Goal: Transaction & Acquisition: Book appointment/travel/reservation

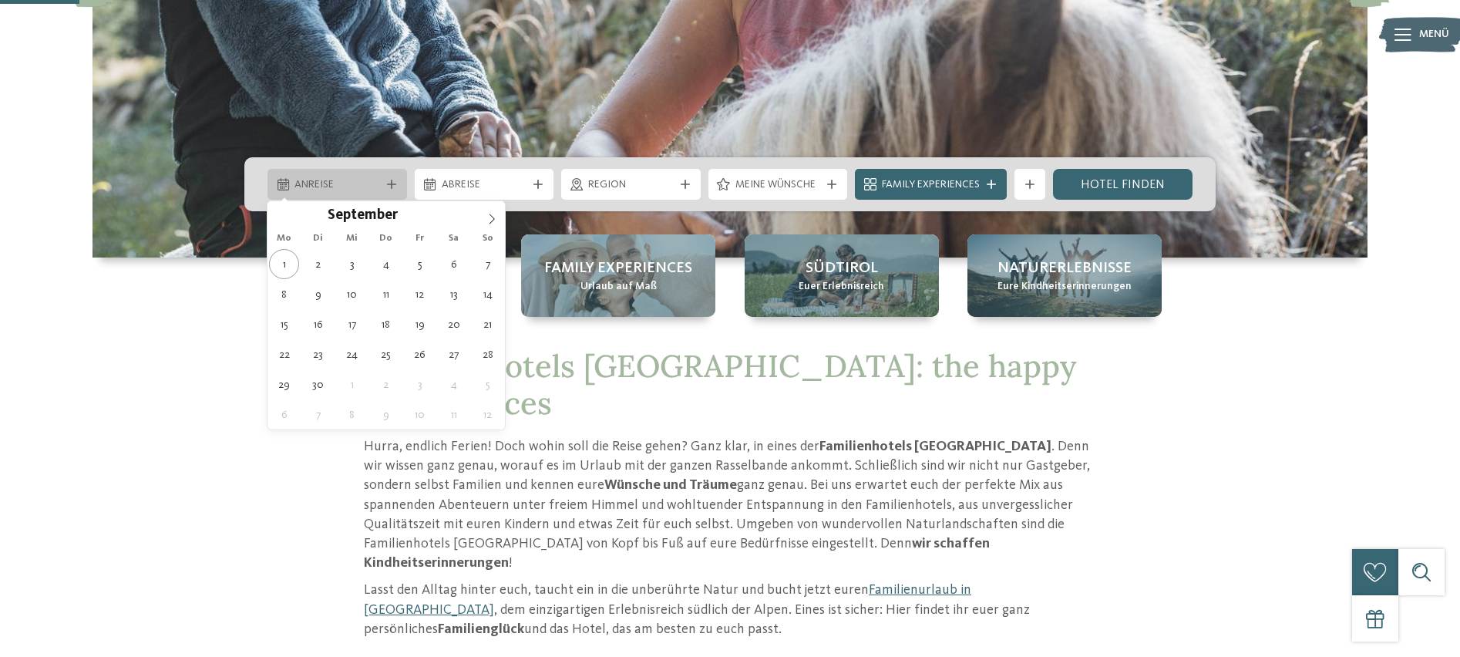
click at [382, 178] on div "Anreise" at bounding box center [337, 184] width 93 height 17
type div "02.09.2025"
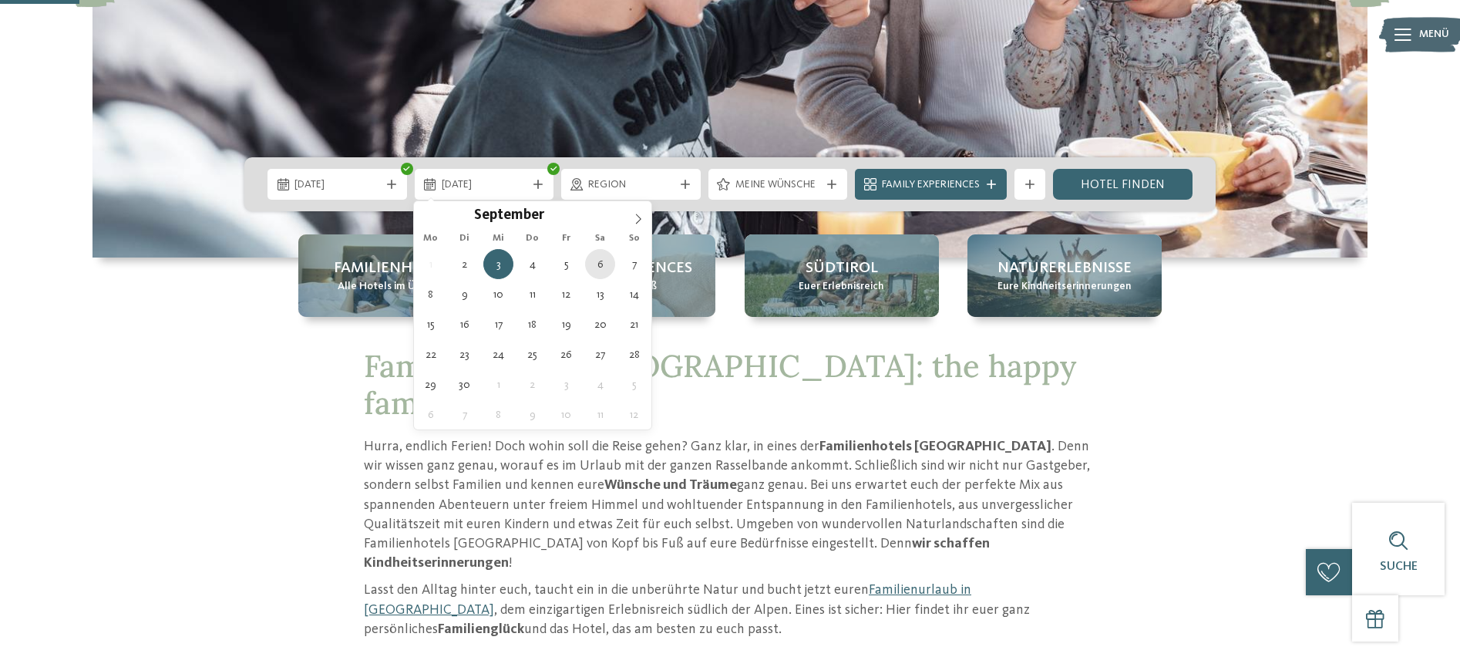
type div "06.09.2025"
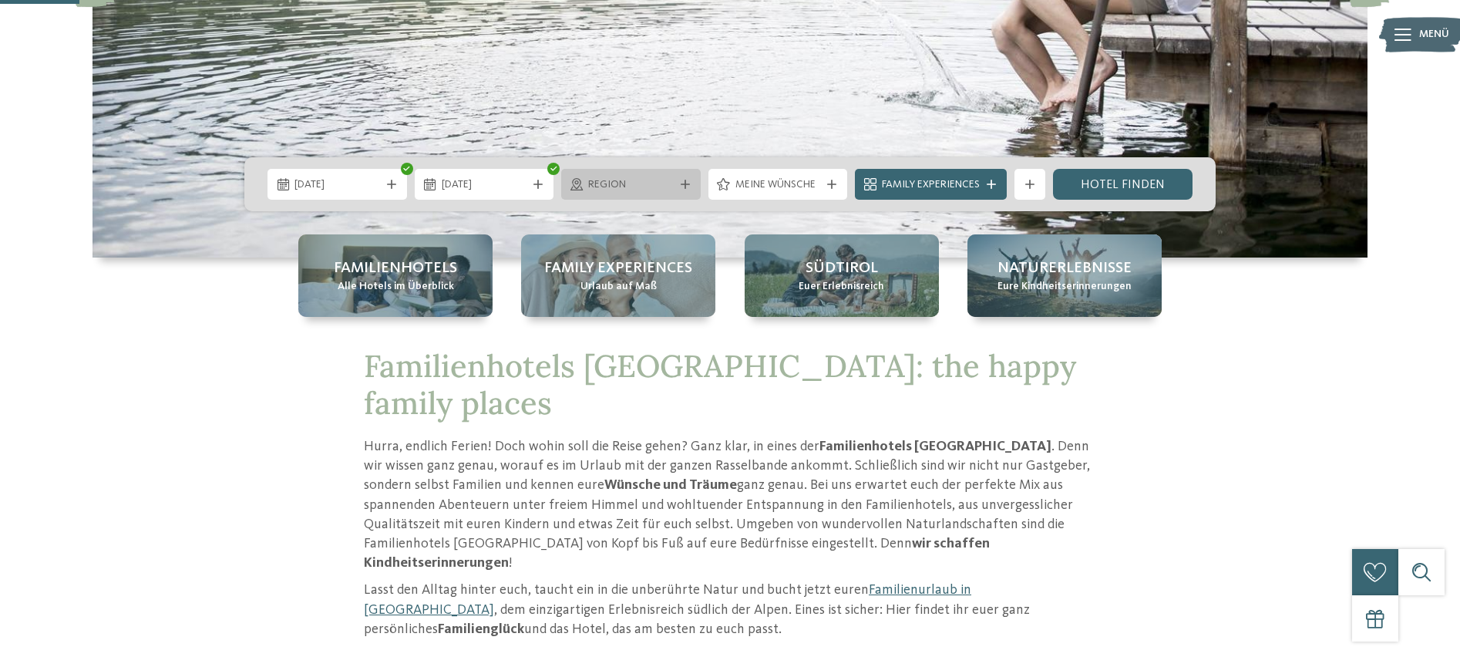
click at [641, 193] on div "Region" at bounding box center [631, 184] width 140 height 31
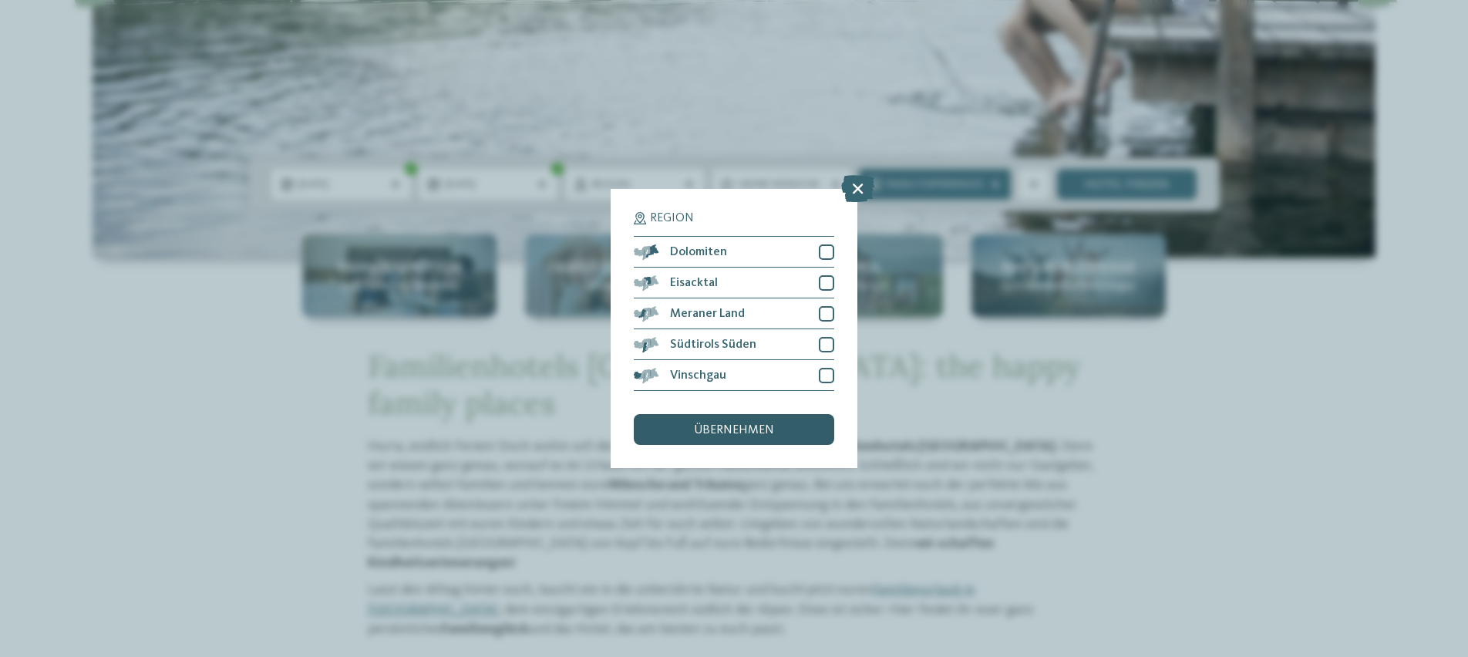
click at [756, 424] on span "übernehmen" at bounding box center [734, 430] width 80 height 12
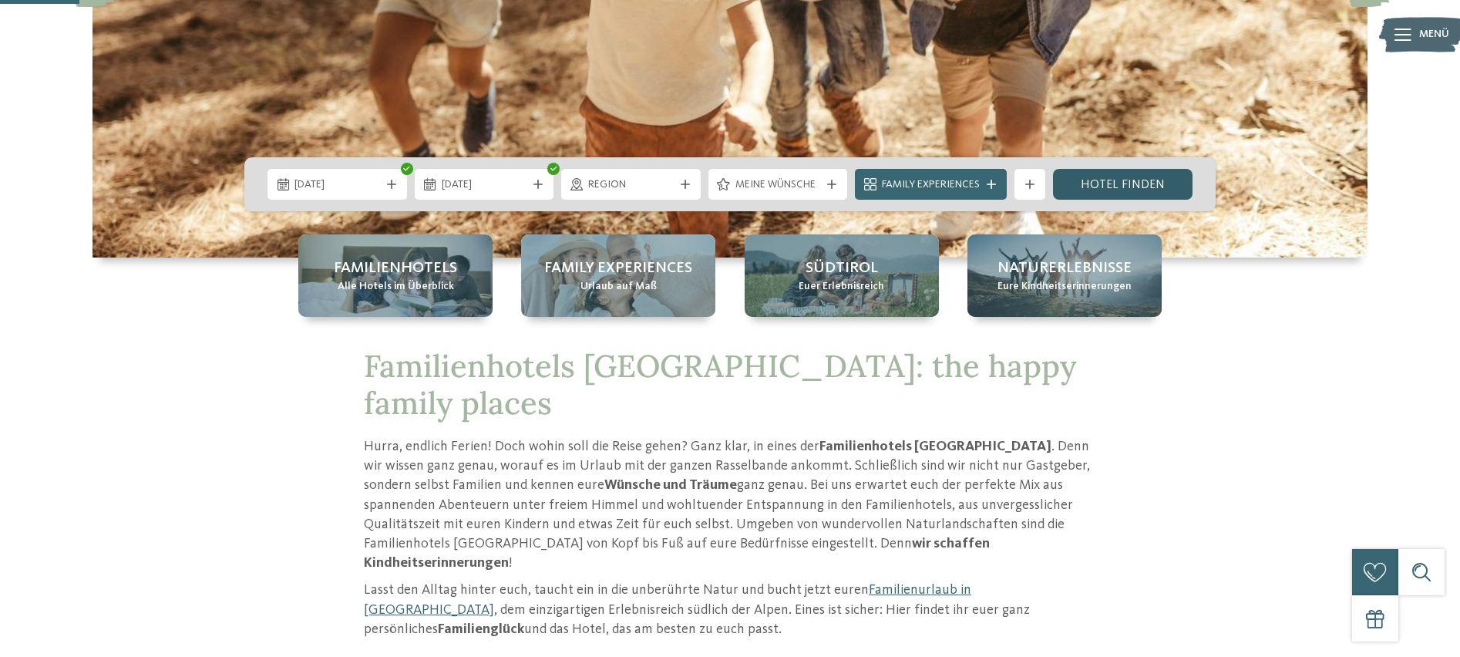
click at [1084, 192] on link "Hotel finden" at bounding box center [1123, 184] width 140 height 31
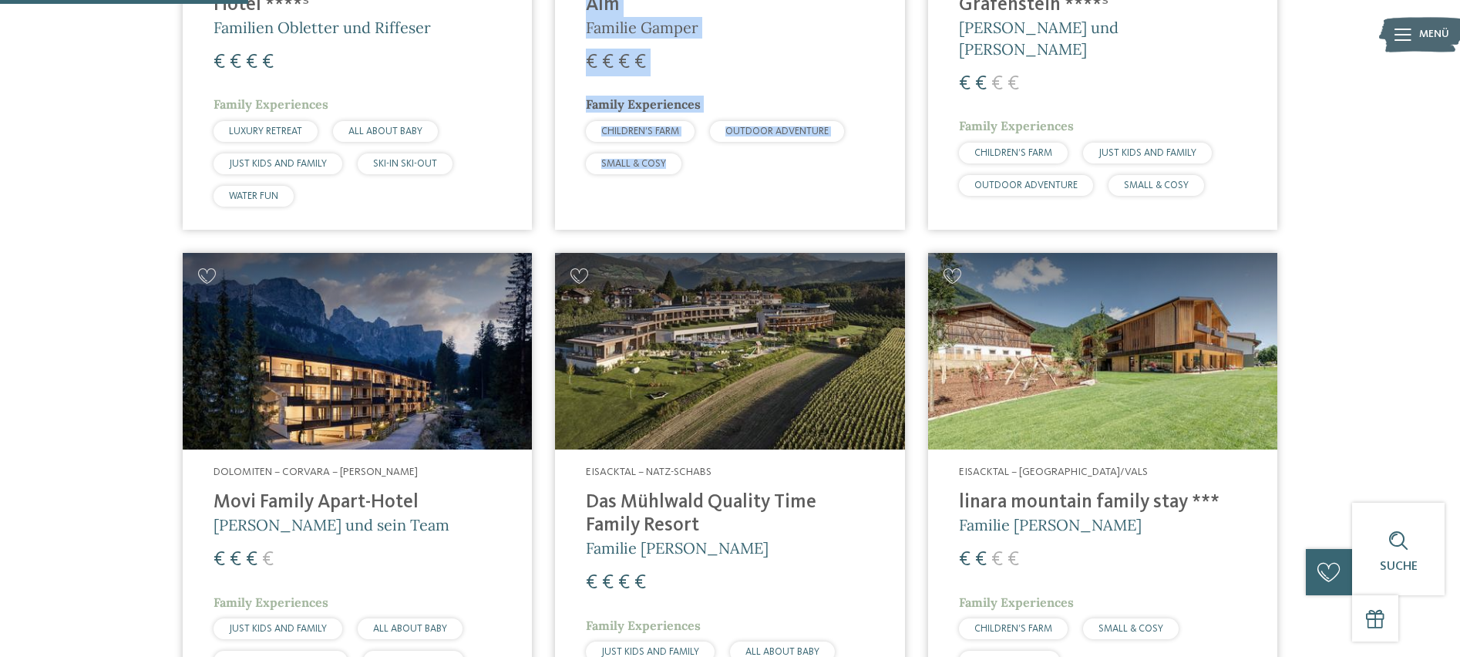
scroll to position [1006, 0]
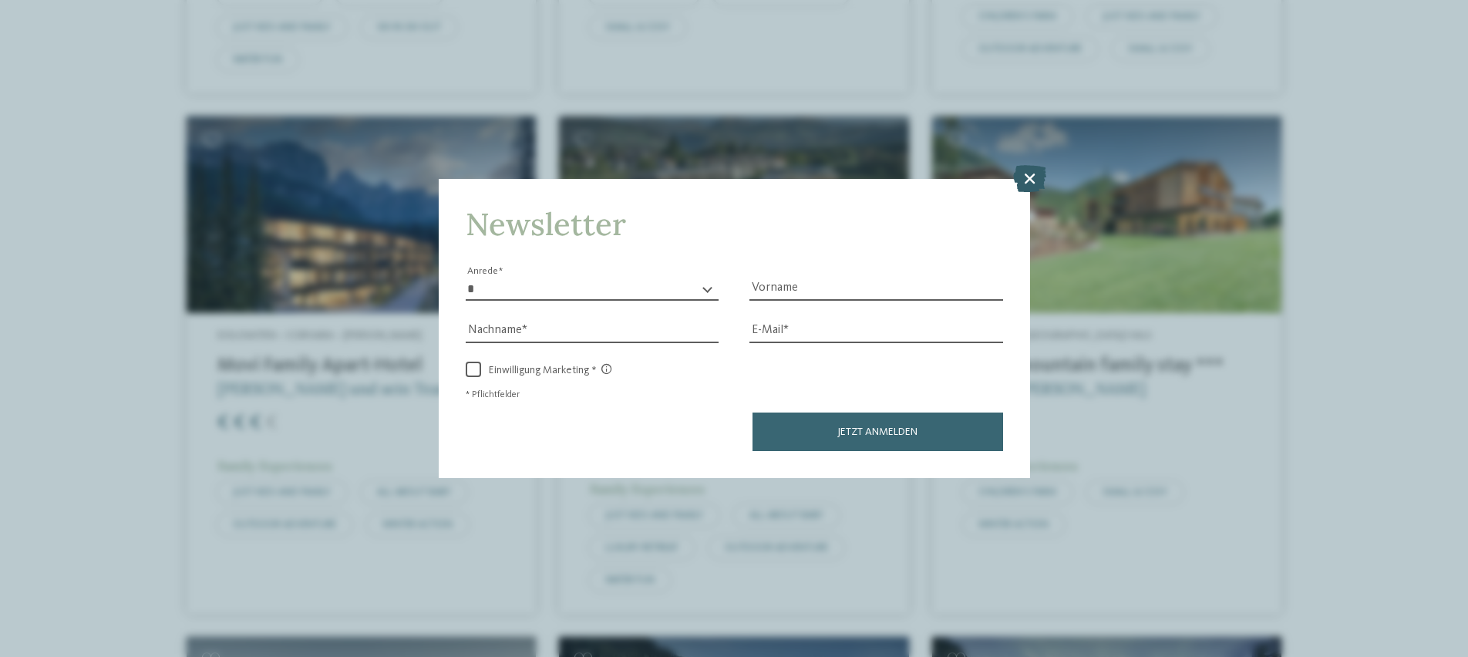
click at [1027, 164] on icon at bounding box center [1029, 177] width 33 height 27
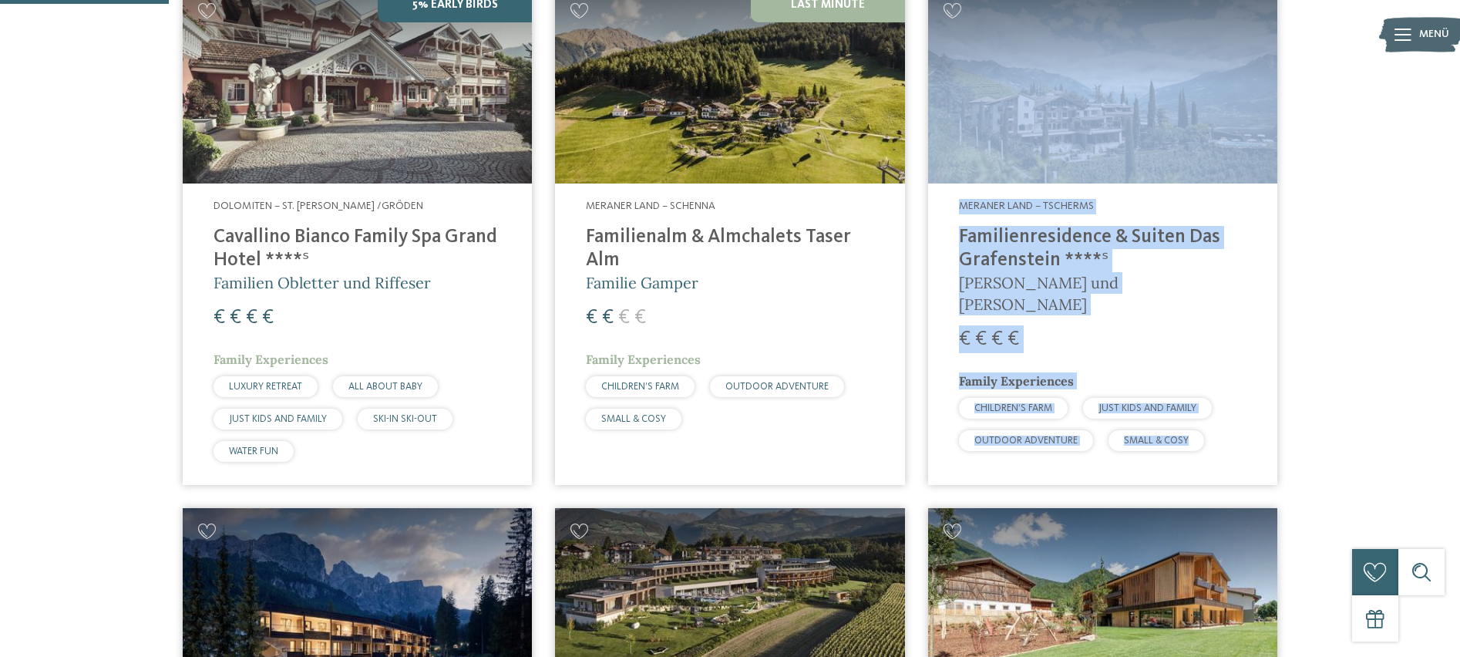
scroll to position [614, 1]
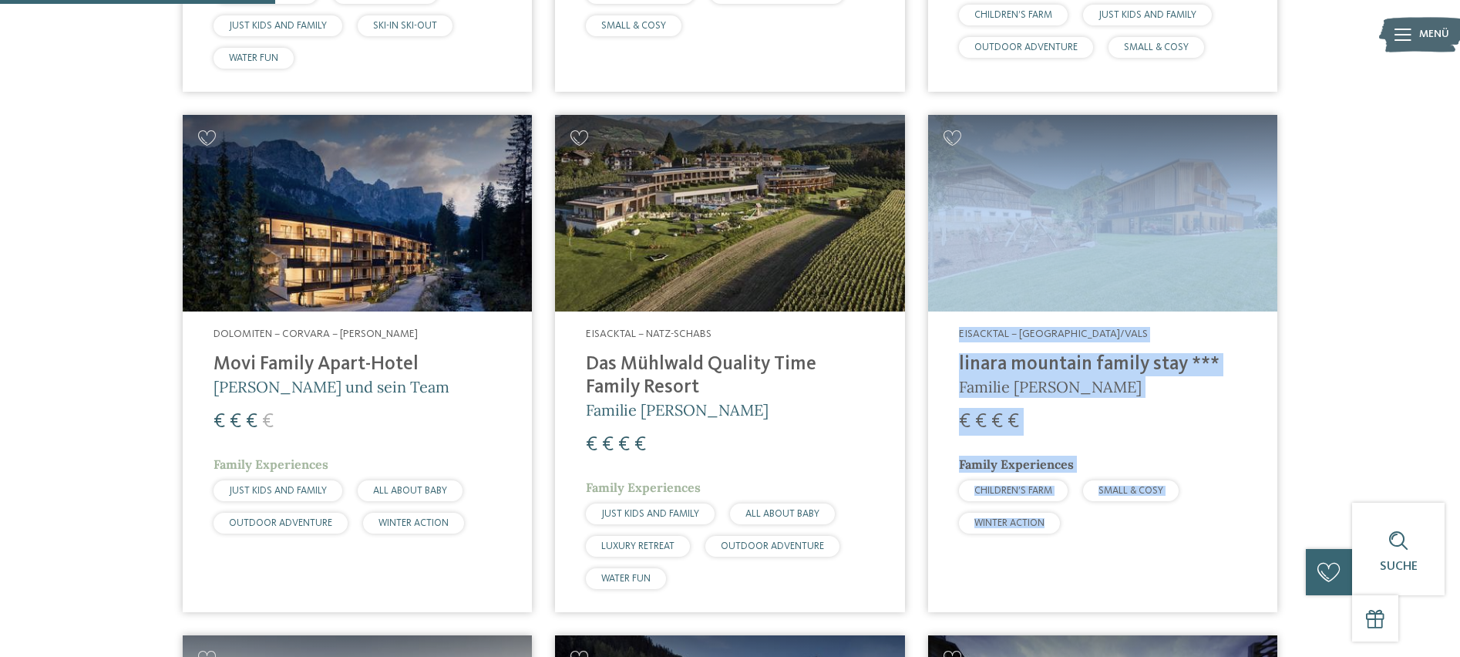
scroll to position [1009, 0]
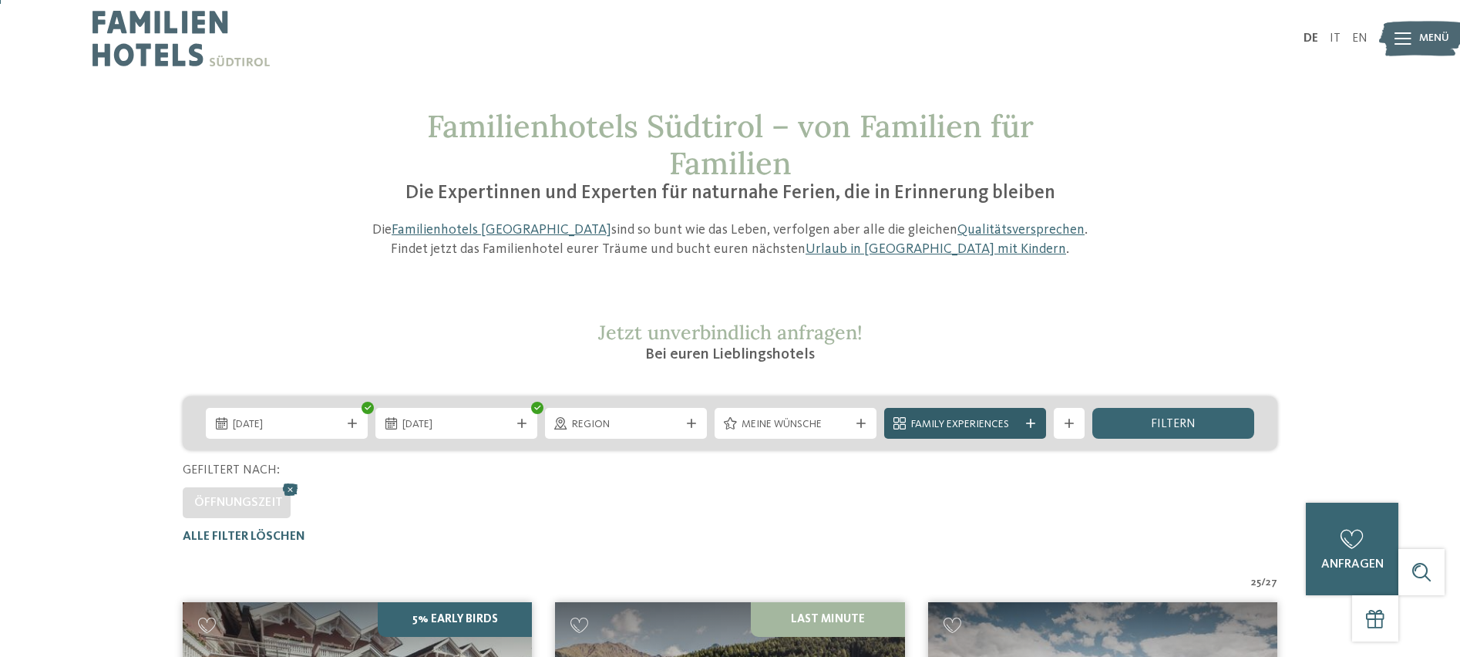
scroll to position [0, 0]
click at [1169, 422] on span "filtern" at bounding box center [1173, 424] width 45 height 12
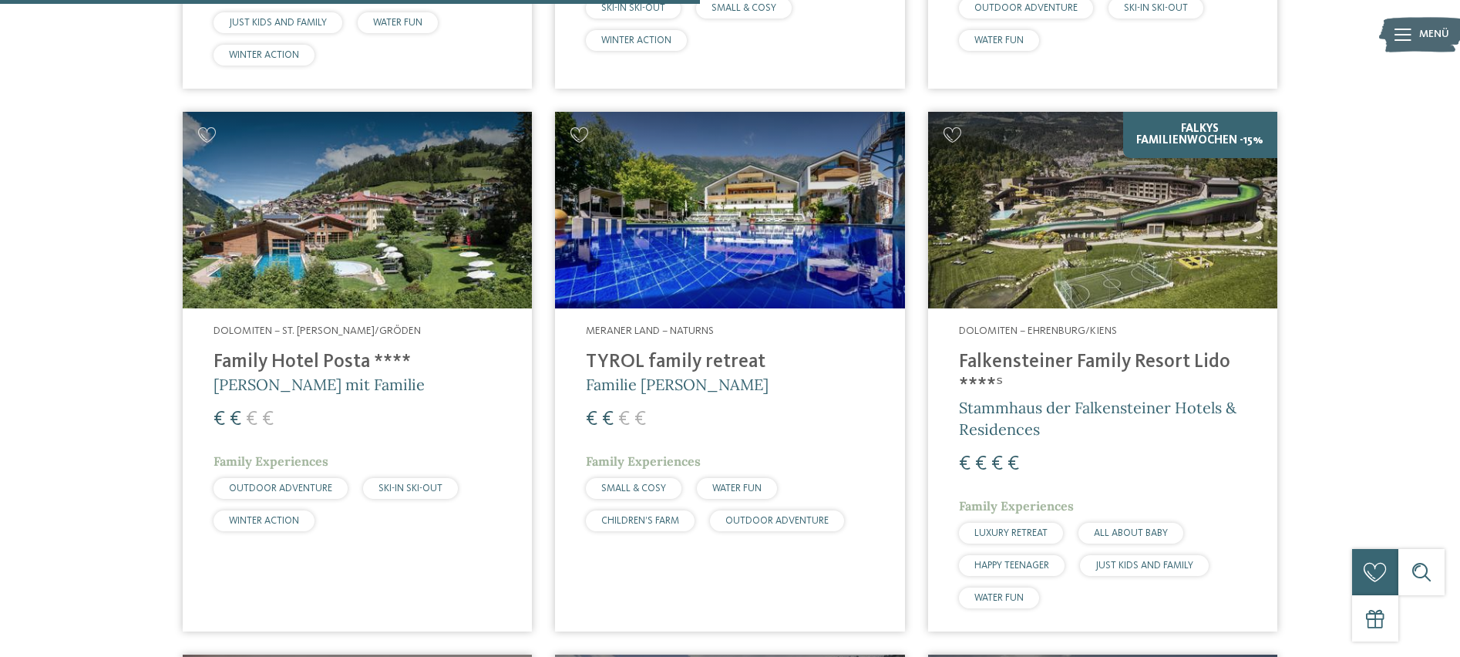
scroll to position [2547, 0]
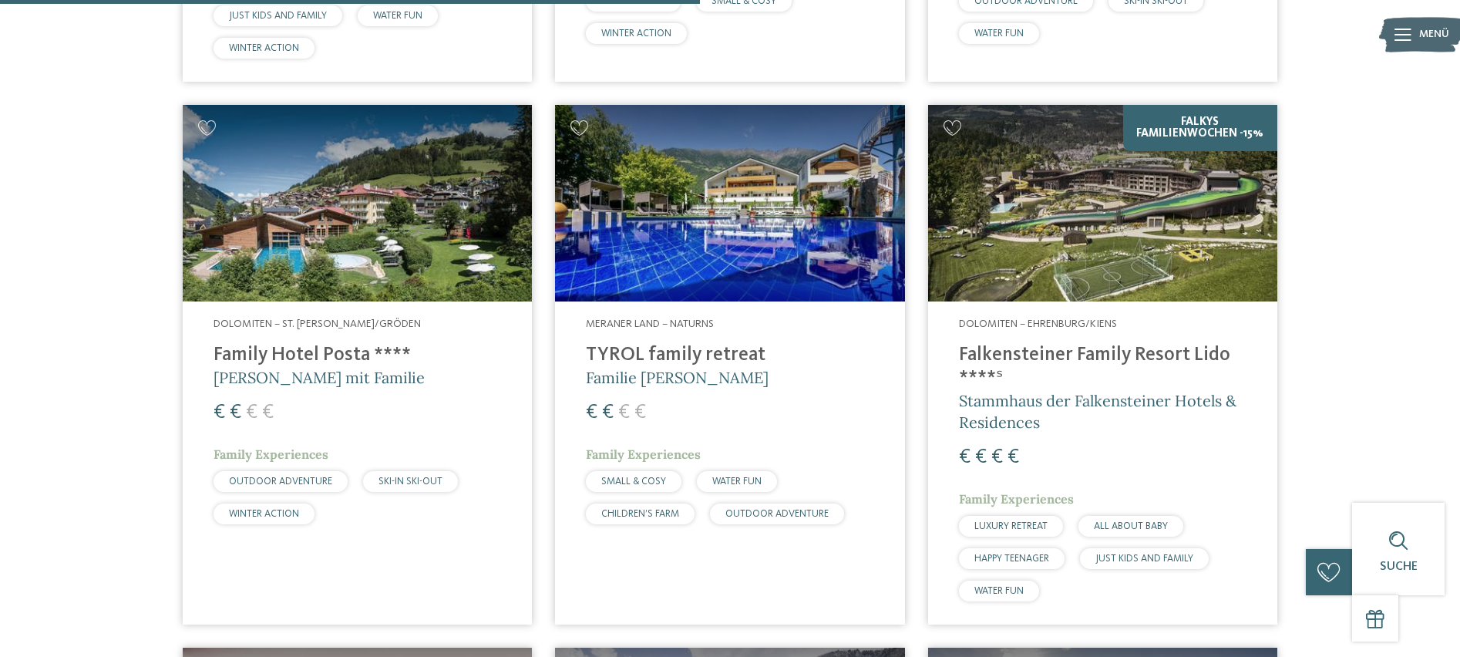
click at [735, 476] on span "WATER FUN" at bounding box center [736, 481] width 49 height 10
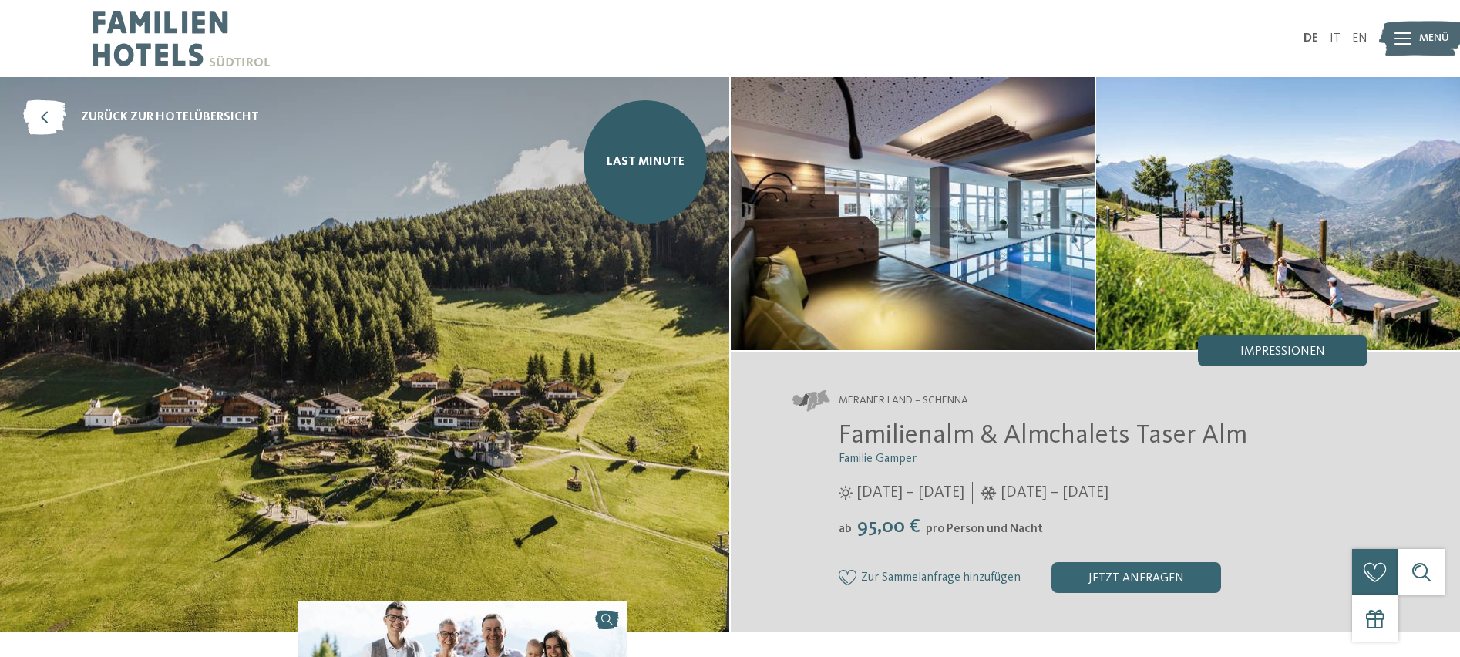
click at [1261, 355] on span "Impressionen" at bounding box center [1282, 351] width 85 height 12
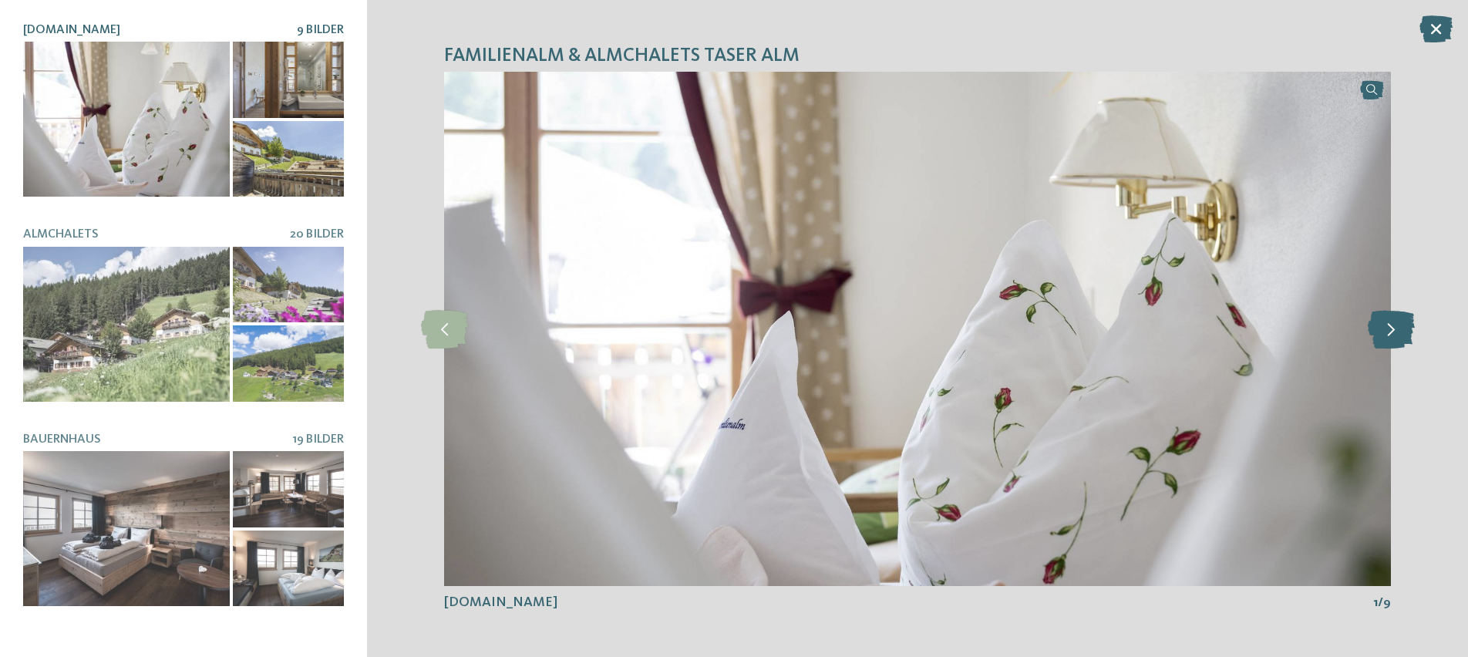
click at [1390, 326] on icon at bounding box center [1390, 328] width 47 height 39
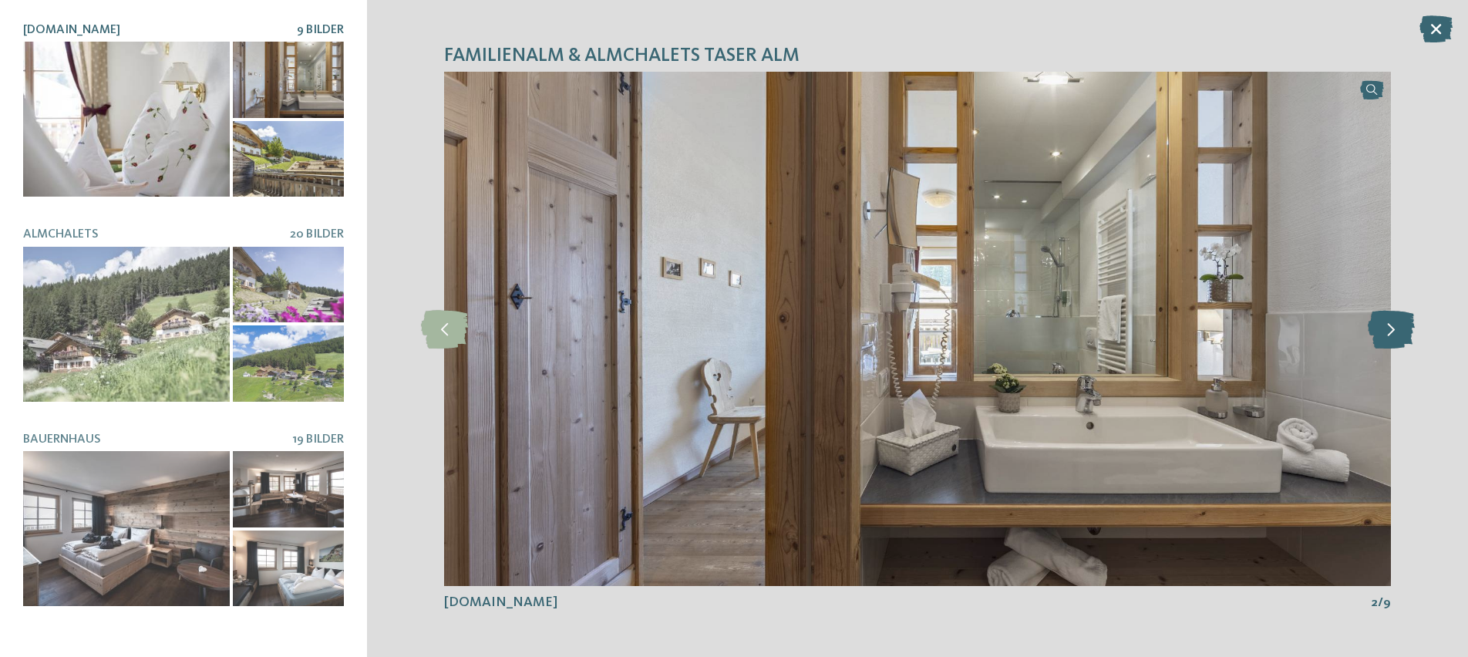
click at [1390, 326] on icon at bounding box center [1390, 328] width 47 height 39
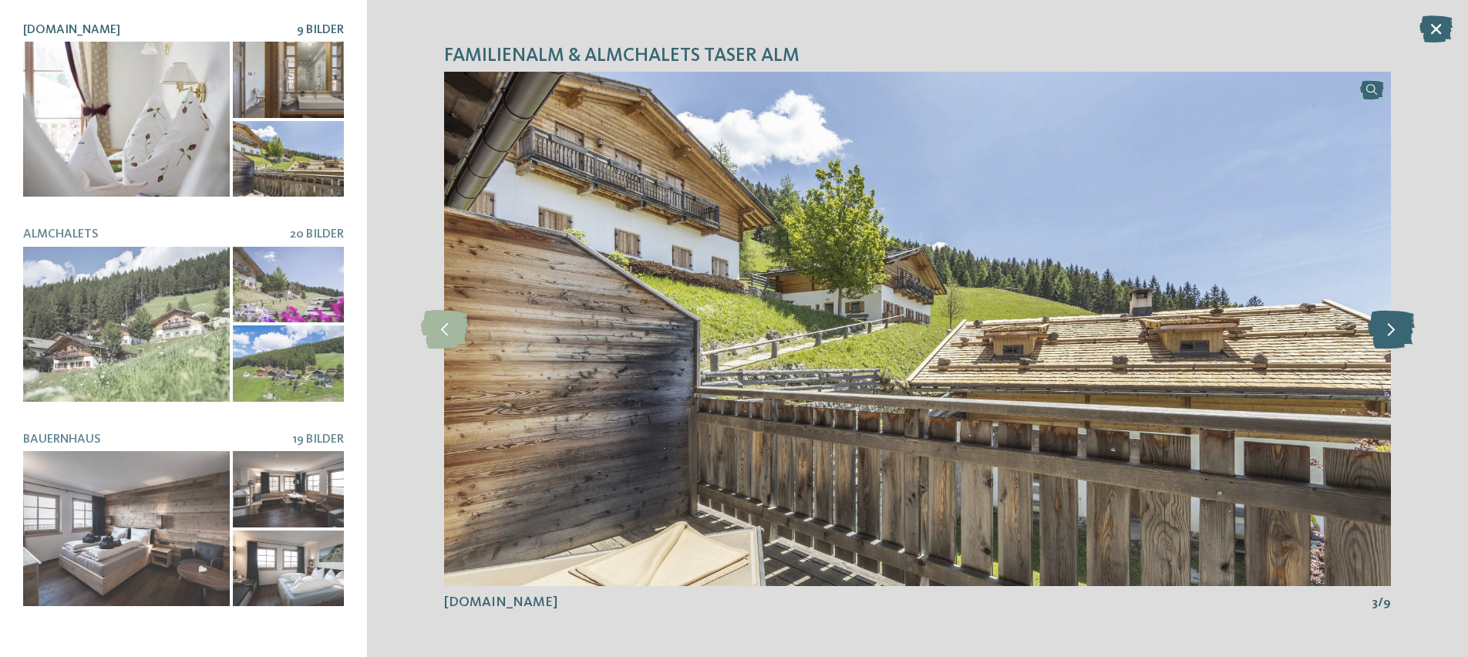
click at [1390, 326] on icon at bounding box center [1390, 328] width 47 height 39
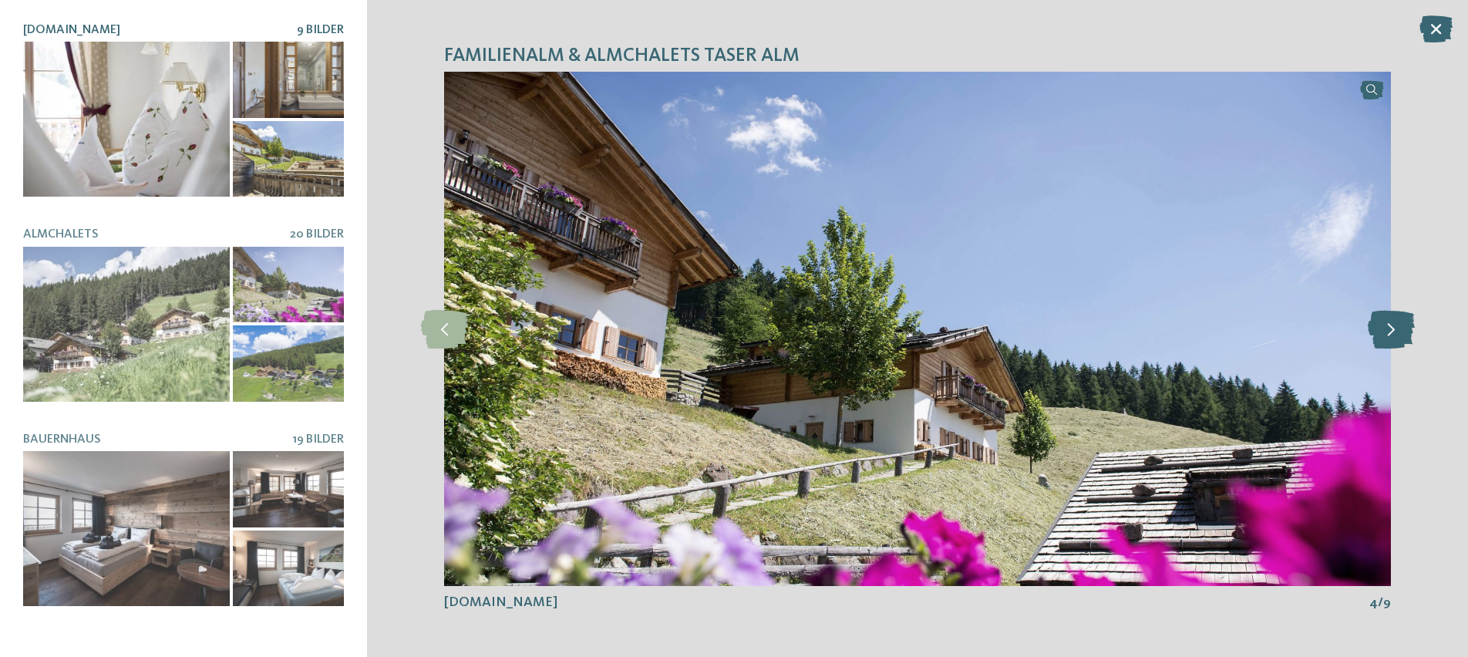
click at [1390, 326] on icon at bounding box center [1390, 328] width 47 height 39
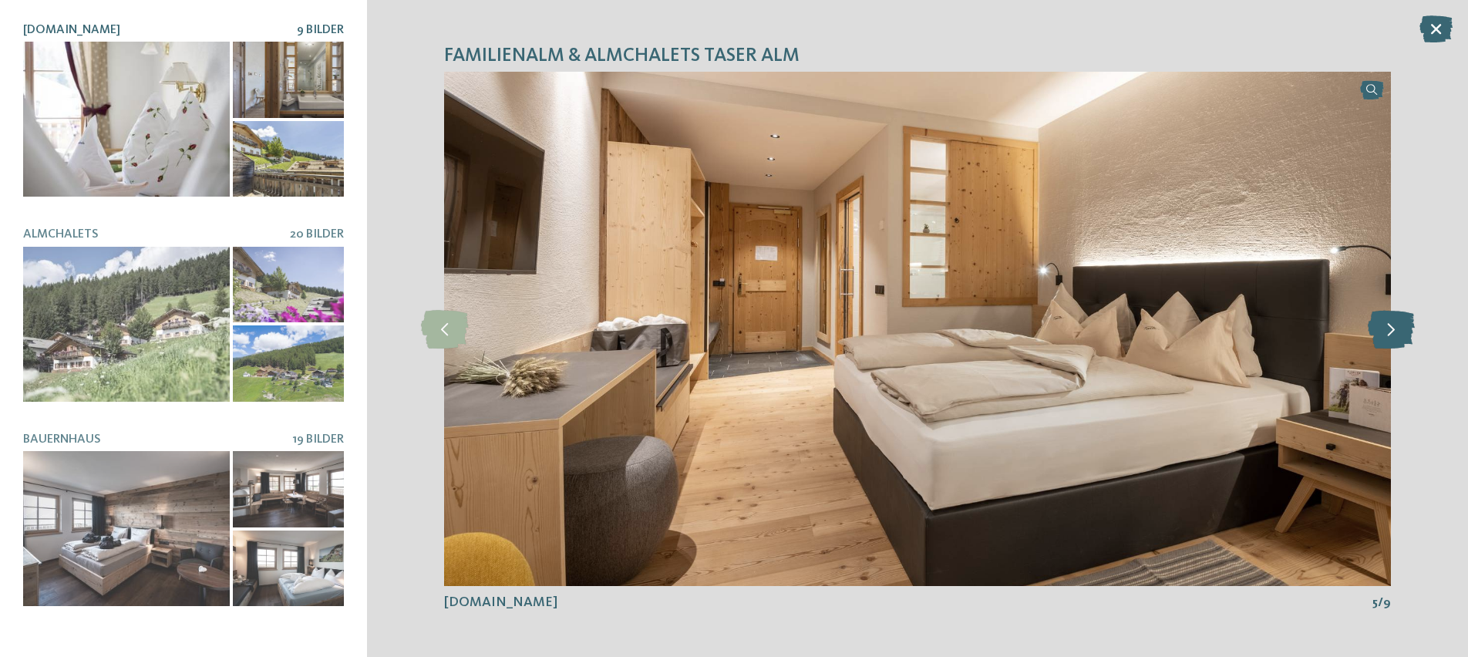
click at [1390, 326] on icon at bounding box center [1390, 328] width 47 height 39
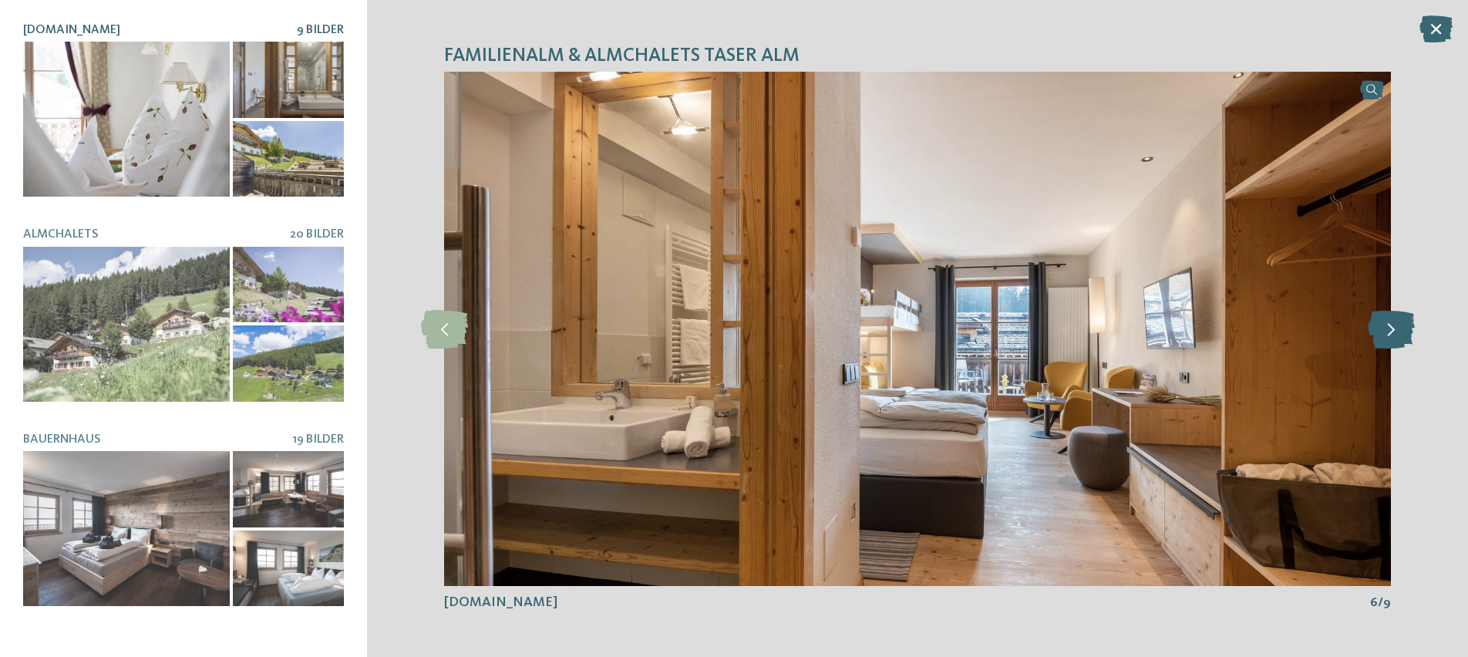
click at [1390, 326] on icon at bounding box center [1390, 328] width 47 height 39
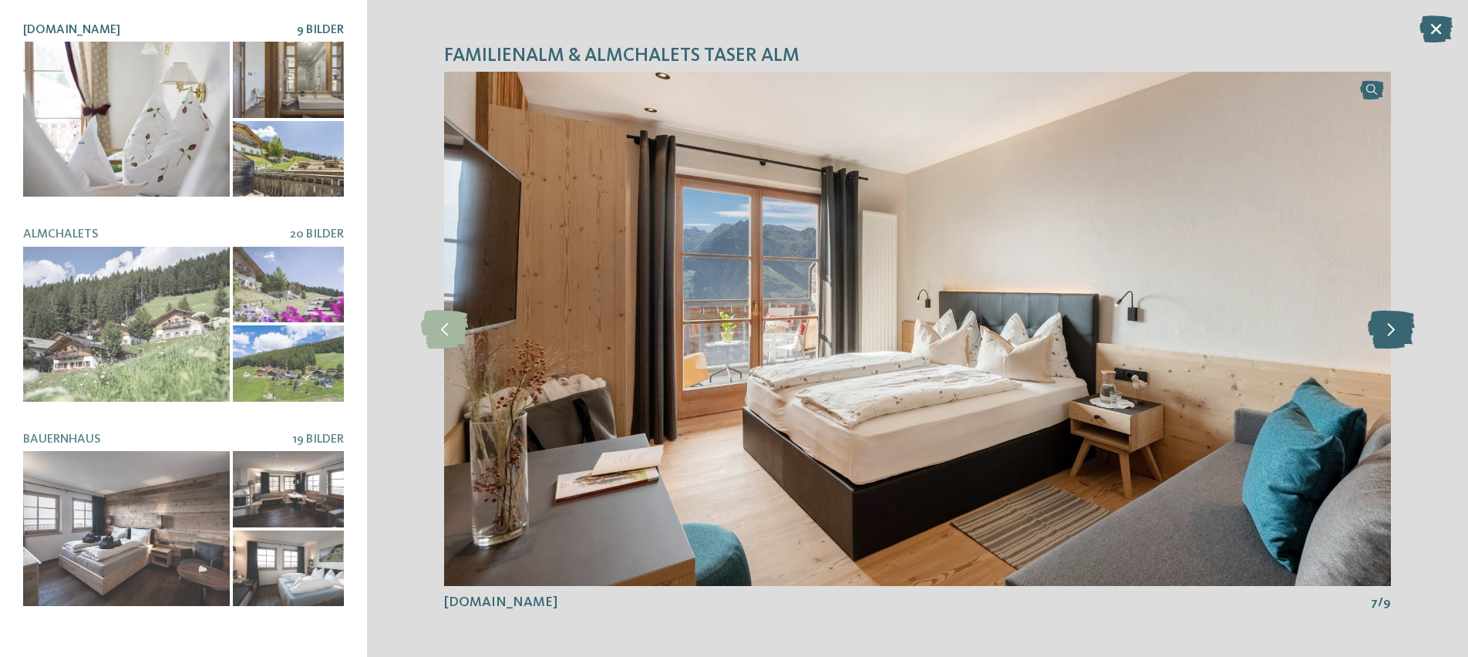
click at [1390, 326] on icon at bounding box center [1390, 328] width 47 height 39
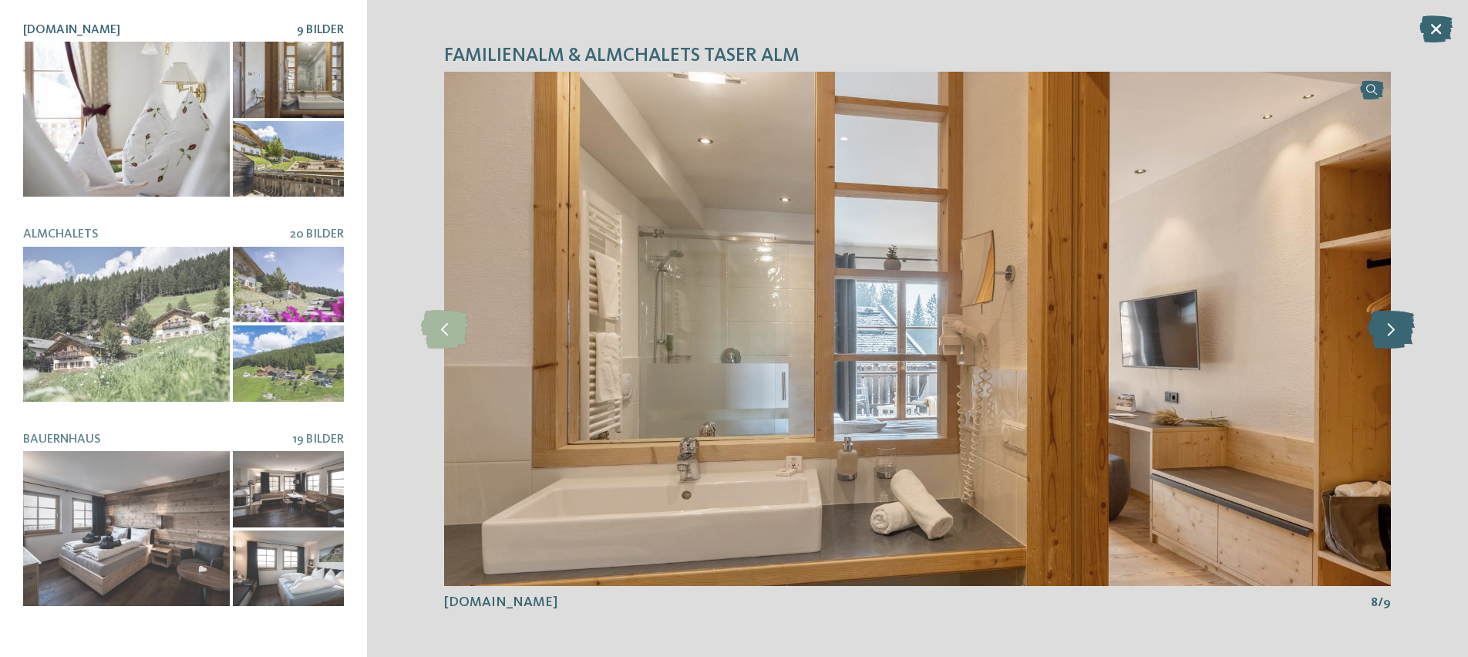
click at [1390, 326] on icon at bounding box center [1390, 328] width 47 height 39
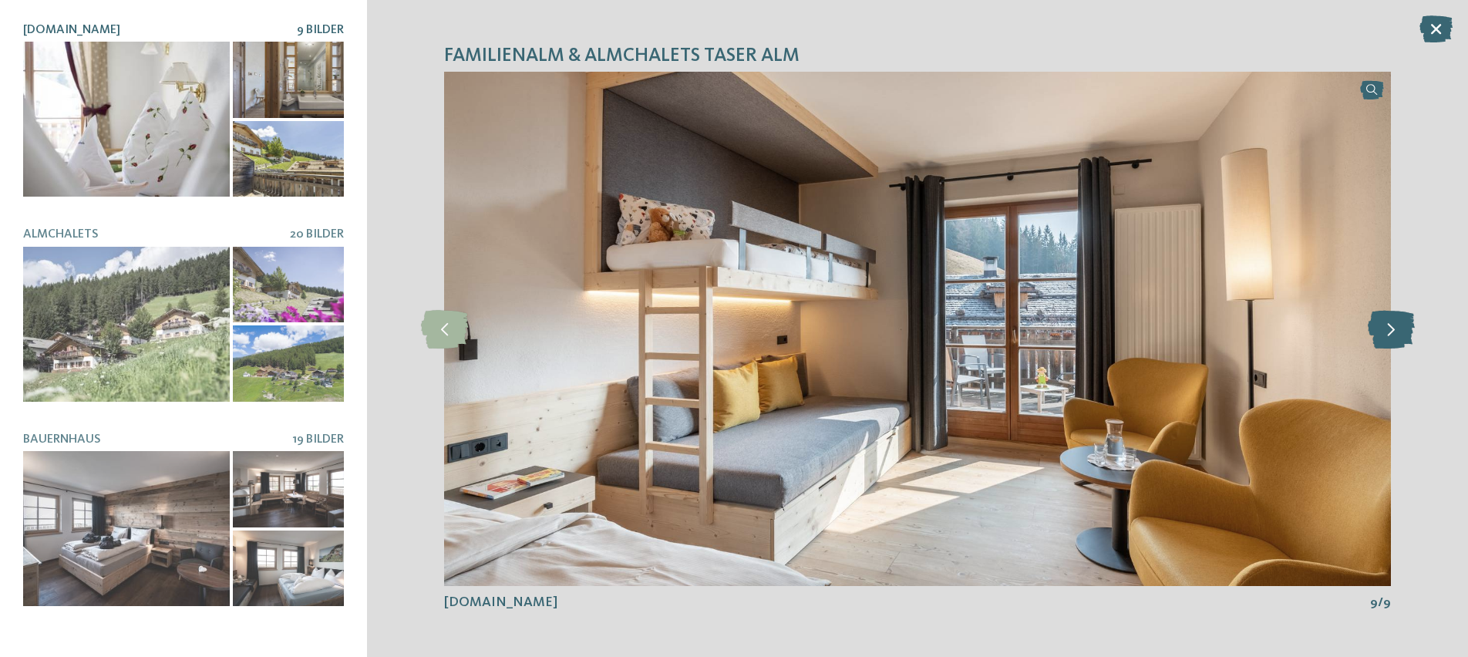
click at [1390, 326] on icon at bounding box center [1390, 328] width 47 height 39
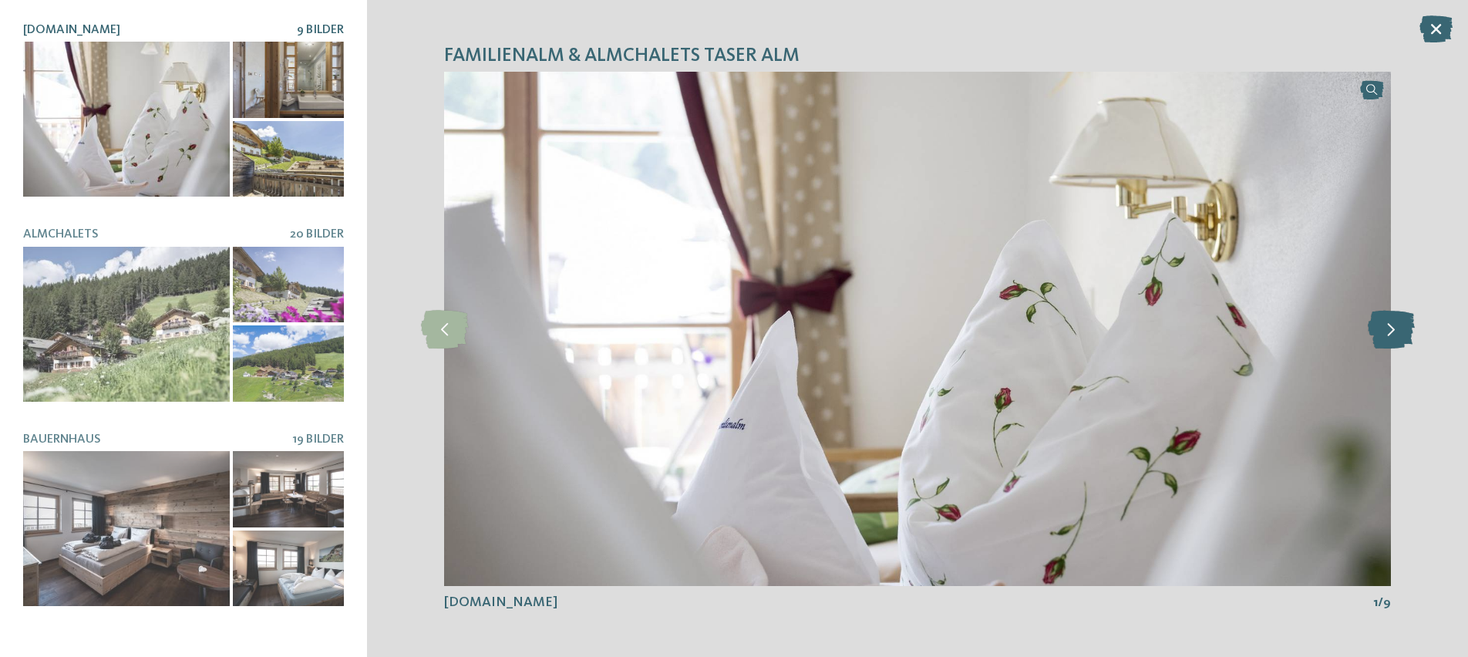
click at [1390, 326] on icon at bounding box center [1390, 328] width 47 height 39
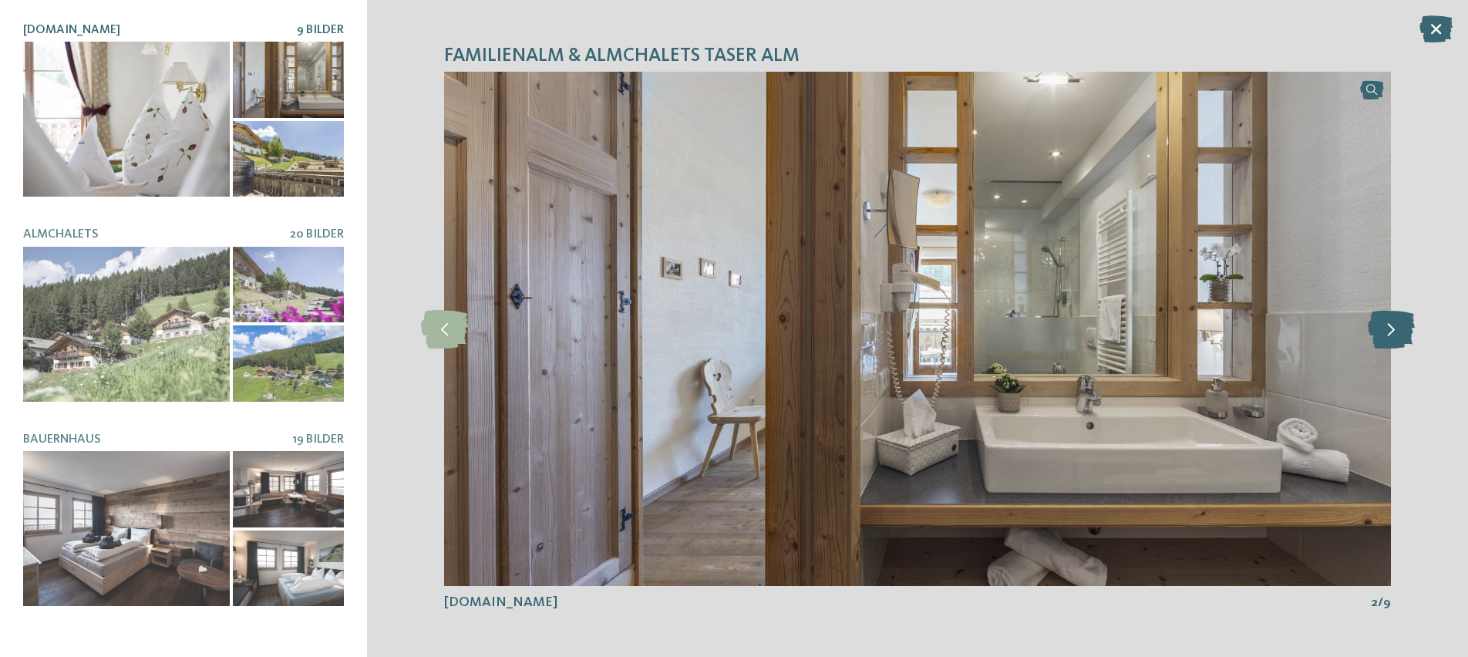
click at [1390, 326] on icon at bounding box center [1390, 328] width 47 height 39
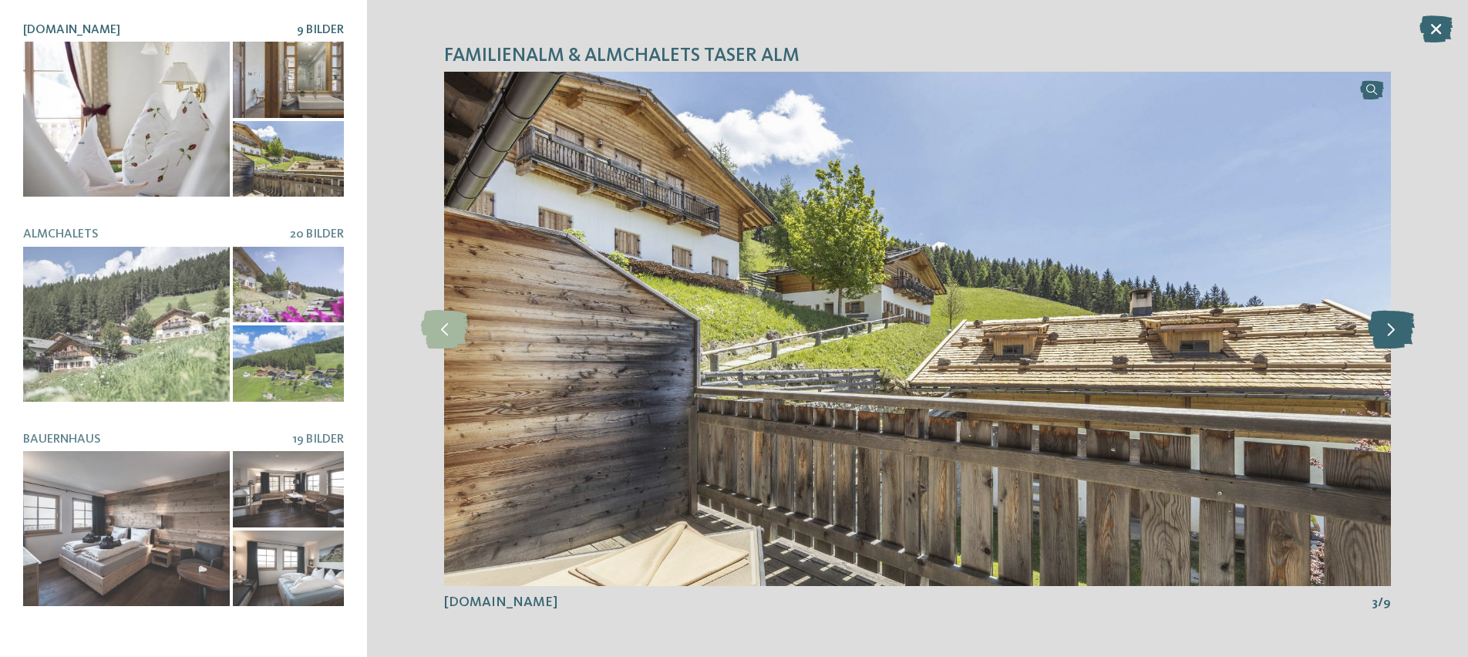
click at [1390, 326] on icon at bounding box center [1390, 328] width 47 height 39
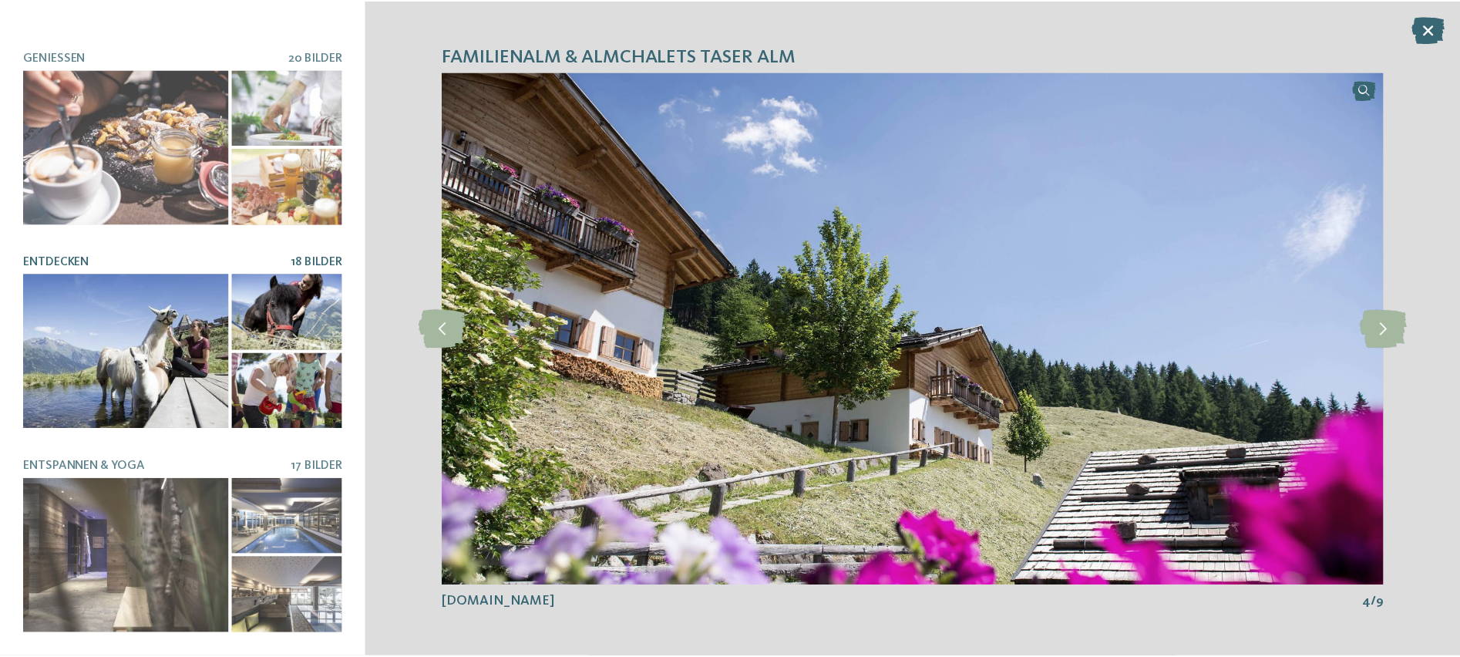
scroll to position [586, 0]
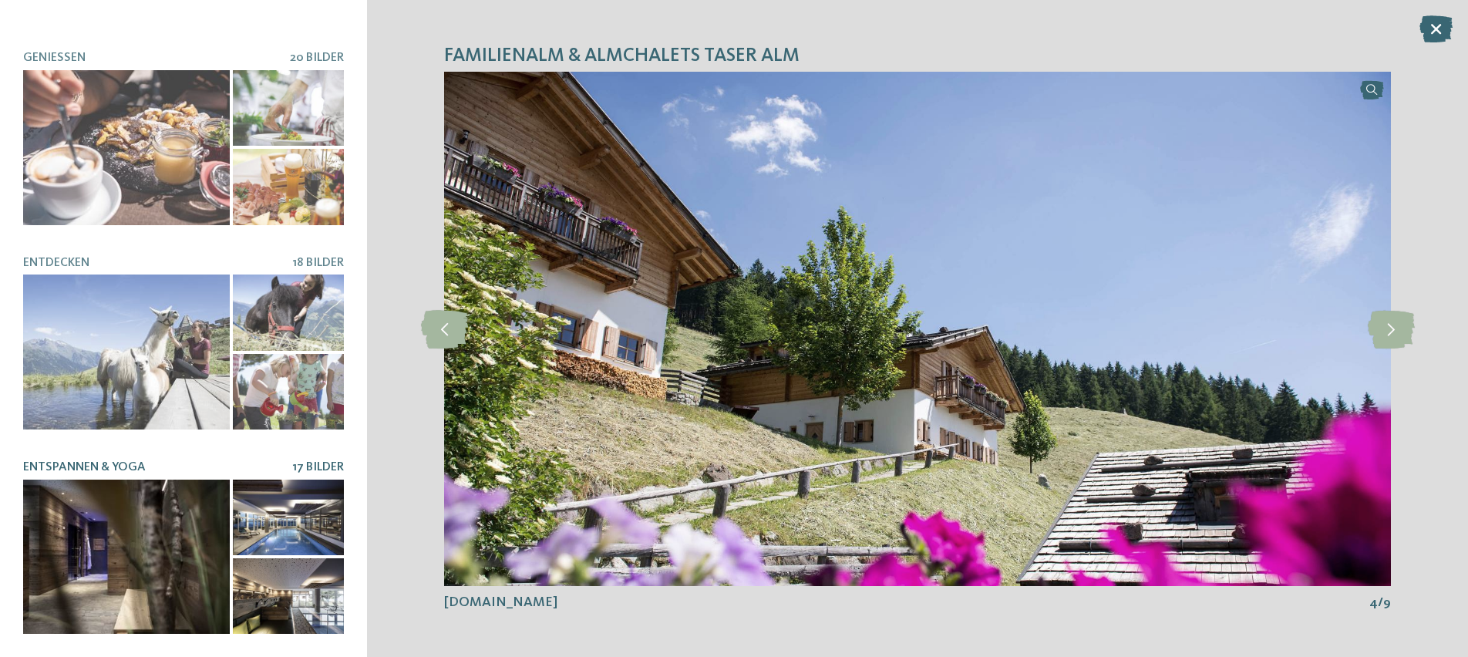
click at [230, 509] on div at bounding box center [126, 556] width 207 height 155
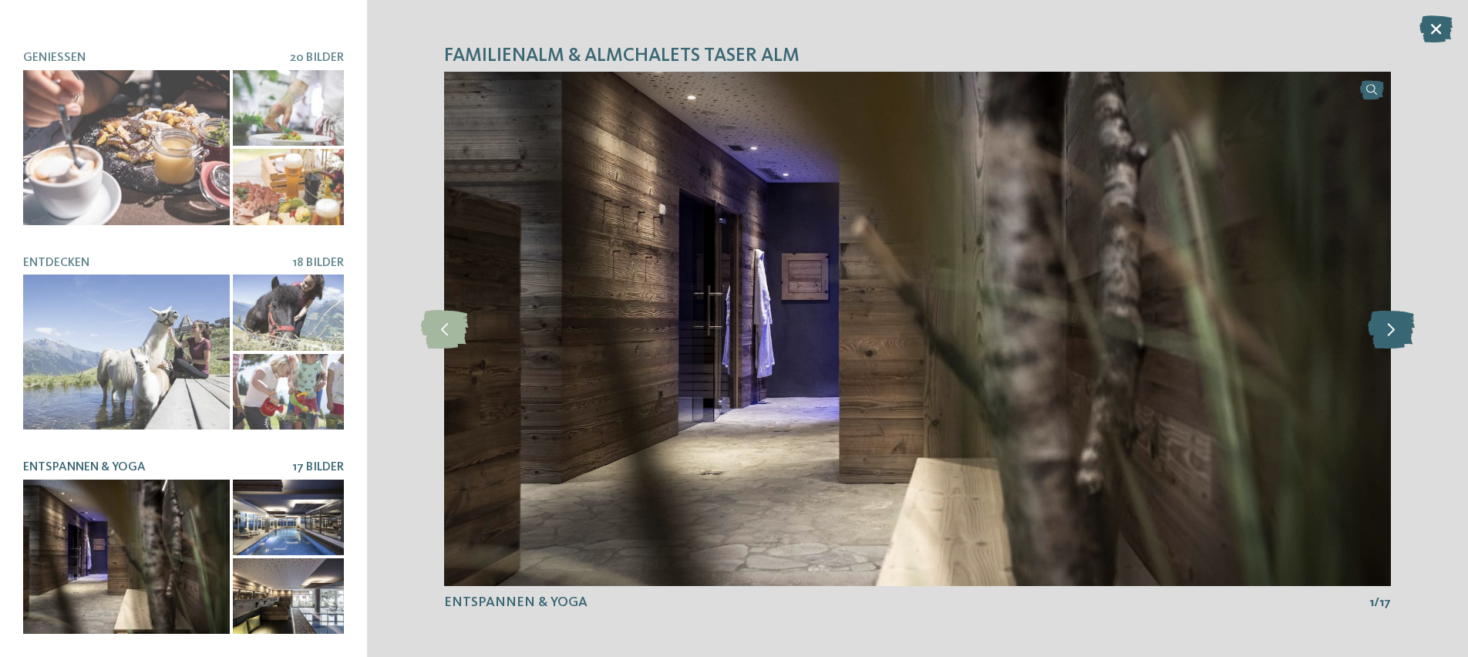
click at [1390, 325] on icon at bounding box center [1390, 328] width 47 height 39
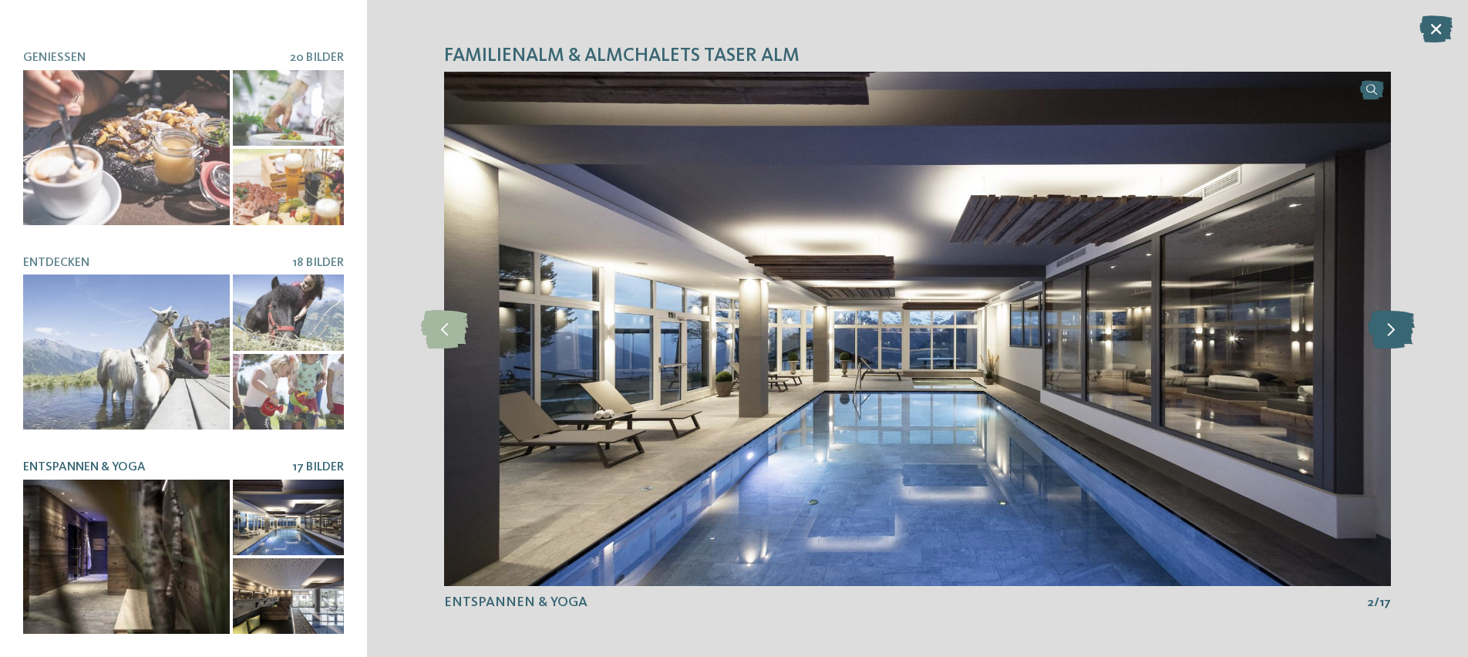
click at [1390, 325] on icon at bounding box center [1390, 328] width 47 height 39
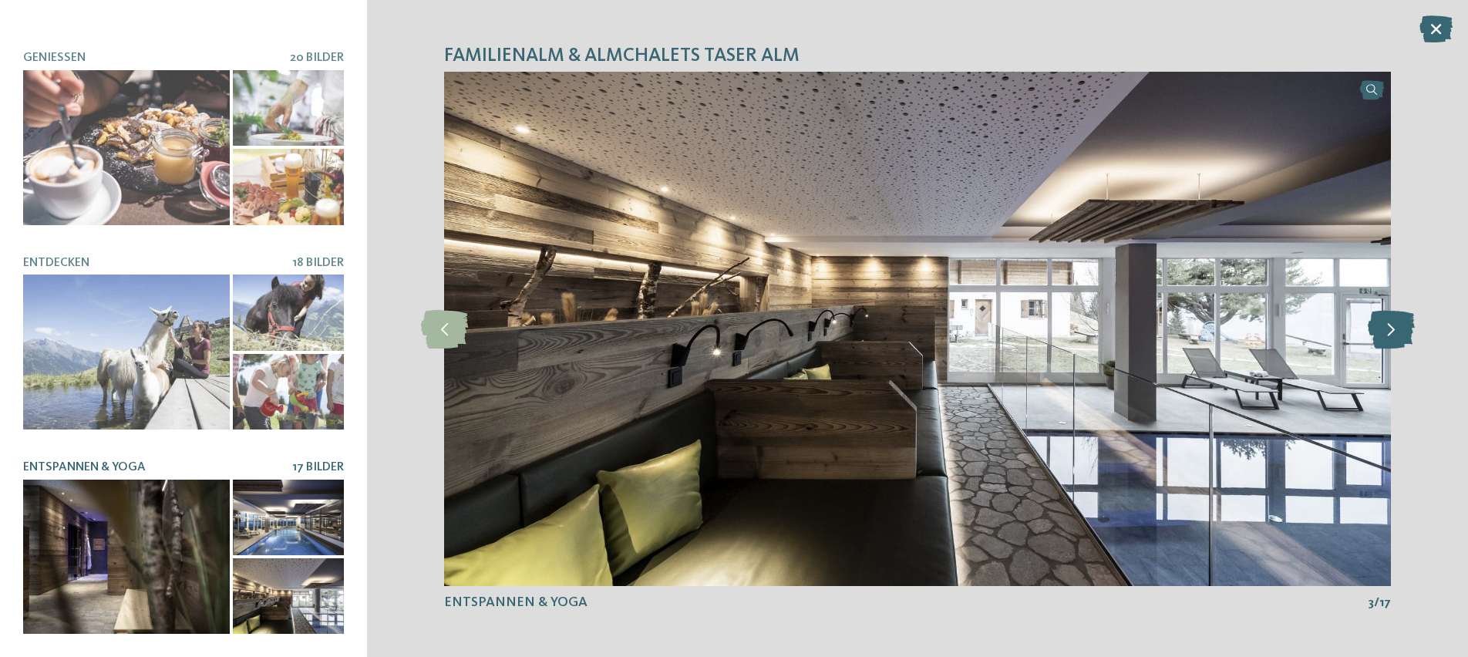
click at [1390, 325] on icon at bounding box center [1390, 328] width 47 height 39
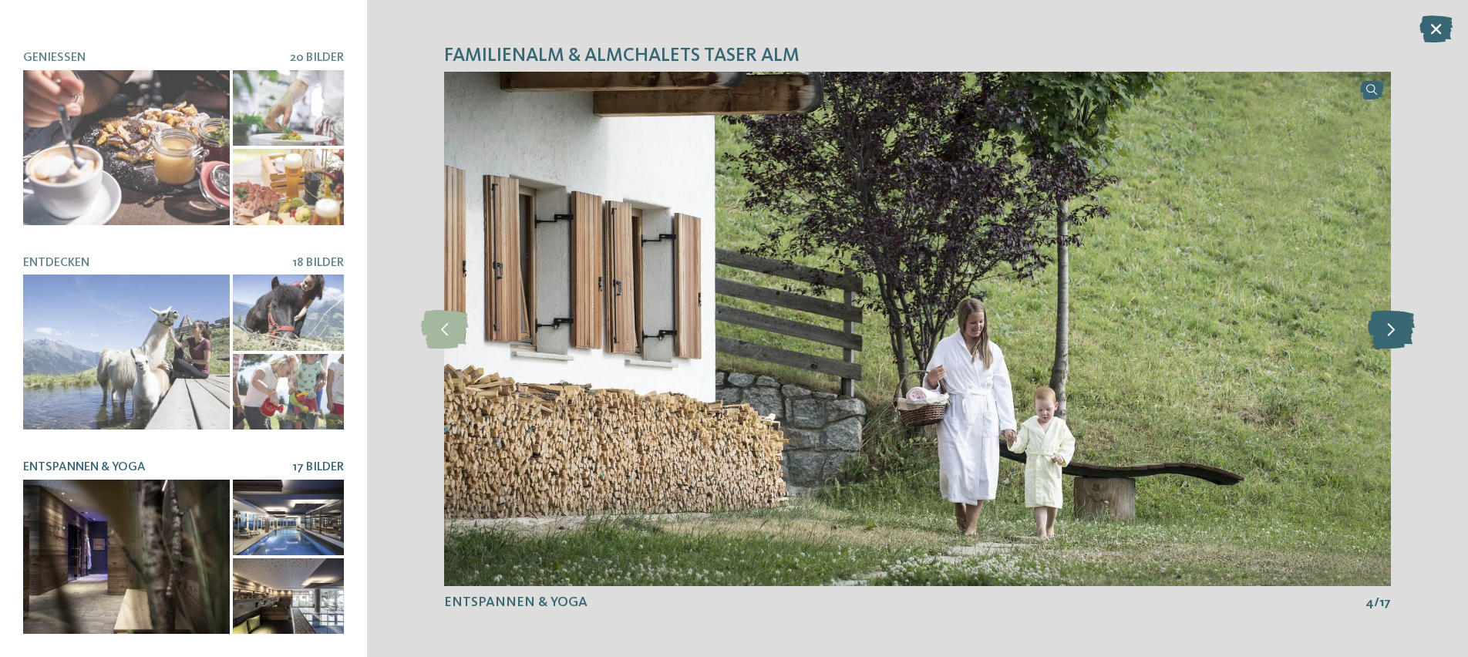
click at [1390, 325] on icon at bounding box center [1390, 328] width 47 height 39
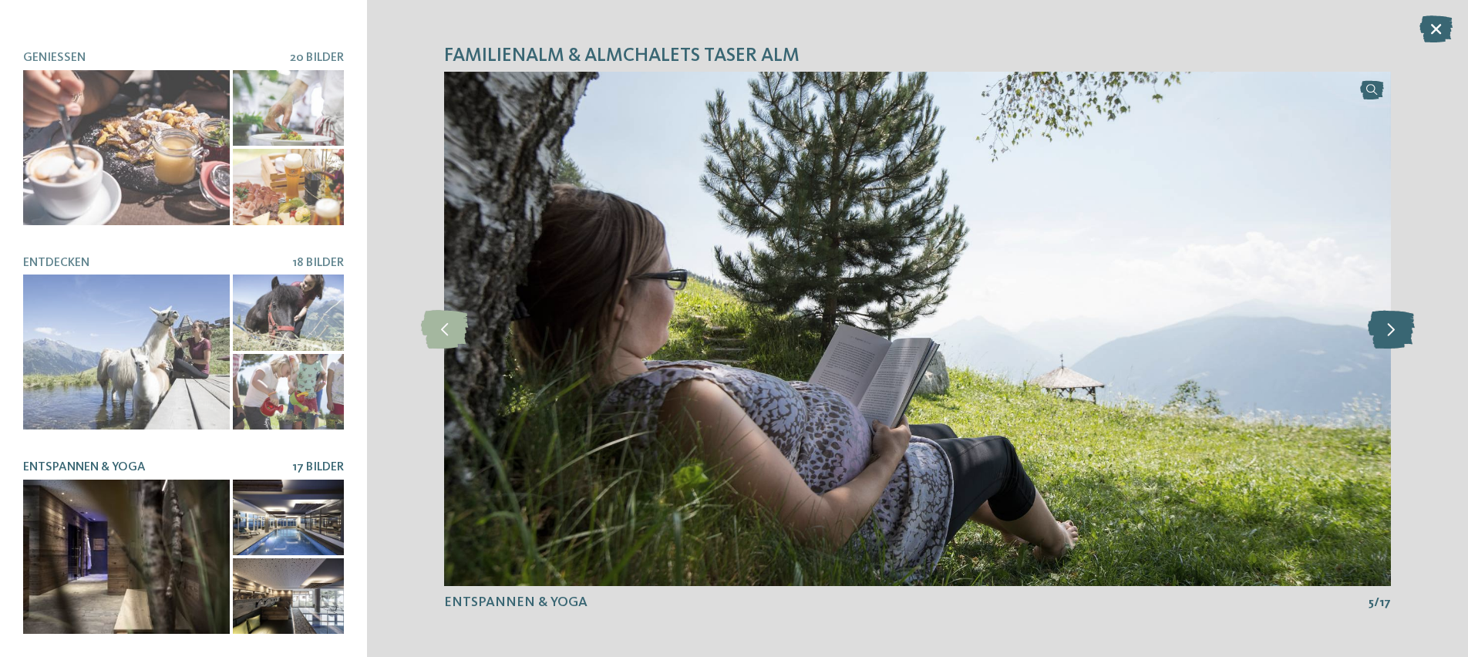
click at [1390, 325] on icon at bounding box center [1390, 328] width 47 height 39
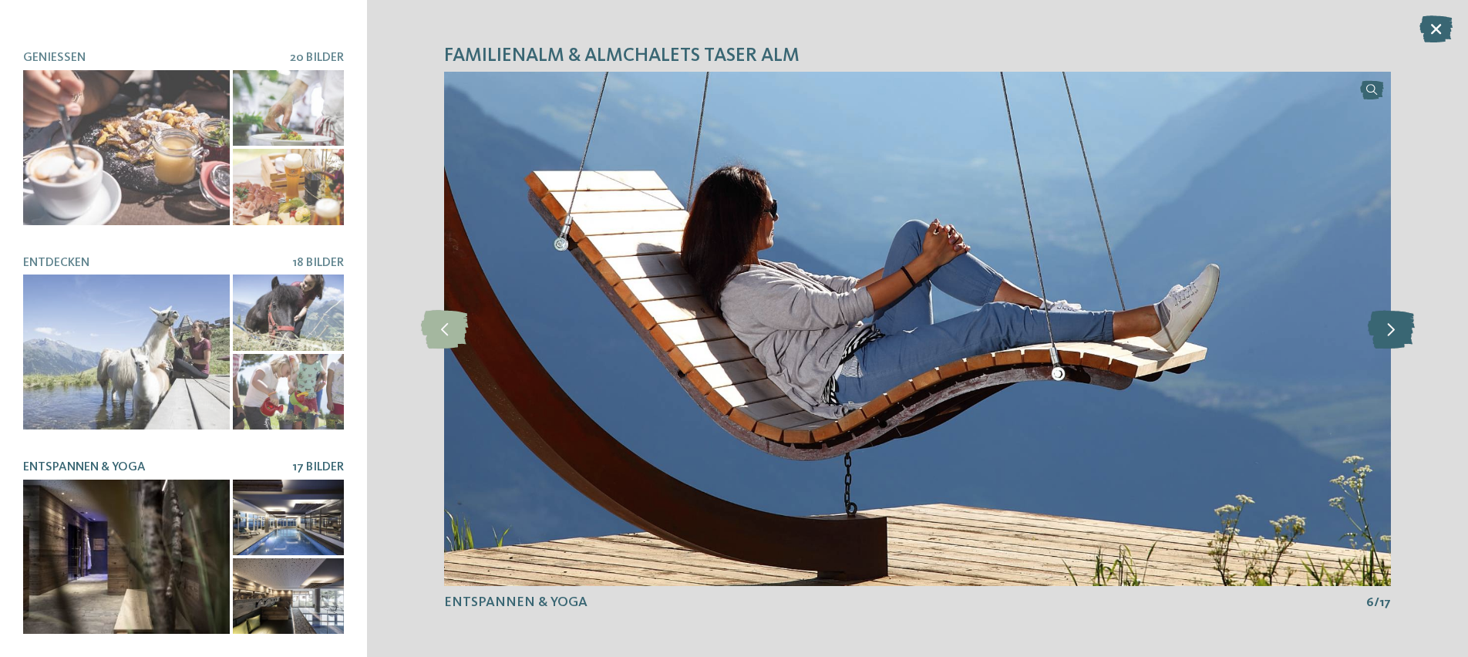
click at [1390, 325] on icon at bounding box center [1390, 328] width 47 height 39
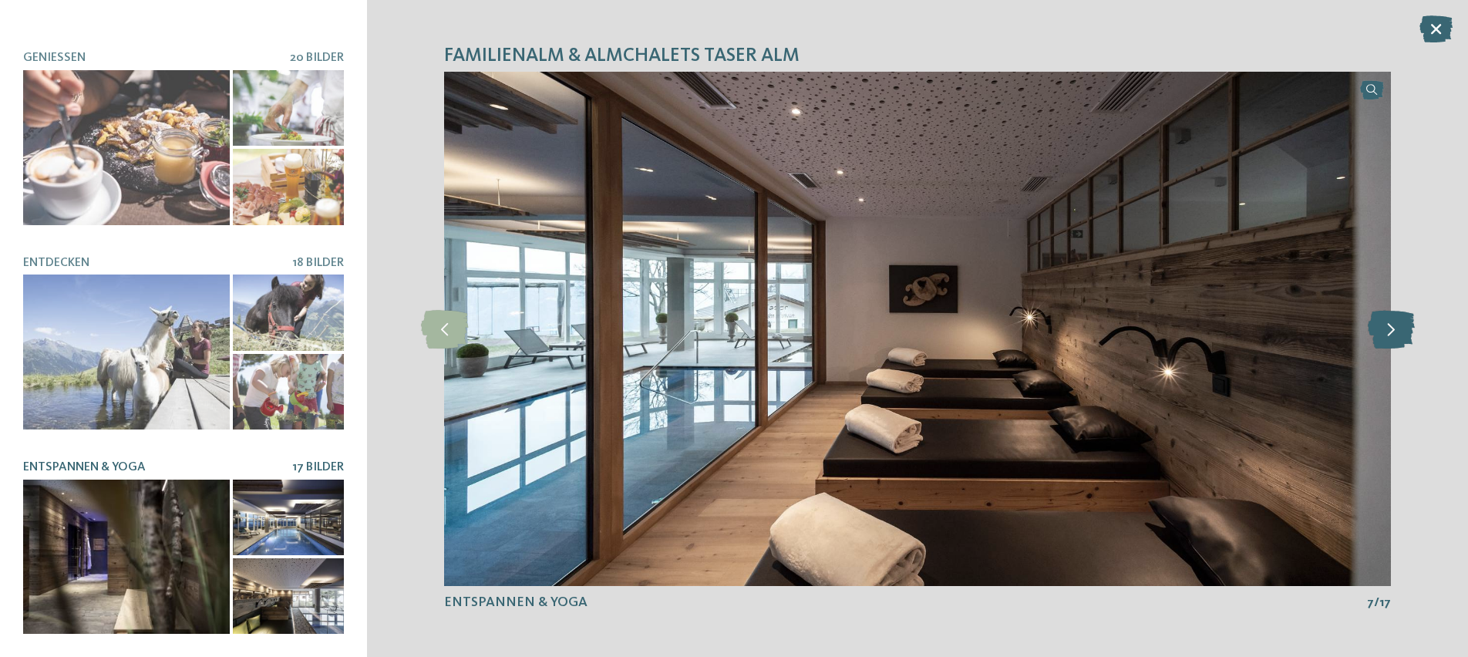
click at [1390, 325] on icon at bounding box center [1390, 328] width 47 height 39
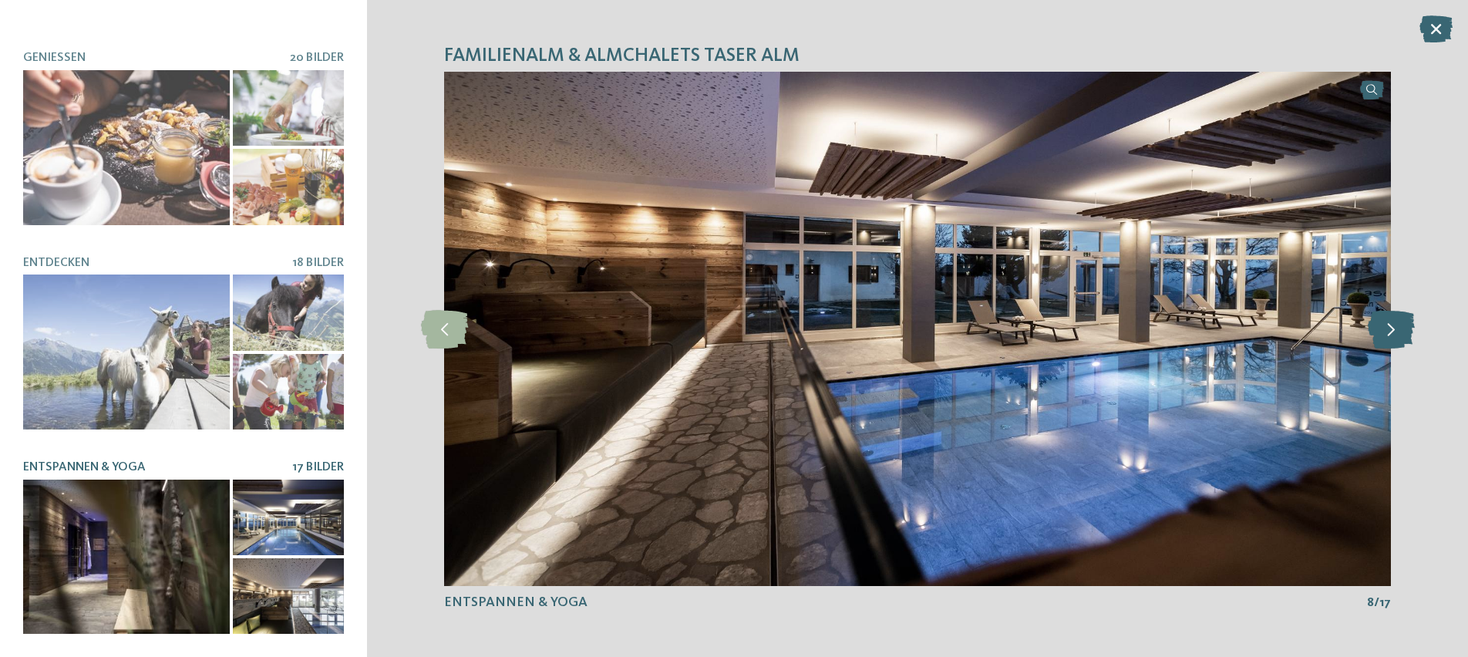
click at [1390, 325] on icon at bounding box center [1390, 328] width 47 height 39
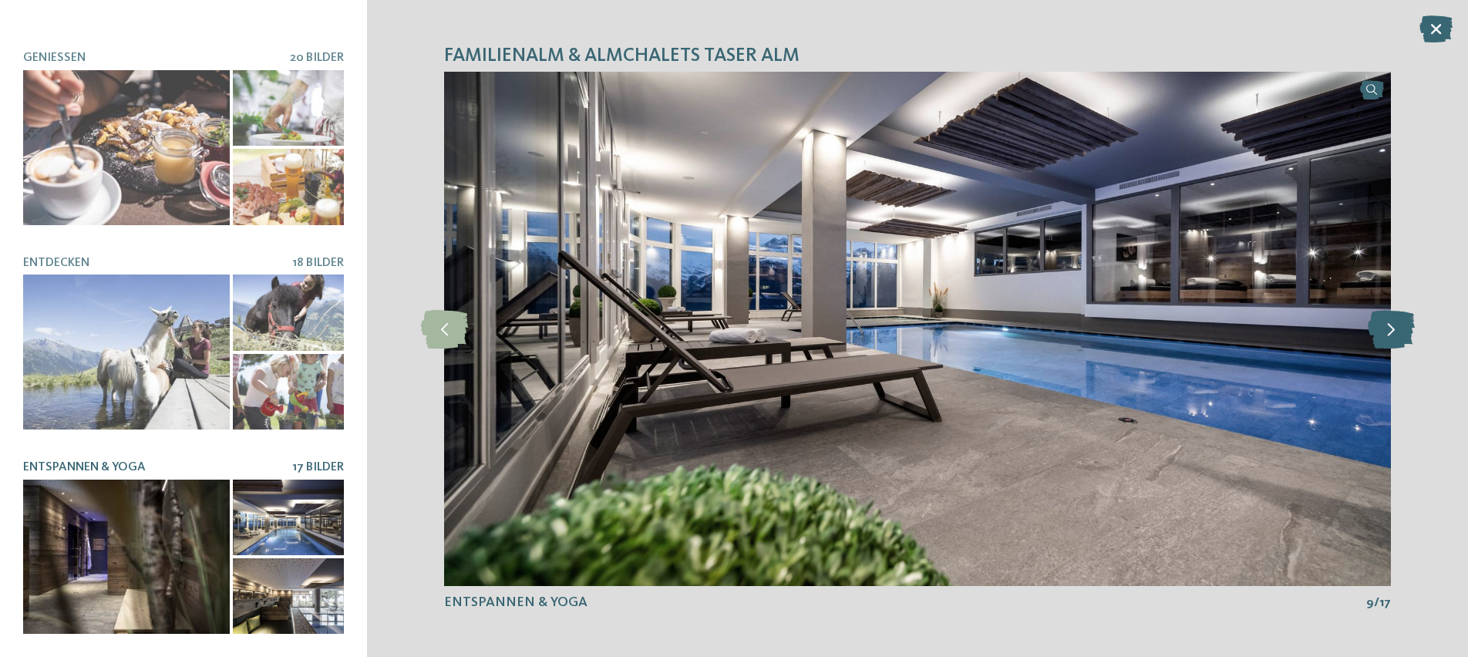
click at [1390, 325] on icon at bounding box center [1390, 328] width 47 height 39
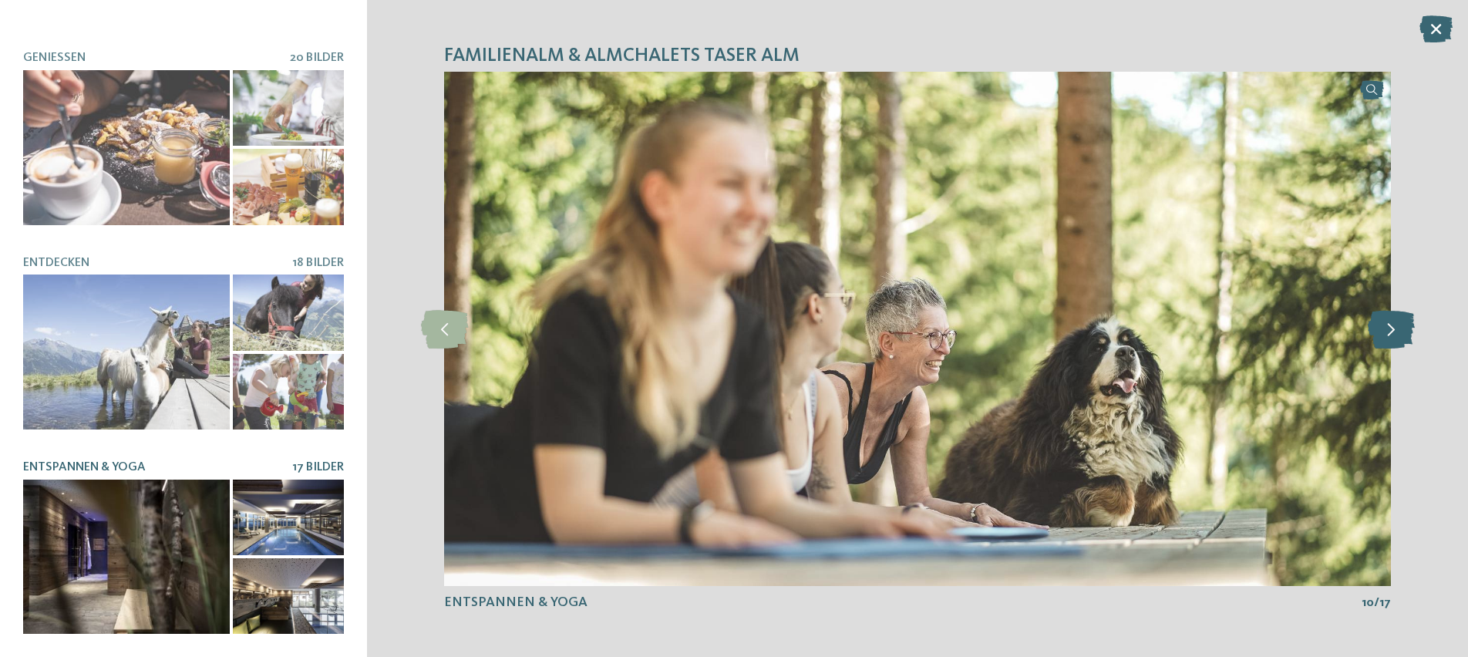
click at [1390, 325] on icon at bounding box center [1390, 328] width 47 height 39
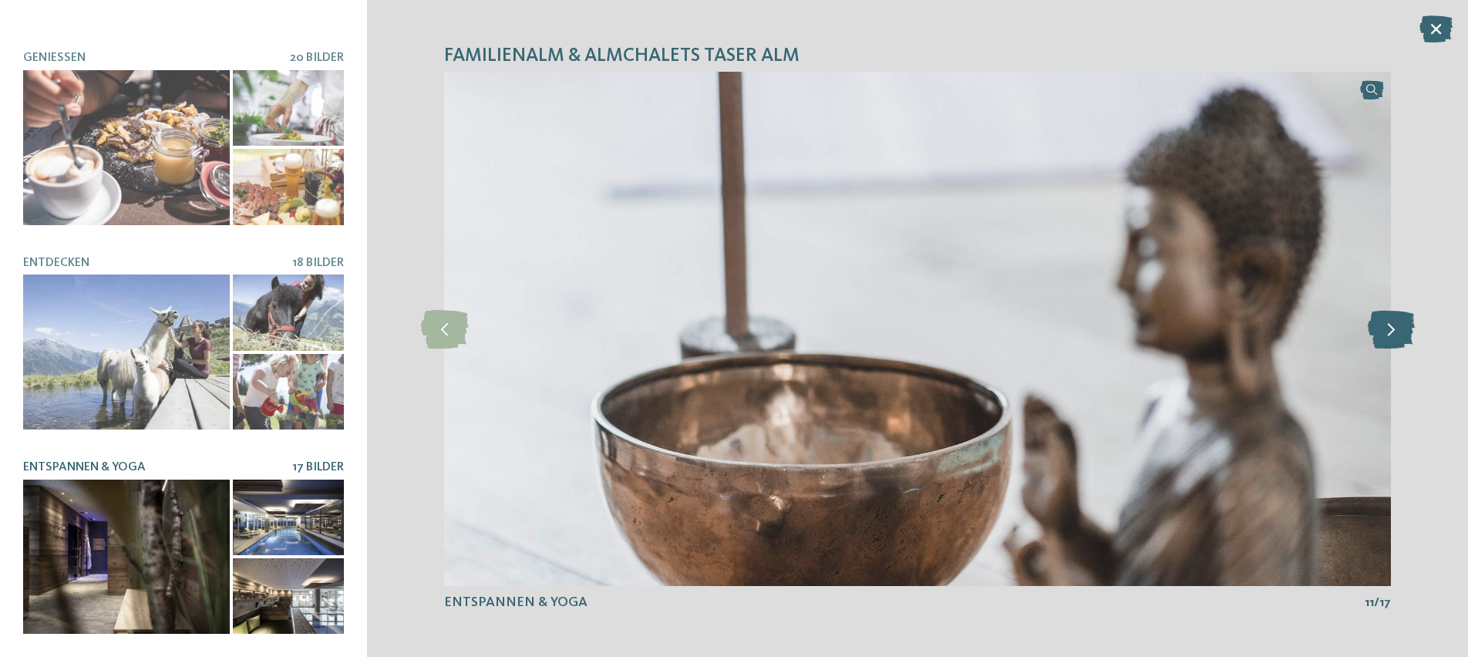
click at [1390, 325] on icon at bounding box center [1390, 328] width 47 height 39
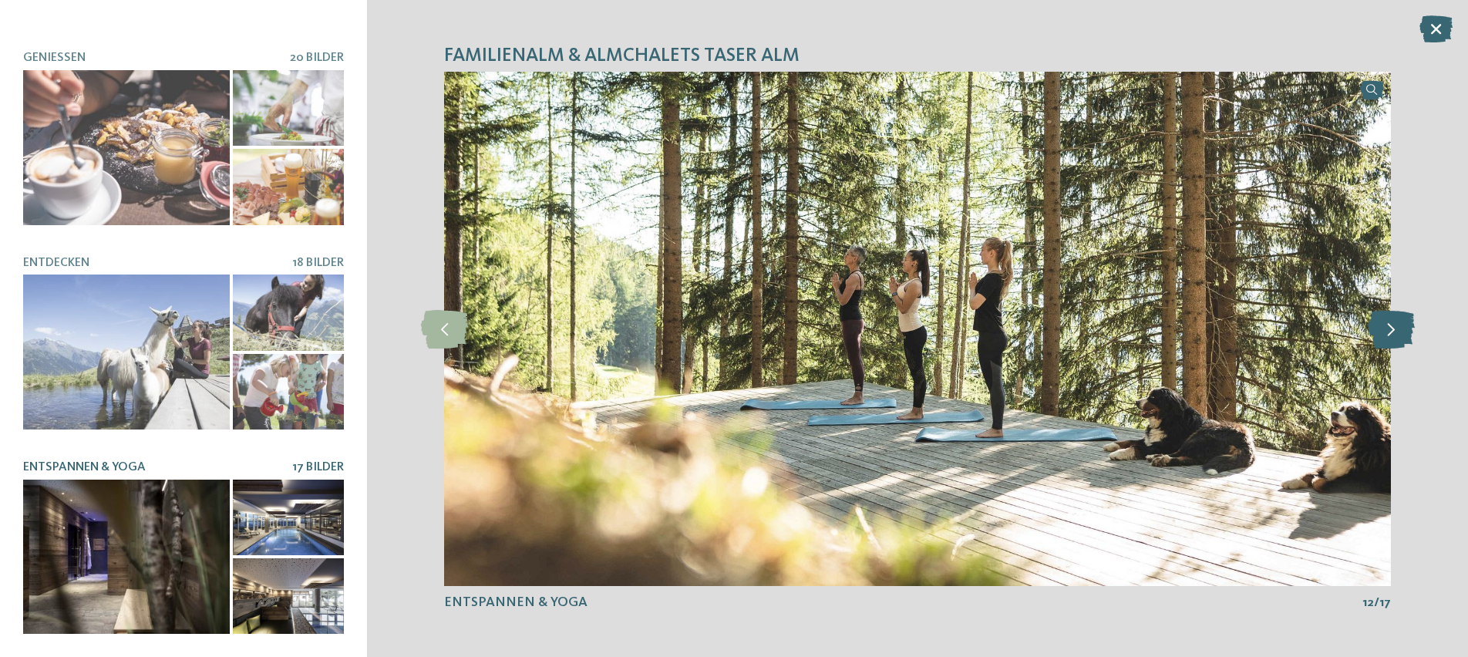
click at [1390, 325] on icon at bounding box center [1390, 328] width 47 height 39
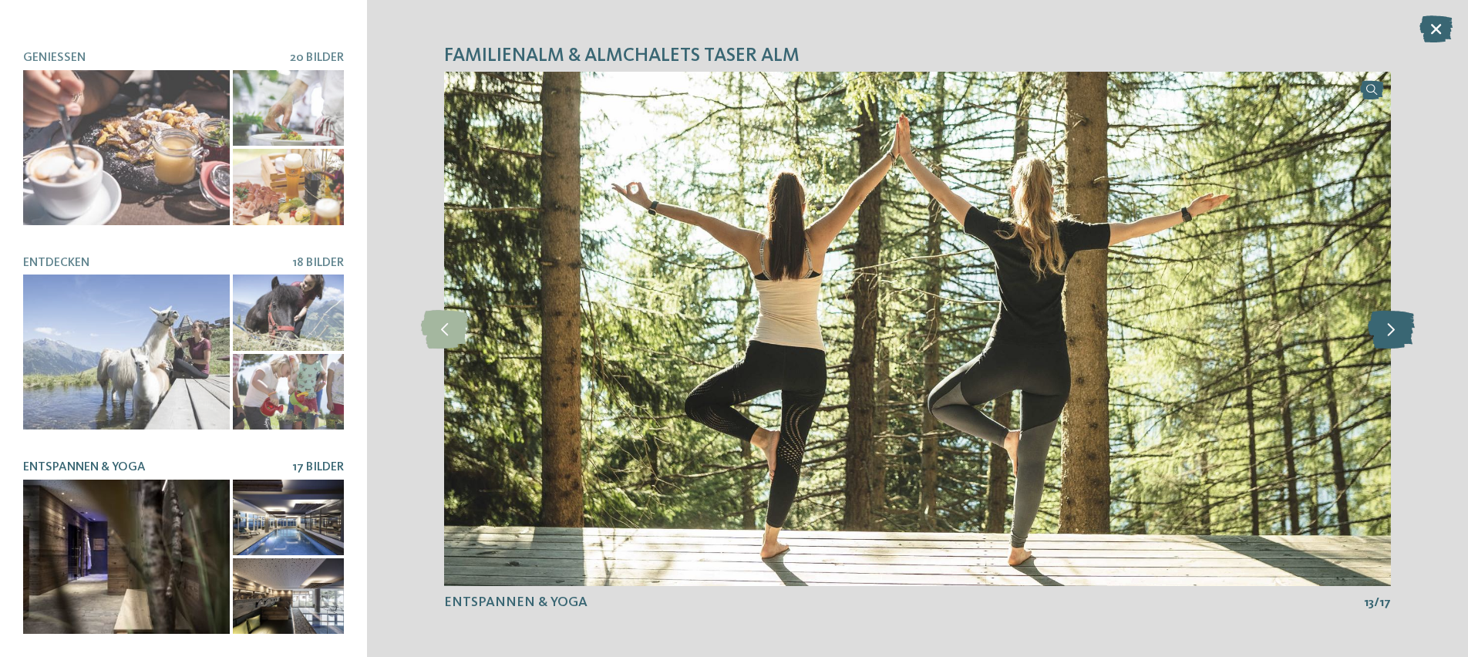
click at [1390, 325] on icon at bounding box center [1390, 328] width 47 height 39
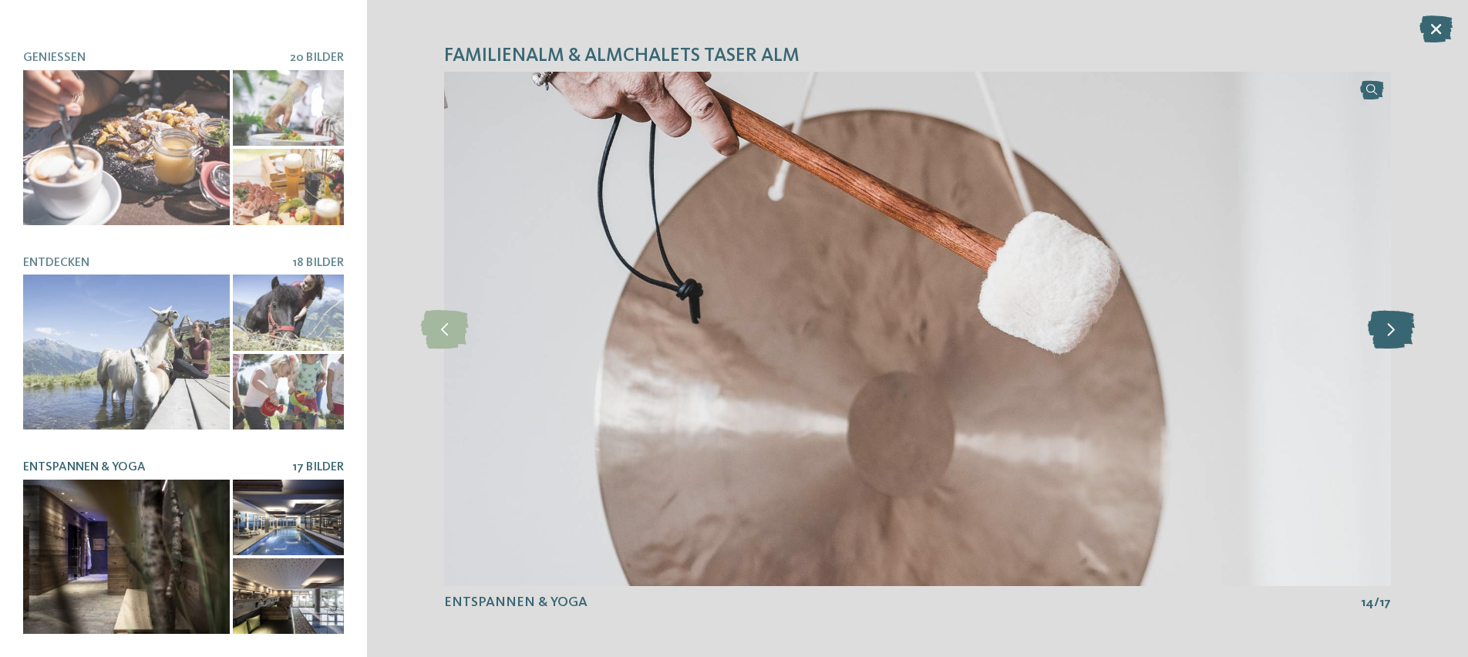
click at [1390, 325] on icon at bounding box center [1390, 328] width 47 height 39
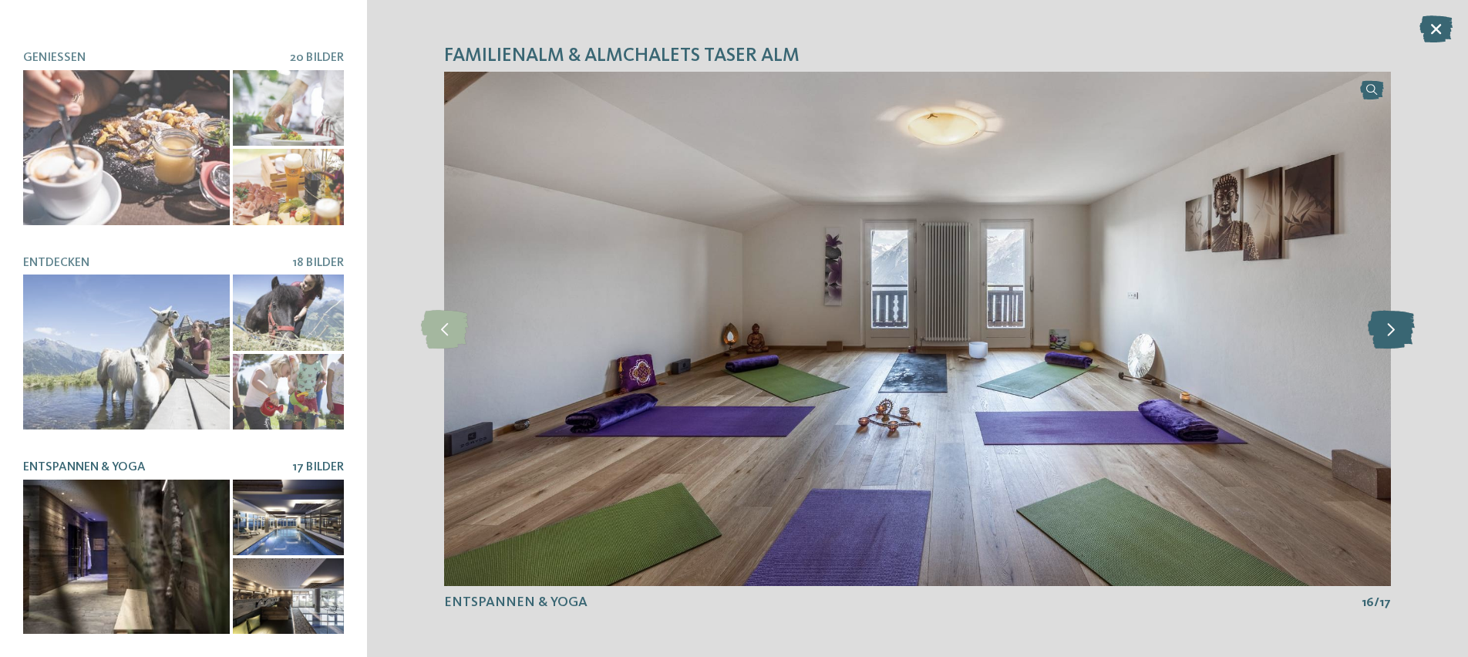
click at [1390, 325] on icon at bounding box center [1390, 328] width 47 height 39
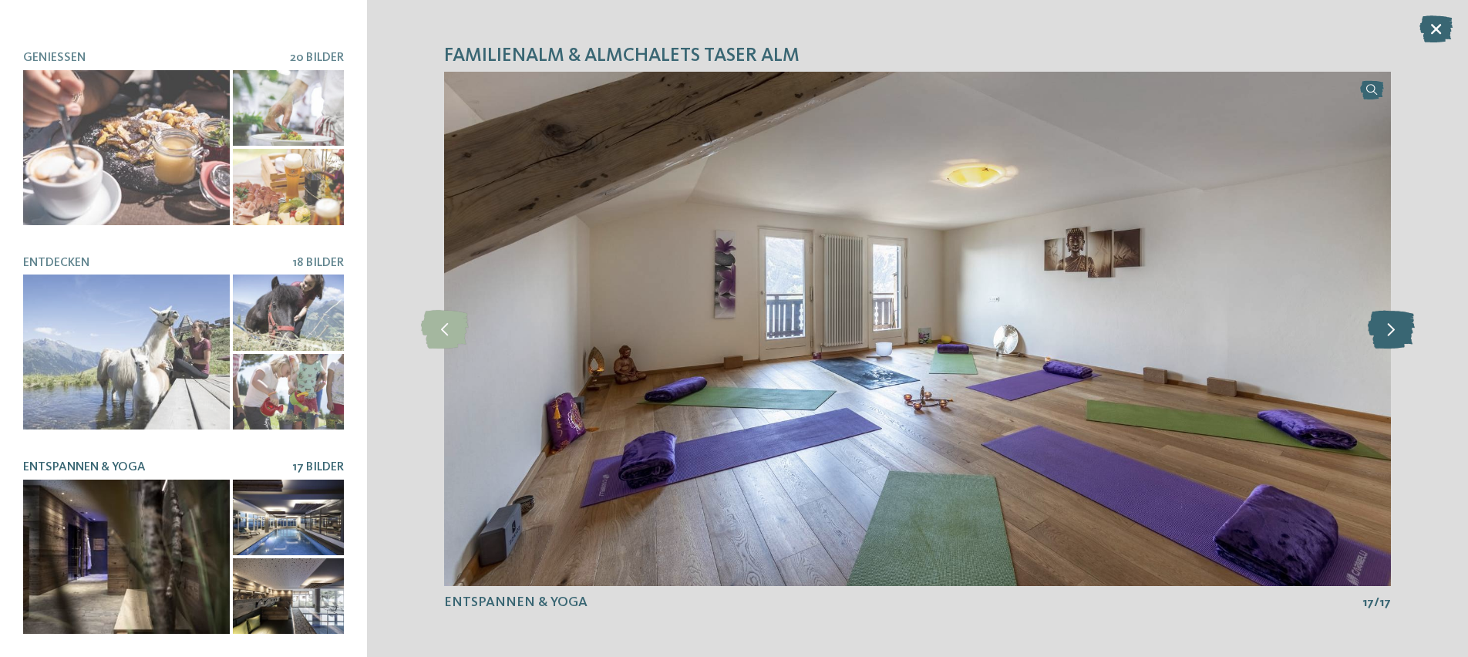
click at [1390, 325] on icon at bounding box center [1390, 328] width 47 height 39
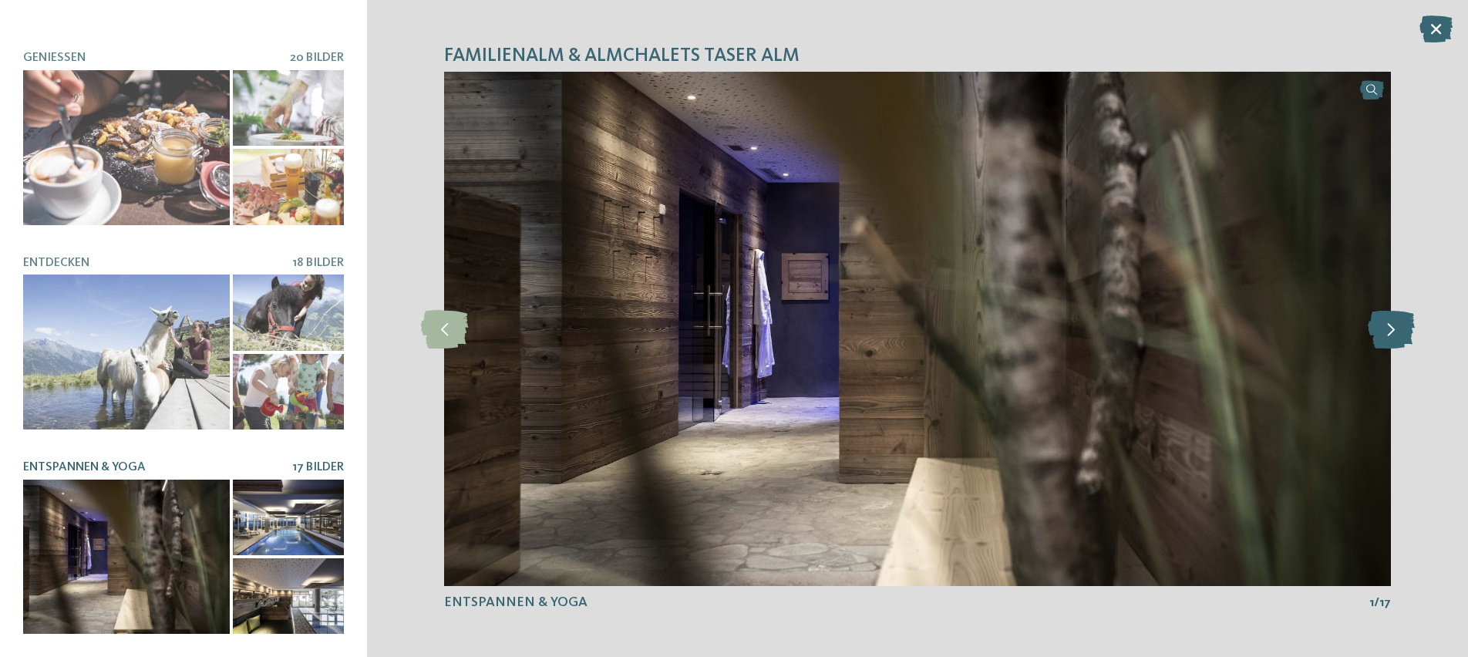
click at [1390, 325] on icon at bounding box center [1390, 328] width 47 height 39
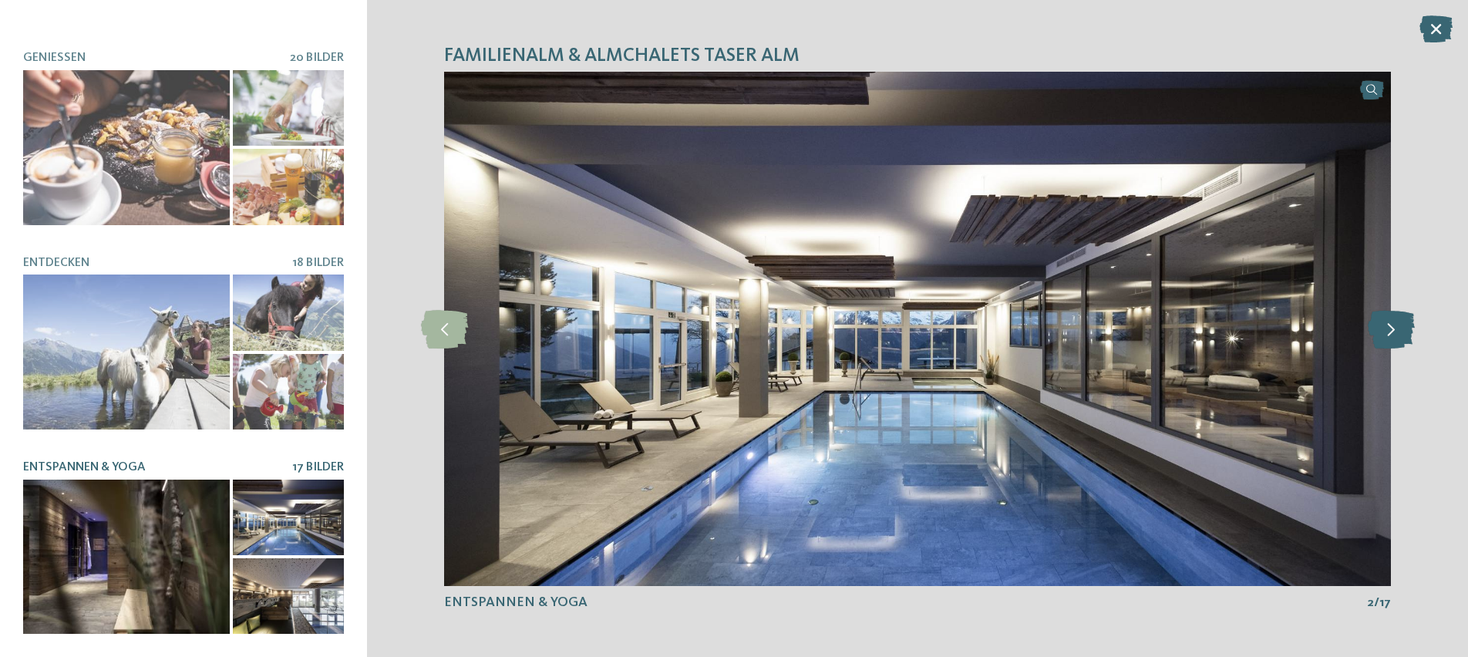
click at [1390, 325] on icon at bounding box center [1390, 328] width 47 height 39
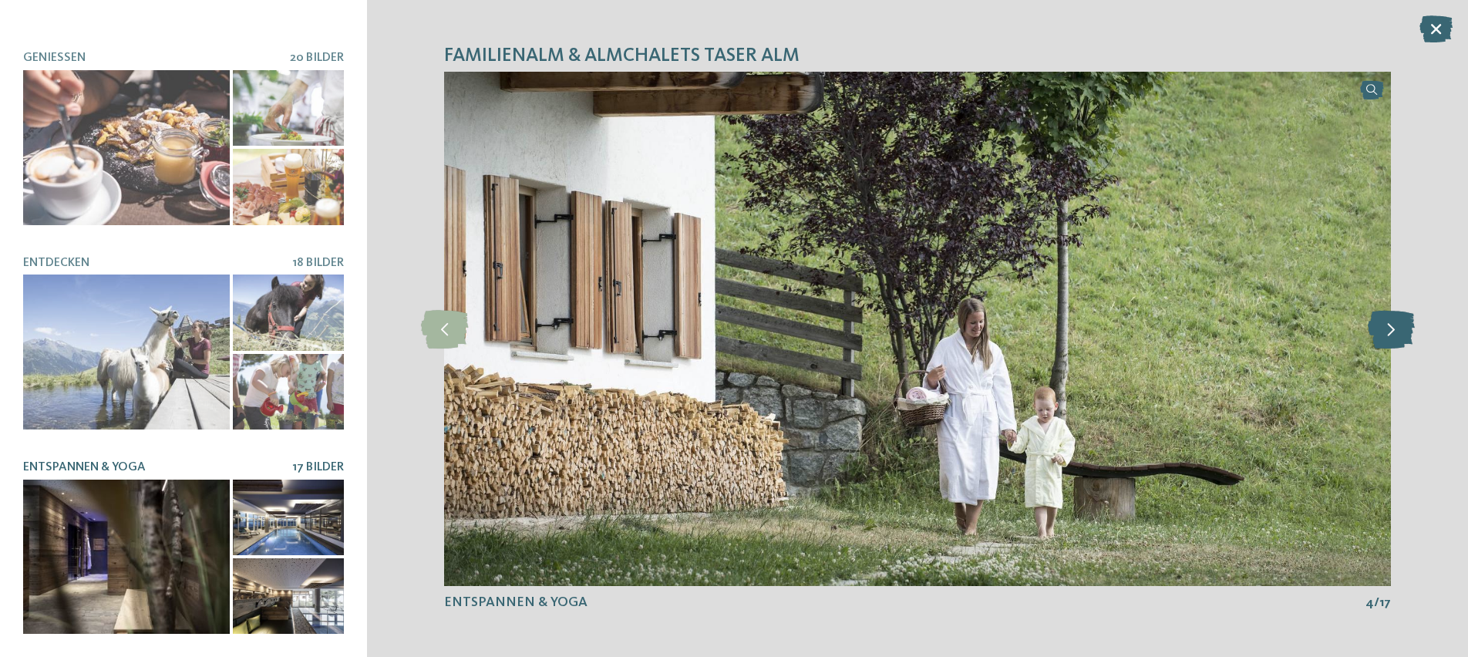
click at [1390, 325] on icon at bounding box center [1390, 328] width 47 height 39
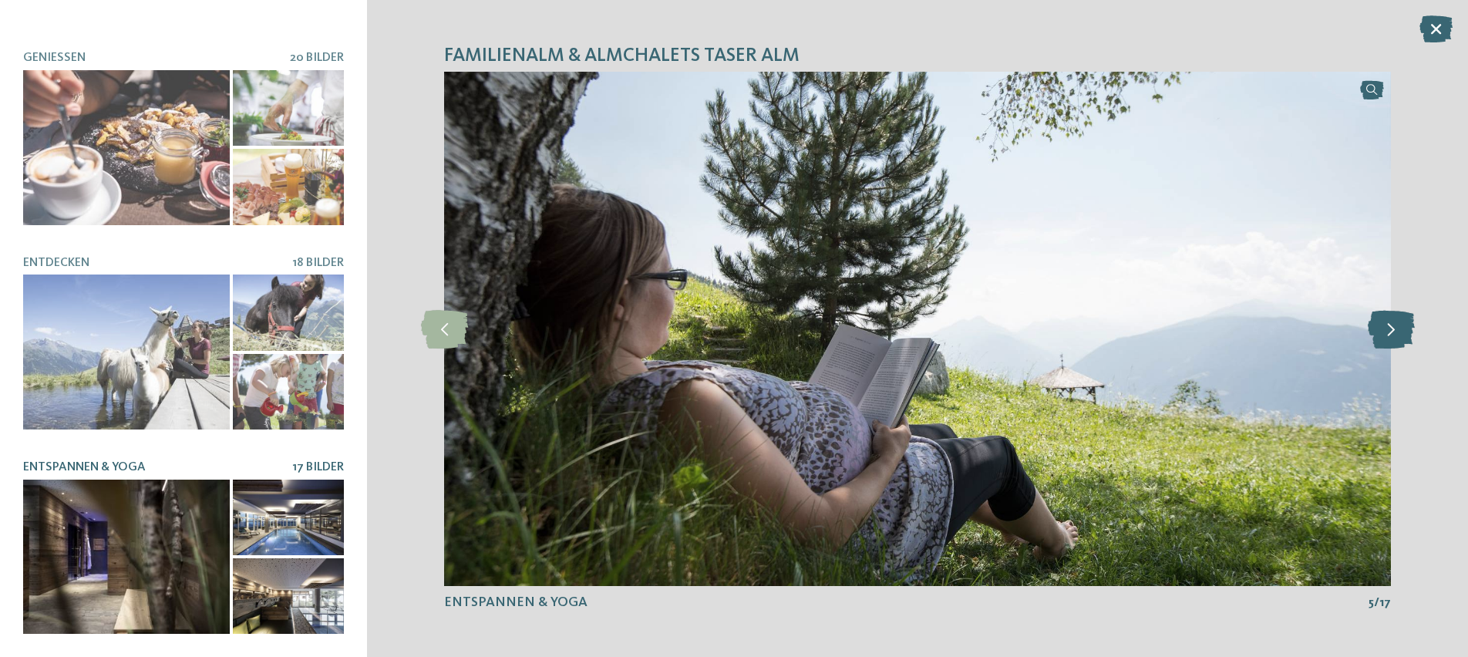
click at [1390, 325] on icon at bounding box center [1390, 328] width 47 height 39
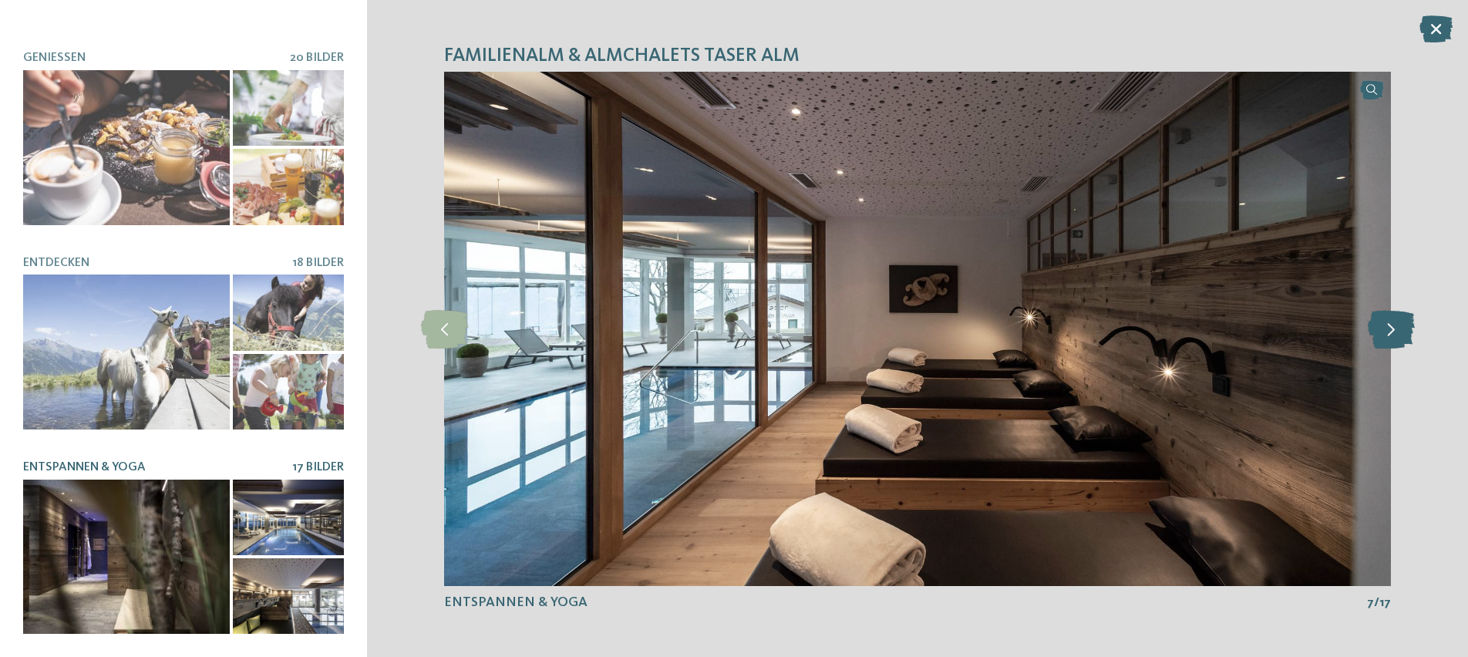
click at [1390, 325] on icon at bounding box center [1390, 328] width 47 height 39
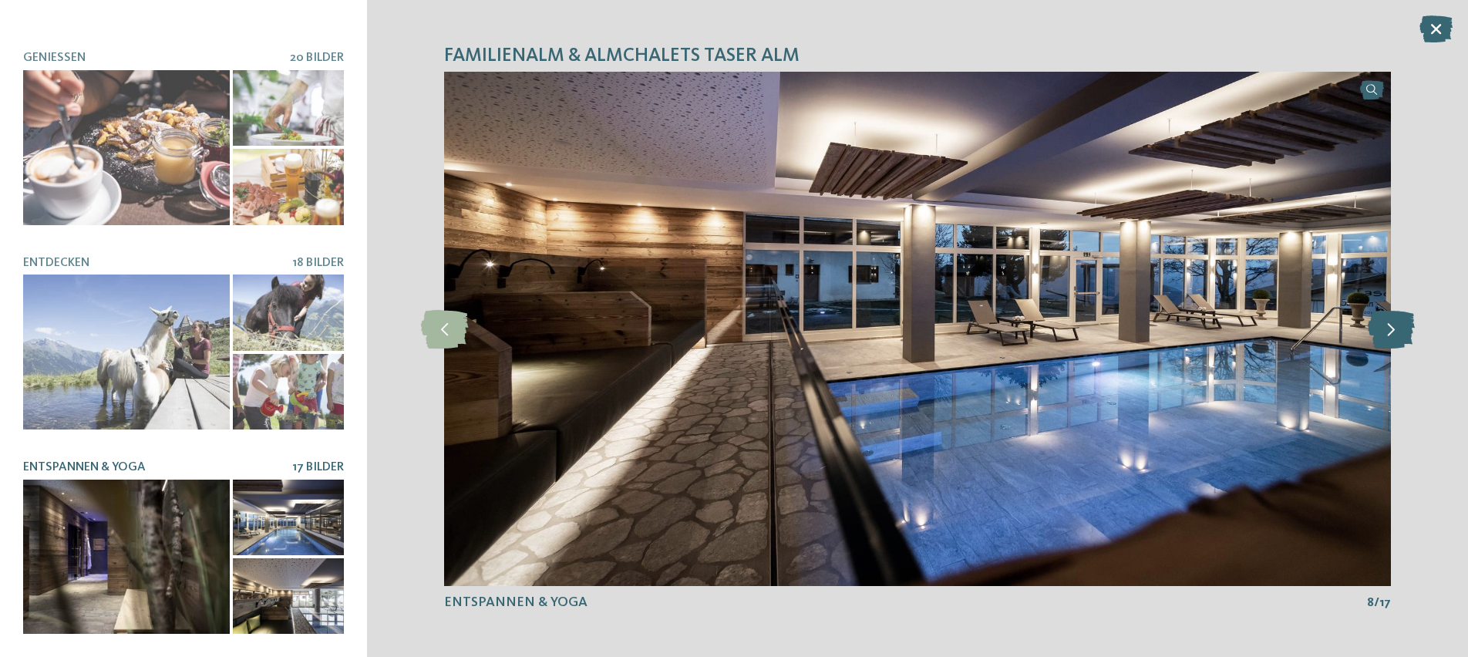
click at [1390, 325] on icon at bounding box center [1390, 328] width 47 height 39
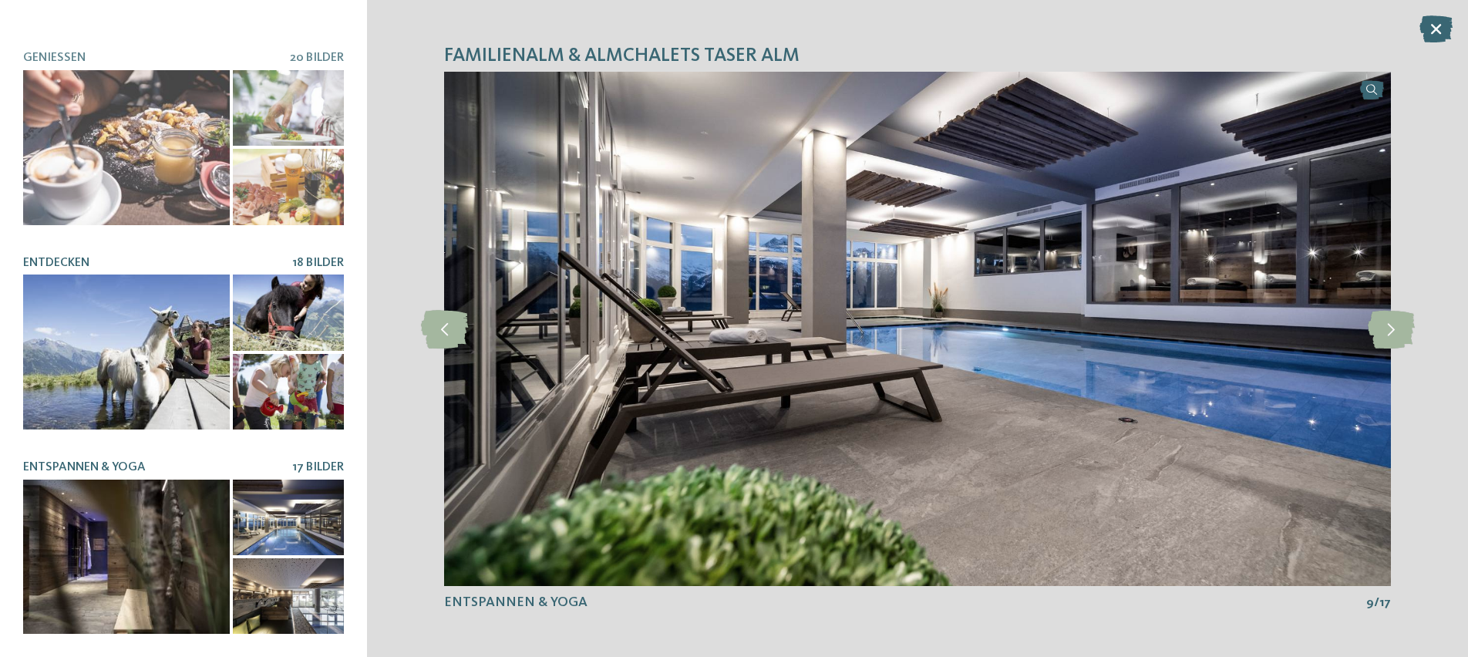
click at [109, 304] on div at bounding box center [126, 351] width 207 height 155
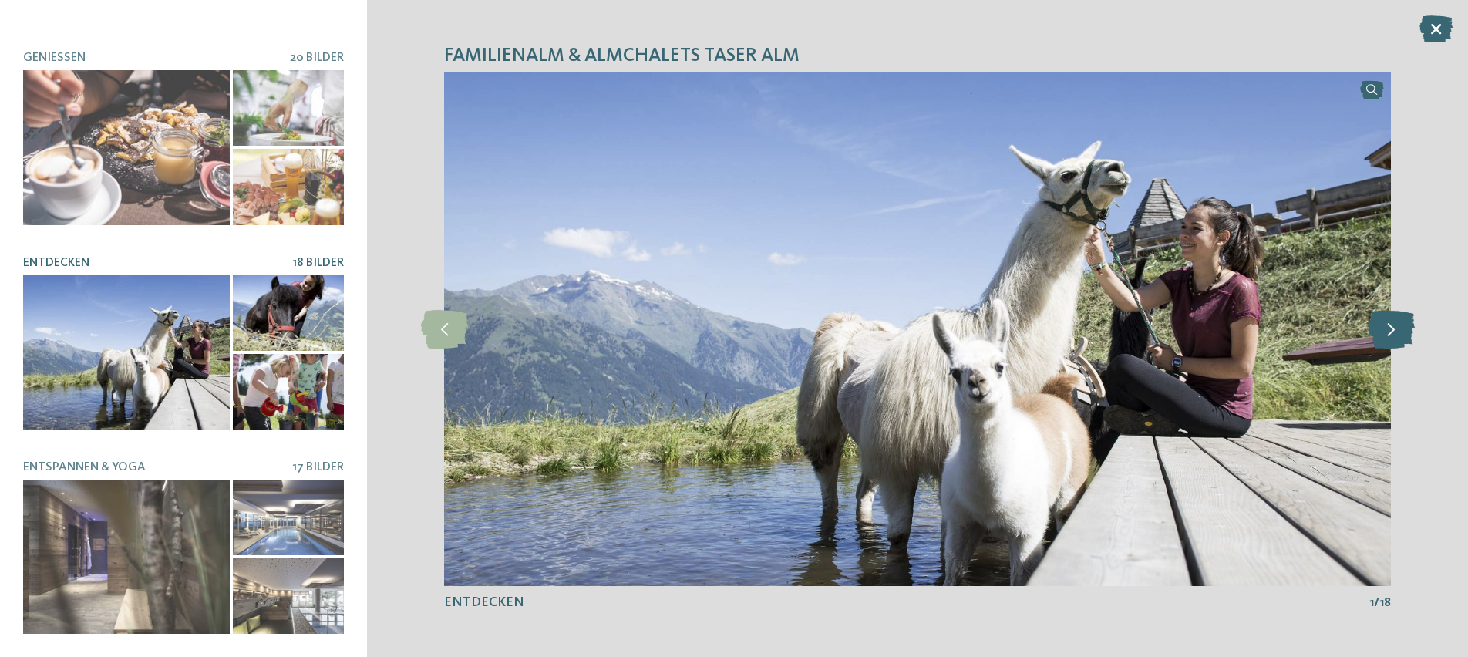
click at [1395, 319] on icon at bounding box center [1390, 328] width 47 height 39
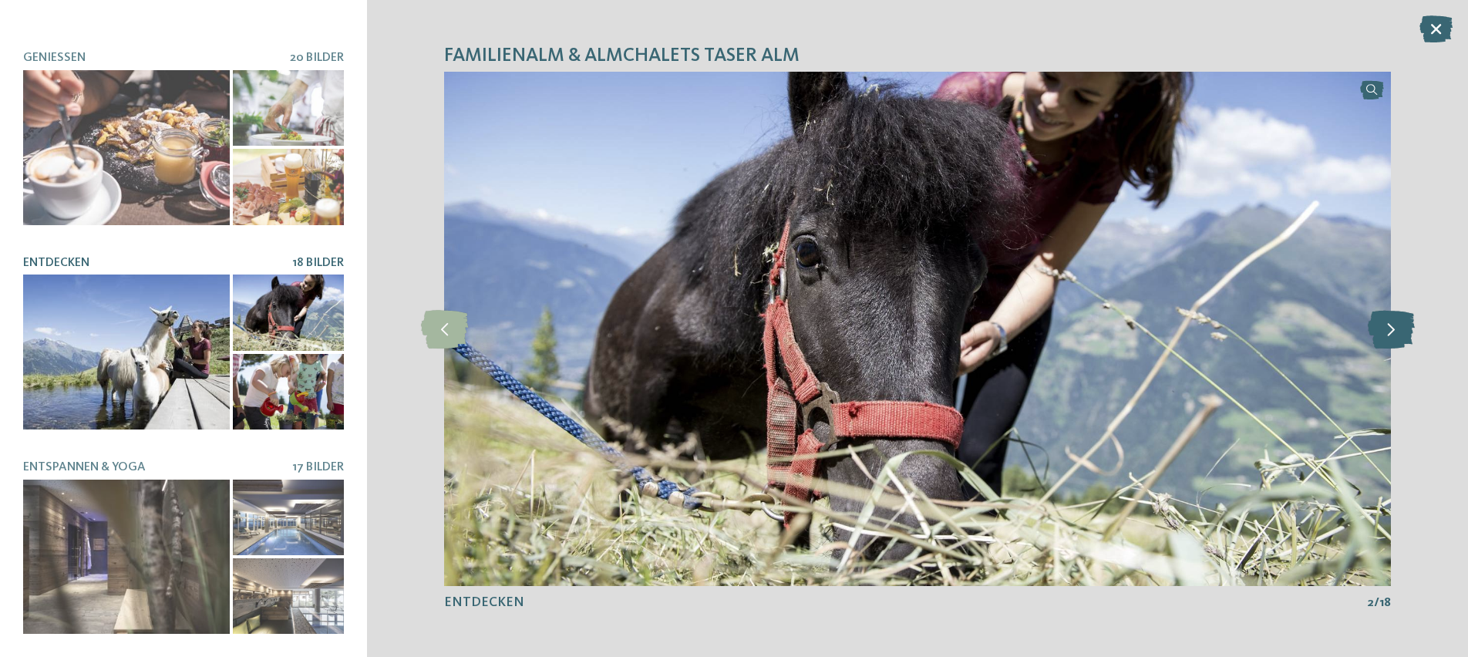
click at [1395, 319] on icon at bounding box center [1390, 328] width 47 height 39
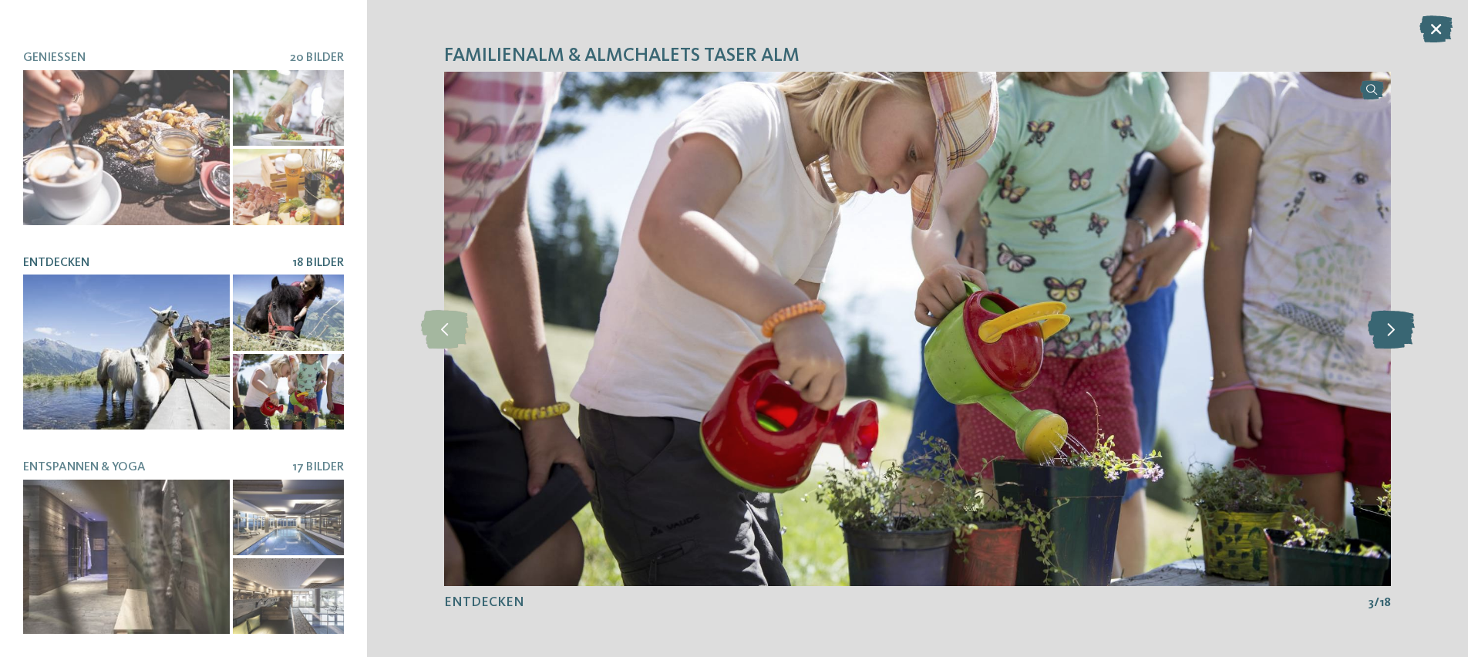
click at [1395, 319] on icon at bounding box center [1390, 328] width 47 height 39
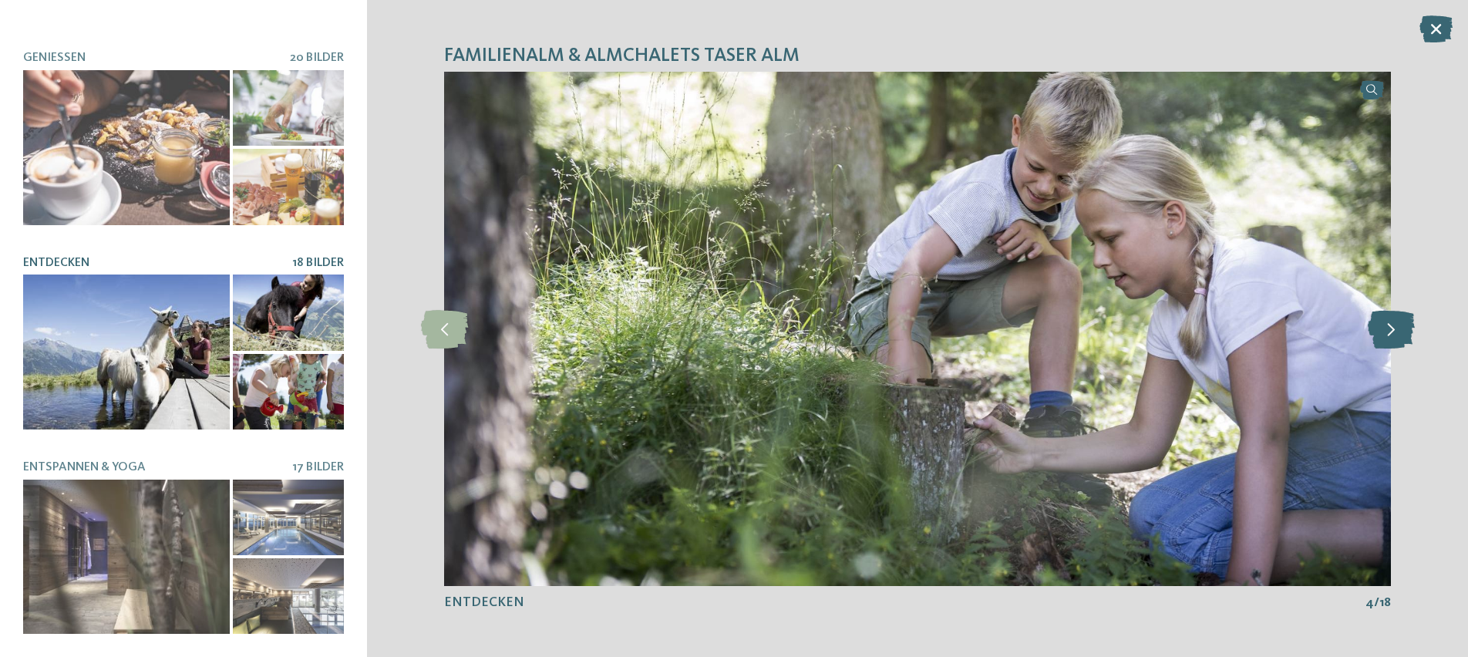
click at [1395, 319] on icon at bounding box center [1390, 328] width 47 height 39
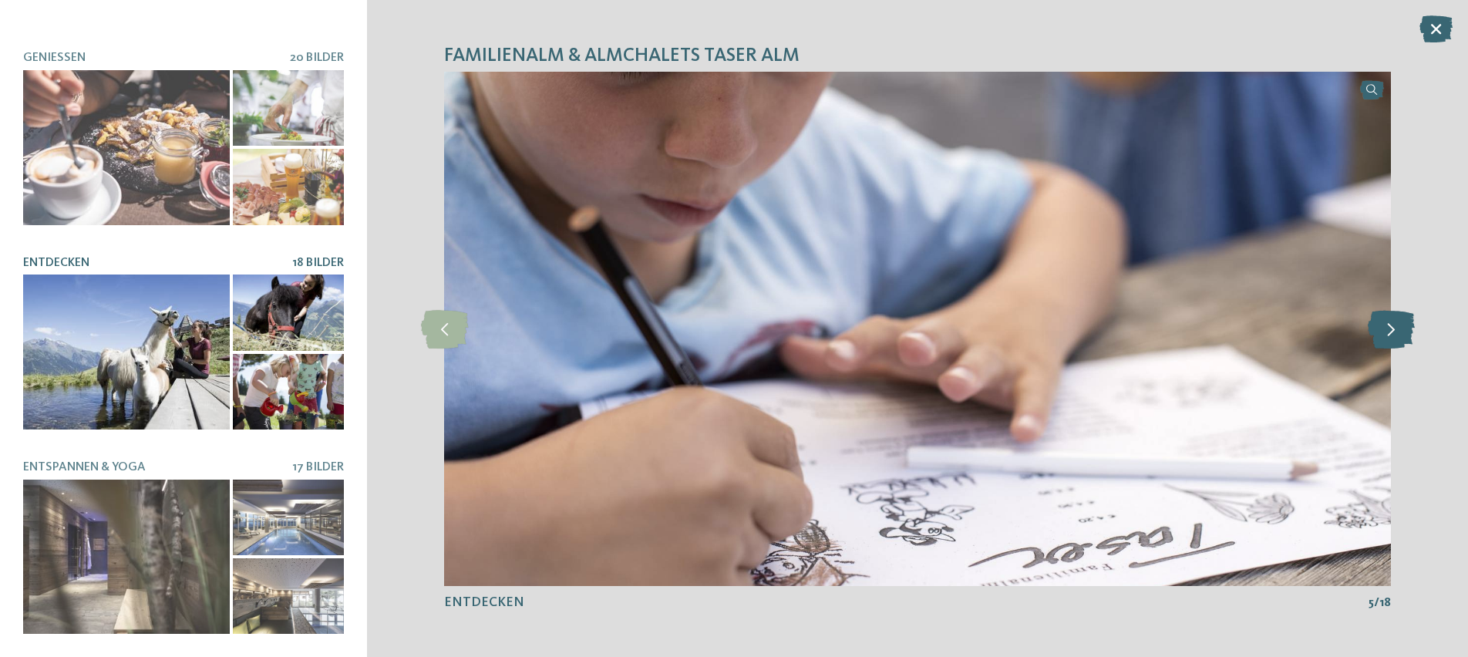
click at [1395, 319] on icon at bounding box center [1390, 328] width 47 height 39
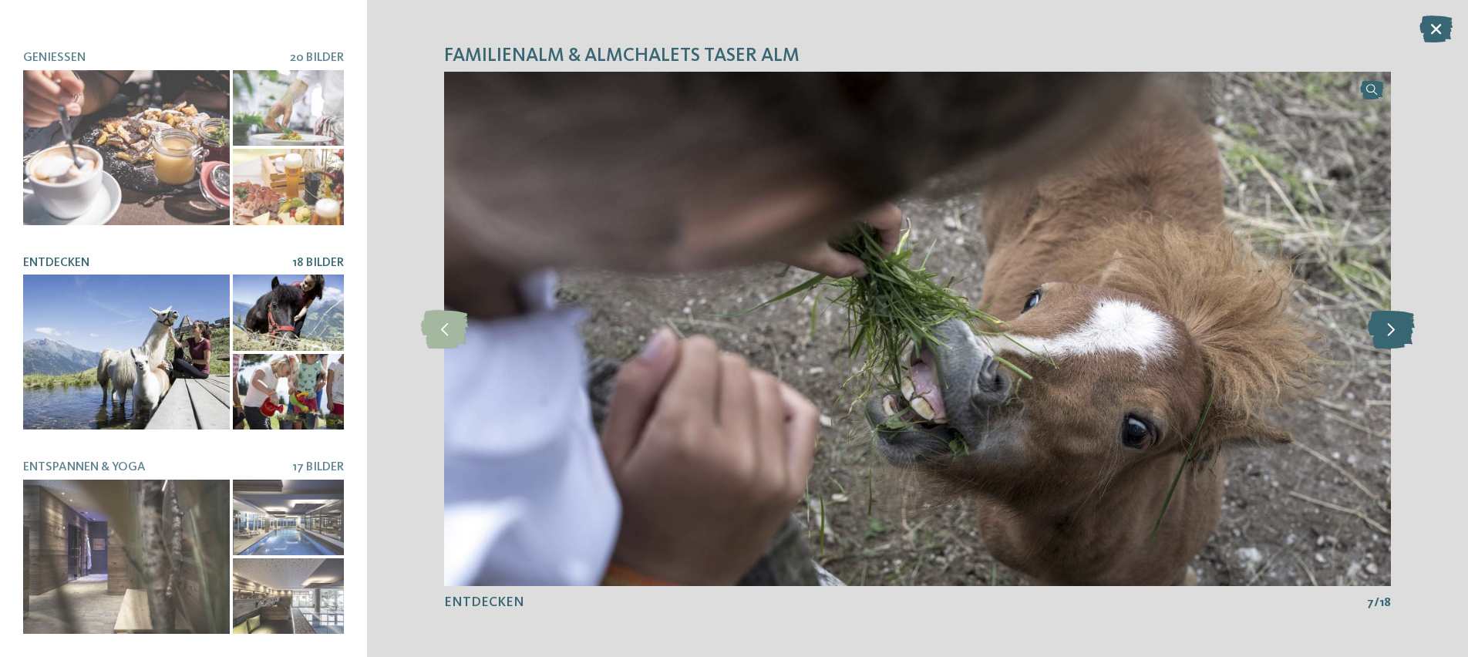
click at [1395, 319] on icon at bounding box center [1390, 328] width 47 height 39
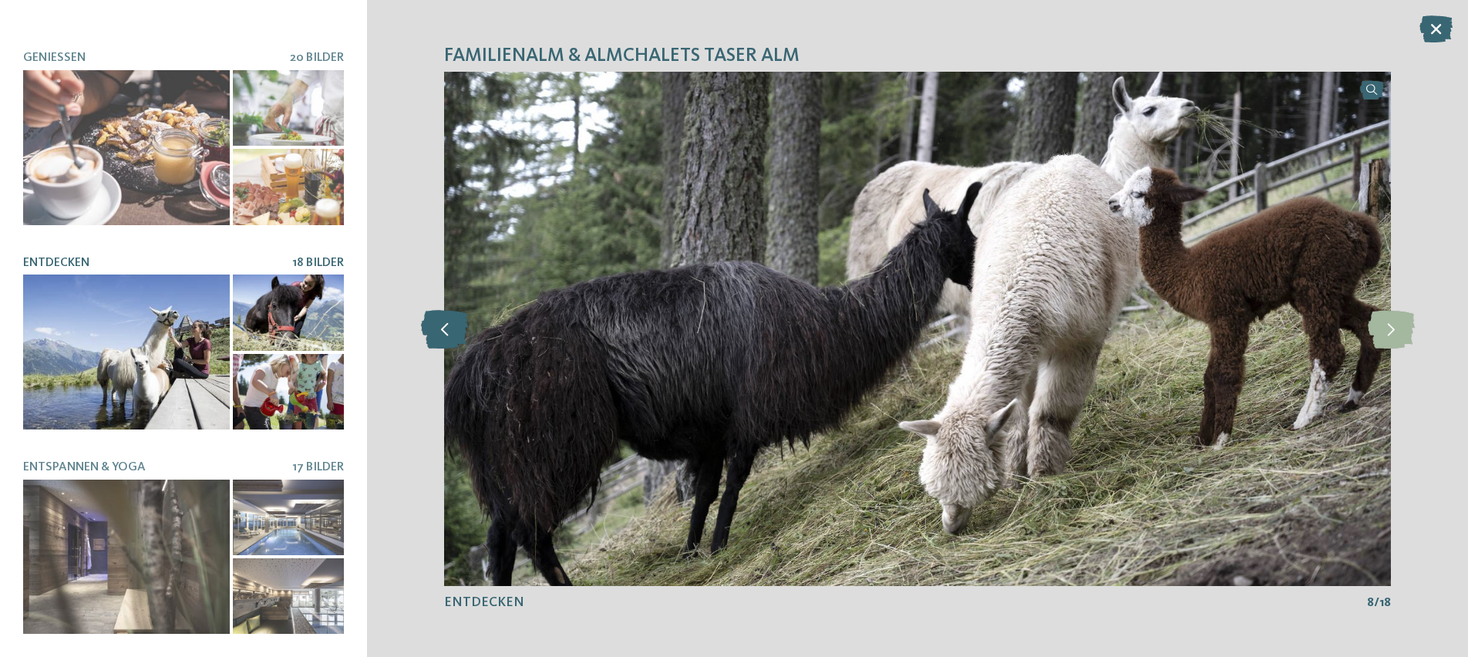
click at [433, 319] on icon at bounding box center [444, 328] width 47 height 39
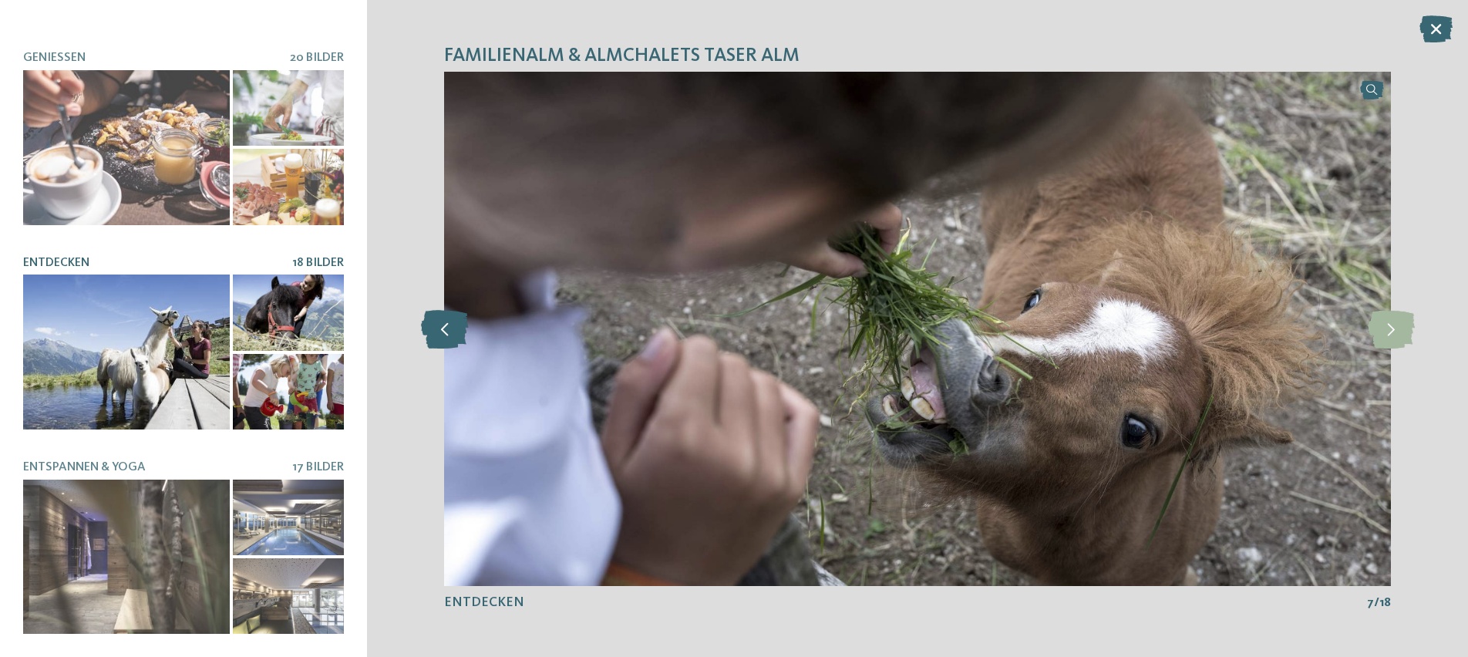
click at [434, 319] on icon at bounding box center [444, 328] width 47 height 39
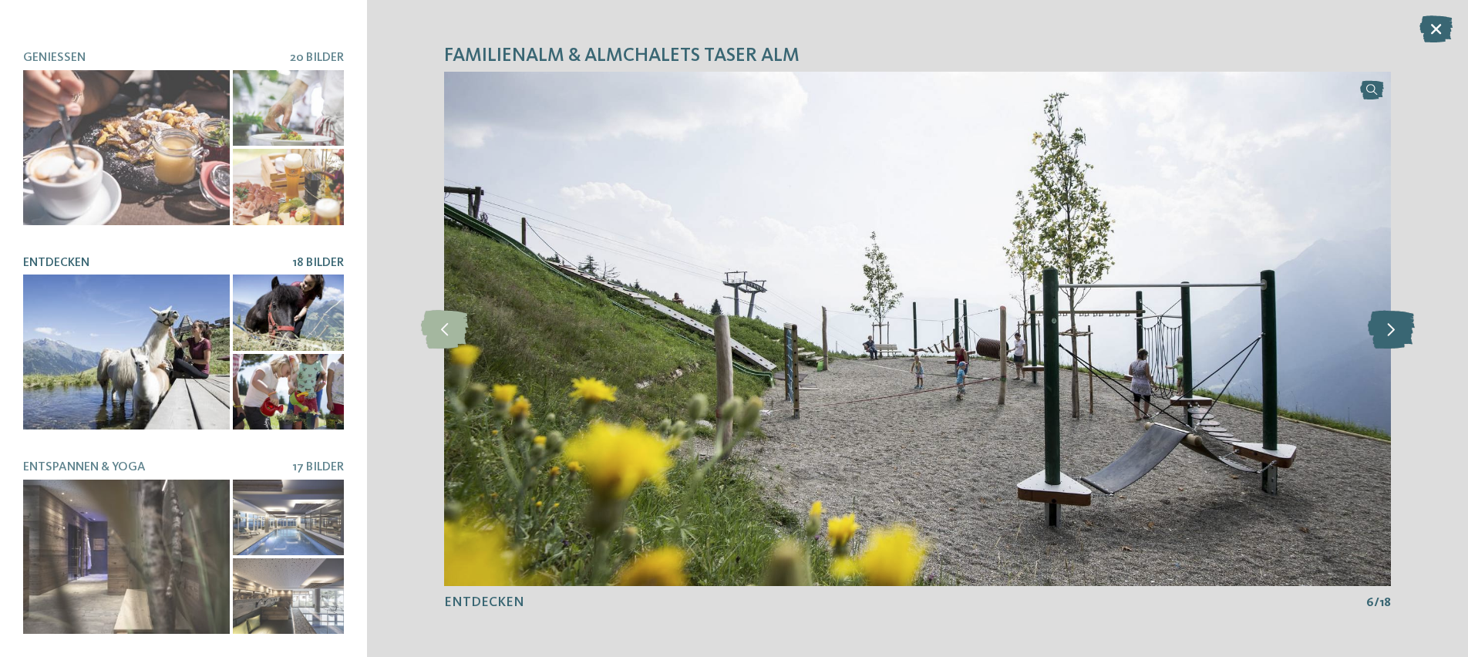
click at [1387, 338] on icon at bounding box center [1390, 328] width 47 height 39
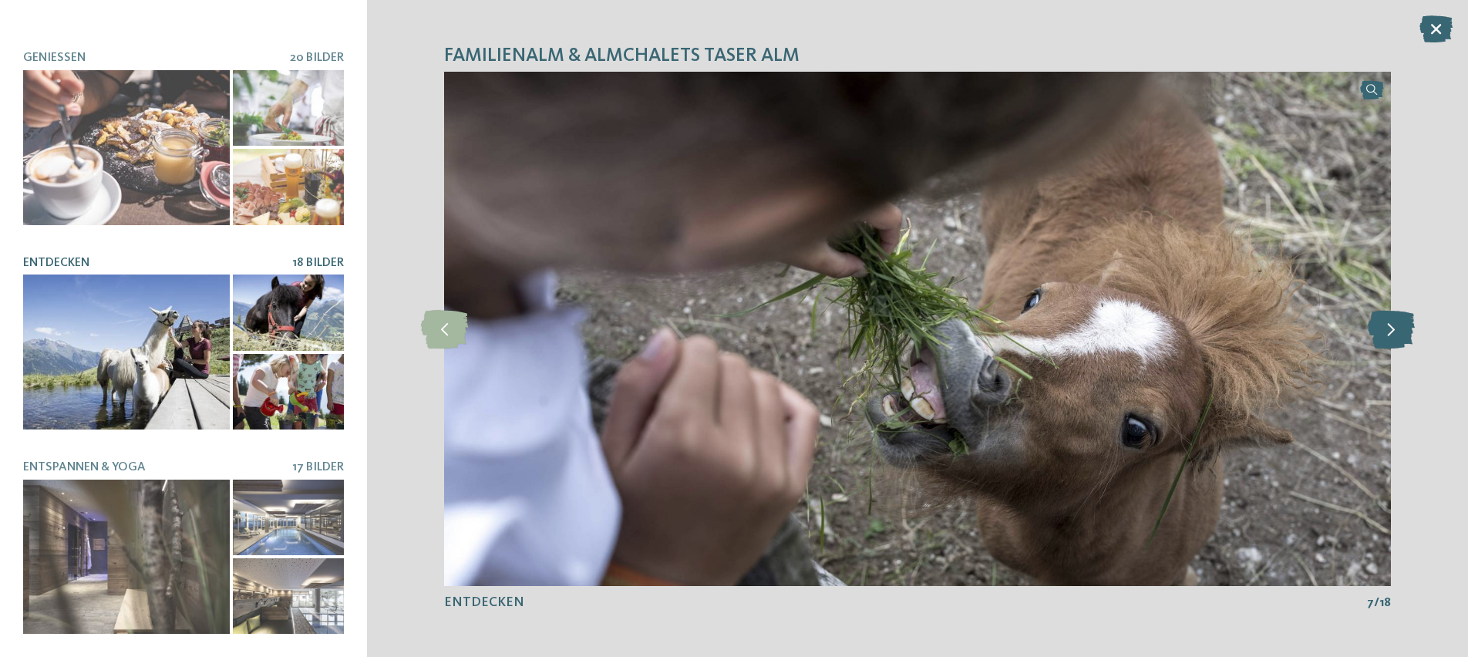
click at [1387, 338] on icon at bounding box center [1390, 328] width 47 height 39
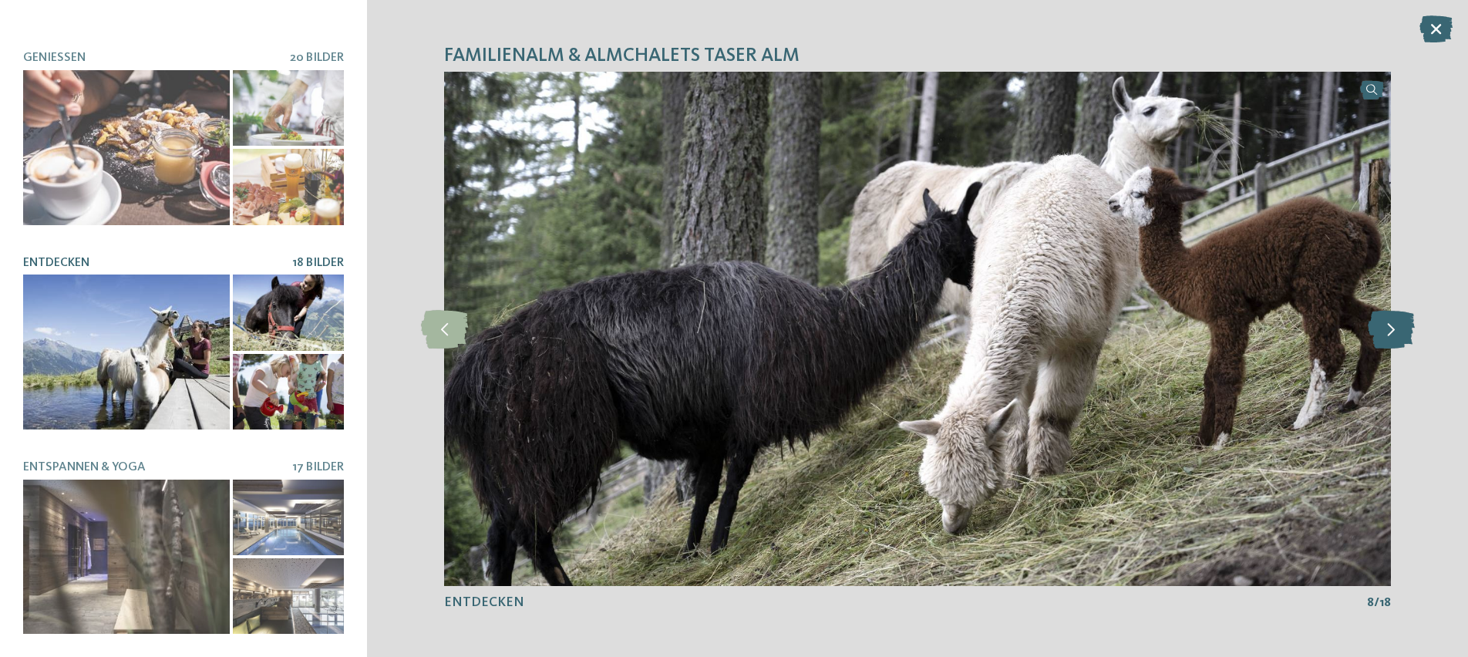
click at [1387, 338] on icon at bounding box center [1390, 328] width 47 height 39
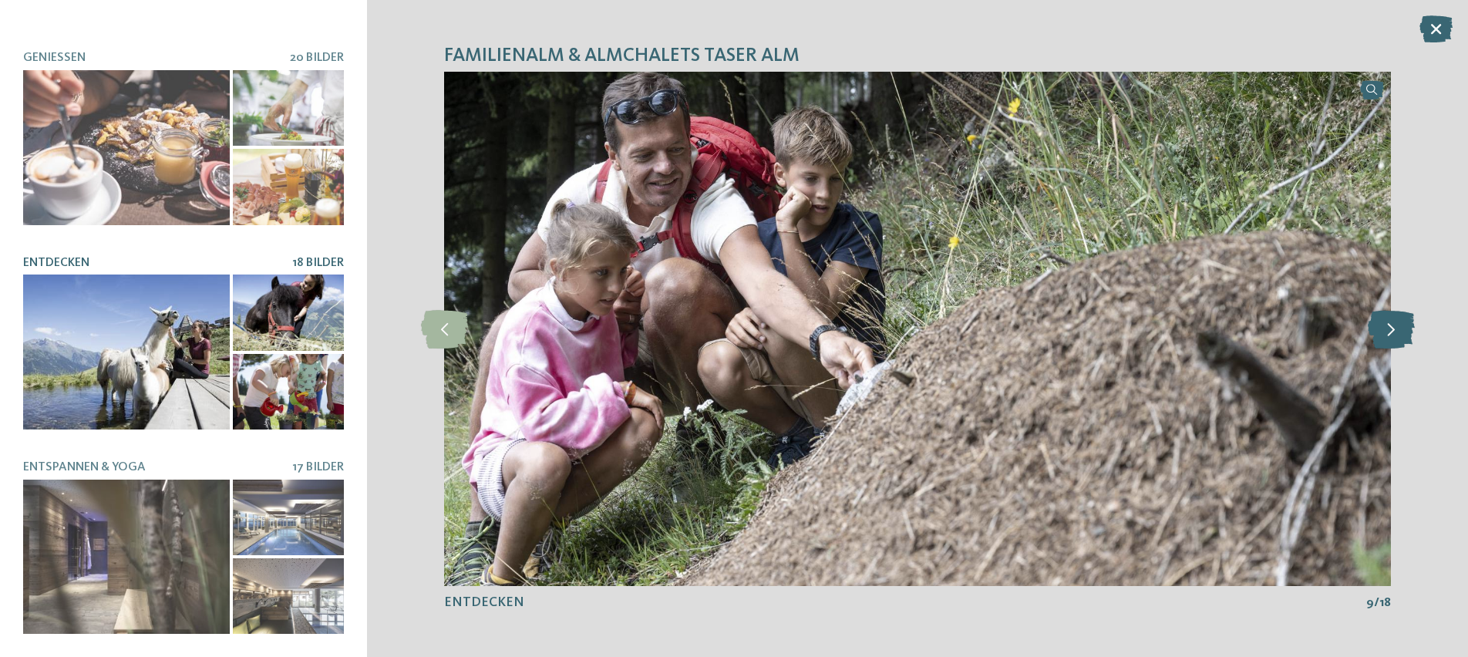
click at [1387, 338] on icon at bounding box center [1390, 328] width 47 height 39
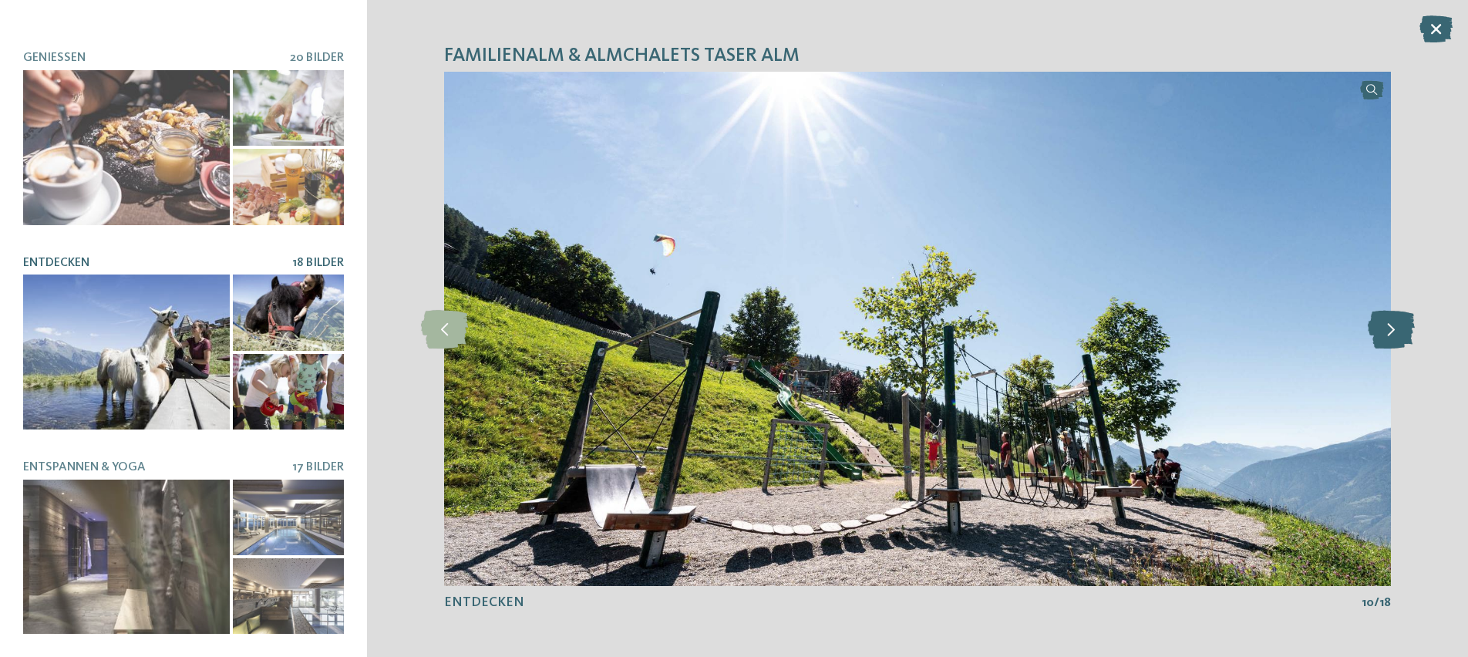
click at [1387, 338] on icon at bounding box center [1390, 328] width 47 height 39
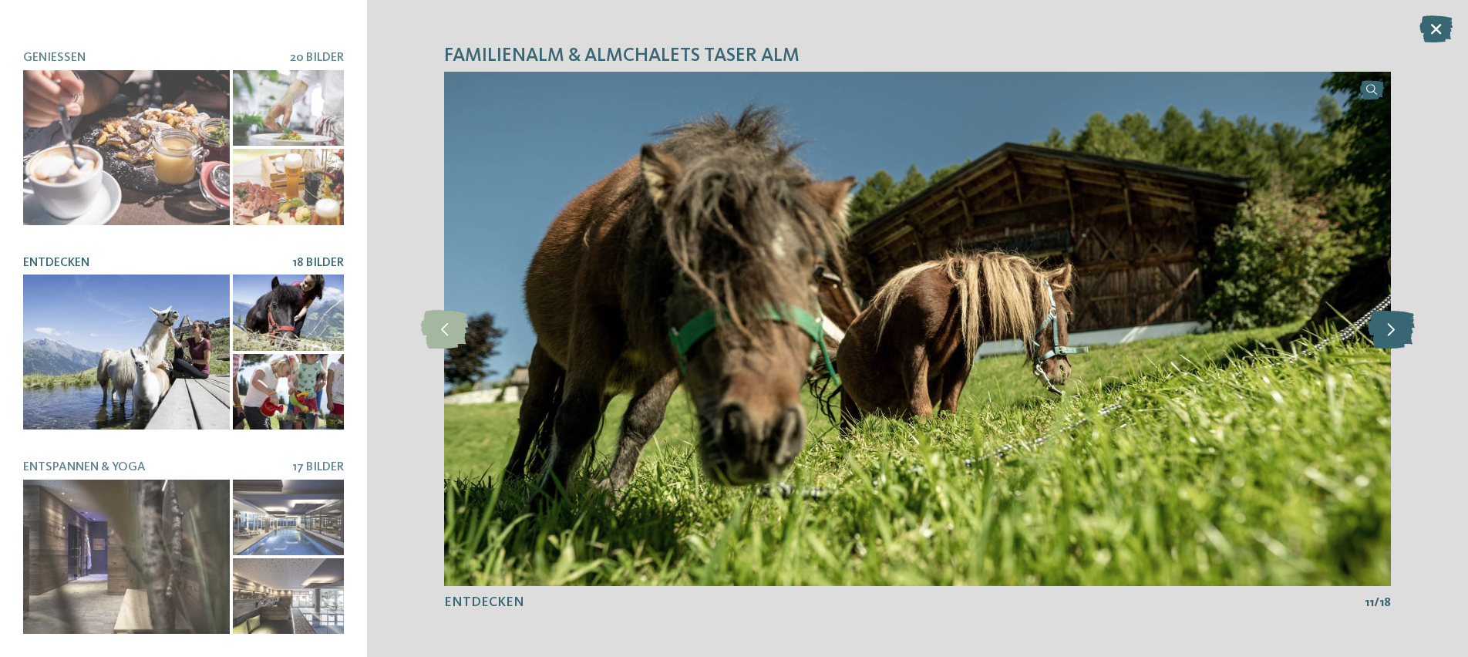
click at [1387, 338] on icon at bounding box center [1390, 328] width 47 height 39
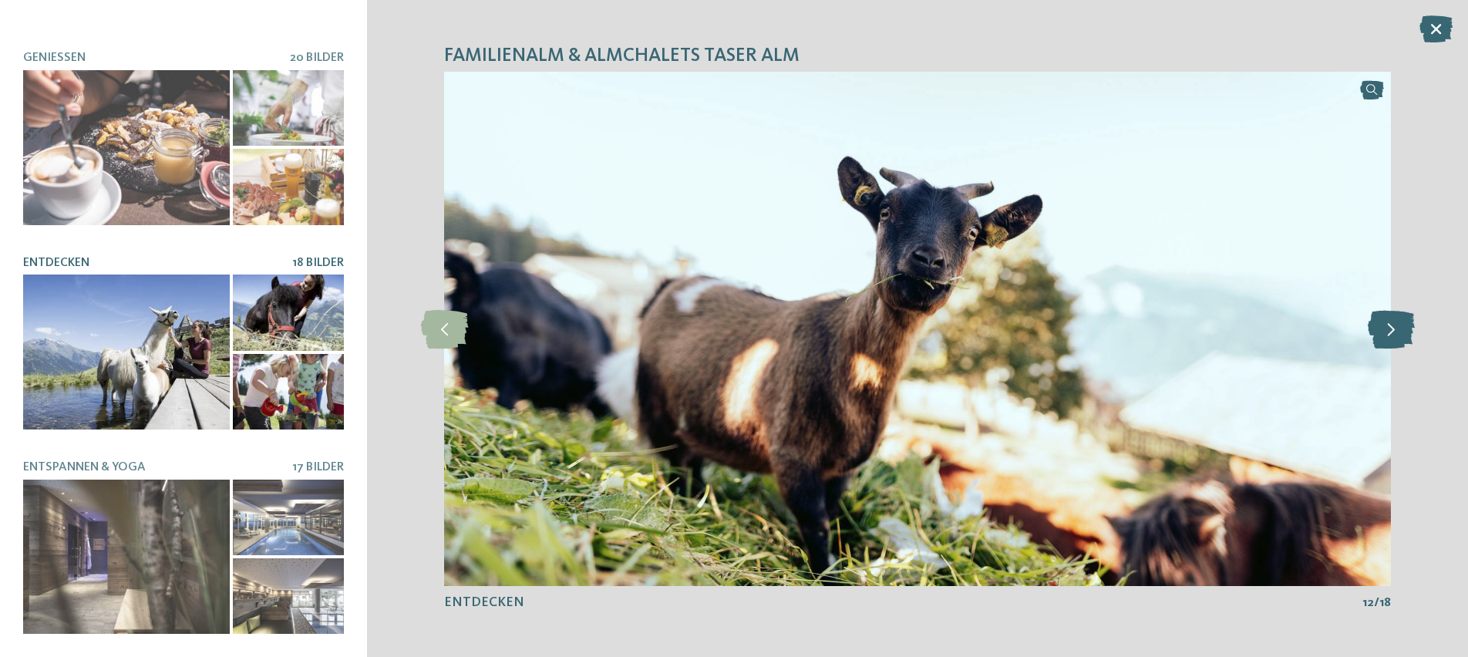
click at [1387, 338] on icon at bounding box center [1390, 328] width 47 height 39
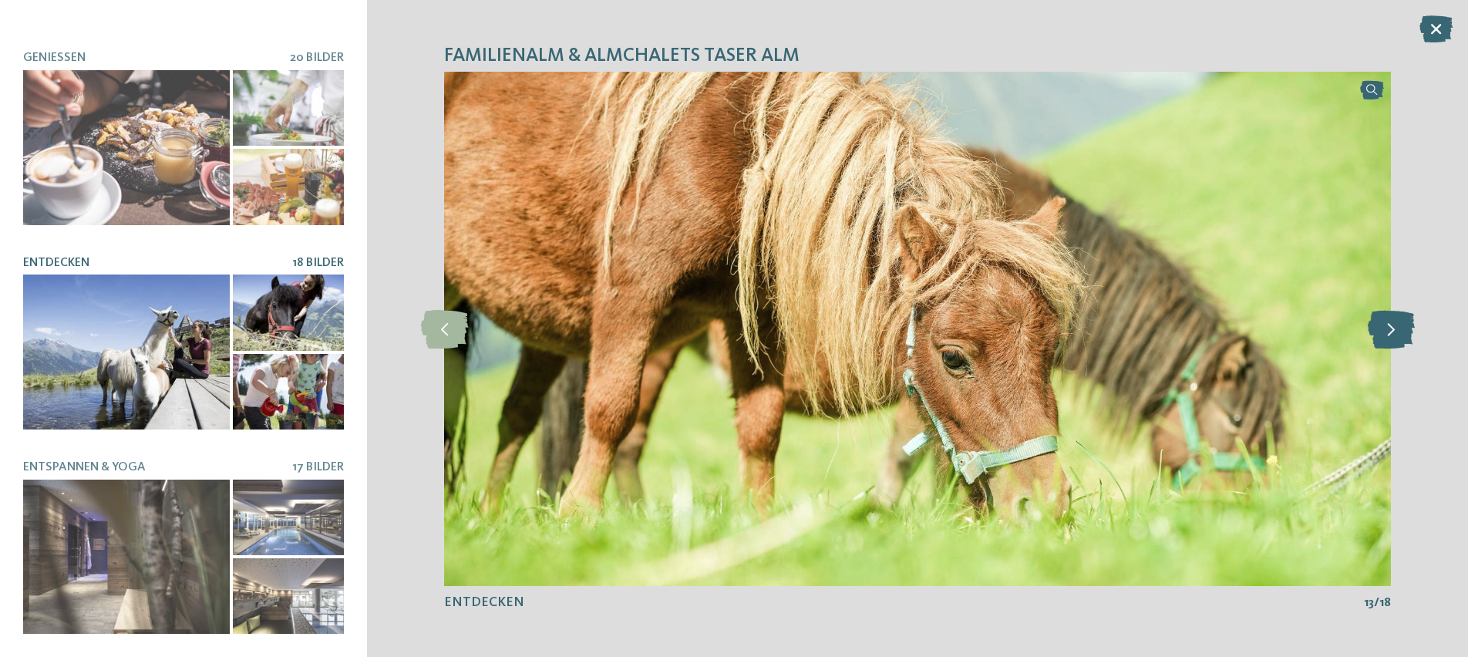
click at [1387, 338] on icon at bounding box center [1390, 328] width 47 height 39
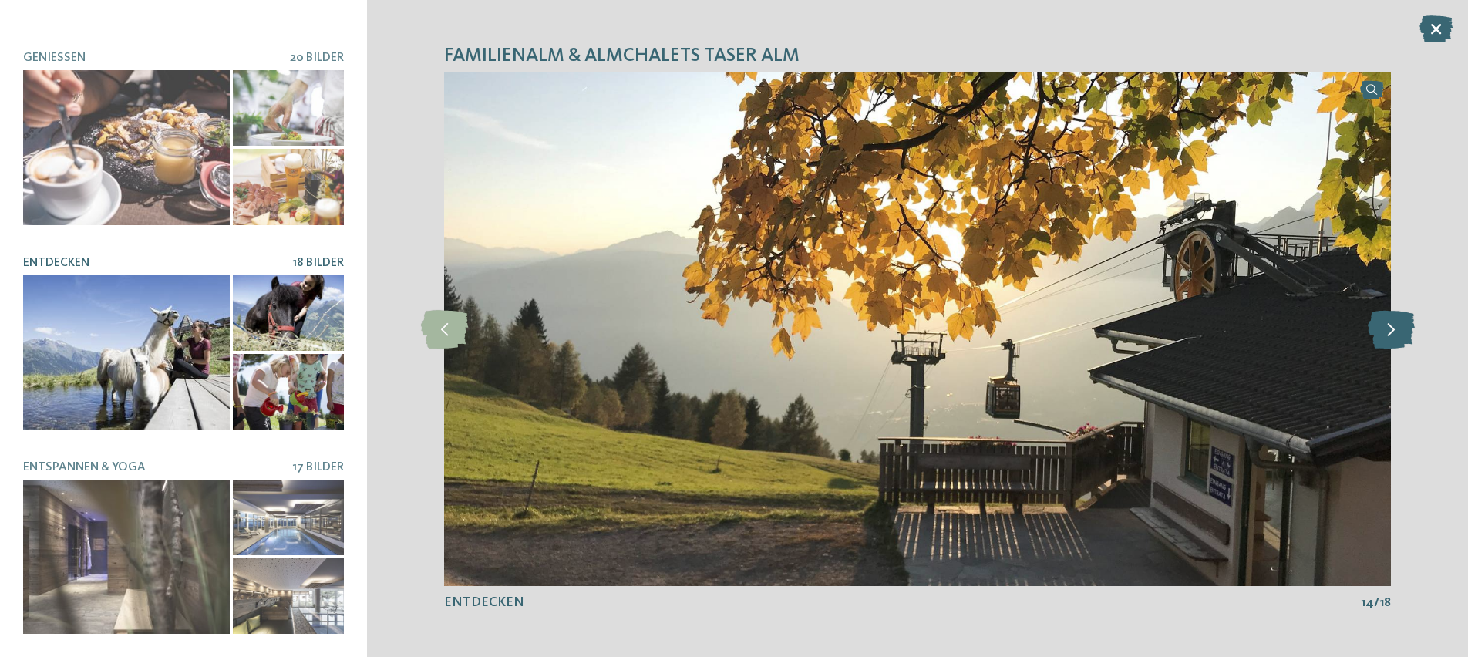
click at [1387, 338] on icon at bounding box center [1390, 328] width 47 height 39
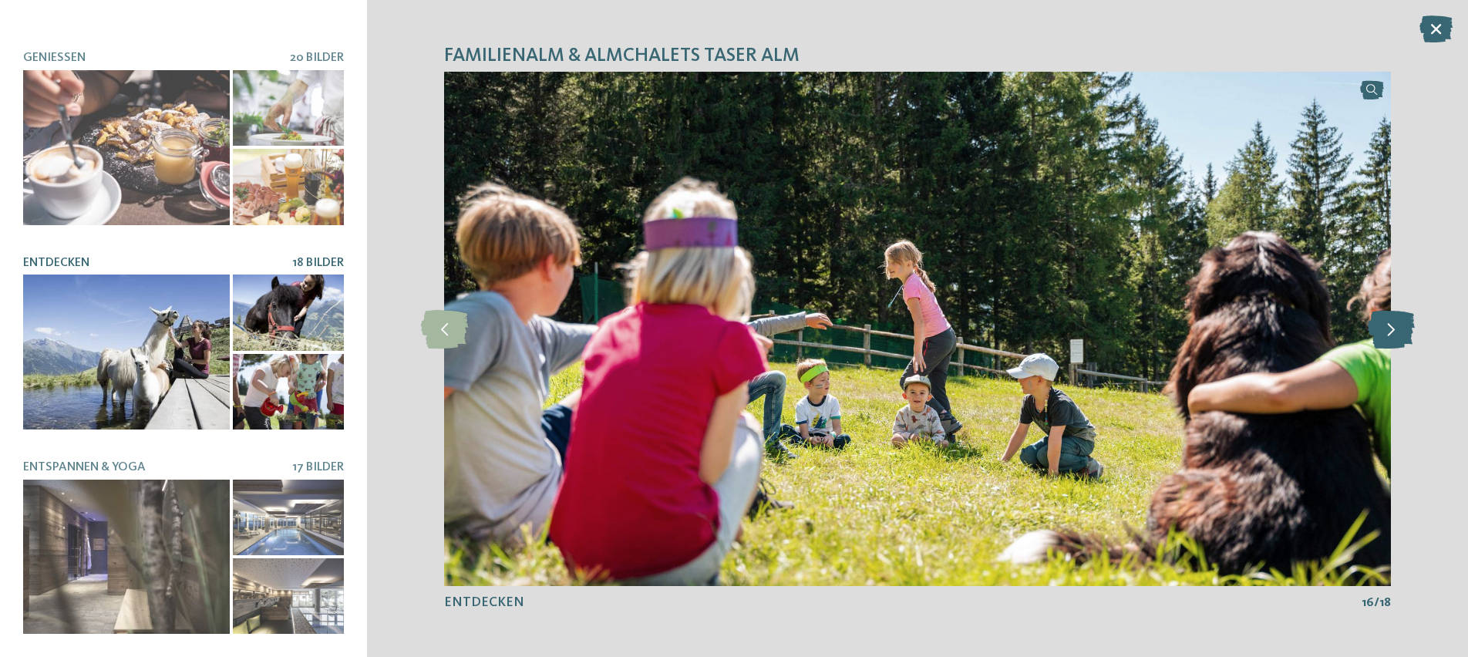
click at [1387, 338] on icon at bounding box center [1390, 328] width 47 height 39
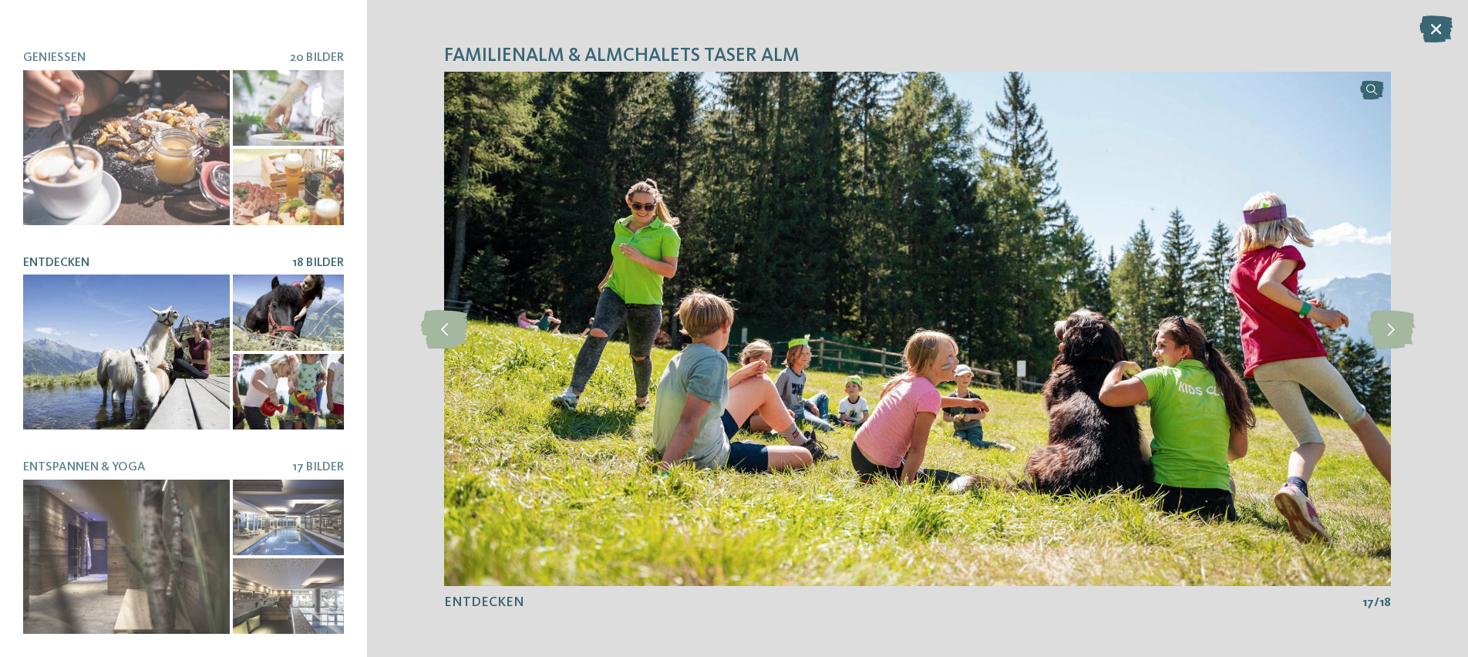
click at [1431, 16] on icon at bounding box center [1435, 28] width 33 height 27
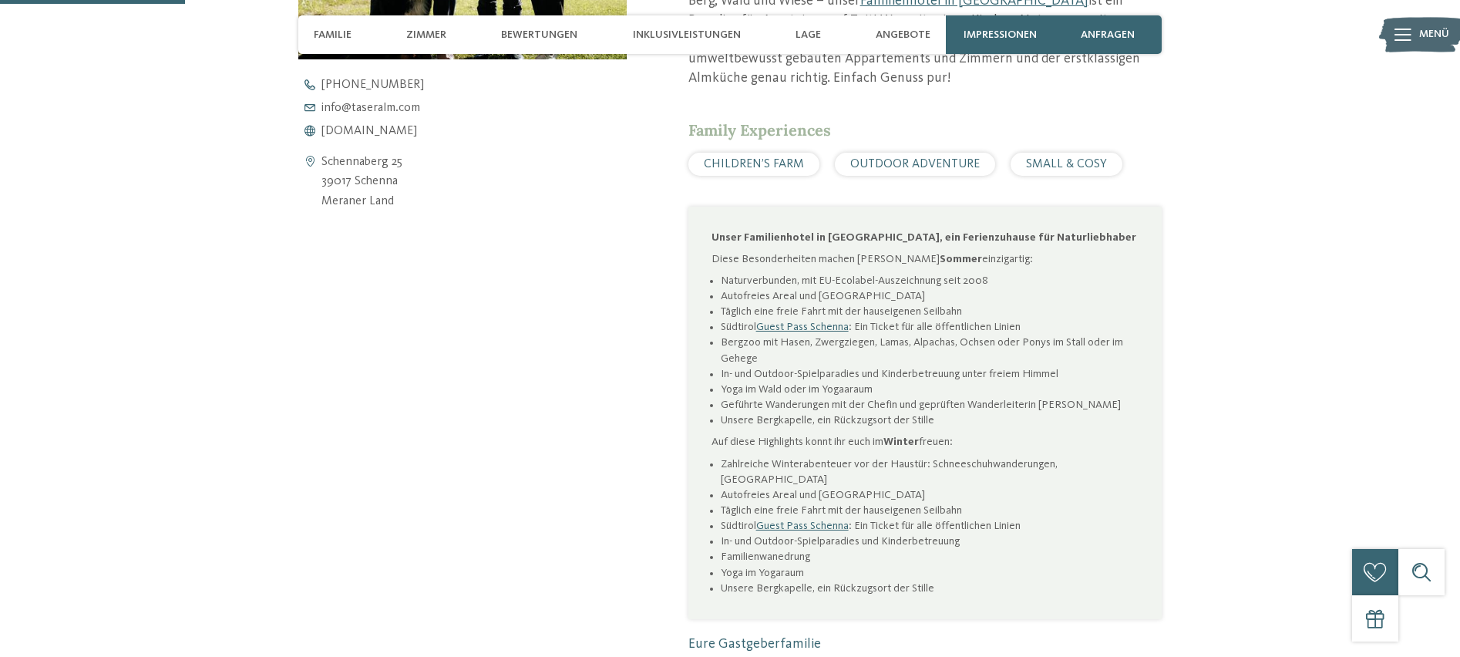
scroll to position [791, 0]
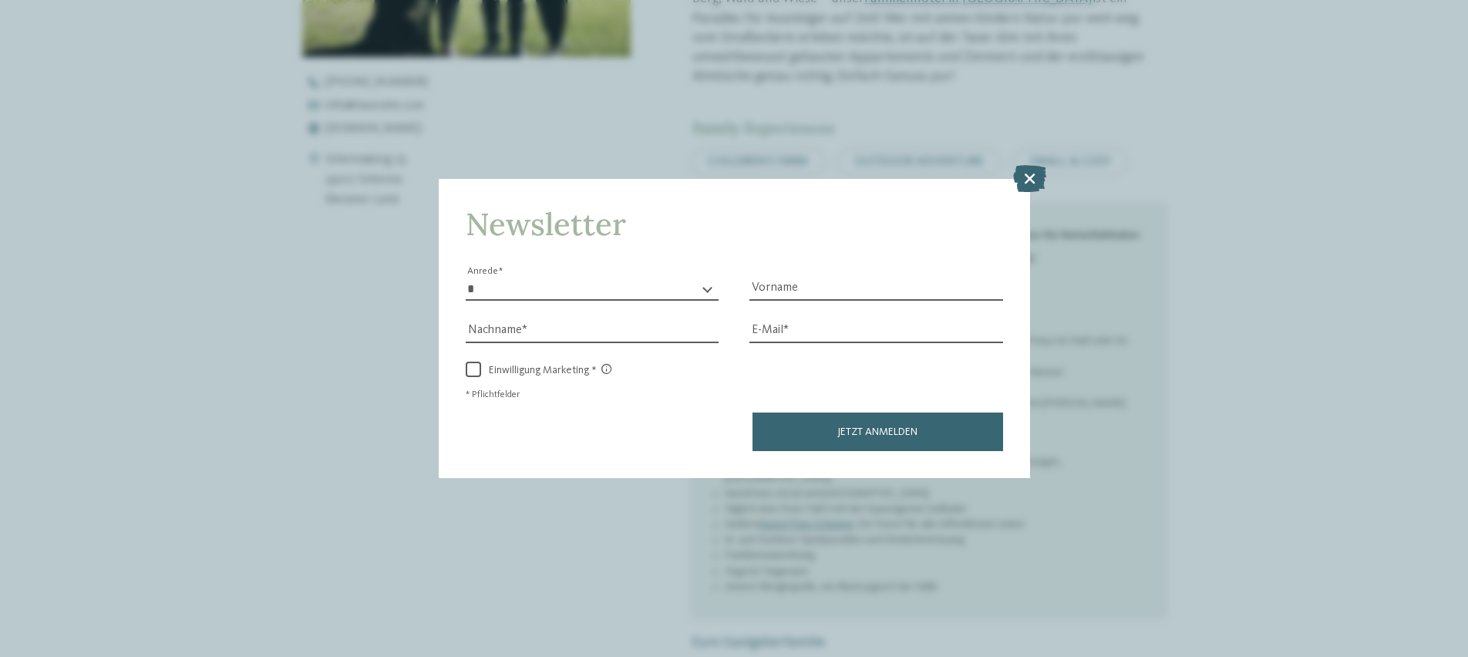
click at [1041, 164] on icon at bounding box center [1029, 177] width 33 height 27
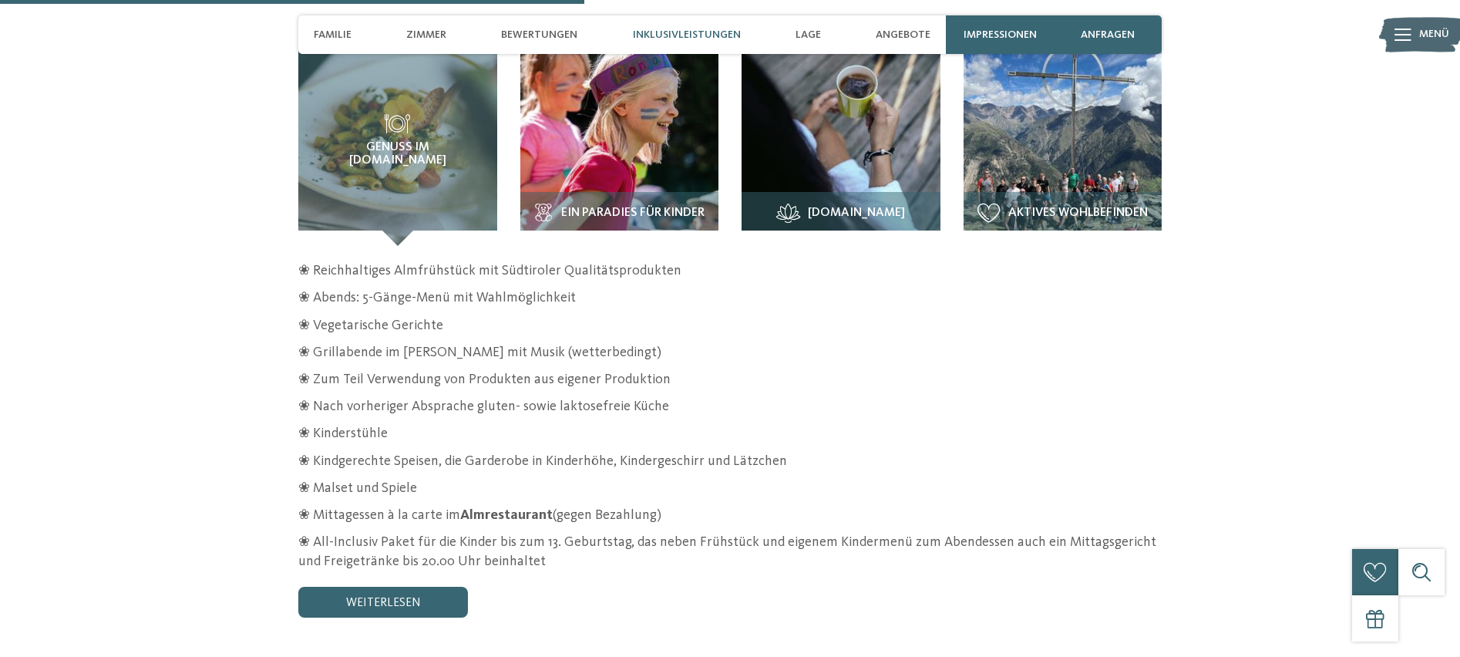
scroll to position [2413, 0]
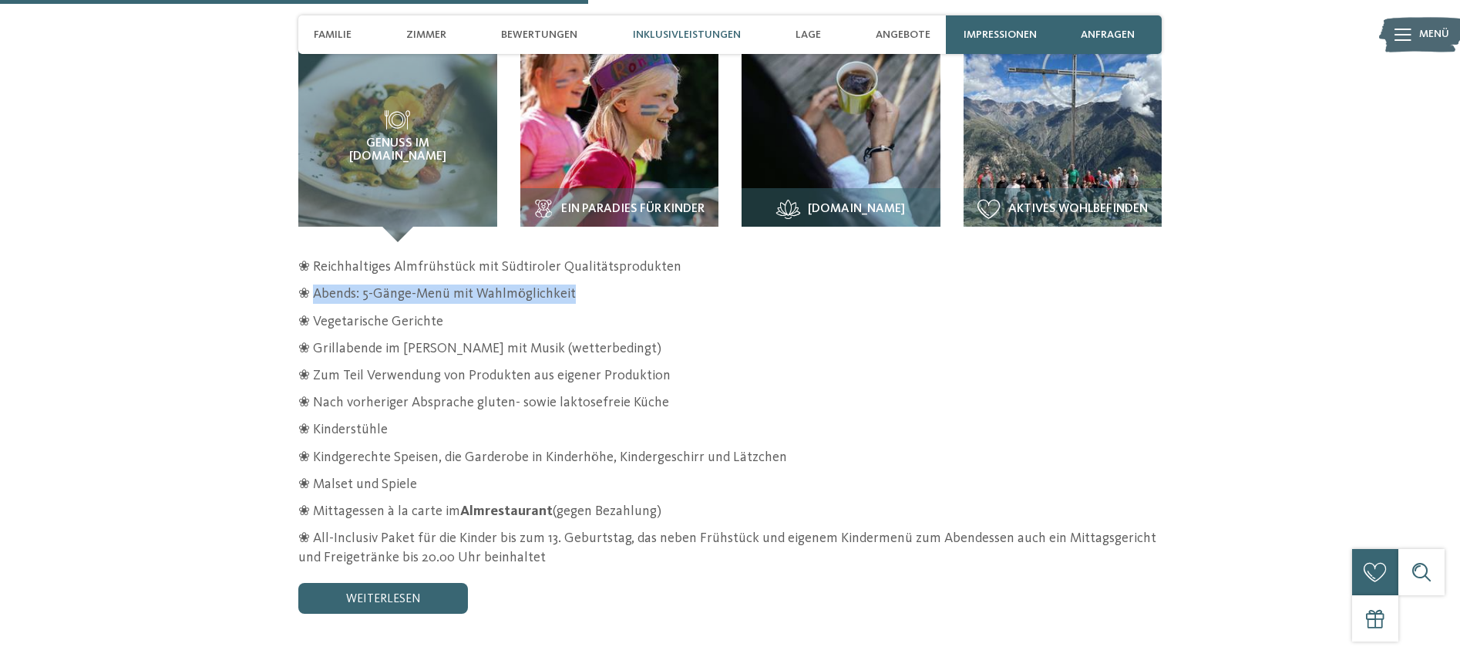
drag, startPoint x: 311, startPoint y: 258, endPoint x: 588, endPoint y: 260, distance: 276.7
click at [588, 284] on p "❀ Abends: 5-Gänge-Menü mit Wahlmöglichkeit" at bounding box center [729, 293] width 863 height 19
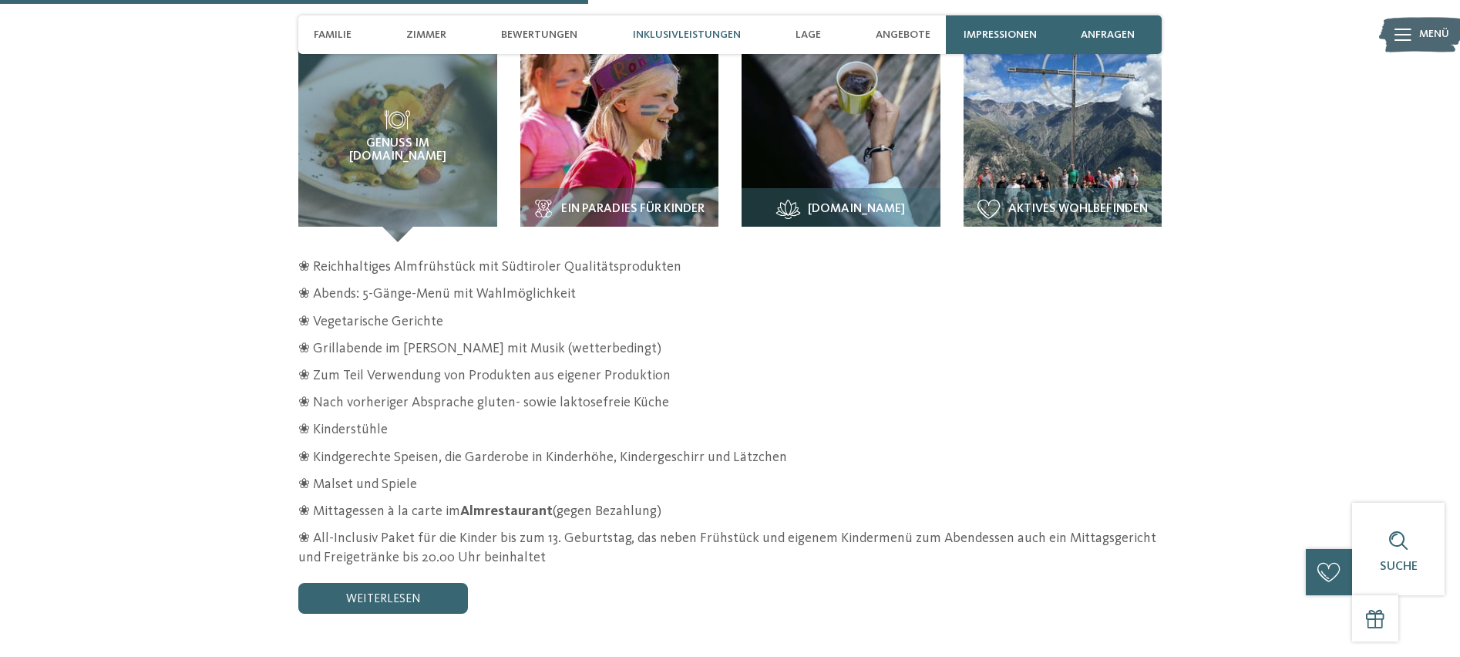
drag, startPoint x: 346, startPoint y: 292, endPoint x: 399, endPoint y: 318, distance: 58.3
click at [443, 312] on p "❀ Vegetarische Gerichte" at bounding box center [729, 321] width 863 height 19
drag, startPoint x: 315, startPoint y: 320, endPoint x: 595, endPoint y: 320, distance: 279.8
click at [573, 339] on p "❀ Grillabende im Sommer mit Musik (wetterbedingt)" at bounding box center [729, 348] width 863 height 19
drag, startPoint x: 596, startPoint y: 319, endPoint x: 479, endPoint y: 331, distance: 117.8
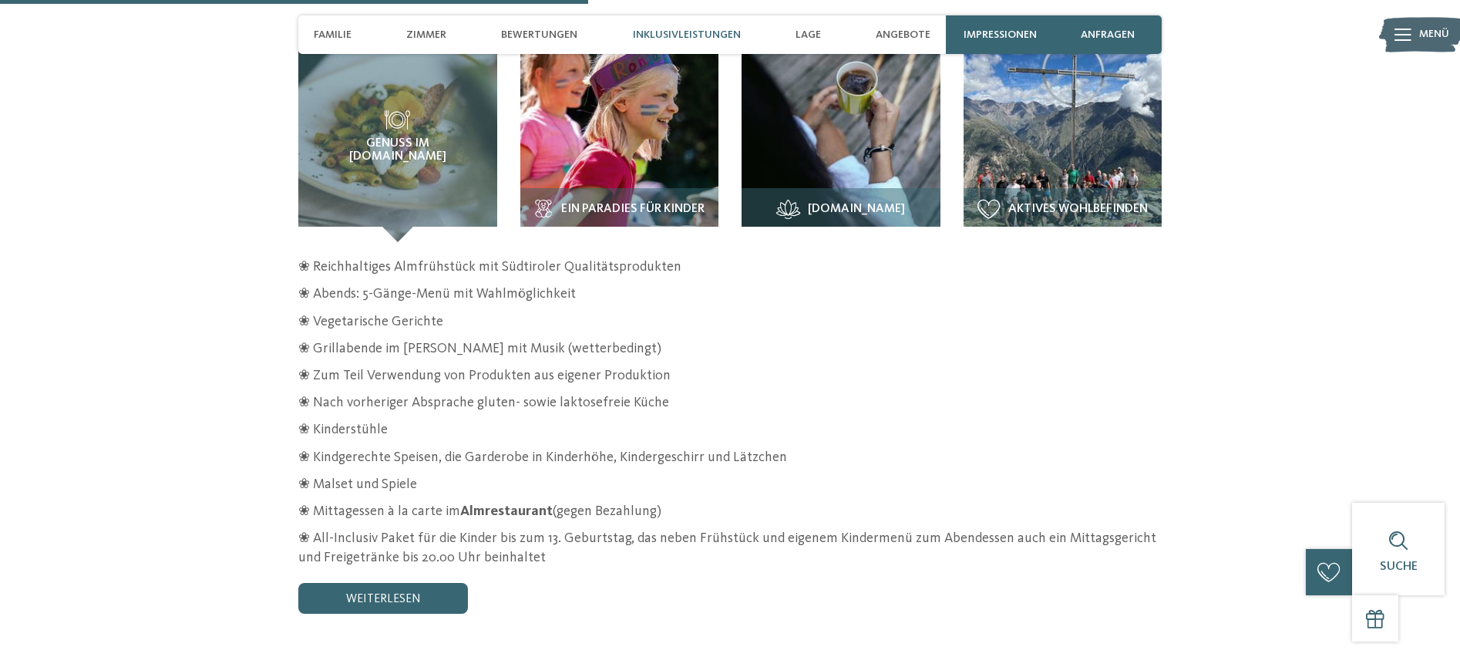
click at [595, 339] on p "❀ Grillabende im Sommer mit Musik (wetterbedingt)" at bounding box center [729, 348] width 863 height 19
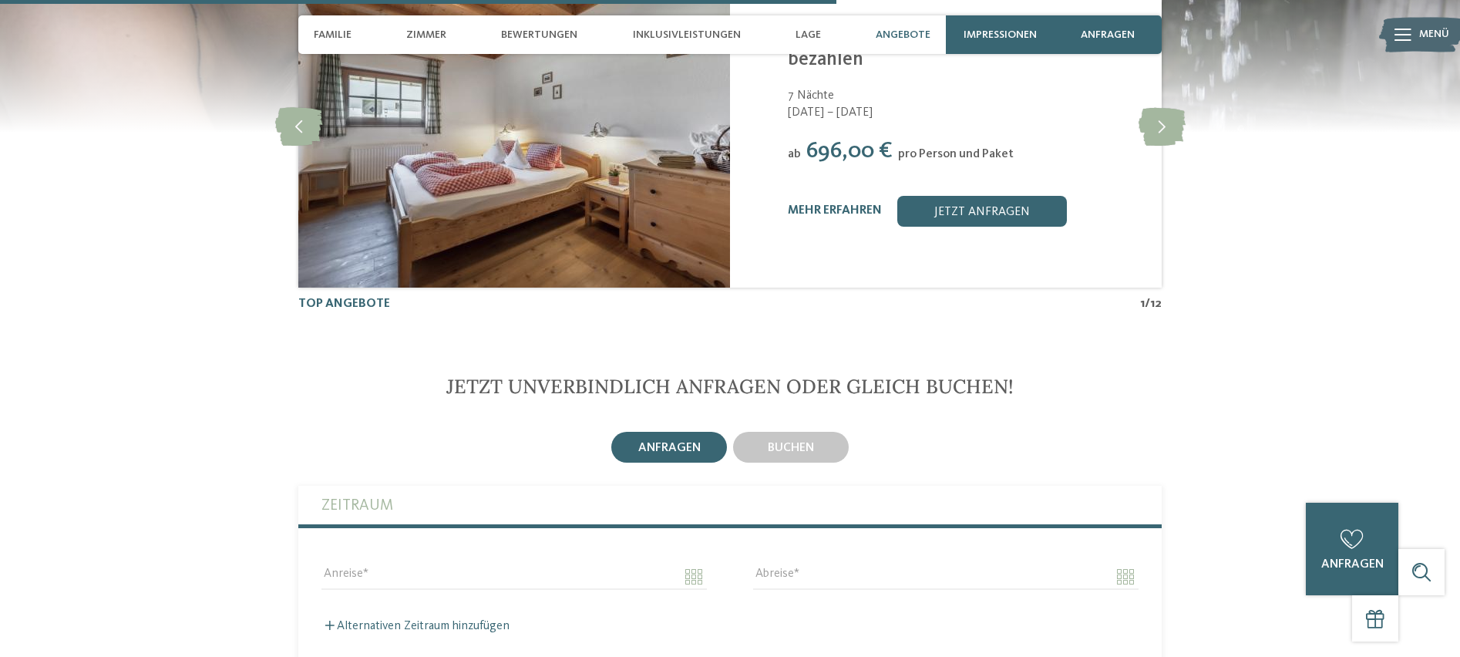
scroll to position [3240, 0]
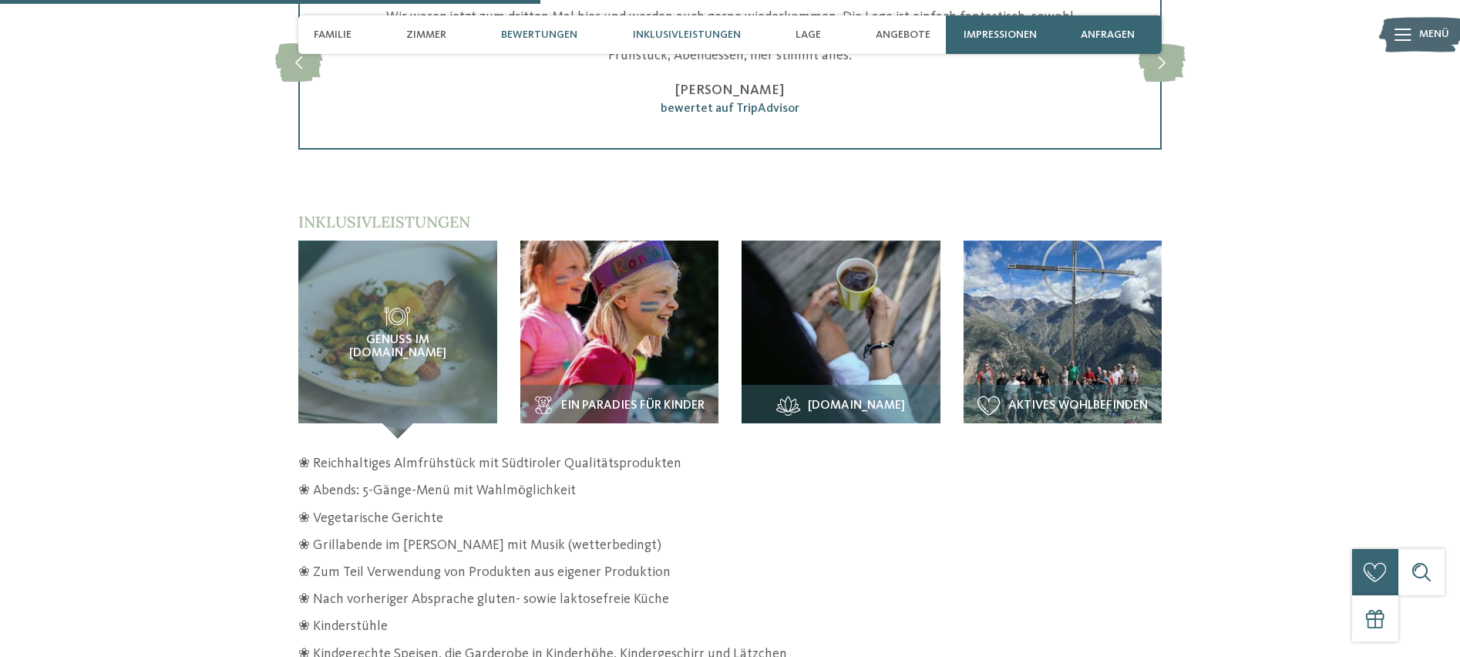
click at [687, 42] on div "Inklusivleistungen" at bounding box center [686, 34] width 123 height 39
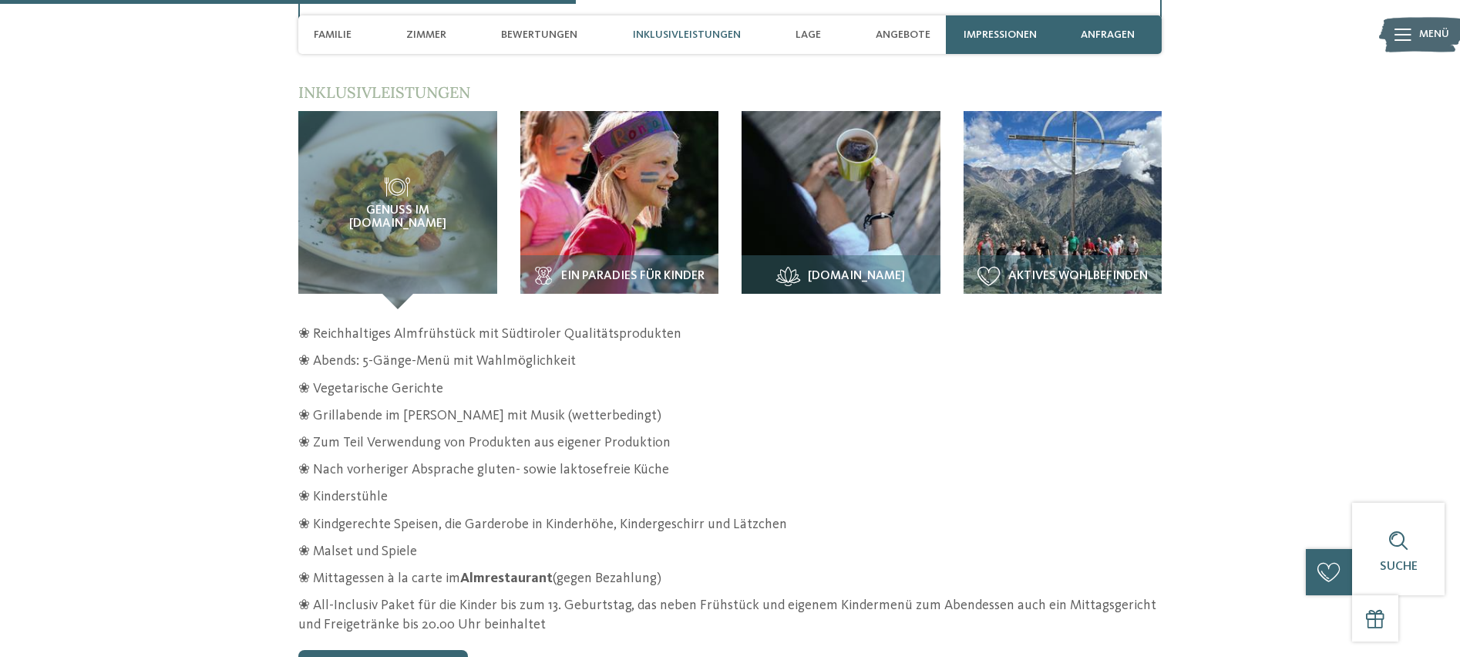
scroll to position [2375, 0]
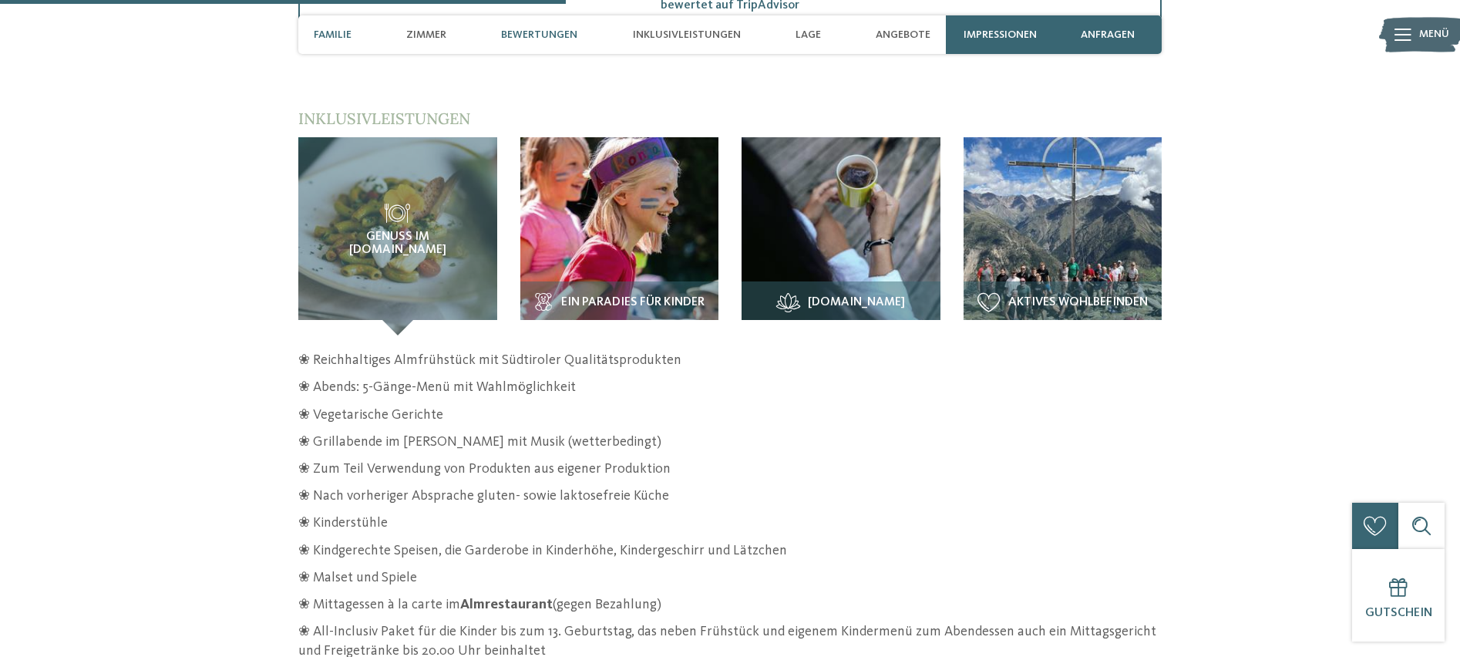
click at [340, 32] on span "Familie" at bounding box center [333, 35] width 38 height 13
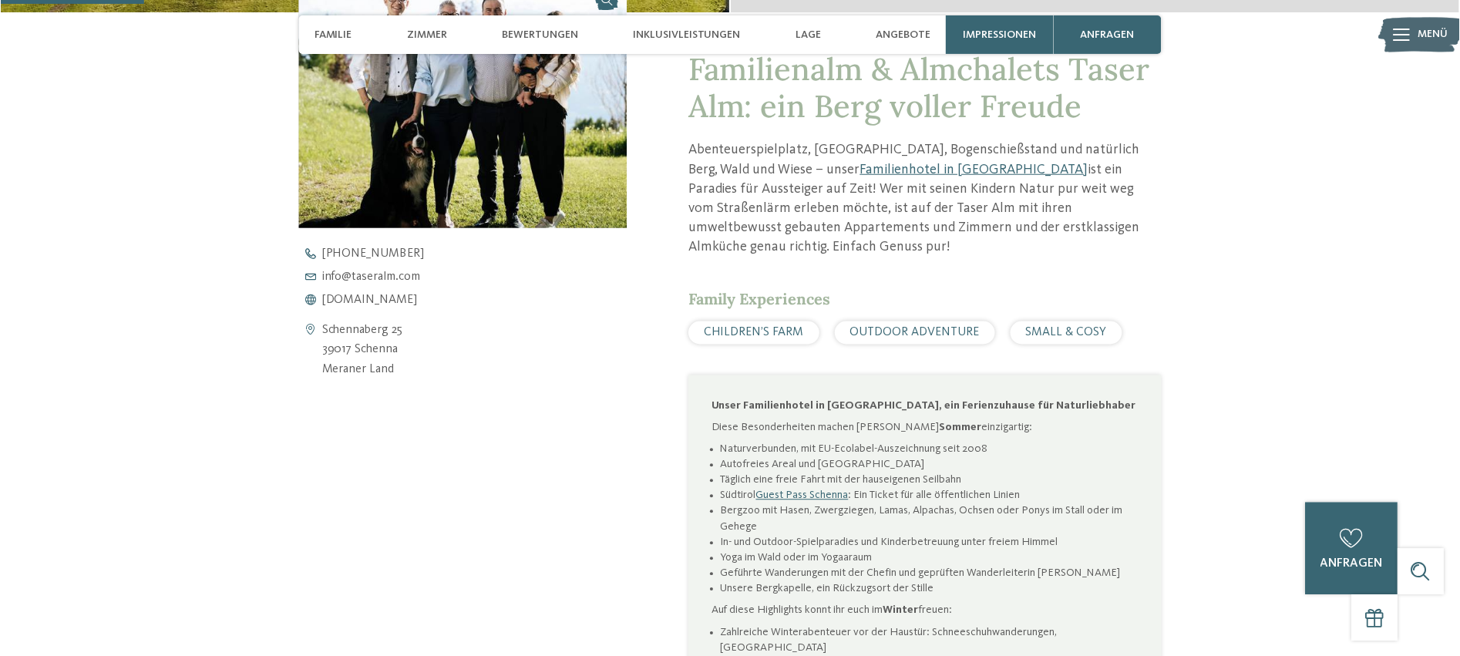
scroll to position [667, 0]
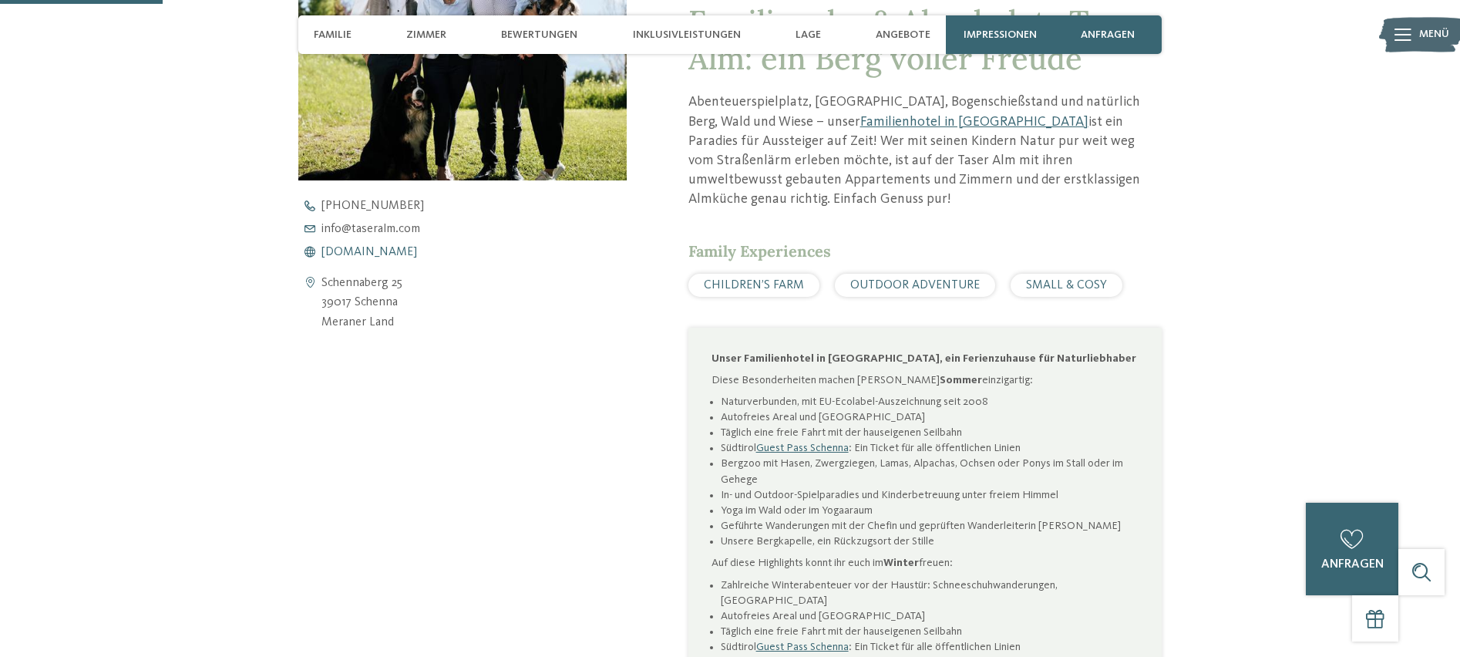
click at [356, 252] on span "www.taseralm.com" at bounding box center [369, 252] width 96 height 12
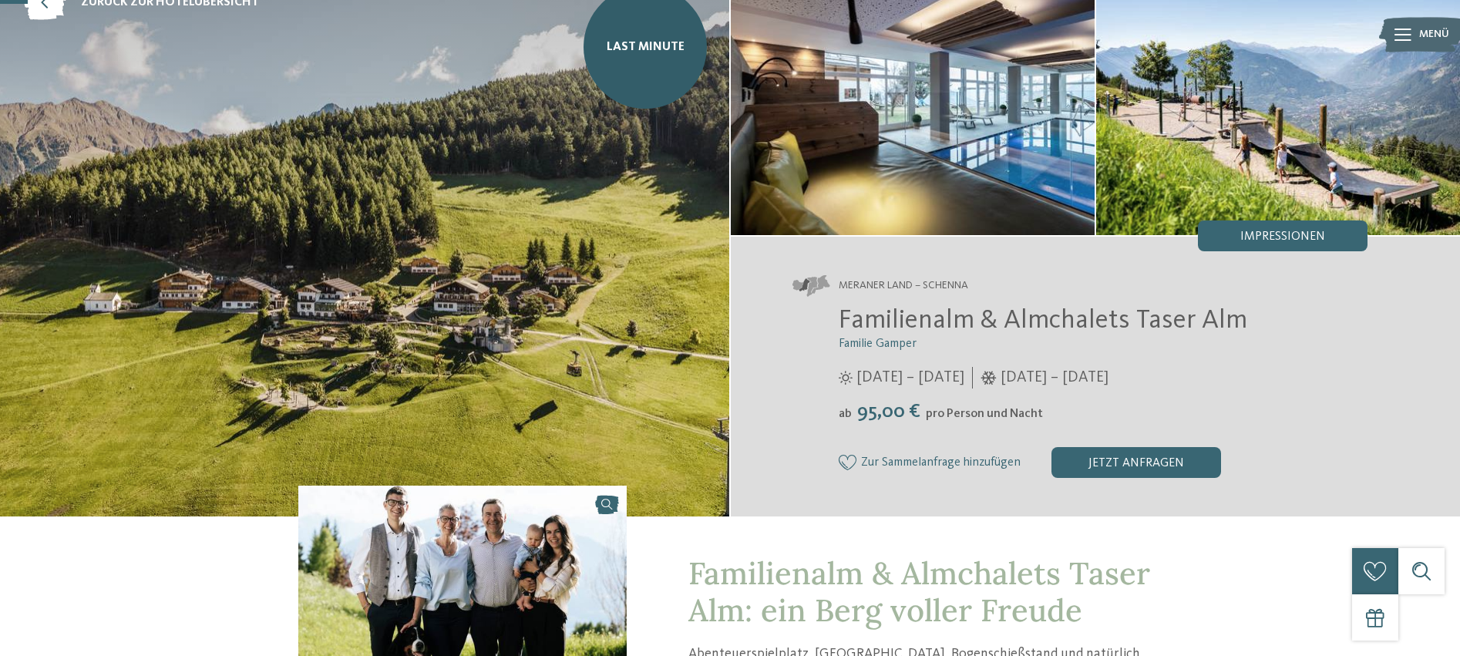
scroll to position [143, 0]
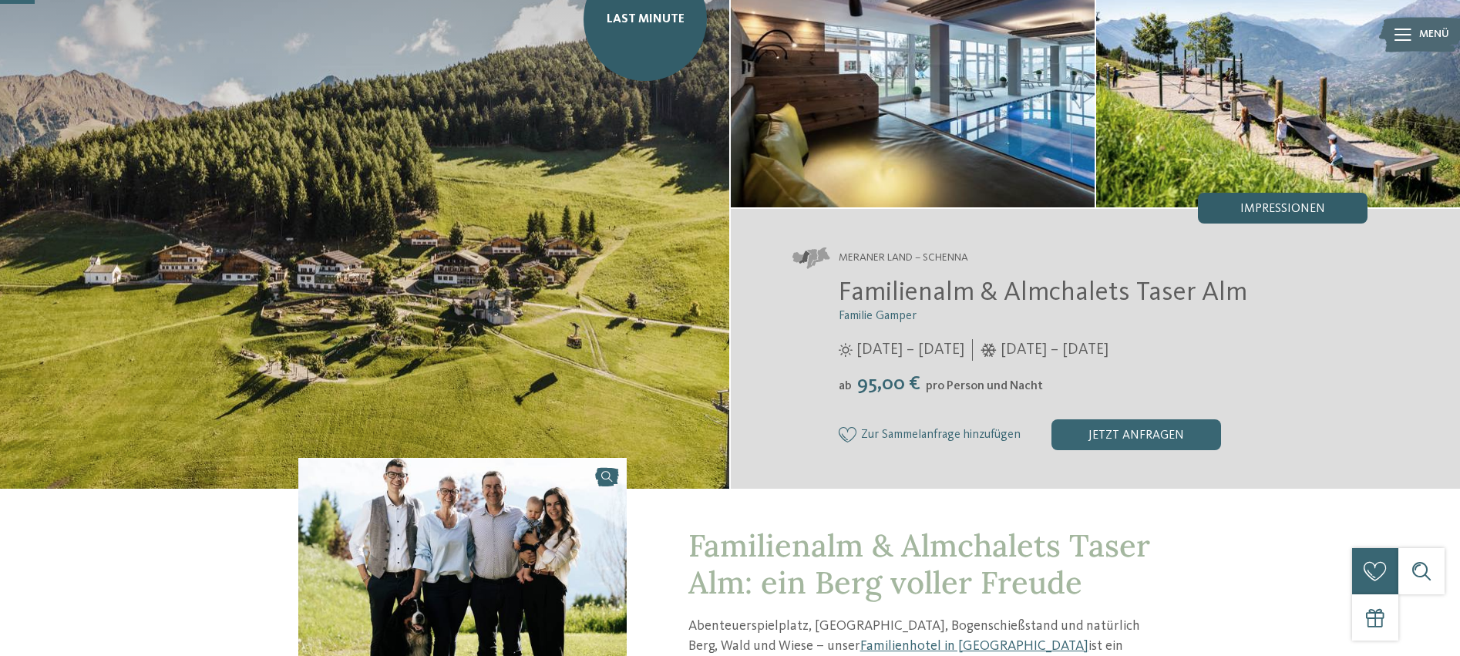
click at [1255, 220] on div "Impressionen" at bounding box center [1283, 208] width 170 height 31
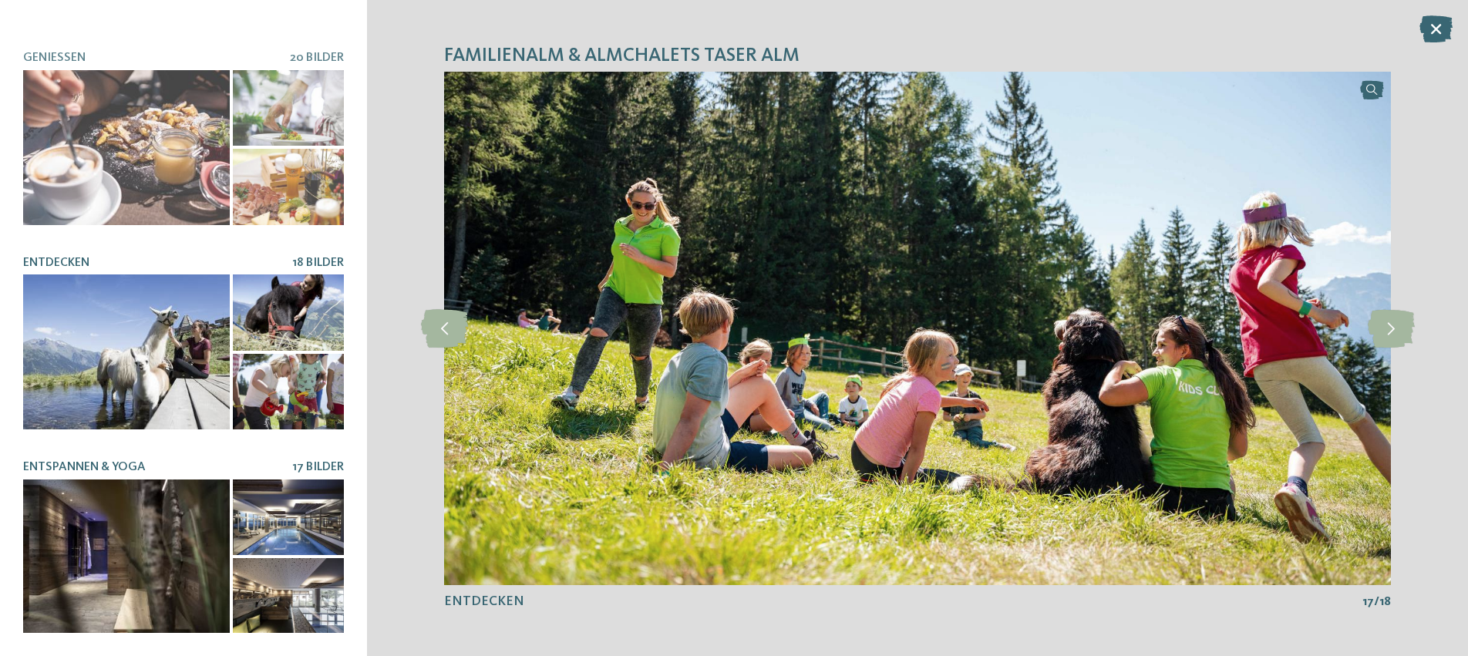
click at [265, 613] on div at bounding box center [288, 596] width 111 height 76
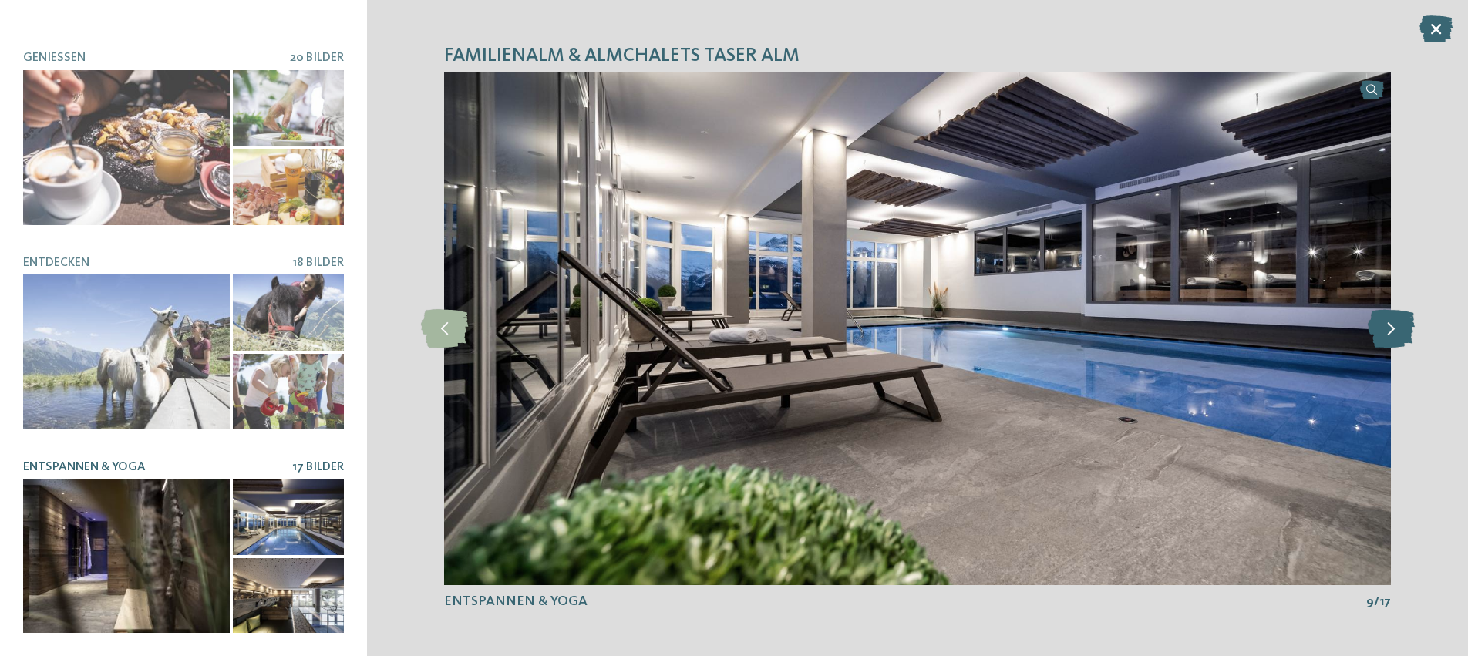
click at [1403, 335] on icon at bounding box center [1390, 328] width 47 height 39
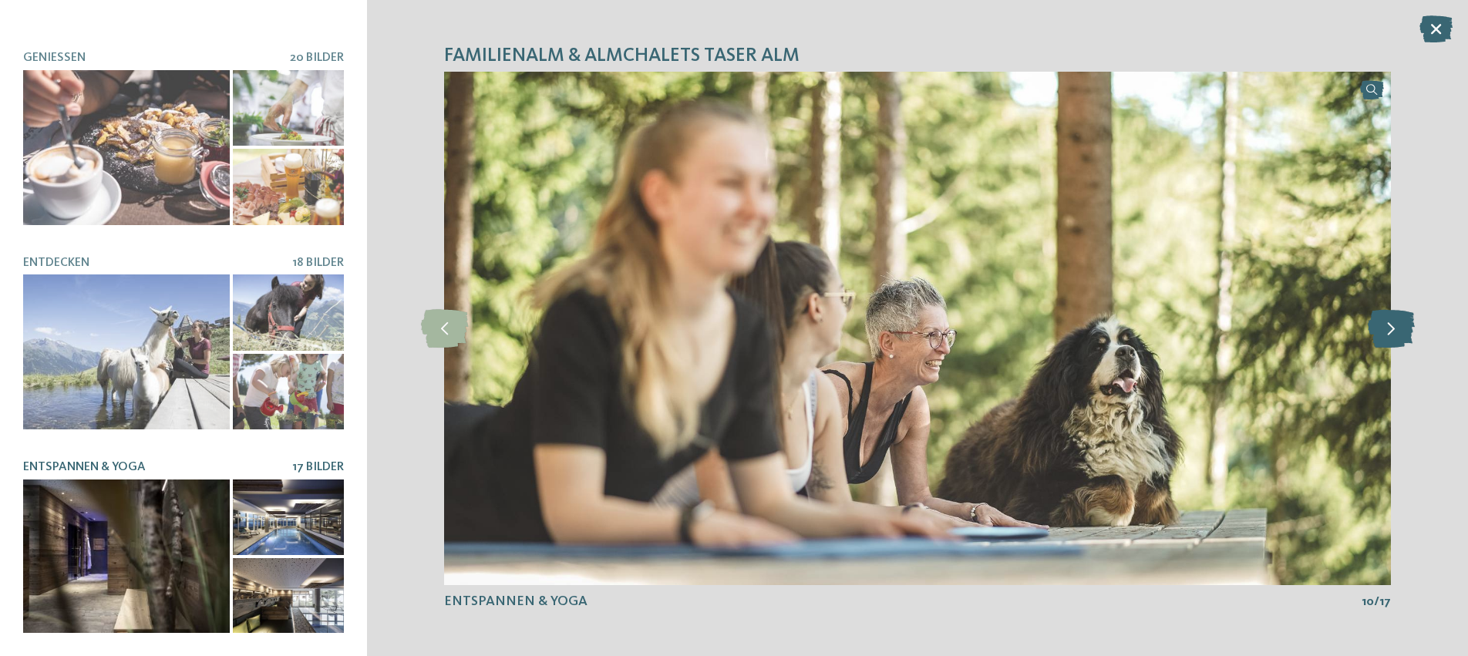
click at [1403, 335] on icon at bounding box center [1390, 328] width 47 height 39
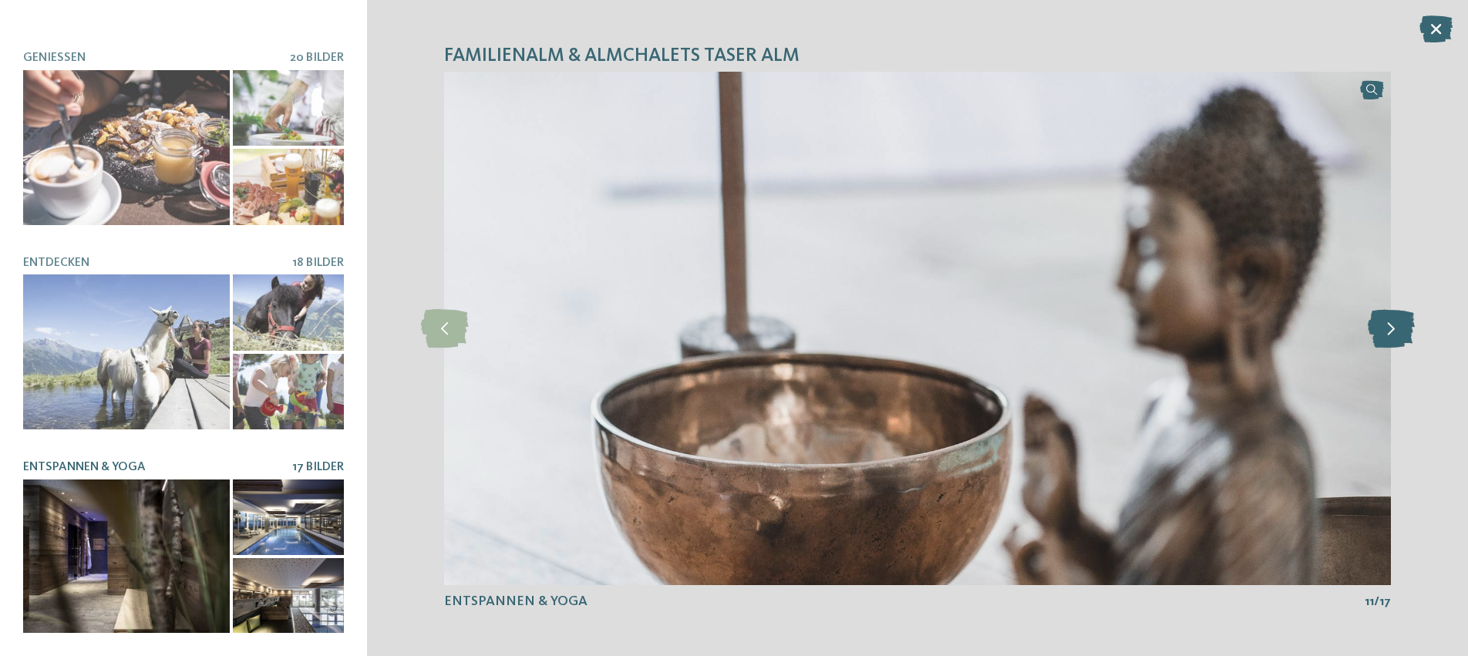
click at [1403, 335] on icon at bounding box center [1390, 328] width 47 height 39
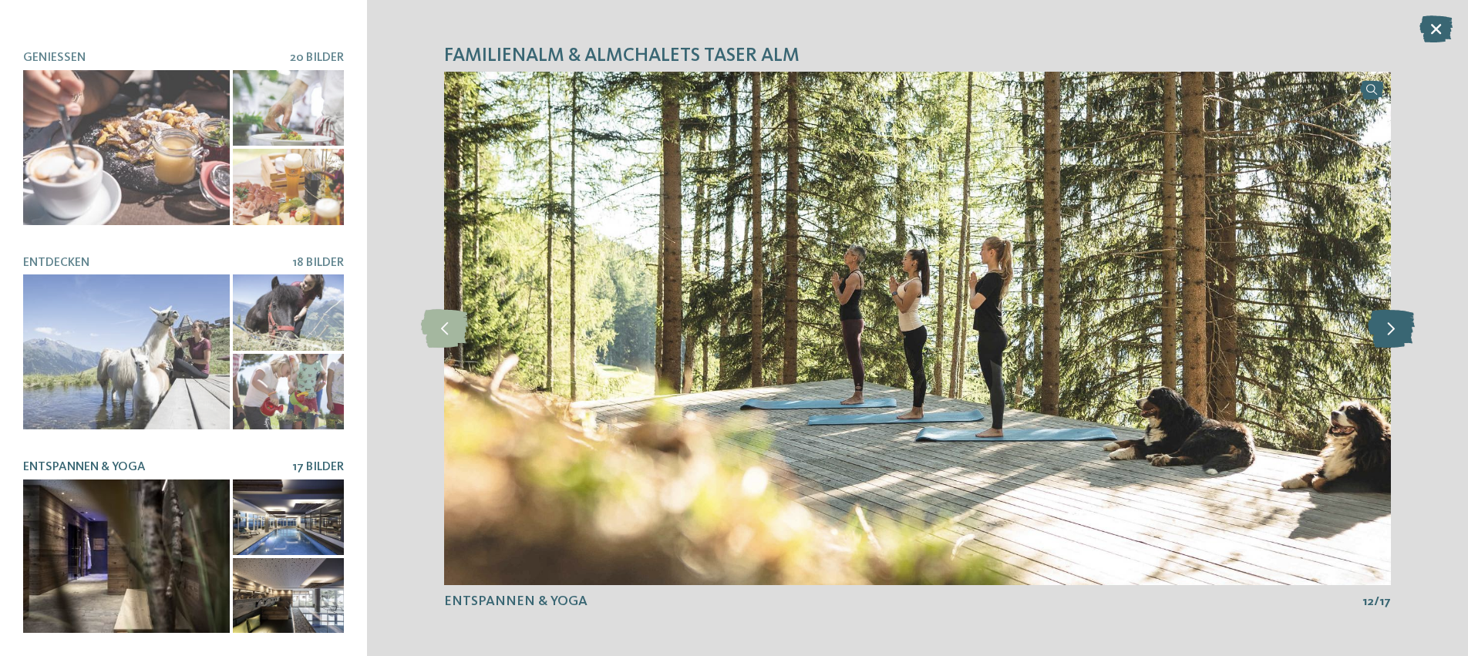
click at [1403, 335] on icon at bounding box center [1390, 328] width 47 height 39
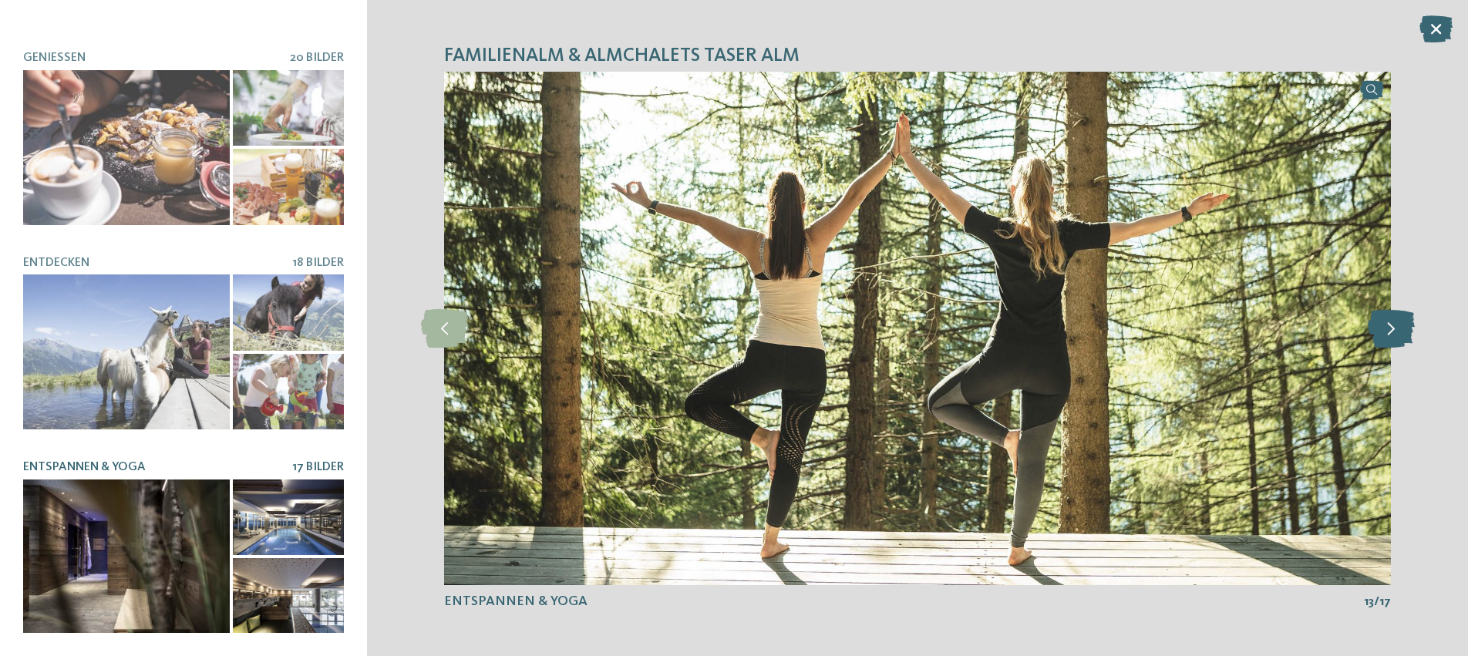
click at [1403, 335] on icon at bounding box center [1390, 328] width 47 height 39
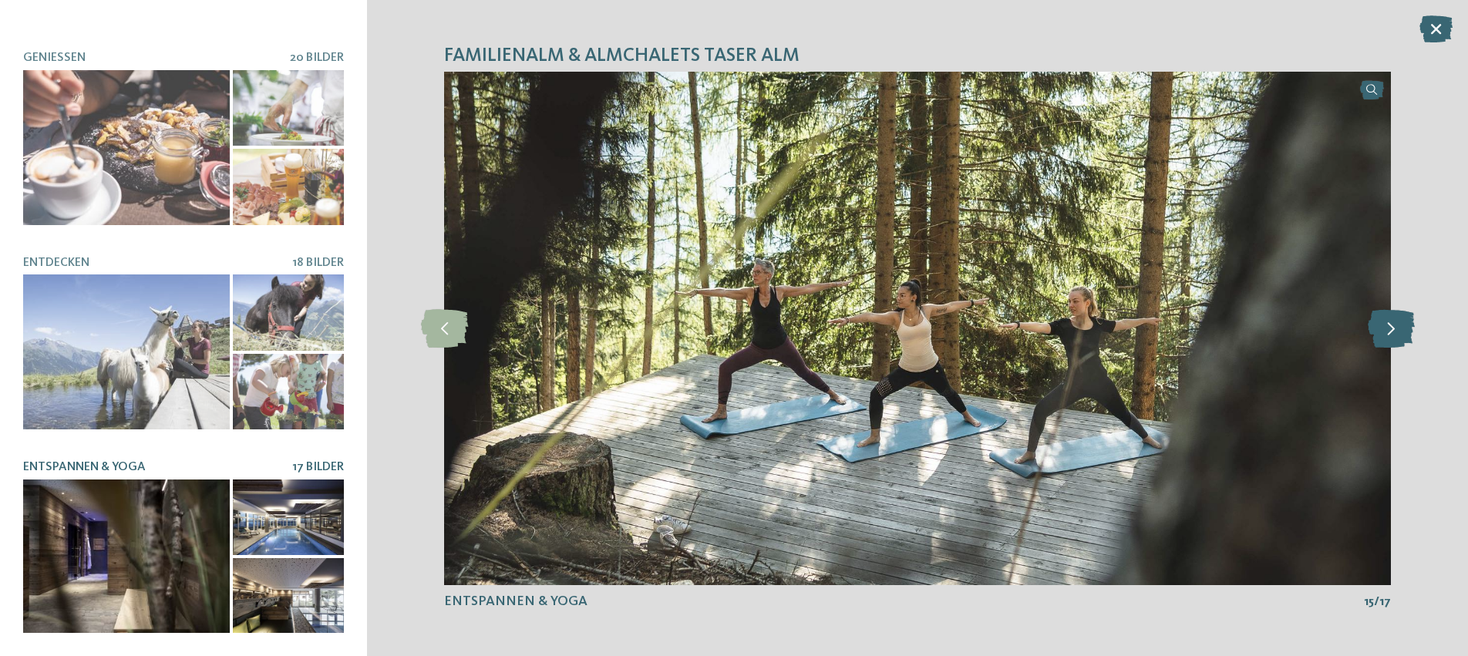
click at [1403, 335] on icon at bounding box center [1390, 328] width 47 height 39
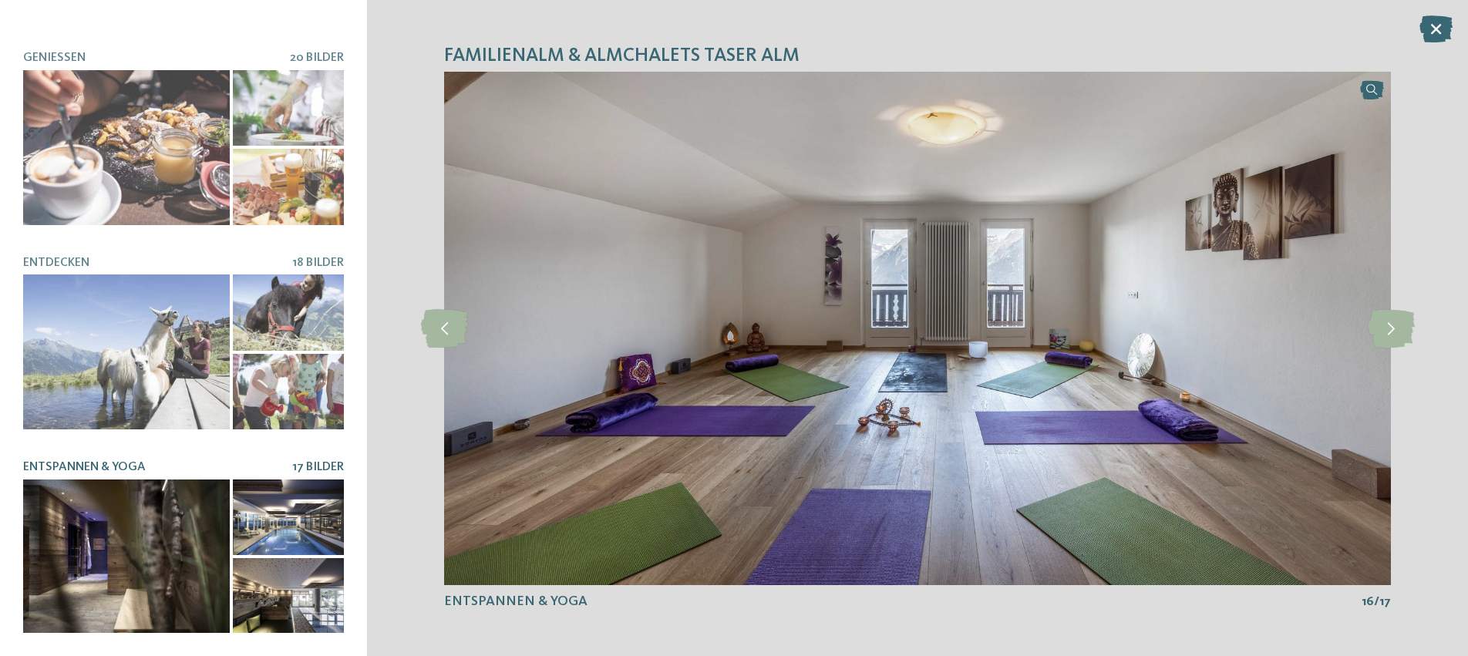
click at [1454, 28] on div "Familienalm & Almchalets Taser Alm slide 4 of 9 4" at bounding box center [917, 328] width 1101 height 656
click at [1434, 29] on icon at bounding box center [1435, 28] width 33 height 27
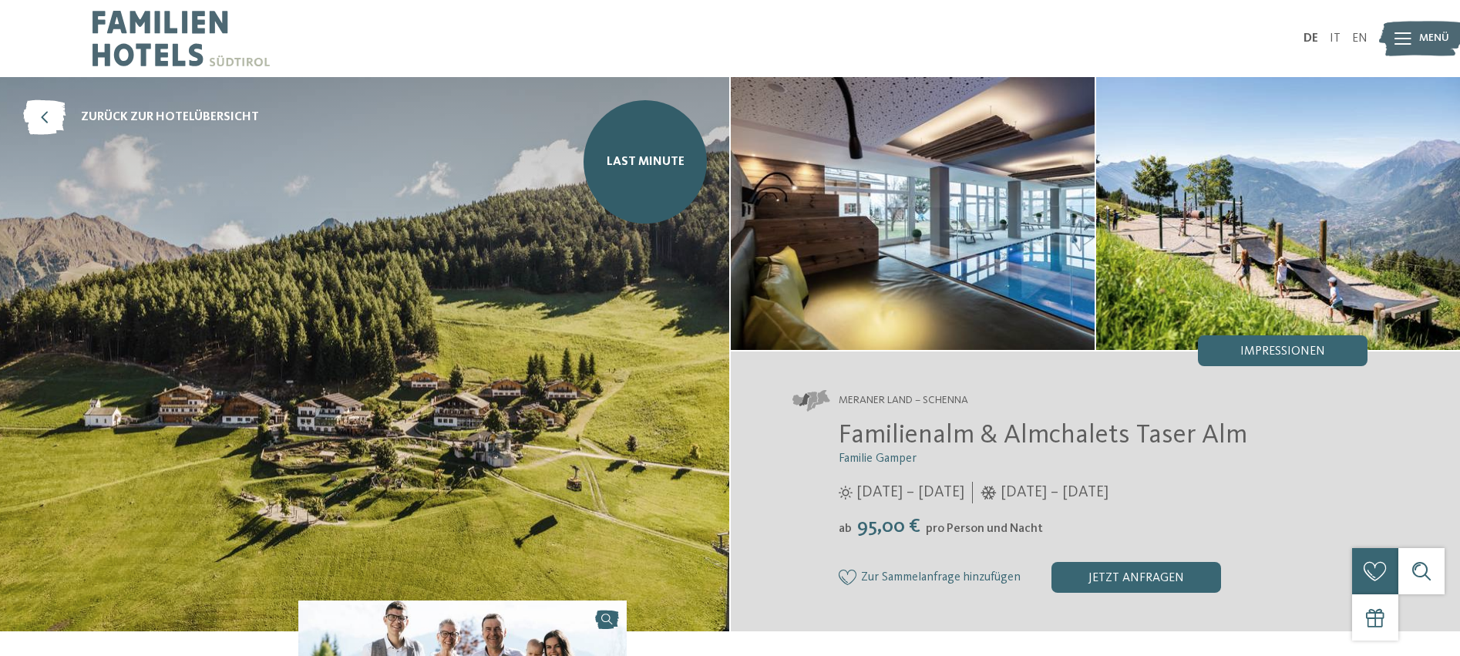
scroll to position [0, 0]
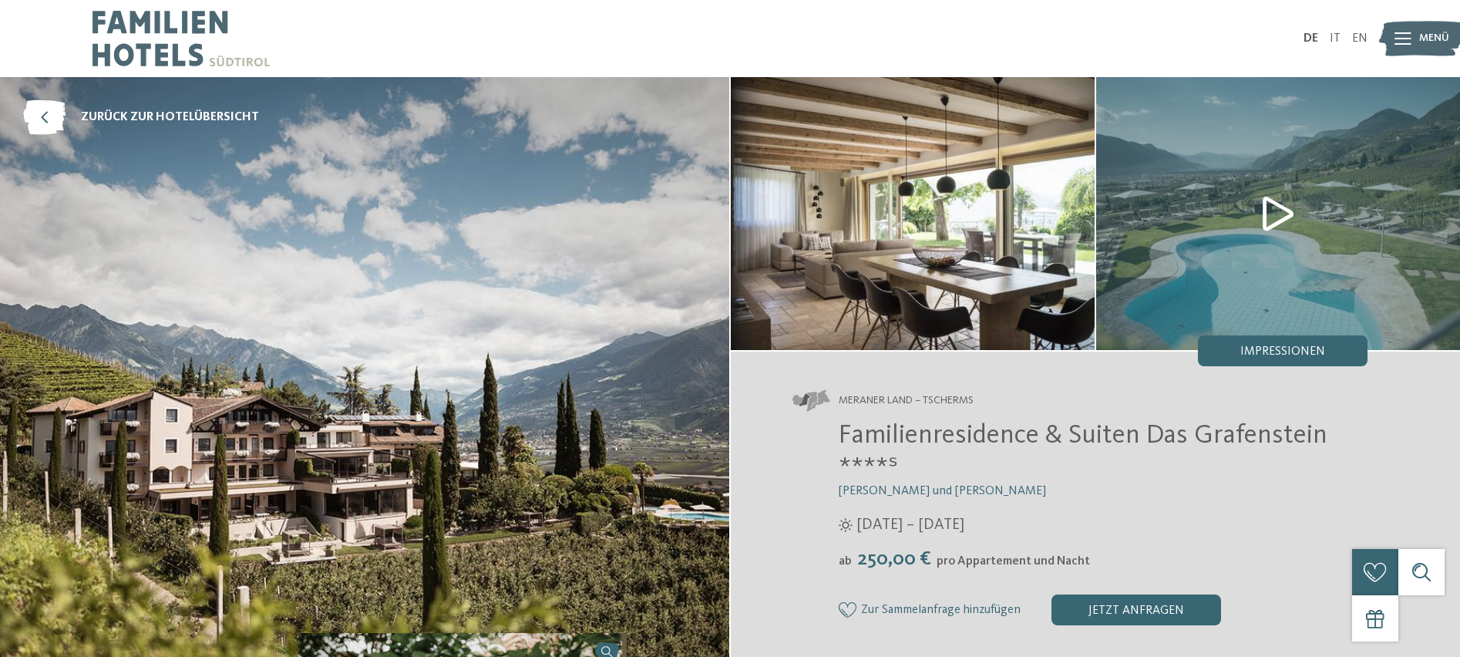
click at [1273, 217] on img at bounding box center [1278, 213] width 364 height 273
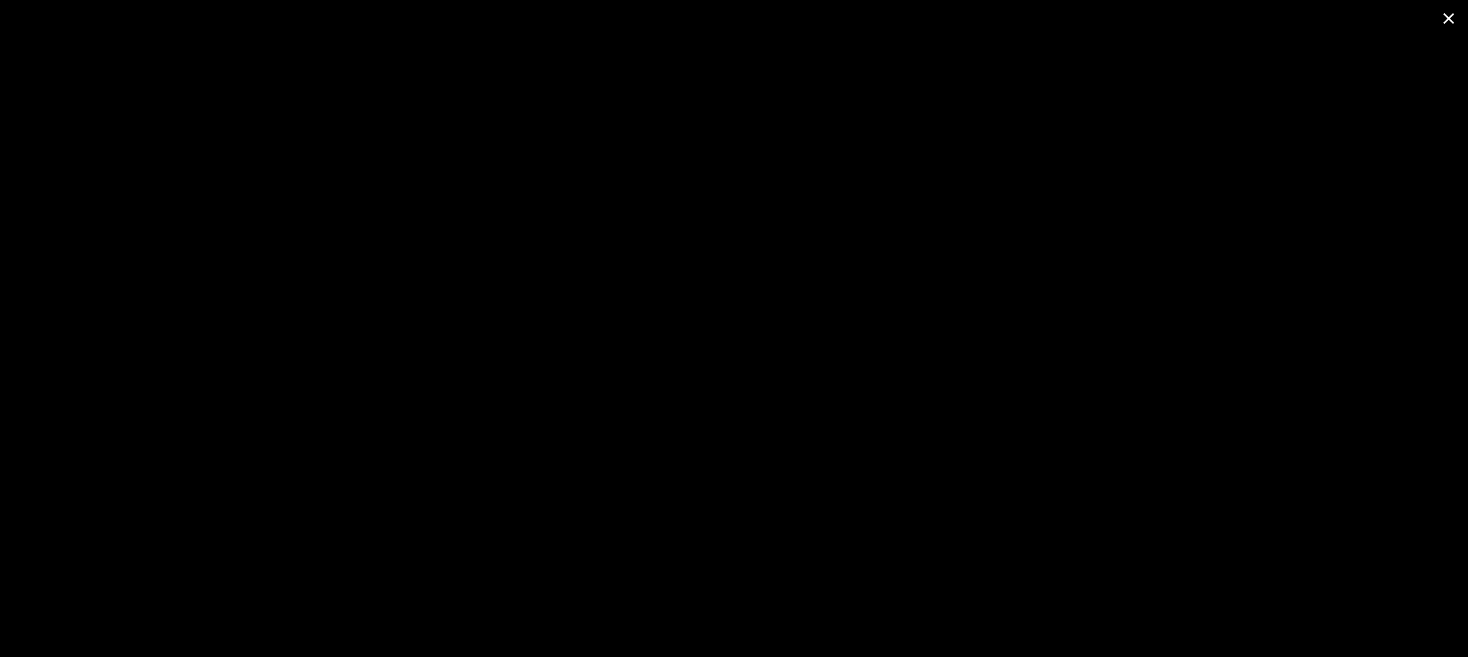
click at [1448, 20] on span at bounding box center [1448, 18] width 39 height 36
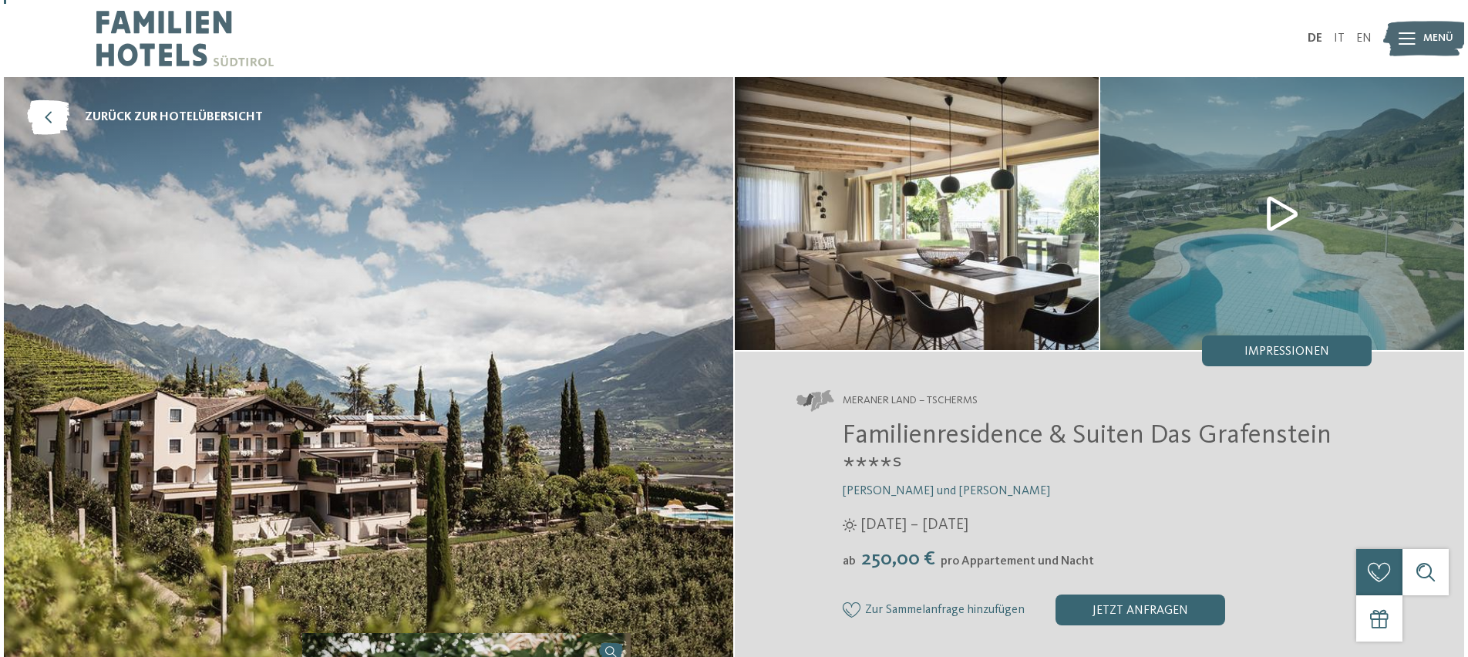
scroll to position [17, 0]
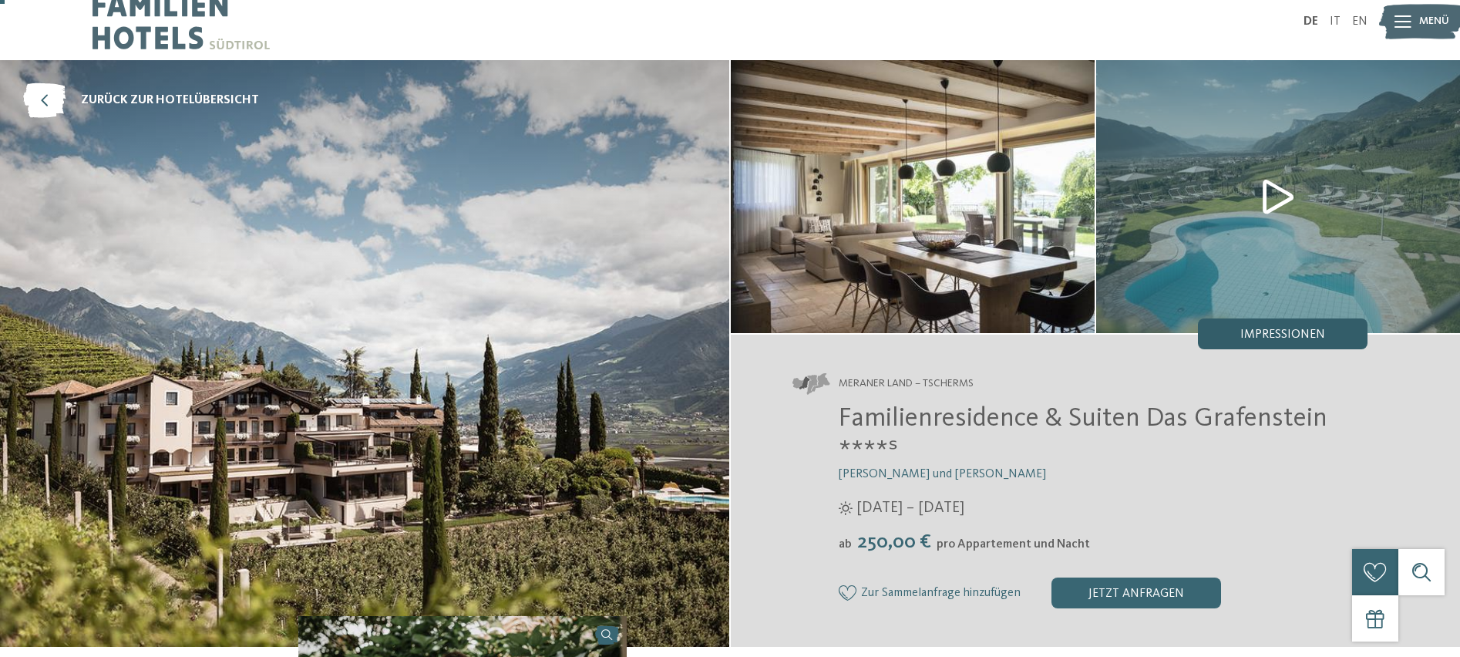
click at [1280, 340] on span "Impressionen" at bounding box center [1282, 334] width 85 height 12
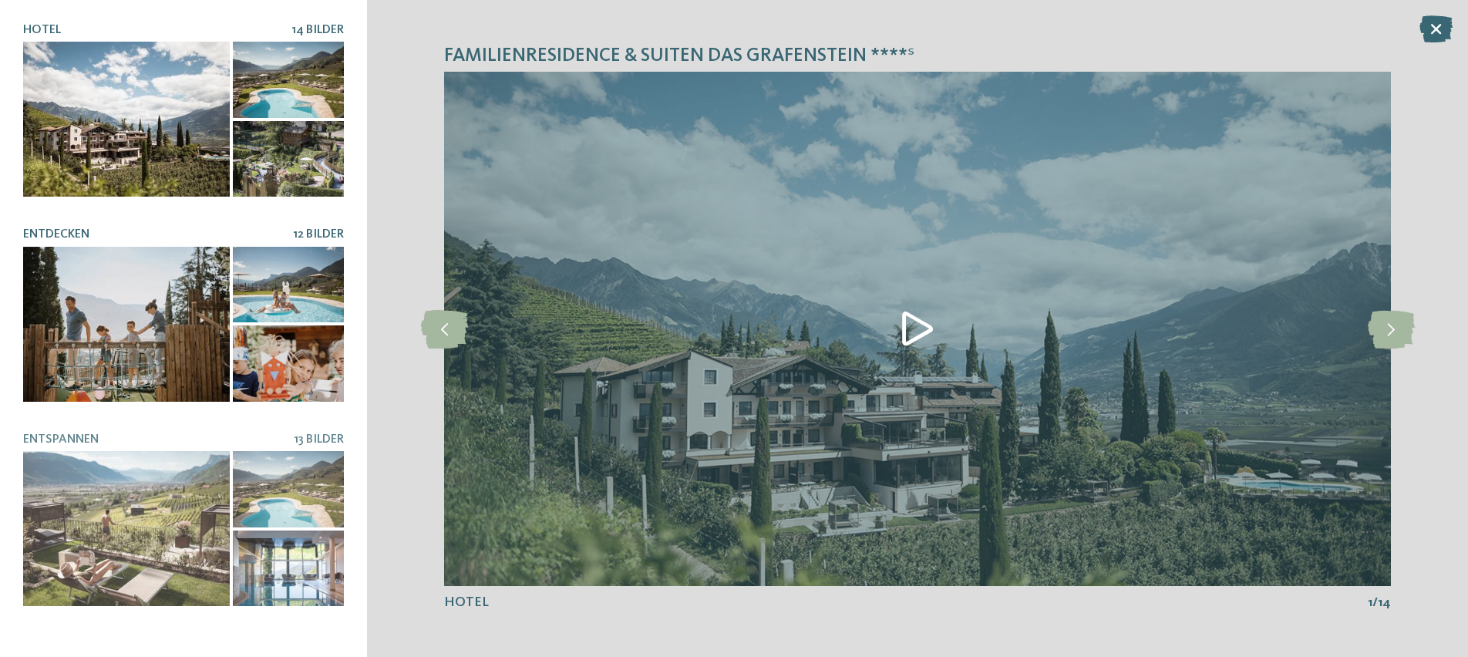
click at [309, 320] on div at bounding box center [288, 285] width 111 height 76
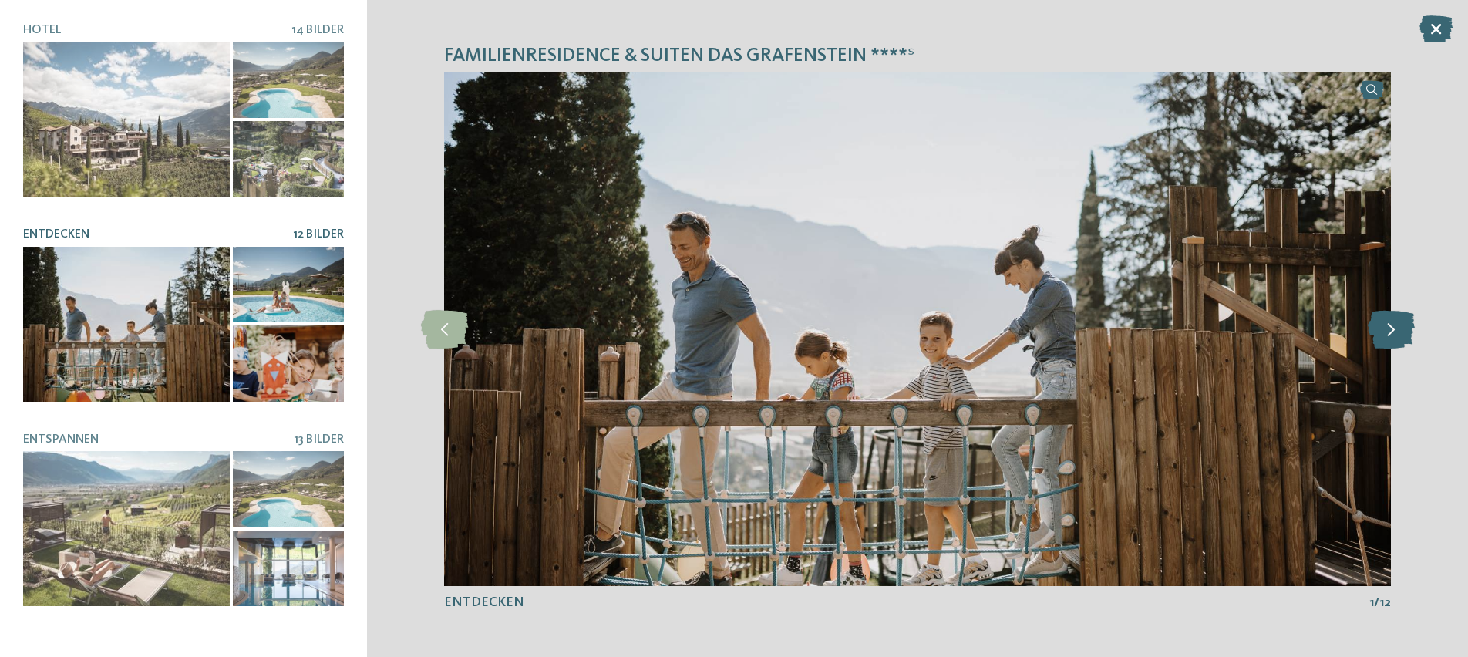
click at [1384, 329] on icon at bounding box center [1390, 328] width 47 height 39
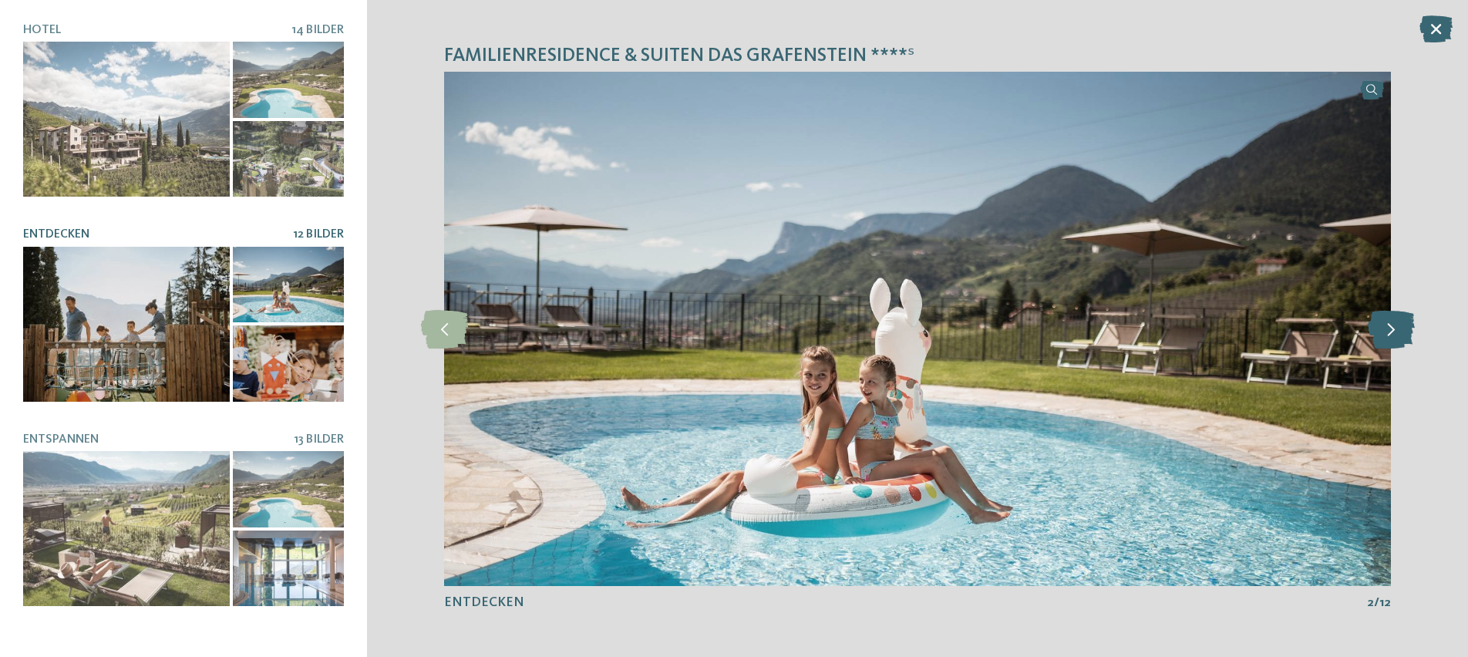
click at [1384, 329] on icon at bounding box center [1390, 328] width 47 height 39
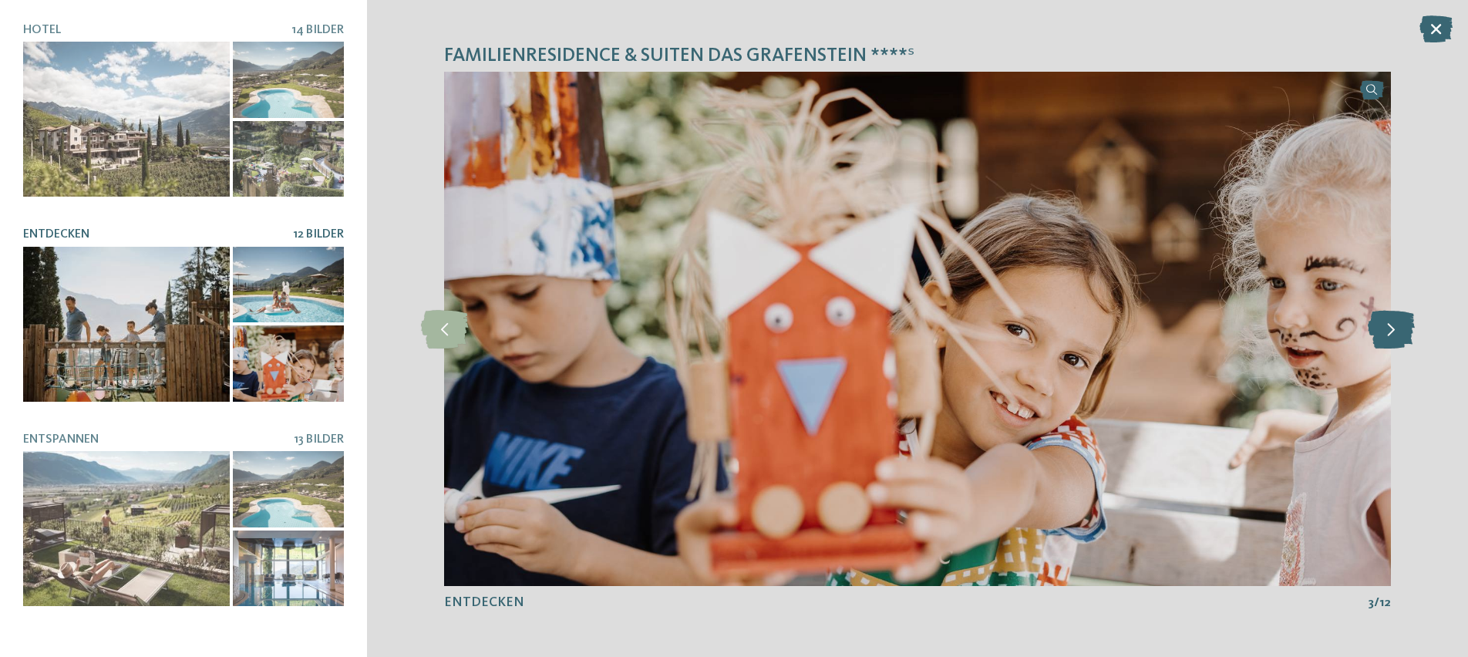
click at [1384, 329] on icon at bounding box center [1390, 328] width 47 height 39
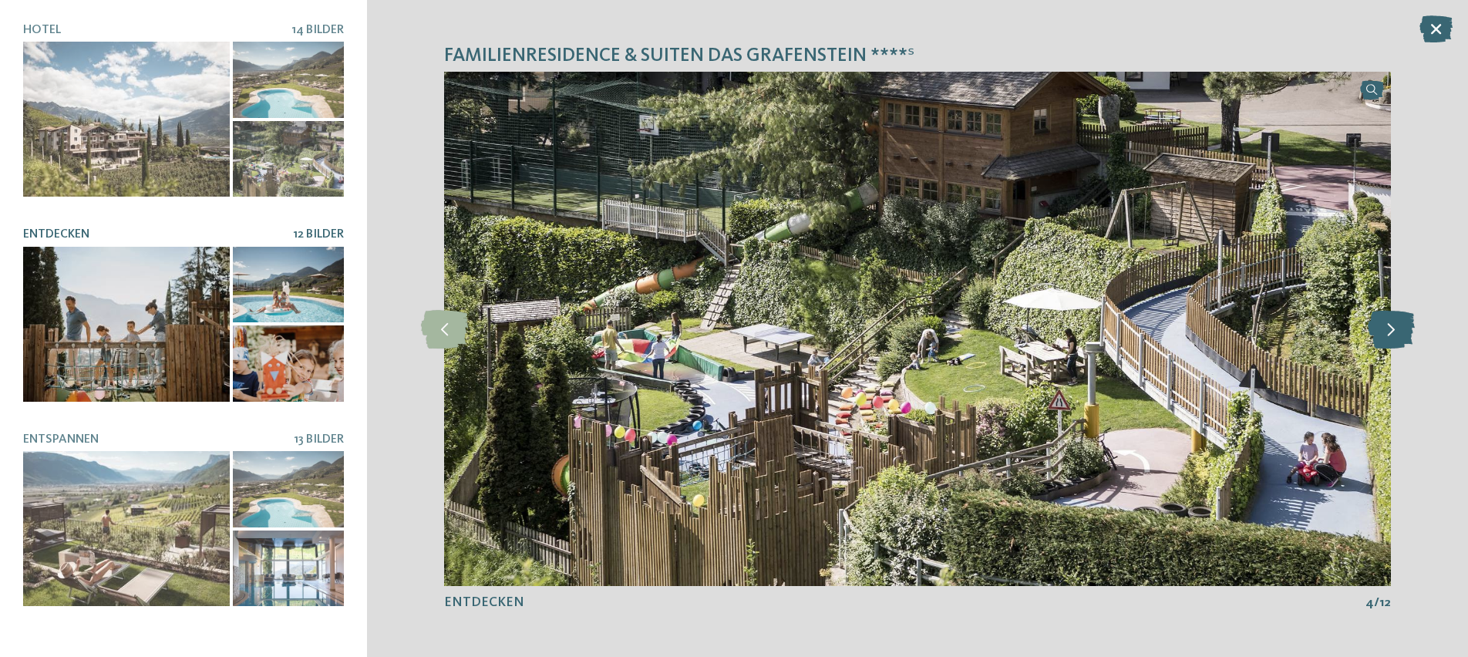
click at [1391, 340] on icon at bounding box center [1390, 328] width 47 height 39
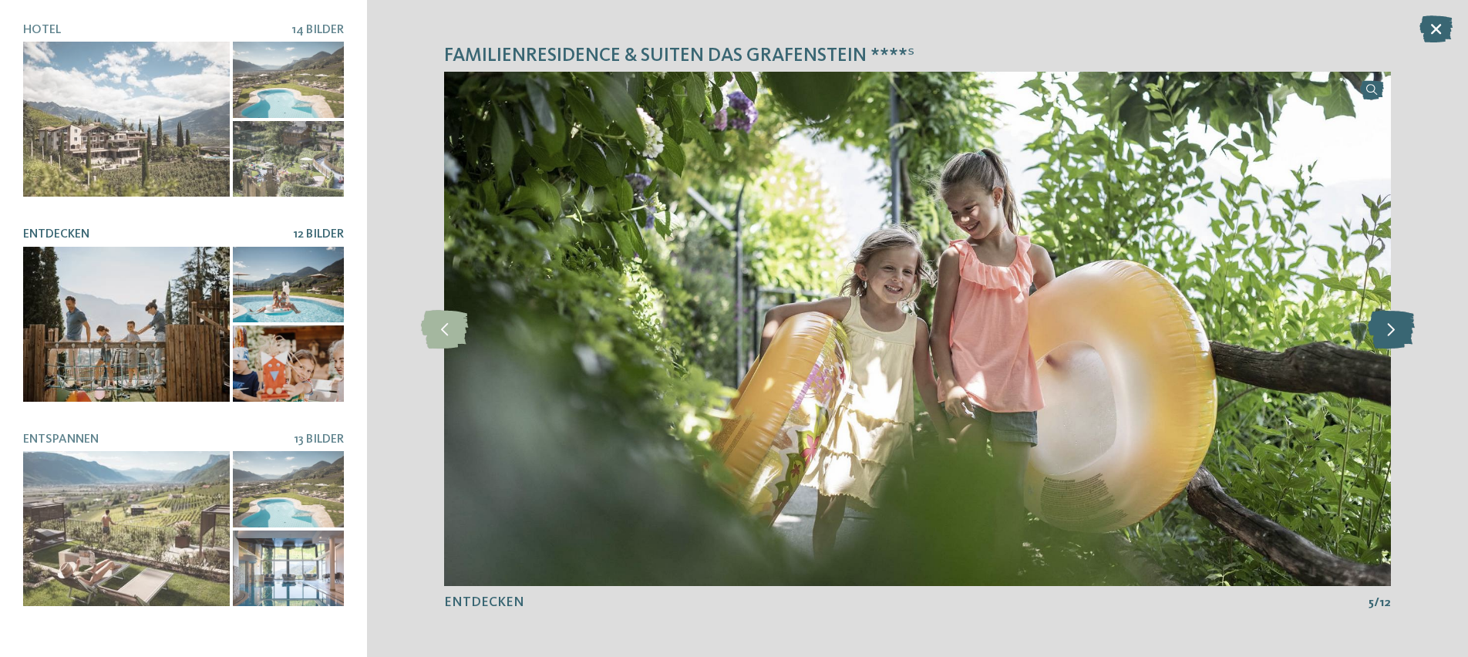
click at [1391, 340] on icon at bounding box center [1390, 328] width 47 height 39
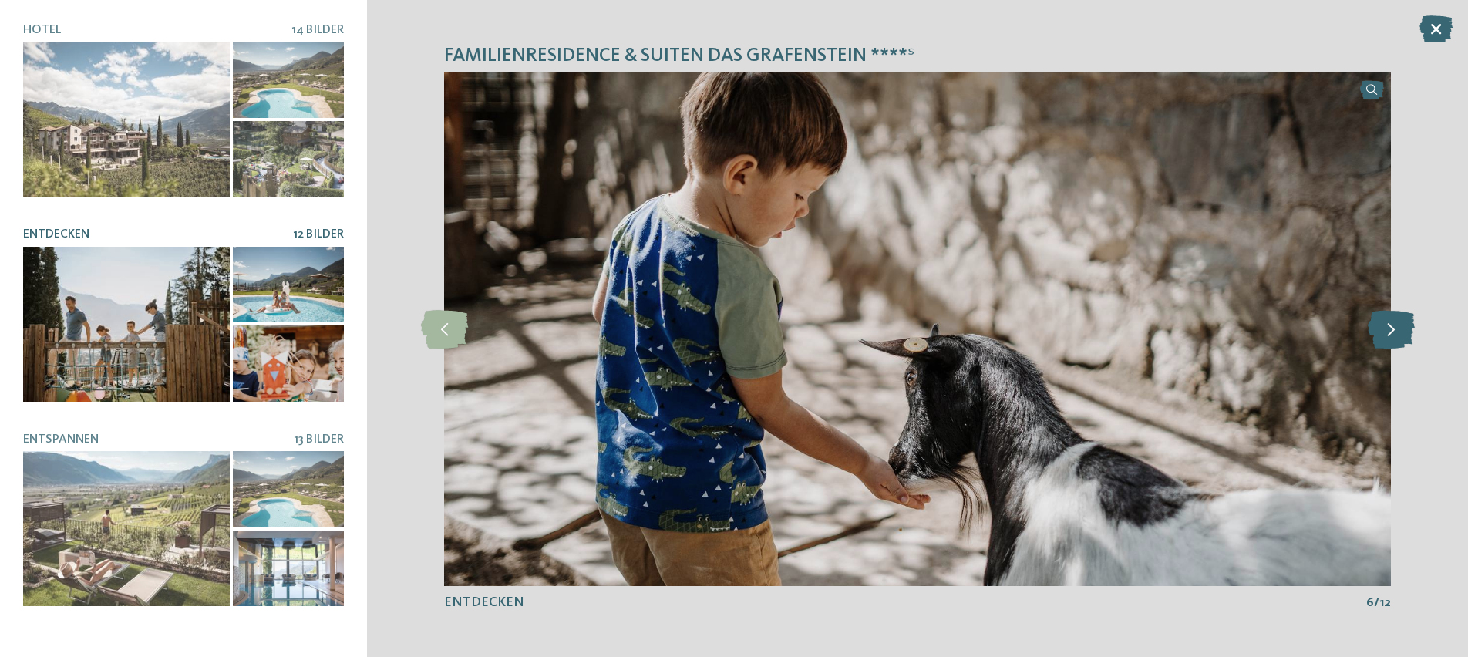
click at [1391, 340] on icon at bounding box center [1390, 328] width 47 height 39
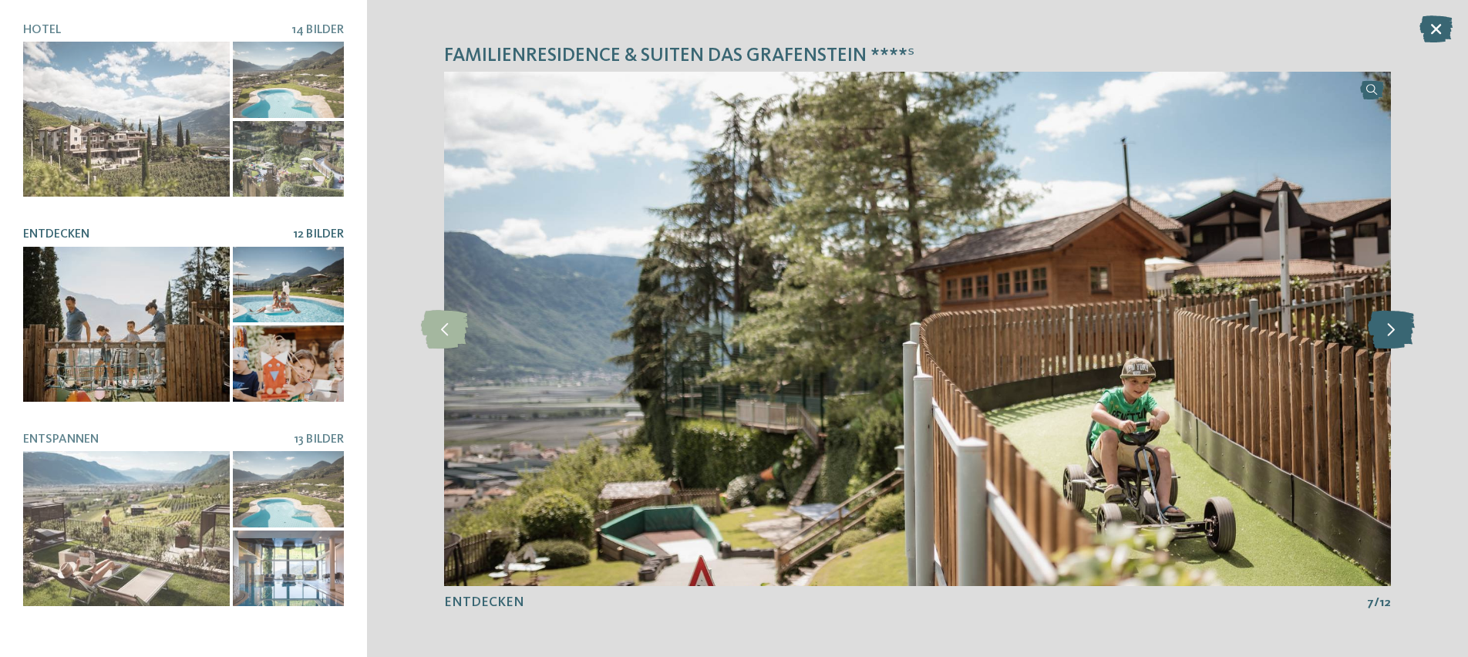
click at [1391, 340] on icon at bounding box center [1390, 328] width 47 height 39
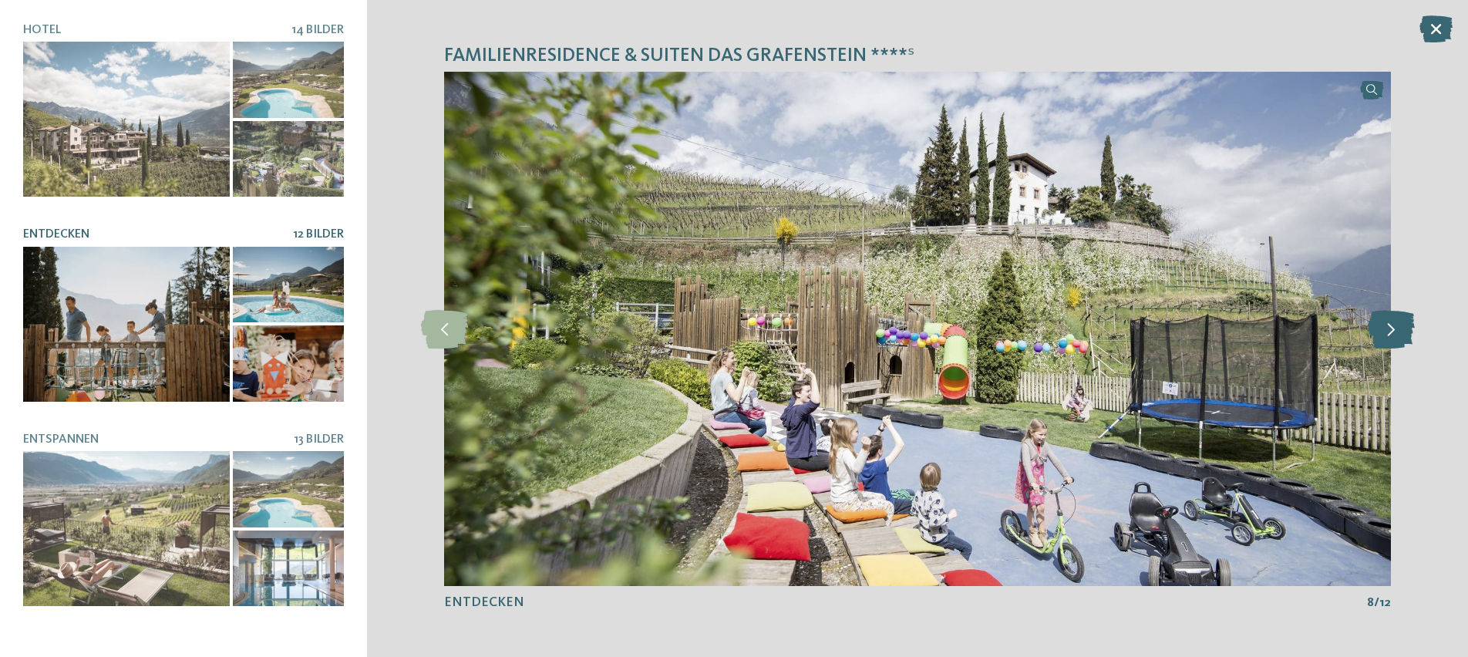
click at [1391, 340] on icon at bounding box center [1390, 328] width 47 height 39
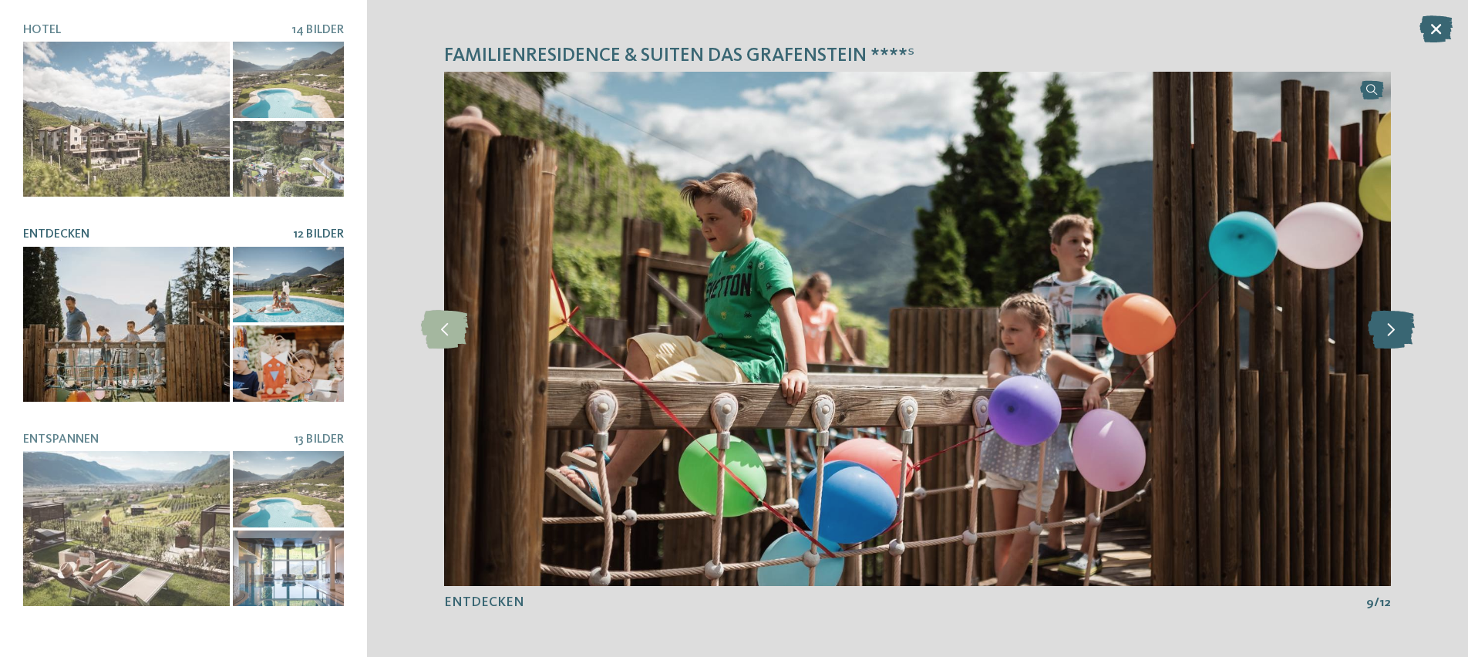
click at [1391, 340] on icon at bounding box center [1390, 328] width 47 height 39
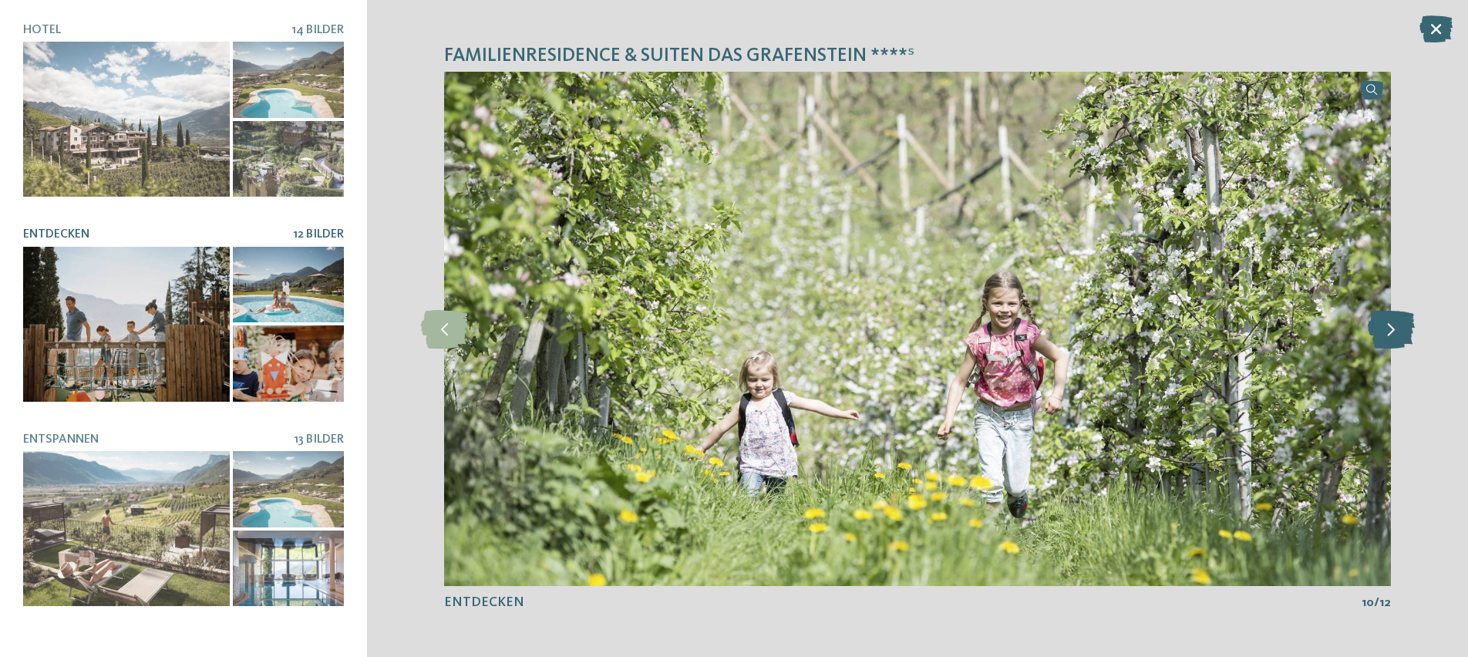
click at [1391, 340] on icon at bounding box center [1390, 328] width 47 height 39
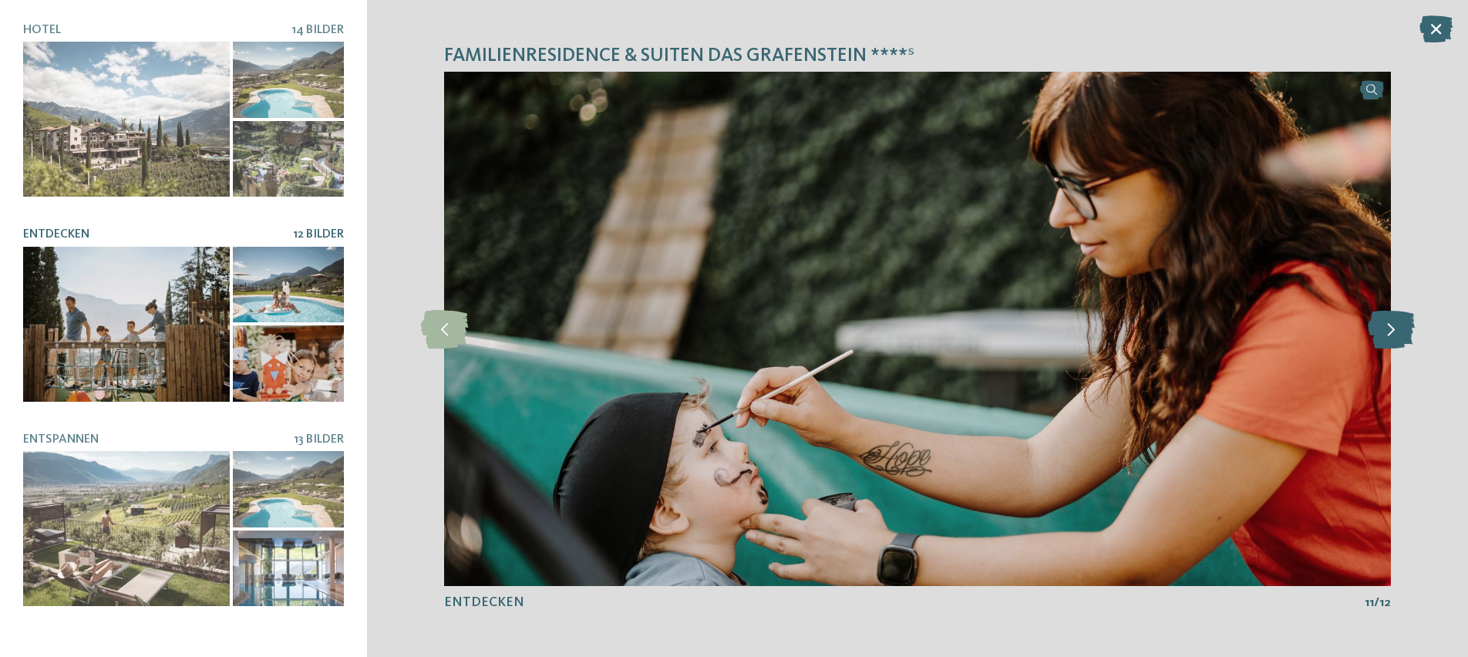
click at [1391, 340] on icon at bounding box center [1390, 328] width 47 height 39
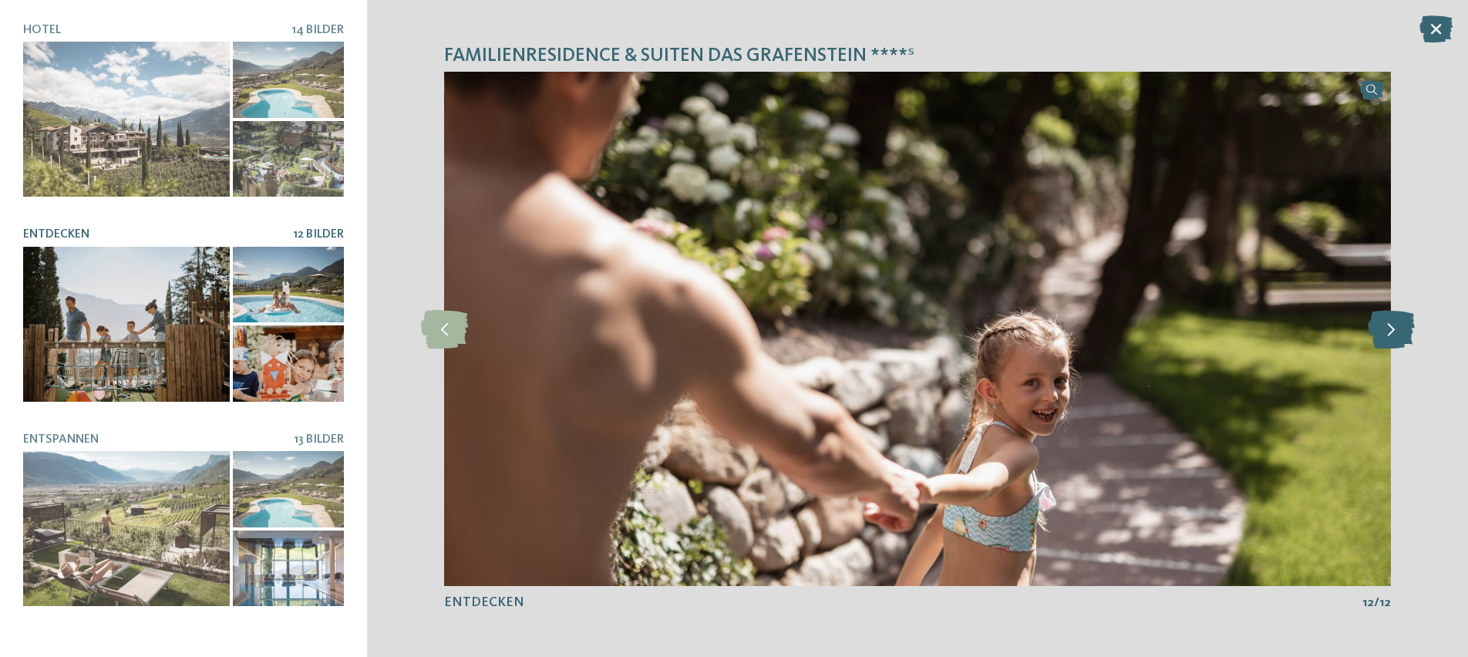
click at [1391, 340] on icon at bounding box center [1390, 328] width 47 height 39
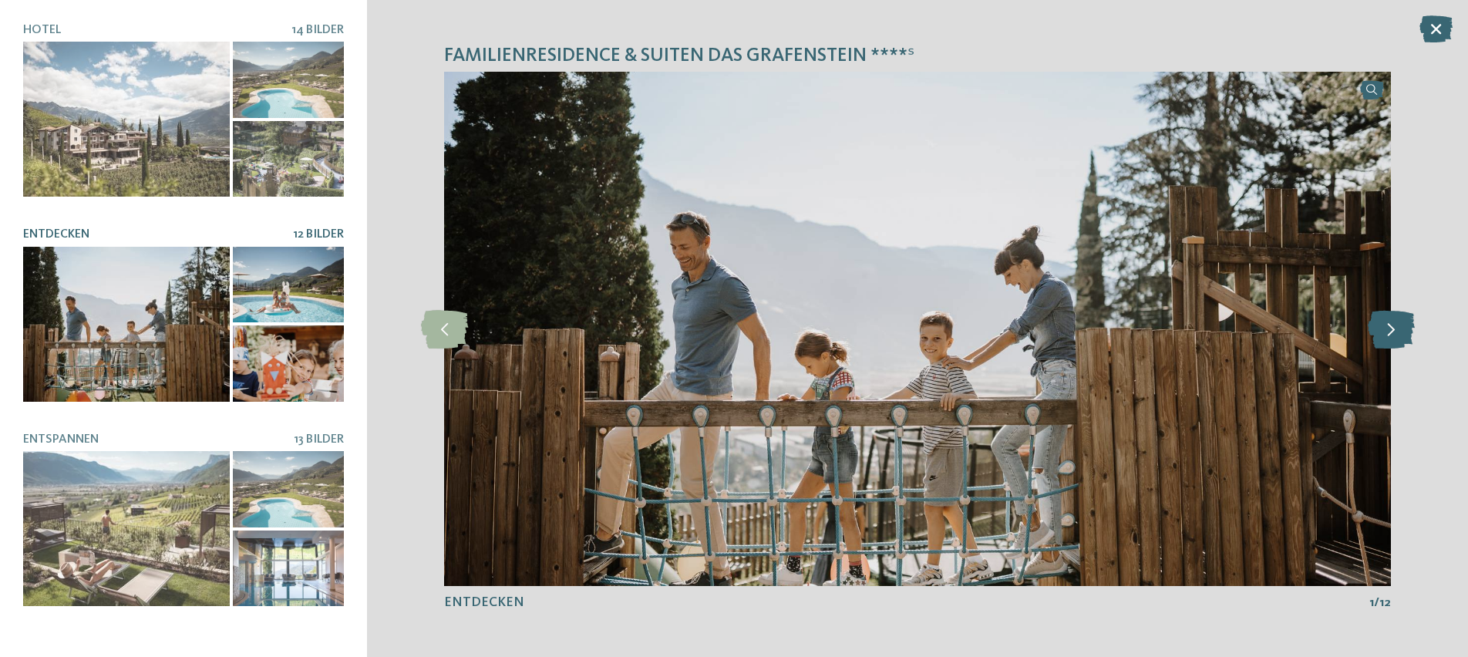
click at [1391, 340] on icon at bounding box center [1390, 328] width 47 height 39
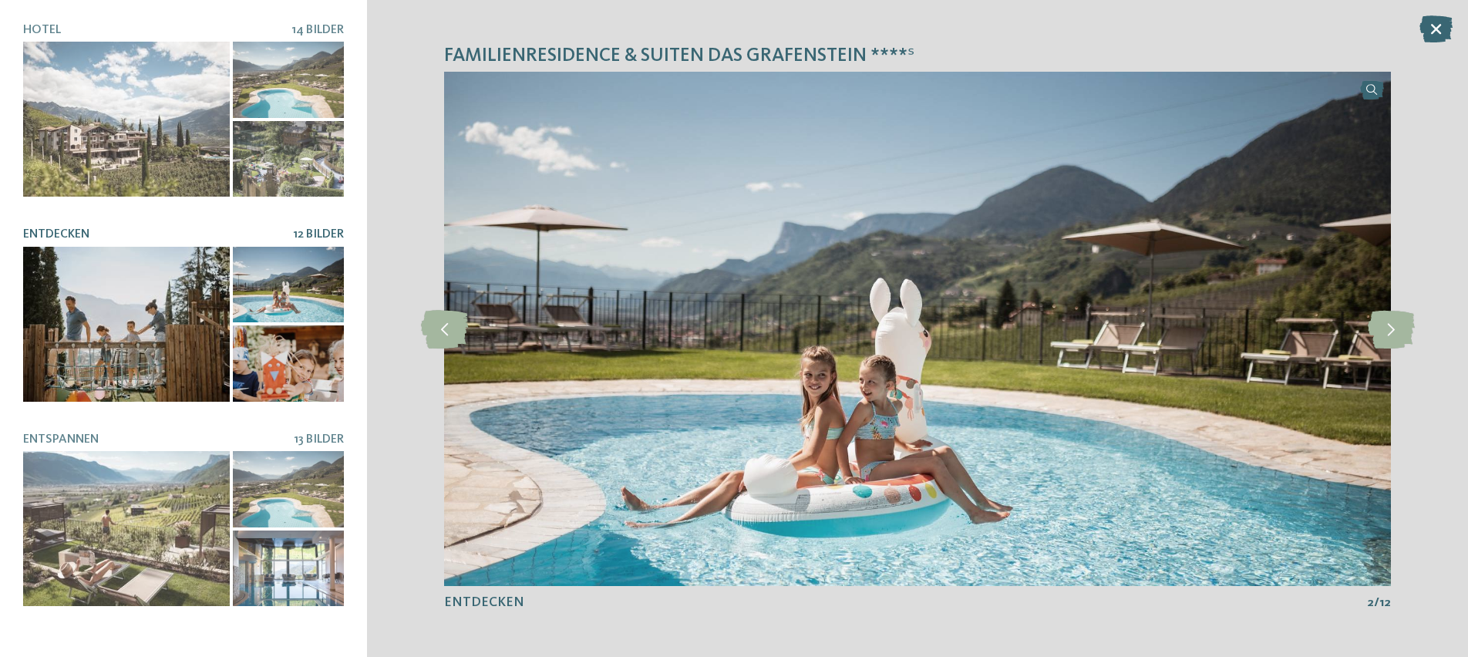
drag, startPoint x: 1391, startPoint y: 340, endPoint x: 1285, endPoint y: 341, distance: 106.4
click at [1391, 340] on icon at bounding box center [1390, 328] width 47 height 39
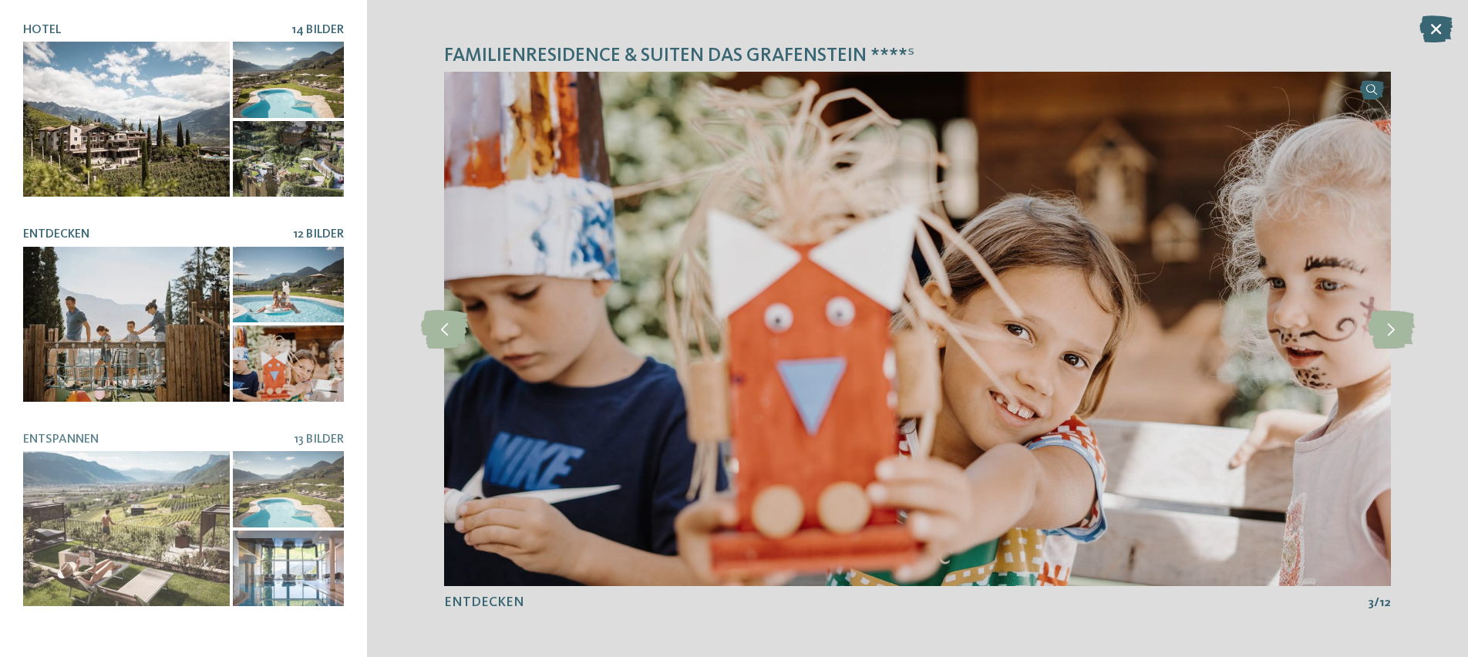
click at [186, 153] on div at bounding box center [126, 119] width 207 height 155
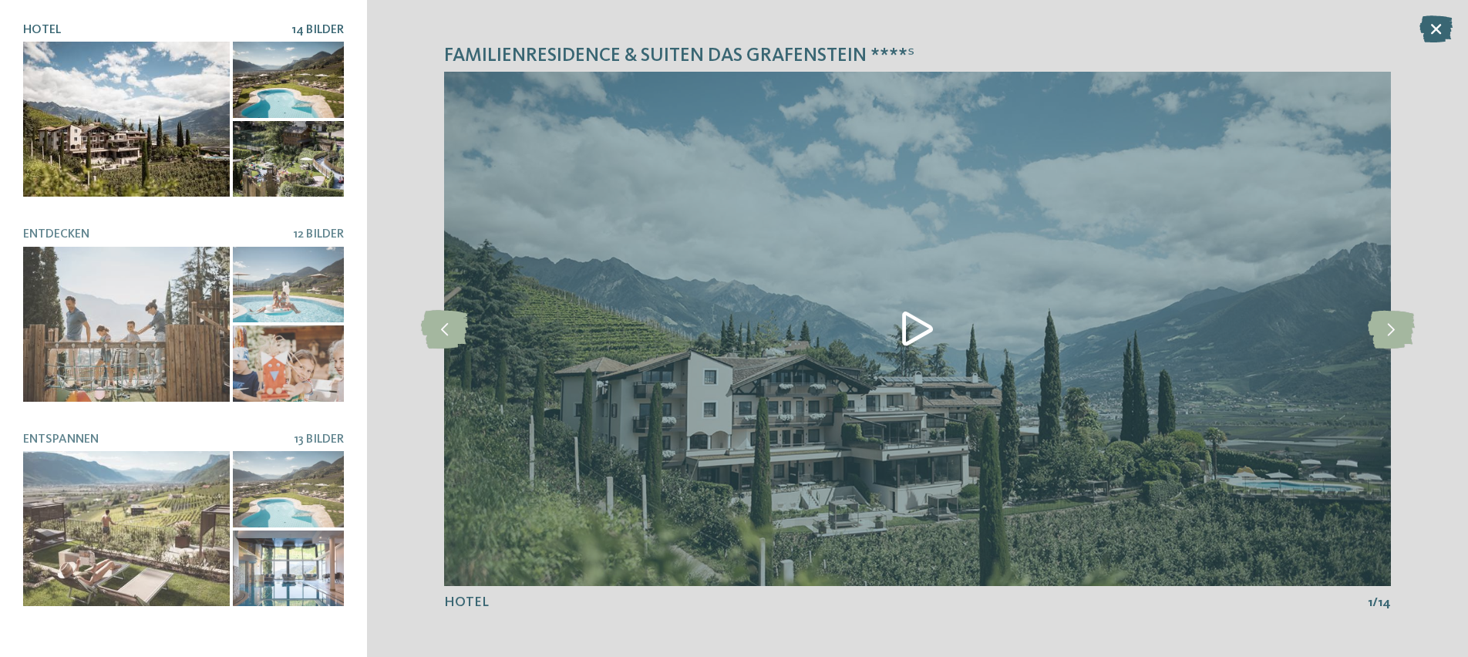
click at [274, 128] on div at bounding box center [288, 159] width 111 height 76
click at [1390, 320] on icon at bounding box center [1390, 328] width 47 height 39
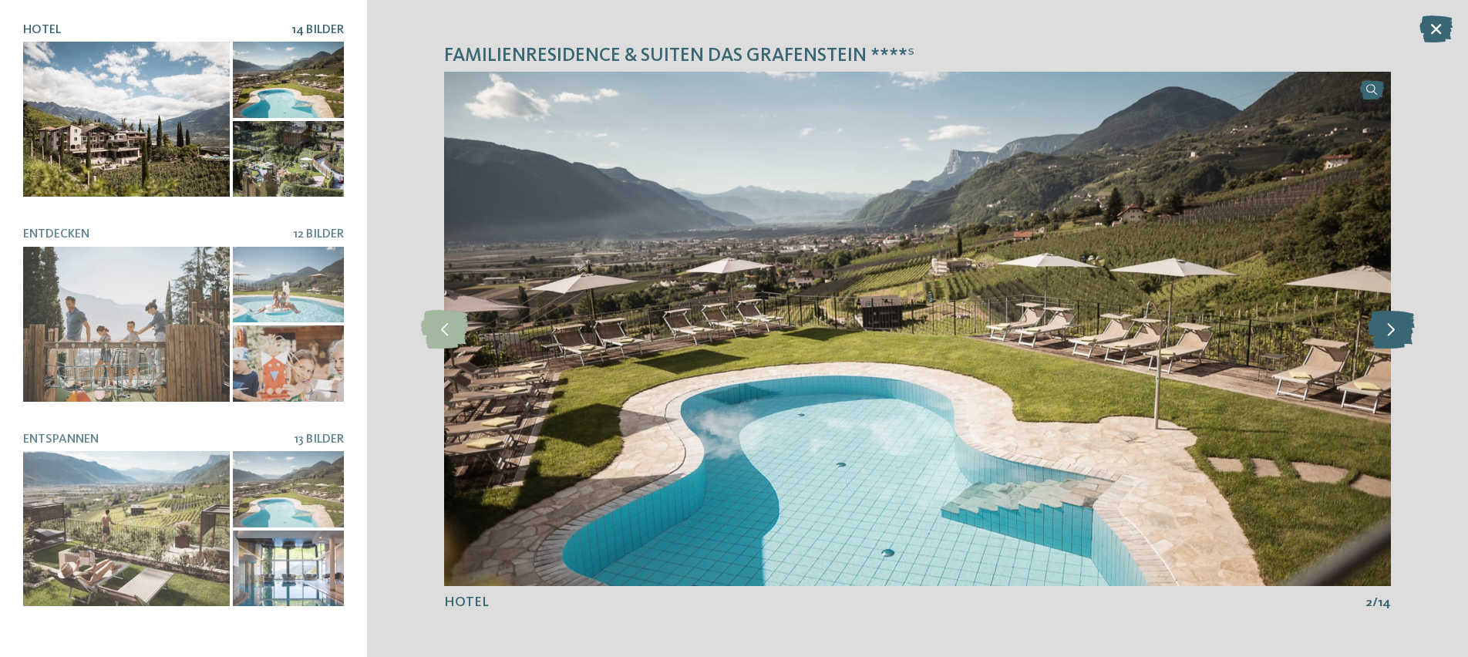
click at [1390, 320] on icon at bounding box center [1390, 328] width 47 height 39
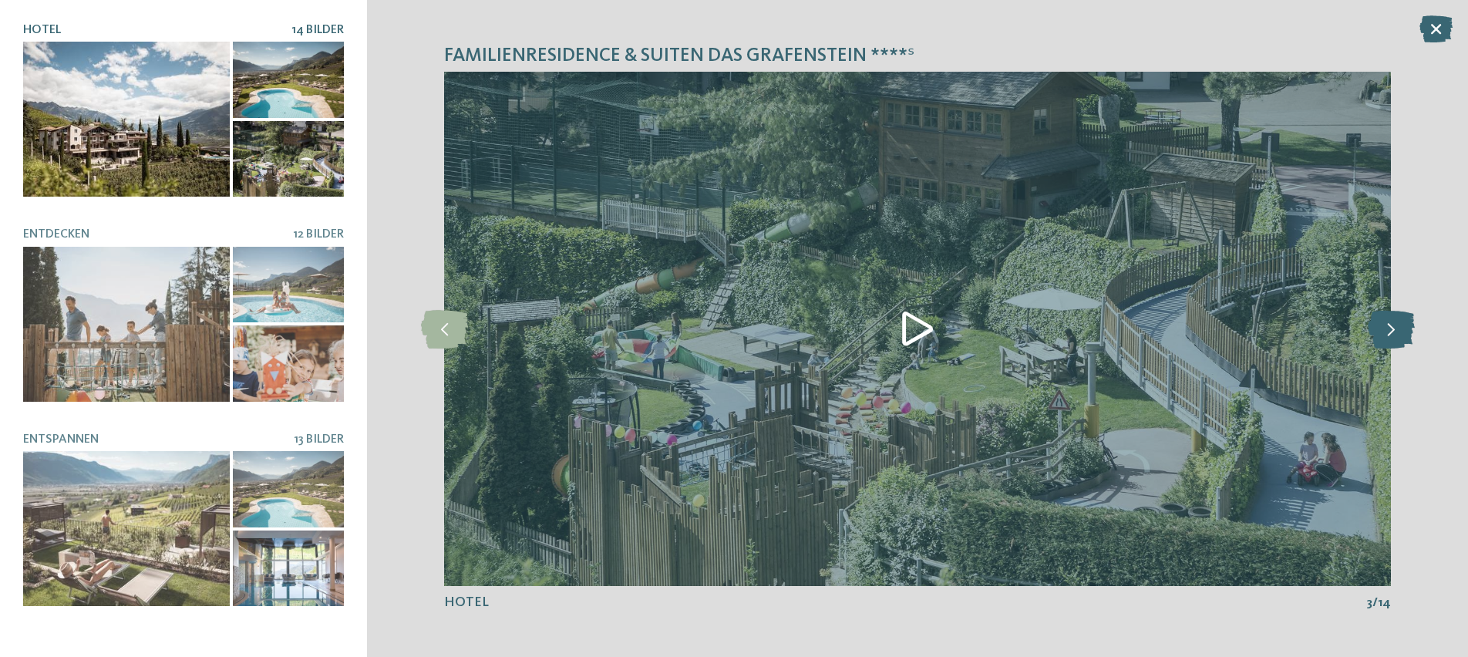
click at [1391, 320] on icon at bounding box center [1390, 328] width 47 height 39
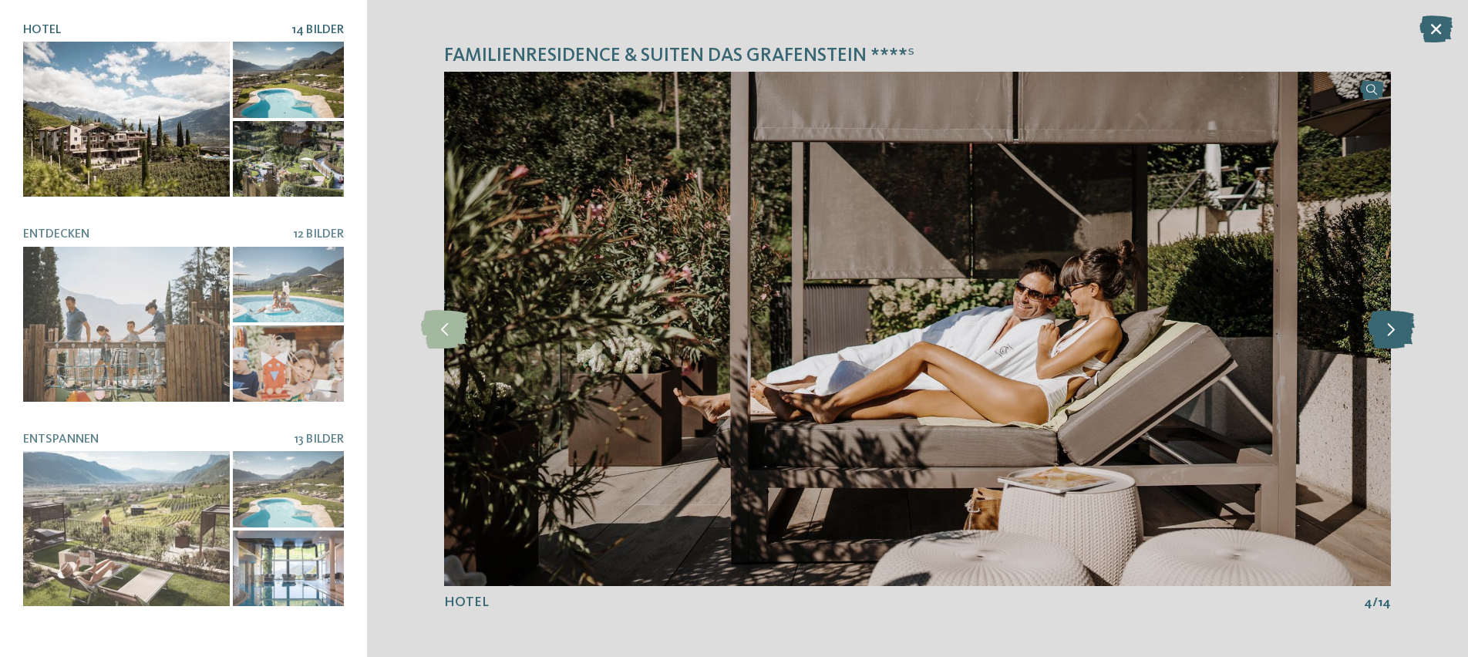
click at [1391, 320] on icon at bounding box center [1390, 328] width 47 height 39
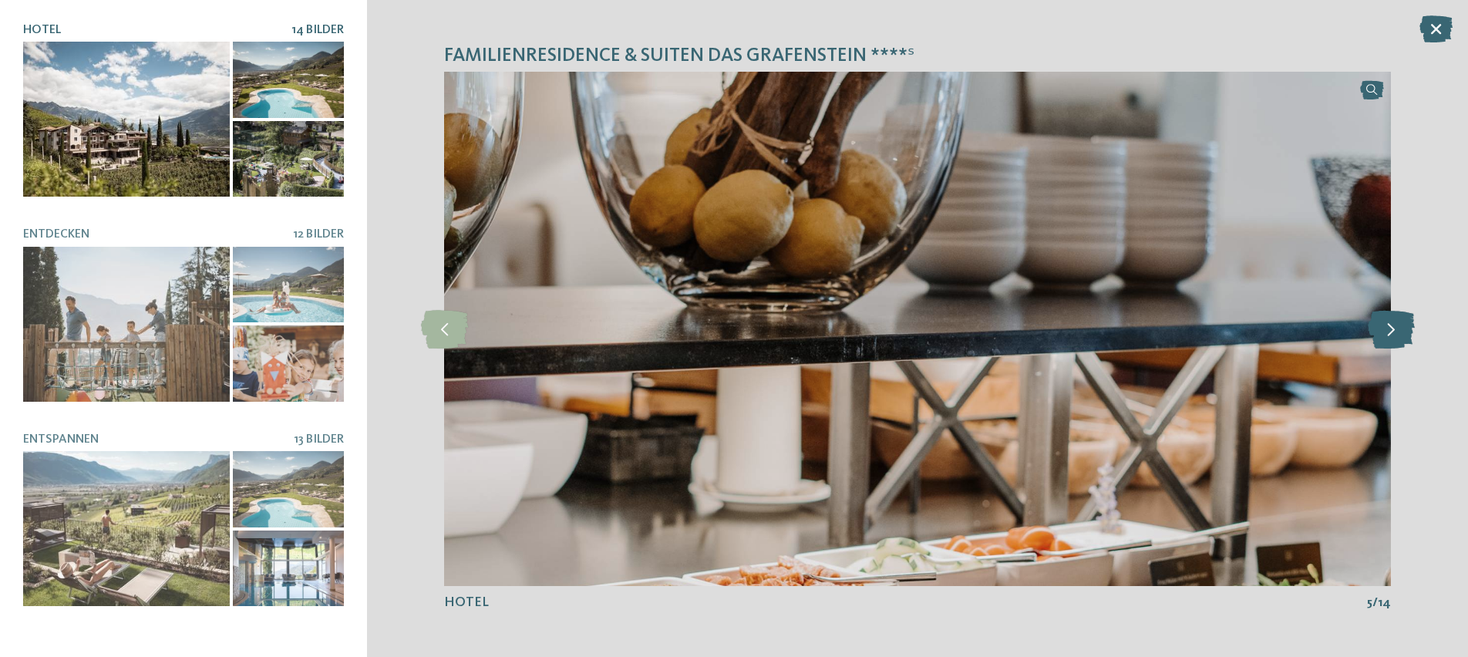
click at [1391, 320] on icon at bounding box center [1390, 328] width 47 height 39
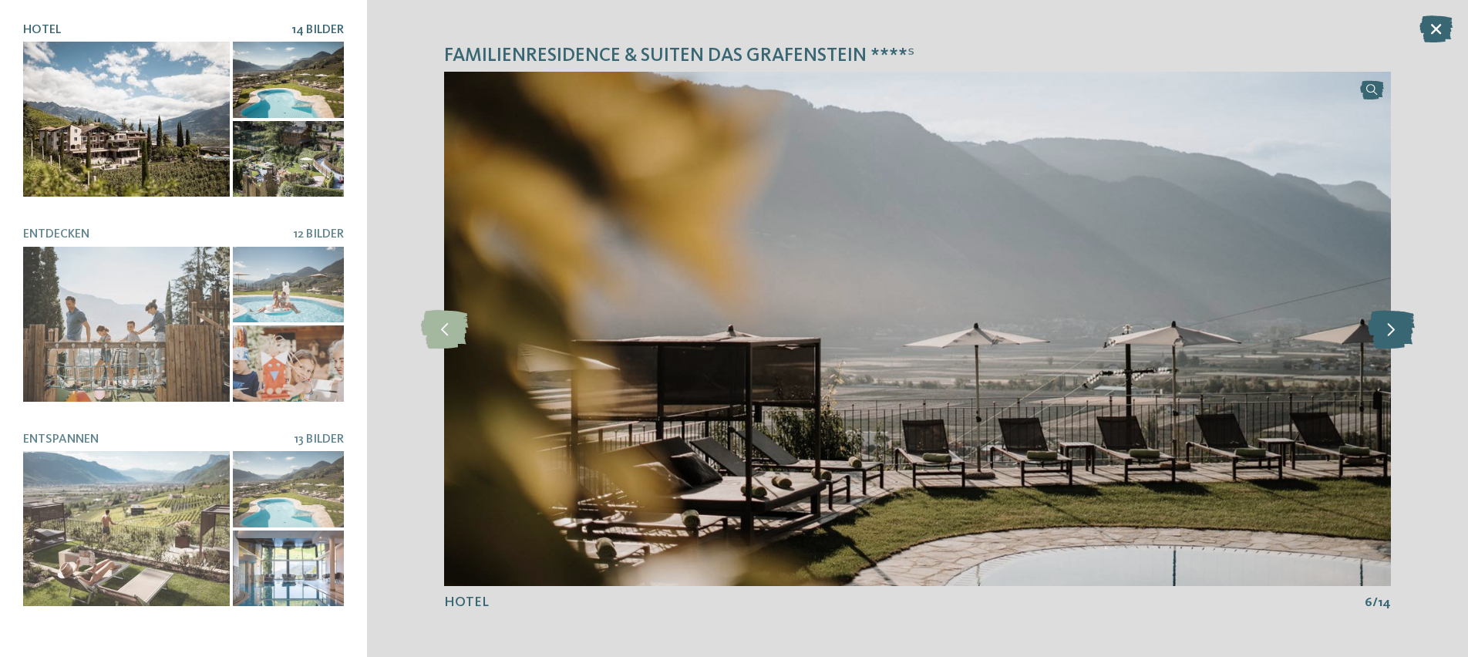
click at [1391, 320] on icon at bounding box center [1390, 328] width 47 height 39
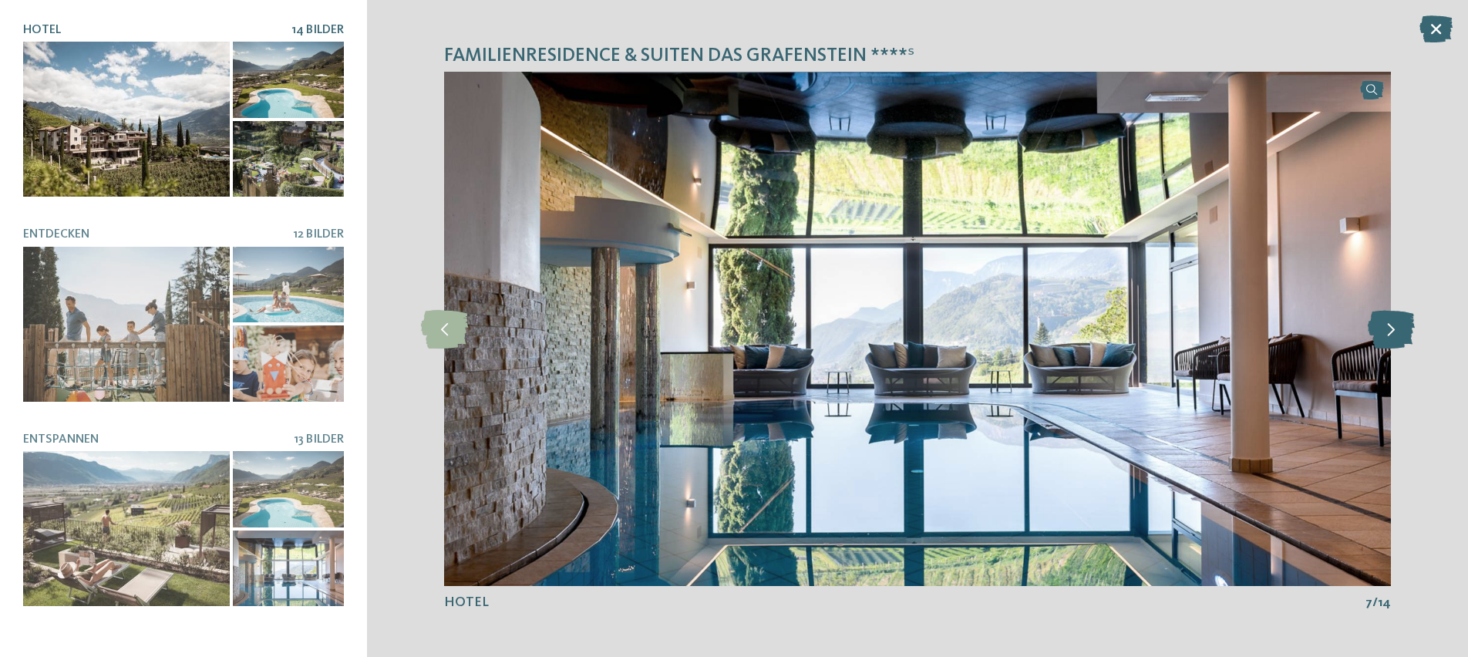
click at [1391, 320] on icon at bounding box center [1390, 328] width 47 height 39
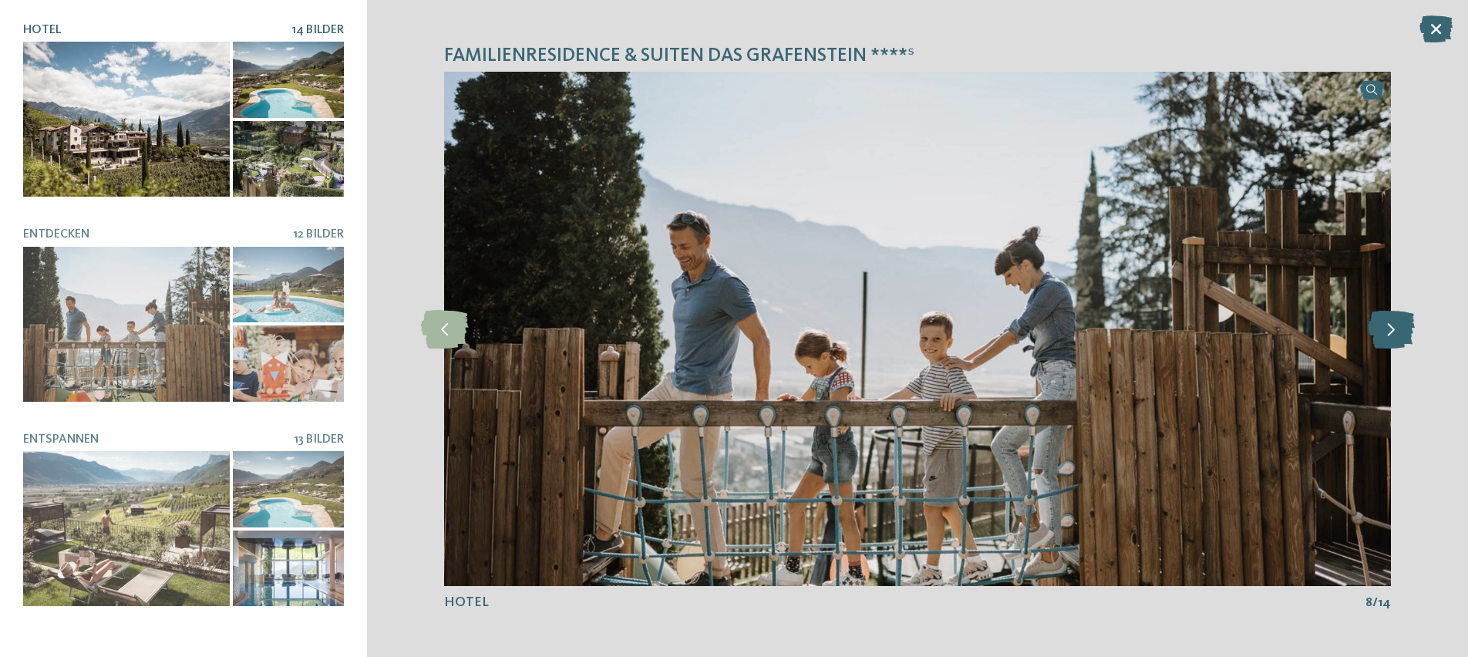
click at [1391, 320] on icon at bounding box center [1390, 328] width 47 height 39
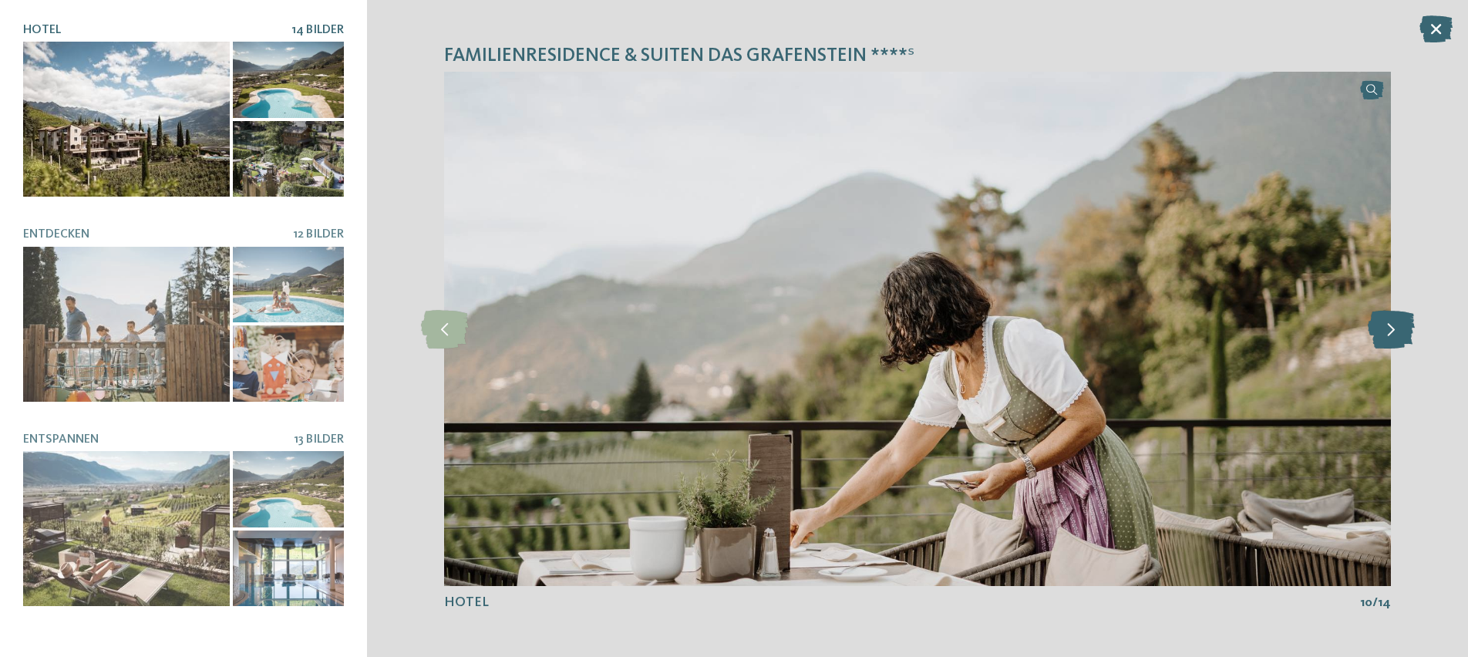
click at [1391, 320] on icon at bounding box center [1390, 328] width 47 height 39
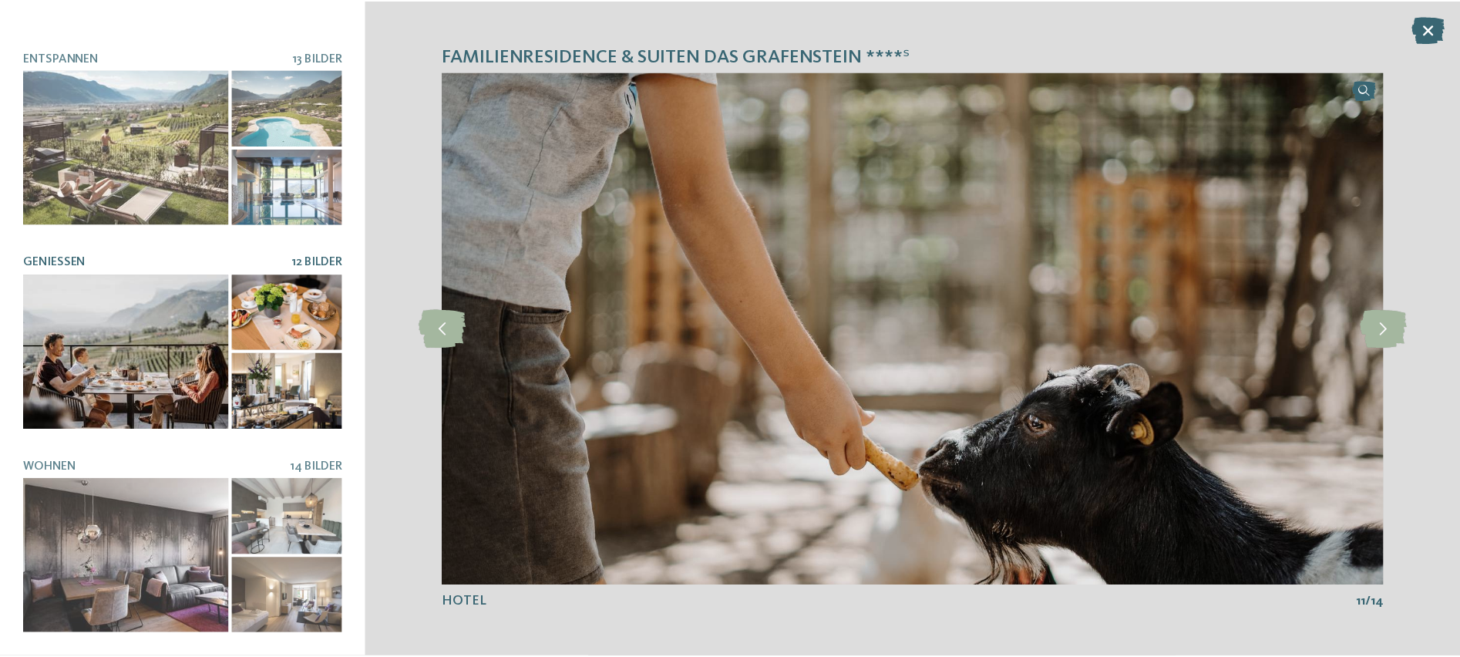
scroll to position [381, 0]
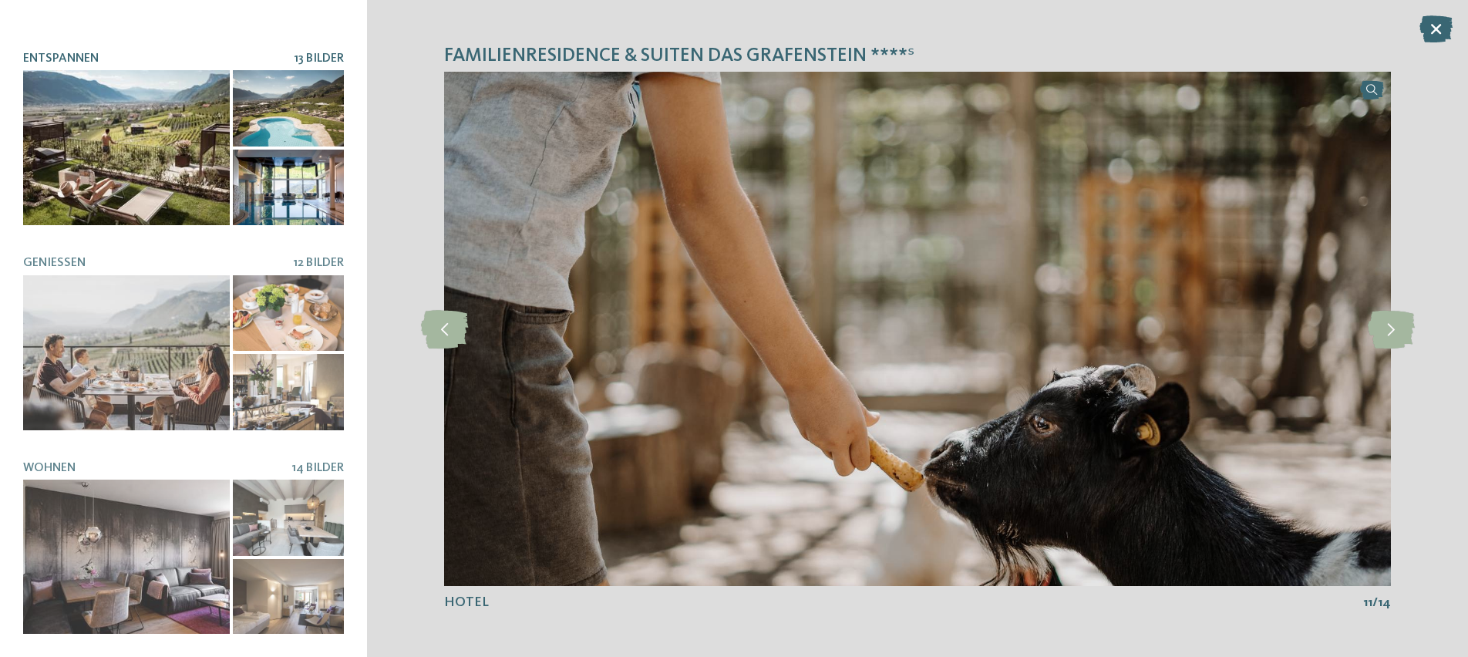
click at [153, 118] on div at bounding box center [126, 147] width 207 height 155
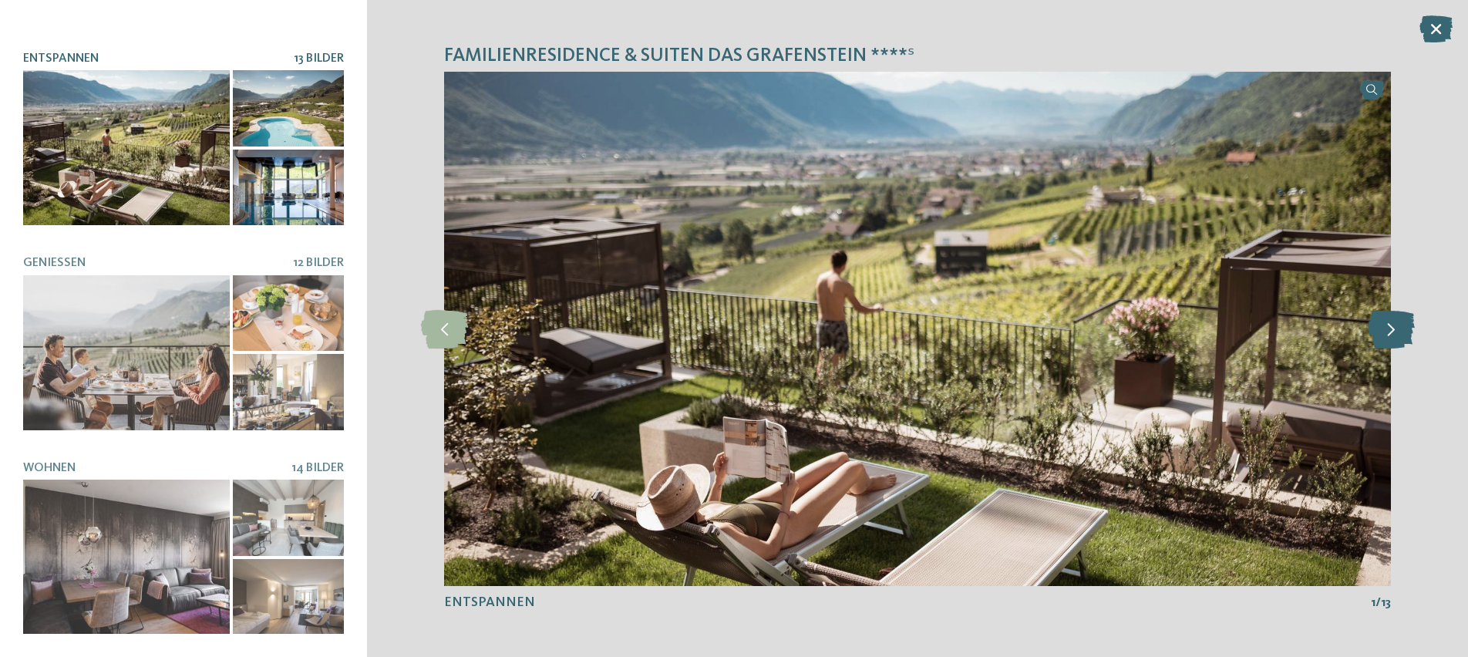
click at [1391, 336] on icon at bounding box center [1390, 328] width 47 height 39
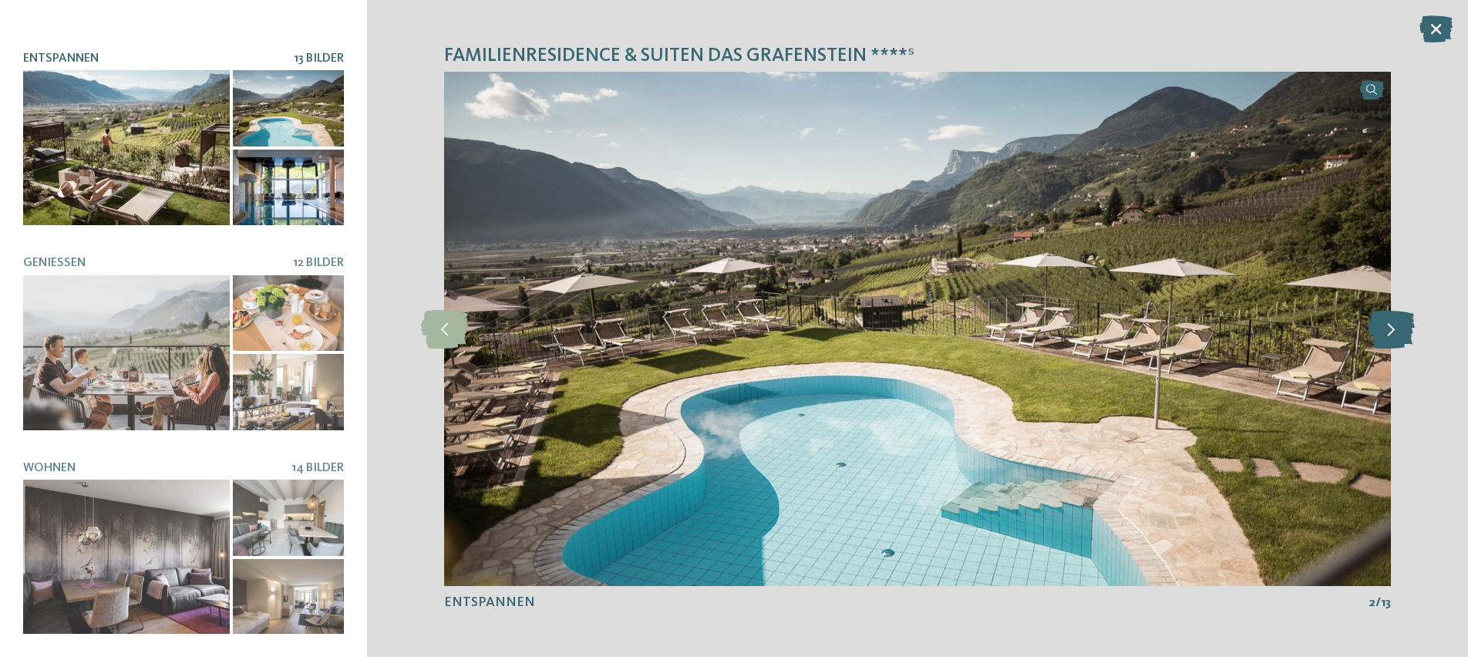
click at [1391, 336] on icon at bounding box center [1390, 328] width 47 height 39
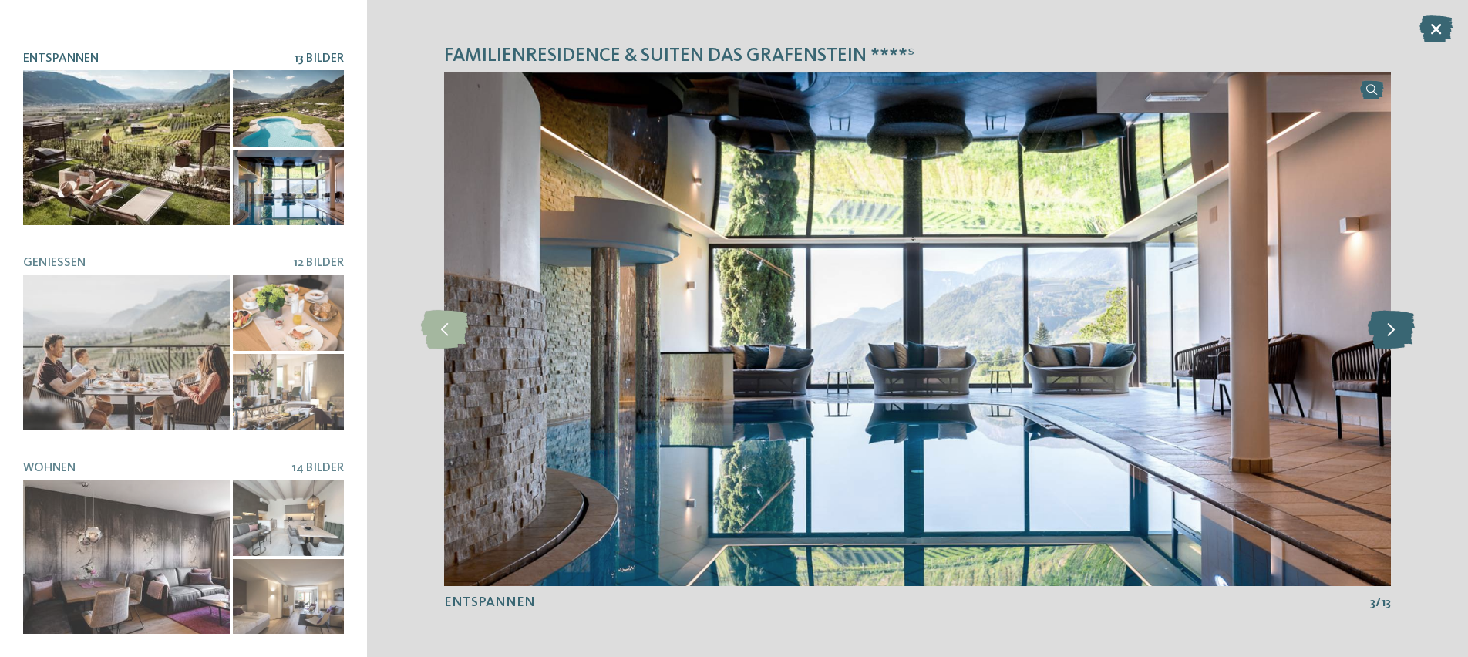
click at [1391, 336] on icon at bounding box center [1390, 328] width 47 height 39
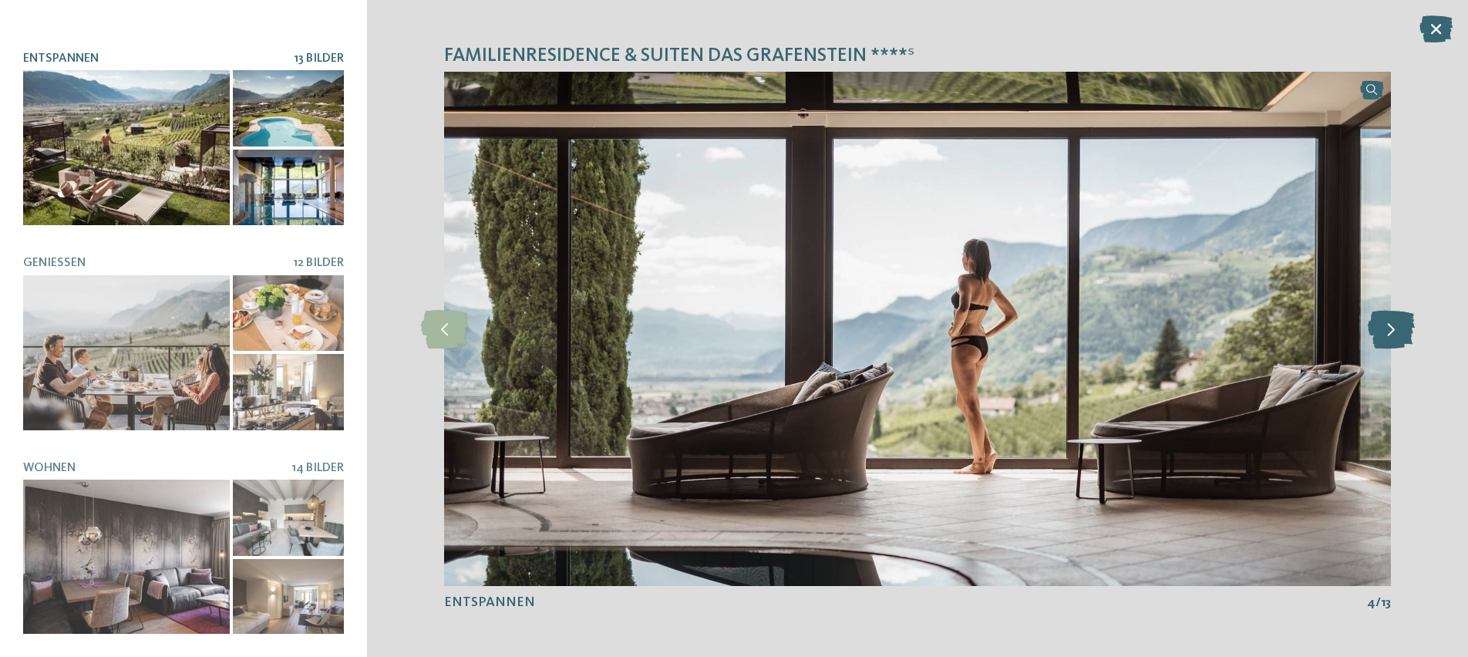
click at [1391, 336] on icon at bounding box center [1390, 328] width 47 height 39
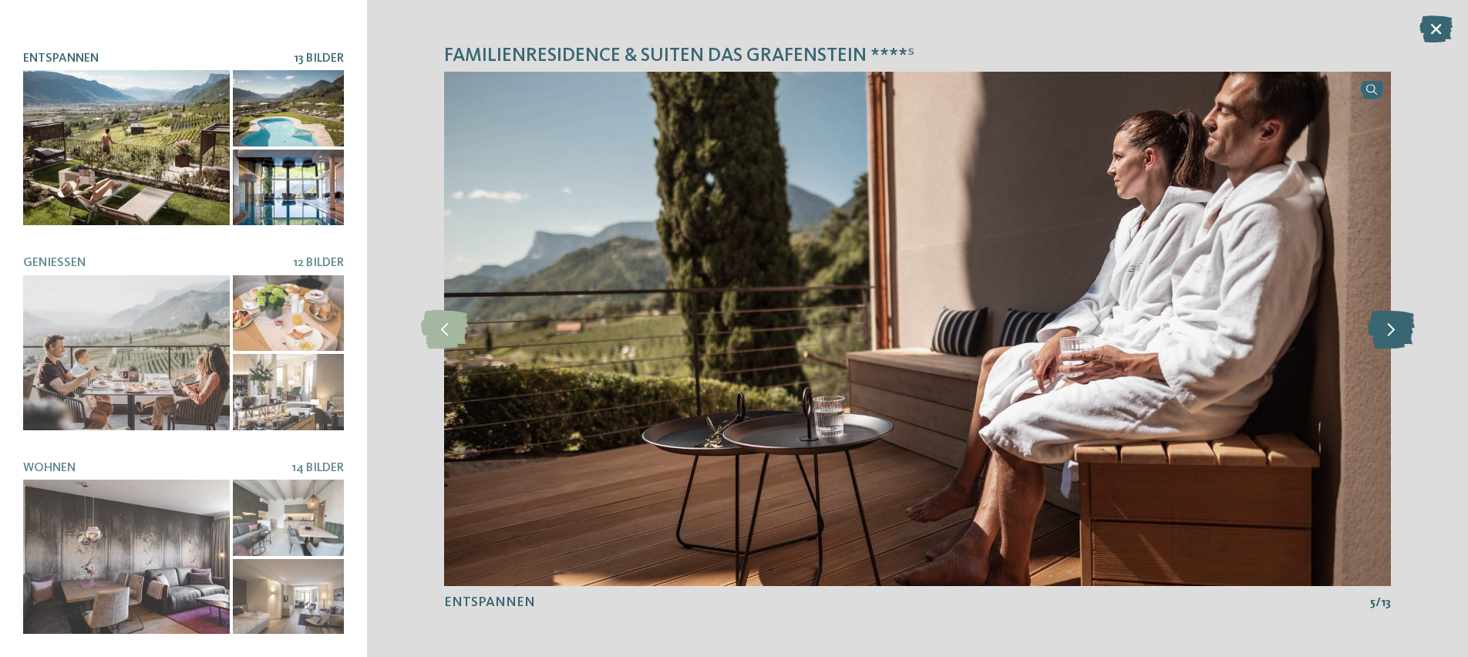
click at [1391, 336] on icon at bounding box center [1390, 328] width 47 height 39
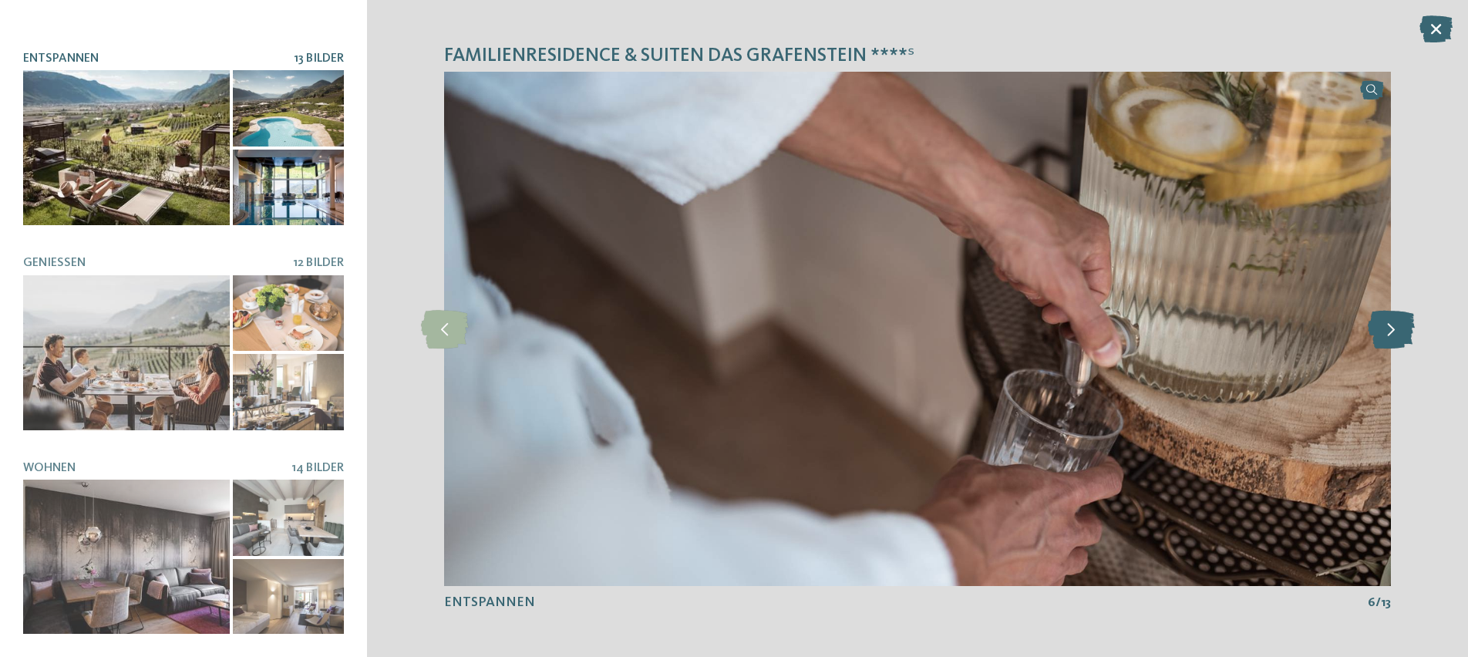
click at [1391, 336] on icon at bounding box center [1390, 328] width 47 height 39
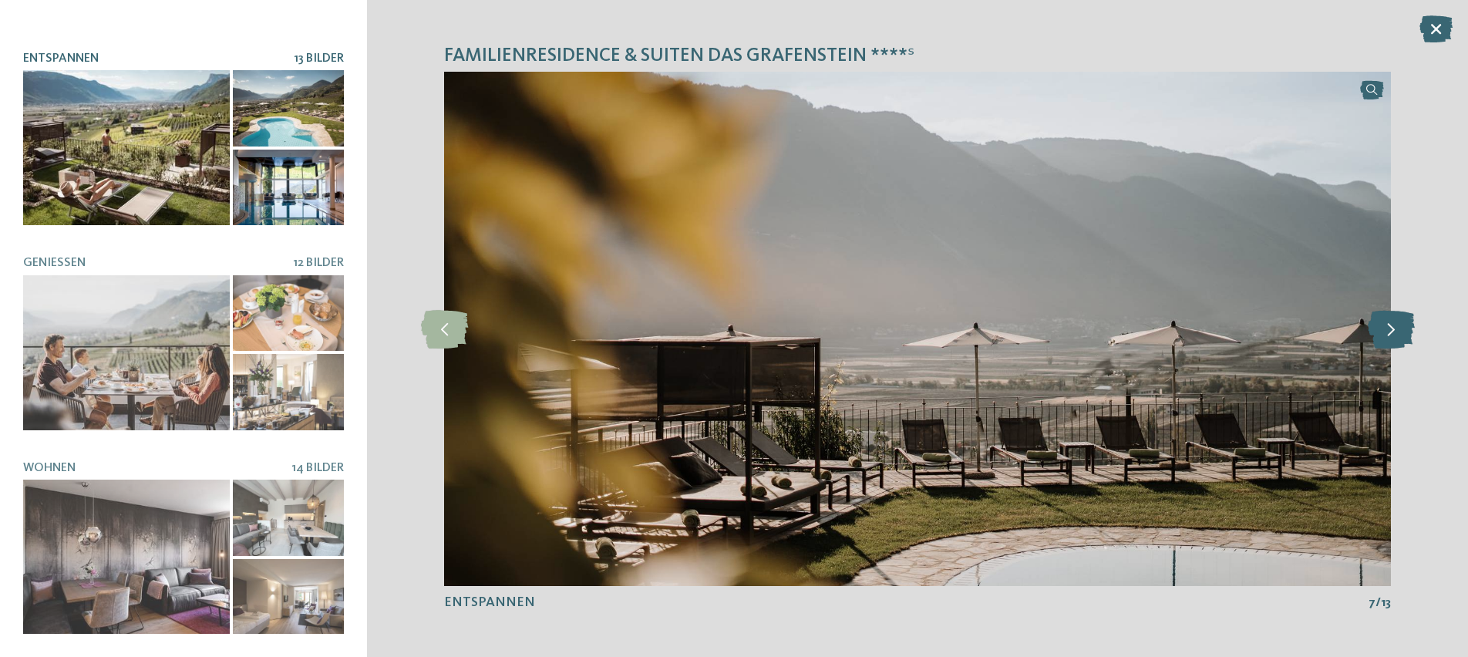
click at [1391, 336] on icon at bounding box center [1390, 328] width 47 height 39
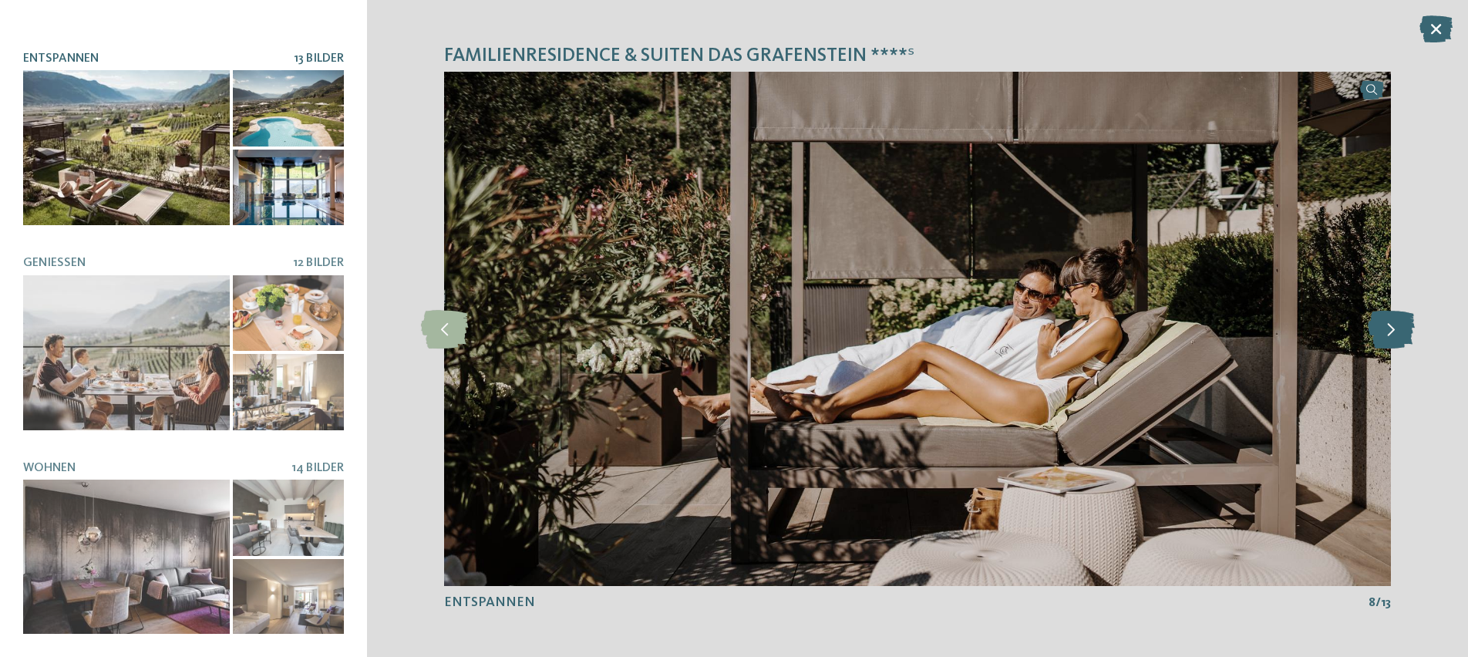
click at [1391, 336] on icon at bounding box center [1390, 328] width 47 height 39
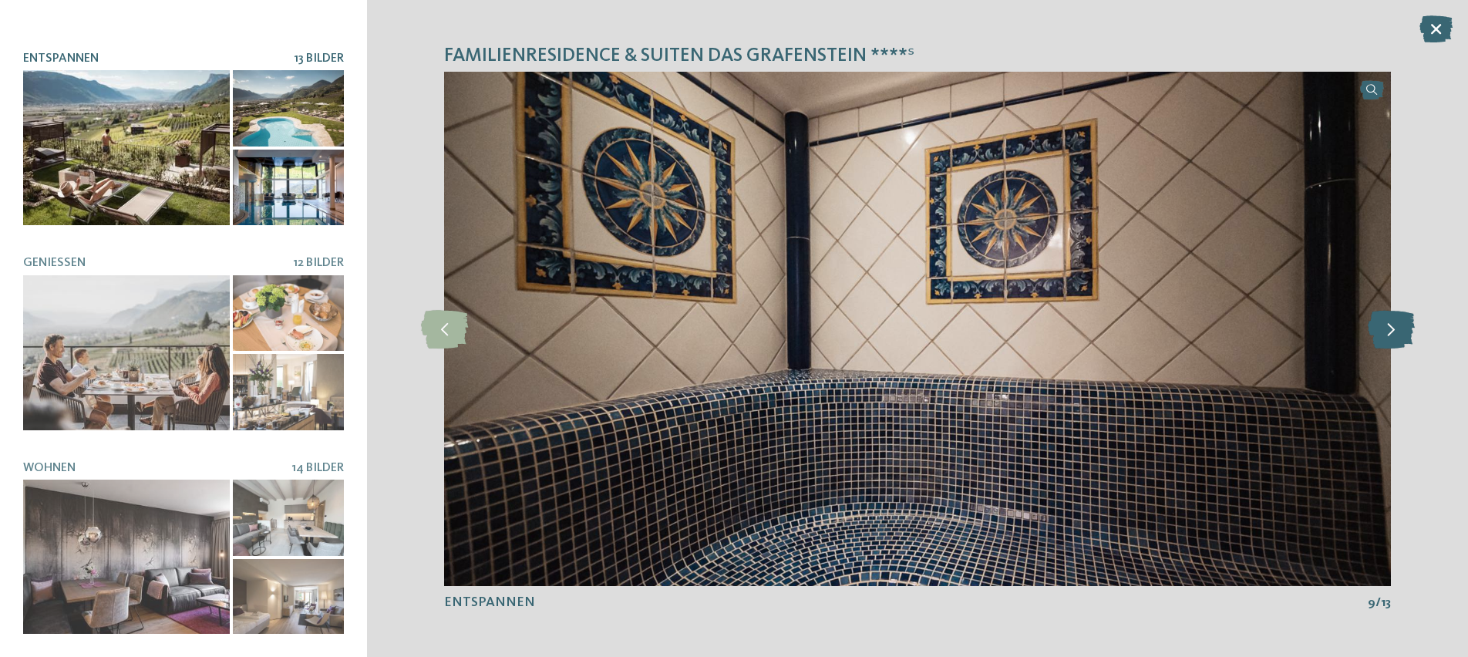
click at [1391, 336] on icon at bounding box center [1390, 328] width 47 height 39
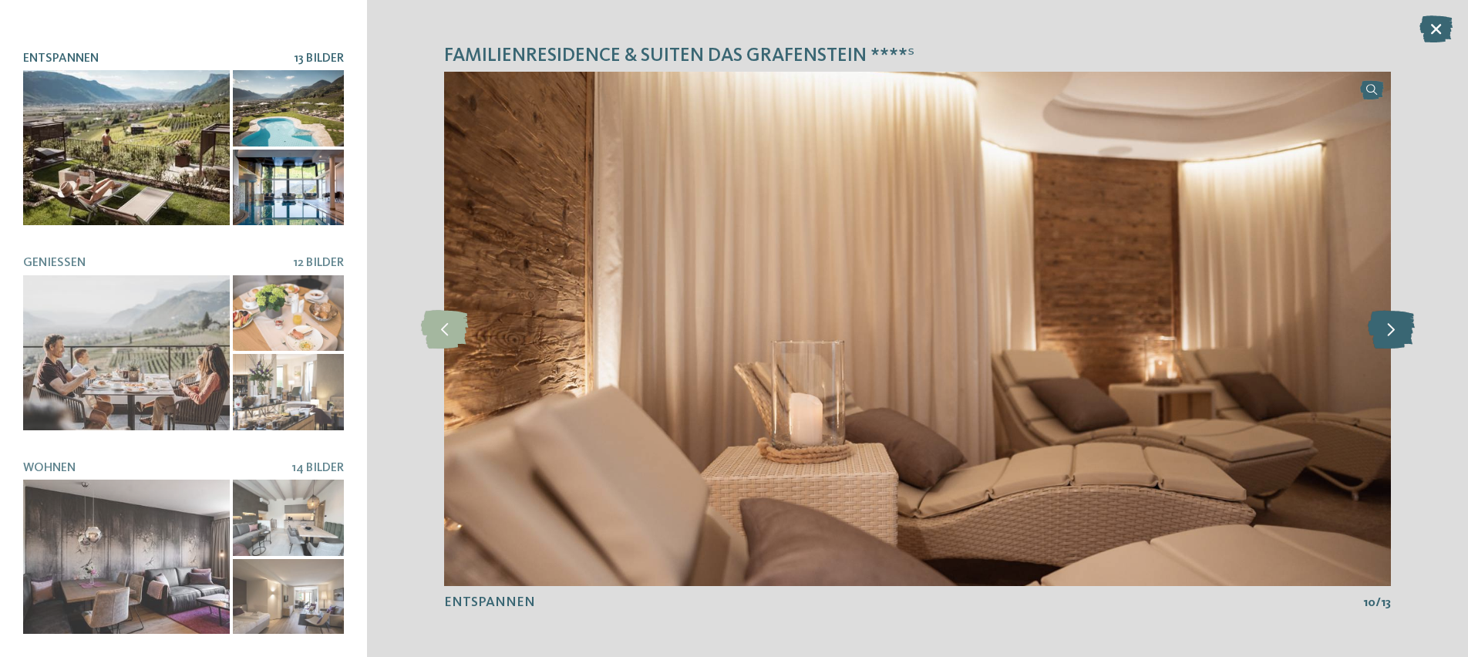
click at [1391, 336] on icon at bounding box center [1390, 328] width 47 height 39
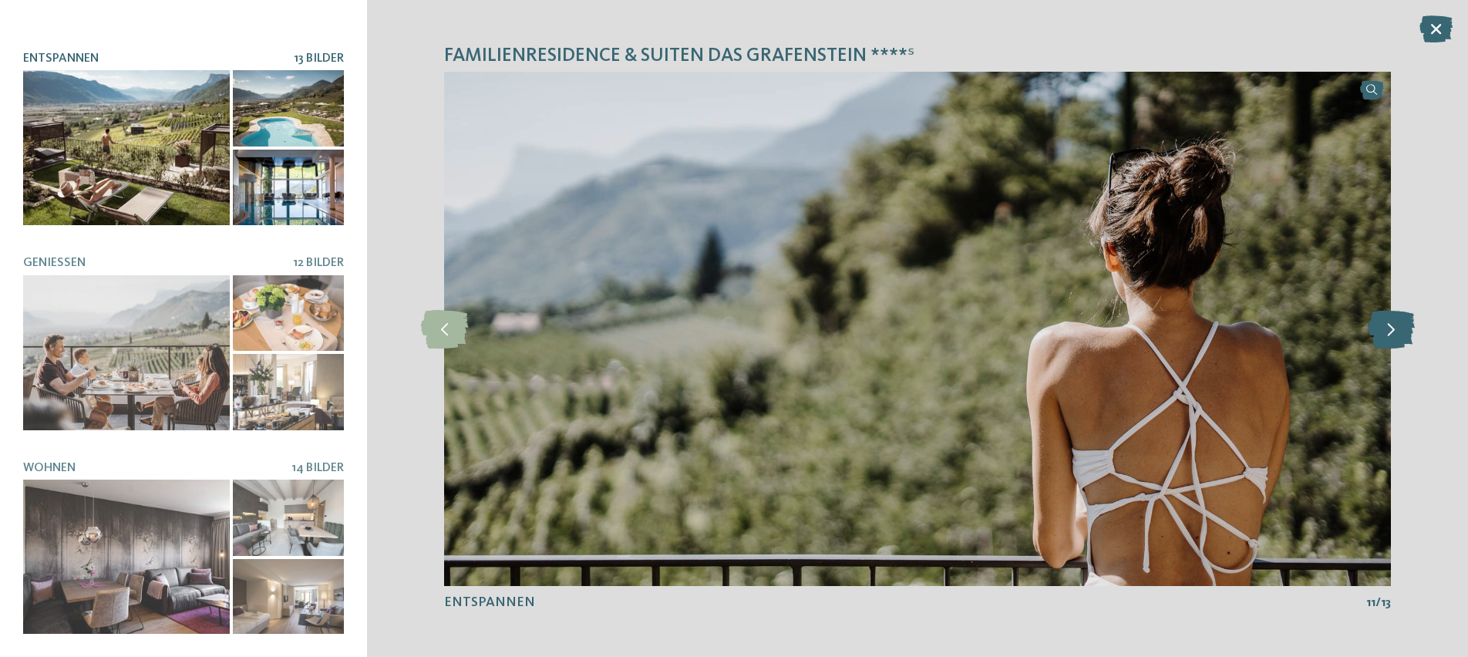
click at [1391, 336] on icon at bounding box center [1390, 328] width 47 height 39
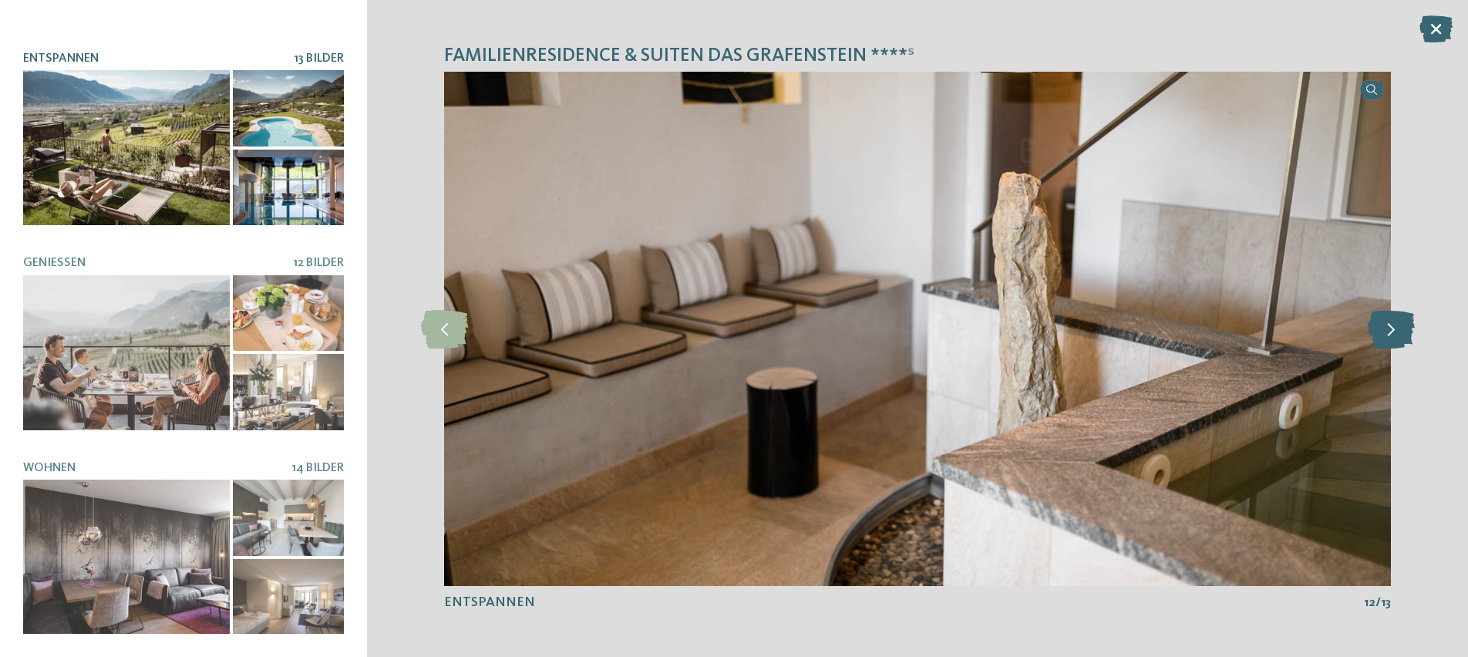
click at [1391, 336] on icon at bounding box center [1390, 328] width 47 height 39
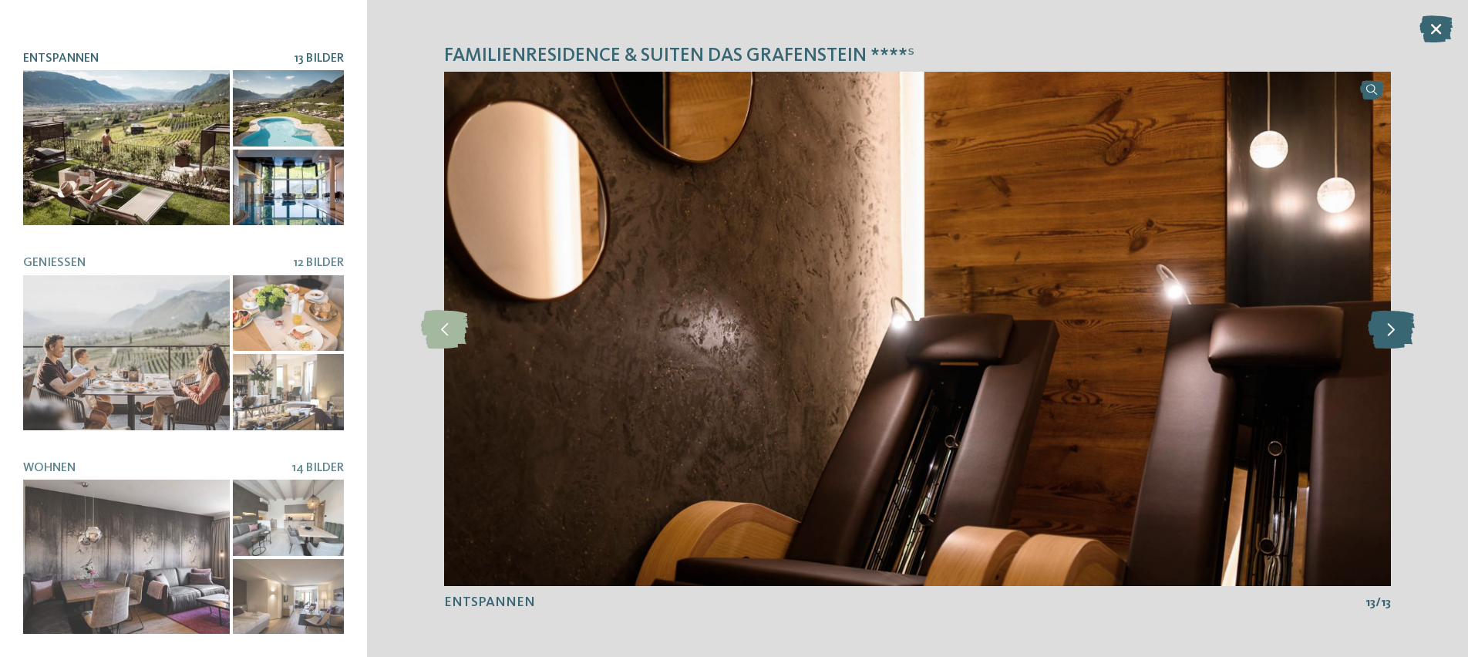
click at [1391, 336] on icon at bounding box center [1390, 328] width 47 height 39
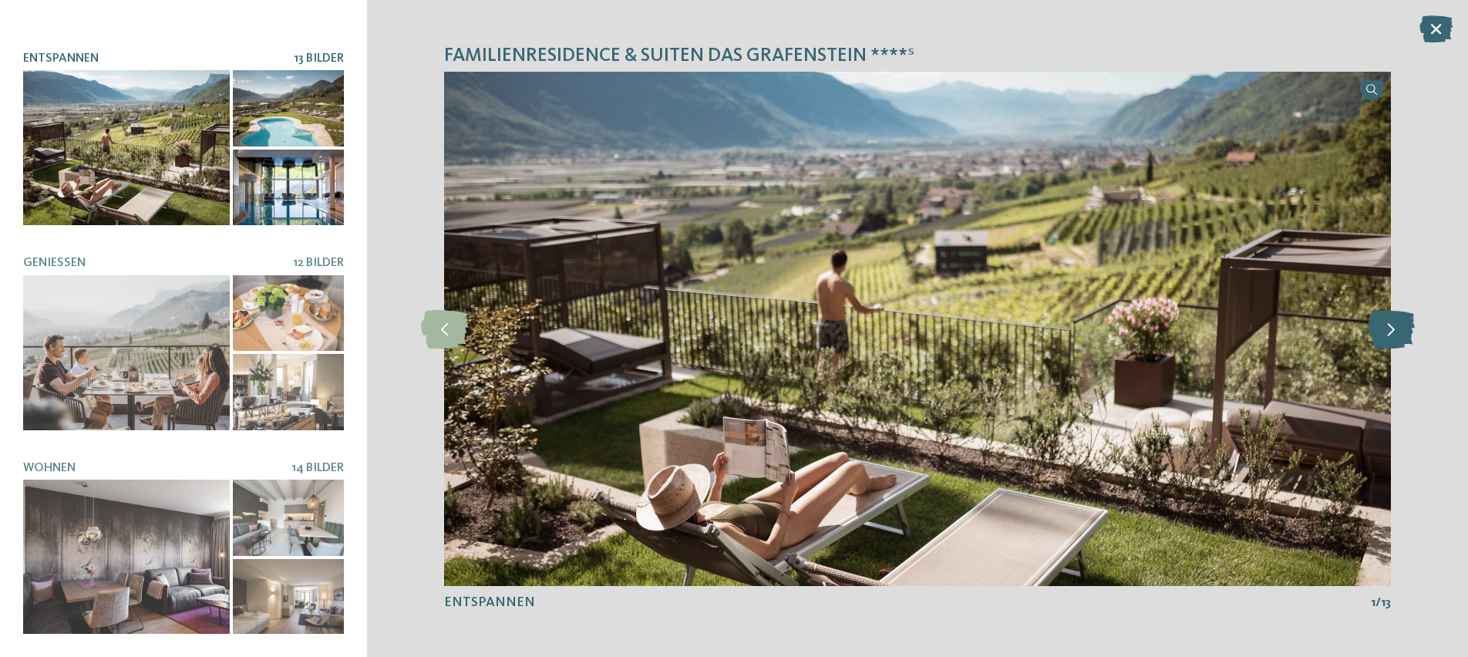
click at [1391, 336] on icon at bounding box center [1390, 328] width 47 height 39
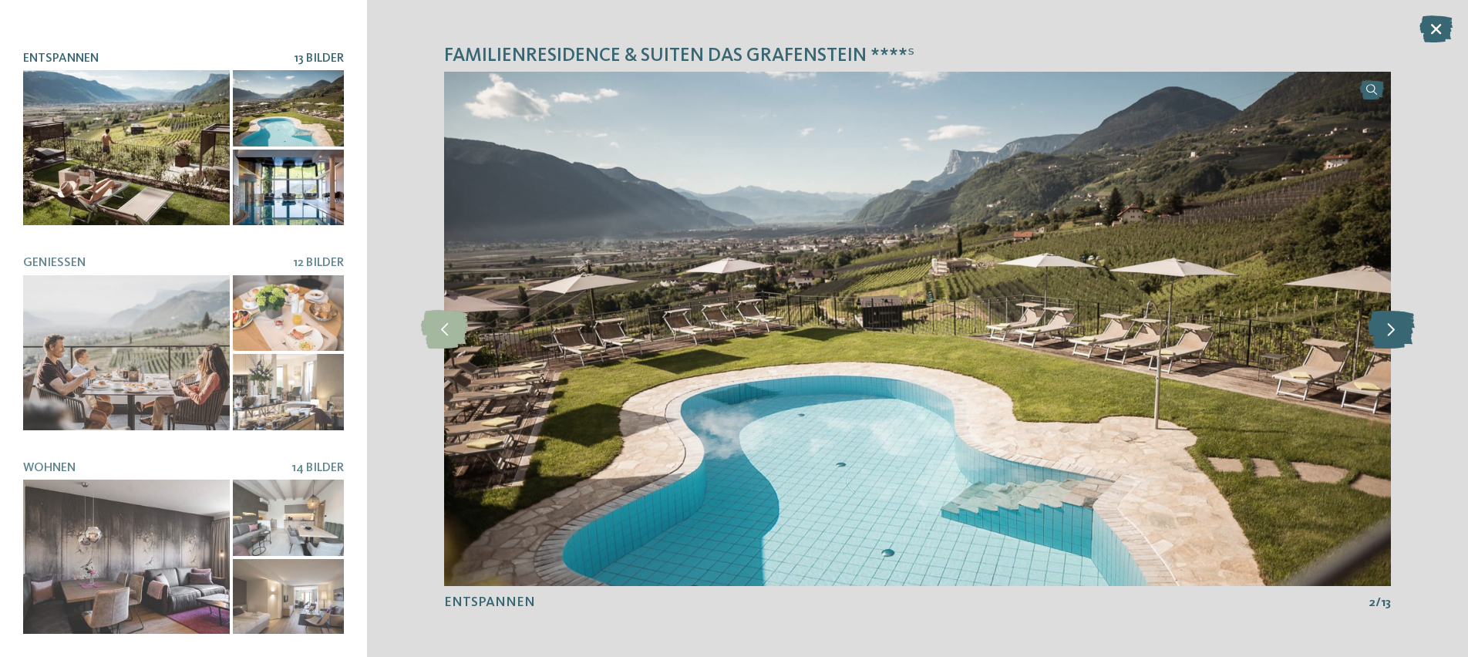
click at [1391, 336] on icon at bounding box center [1390, 328] width 47 height 39
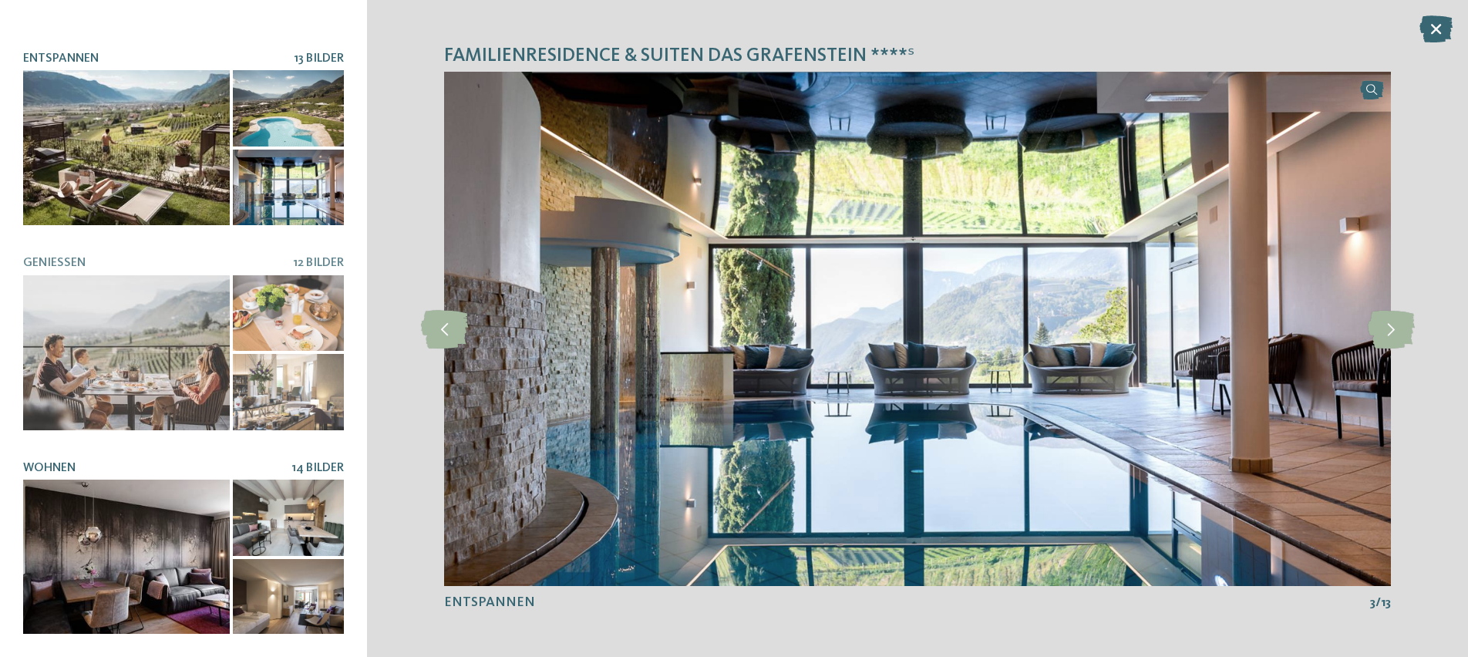
click at [158, 536] on div at bounding box center [126, 556] width 207 height 155
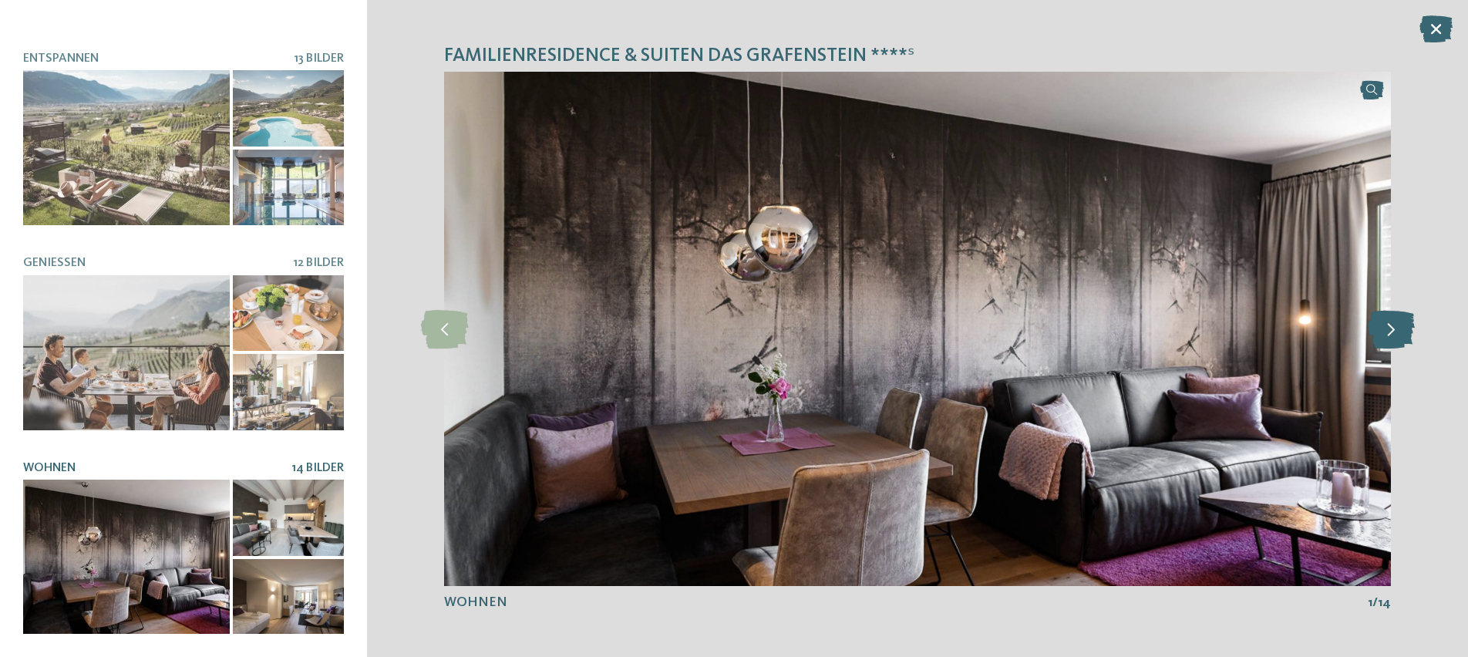
click at [1394, 339] on icon at bounding box center [1390, 328] width 47 height 39
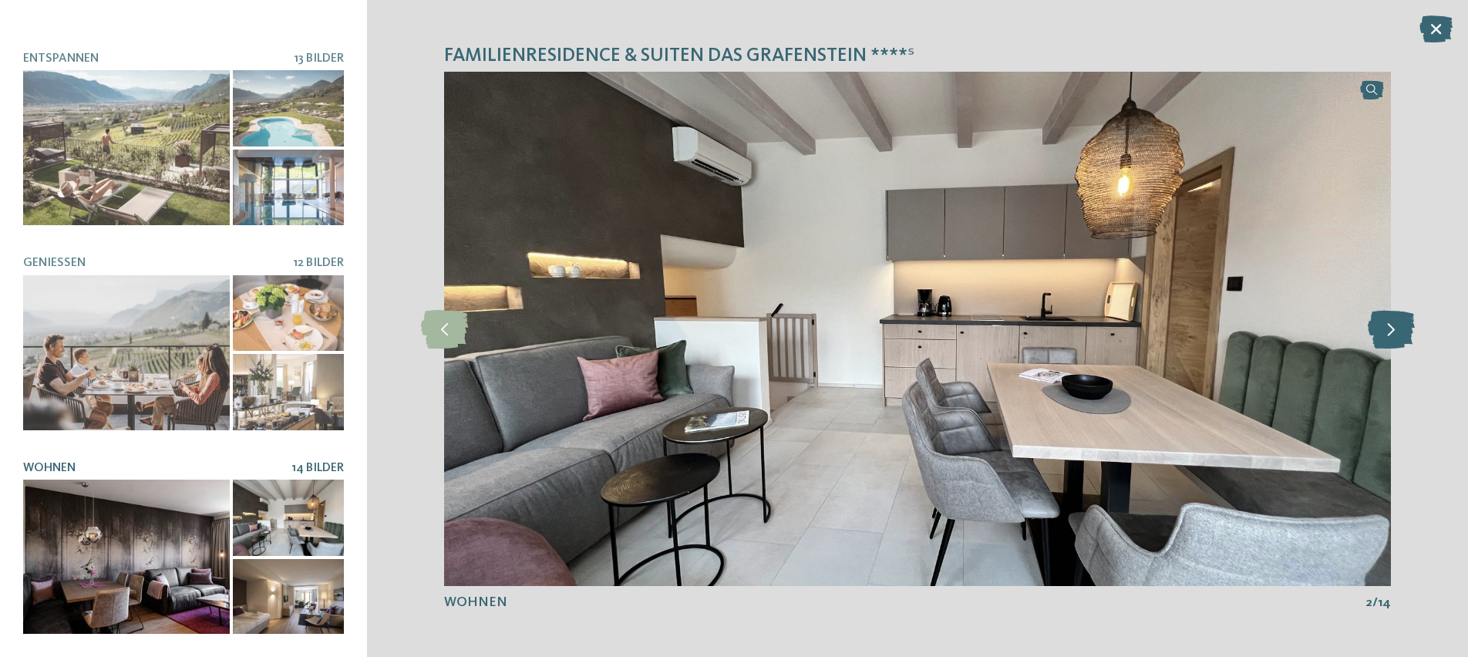
click at [1394, 339] on icon at bounding box center [1390, 328] width 47 height 39
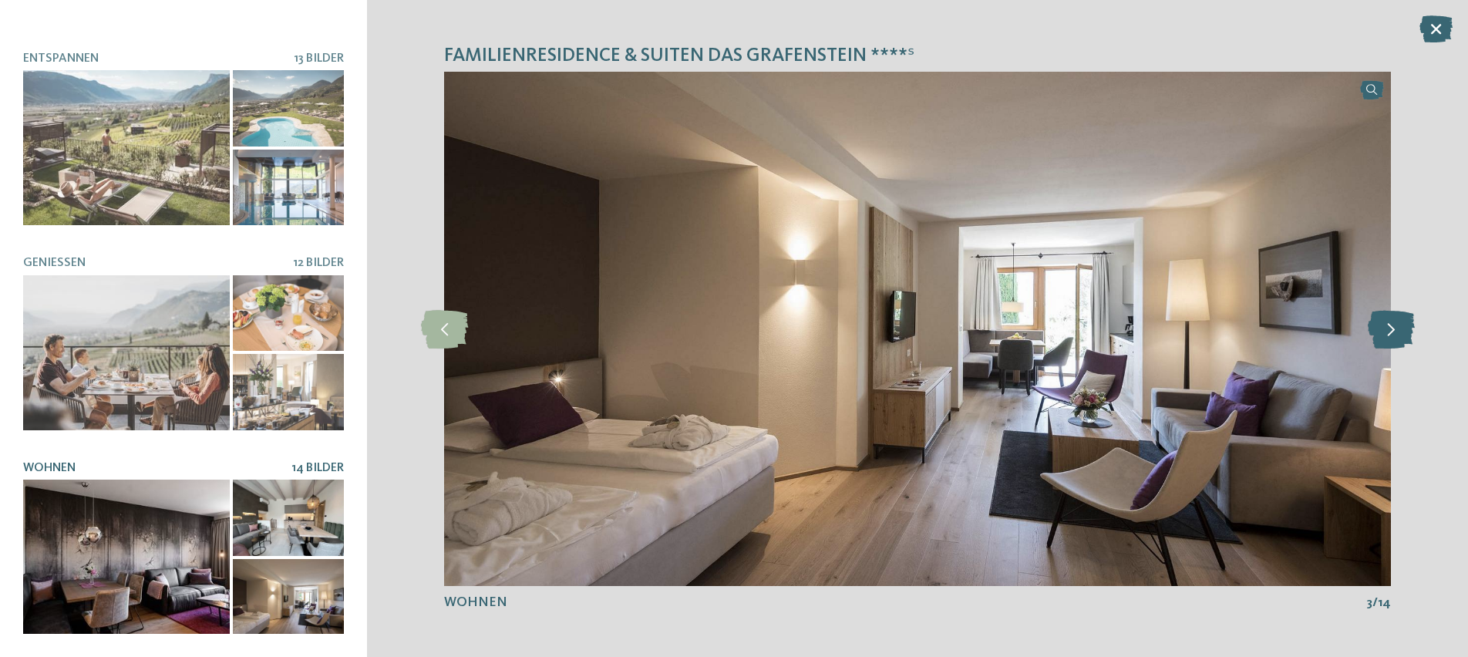
click at [1394, 339] on icon at bounding box center [1390, 328] width 47 height 39
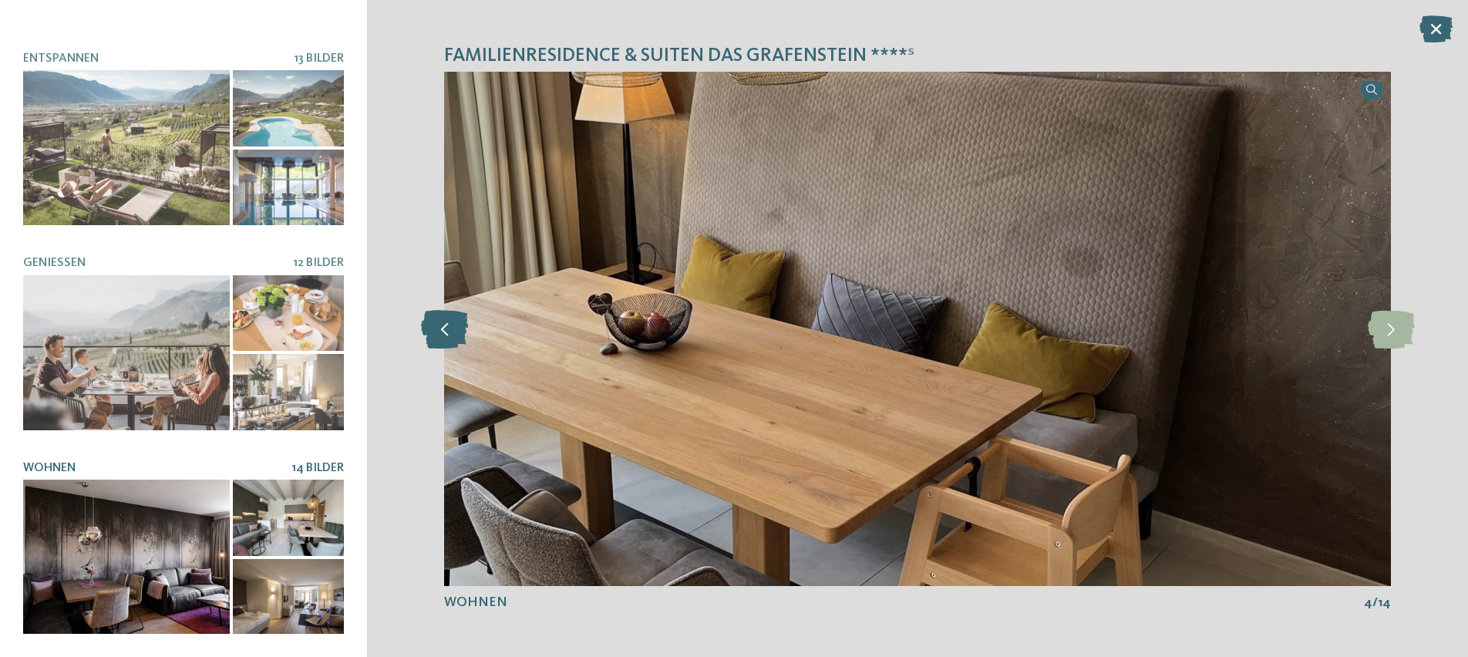
click at [427, 336] on icon at bounding box center [444, 328] width 47 height 39
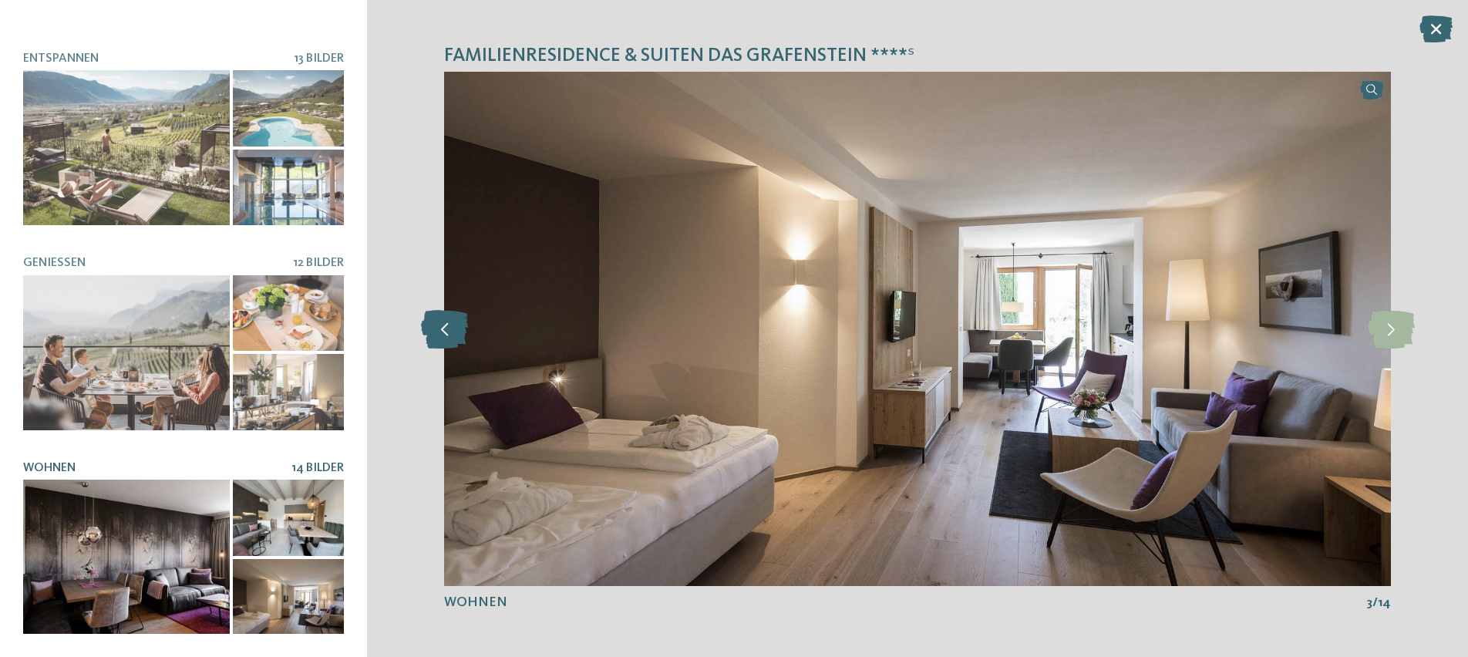
click at [427, 336] on icon at bounding box center [444, 328] width 47 height 39
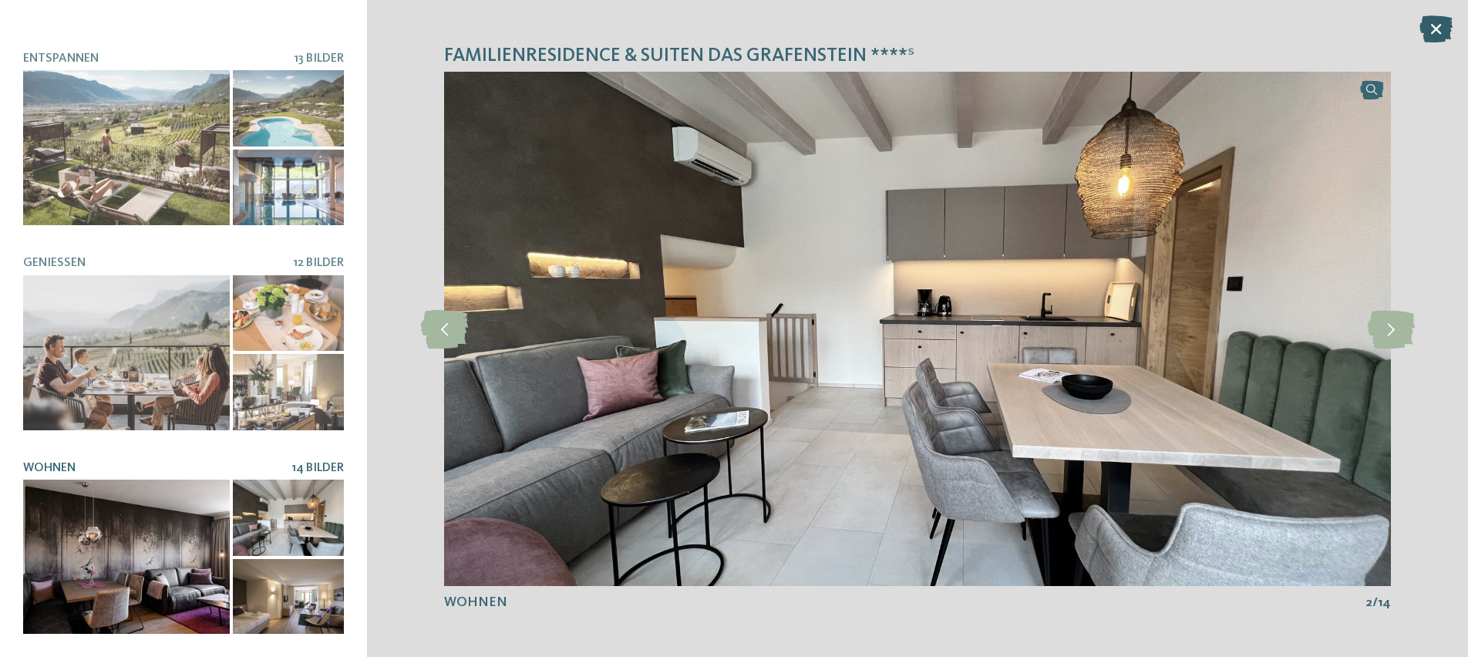
click at [1433, 29] on icon at bounding box center [1435, 28] width 33 height 27
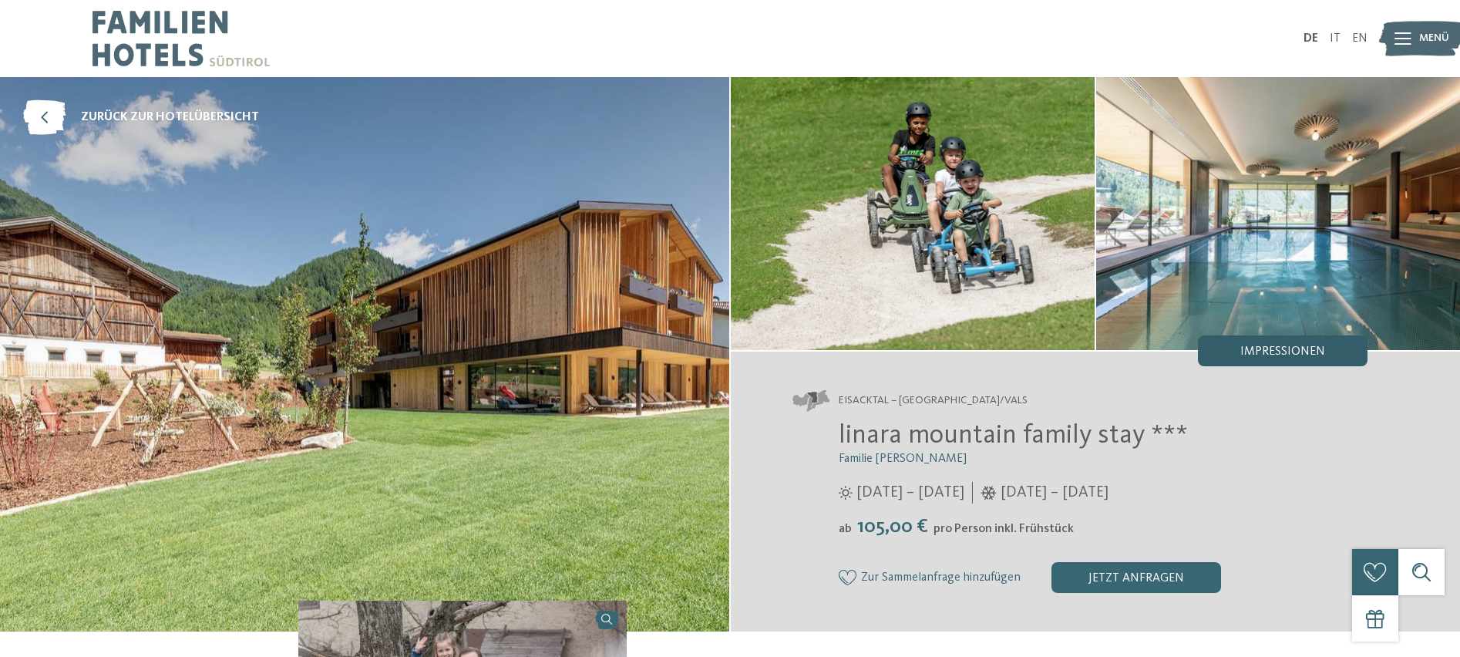
click at [1266, 345] on span "Impressionen" at bounding box center [1282, 351] width 85 height 12
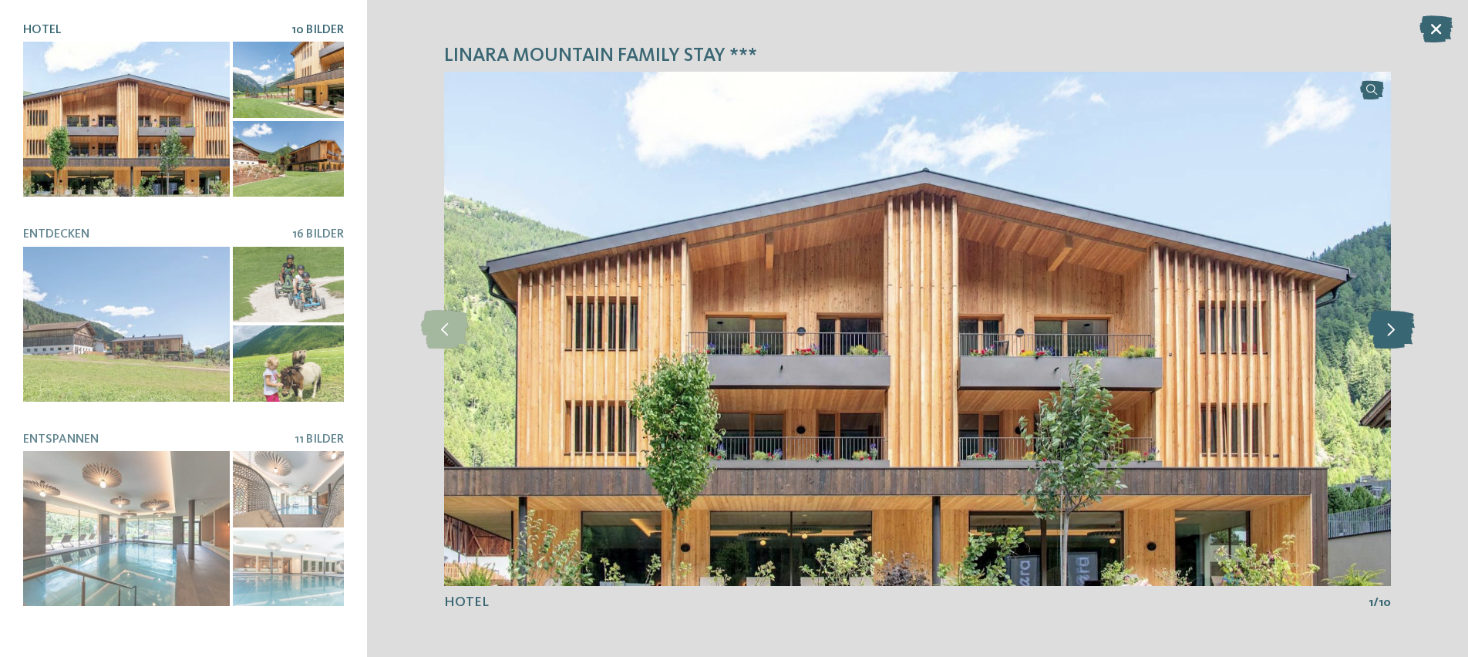
click at [1391, 333] on icon at bounding box center [1390, 328] width 47 height 39
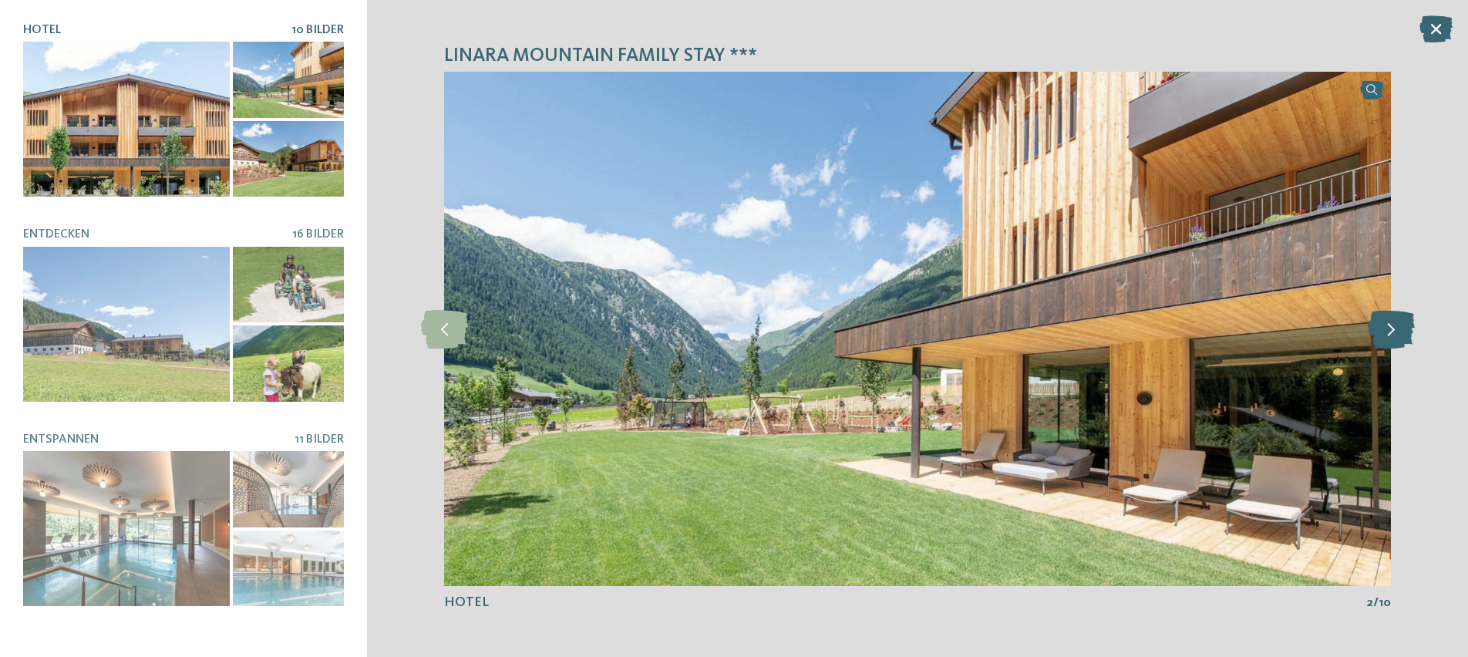
click at [1392, 333] on icon at bounding box center [1390, 328] width 47 height 39
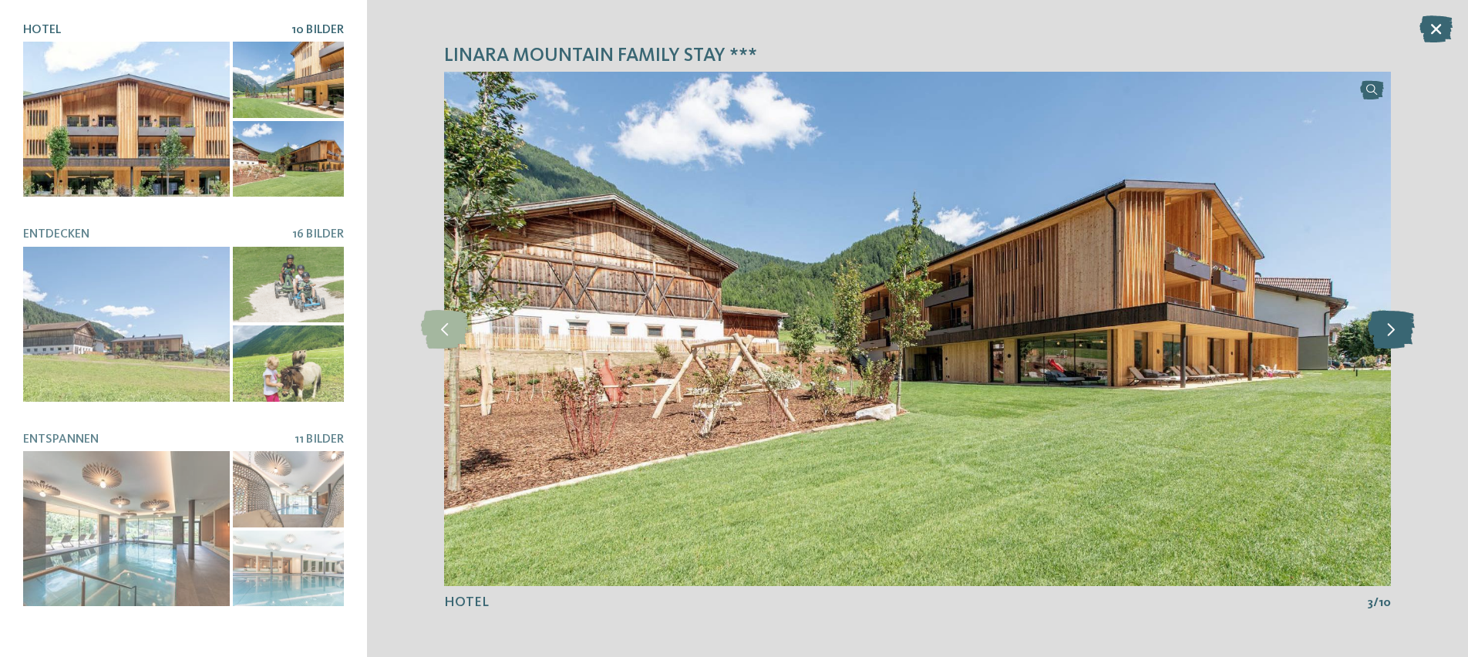
click at [1392, 333] on icon at bounding box center [1390, 328] width 47 height 39
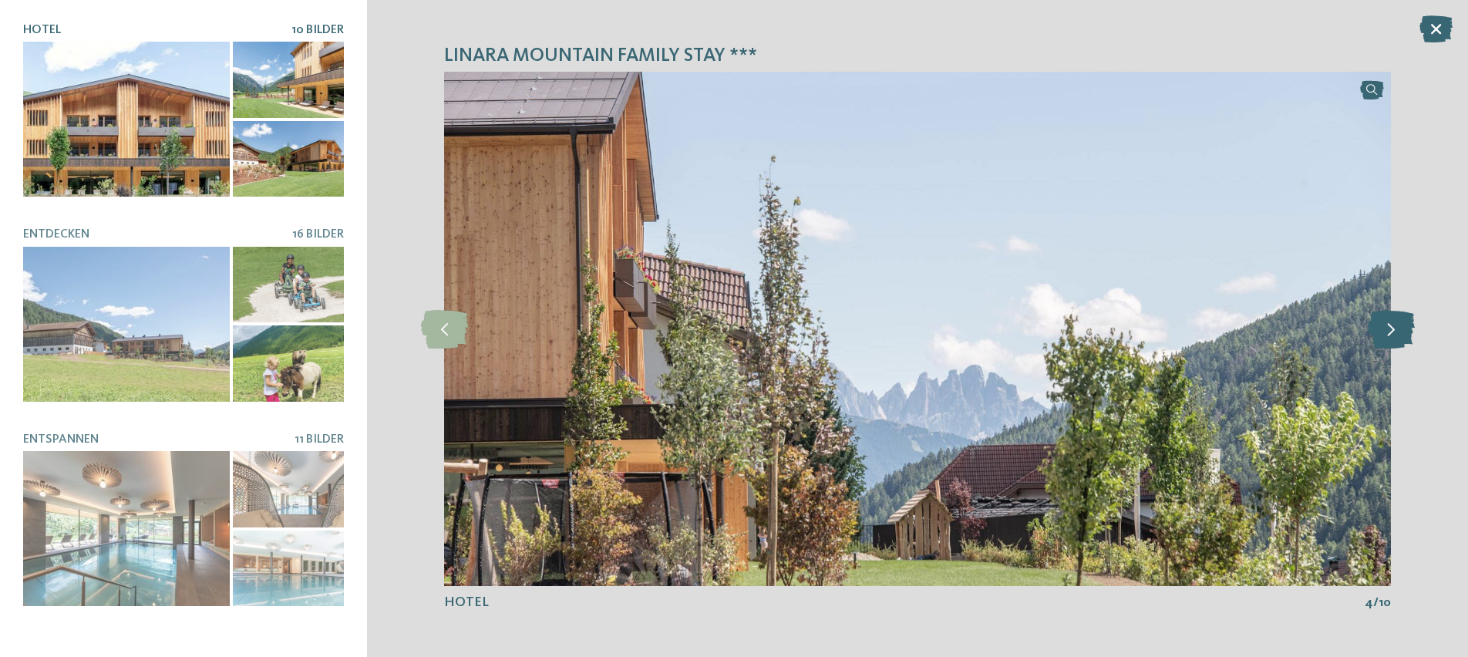
click at [1392, 333] on icon at bounding box center [1390, 328] width 47 height 39
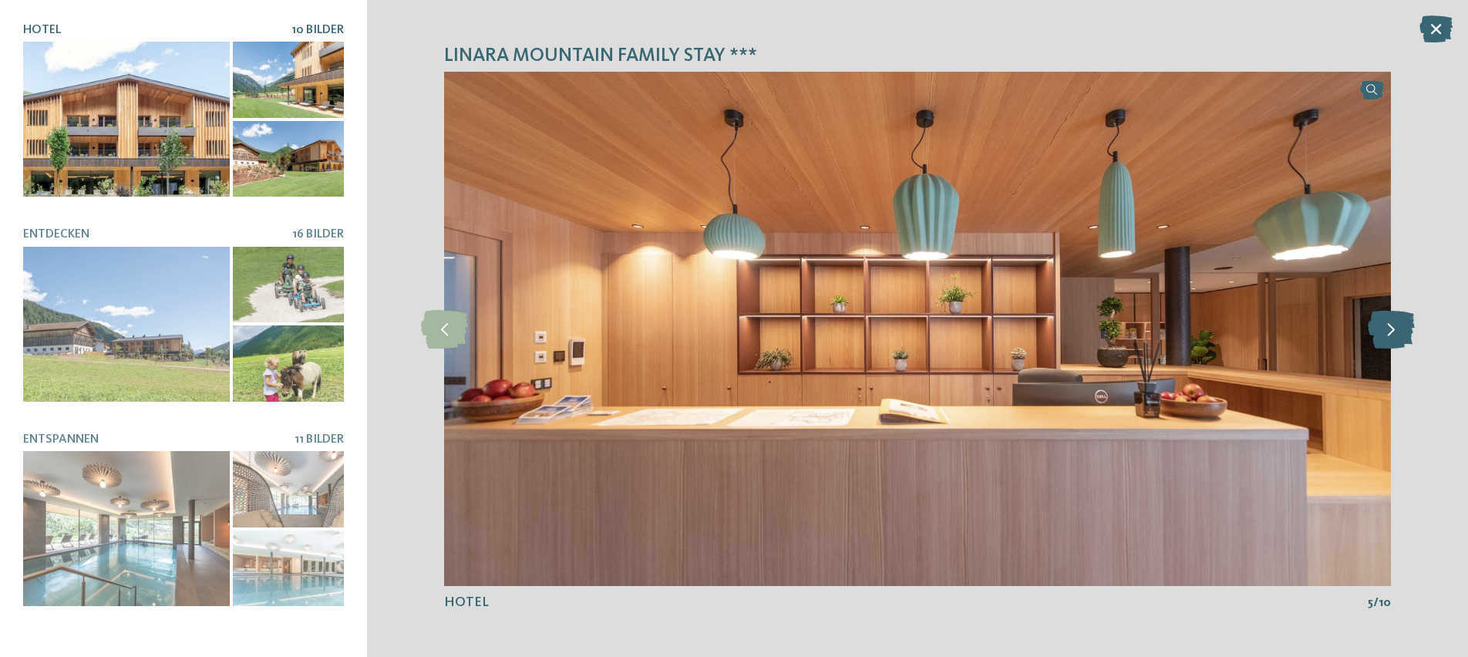
click at [1392, 333] on icon at bounding box center [1390, 328] width 47 height 39
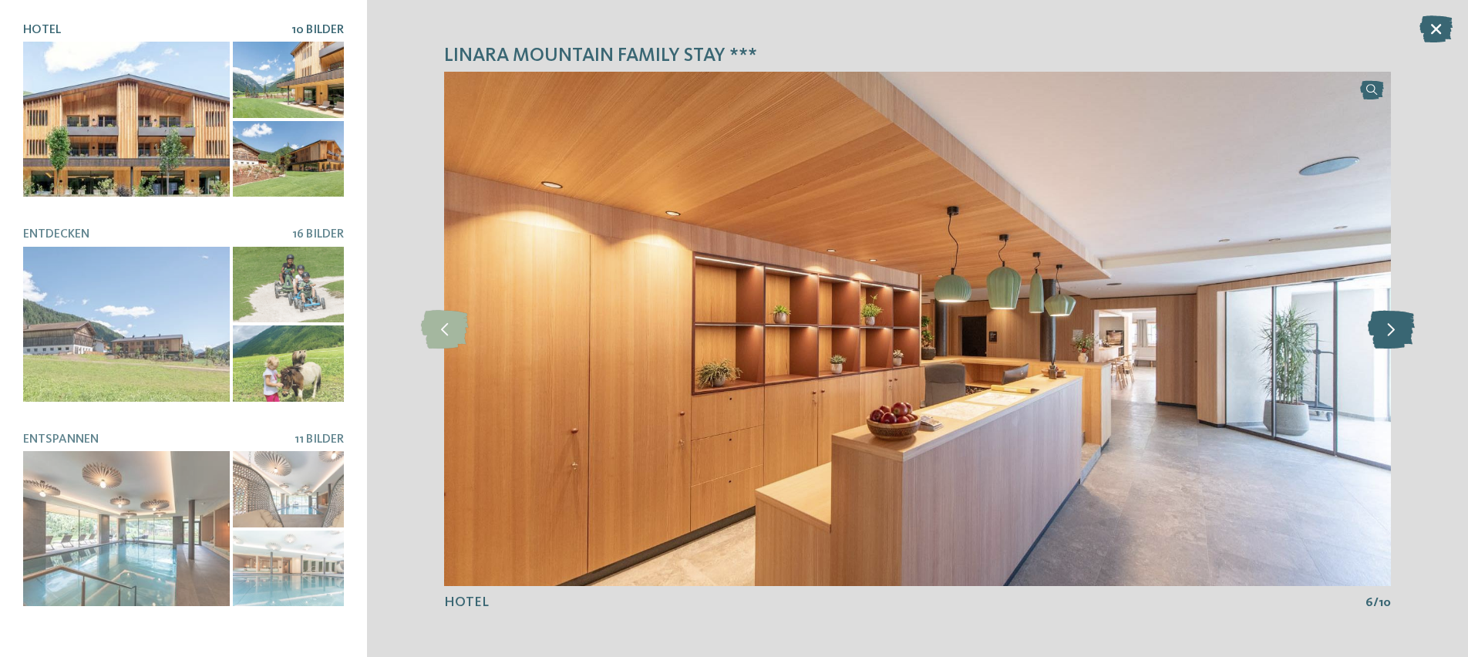
click at [1392, 333] on icon at bounding box center [1390, 328] width 47 height 39
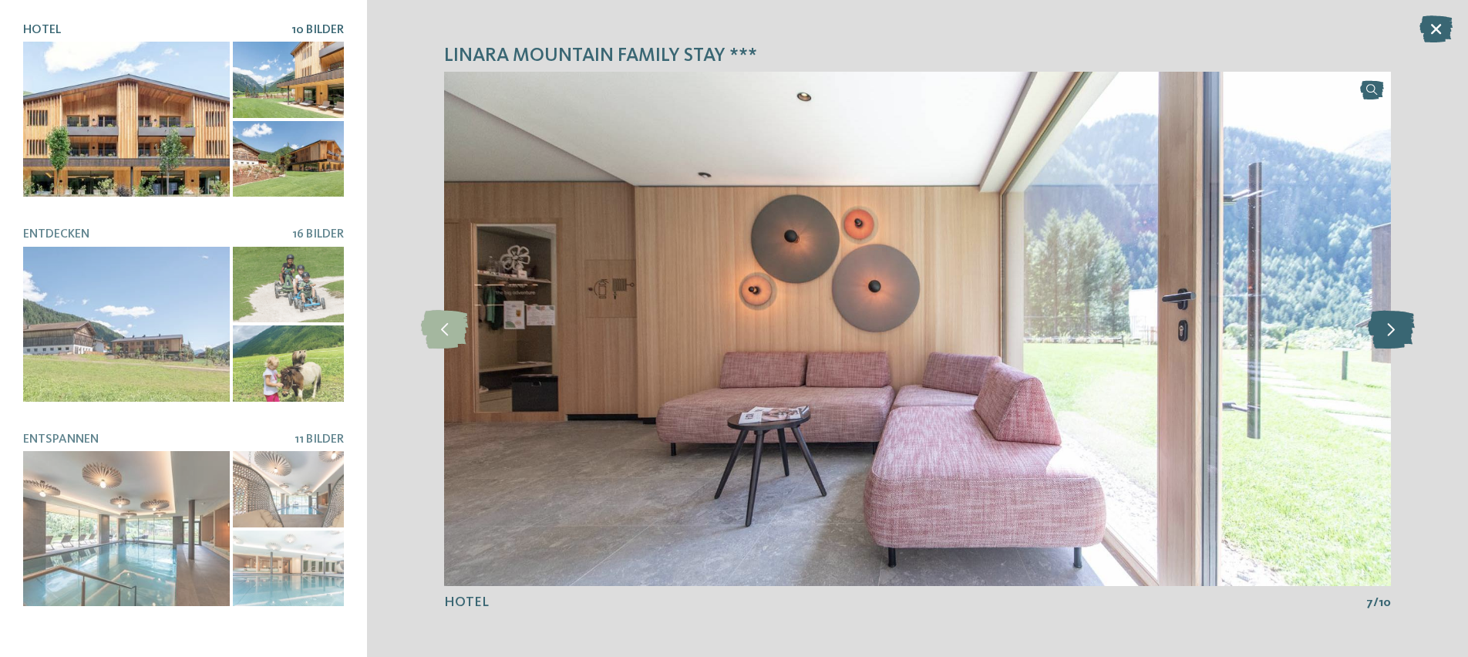
click at [1392, 333] on icon at bounding box center [1390, 328] width 47 height 39
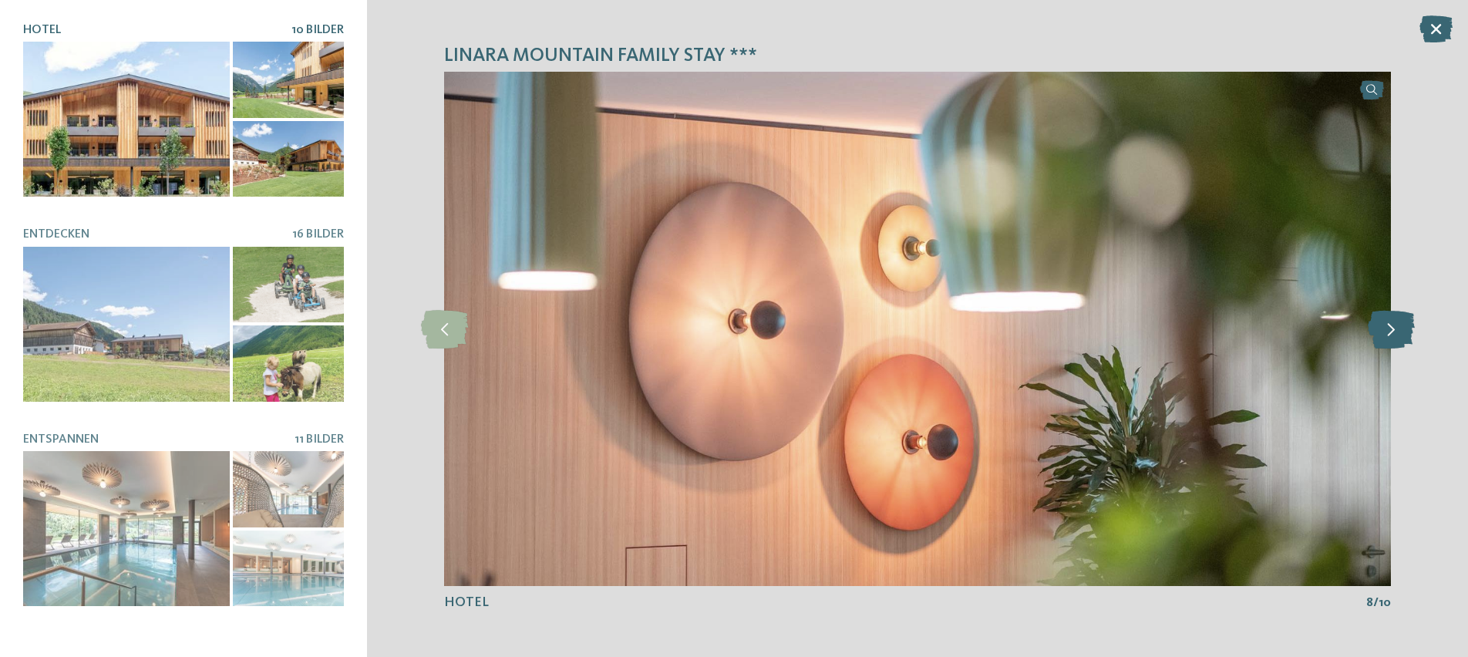
click at [1392, 333] on icon at bounding box center [1390, 328] width 47 height 39
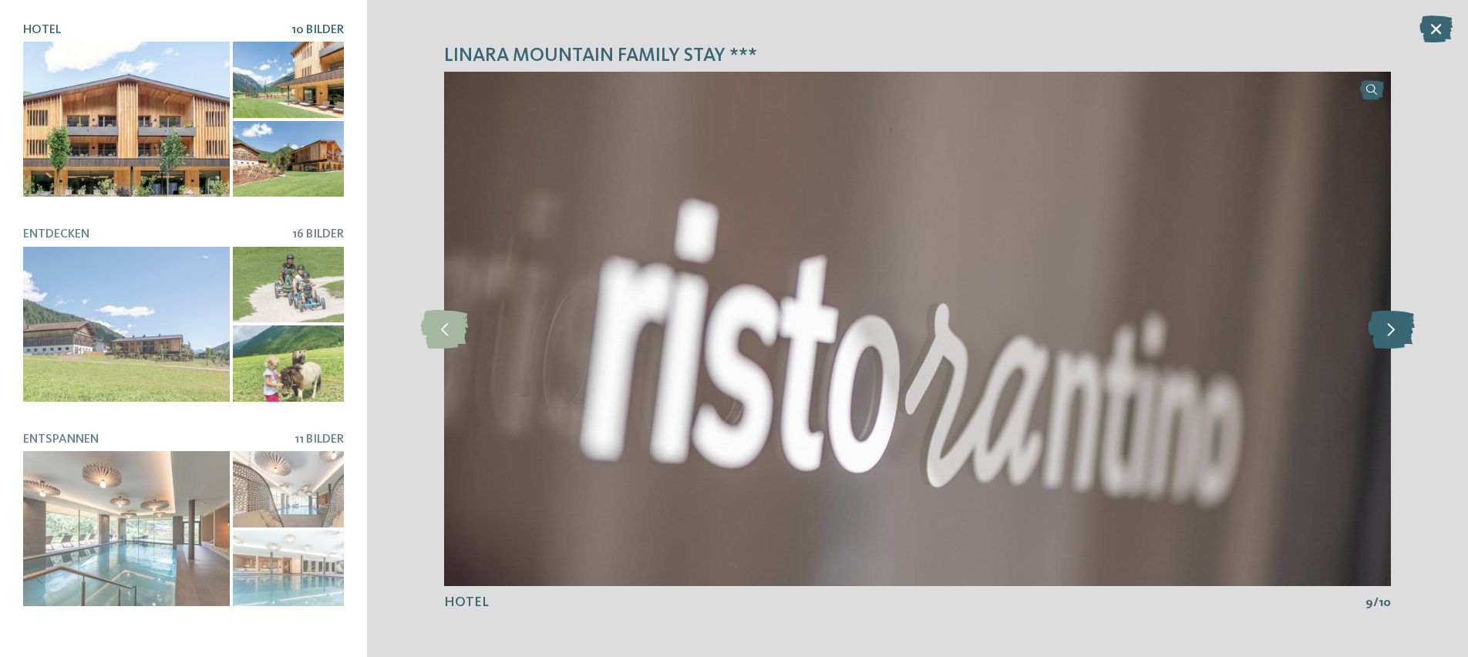
click at [1392, 333] on icon at bounding box center [1390, 328] width 47 height 39
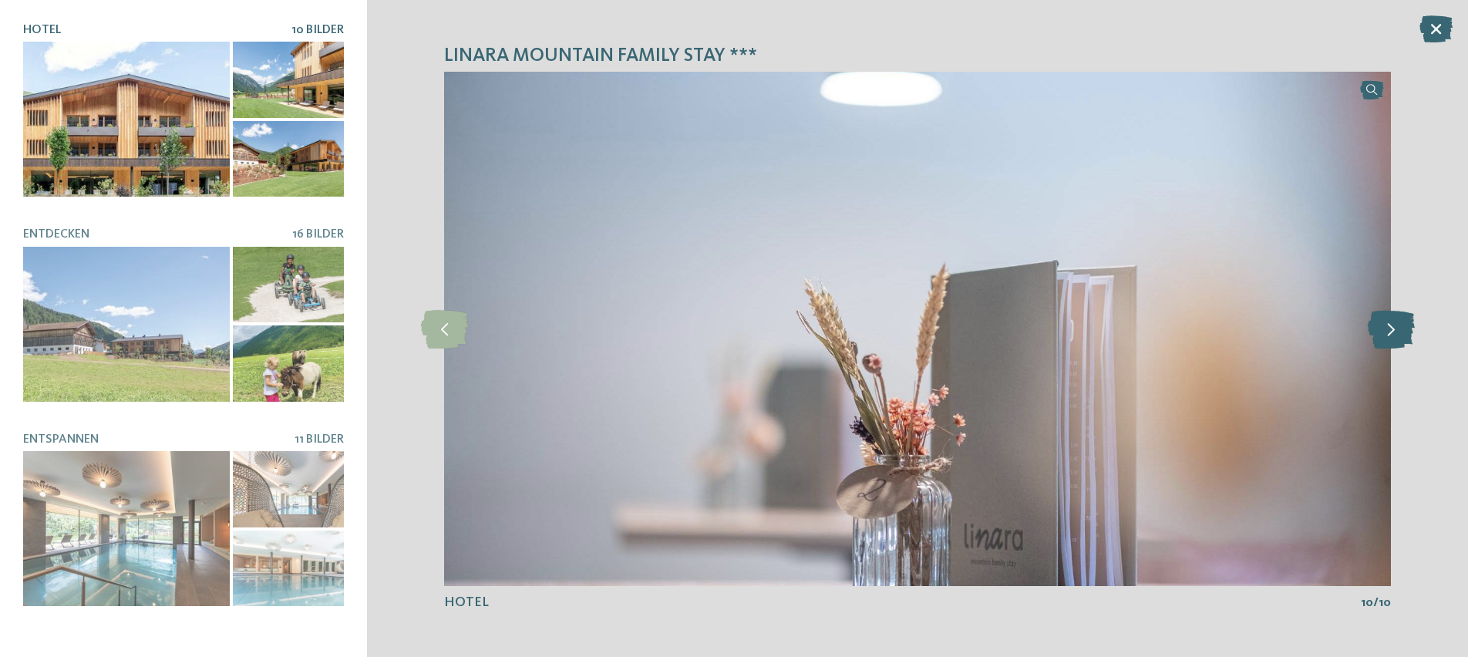
click at [1392, 333] on icon at bounding box center [1390, 328] width 47 height 39
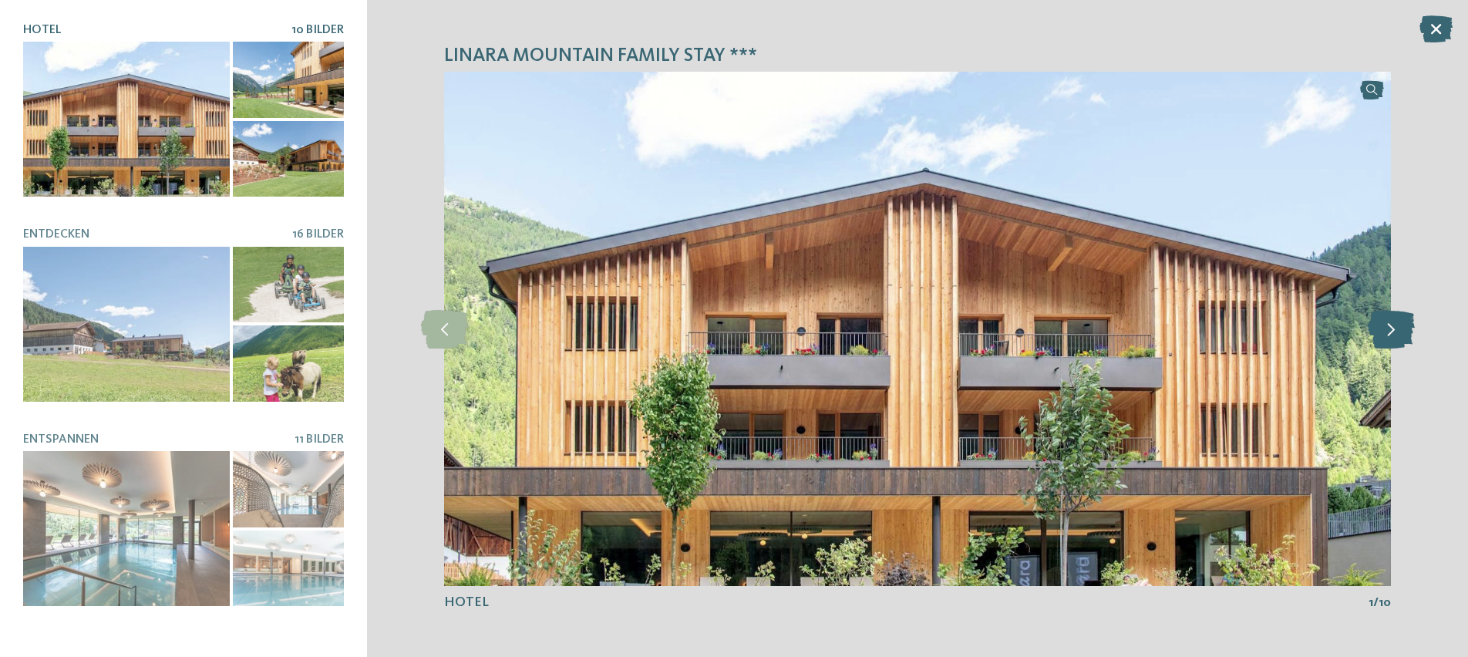
click at [1392, 333] on icon at bounding box center [1390, 328] width 47 height 39
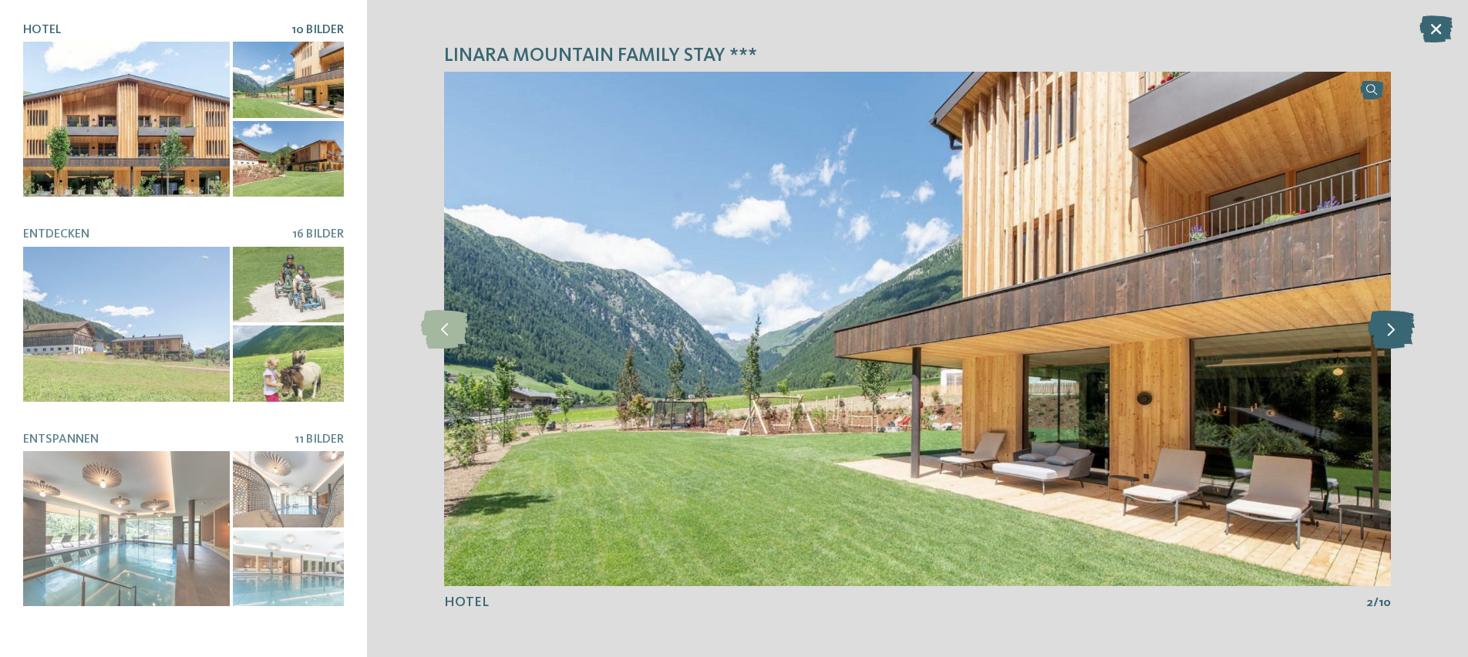
click at [1392, 333] on icon at bounding box center [1390, 328] width 47 height 39
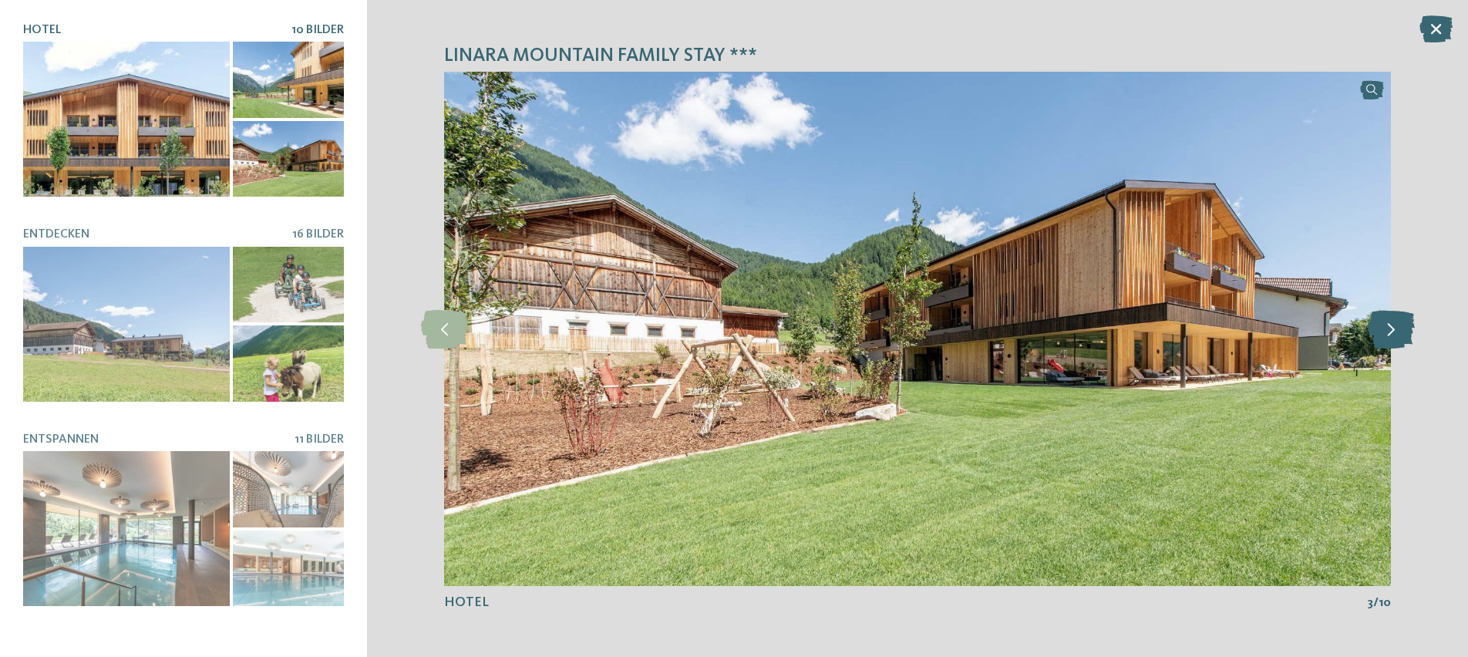
click at [1392, 333] on icon at bounding box center [1390, 328] width 47 height 39
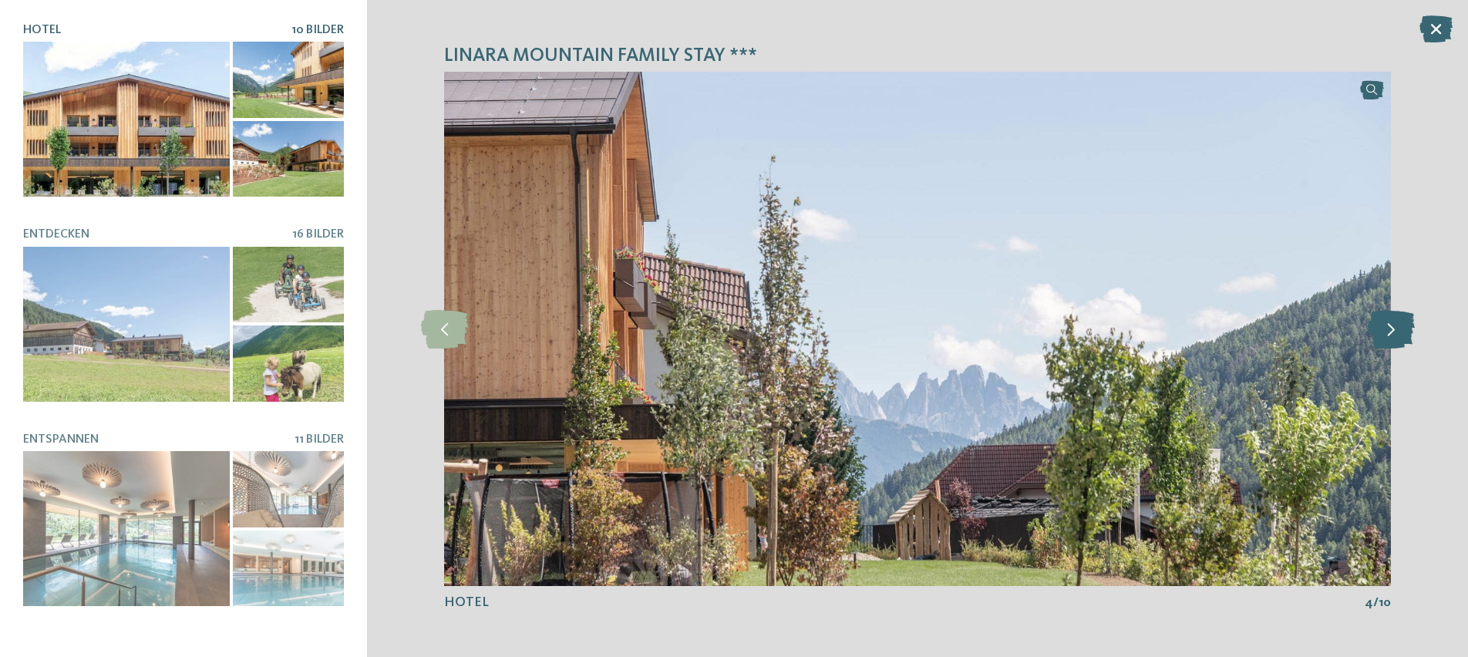
click at [1392, 333] on icon at bounding box center [1390, 328] width 47 height 39
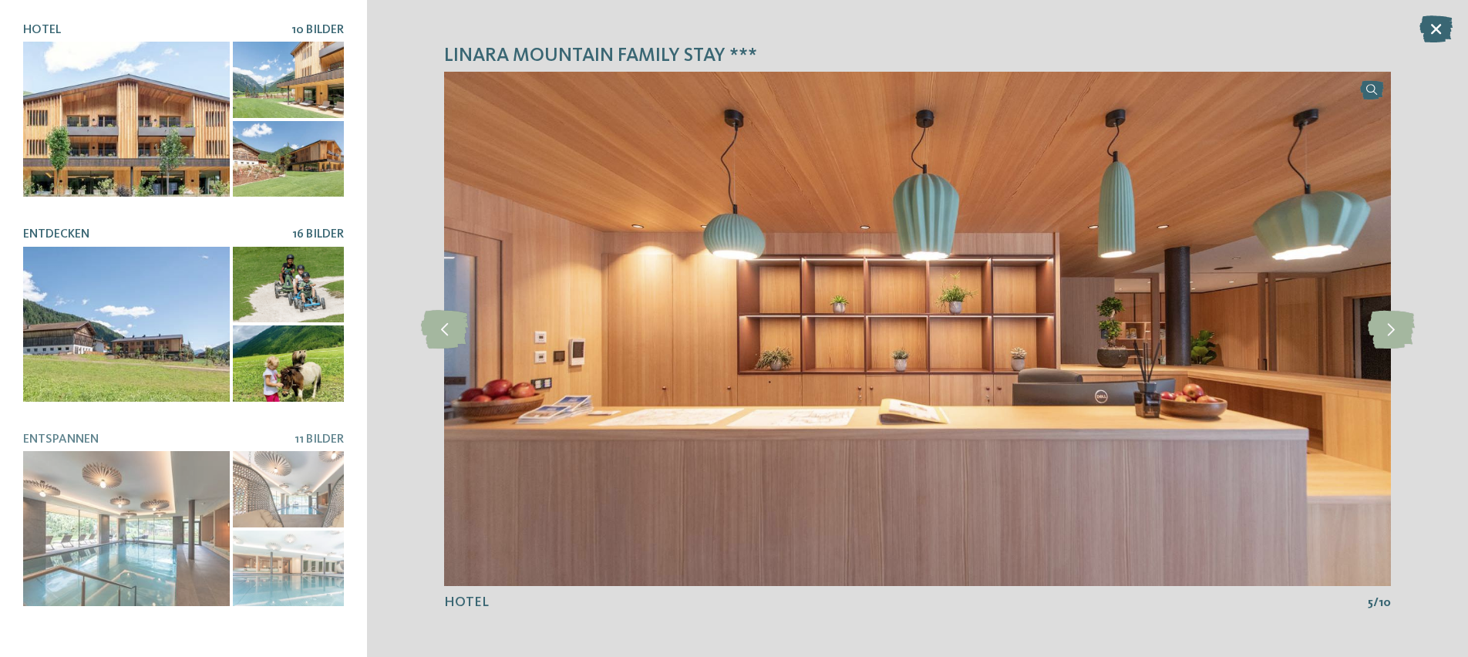
drag, startPoint x: 123, startPoint y: 313, endPoint x: 136, endPoint y: 314, distance: 13.9
click at [123, 313] on div at bounding box center [126, 324] width 207 height 155
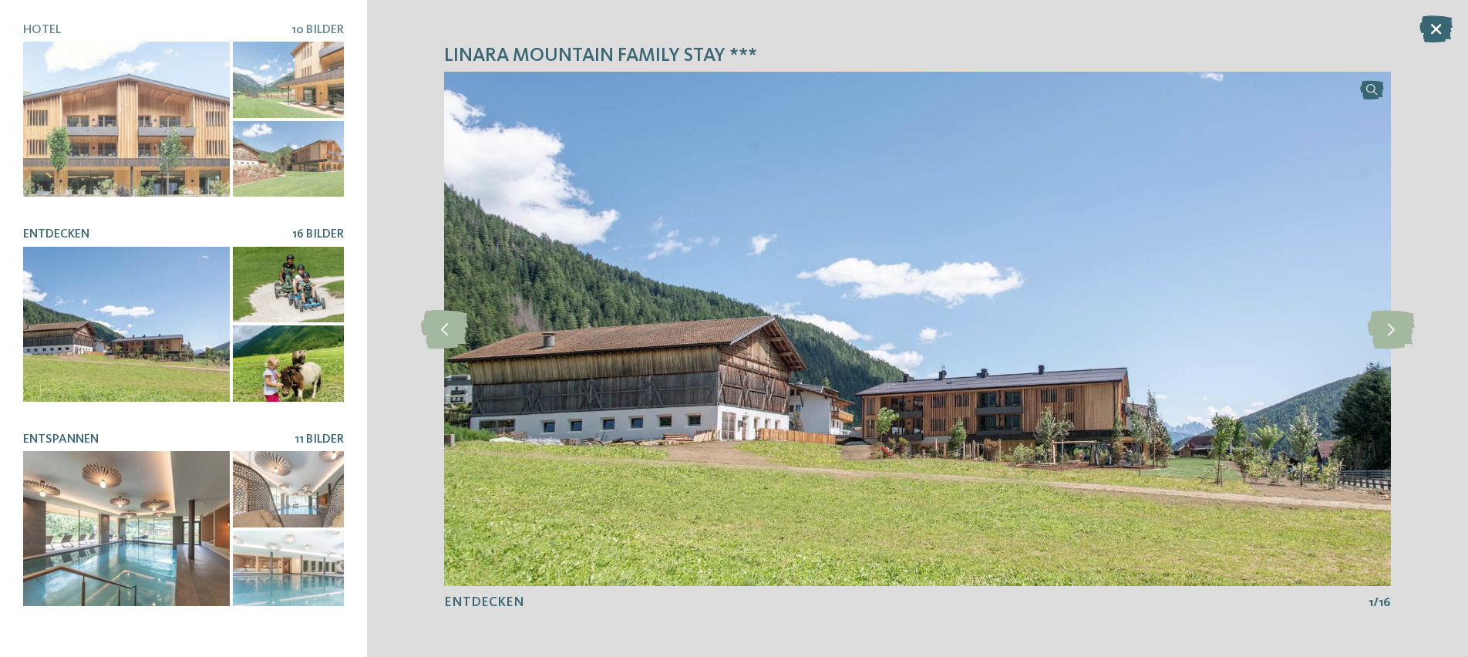
click at [290, 503] on div at bounding box center [288, 489] width 111 height 76
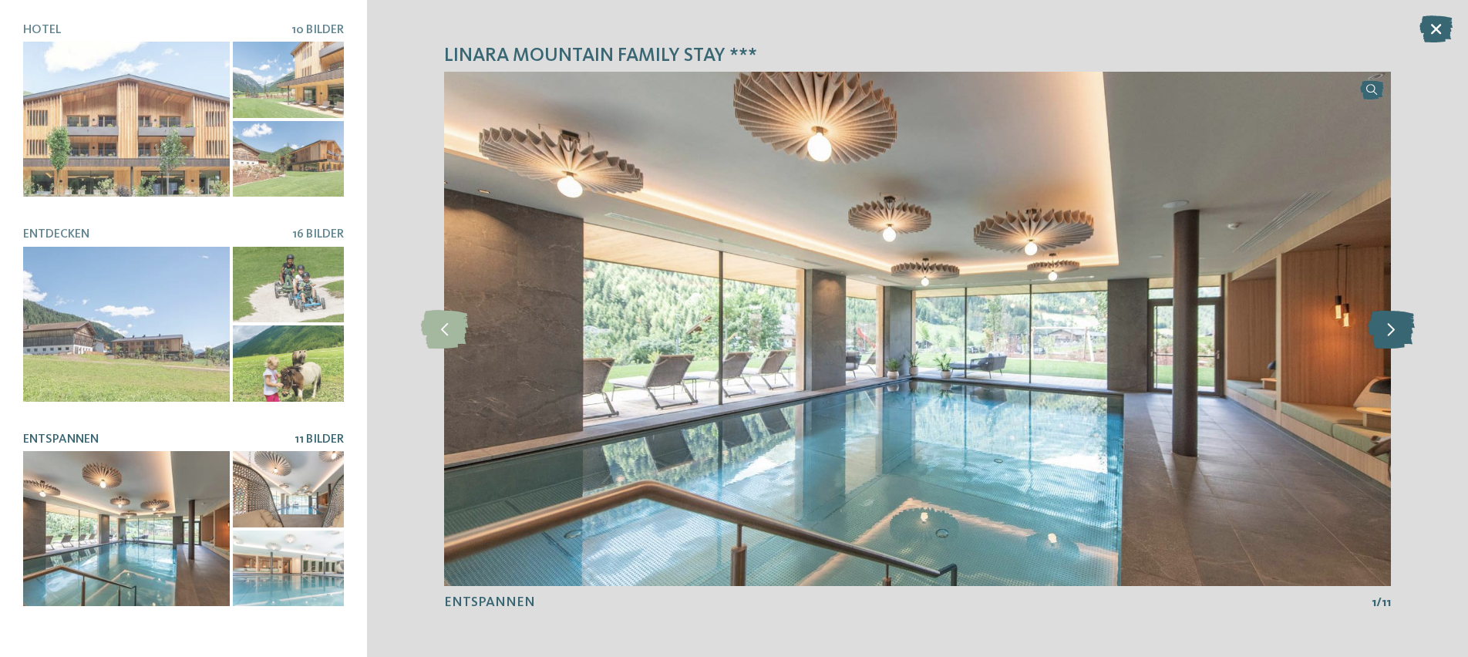
click at [1404, 337] on icon at bounding box center [1390, 328] width 47 height 39
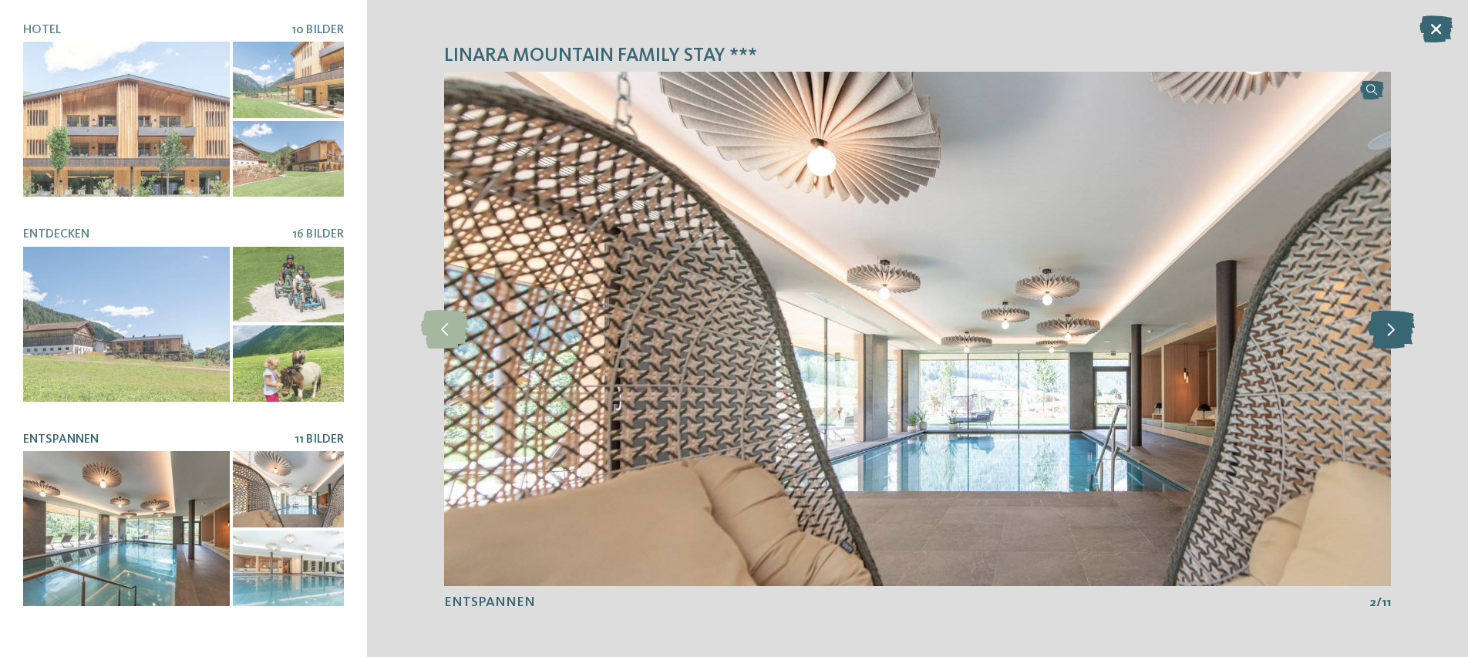
click at [1404, 337] on icon at bounding box center [1390, 328] width 47 height 39
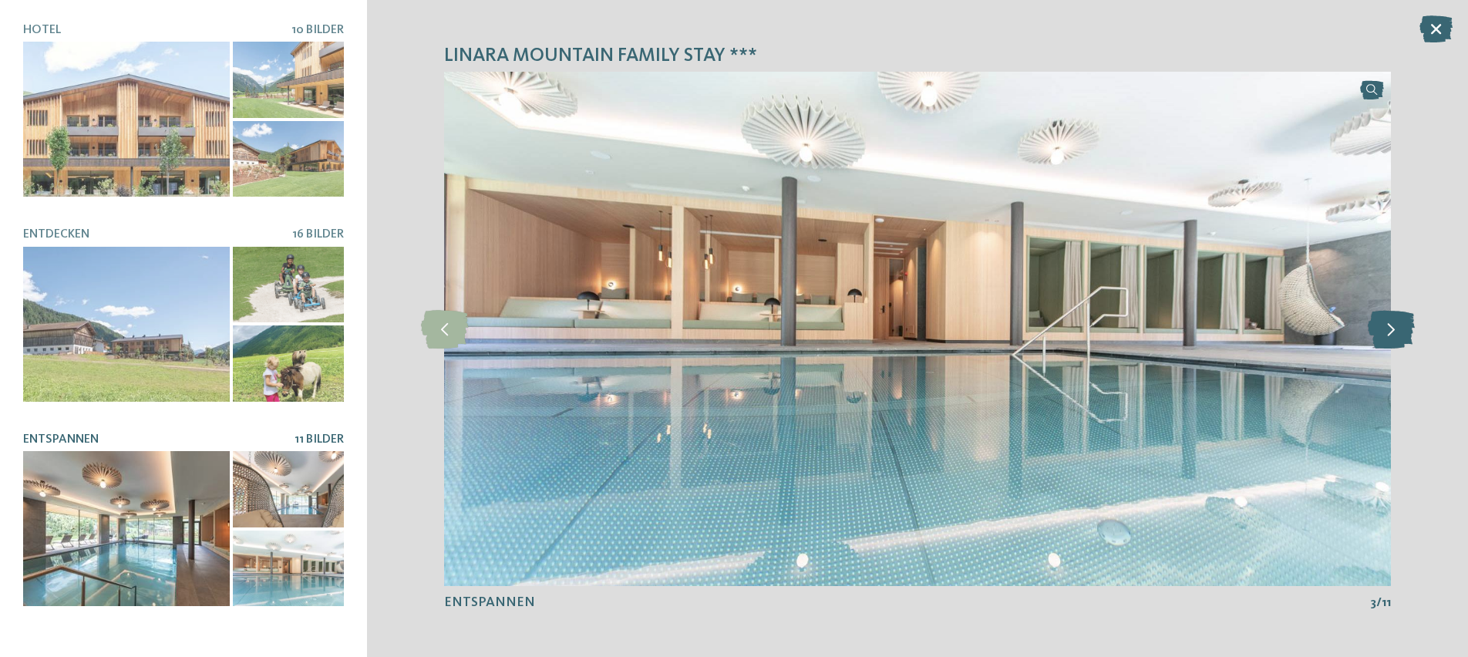
click at [1404, 337] on icon at bounding box center [1390, 328] width 47 height 39
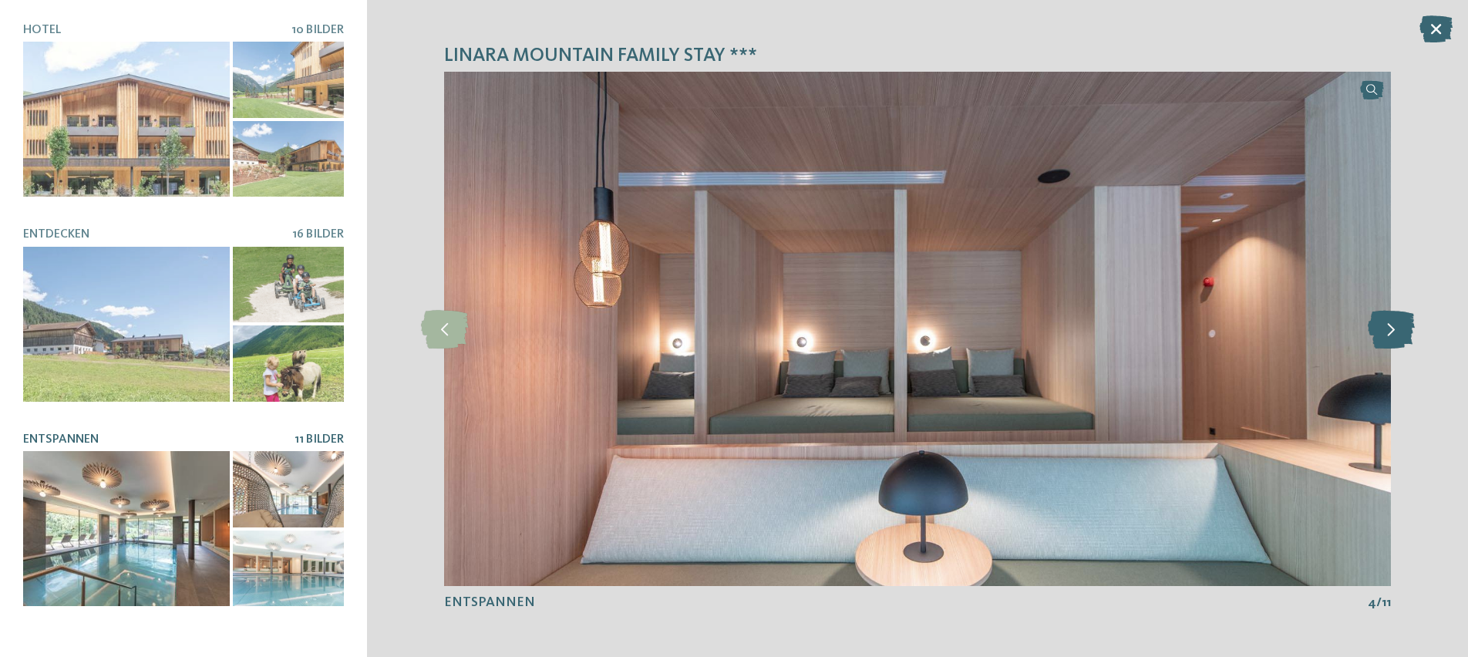
click at [1404, 337] on icon at bounding box center [1390, 328] width 47 height 39
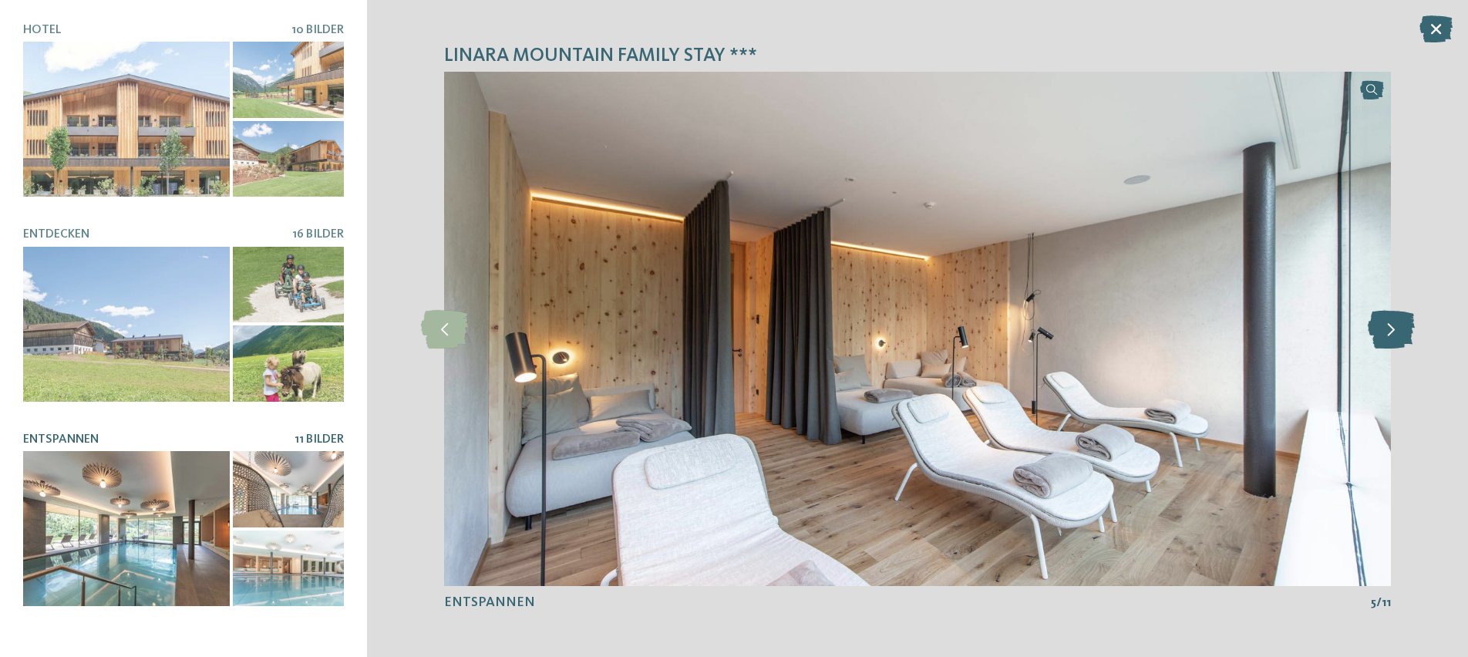
click at [1404, 337] on icon at bounding box center [1390, 328] width 47 height 39
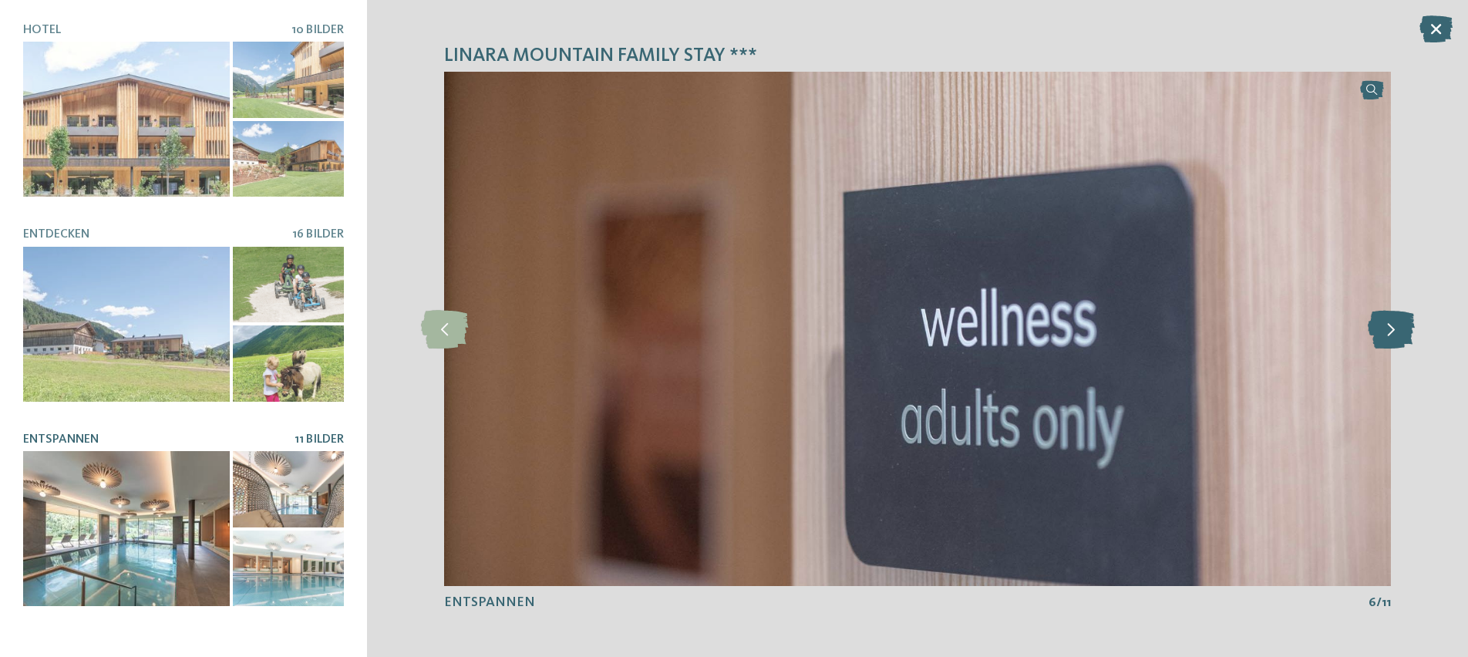
click at [1404, 337] on icon at bounding box center [1390, 328] width 47 height 39
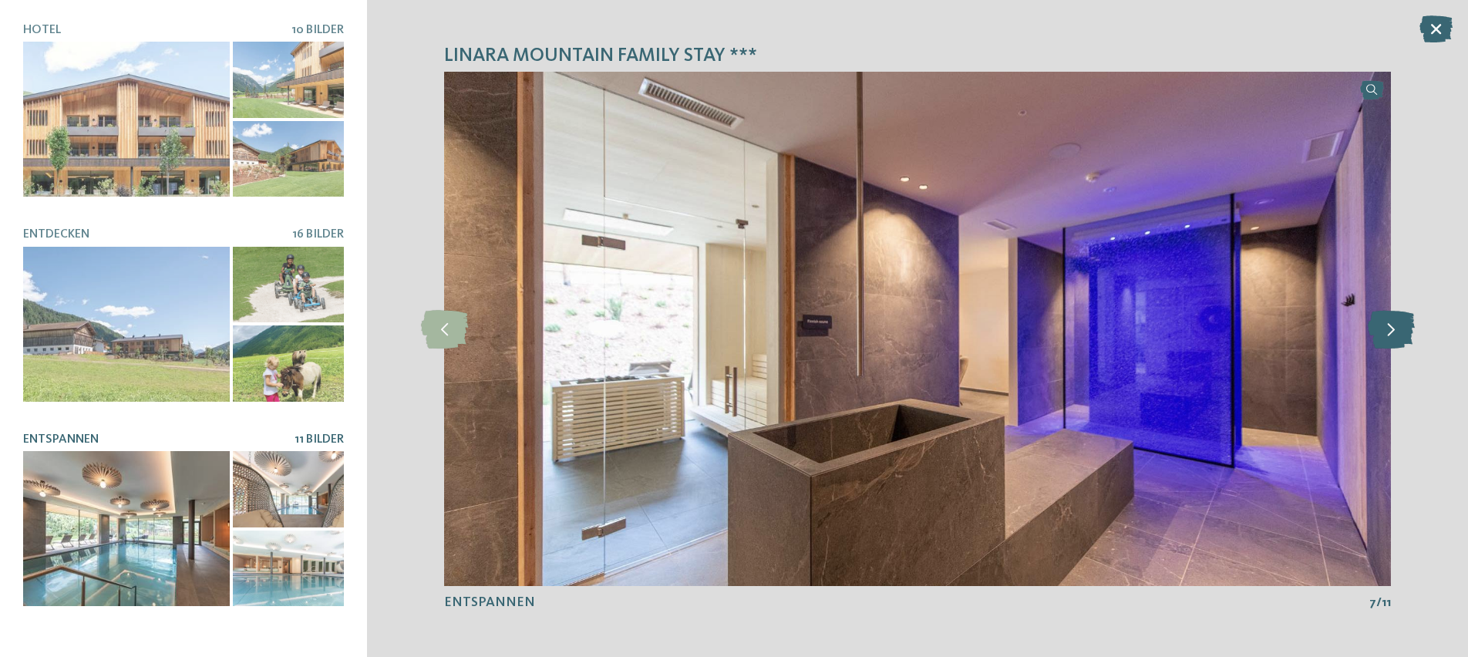
click at [1391, 338] on icon at bounding box center [1390, 328] width 47 height 39
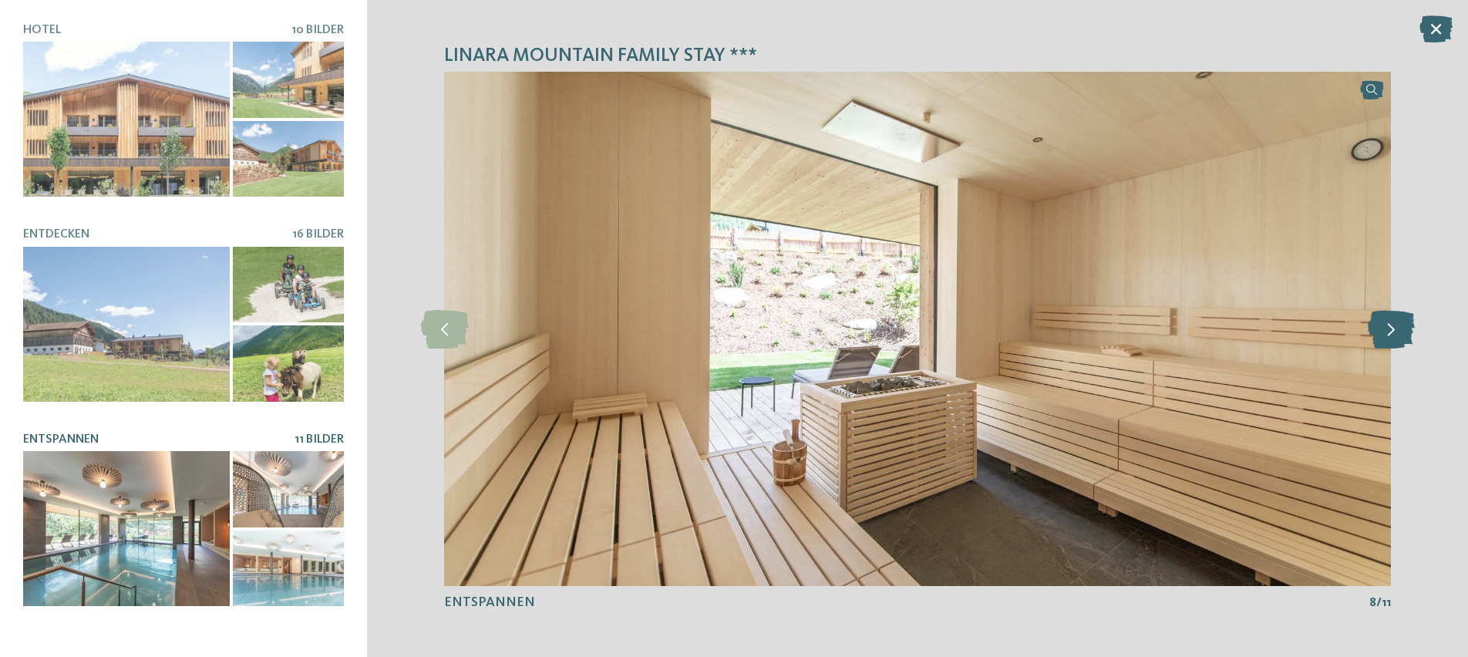
click at [1396, 335] on icon at bounding box center [1390, 328] width 47 height 39
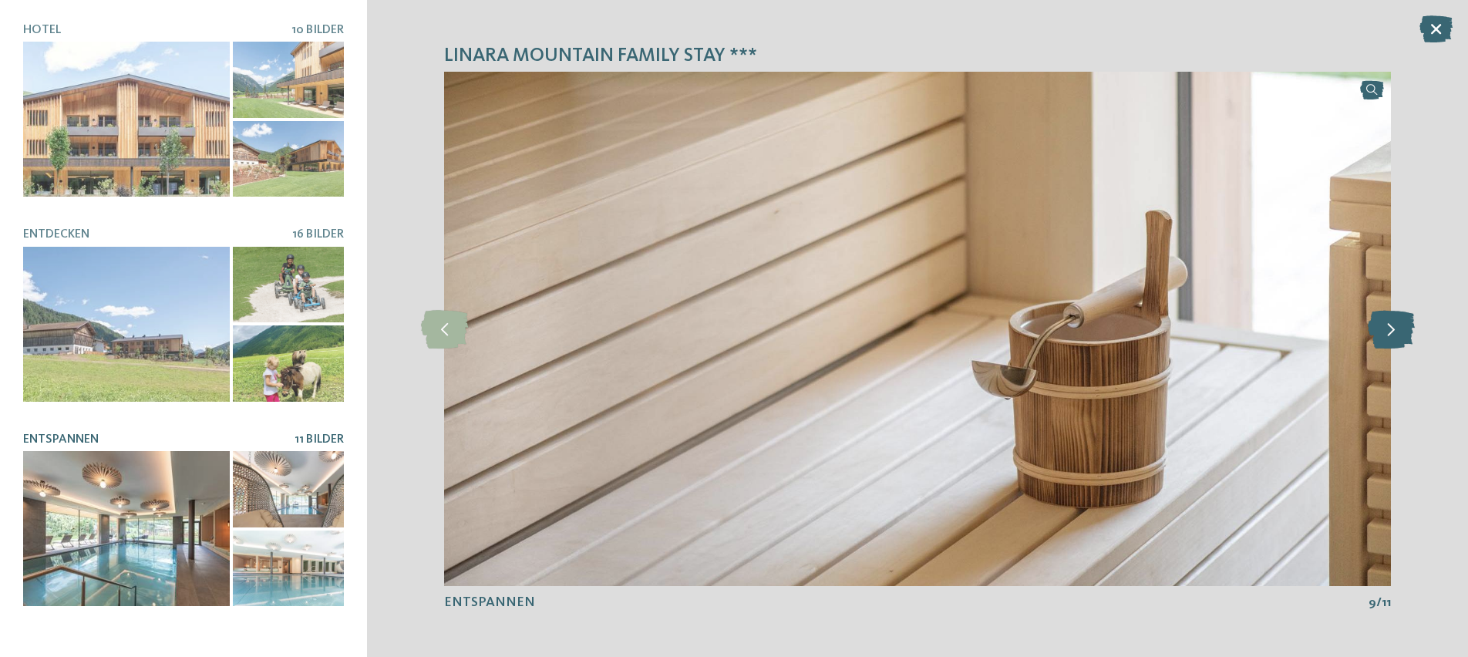
click at [1396, 335] on icon at bounding box center [1390, 328] width 47 height 39
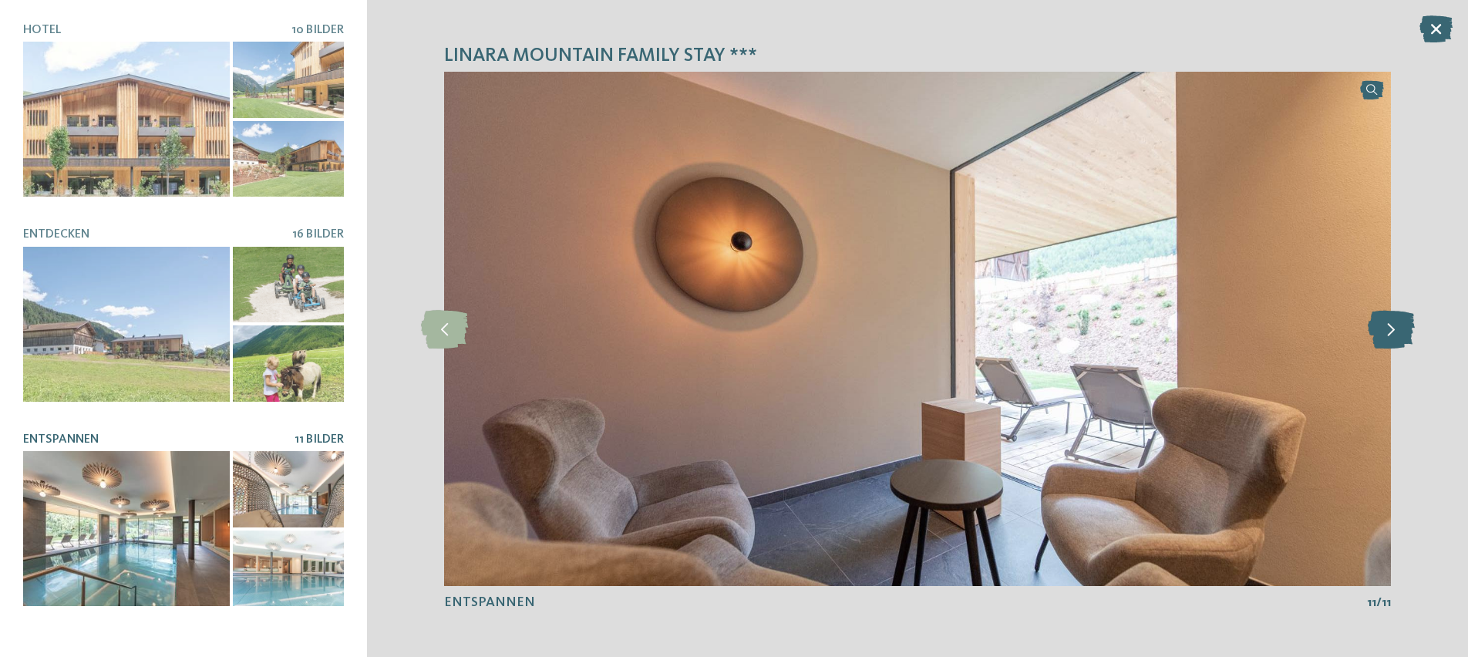
click at [1397, 335] on icon at bounding box center [1390, 328] width 47 height 39
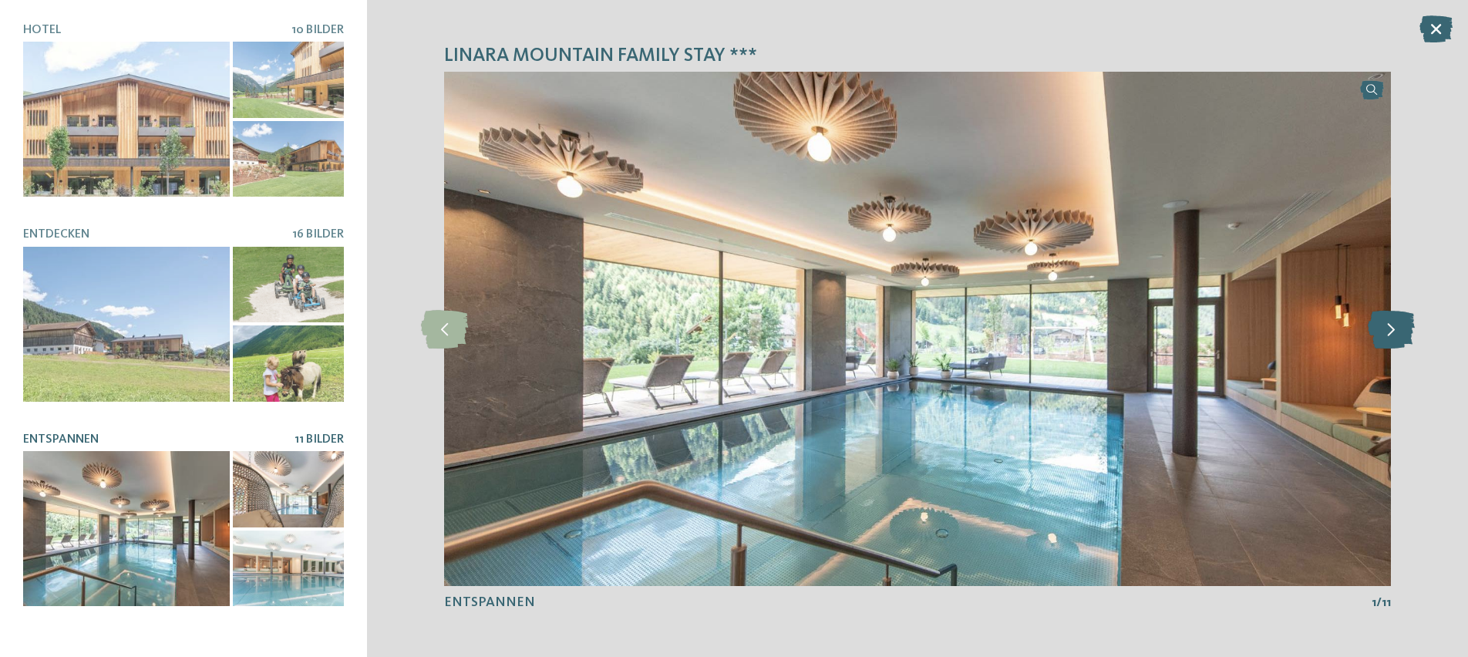
click at [1401, 326] on icon at bounding box center [1390, 328] width 47 height 39
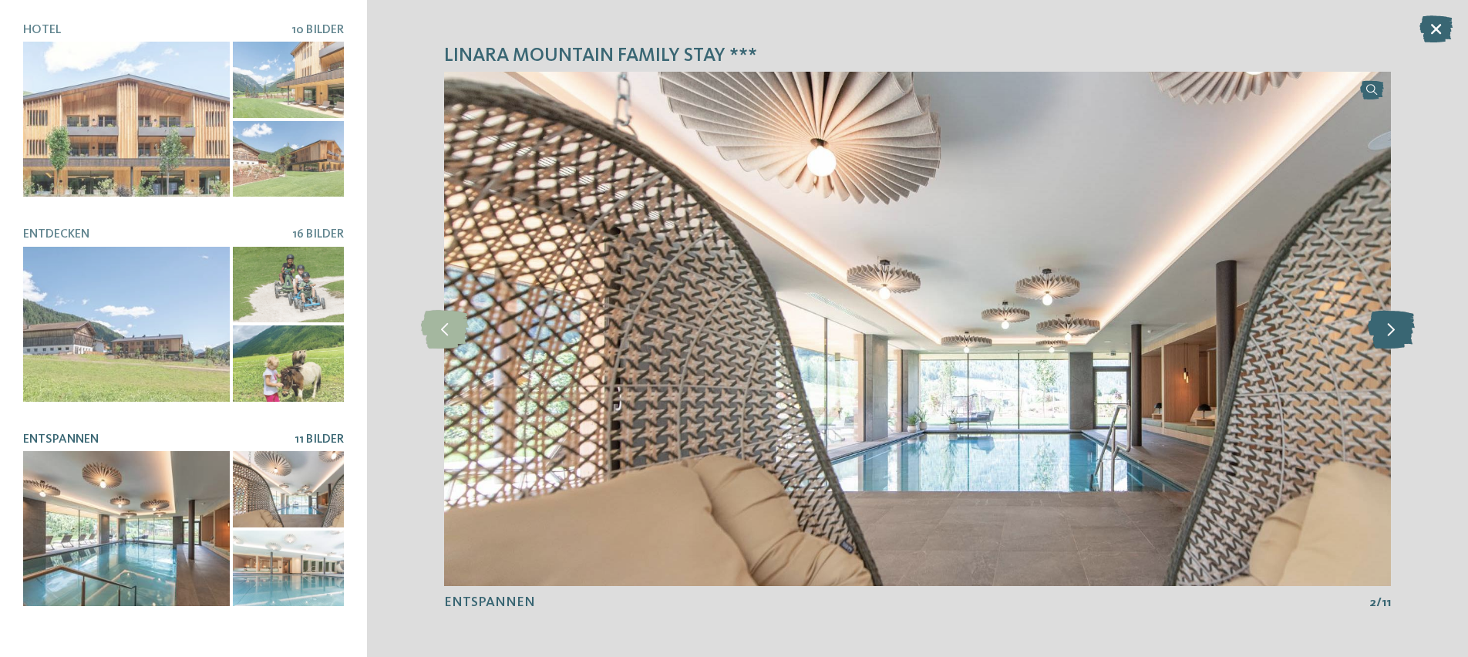
click at [1401, 326] on icon at bounding box center [1390, 328] width 47 height 39
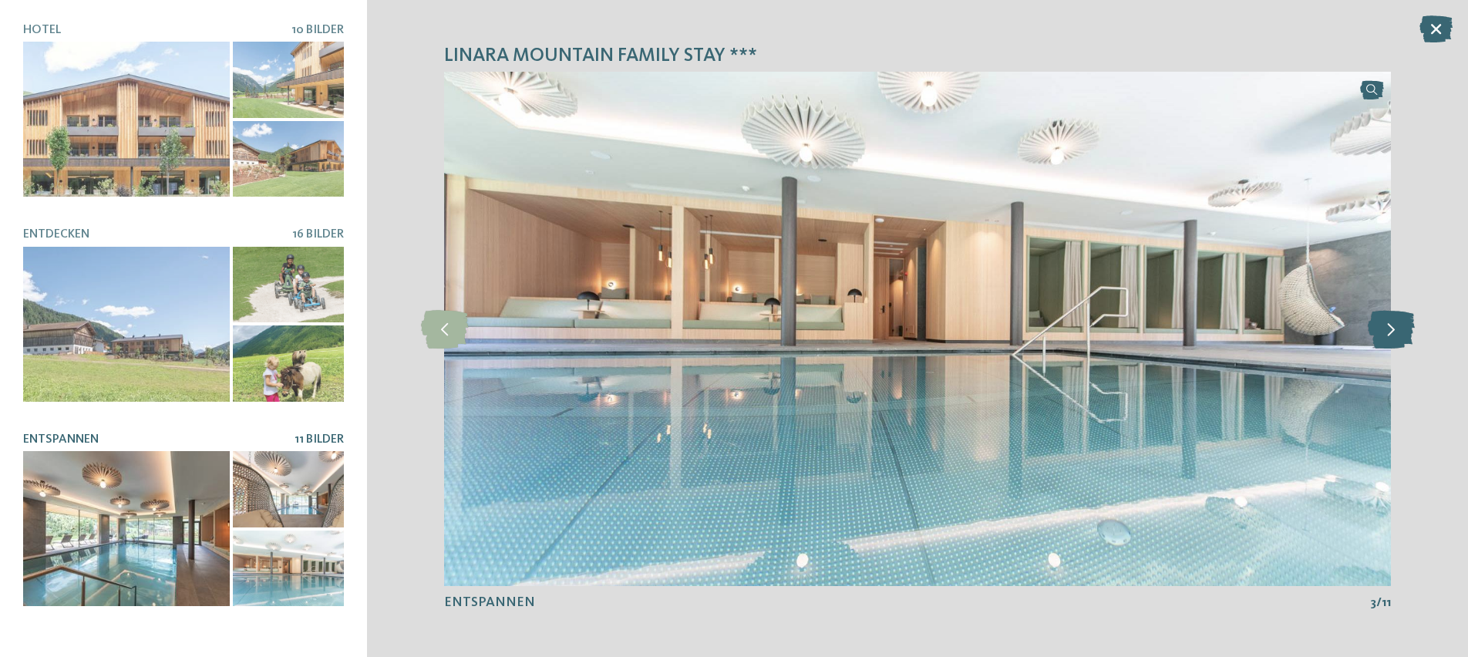
click at [1401, 326] on icon at bounding box center [1390, 328] width 47 height 39
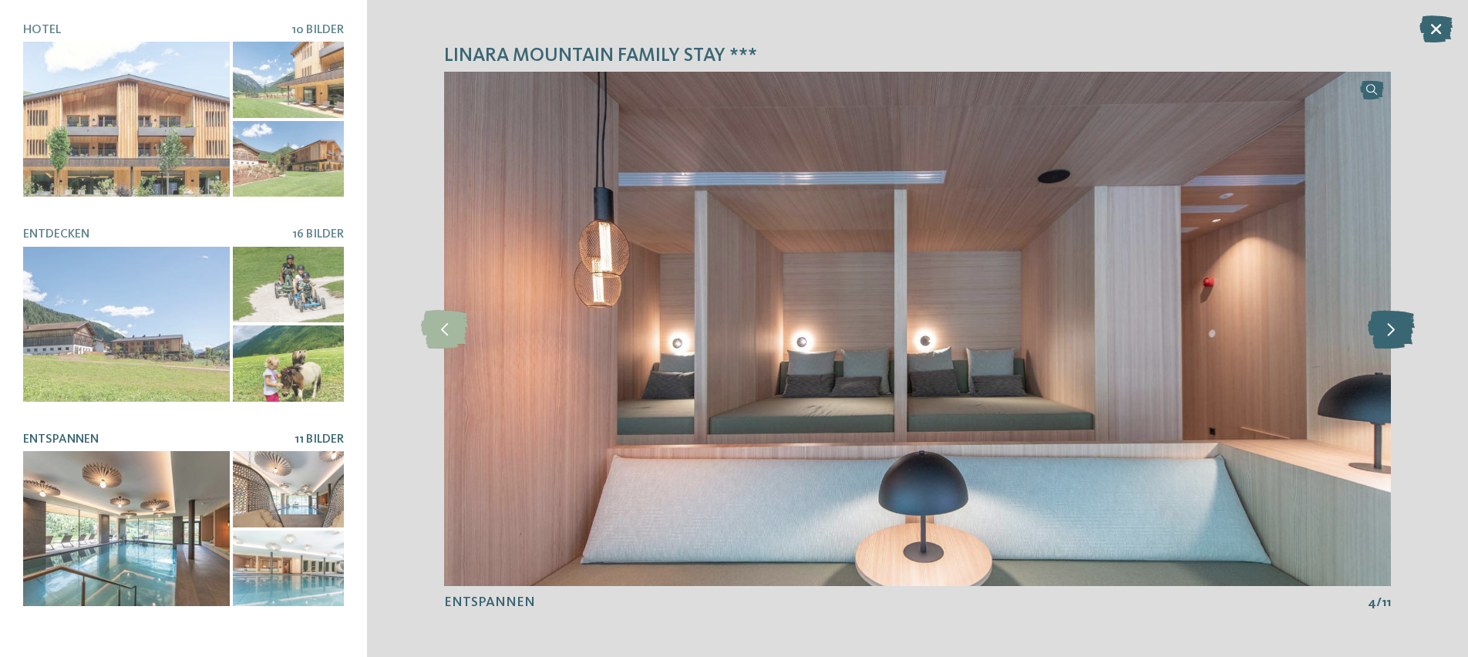
click at [1401, 326] on icon at bounding box center [1390, 328] width 47 height 39
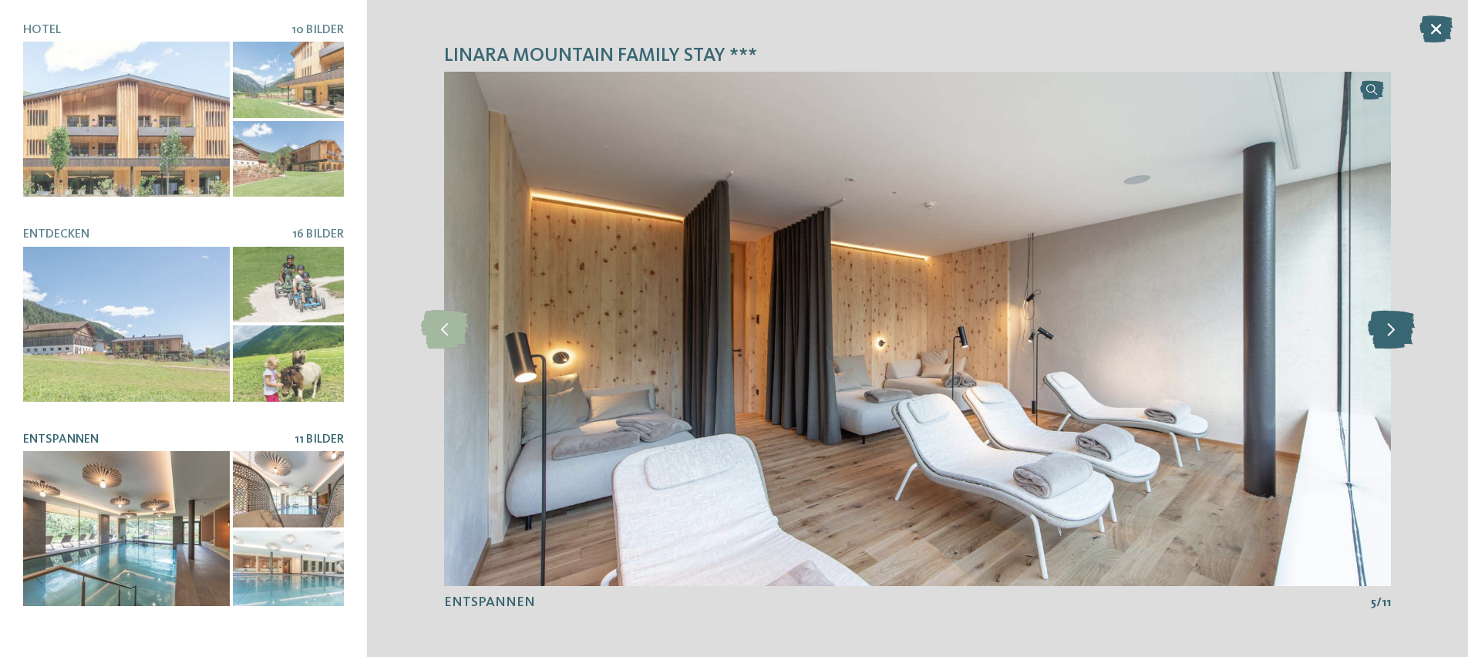
click at [1401, 326] on icon at bounding box center [1390, 328] width 47 height 39
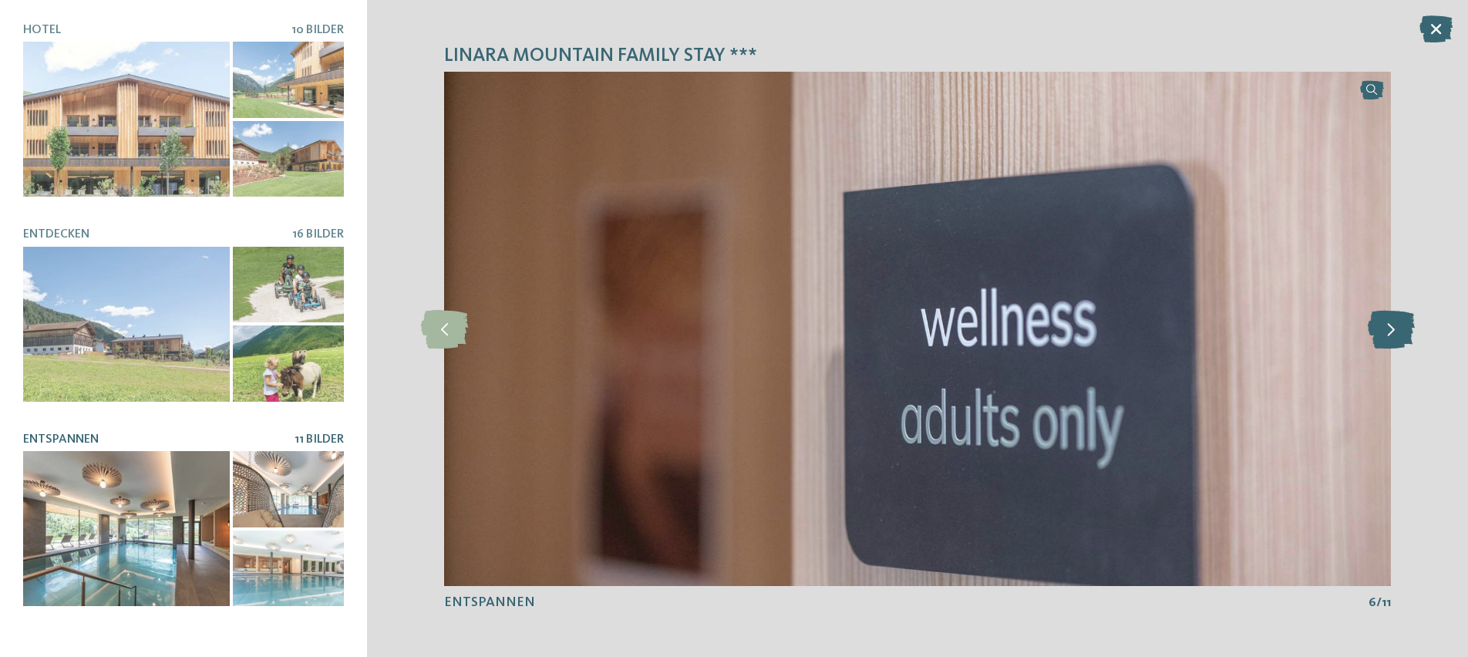
click at [1401, 326] on icon at bounding box center [1390, 328] width 47 height 39
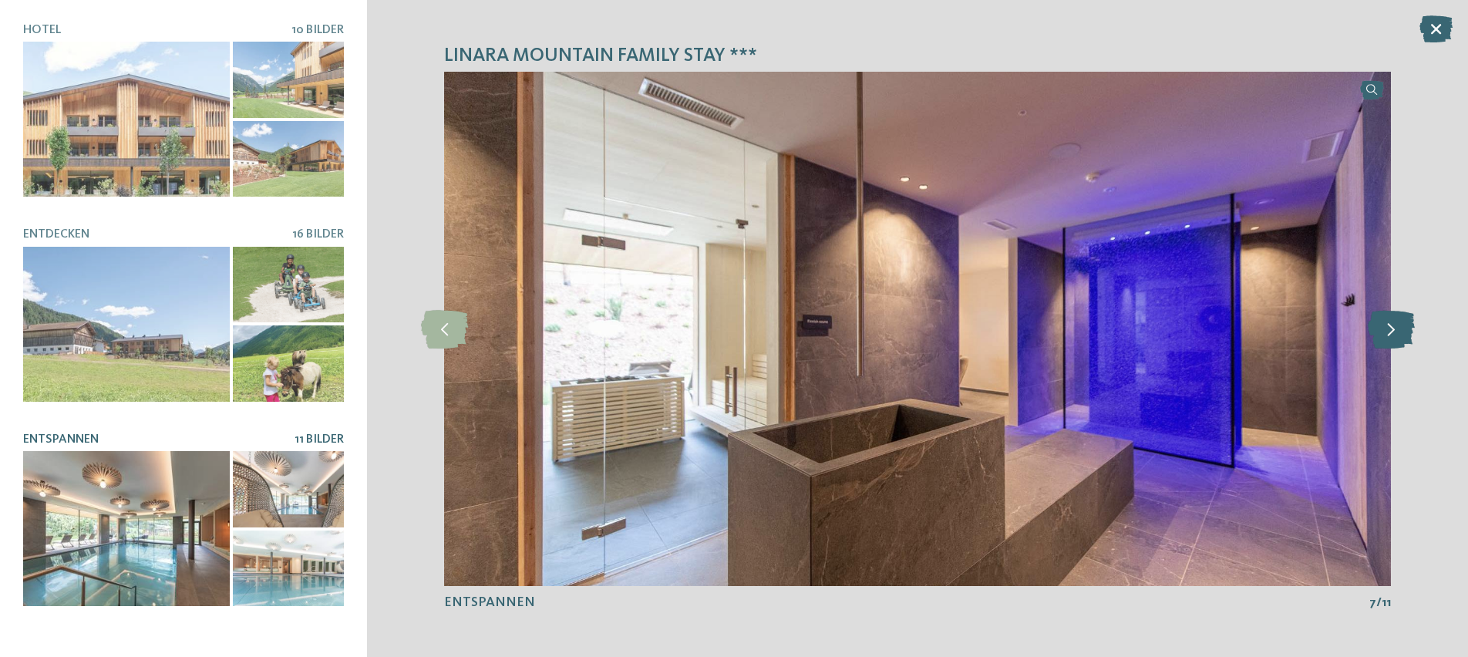
click at [1401, 326] on icon at bounding box center [1390, 328] width 47 height 39
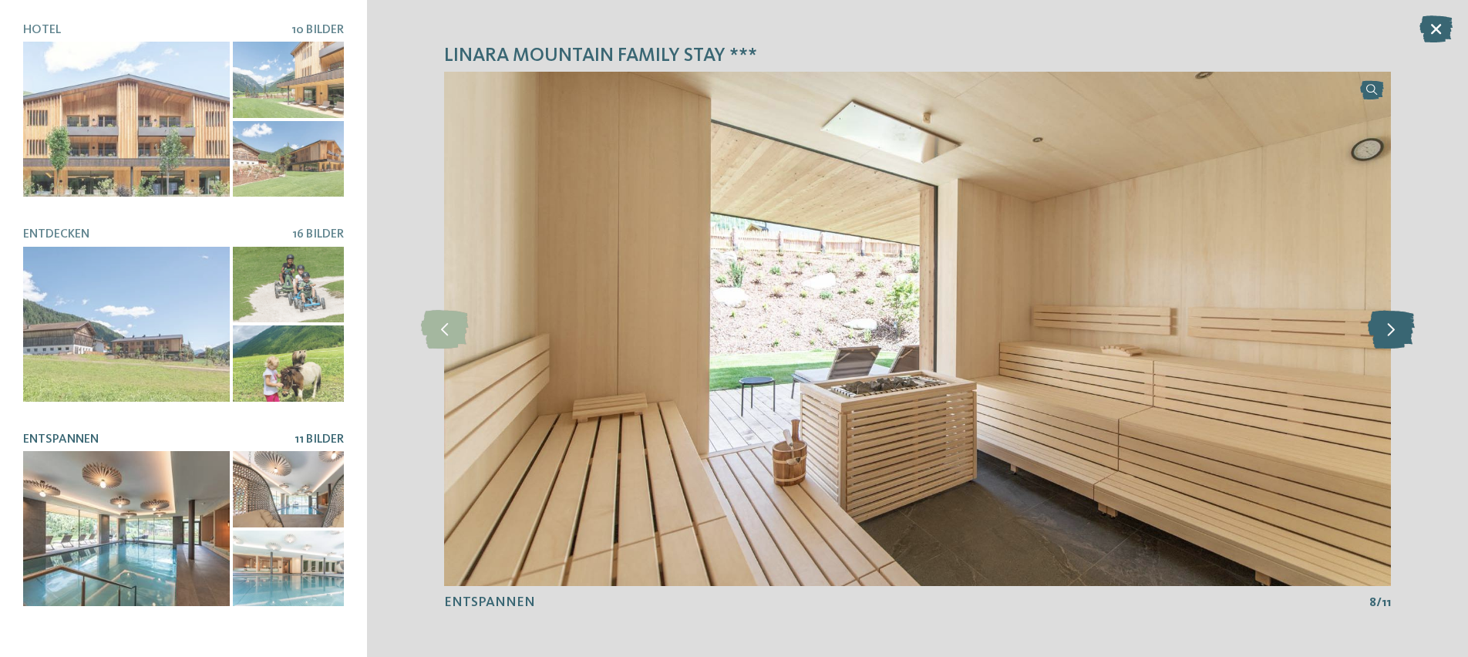
click at [1401, 326] on icon at bounding box center [1390, 328] width 47 height 39
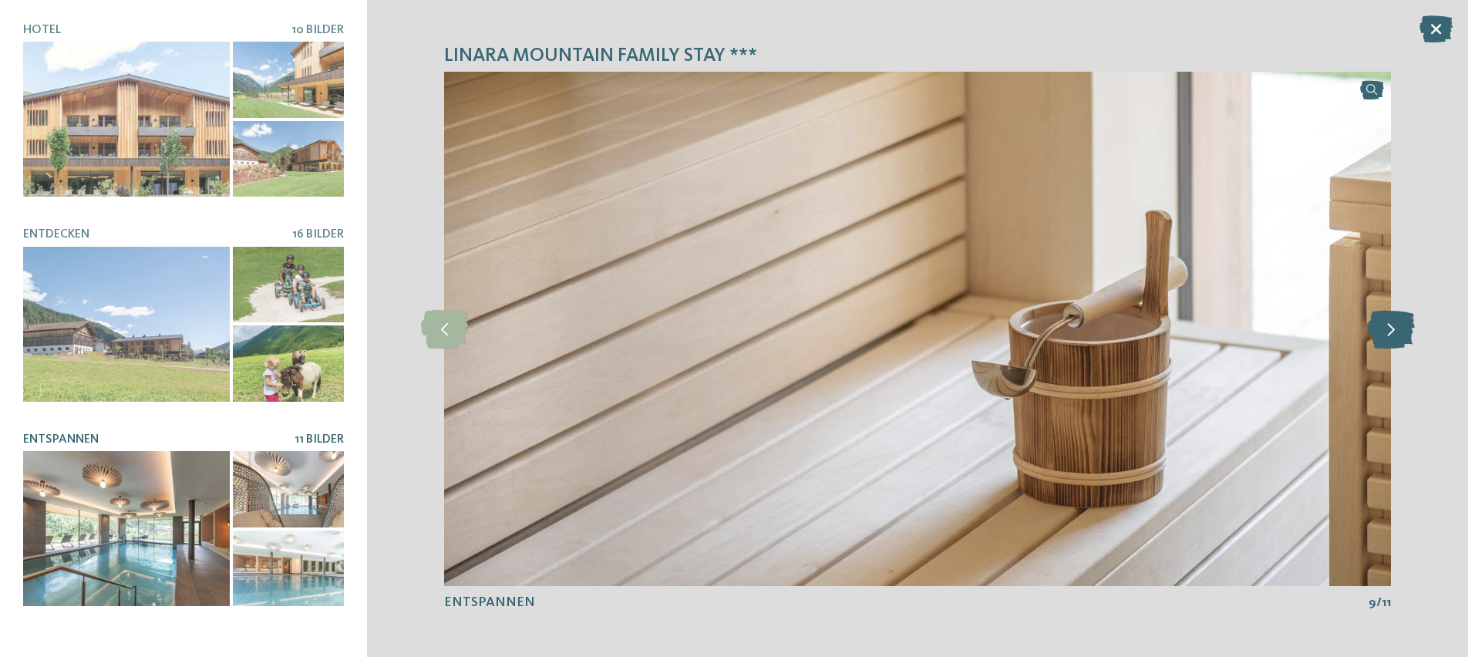
click at [1401, 326] on icon at bounding box center [1390, 328] width 47 height 39
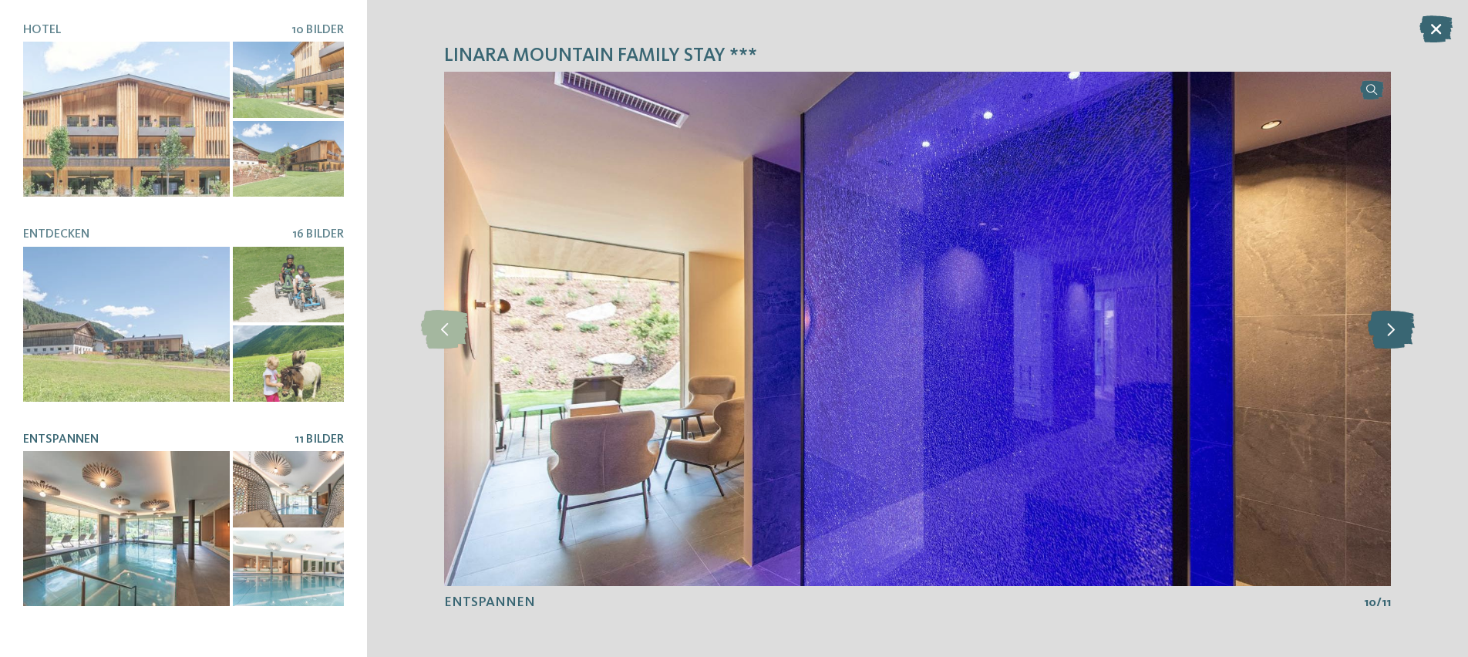
click at [1401, 326] on icon at bounding box center [1390, 328] width 47 height 39
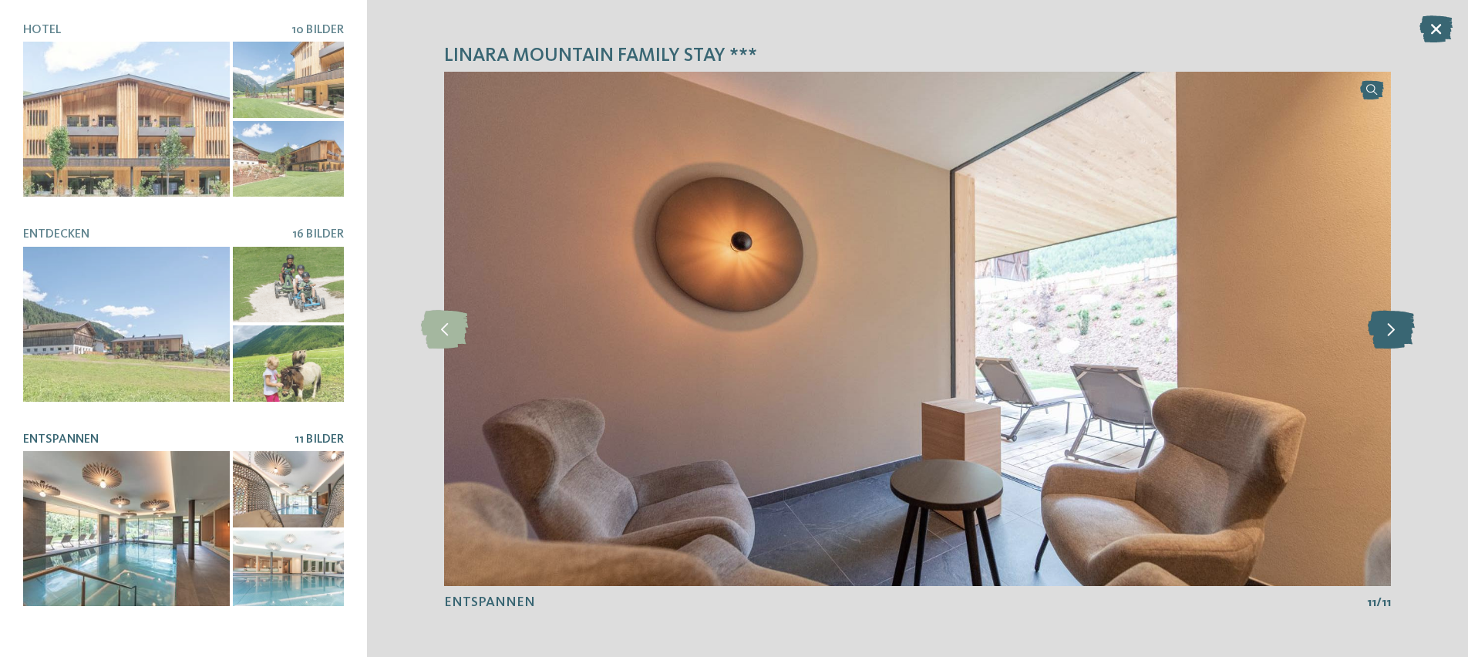
click at [1401, 326] on icon at bounding box center [1390, 328] width 47 height 39
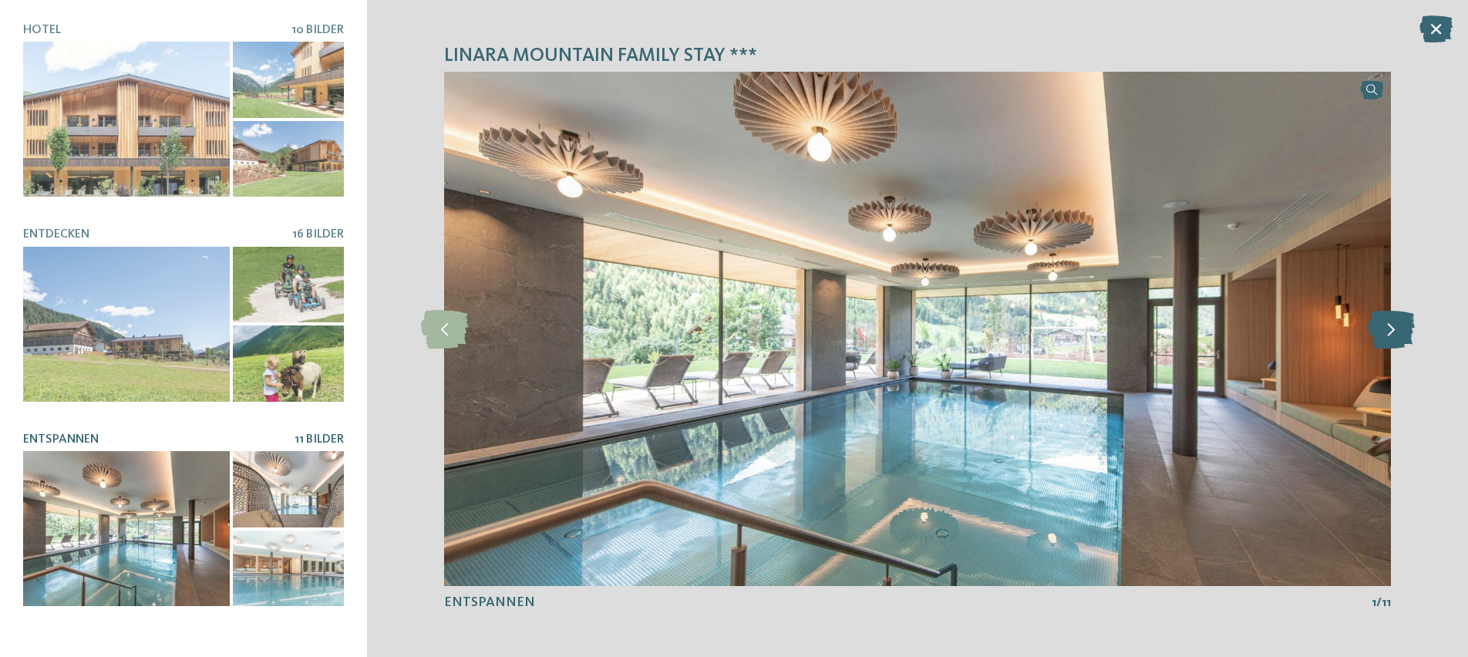
click at [1401, 326] on icon at bounding box center [1390, 328] width 47 height 39
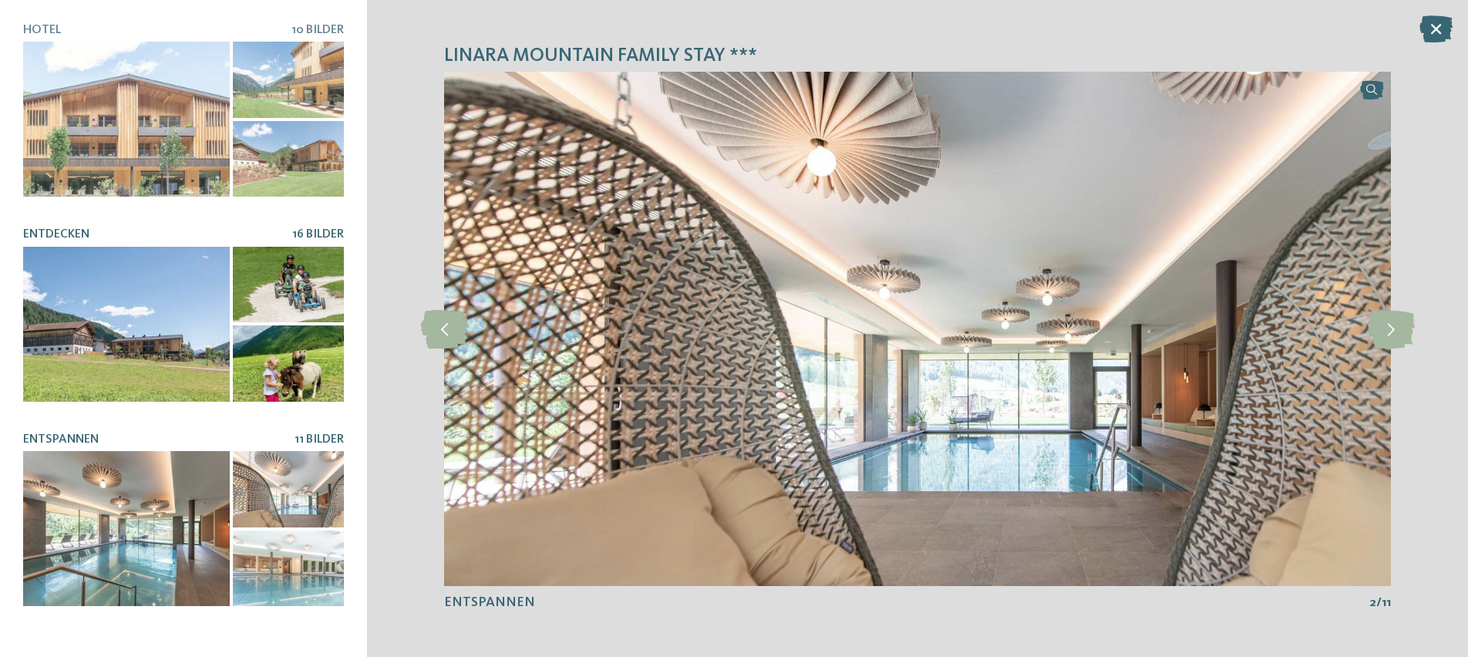
click at [146, 335] on div at bounding box center [126, 324] width 207 height 155
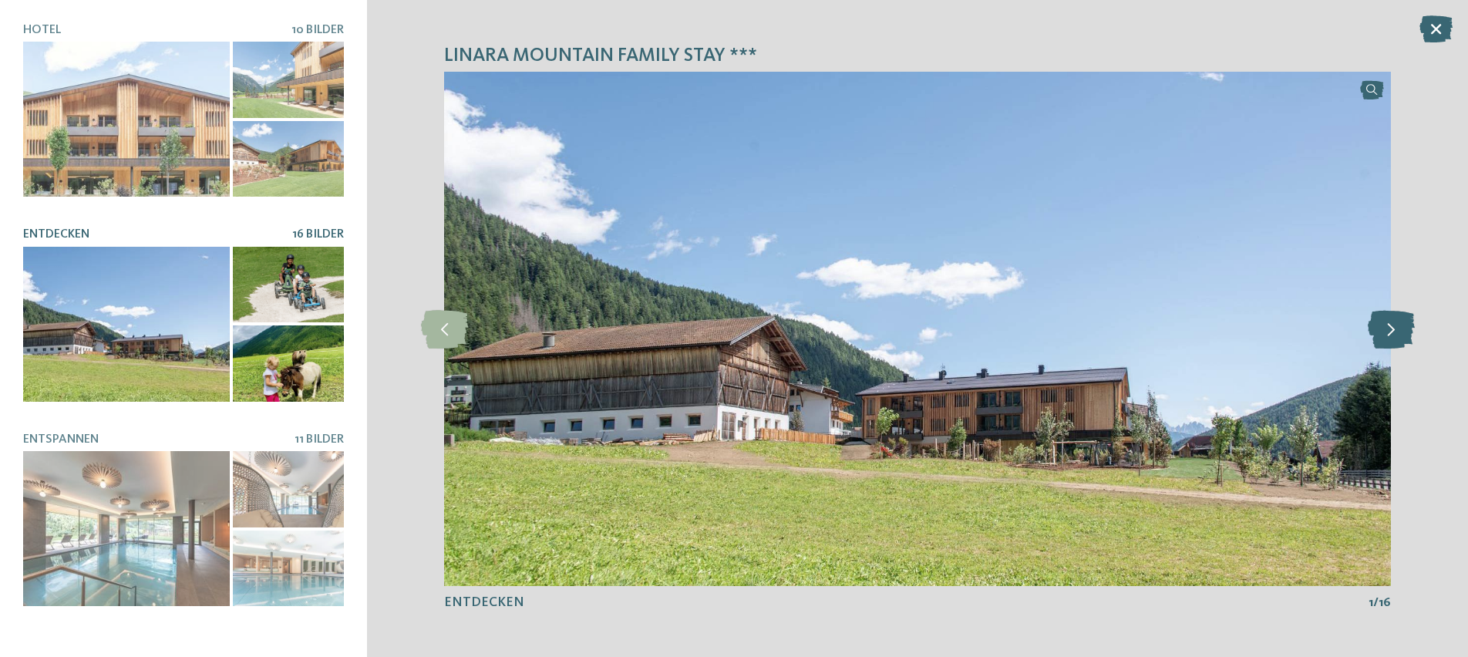
click at [1386, 329] on icon at bounding box center [1390, 328] width 47 height 39
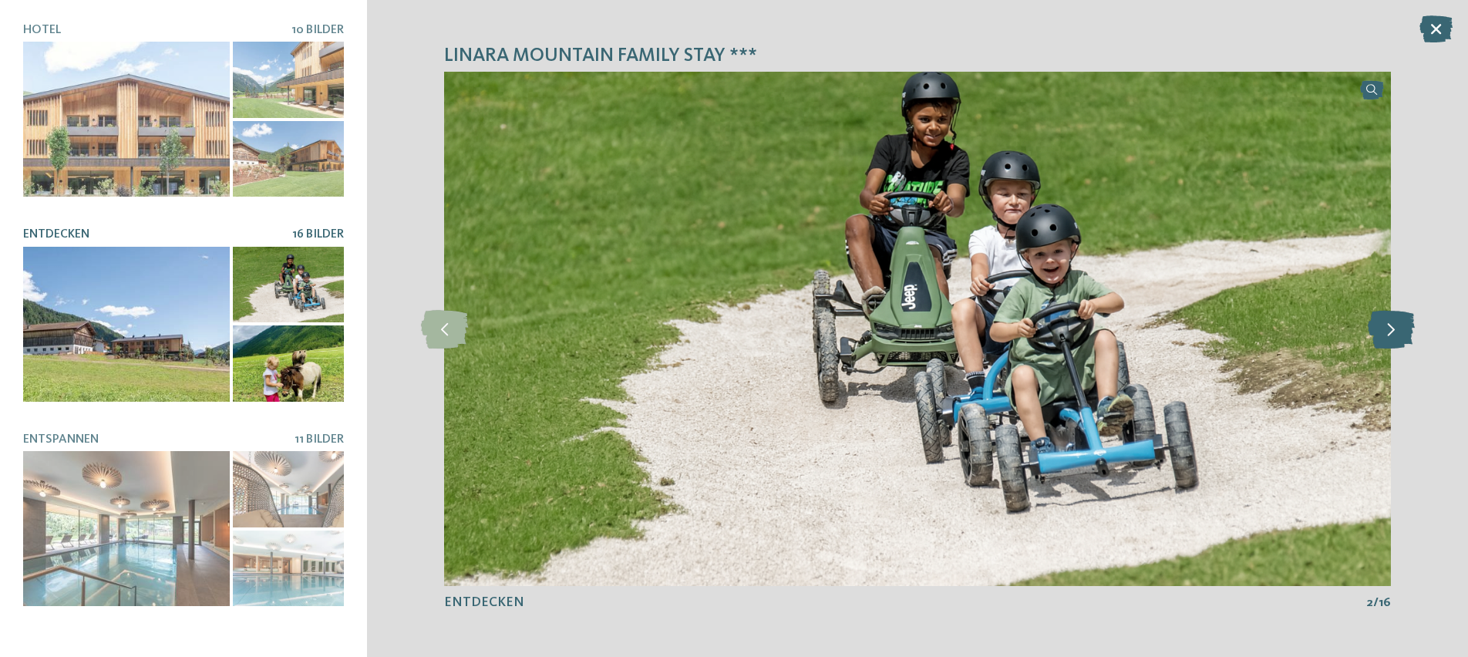
click at [1387, 329] on icon at bounding box center [1390, 328] width 47 height 39
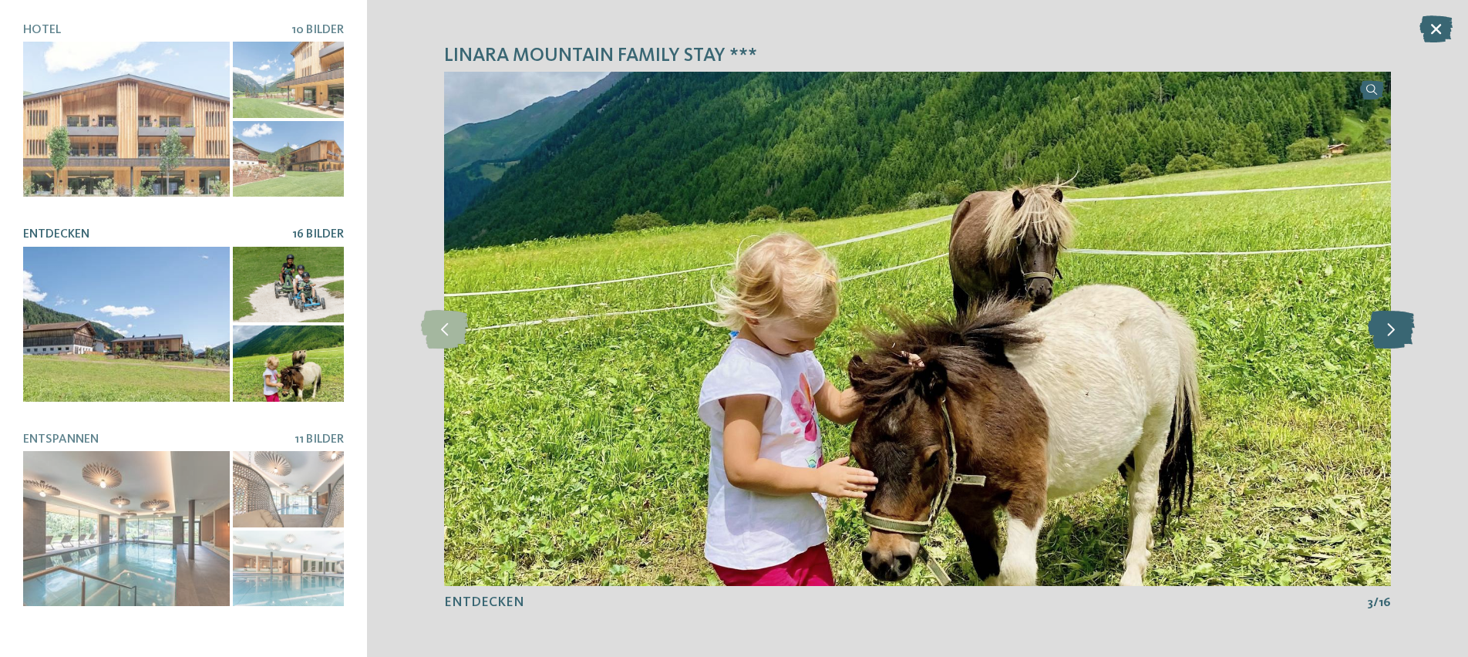
click at [1387, 330] on icon at bounding box center [1390, 328] width 47 height 39
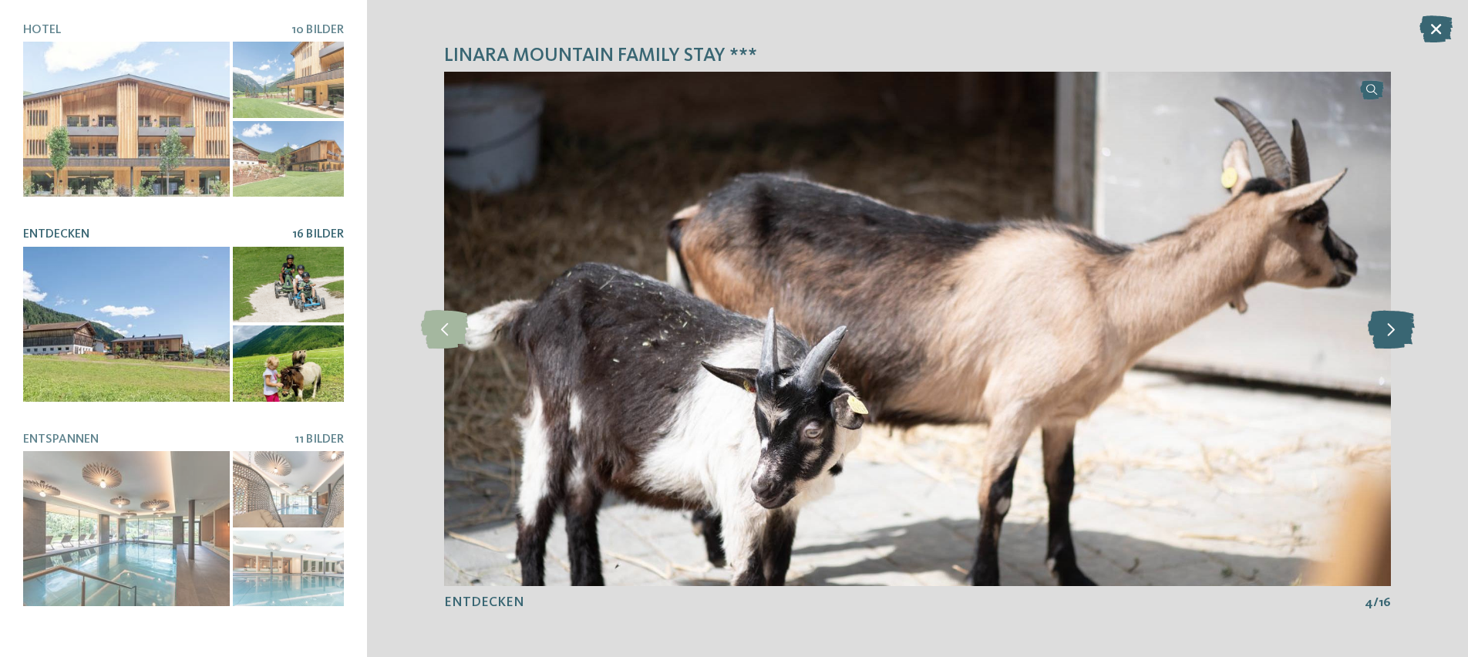
click at [1387, 330] on icon at bounding box center [1390, 328] width 47 height 39
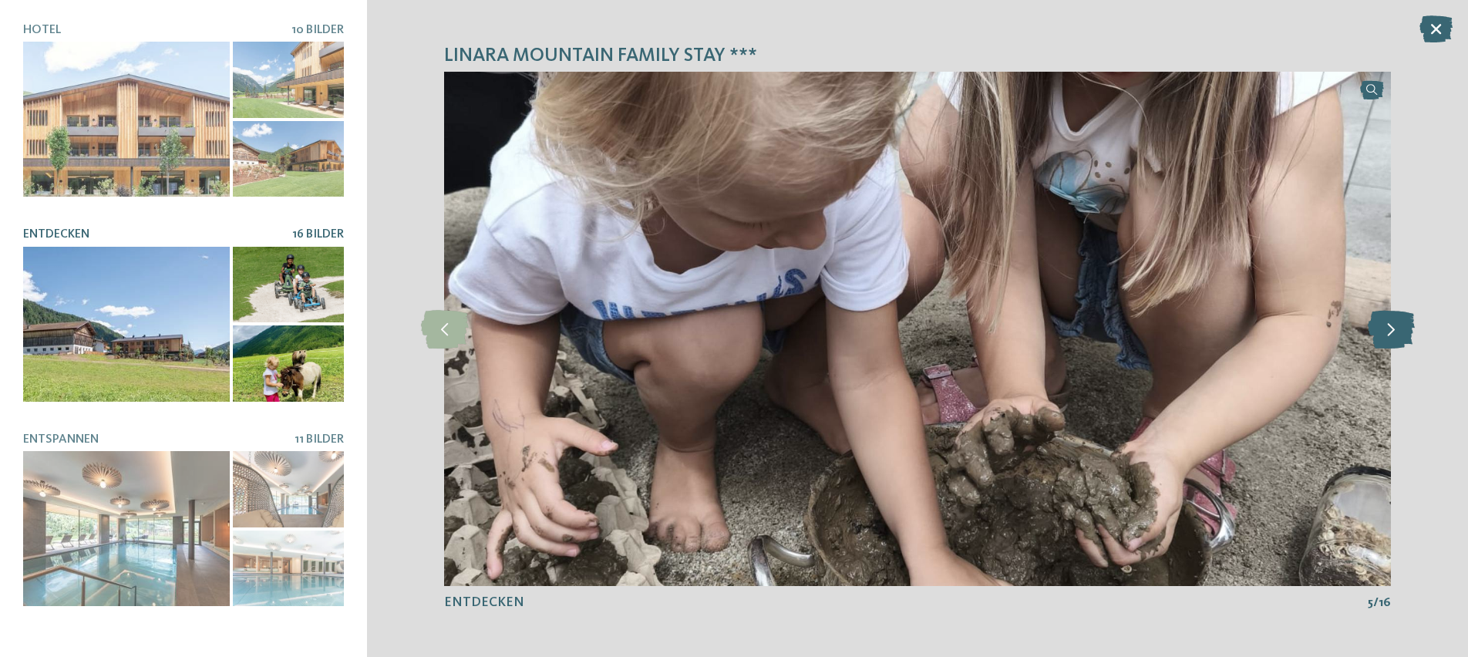
click at [1387, 330] on icon at bounding box center [1390, 328] width 47 height 39
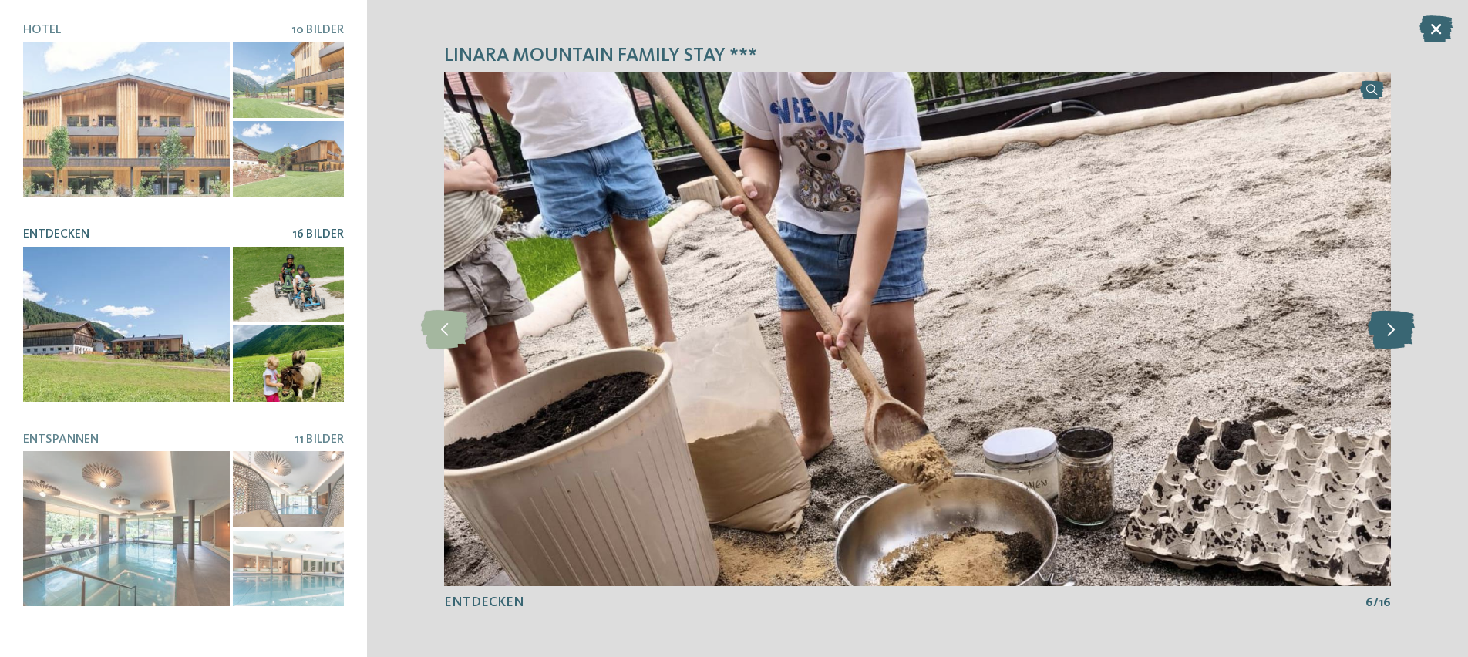
click at [1387, 330] on icon at bounding box center [1390, 328] width 47 height 39
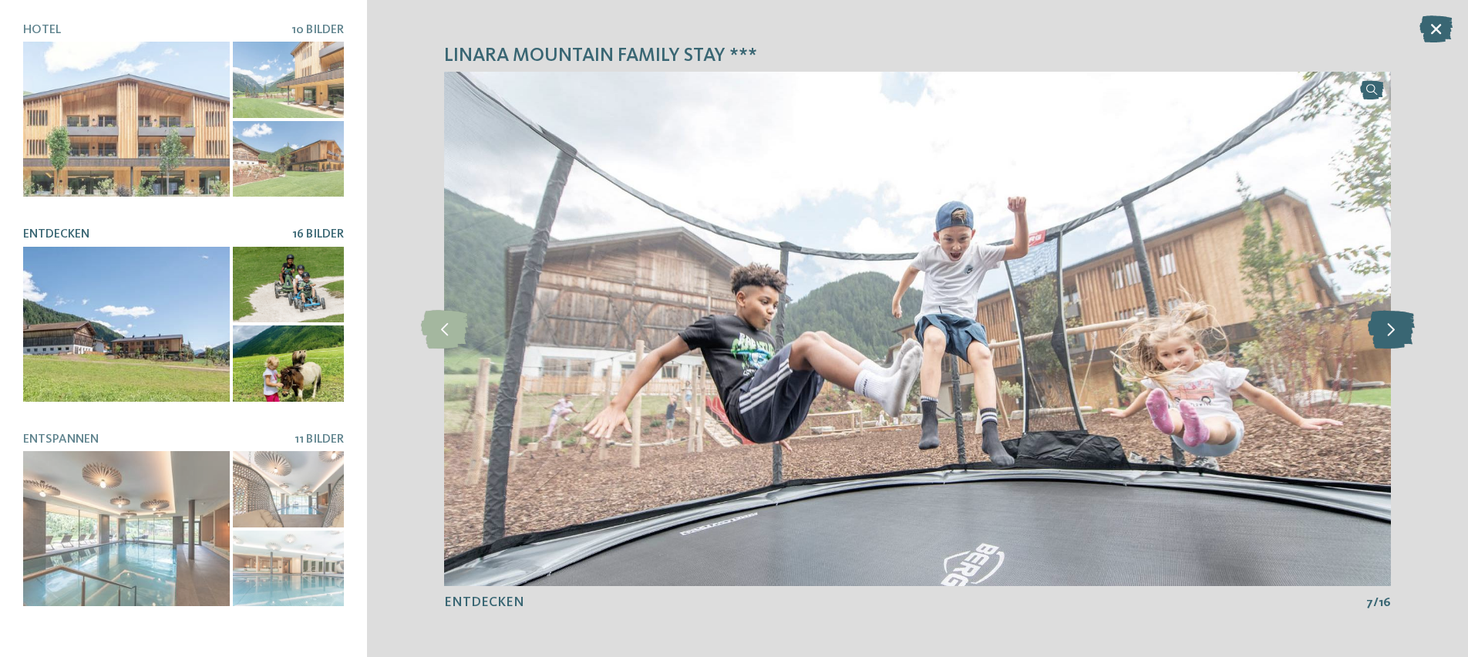
click at [1387, 330] on icon at bounding box center [1390, 328] width 47 height 39
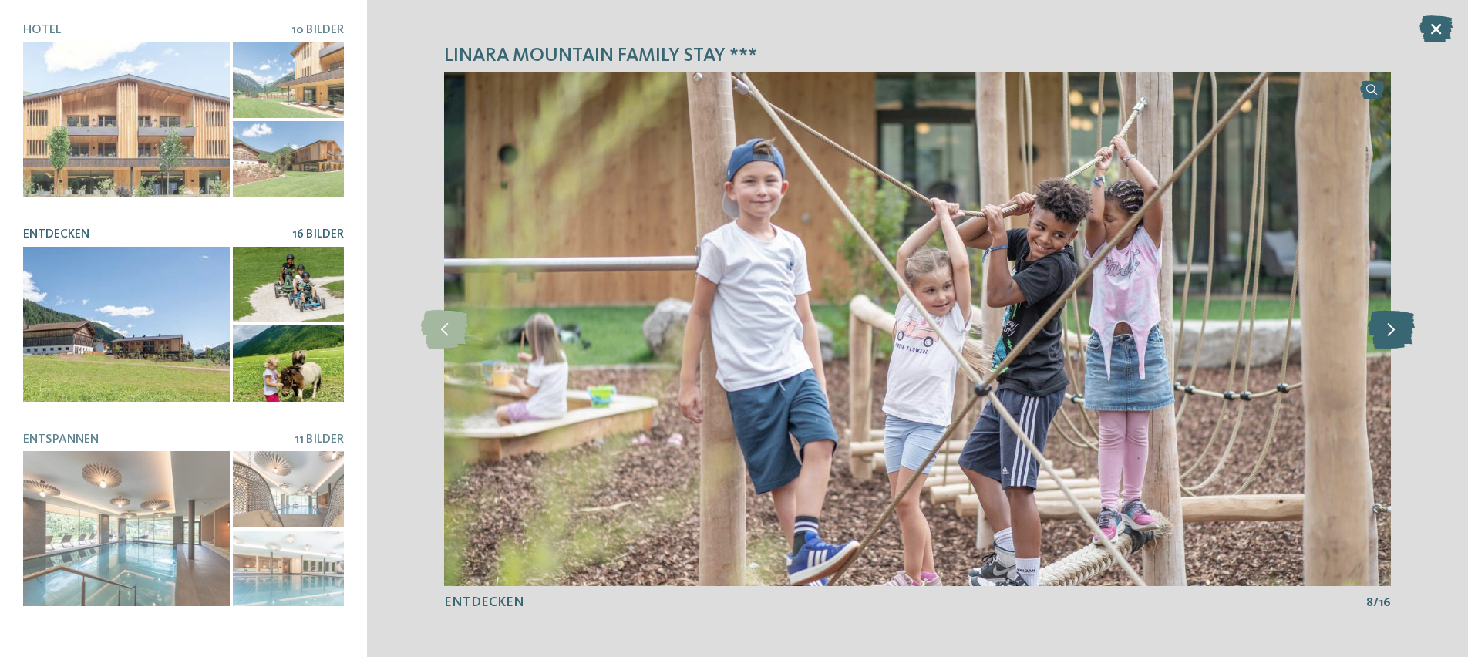
click at [1387, 331] on icon at bounding box center [1390, 328] width 47 height 39
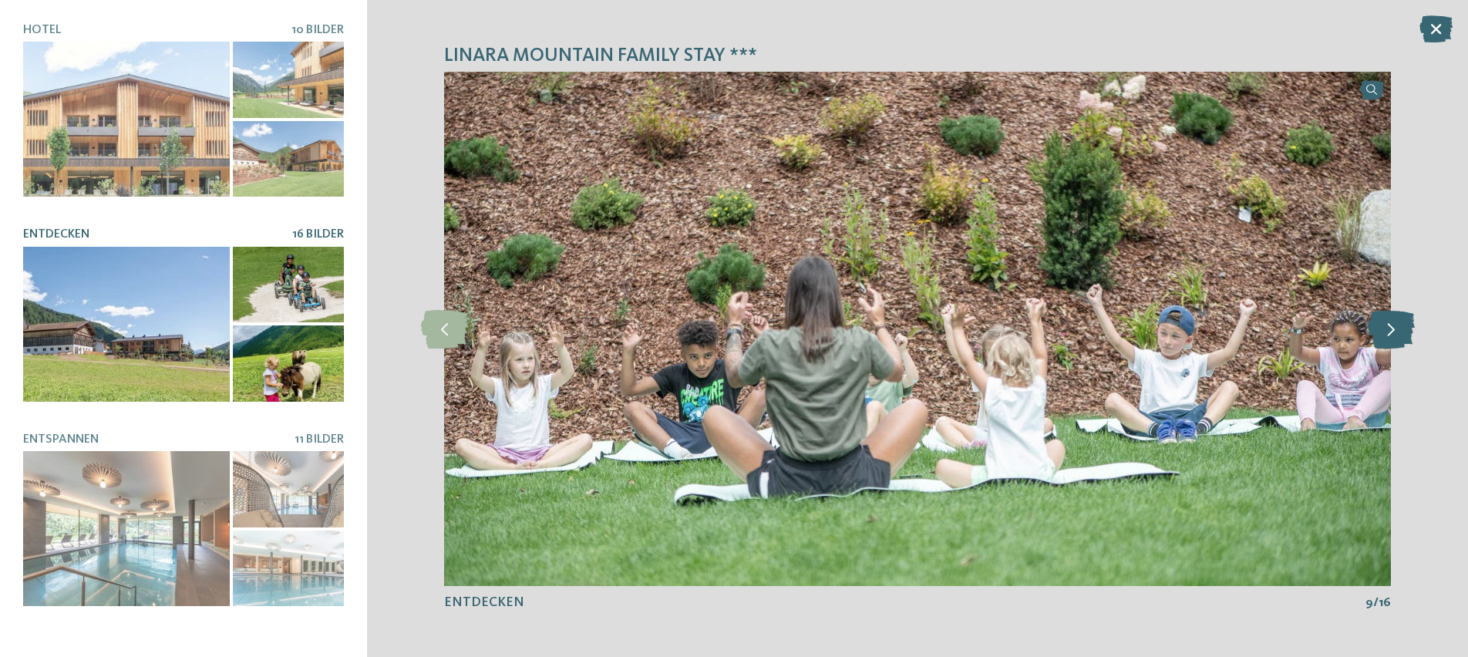
click at [1387, 331] on icon at bounding box center [1390, 328] width 47 height 39
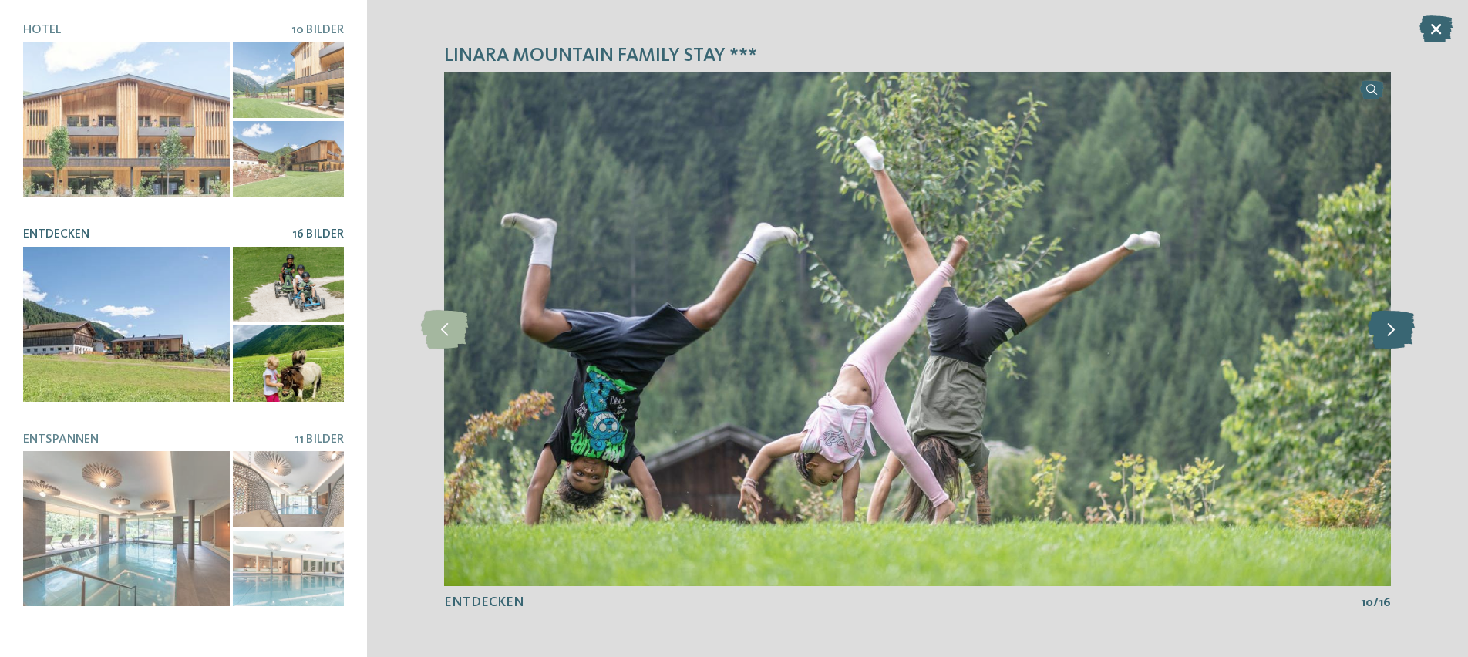
click at [1387, 331] on icon at bounding box center [1390, 328] width 47 height 39
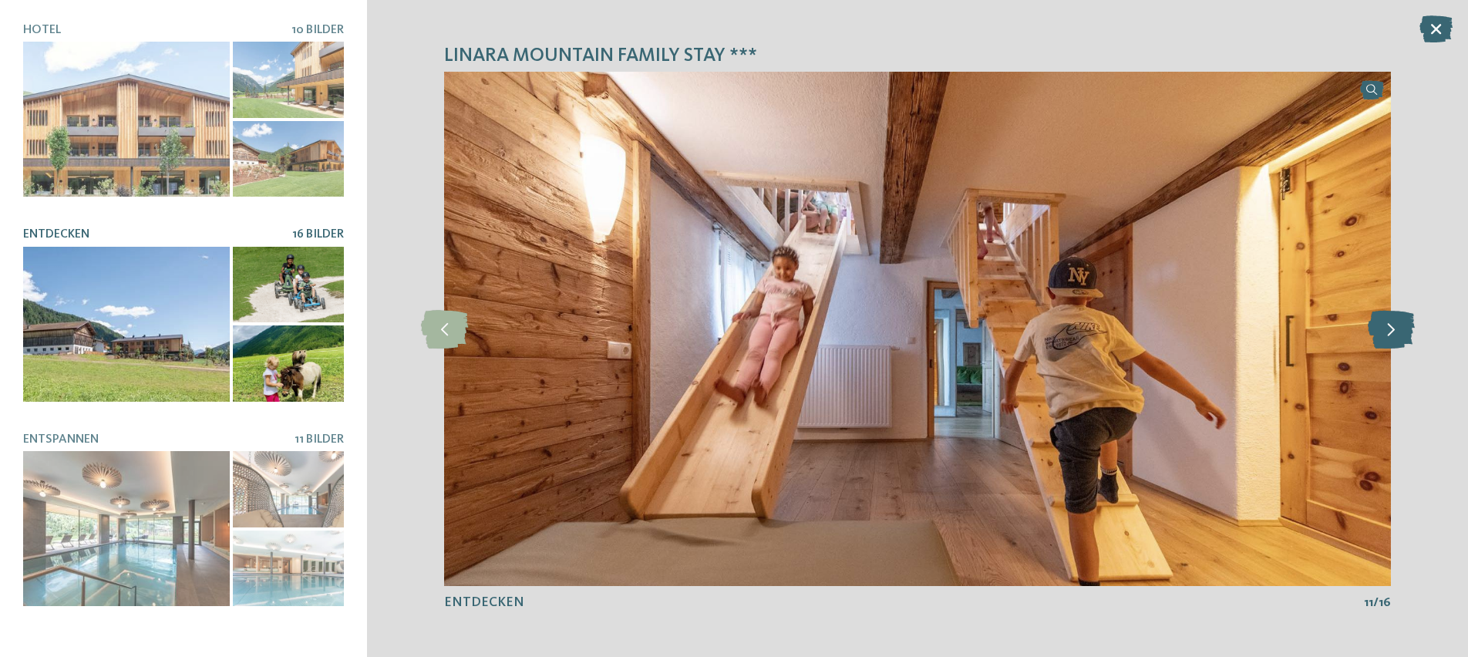
click at [1387, 331] on icon at bounding box center [1390, 328] width 47 height 39
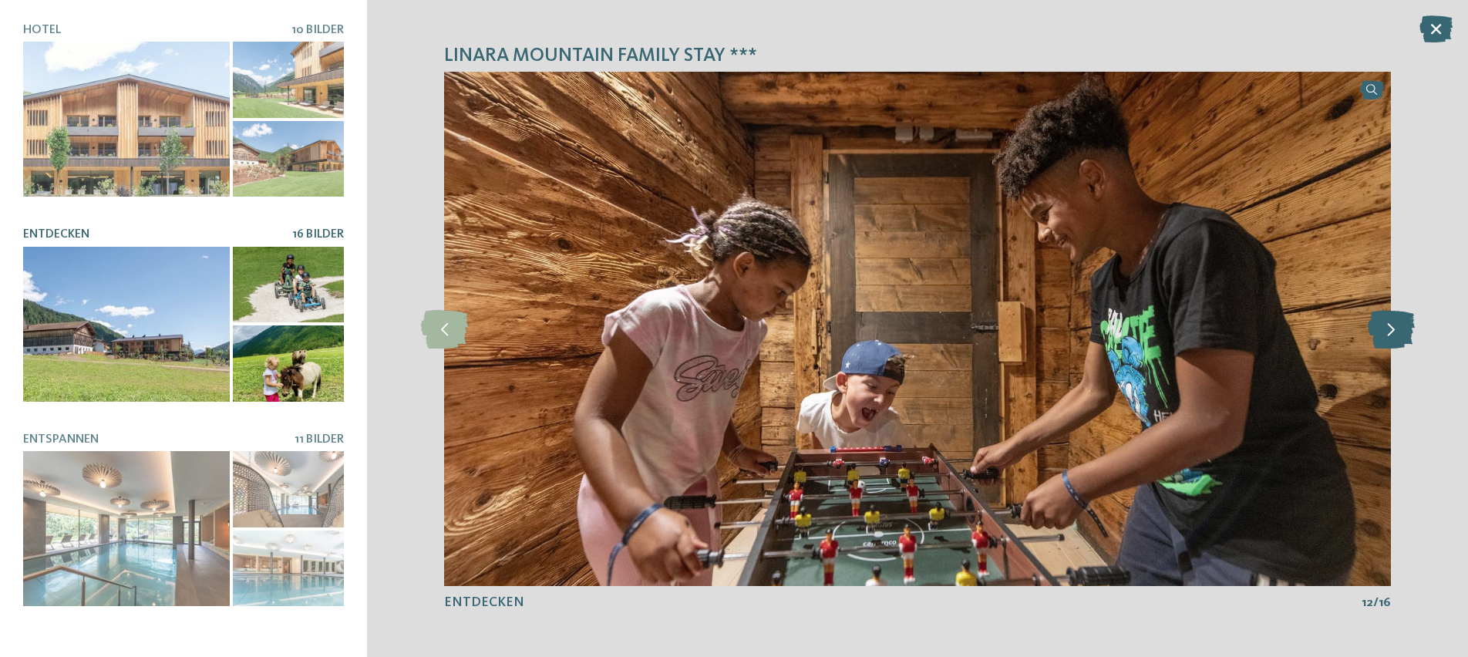
click at [1387, 331] on icon at bounding box center [1390, 328] width 47 height 39
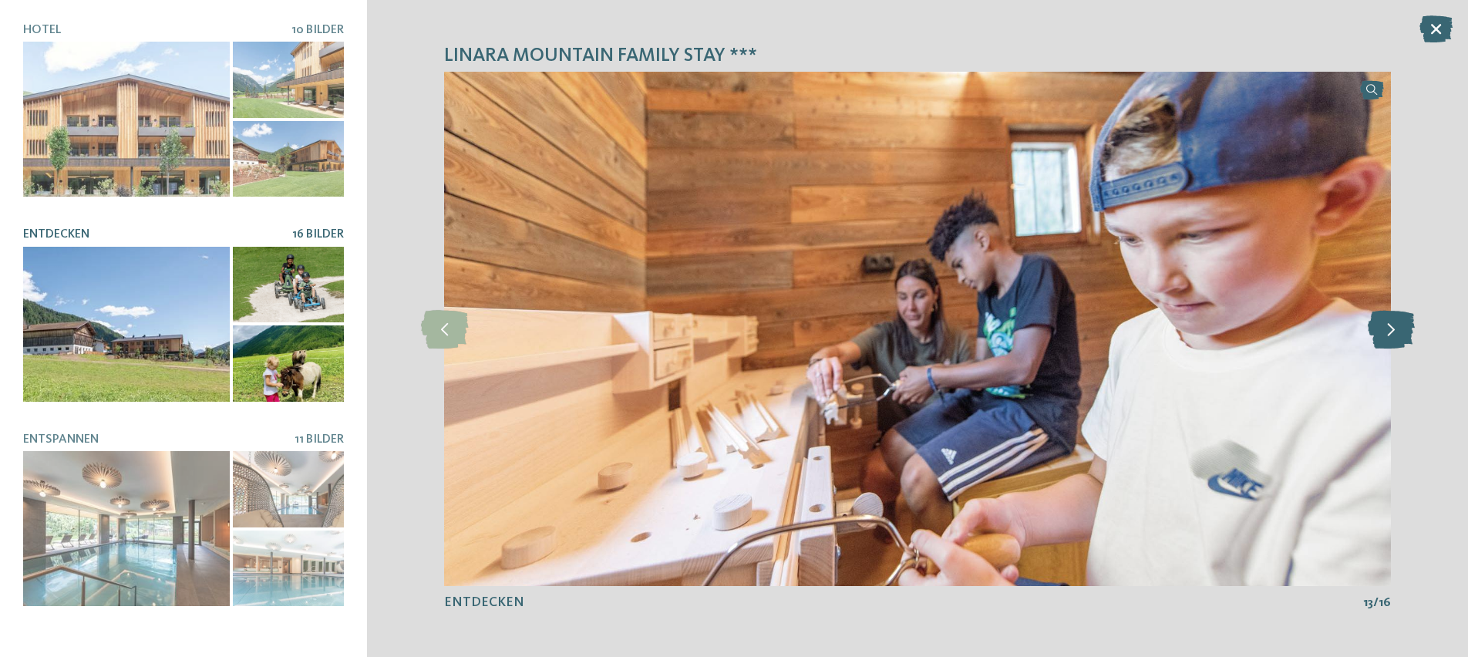
click at [1387, 331] on icon at bounding box center [1390, 328] width 47 height 39
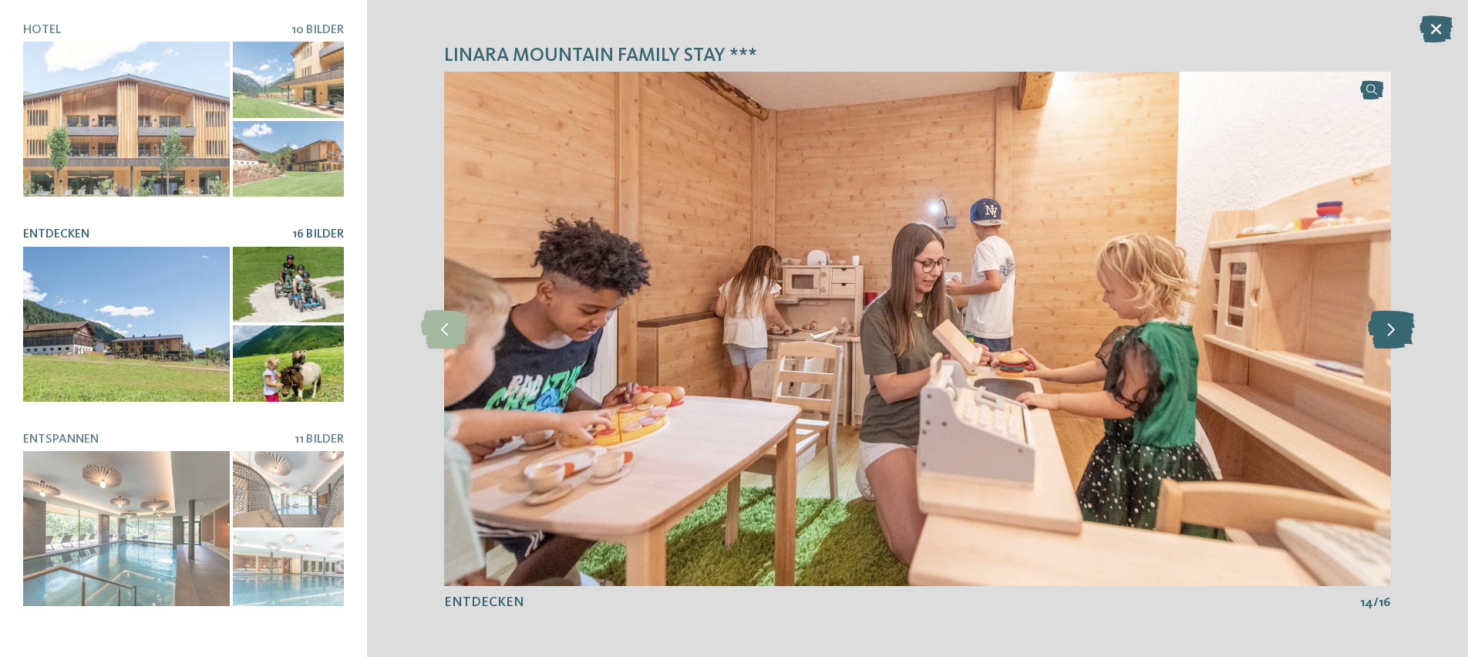
click at [1387, 331] on icon at bounding box center [1390, 328] width 47 height 39
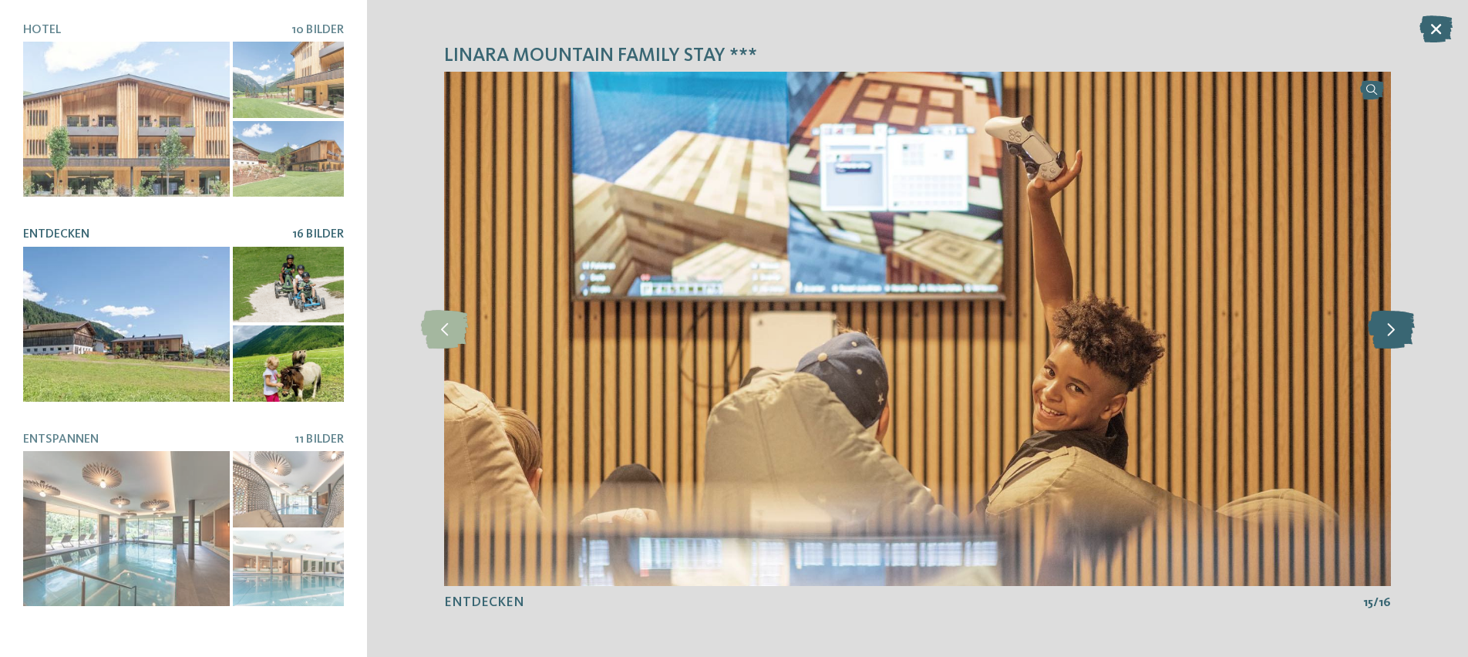
click at [1387, 331] on icon at bounding box center [1390, 328] width 47 height 39
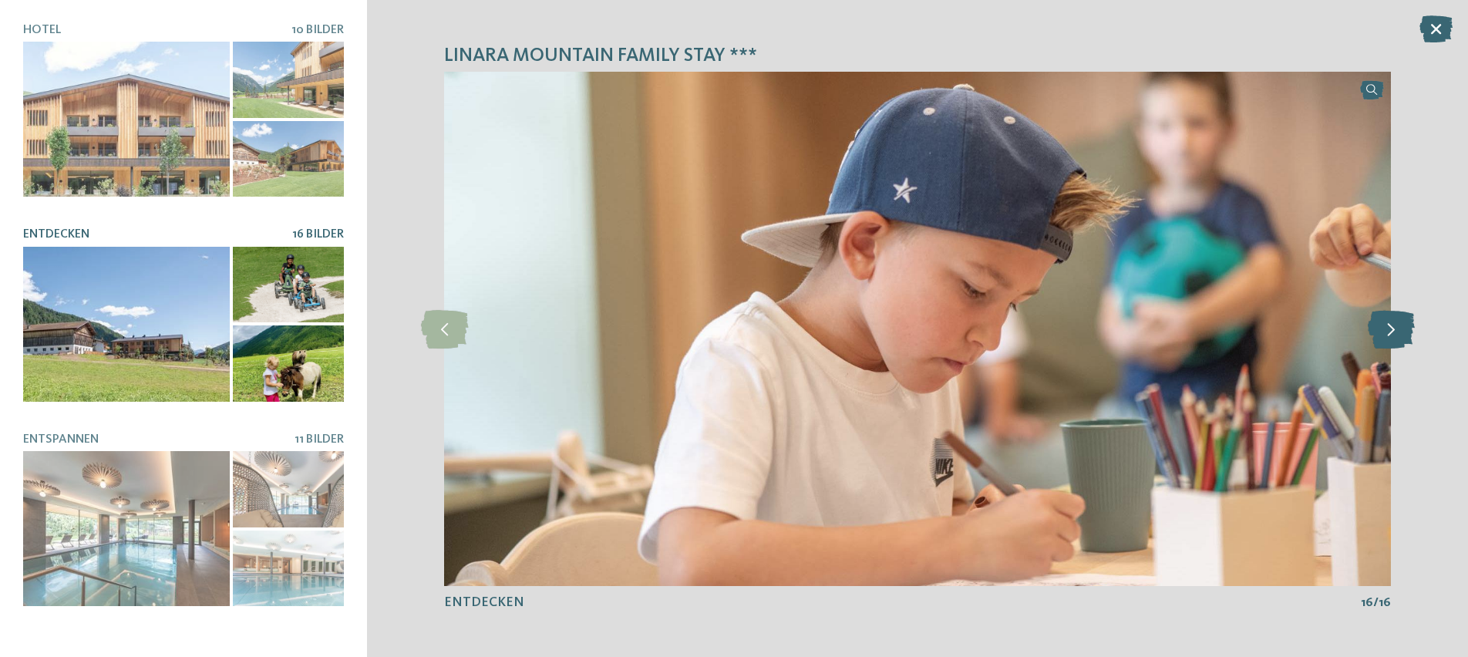
click at [1387, 331] on icon at bounding box center [1390, 328] width 47 height 39
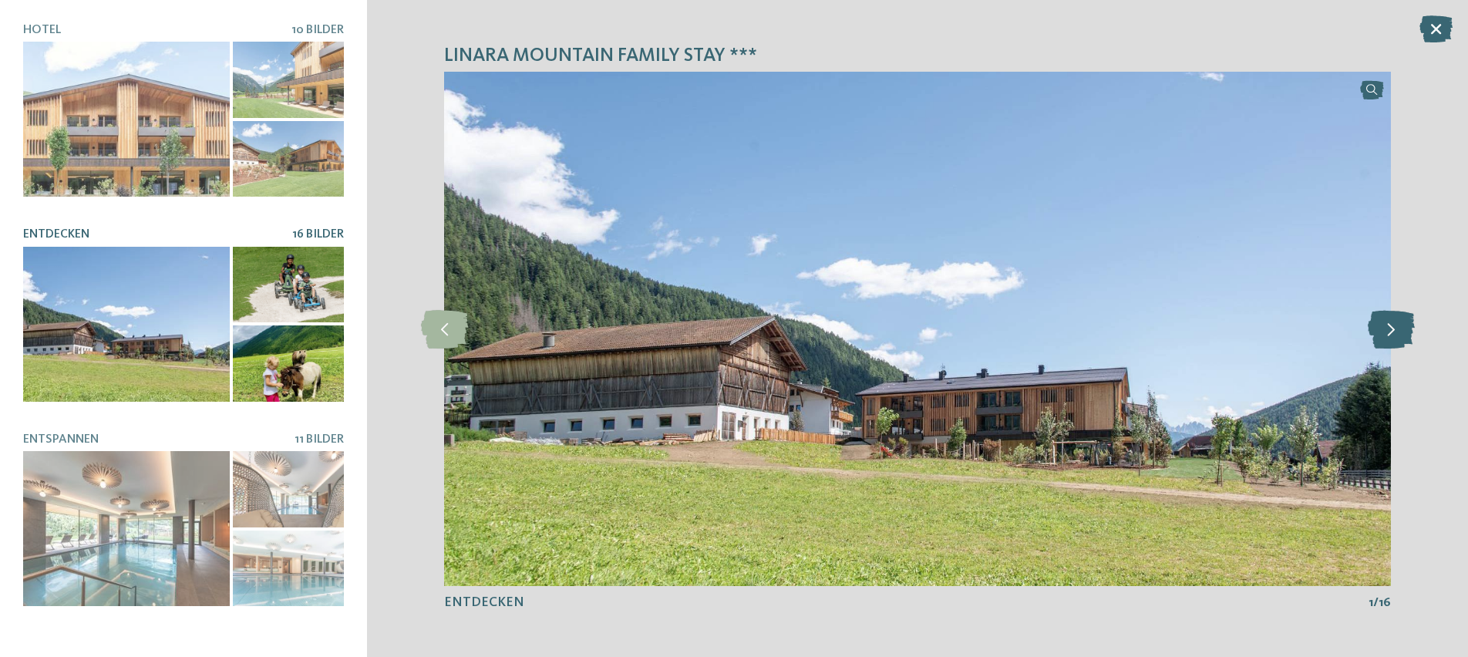
click at [1387, 331] on icon at bounding box center [1390, 328] width 47 height 39
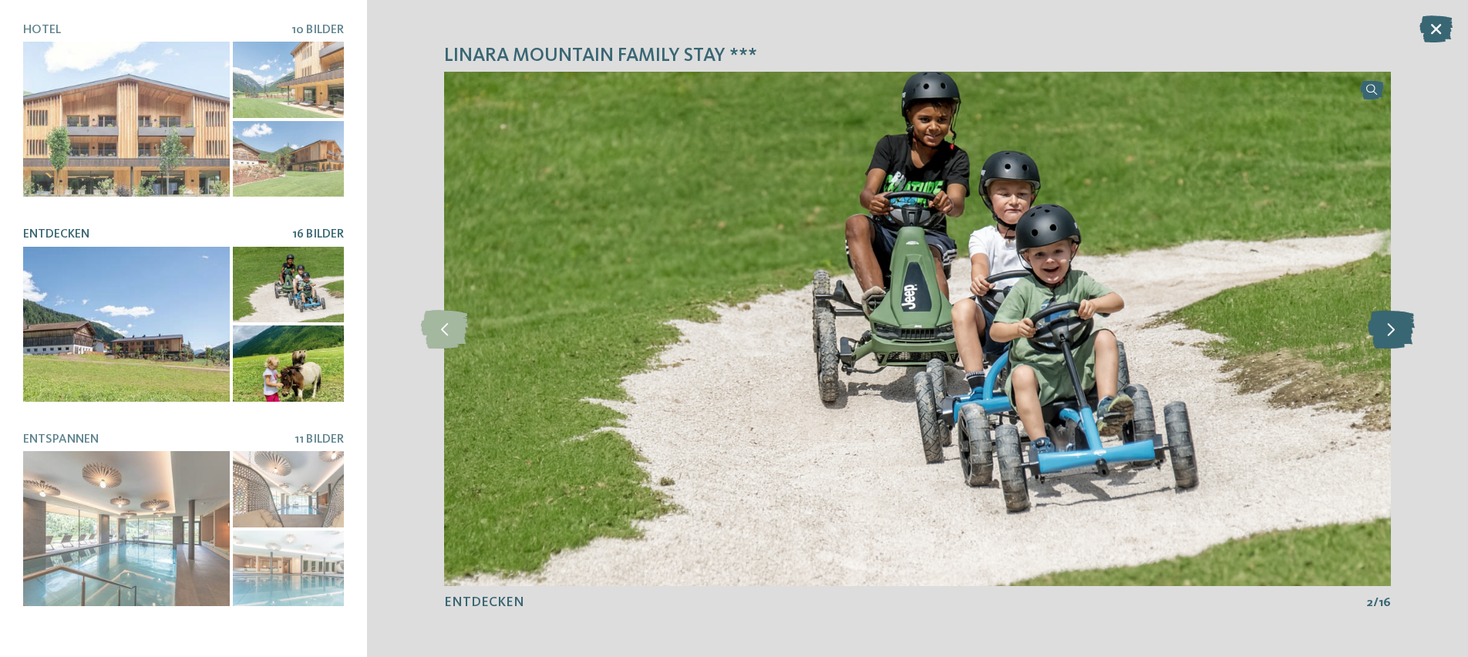
click at [1387, 331] on icon at bounding box center [1390, 328] width 47 height 39
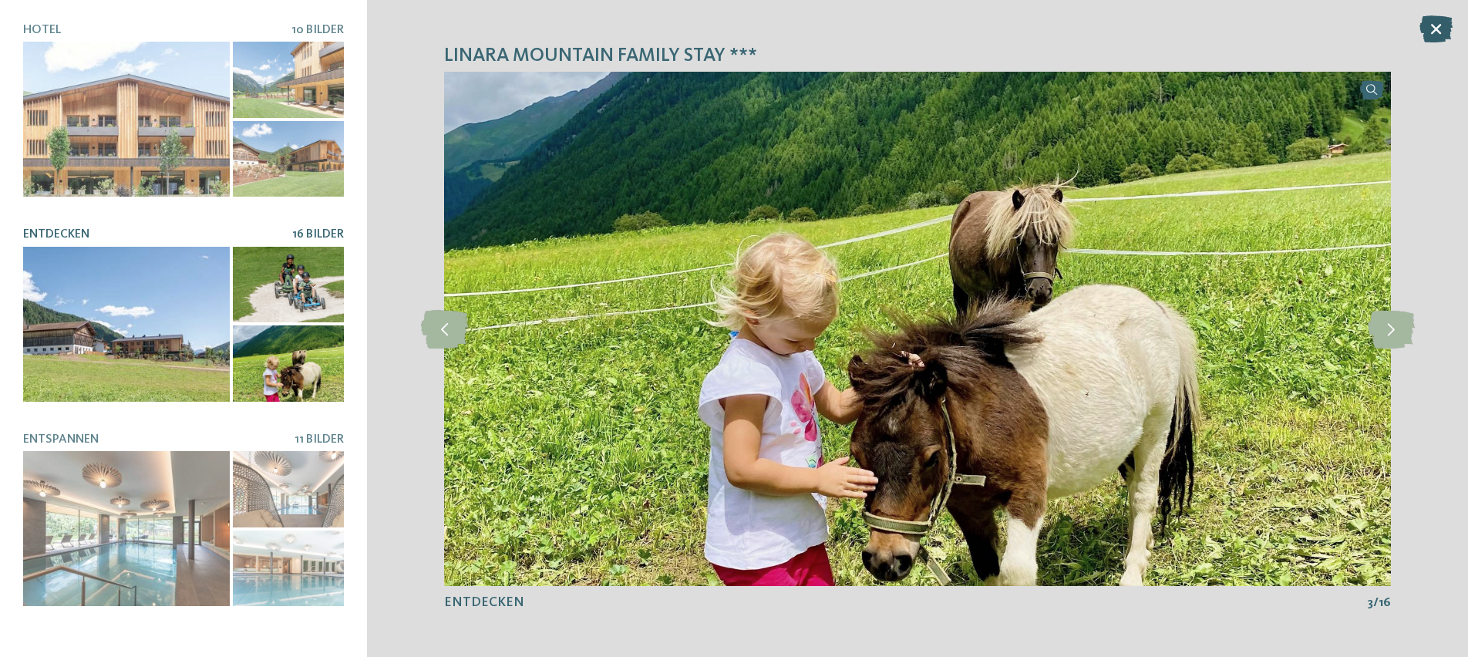
click at [1444, 21] on icon at bounding box center [1435, 28] width 33 height 27
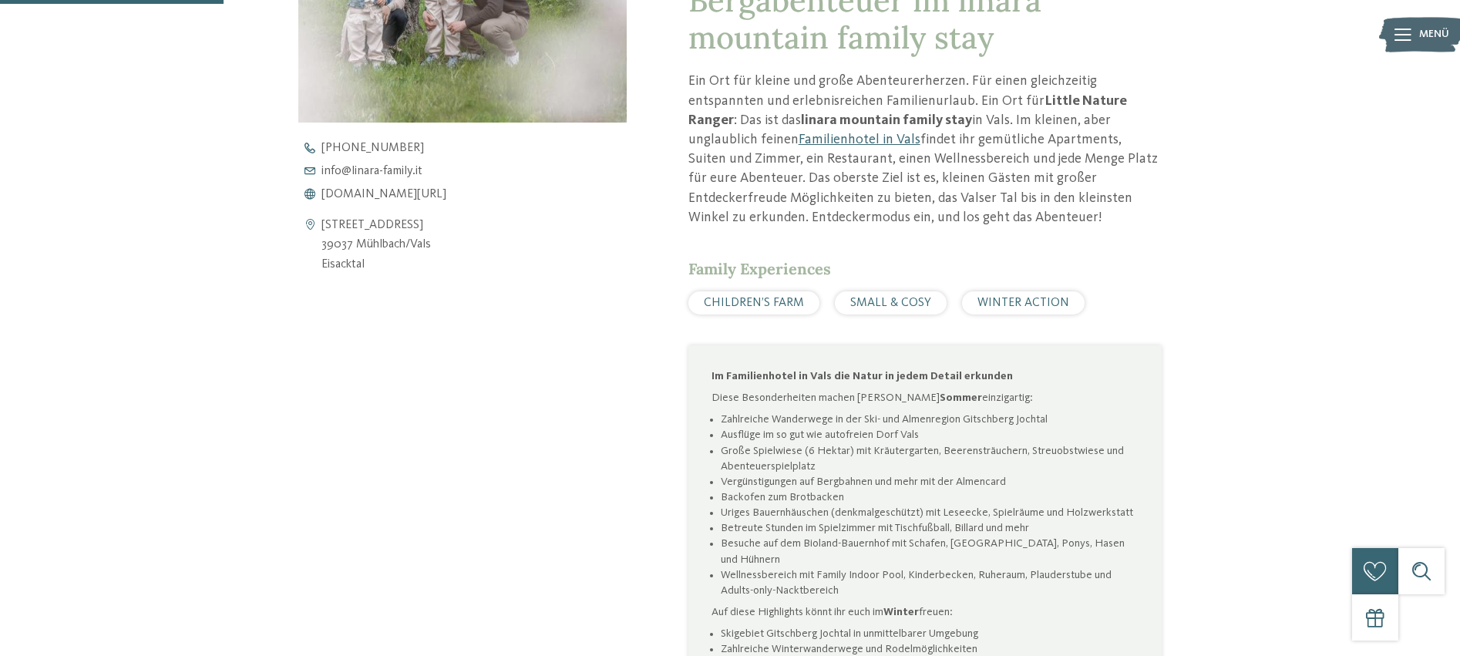
scroll to position [772, 0]
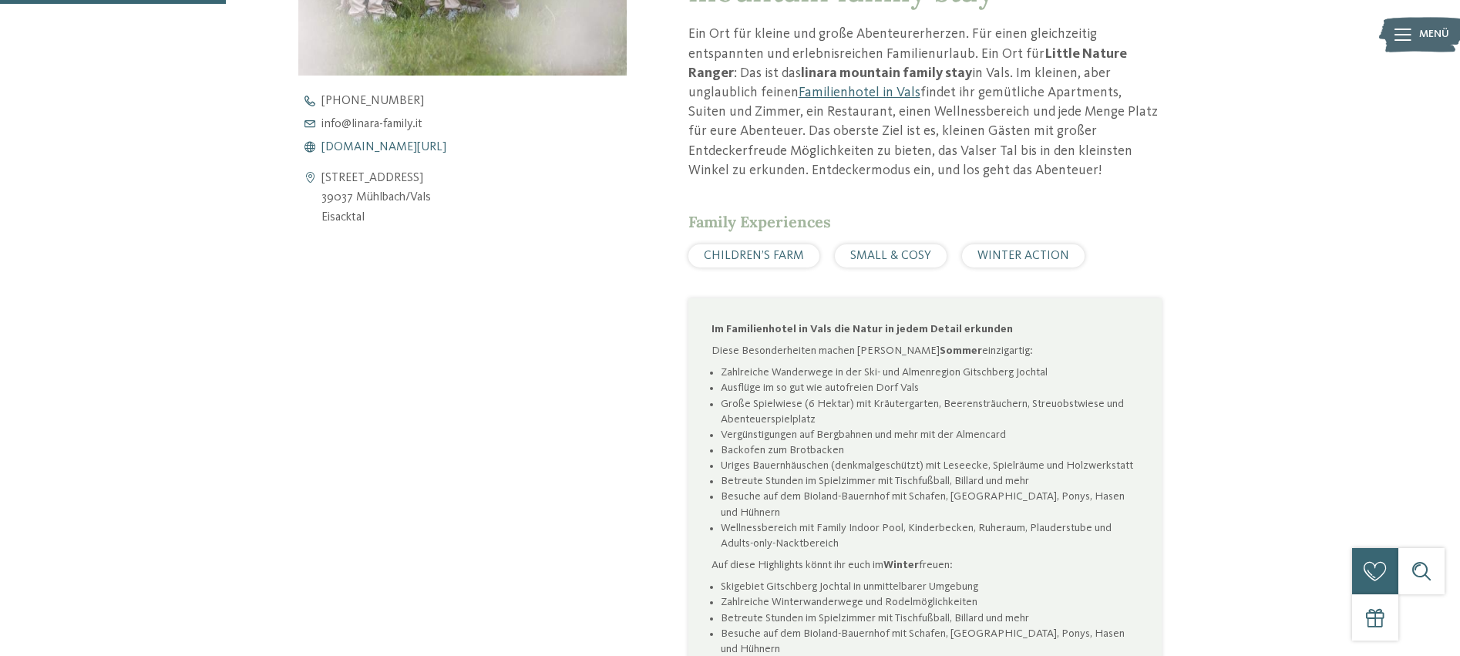
click at [382, 143] on span "www.linara-family.it/de" at bounding box center [383, 147] width 125 height 12
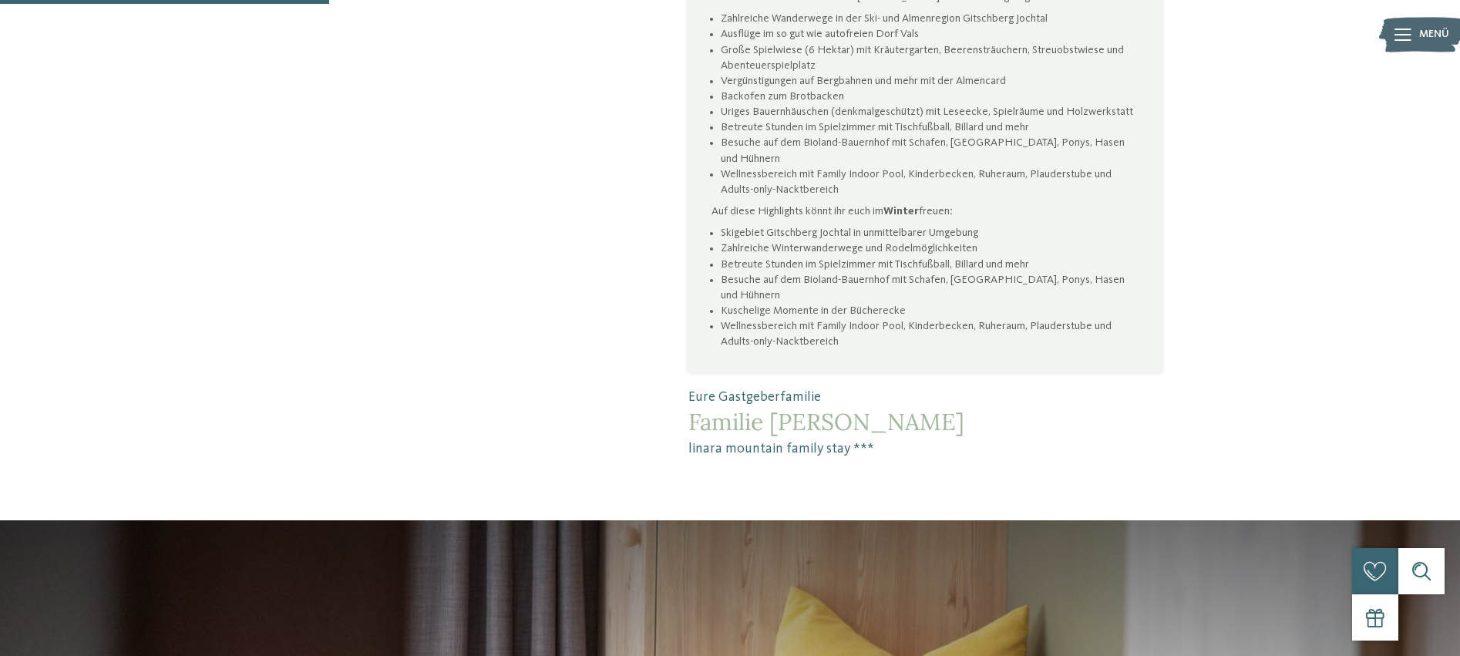
scroll to position [1125, 1]
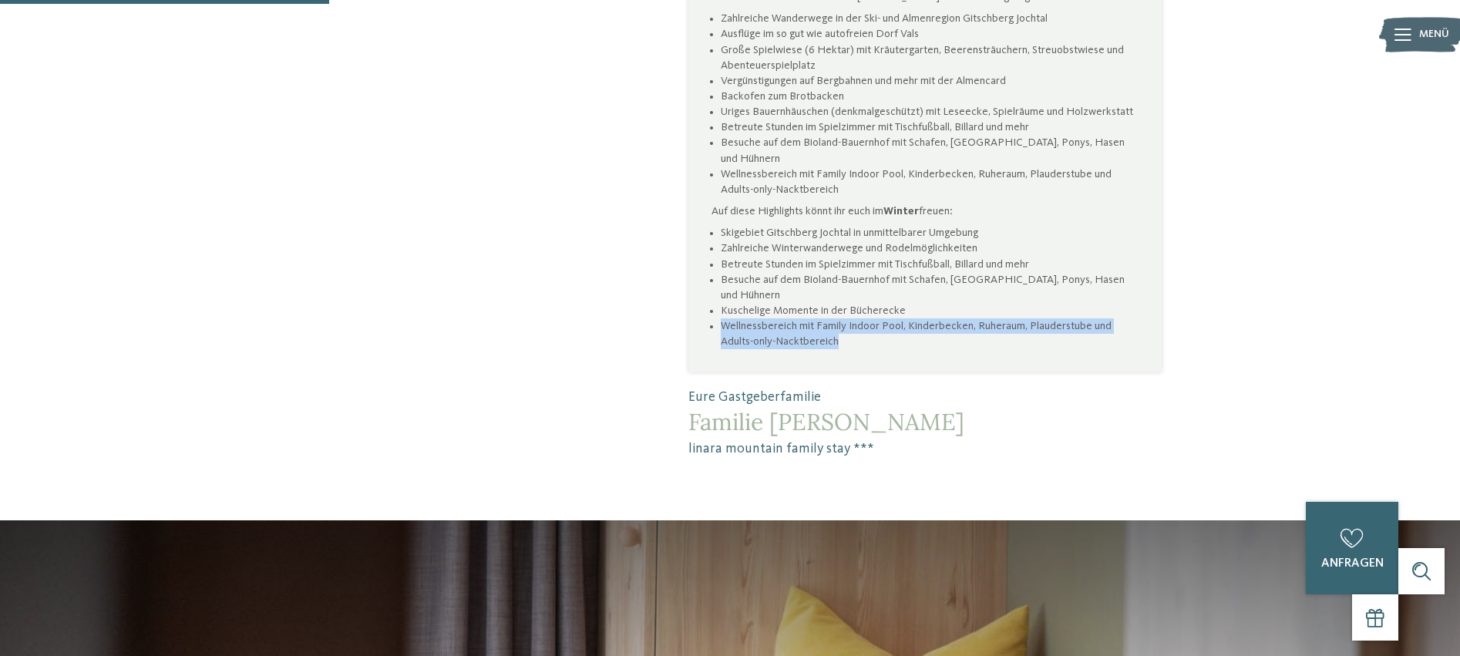
drag, startPoint x: 851, startPoint y: 309, endPoint x: 720, endPoint y: 296, distance: 131.7
click at [721, 318] on li "Wellnessbereich mit Family Indoor Pool, Kinderbecken, Ruheraum, Plauderstube un…" at bounding box center [930, 333] width 418 height 31
click at [970, 318] on li "Wellnessbereich mit Family Indoor Pool, Kinderbecken, Ruheraum, Plauderstube un…" at bounding box center [930, 333] width 418 height 31
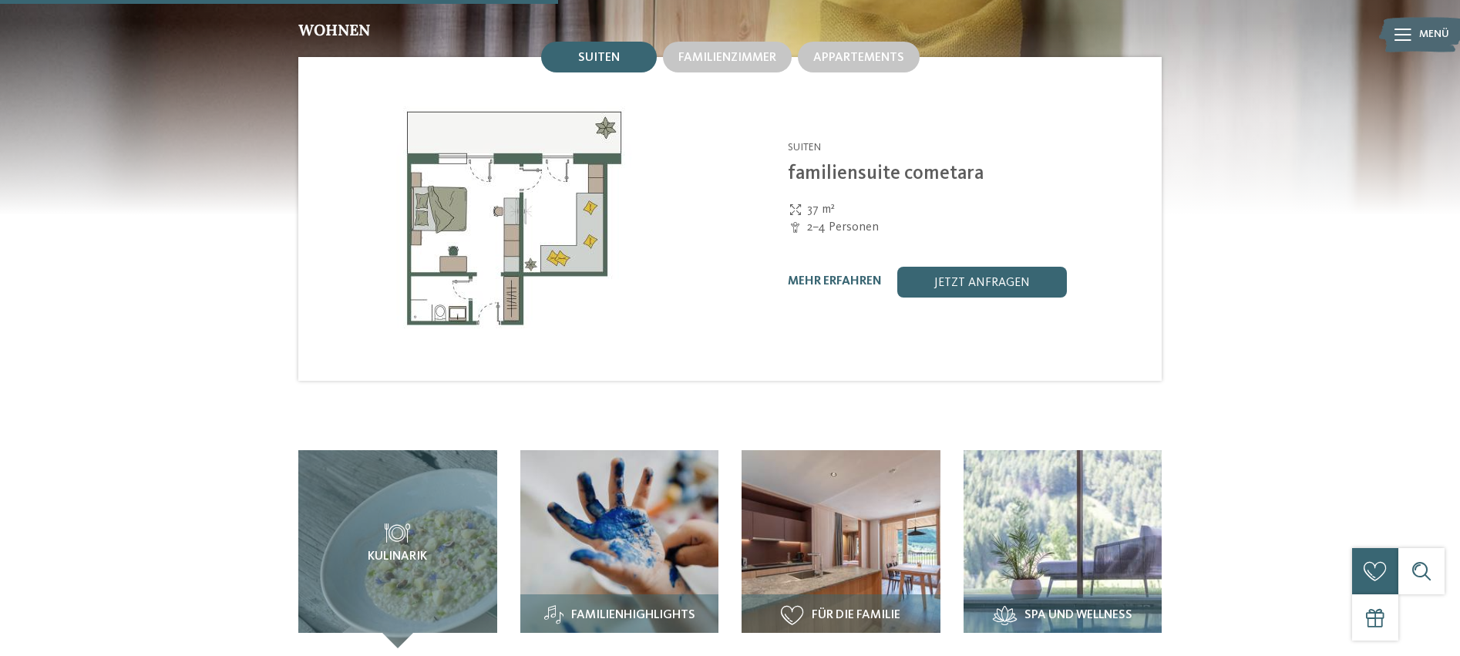
scroll to position [2151, 0]
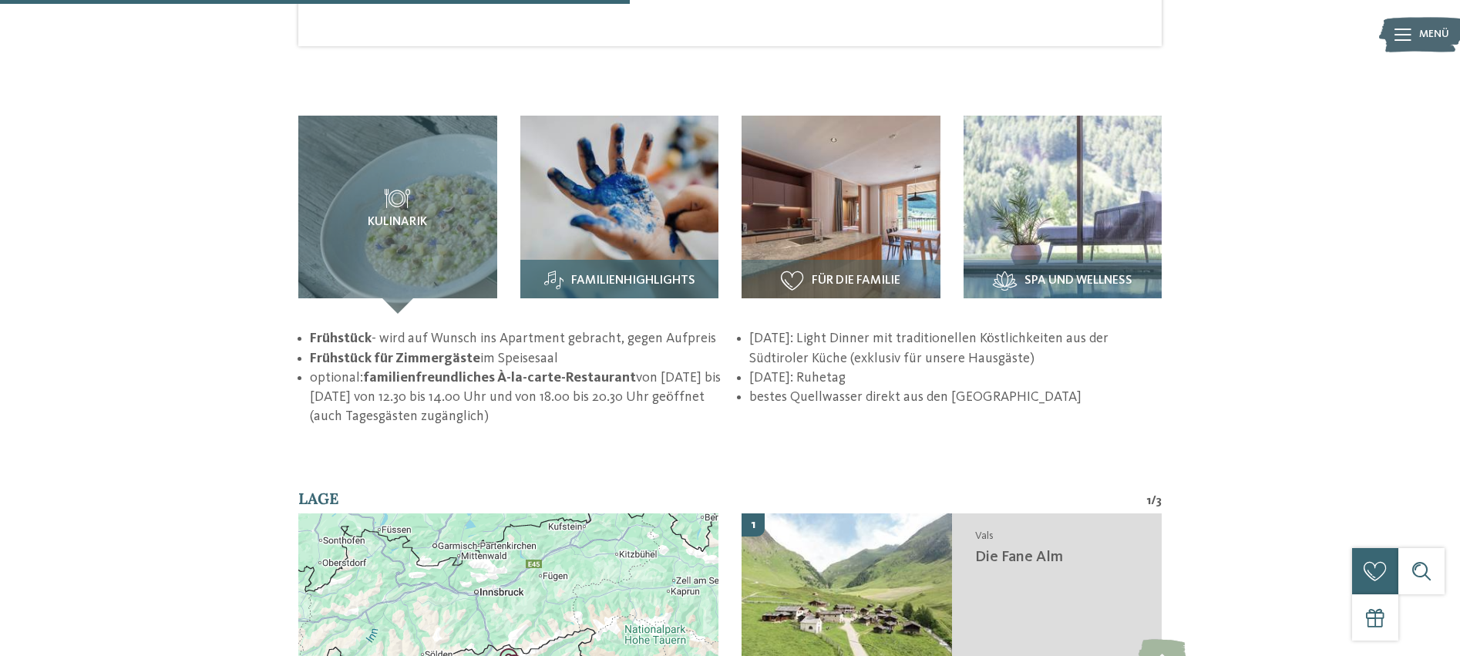
click at [615, 271] on h3 "Familienhighlights" at bounding box center [619, 280] width 183 height 19
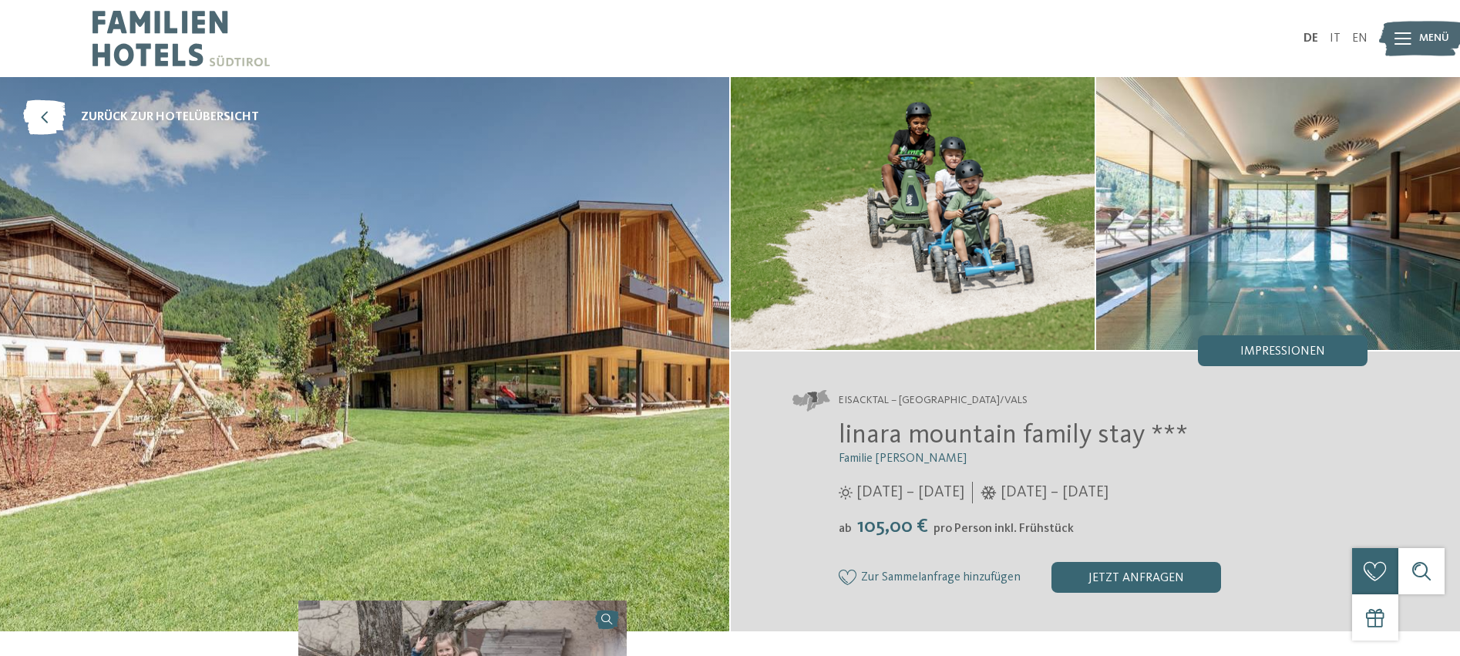
scroll to position [0, 0]
click at [150, 47] on img at bounding box center [180, 38] width 177 height 77
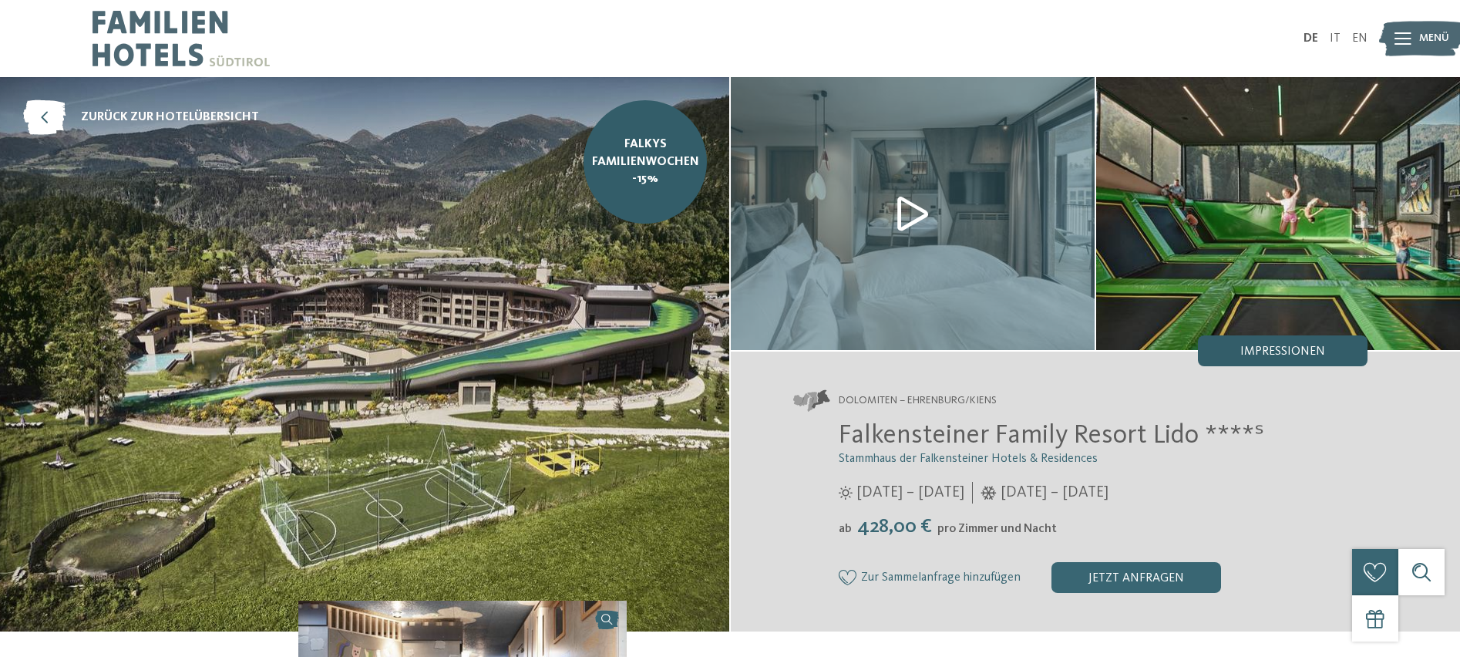
click at [1235, 348] on div "Impressionen" at bounding box center [1283, 350] width 170 height 31
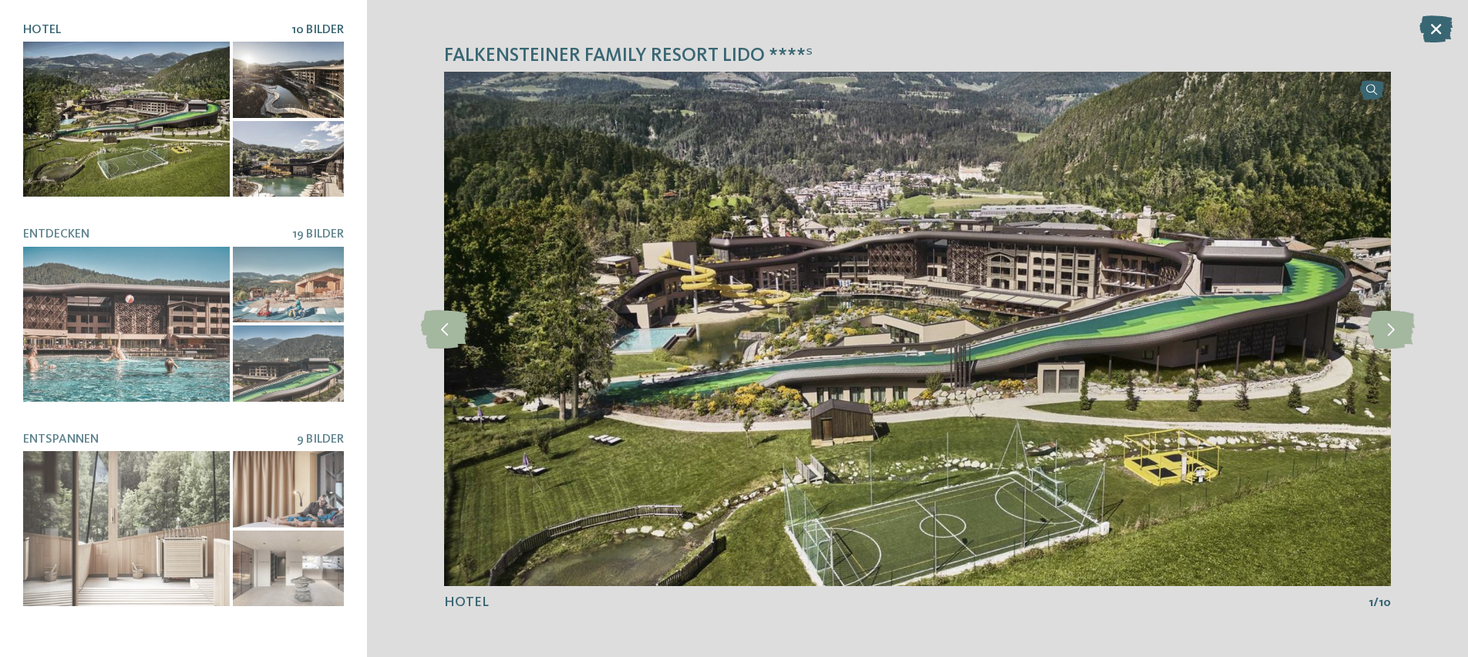
click at [278, 115] on div at bounding box center [288, 80] width 111 height 76
click at [1397, 338] on icon at bounding box center [1390, 328] width 47 height 39
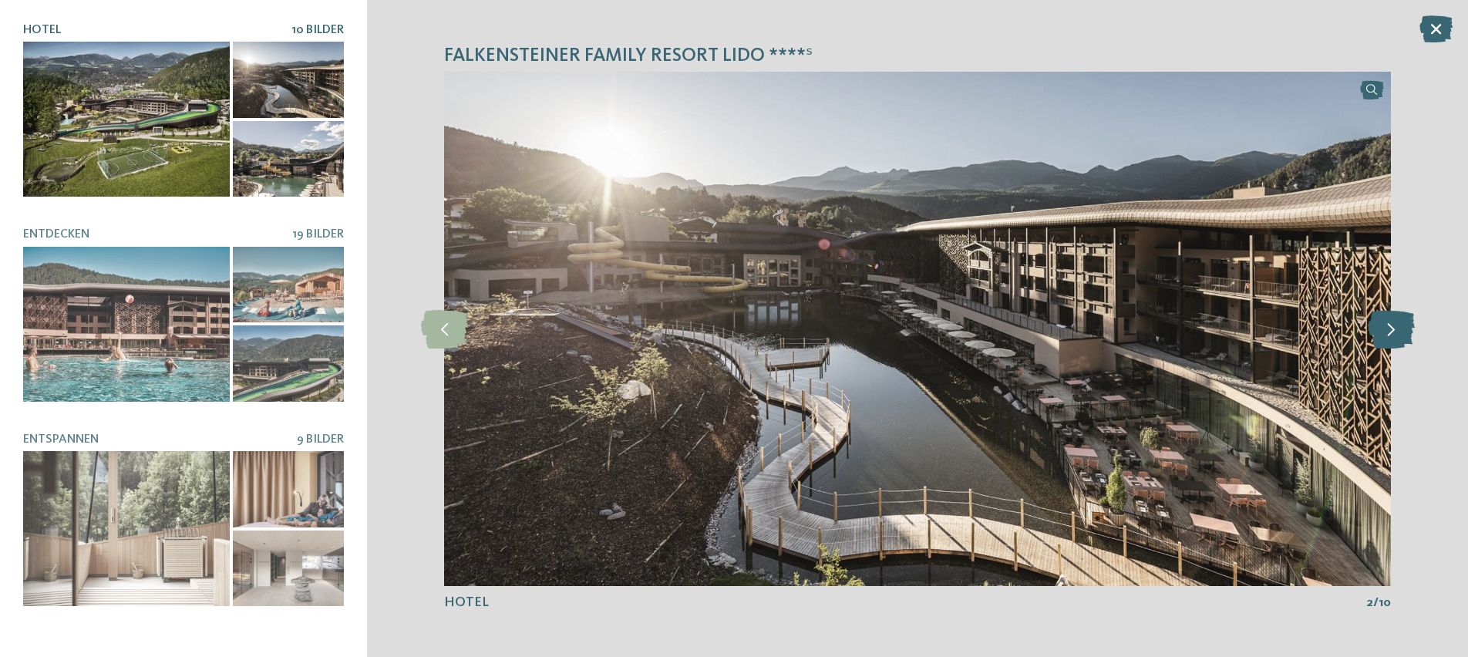
click at [1397, 338] on icon at bounding box center [1390, 328] width 47 height 39
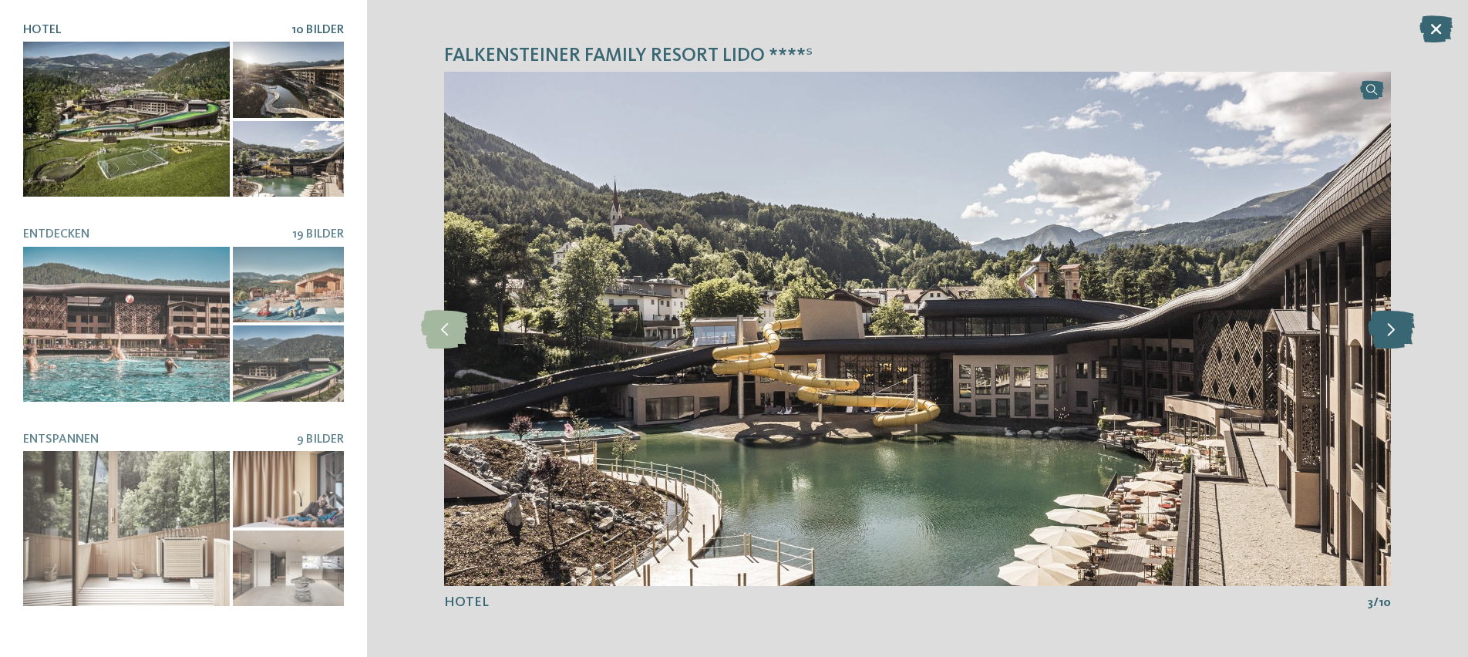
click at [1397, 338] on icon at bounding box center [1390, 328] width 47 height 39
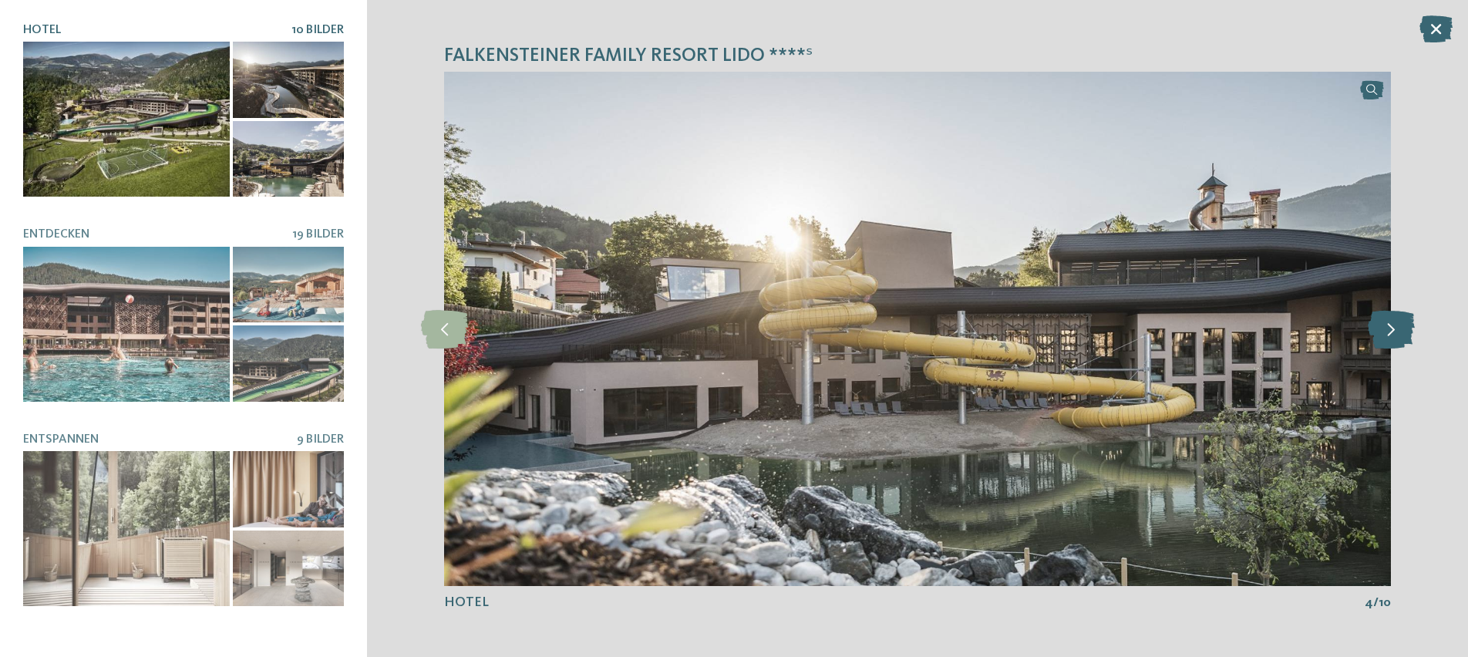
click at [1397, 338] on icon at bounding box center [1390, 328] width 47 height 39
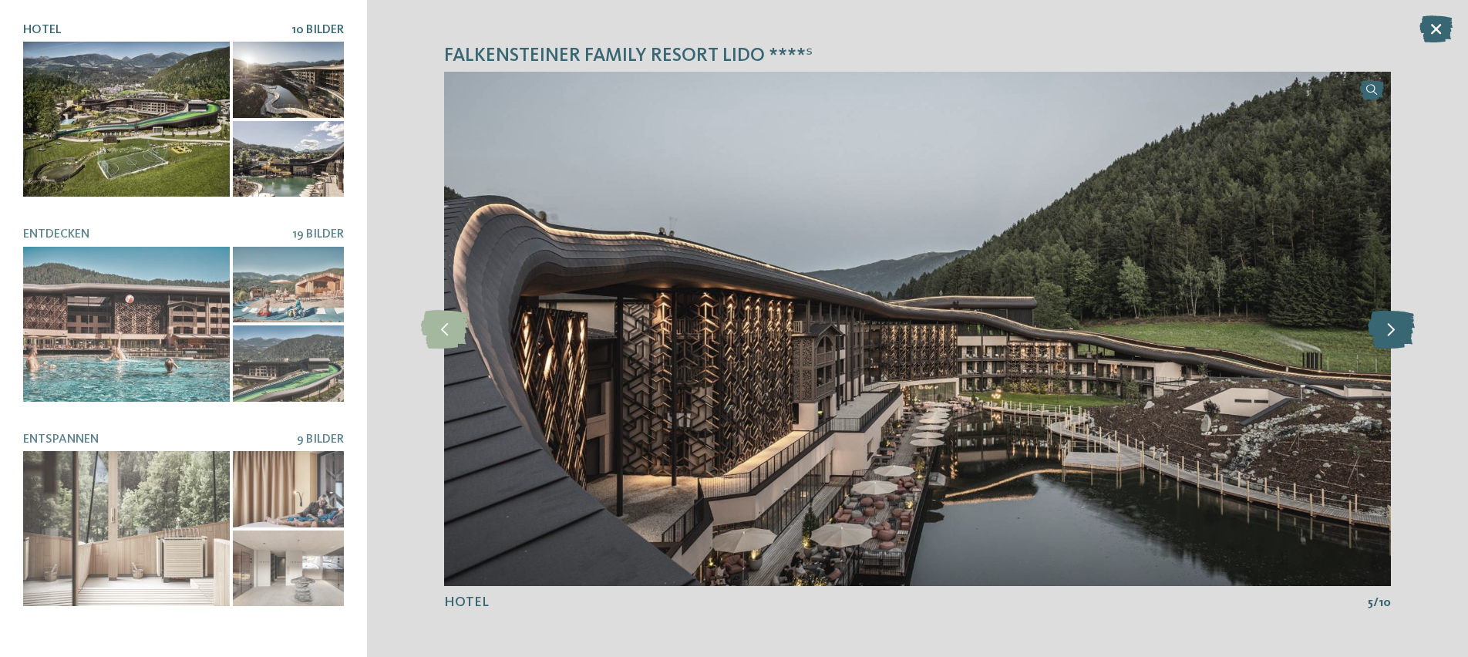
click at [1397, 338] on icon at bounding box center [1390, 328] width 47 height 39
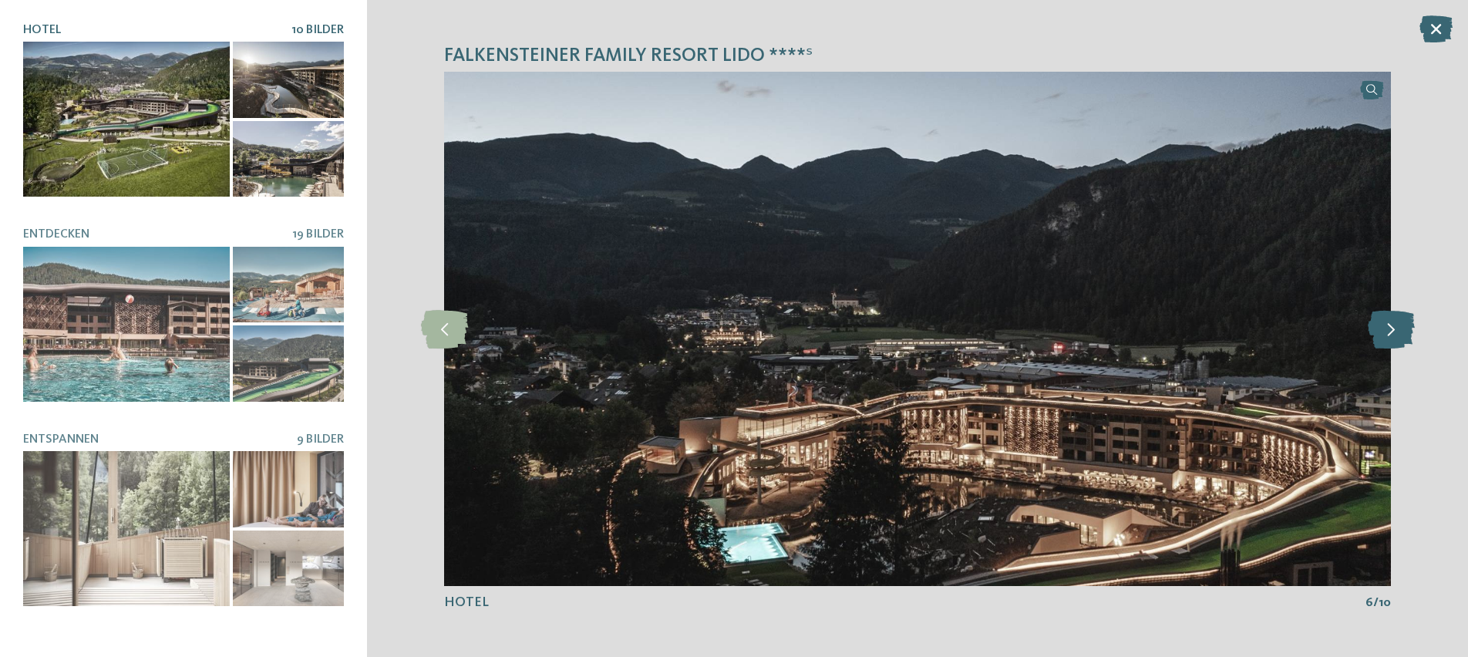
click at [1397, 338] on icon at bounding box center [1390, 328] width 47 height 39
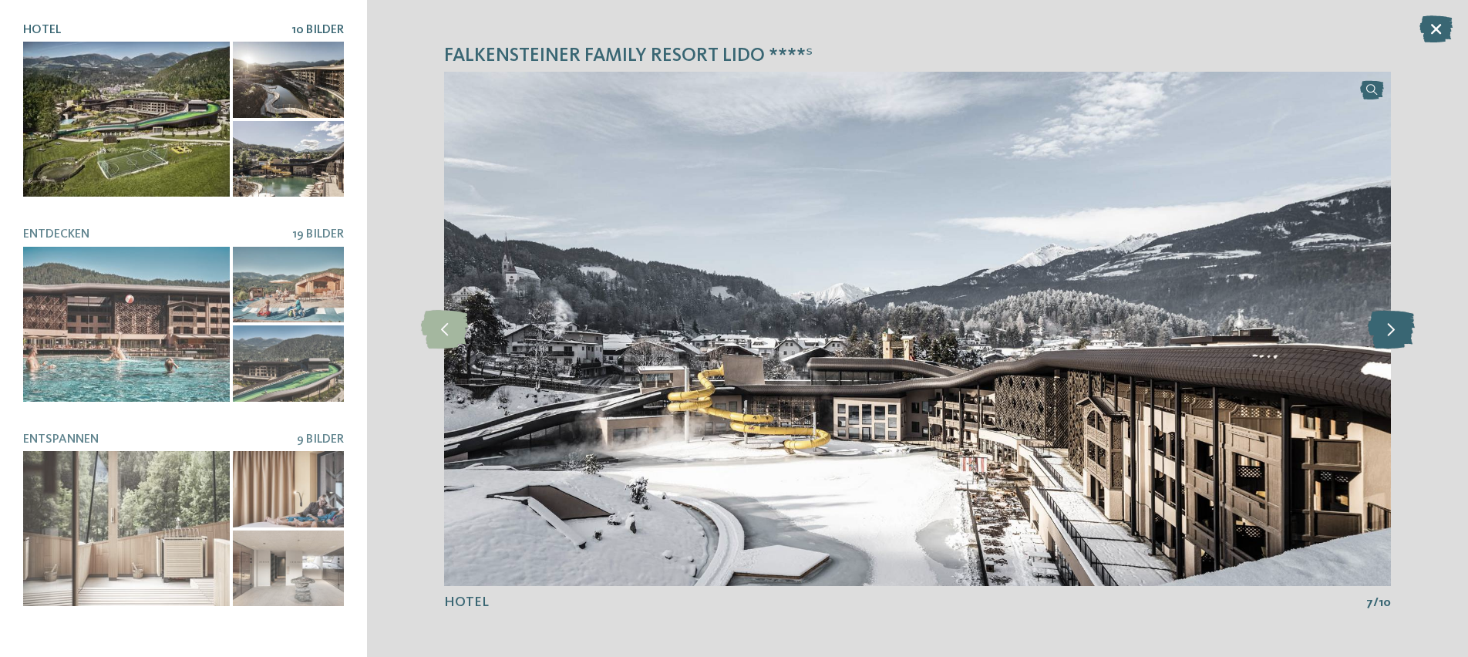
click at [1397, 338] on icon at bounding box center [1390, 328] width 47 height 39
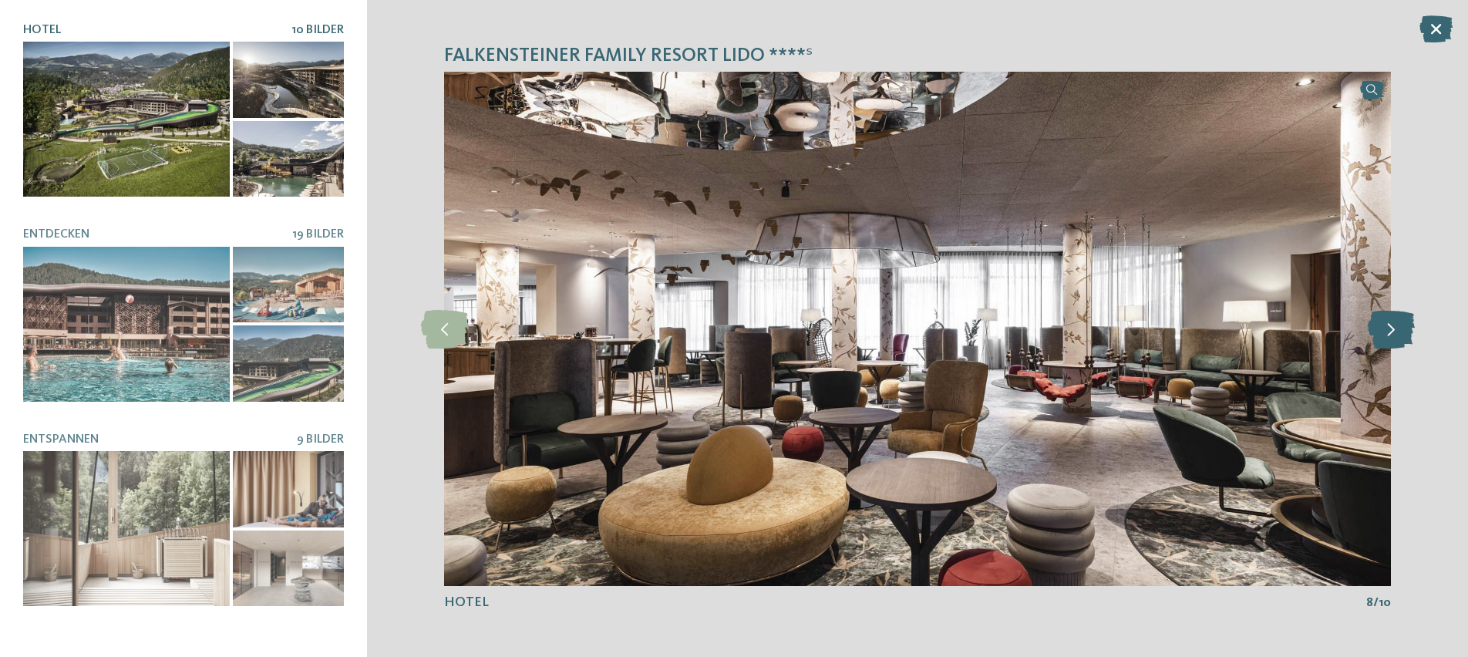
click at [1397, 338] on icon at bounding box center [1390, 328] width 47 height 39
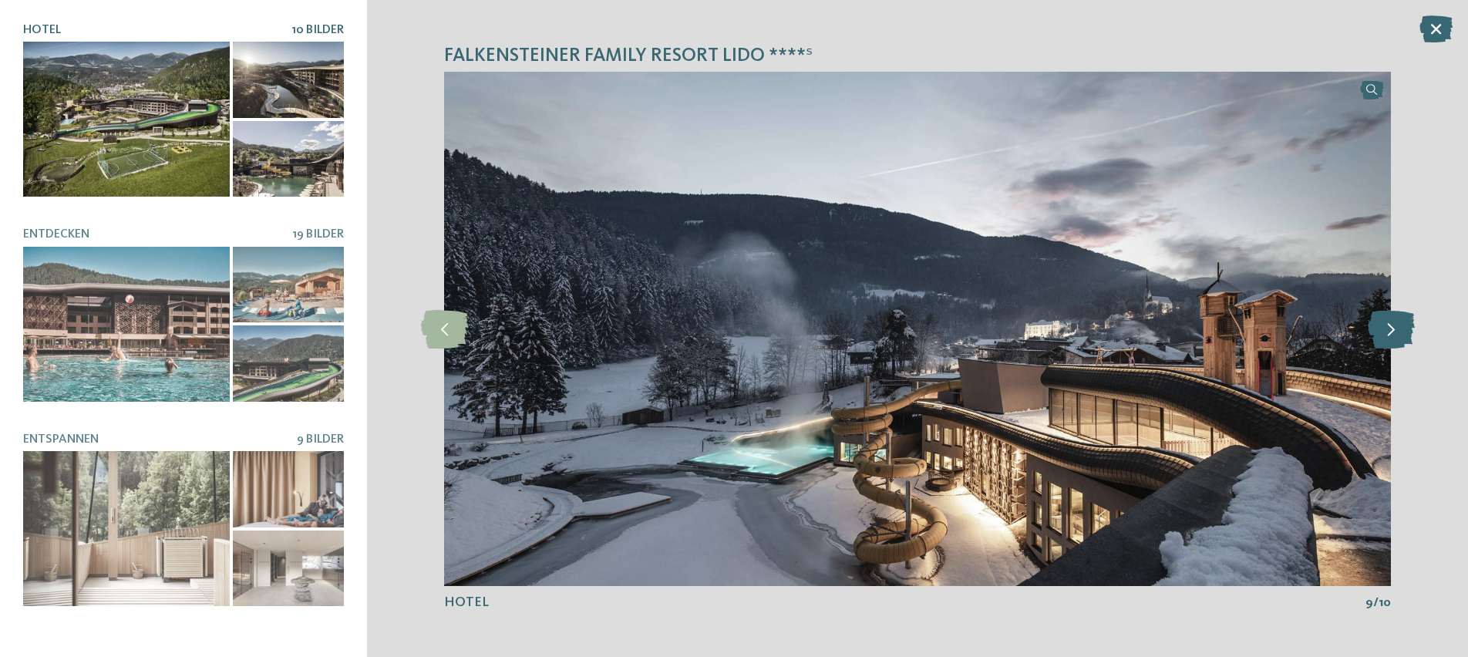
click at [1397, 338] on icon at bounding box center [1390, 328] width 47 height 39
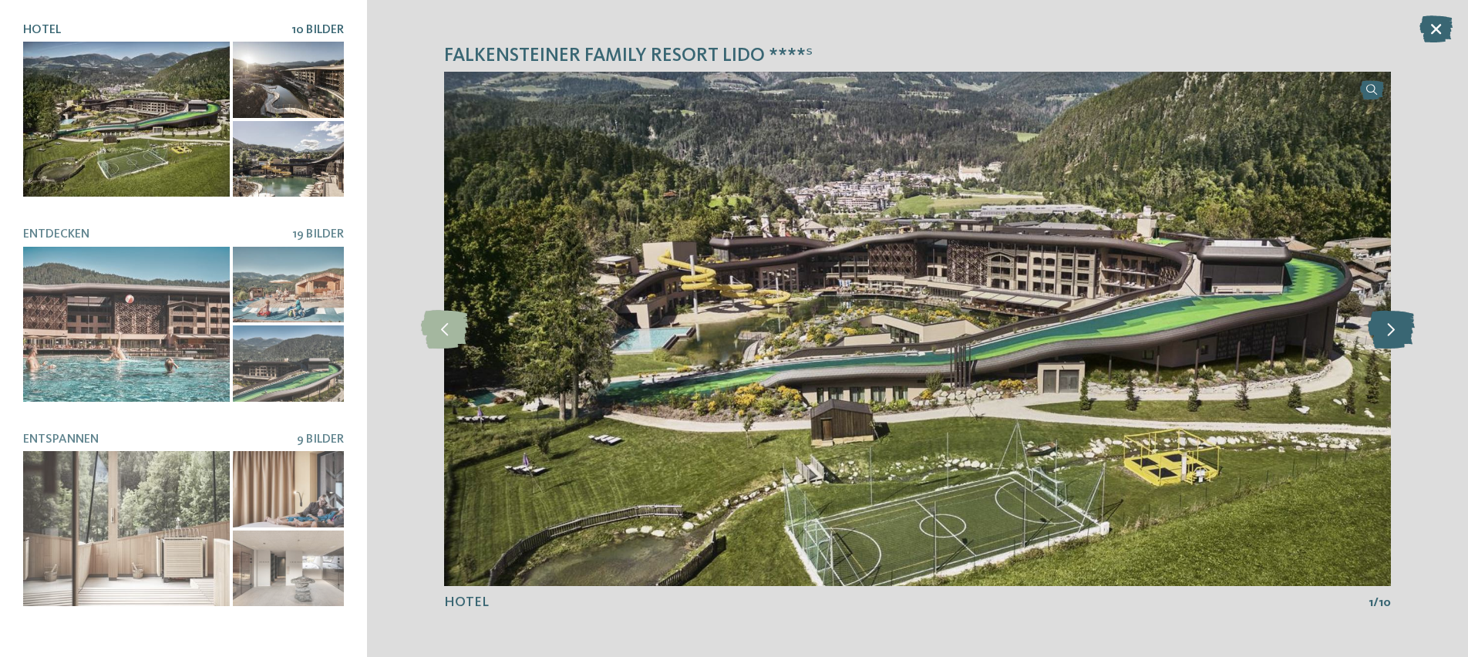
click at [1397, 338] on icon at bounding box center [1390, 328] width 47 height 39
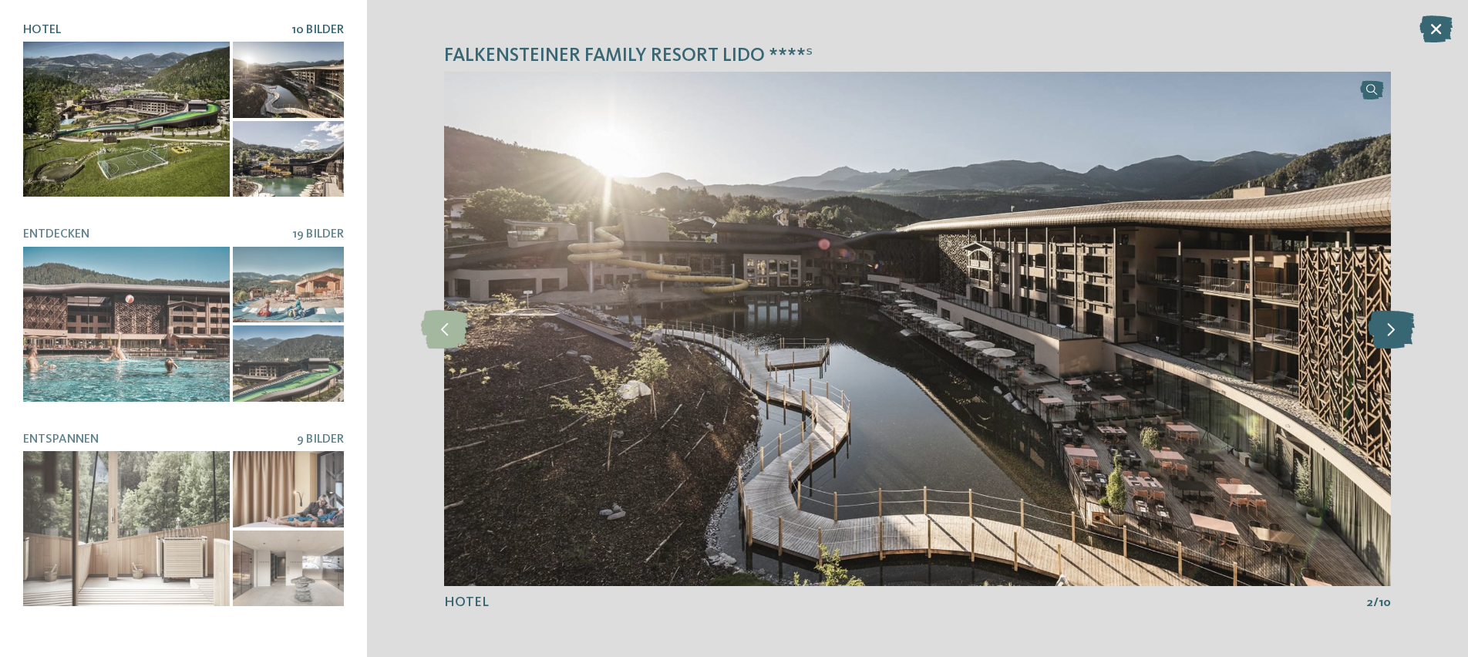
click at [1397, 338] on icon at bounding box center [1390, 328] width 47 height 39
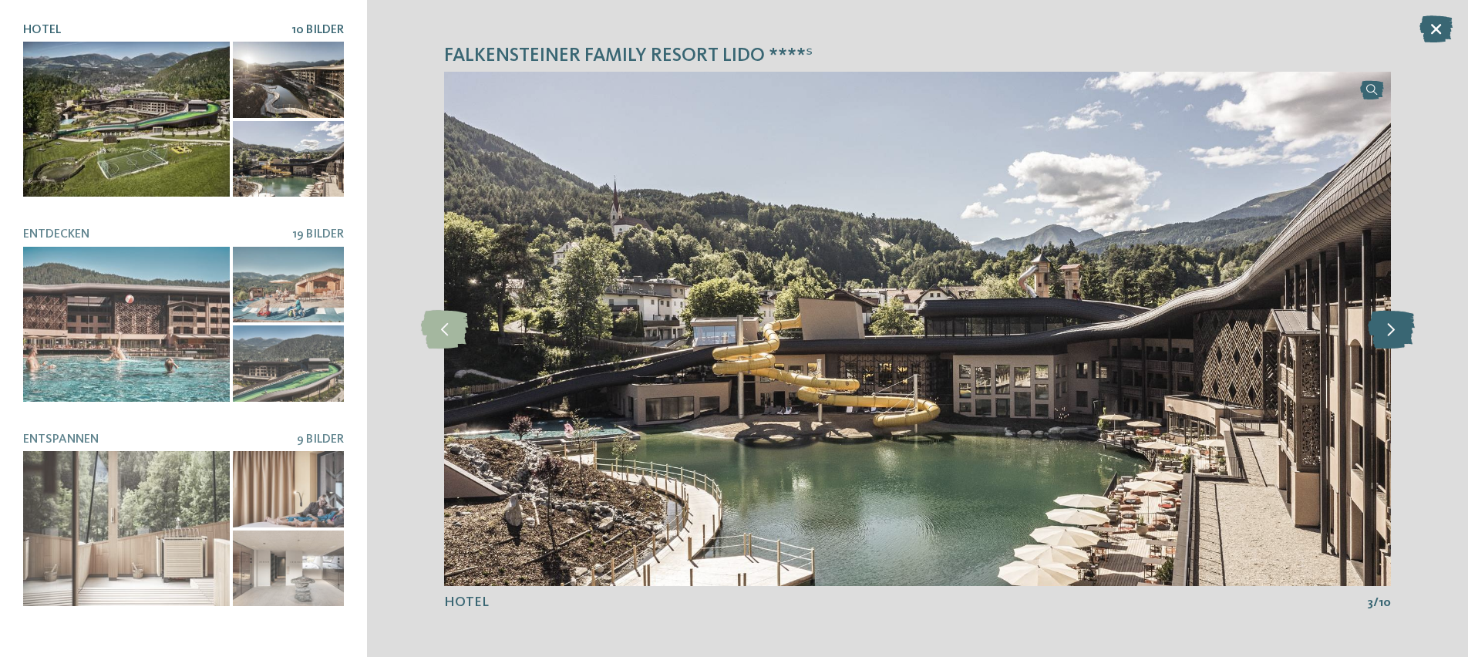
click at [1397, 338] on icon at bounding box center [1390, 328] width 47 height 39
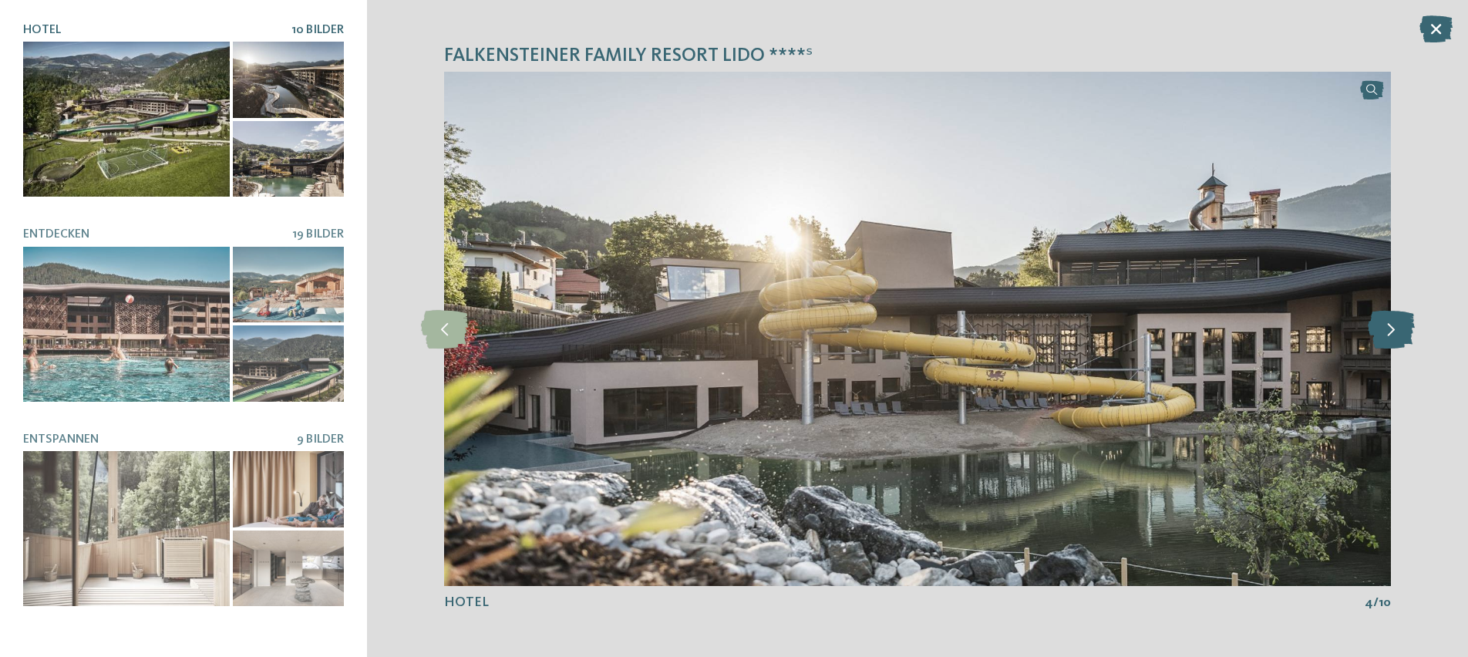
click at [1397, 338] on icon at bounding box center [1390, 328] width 47 height 39
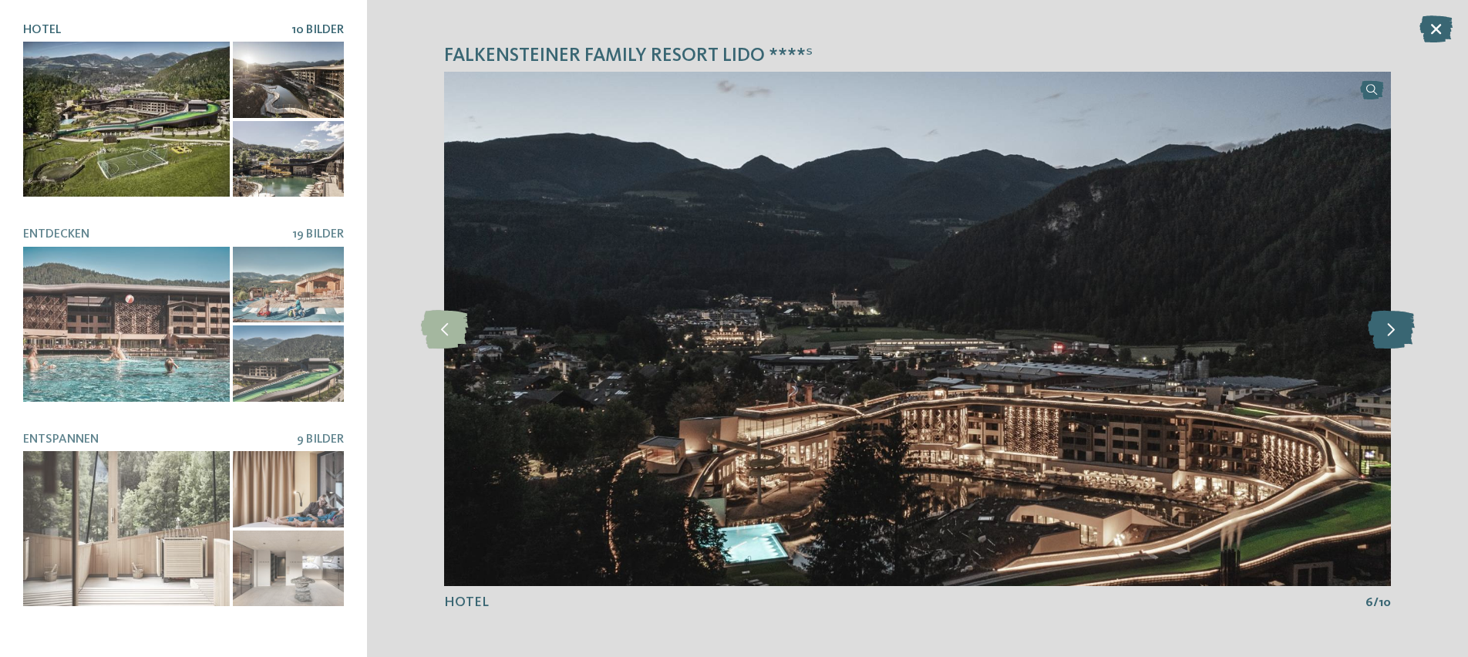
click at [1397, 338] on icon at bounding box center [1390, 328] width 47 height 39
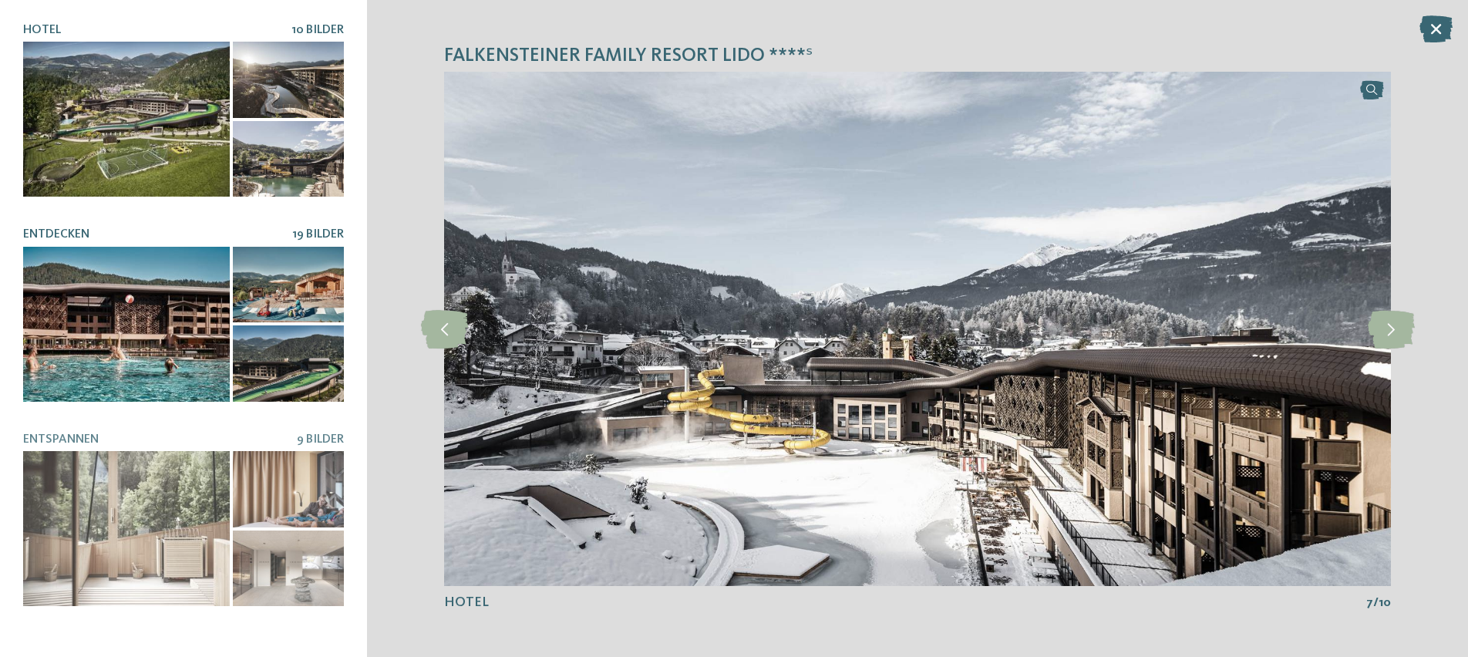
click at [173, 306] on div at bounding box center [126, 324] width 207 height 155
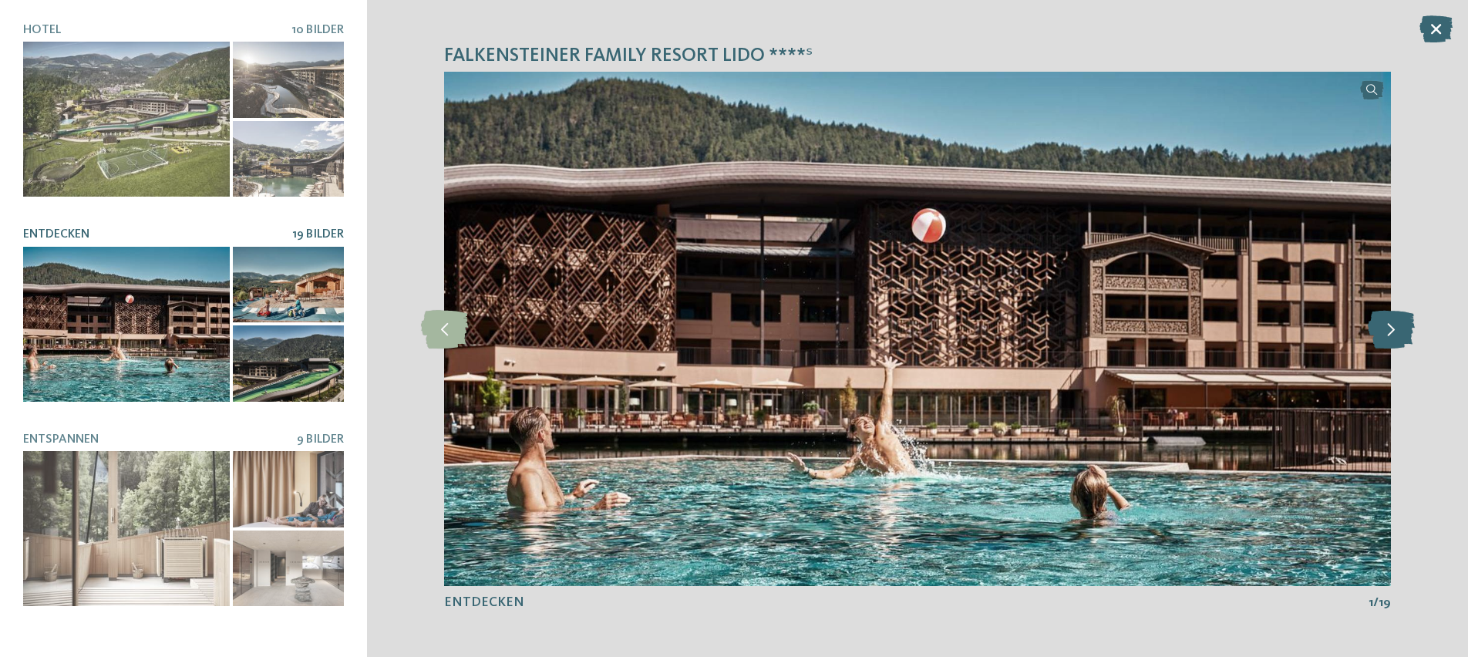
click at [1385, 341] on icon at bounding box center [1390, 328] width 47 height 39
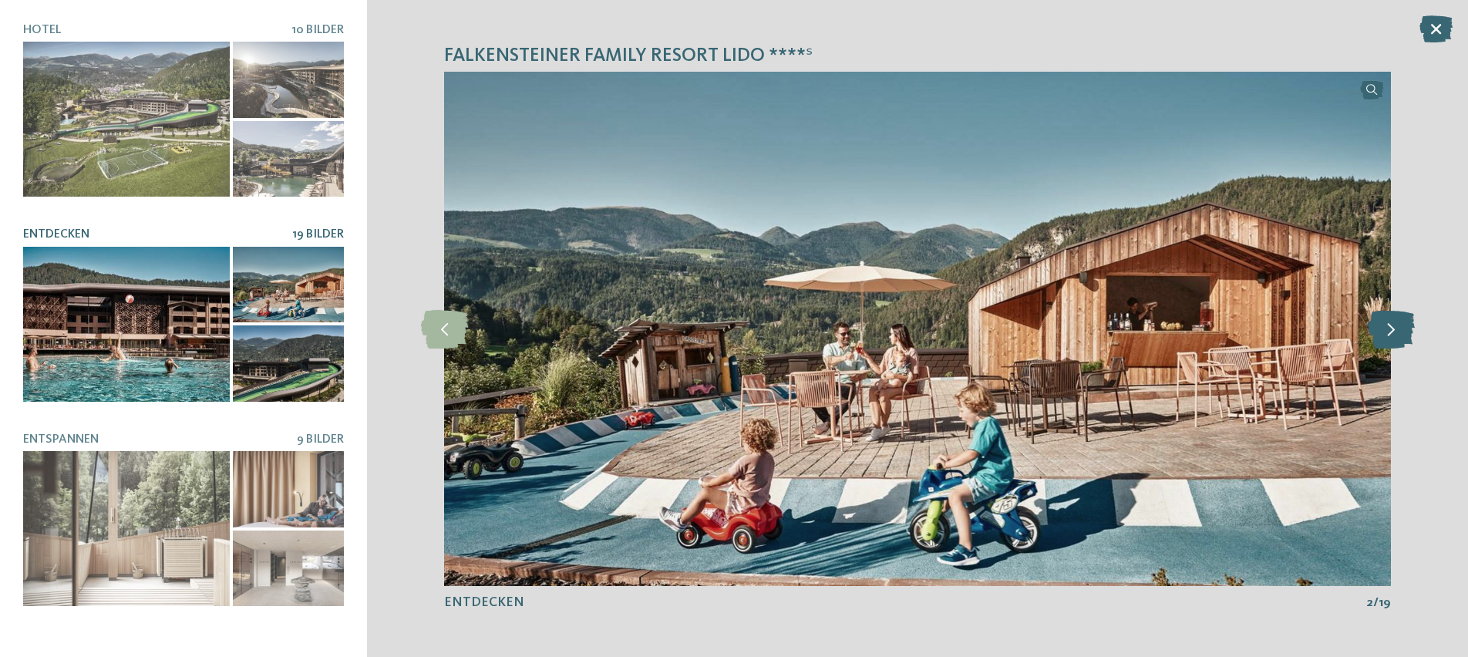
click at [1385, 341] on icon at bounding box center [1390, 328] width 47 height 39
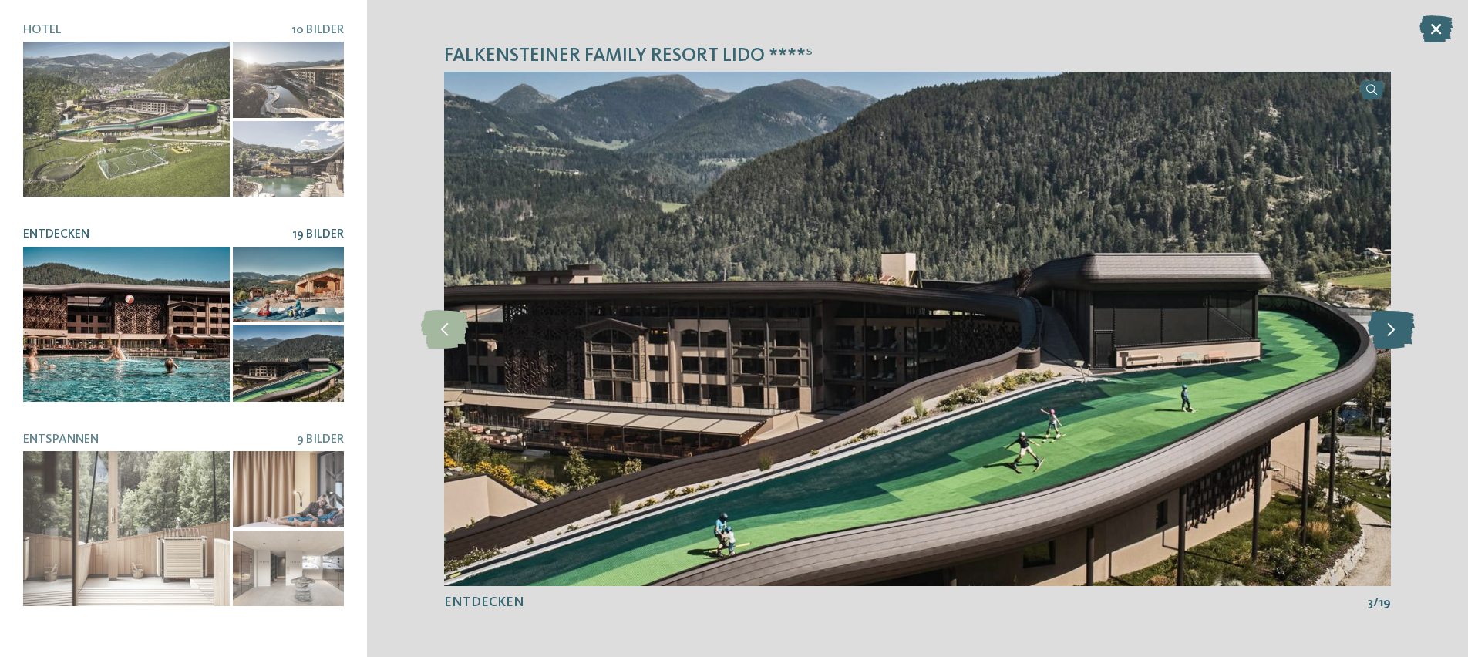
click at [1385, 341] on icon at bounding box center [1390, 328] width 47 height 39
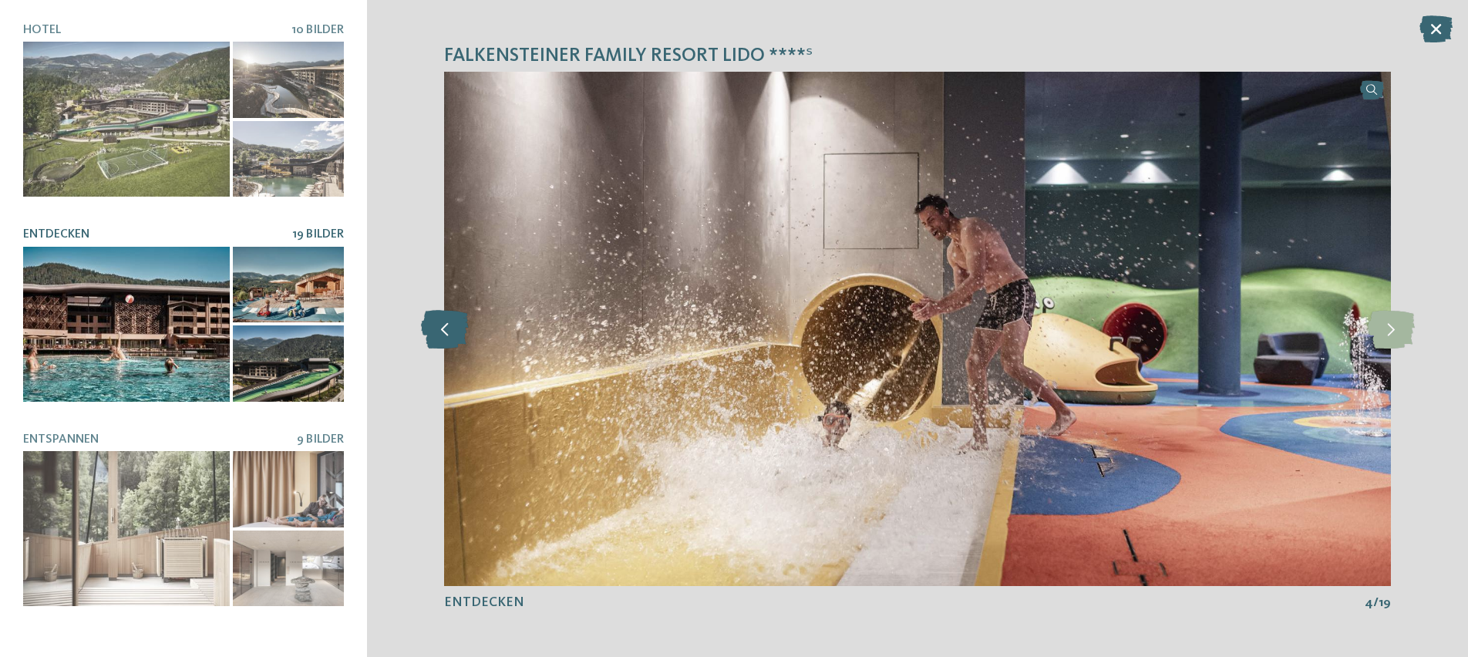
click at [458, 345] on icon at bounding box center [444, 328] width 47 height 39
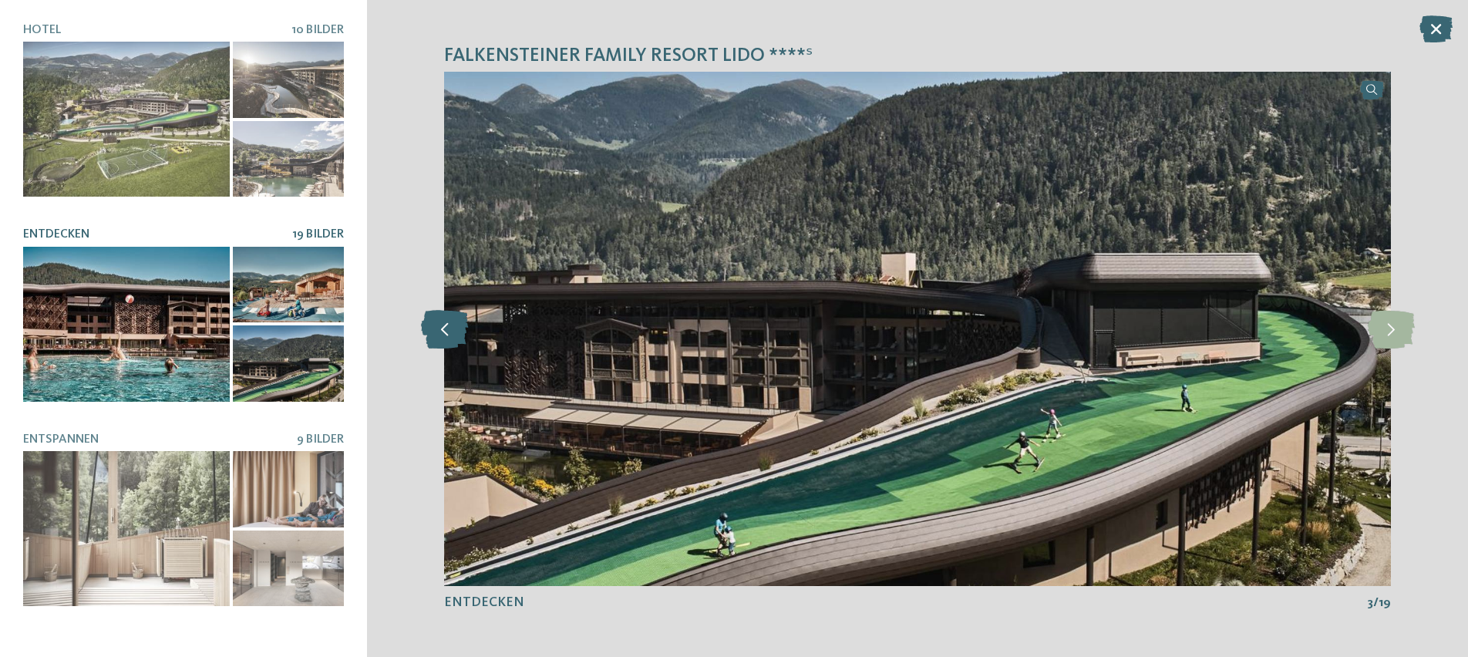
click at [458, 345] on icon at bounding box center [444, 328] width 47 height 39
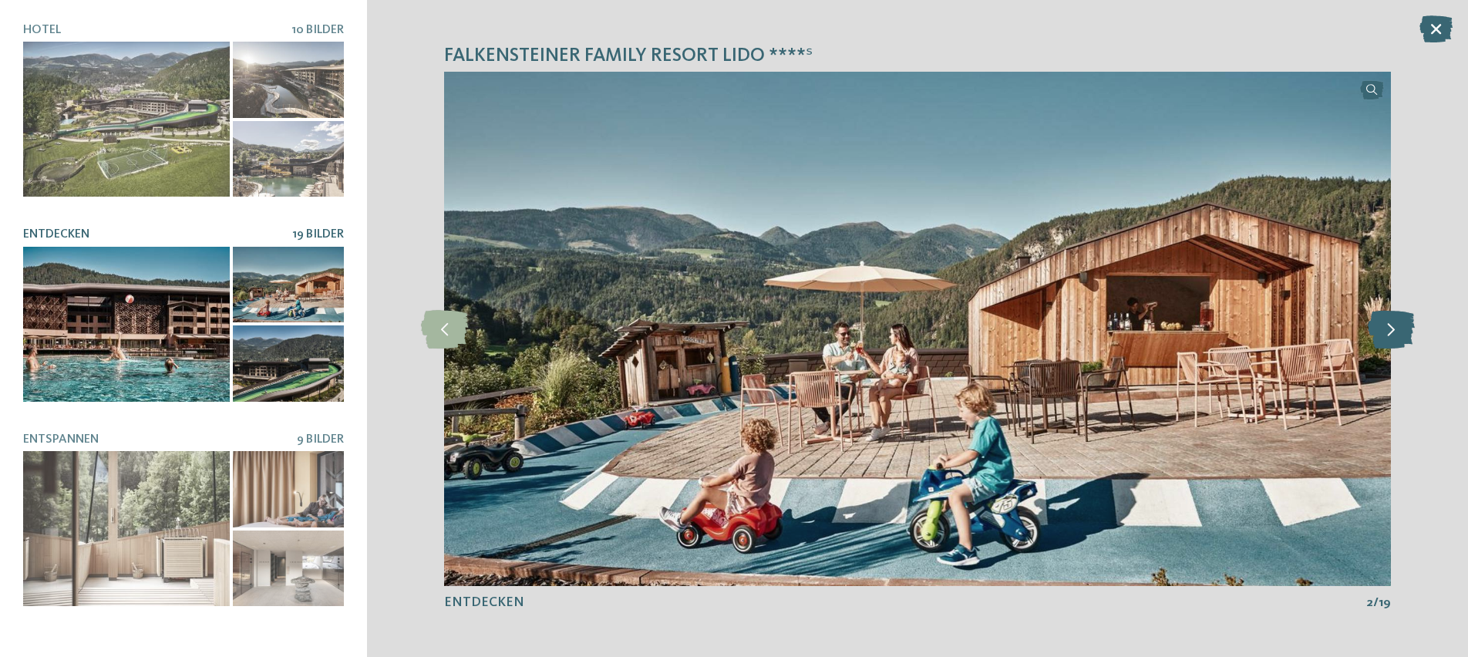
click at [1394, 338] on icon at bounding box center [1390, 328] width 47 height 39
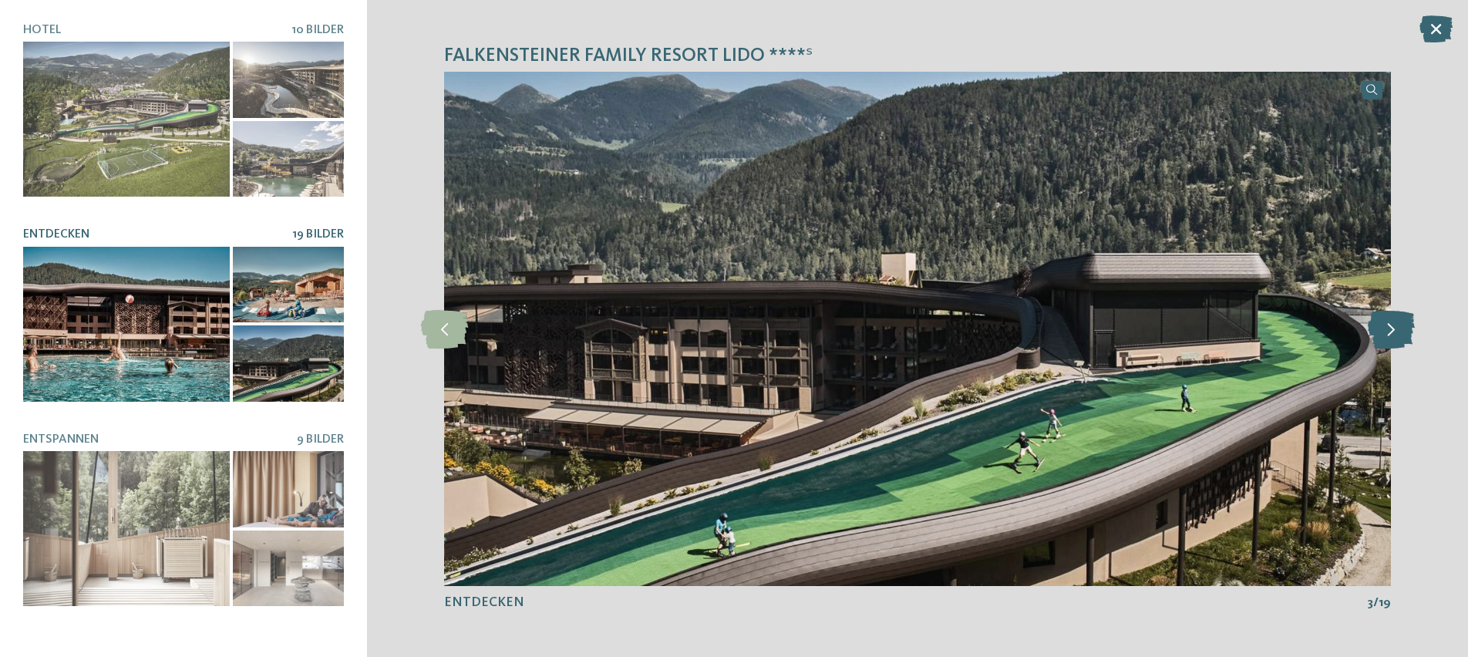
click at [1394, 338] on icon at bounding box center [1390, 328] width 47 height 39
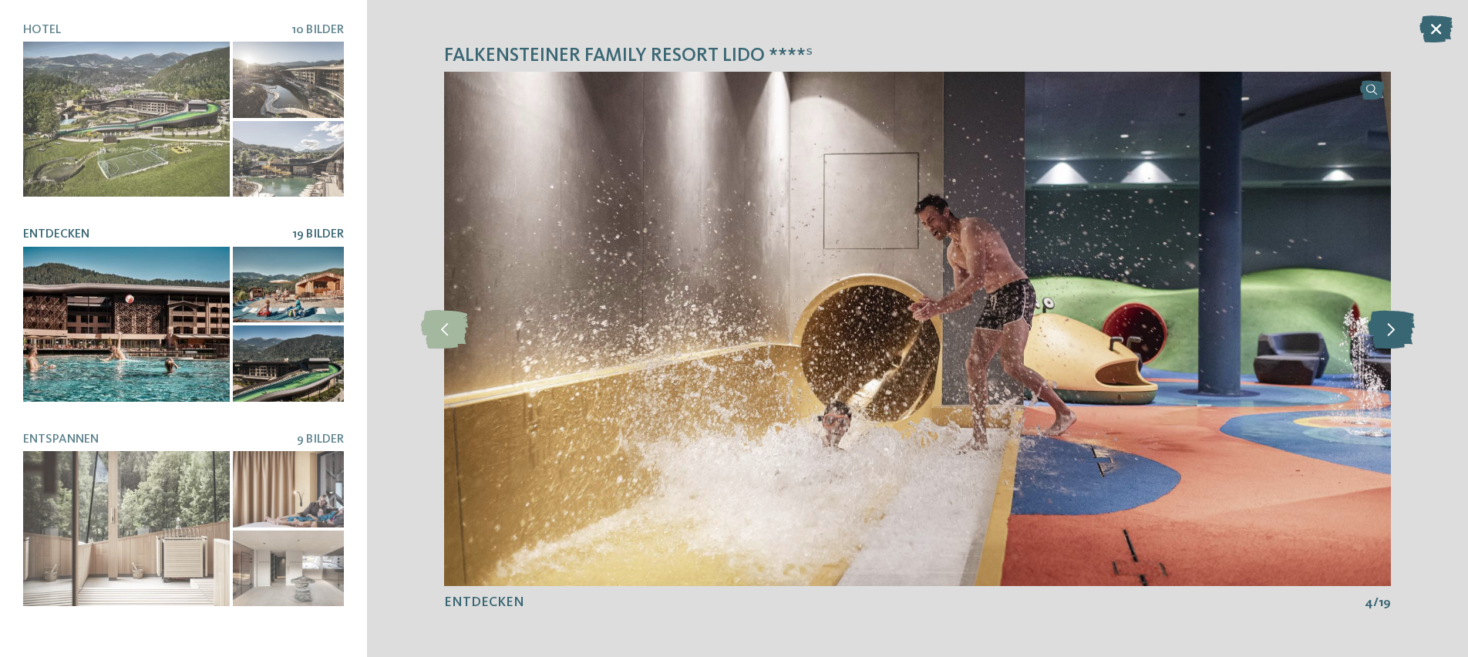
click at [1394, 338] on icon at bounding box center [1390, 328] width 47 height 39
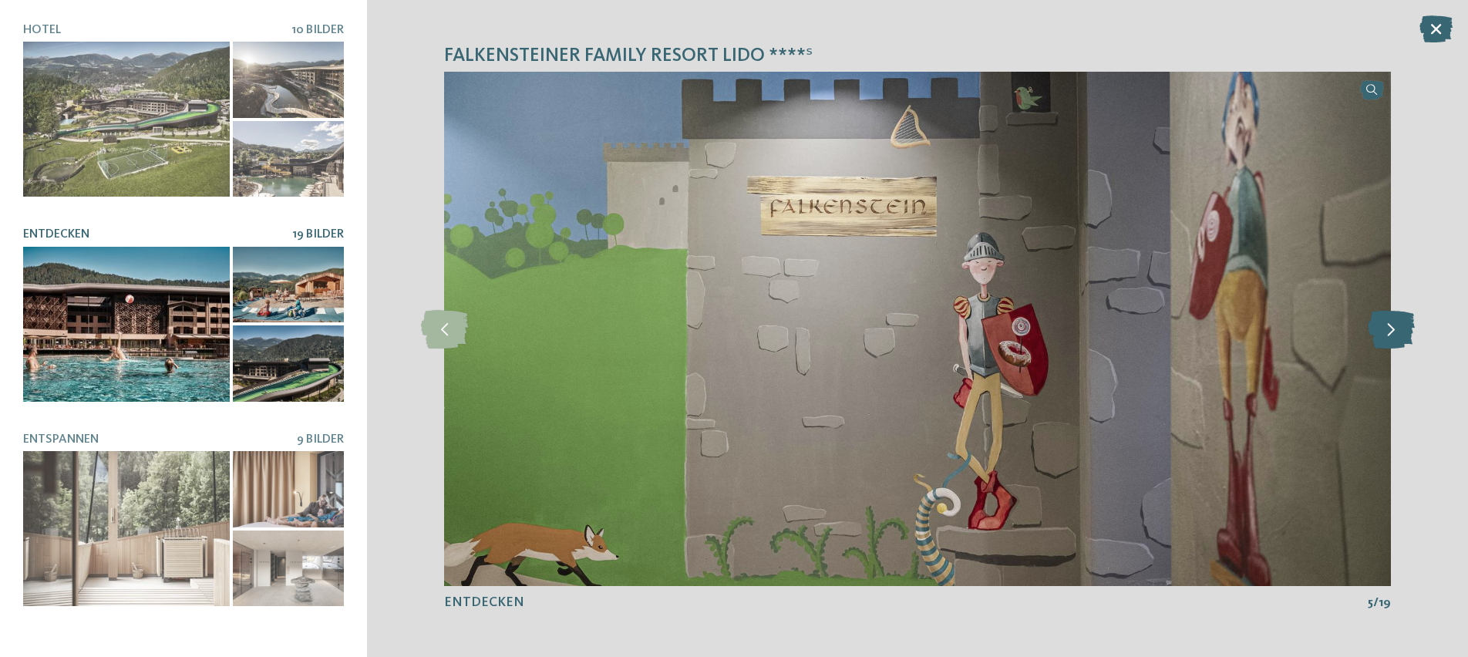
click at [1394, 338] on icon at bounding box center [1390, 328] width 47 height 39
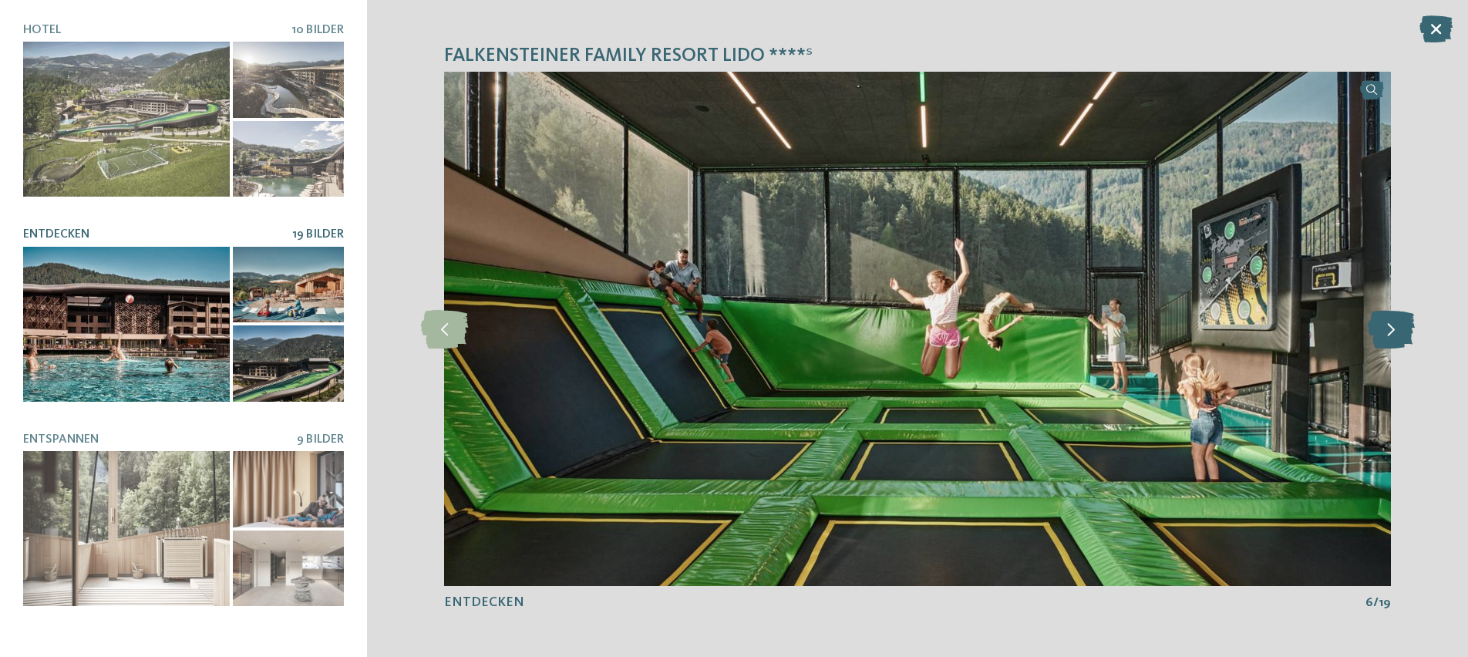
click at [1394, 338] on icon at bounding box center [1390, 328] width 47 height 39
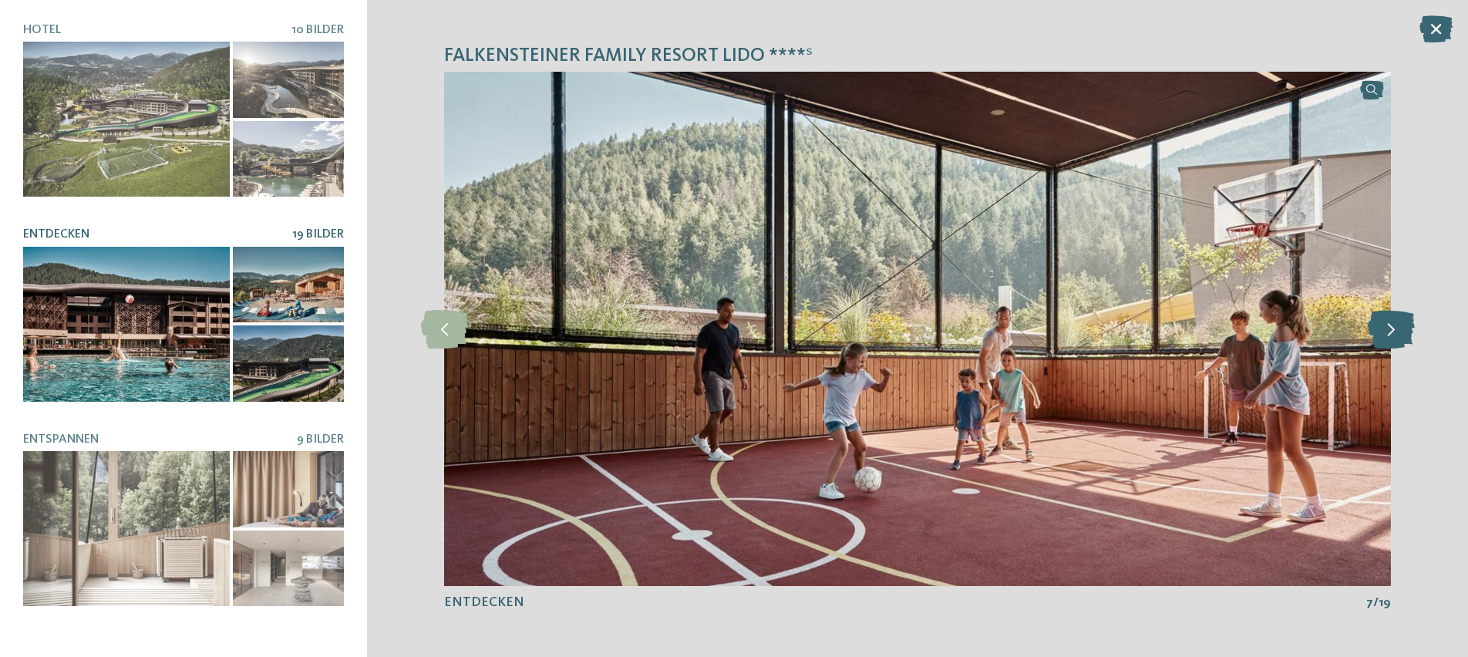
click at [1394, 338] on icon at bounding box center [1390, 328] width 47 height 39
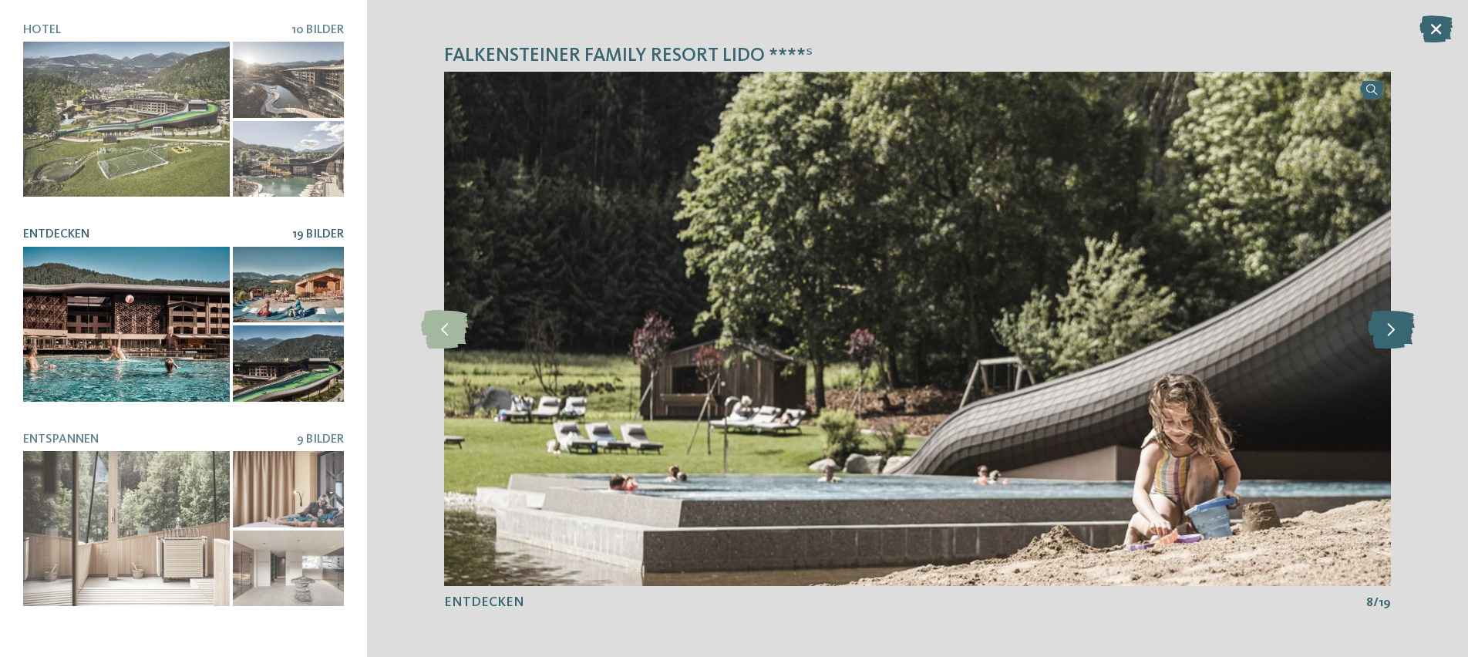
click at [1394, 338] on icon at bounding box center [1390, 328] width 47 height 39
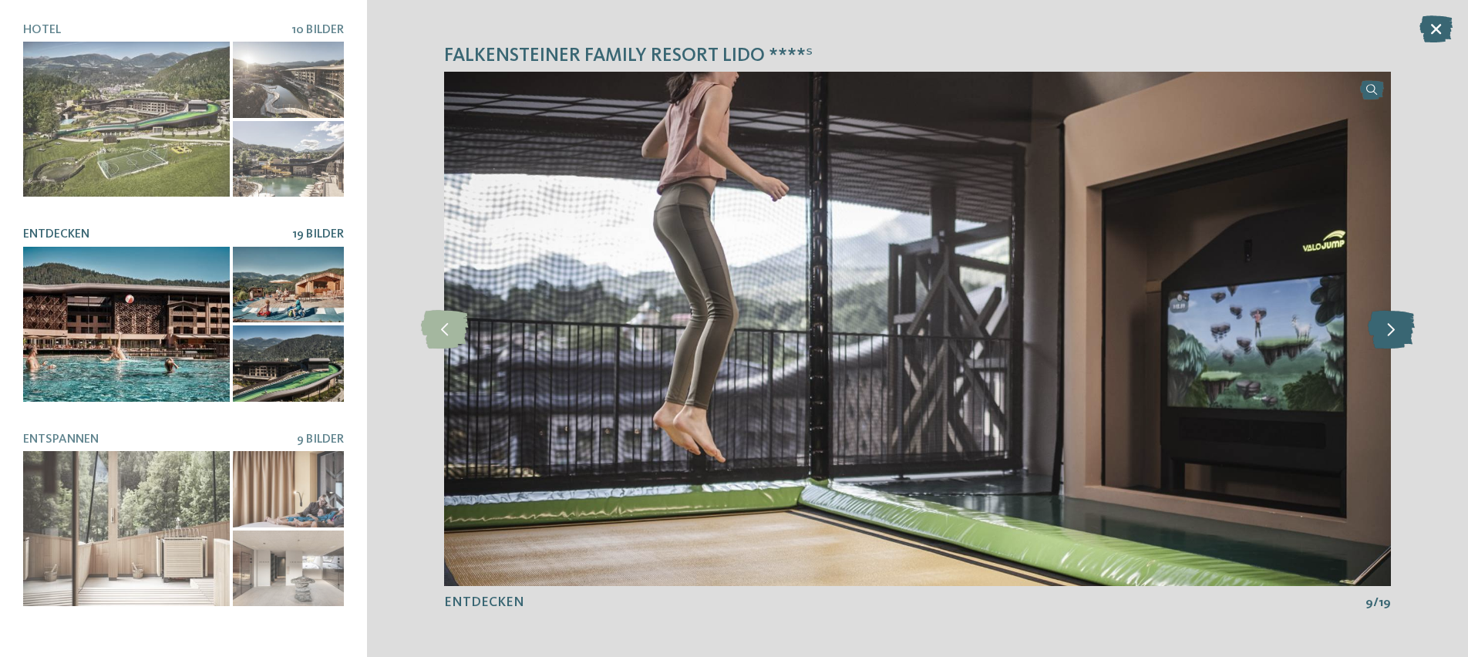
click at [1394, 338] on icon at bounding box center [1390, 328] width 47 height 39
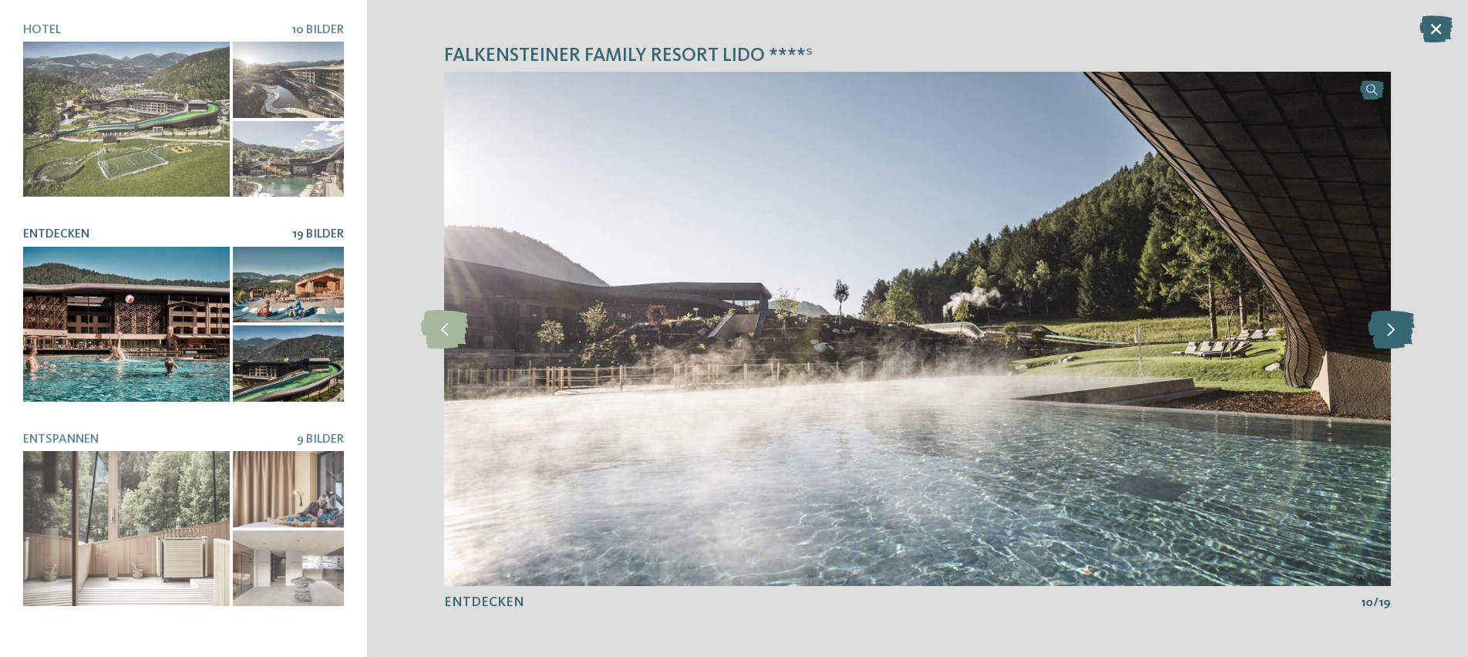
click at [1394, 338] on icon at bounding box center [1390, 328] width 47 height 39
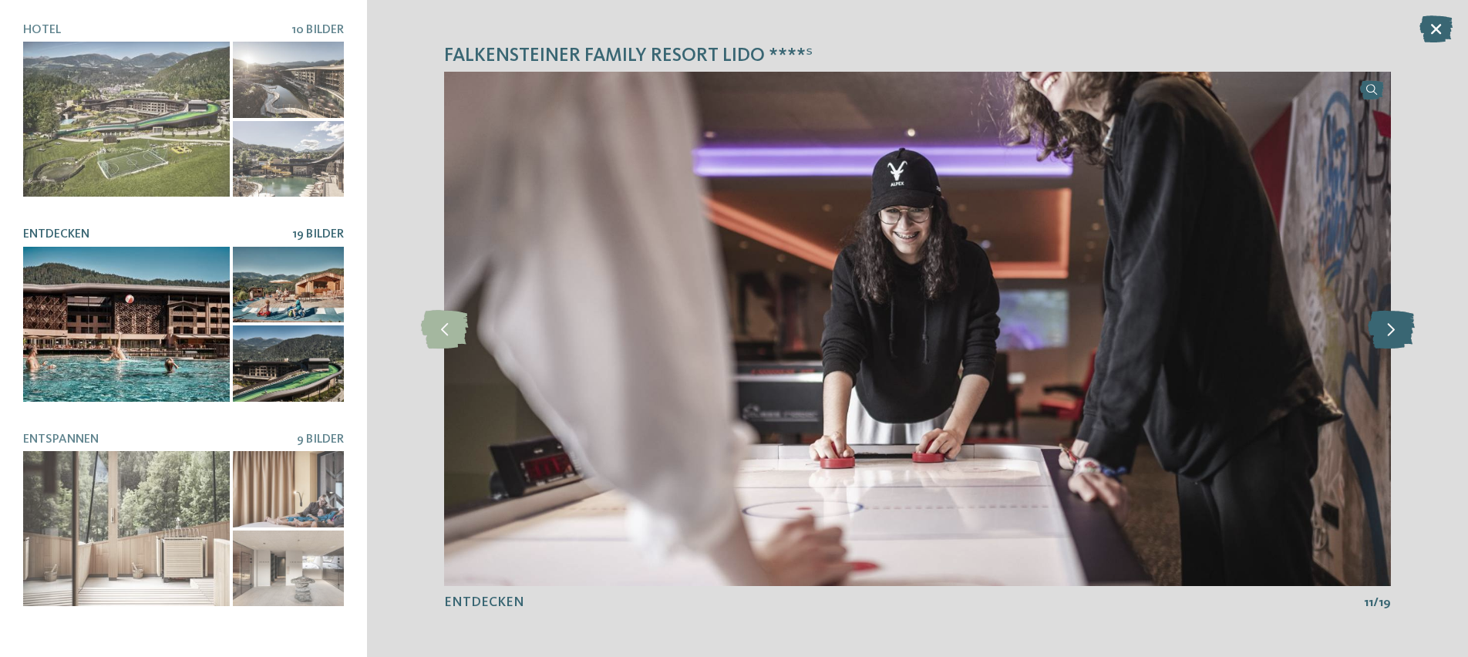
click at [1394, 338] on icon at bounding box center [1390, 328] width 47 height 39
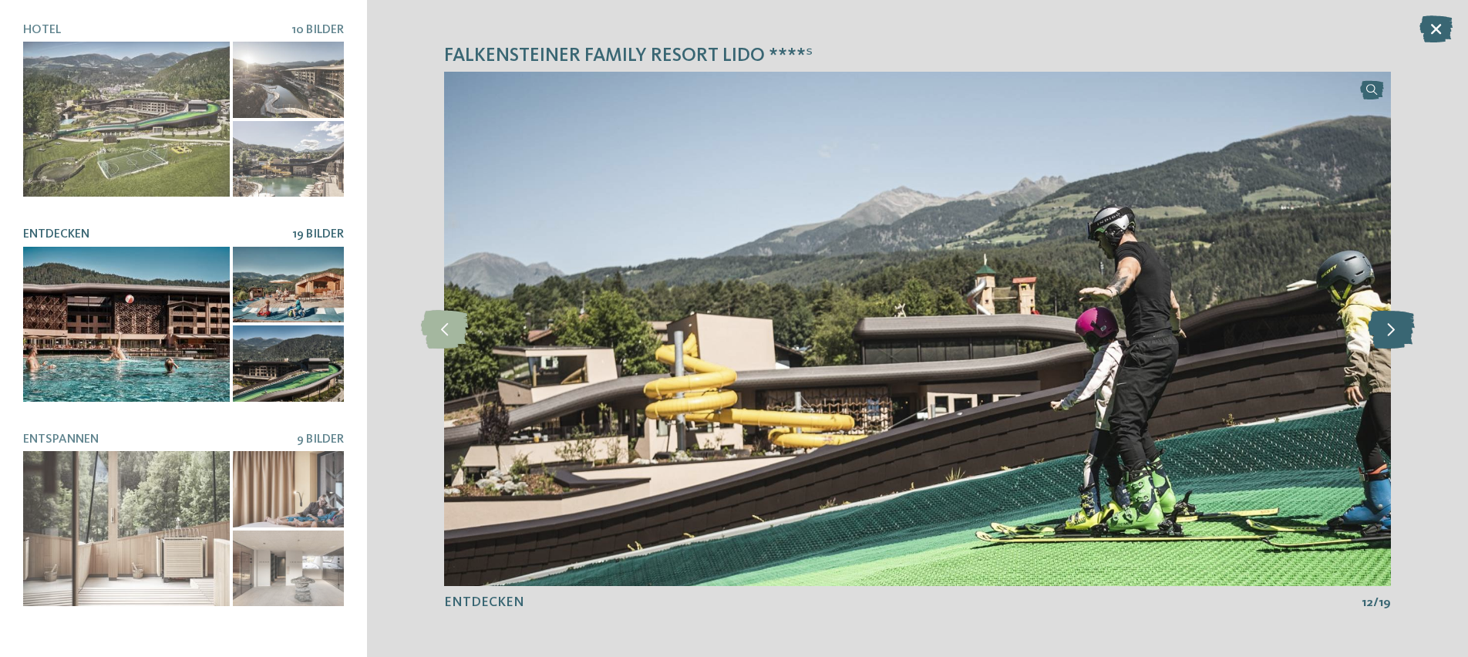
click at [1394, 338] on icon at bounding box center [1390, 328] width 47 height 39
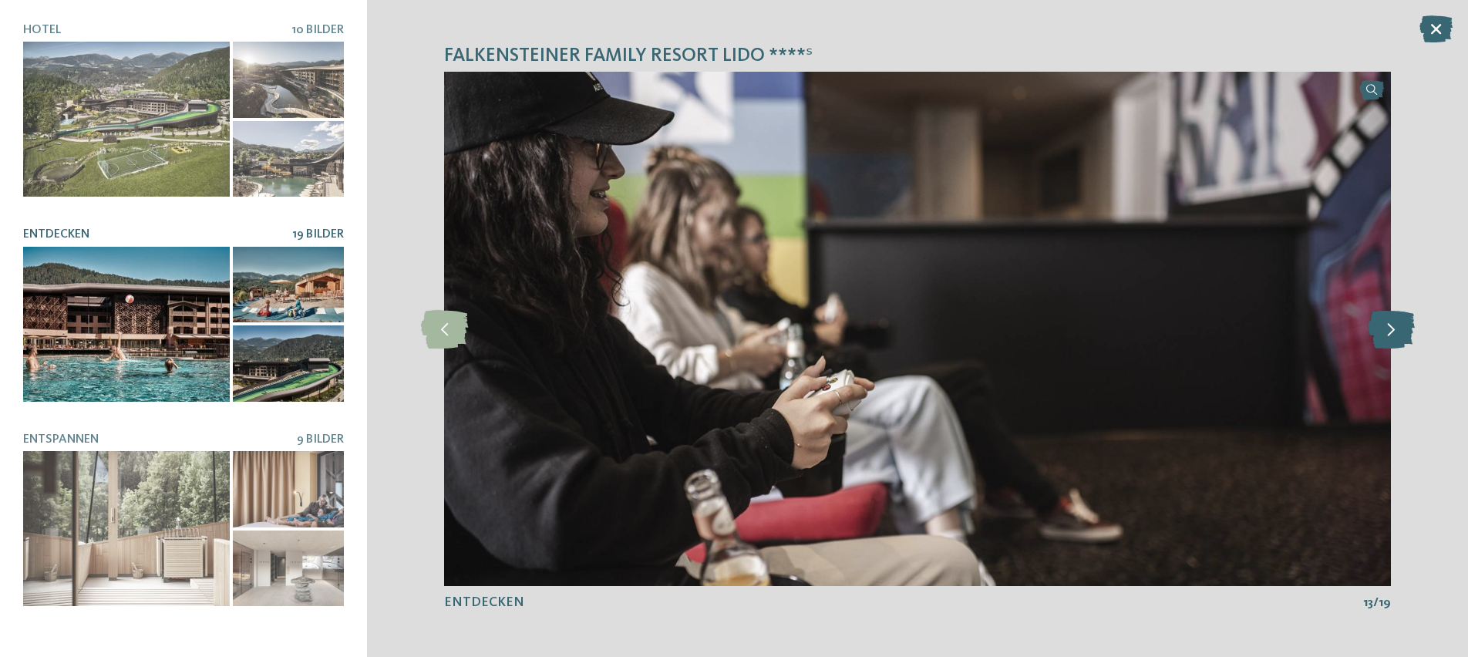
click at [1394, 338] on icon at bounding box center [1390, 328] width 47 height 39
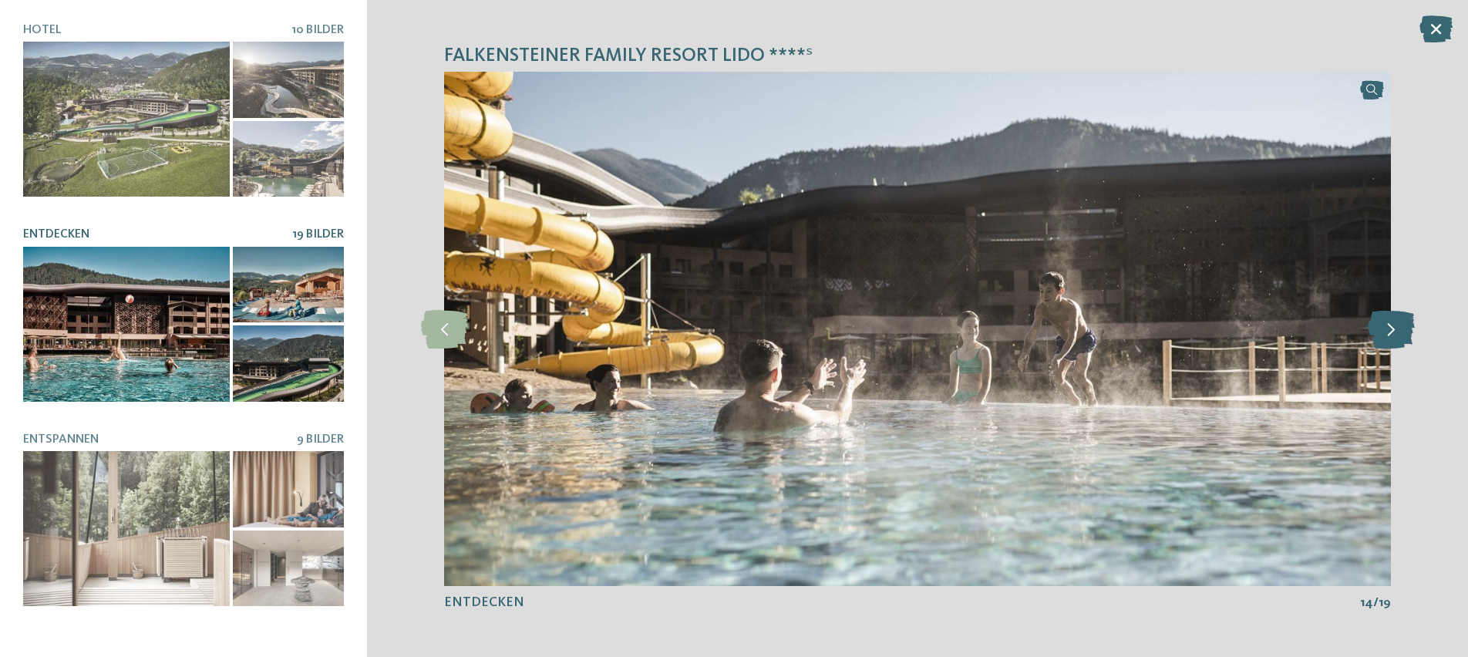
click at [1394, 338] on icon at bounding box center [1390, 328] width 47 height 39
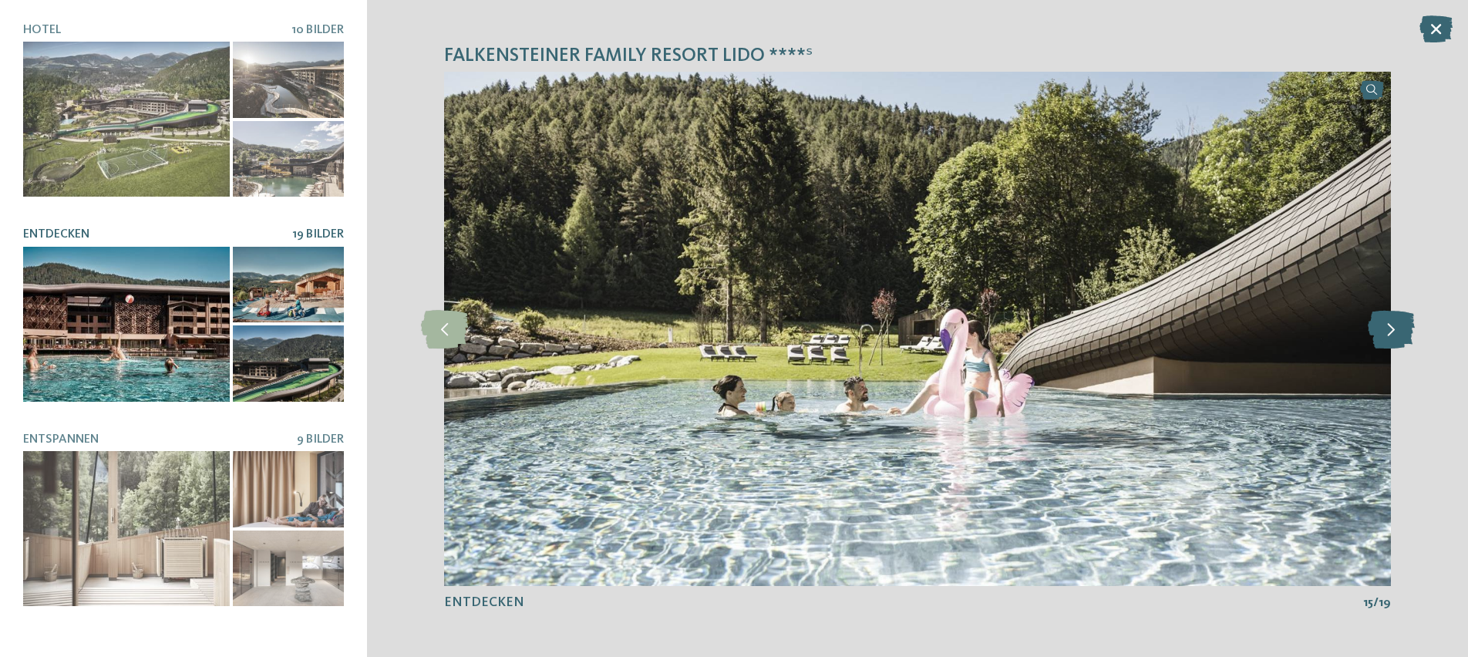
click at [1394, 338] on icon at bounding box center [1390, 328] width 47 height 39
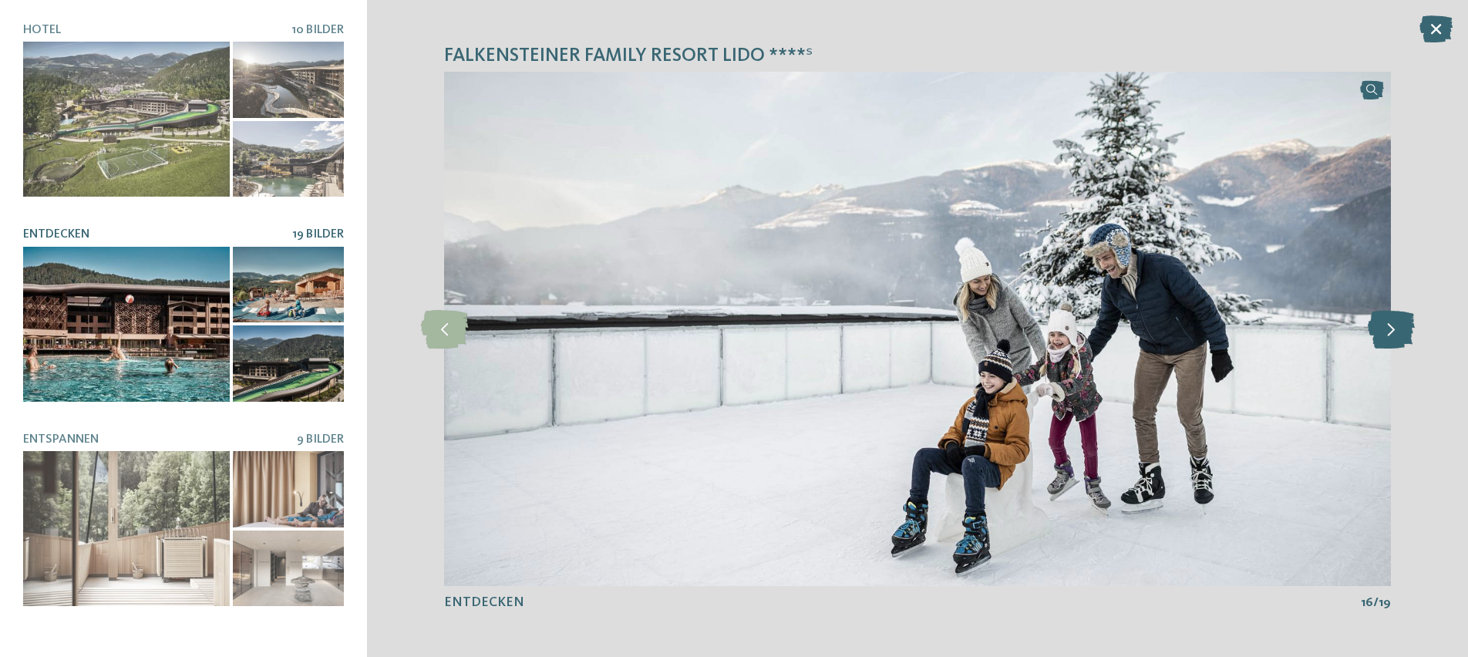
click at [1394, 338] on icon at bounding box center [1390, 328] width 47 height 39
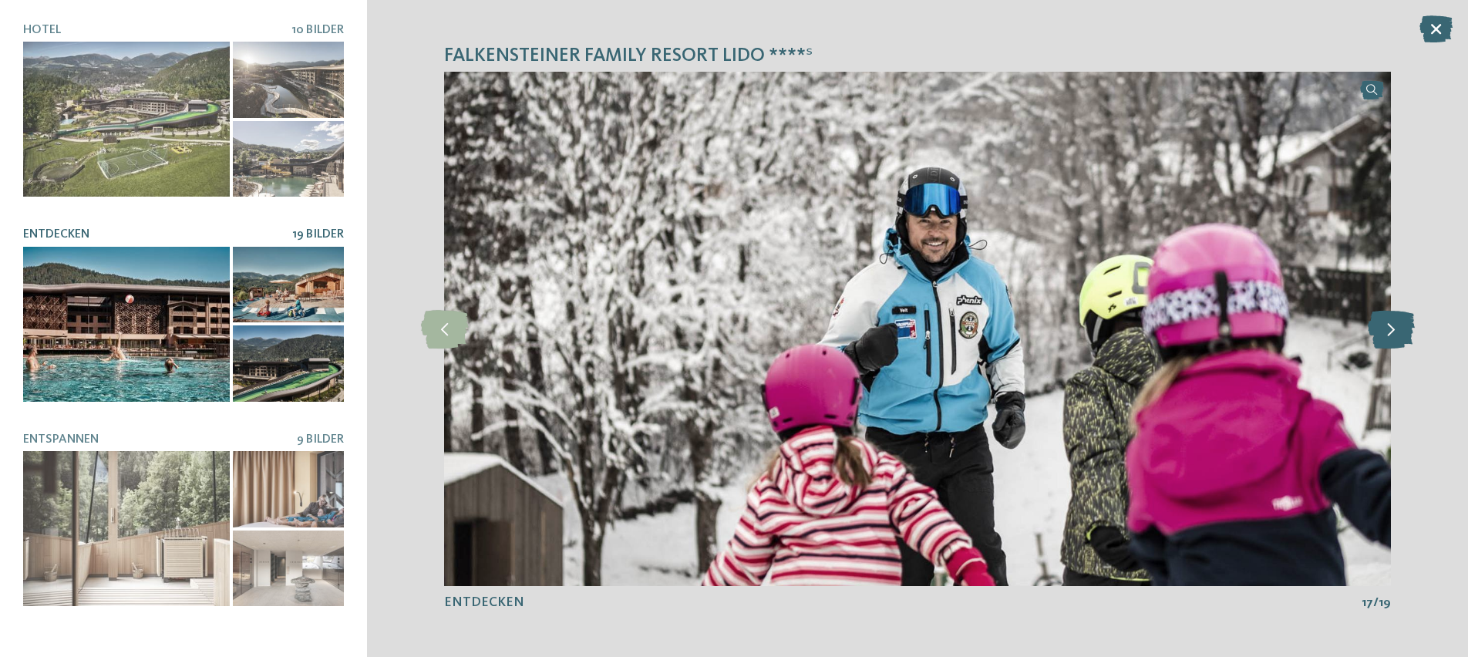
click at [1394, 338] on icon at bounding box center [1390, 328] width 47 height 39
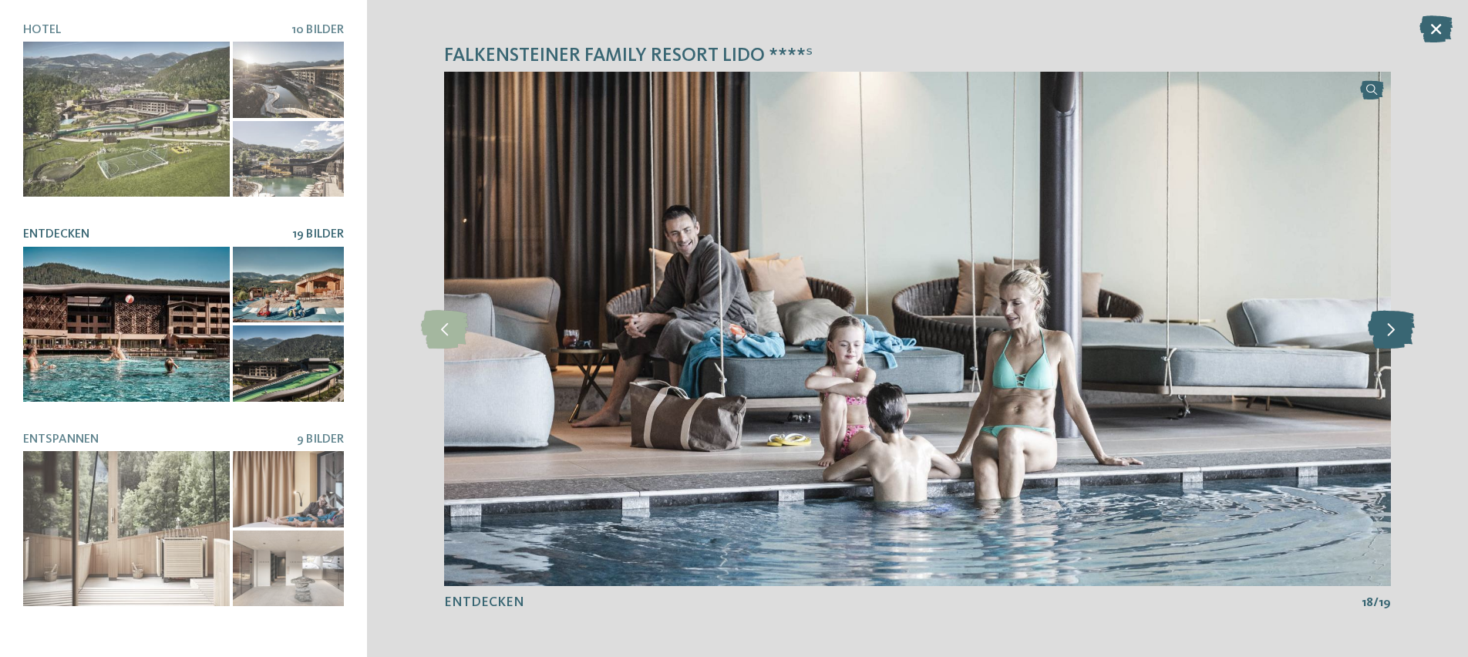
click at [1394, 338] on icon at bounding box center [1390, 328] width 47 height 39
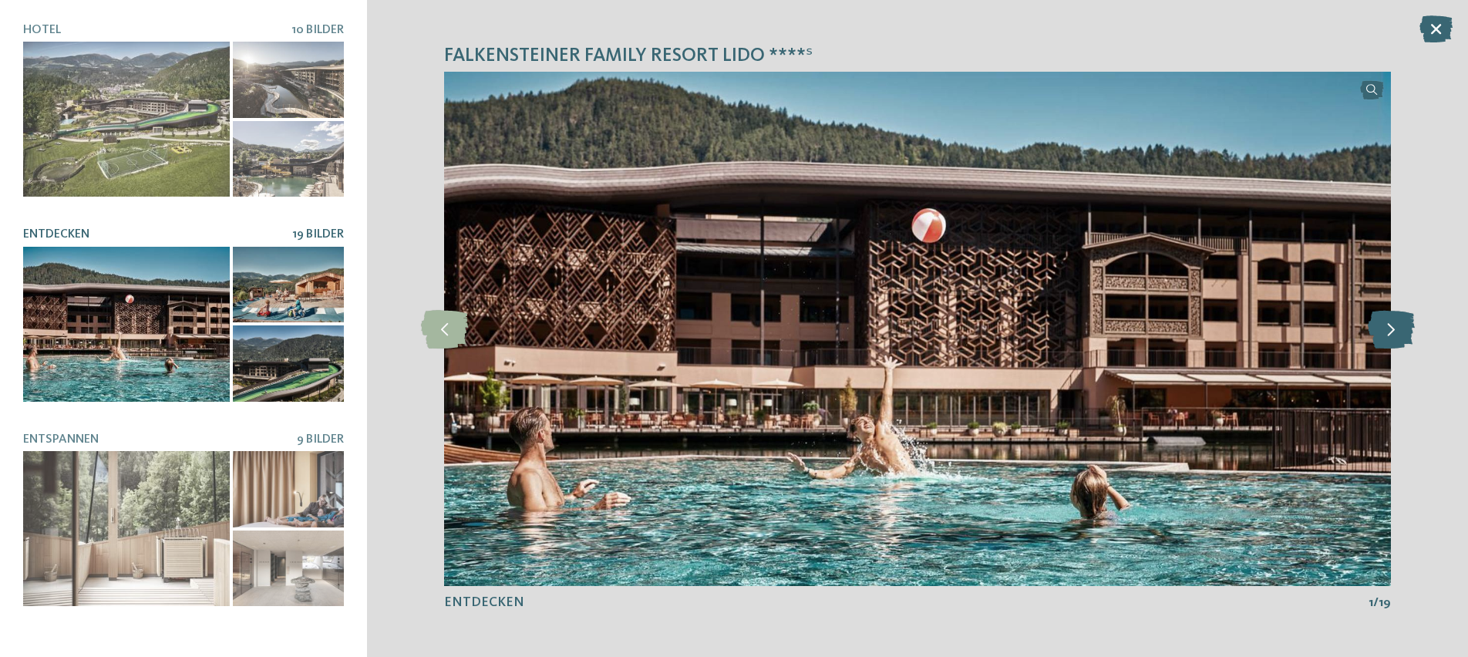
click at [1394, 338] on icon at bounding box center [1390, 328] width 47 height 39
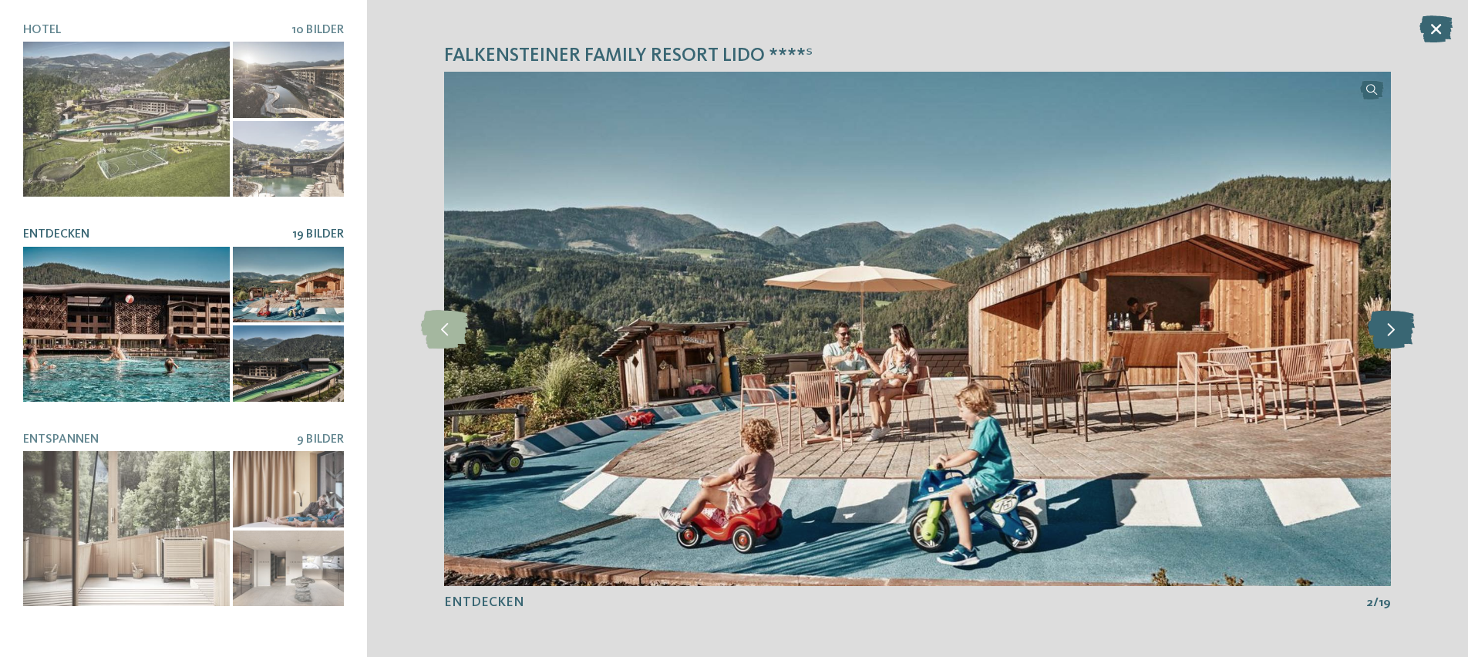
click at [1394, 338] on icon at bounding box center [1390, 328] width 47 height 39
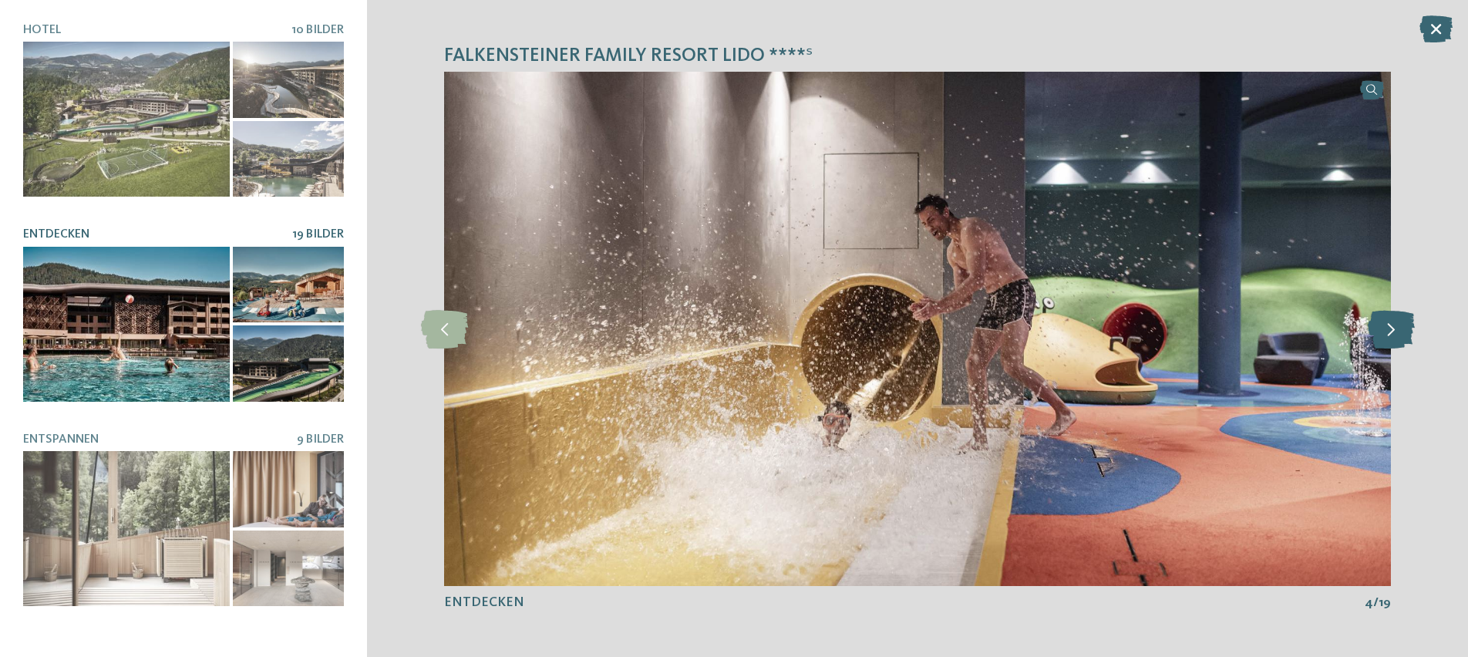
click at [1394, 338] on icon at bounding box center [1390, 328] width 47 height 39
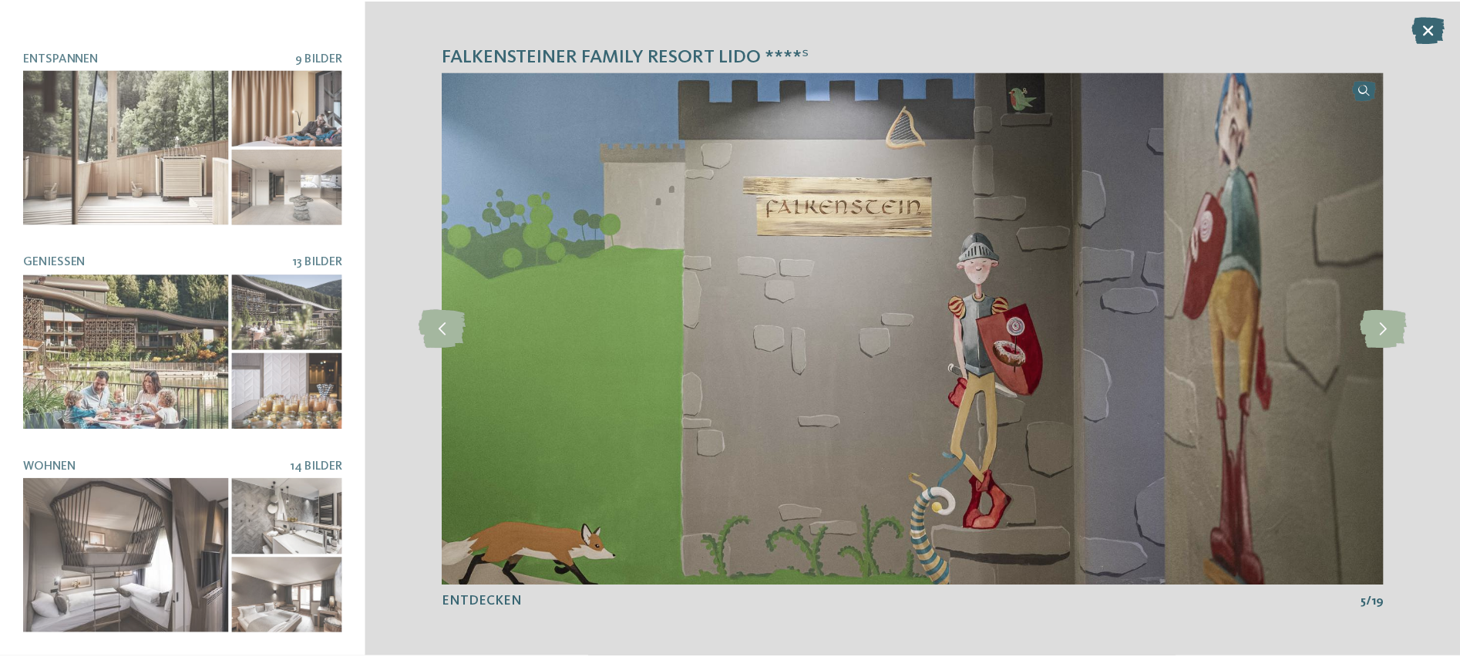
scroll to position [381, 0]
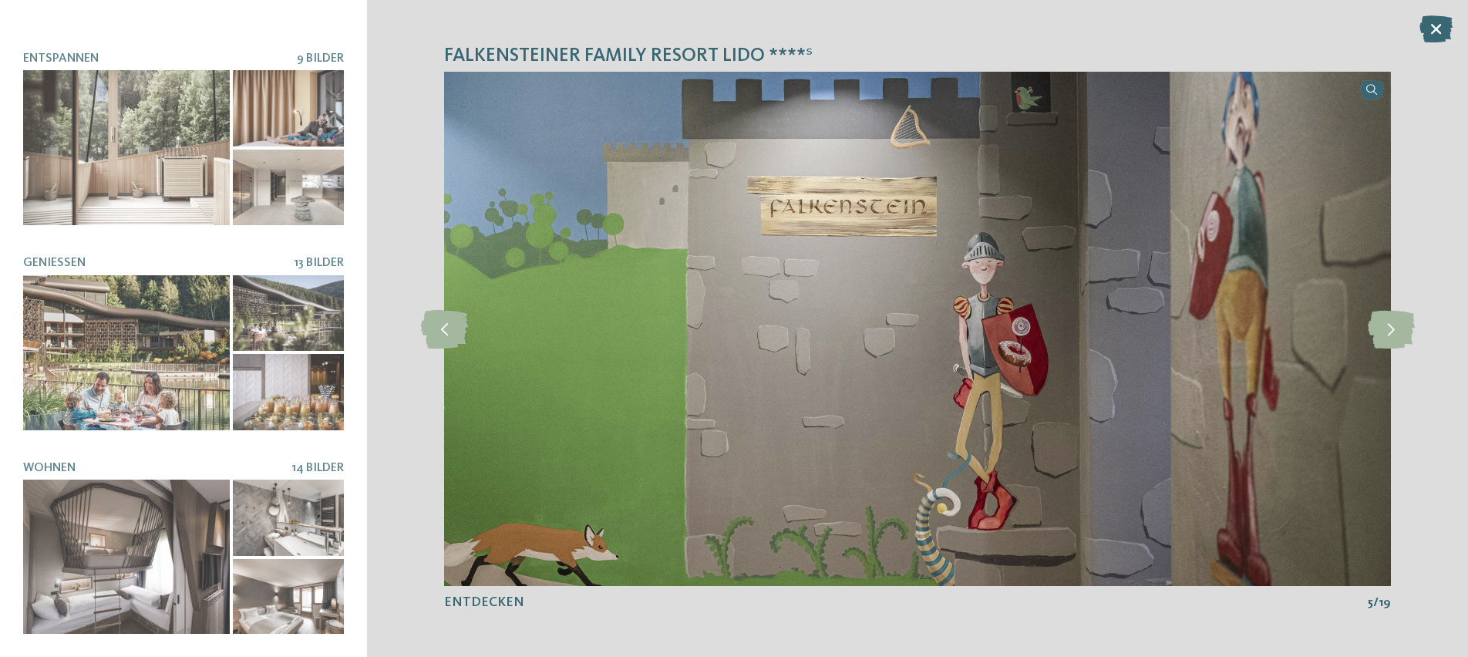
click at [1432, 27] on icon at bounding box center [1435, 28] width 33 height 27
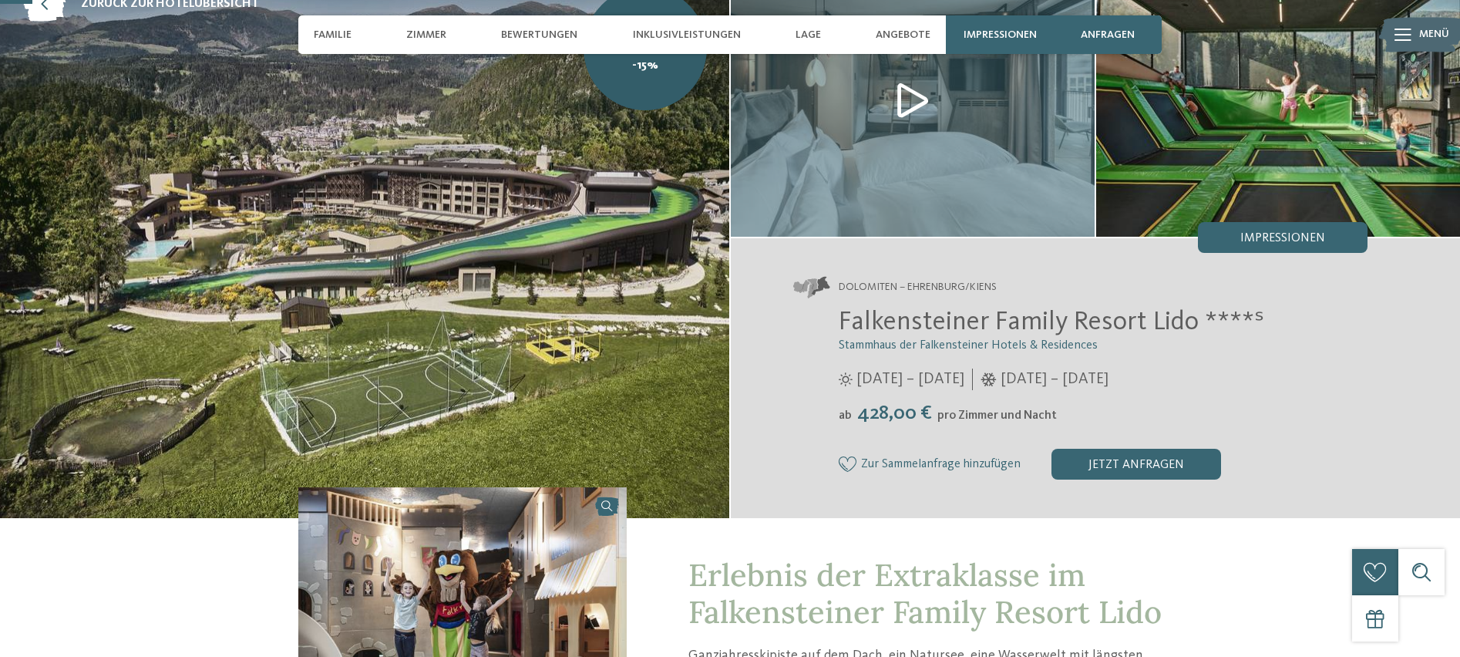
scroll to position [149, 0]
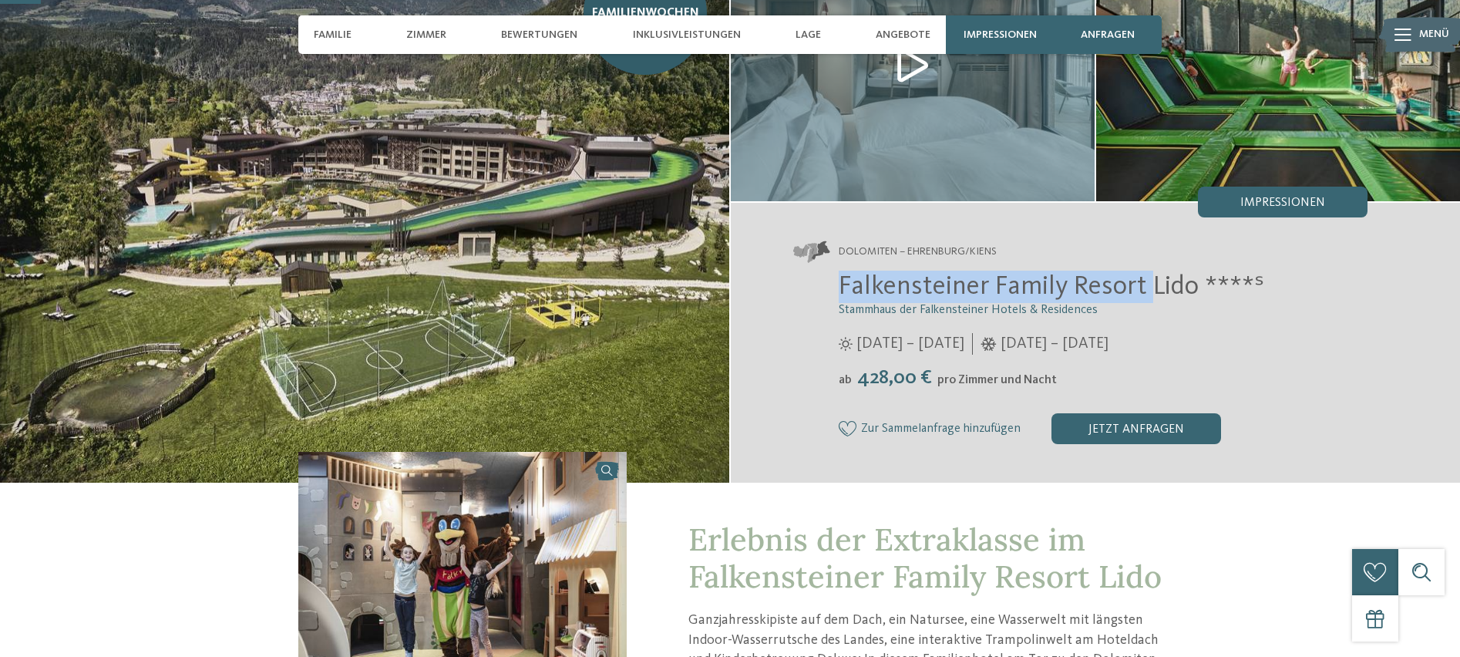
drag, startPoint x: 839, startPoint y: 284, endPoint x: 1152, endPoint y: 291, distance: 313.0
click at [1152, 291] on span "Falkensteiner Family Resort Lido ****ˢ" at bounding box center [1051, 286] width 425 height 27
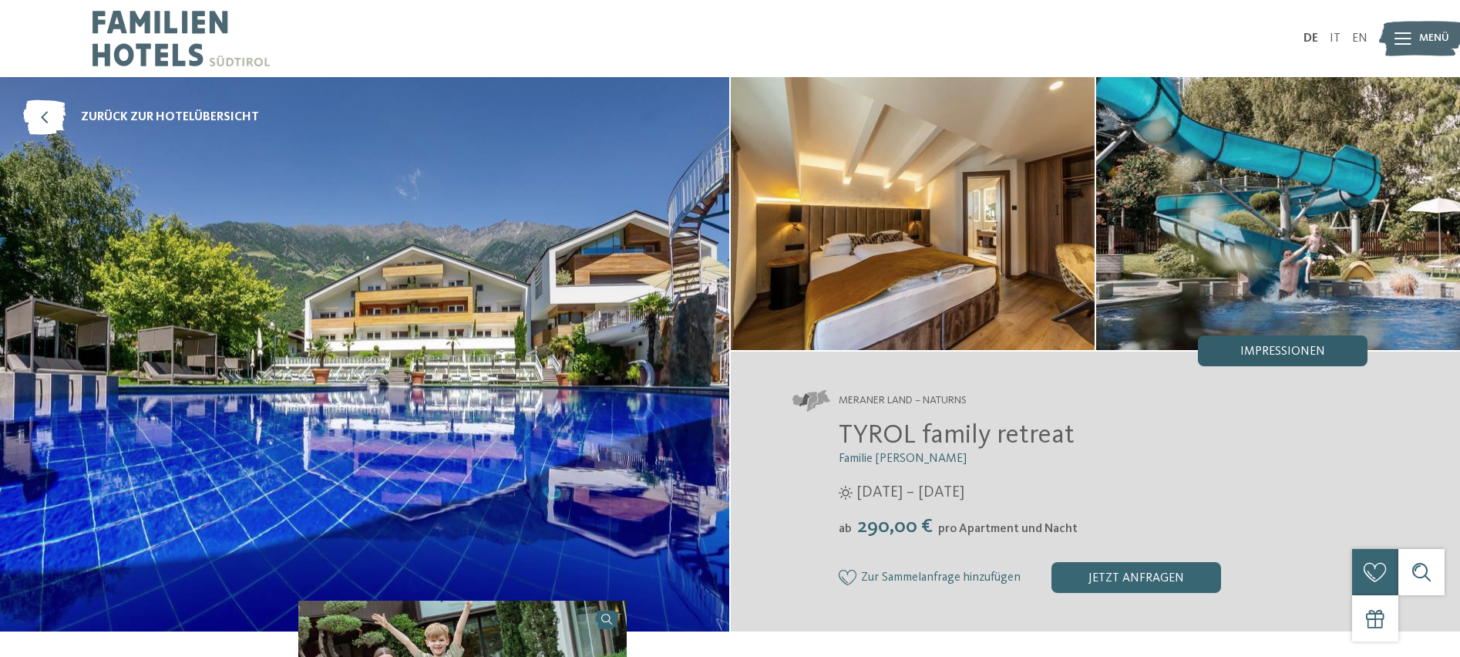
click at [1290, 358] on div "Impressionen" at bounding box center [1283, 350] width 170 height 31
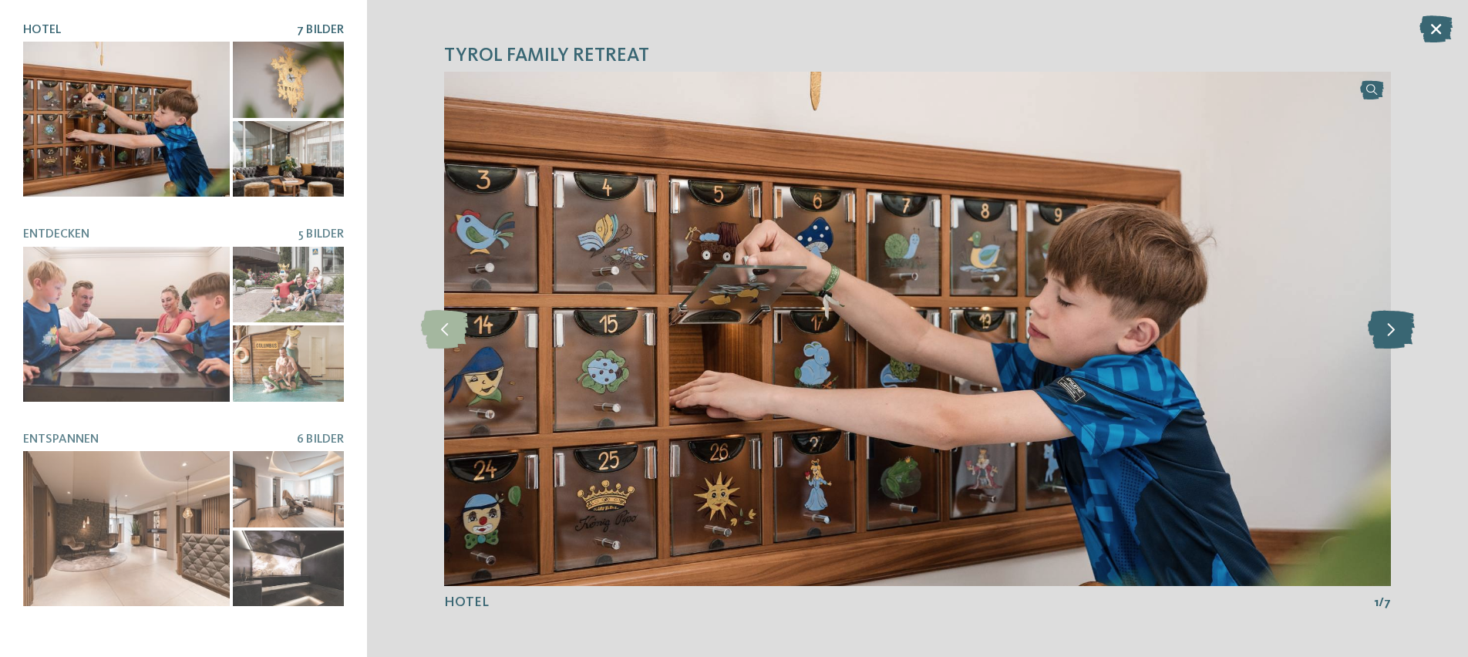
click at [1387, 326] on icon at bounding box center [1390, 328] width 47 height 39
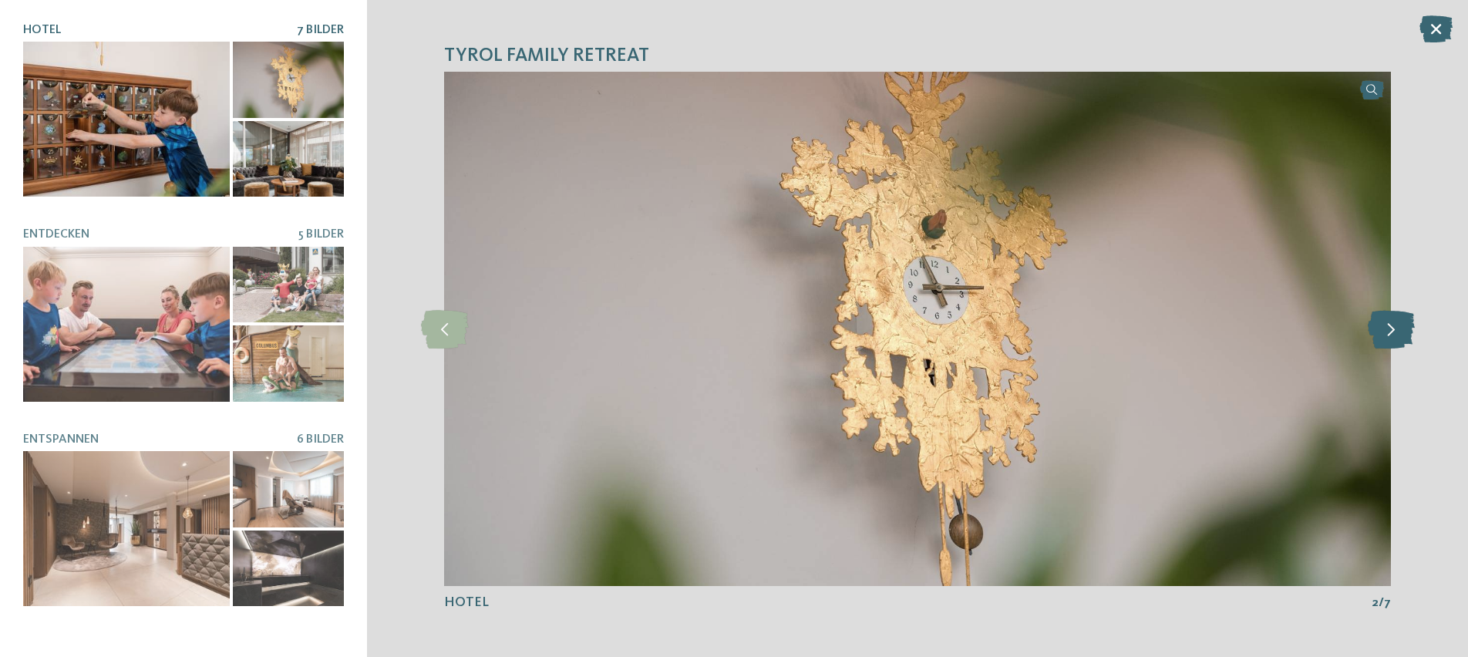
click at [1387, 326] on icon at bounding box center [1390, 328] width 47 height 39
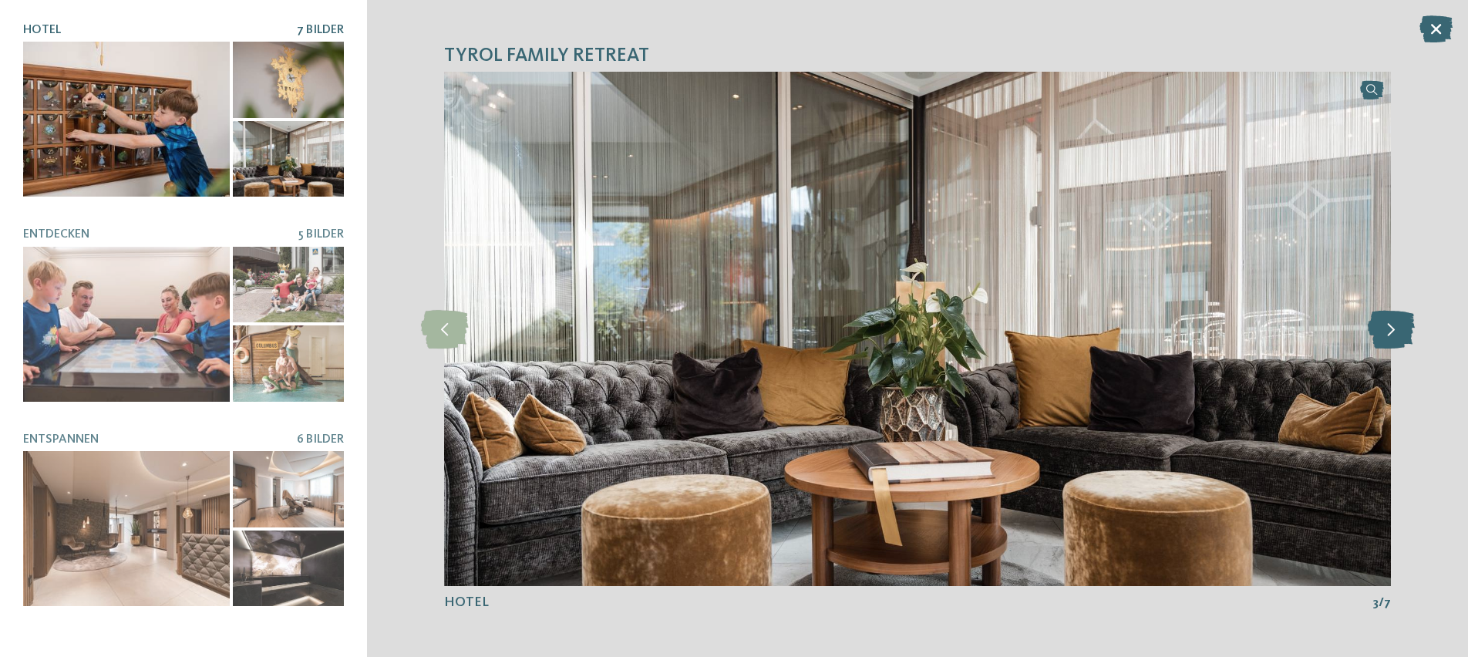
click at [1387, 326] on icon at bounding box center [1390, 328] width 47 height 39
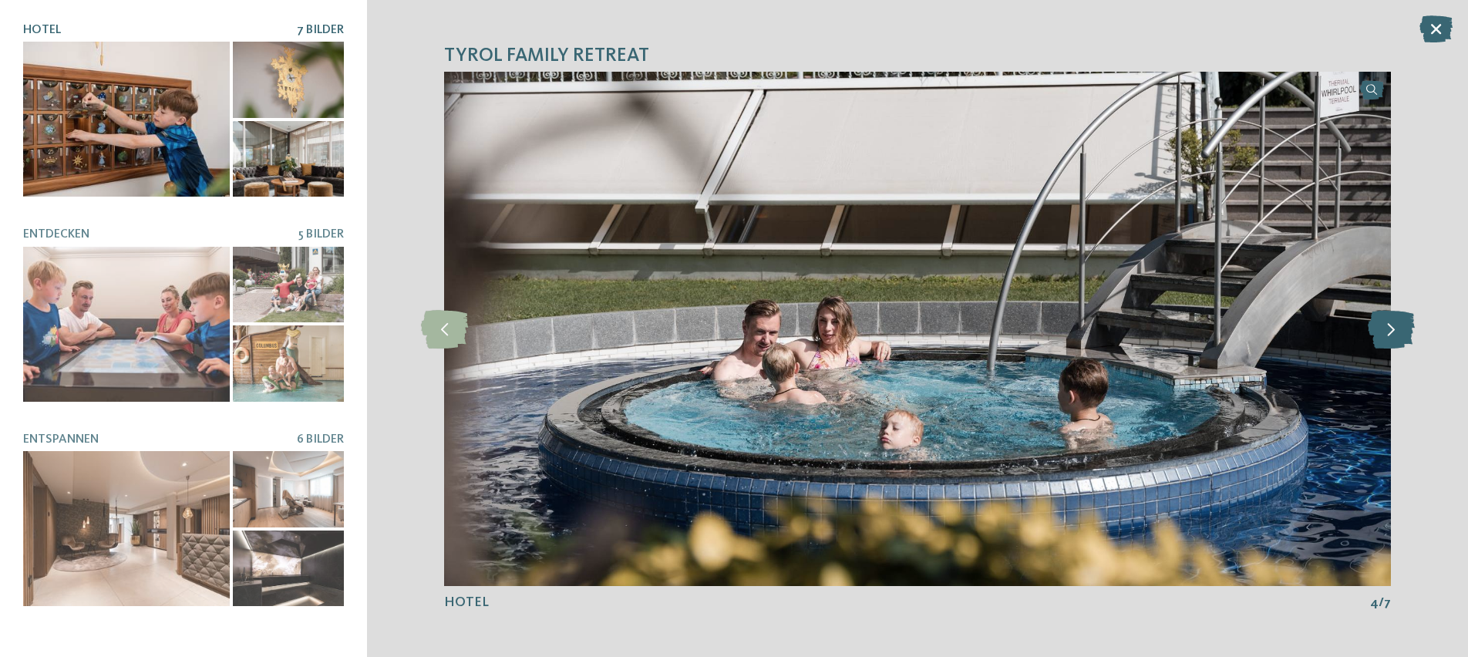
click at [1387, 326] on icon at bounding box center [1390, 328] width 47 height 39
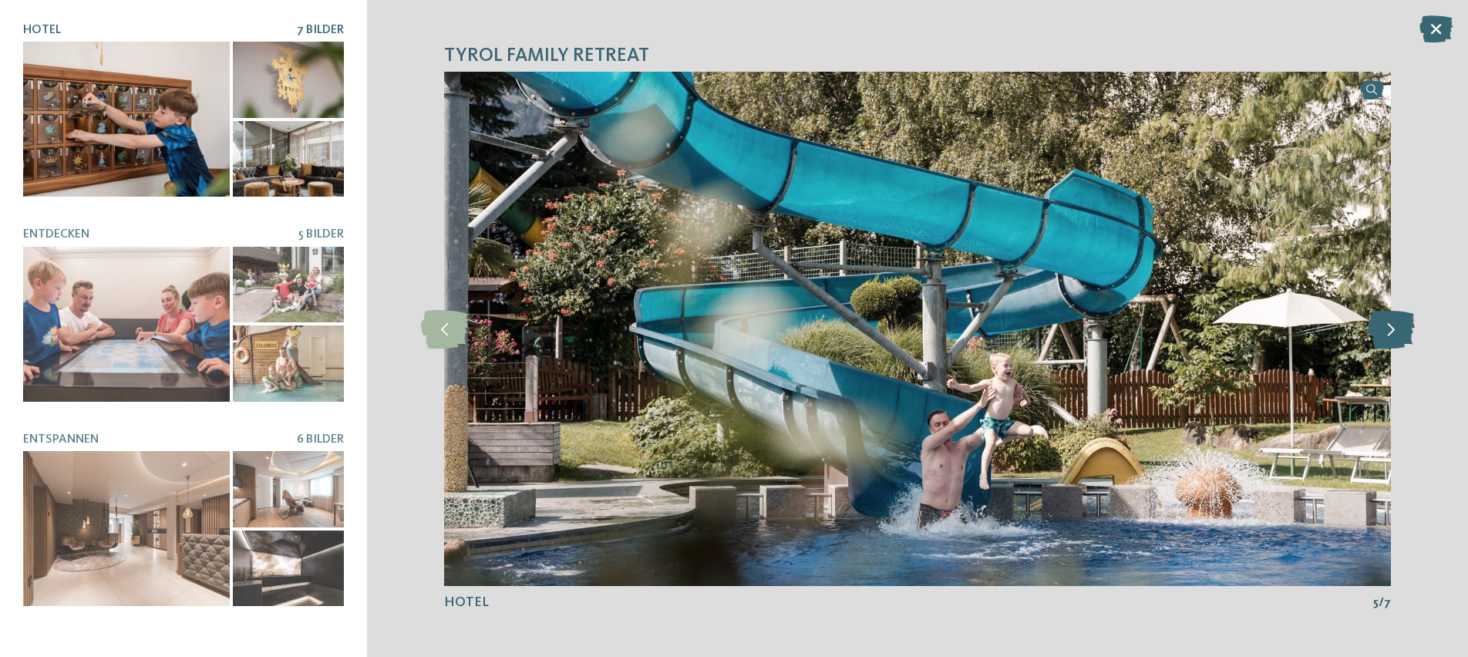
click at [1387, 326] on icon at bounding box center [1390, 328] width 47 height 39
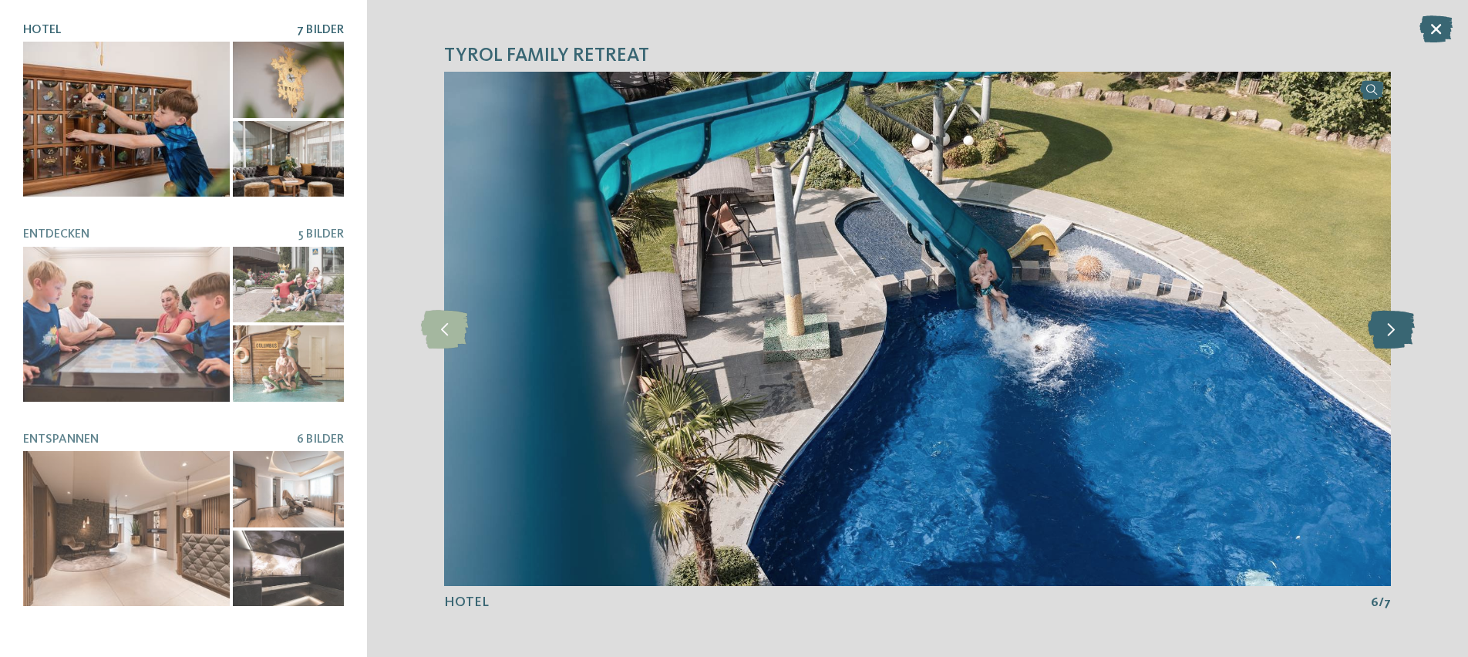
click at [1387, 326] on icon at bounding box center [1390, 328] width 47 height 39
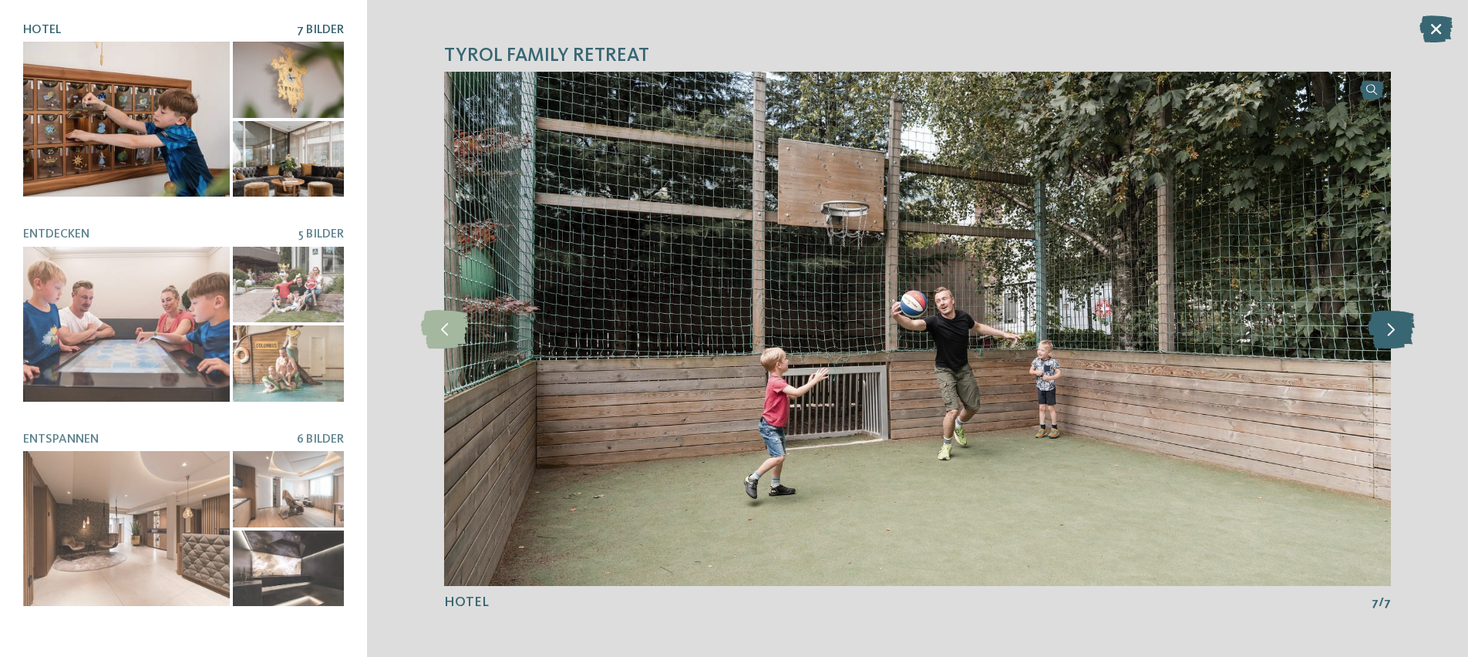
click at [1387, 326] on icon at bounding box center [1390, 328] width 47 height 39
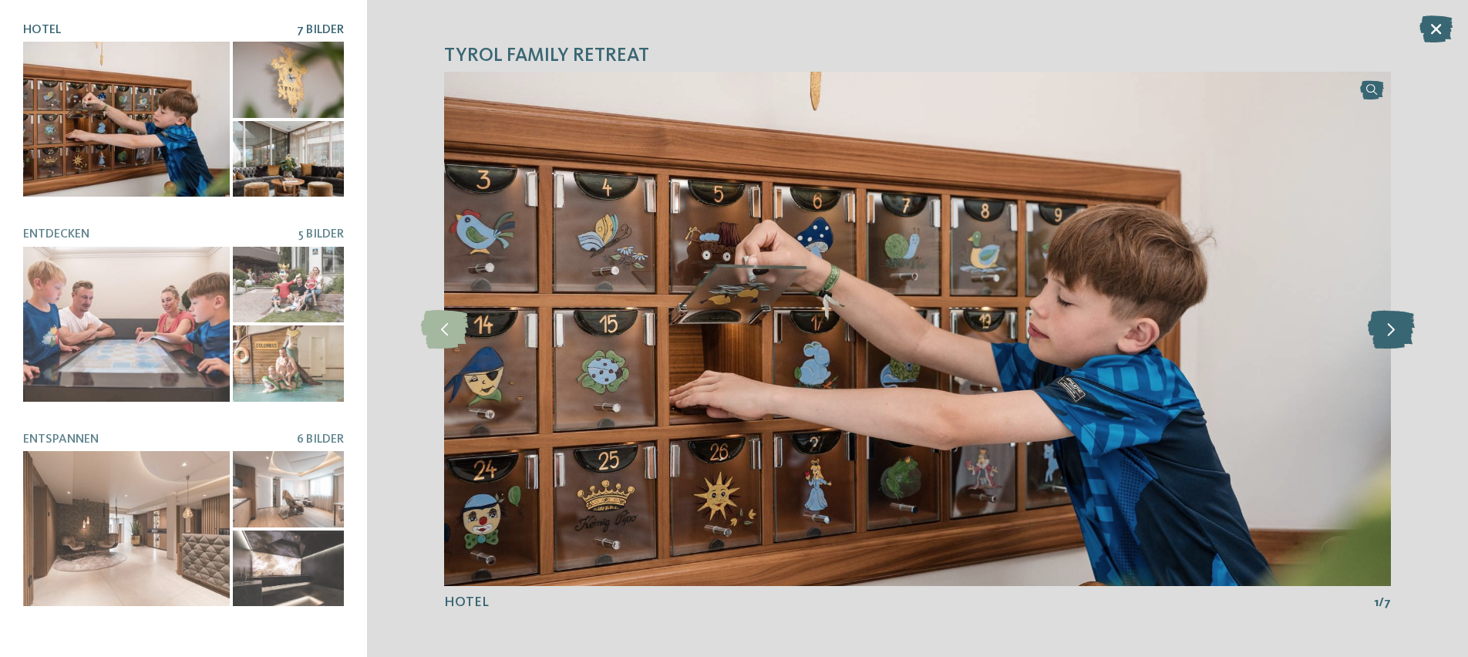
click at [1387, 326] on icon at bounding box center [1390, 328] width 47 height 39
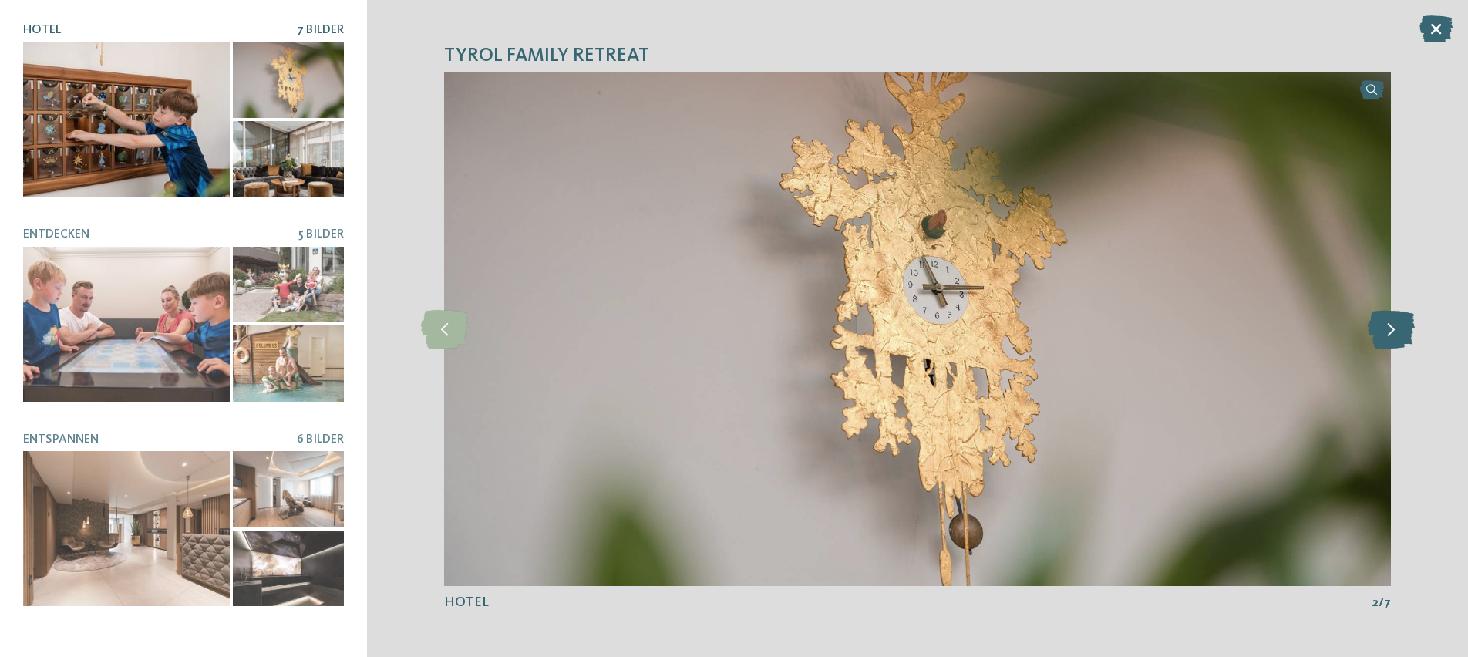
click at [1387, 326] on icon at bounding box center [1390, 328] width 47 height 39
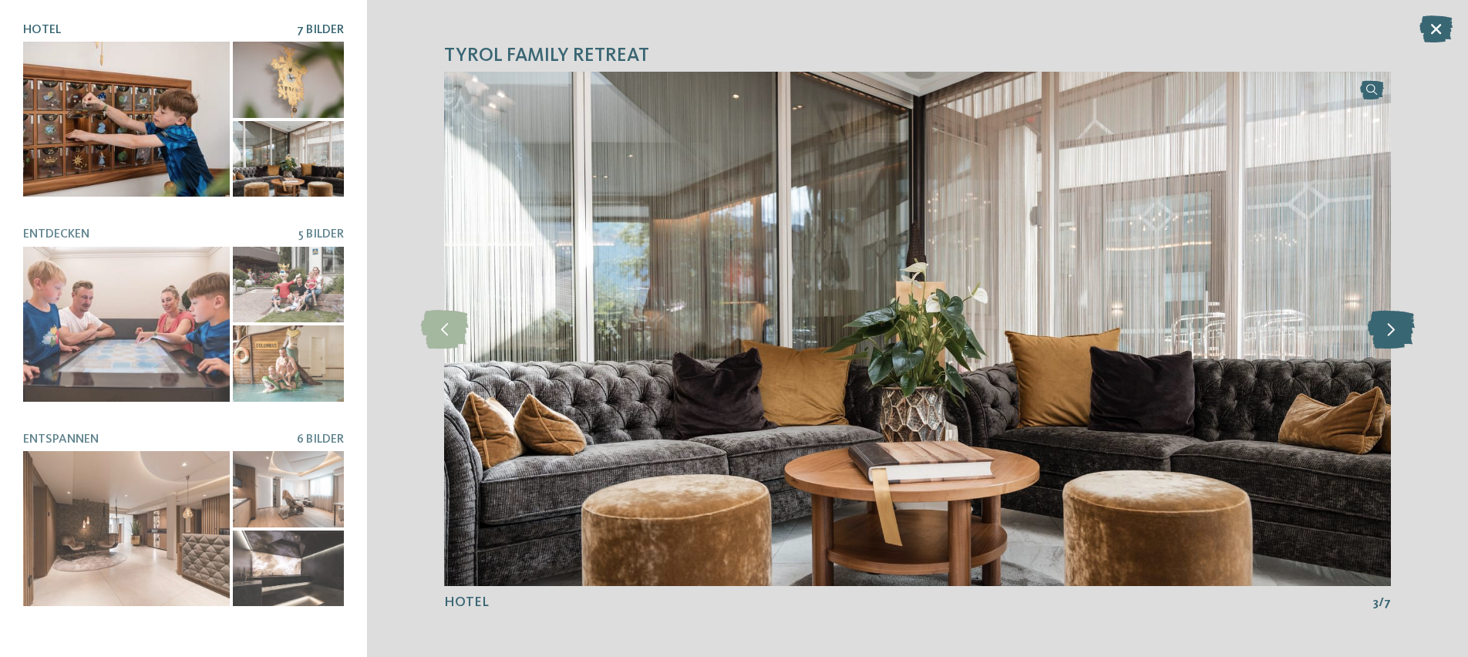
click at [1387, 326] on icon at bounding box center [1390, 328] width 47 height 39
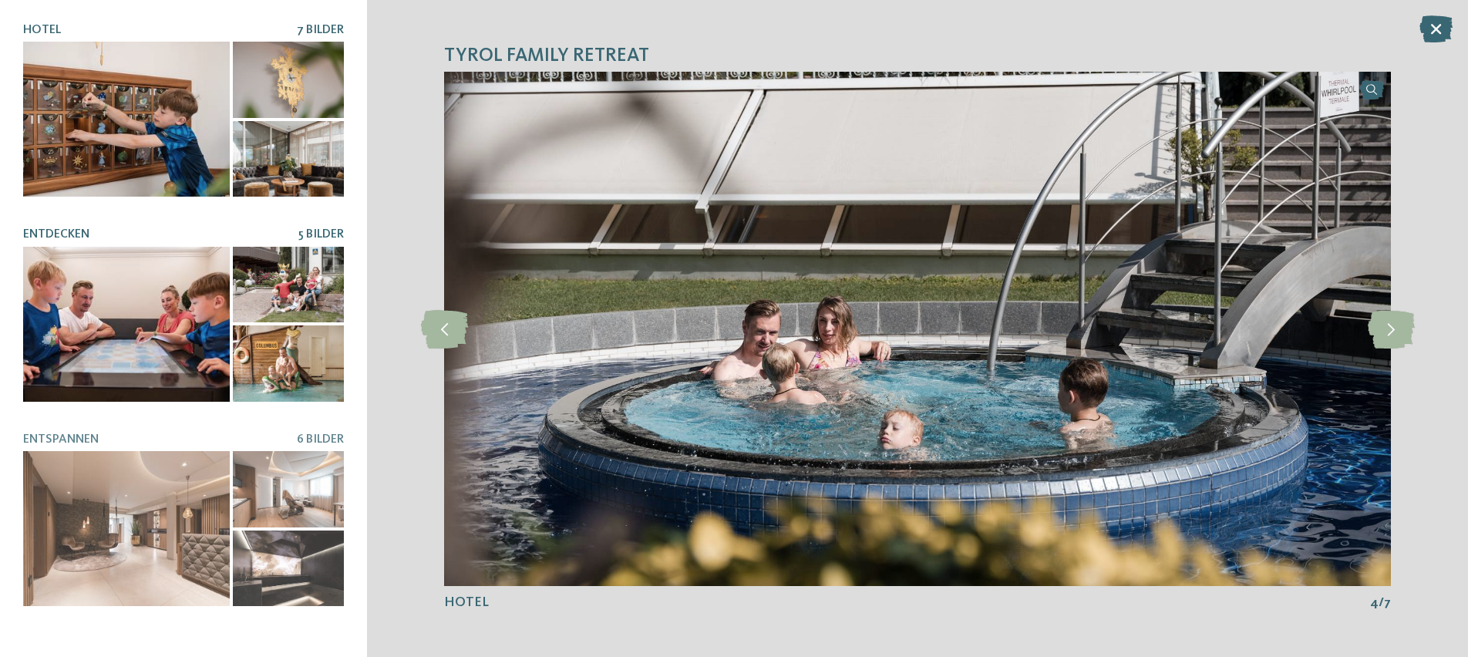
click at [203, 318] on div at bounding box center [126, 324] width 207 height 155
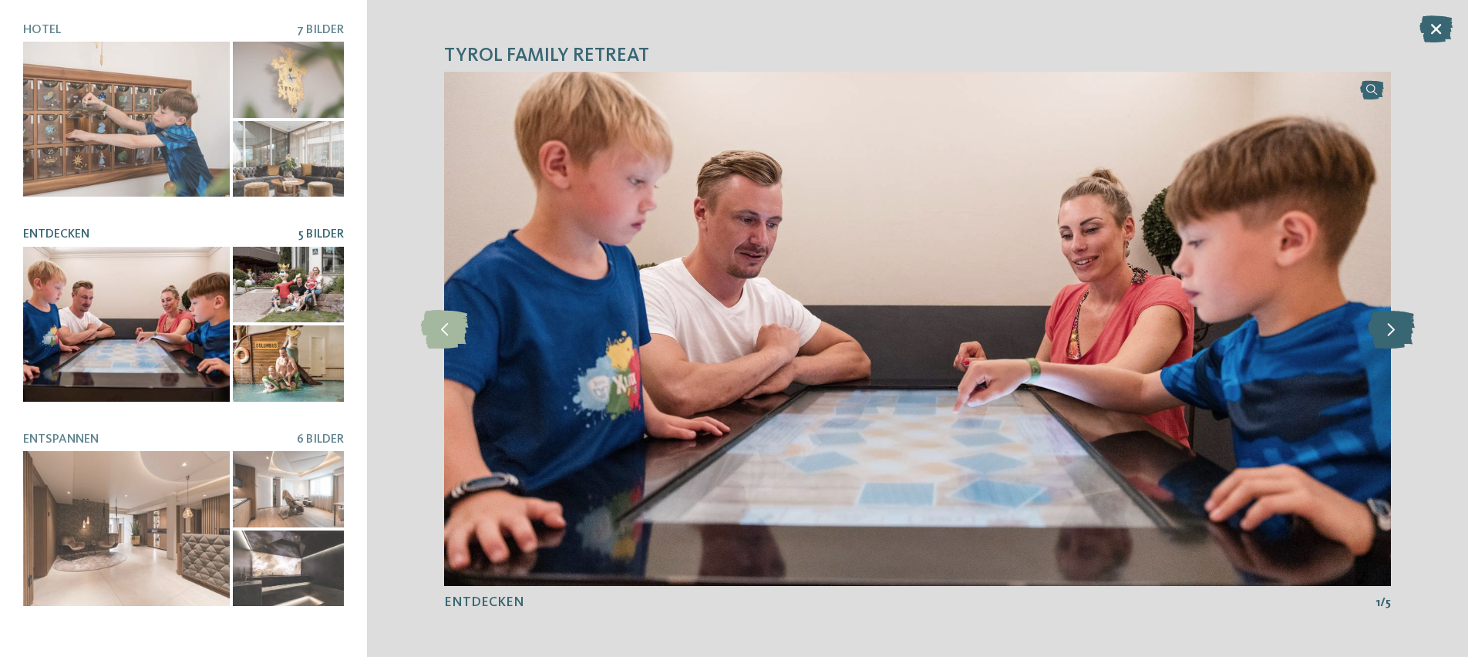
click at [1373, 325] on icon at bounding box center [1390, 328] width 47 height 39
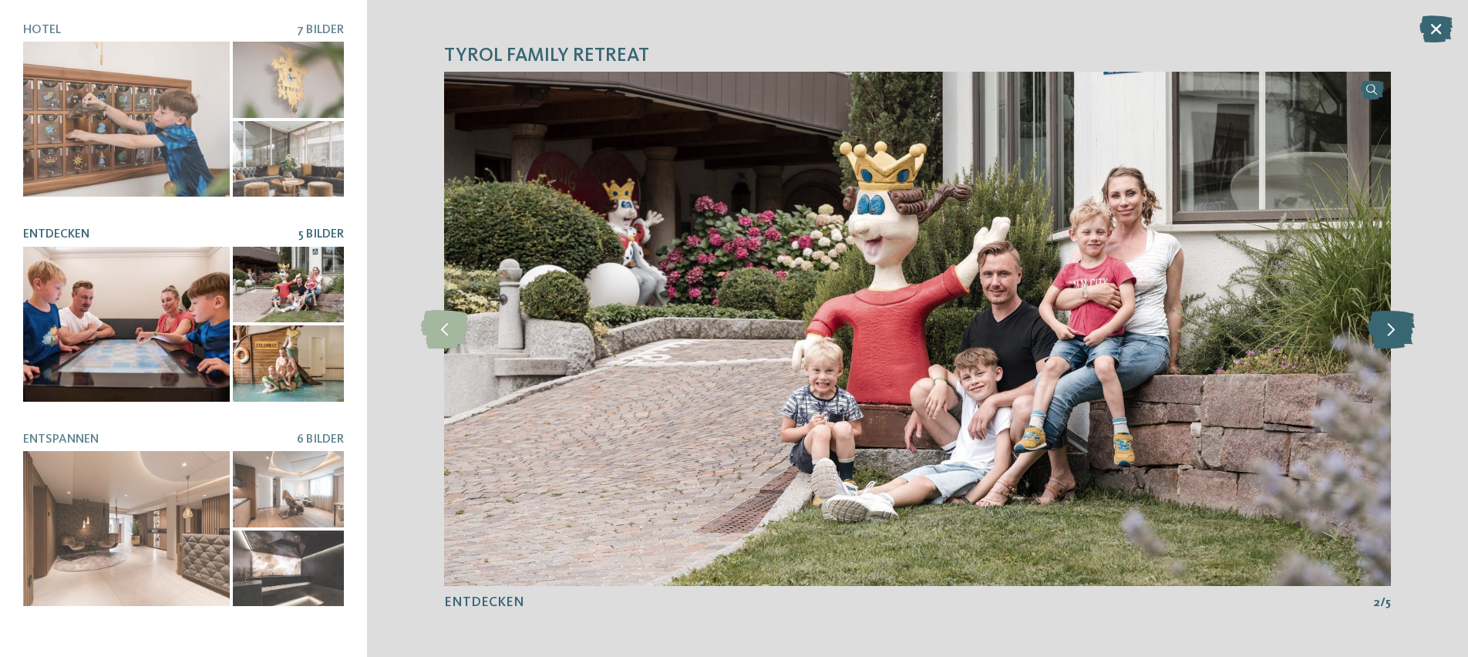
click at [1376, 325] on icon at bounding box center [1390, 328] width 47 height 39
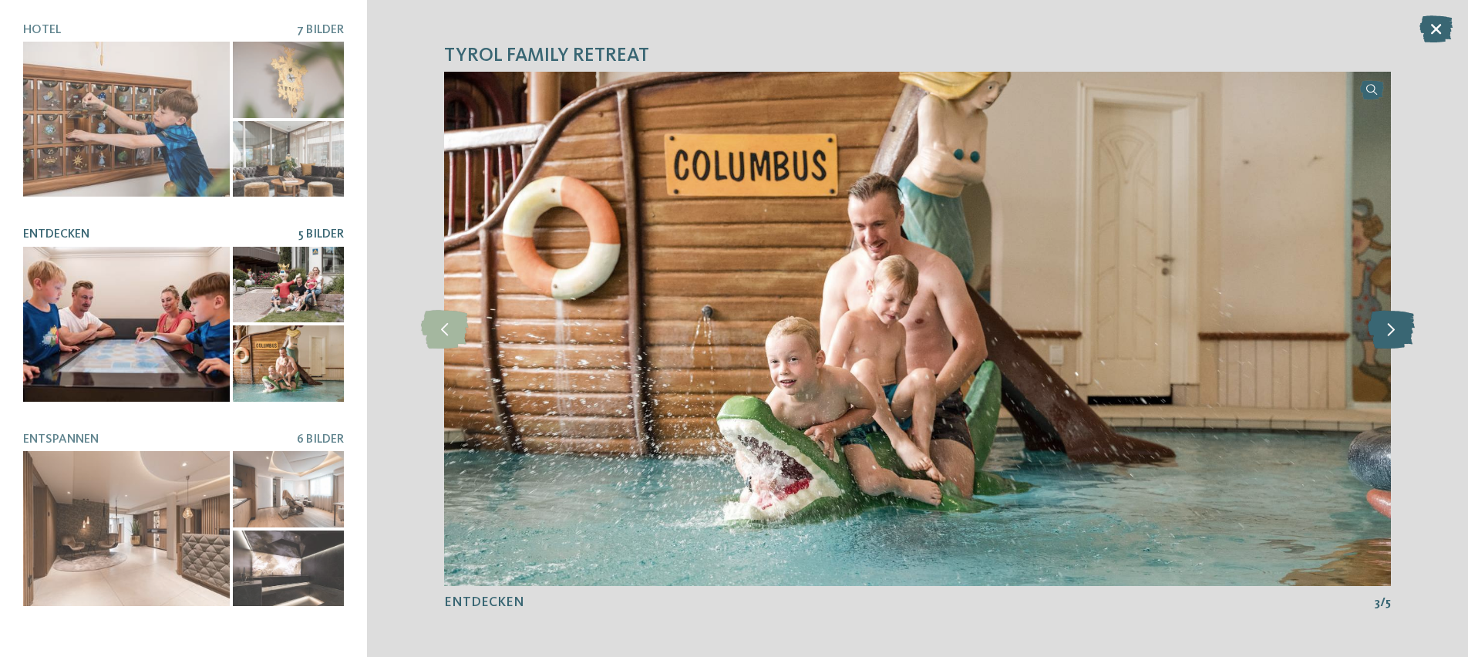
click at [1376, 325] on icon at bounding box center [1390, 328] width 47 height 39
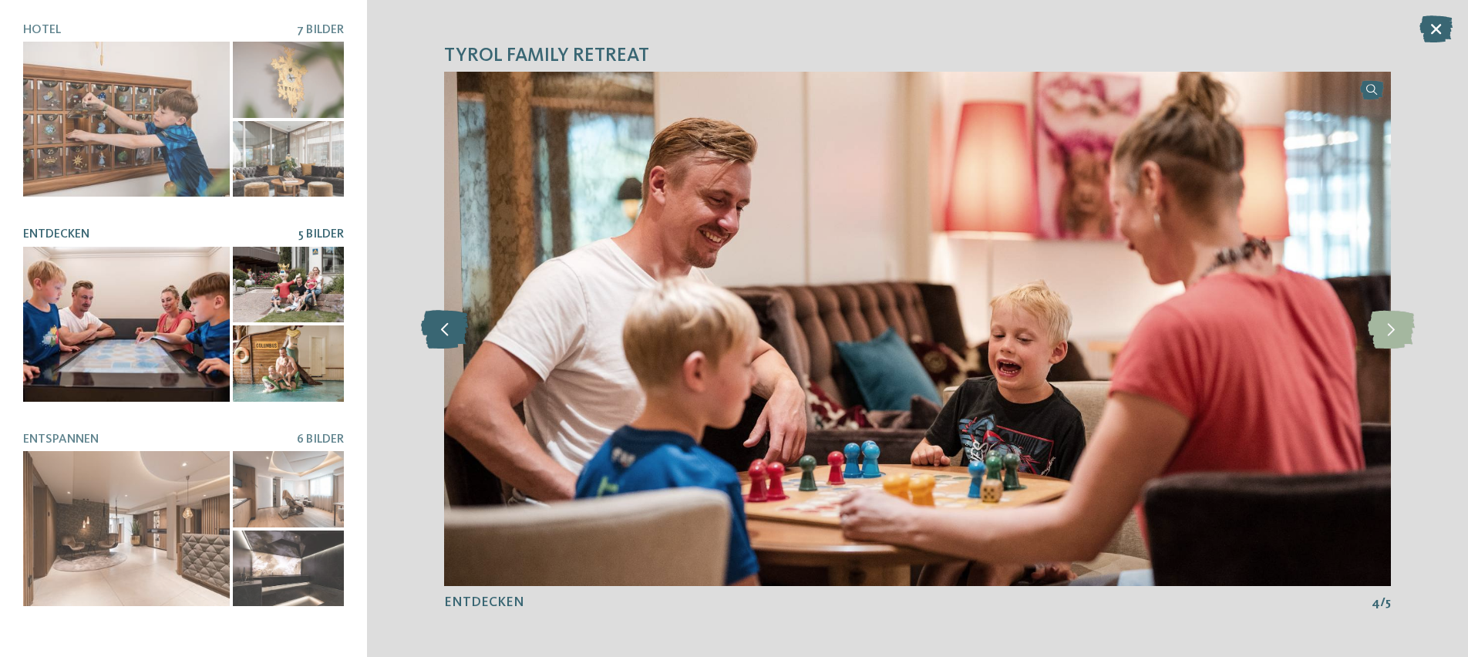
click at [449, 340] on icon at bounding box center [444, 328] width 47 height 39
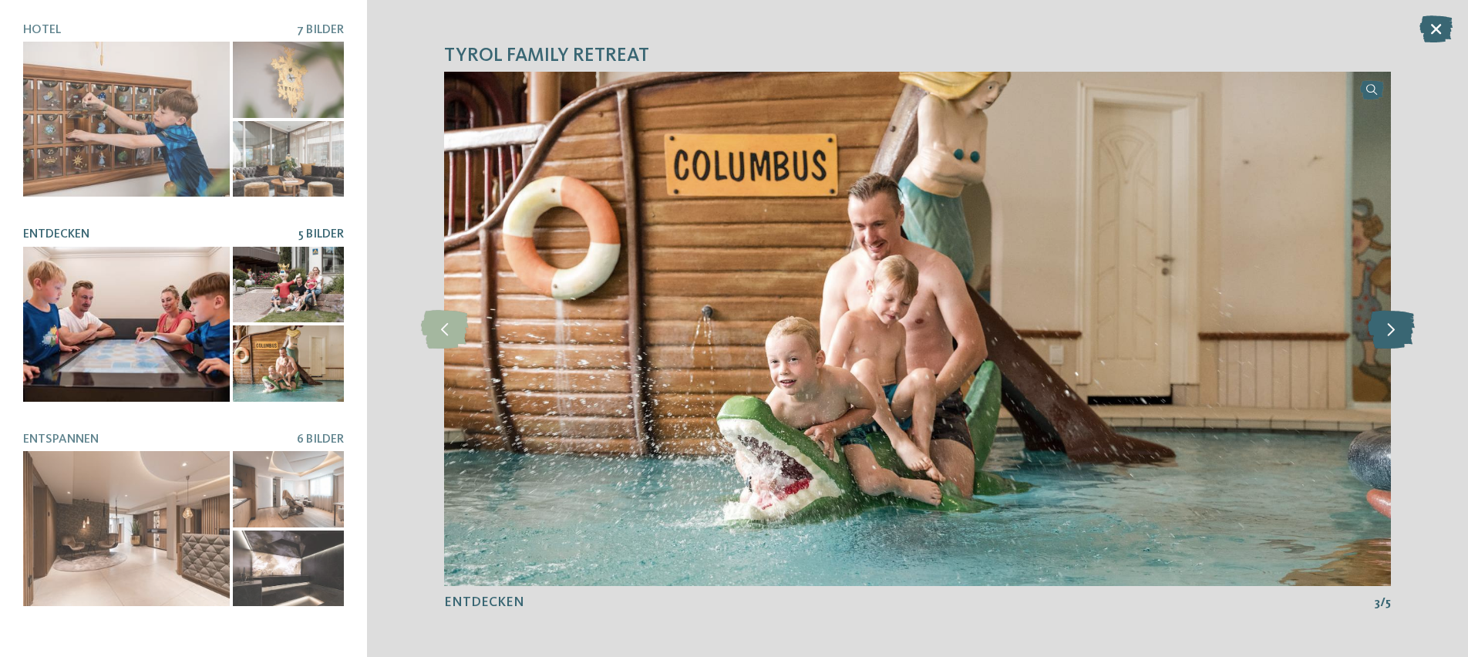
click at [1392, 335] on icon at bounding box center [1390, 328] width 47 height 39
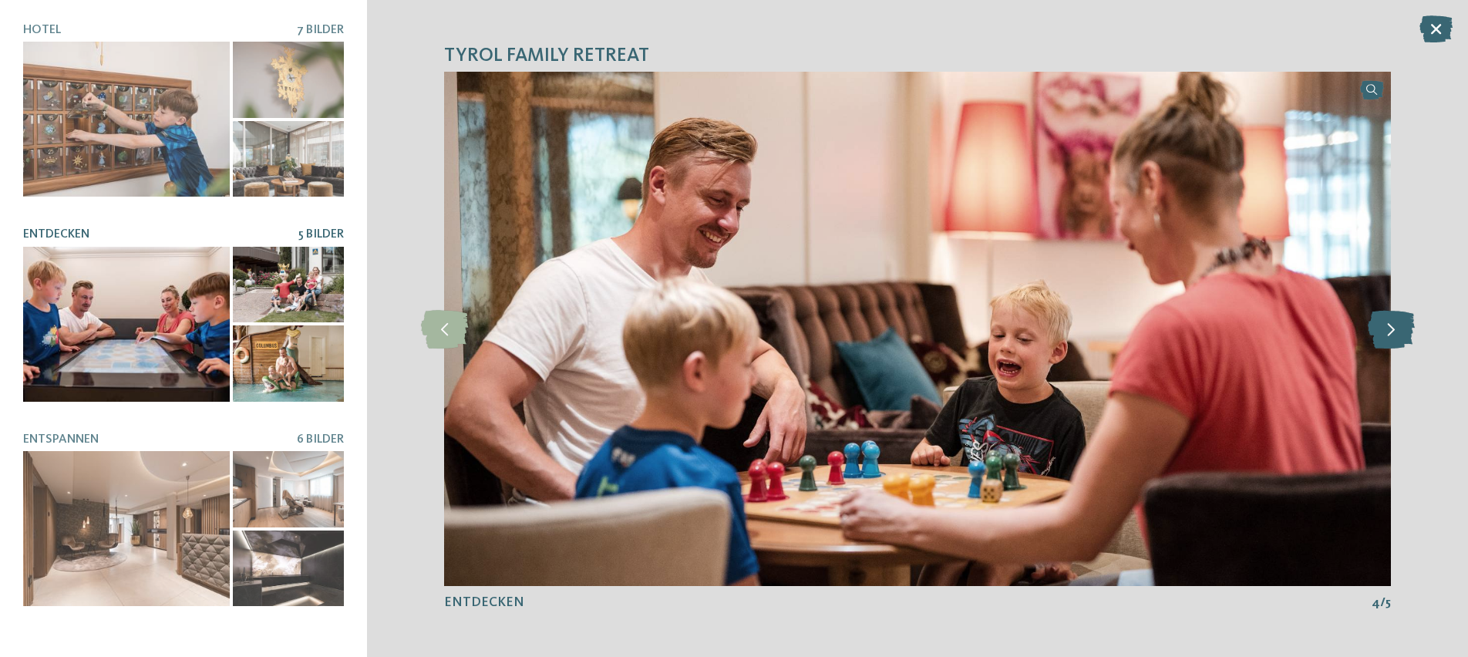
click at [1392, 335] on icon at bounding box center [1390, 328] width 47 height 39
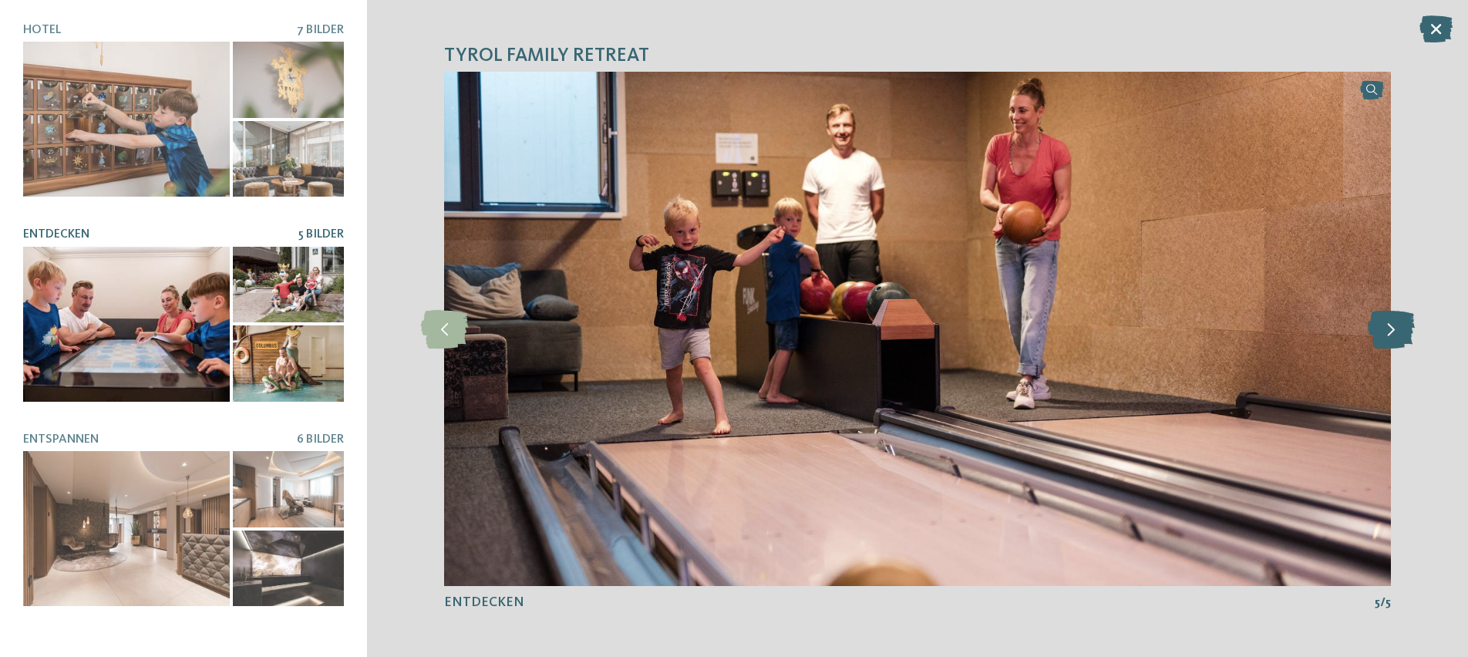
click at [1392, 335] on icon at bounding box center [1390, 328] width 47 height 39
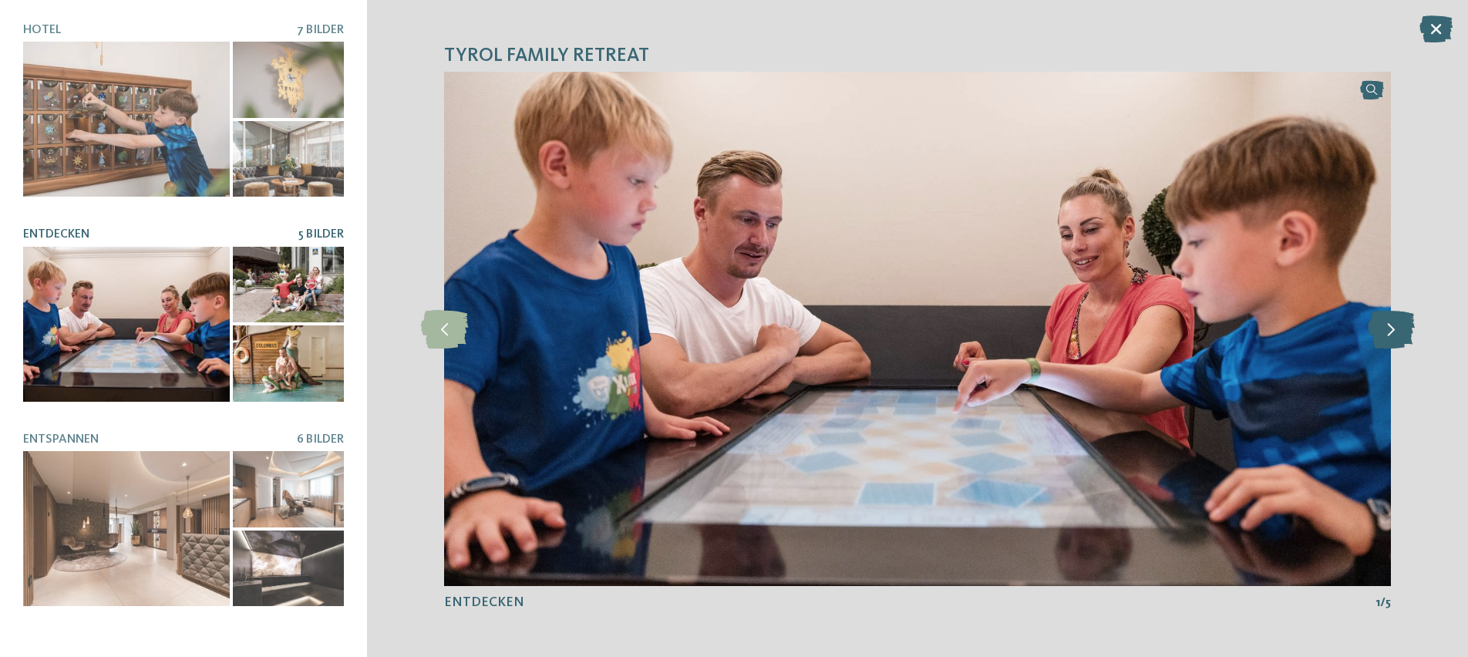
click at [1392, 335] on icon at bounding box center [1390, 328] width 47 height 39
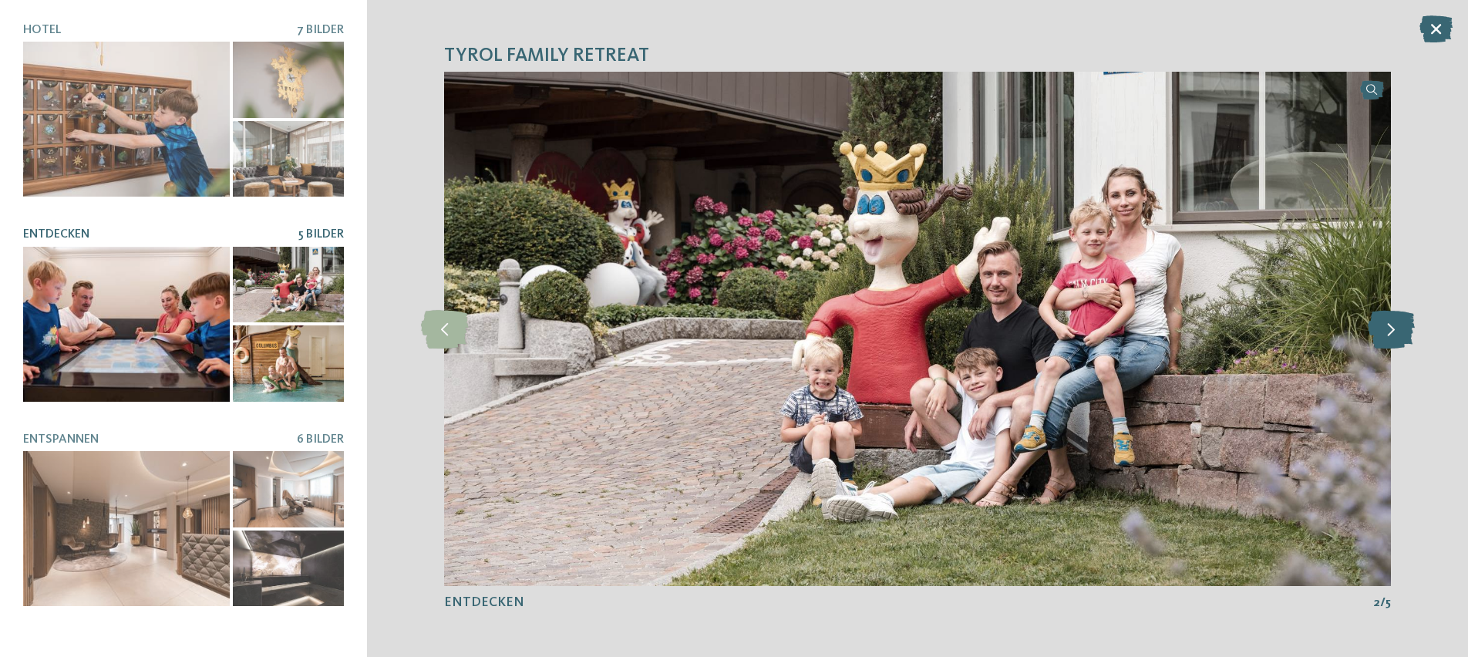
click at [1392, 335] on icon at bounding box center [1390, 328] width 47 height 39
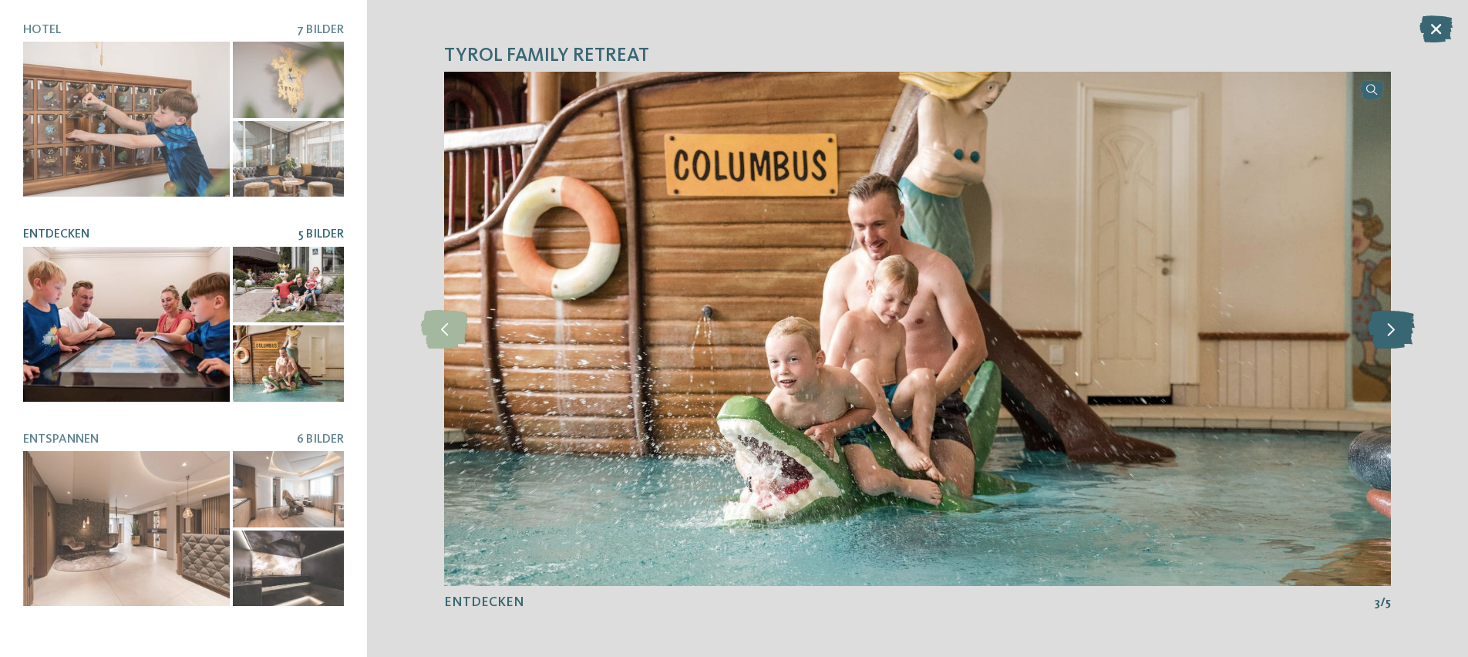
click at [1392, 335] on icon at bounding box center [1390, 328] width 47 height 39
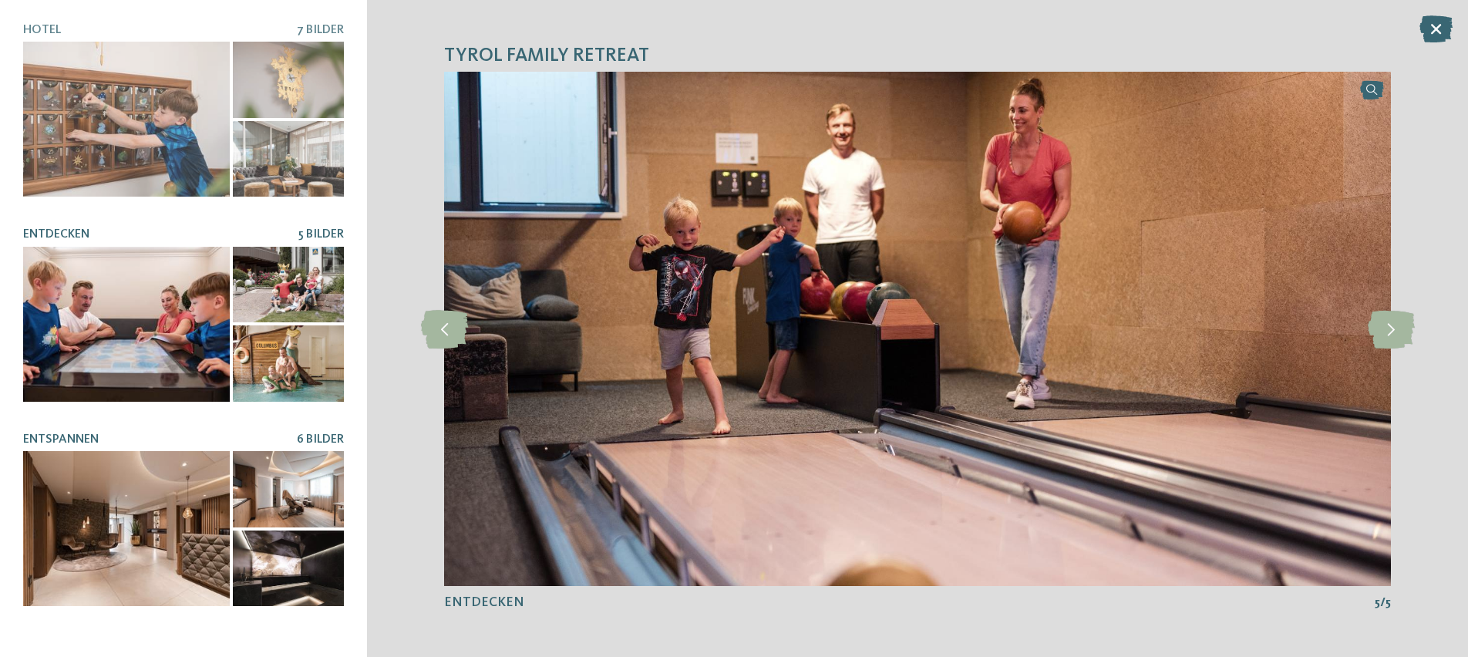
drag, startPoint x: 155, startPoint y: 552, endPoint x: 166, endPoint y: 551, distance: 11.6
click at [155, 552] on div at bounding box center [126, 528] width 207 height 155
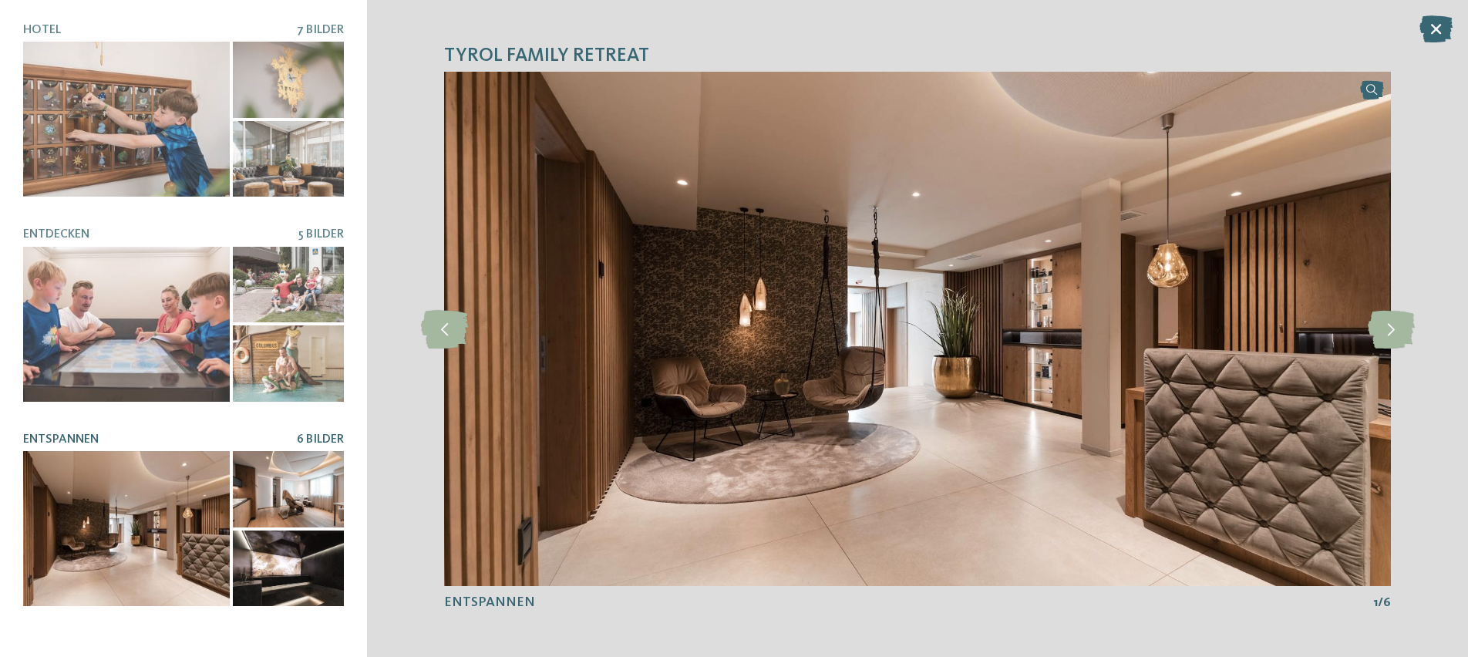
click at [1441, 33] on icon at bounding box center [1435, 28] width 33 height 27
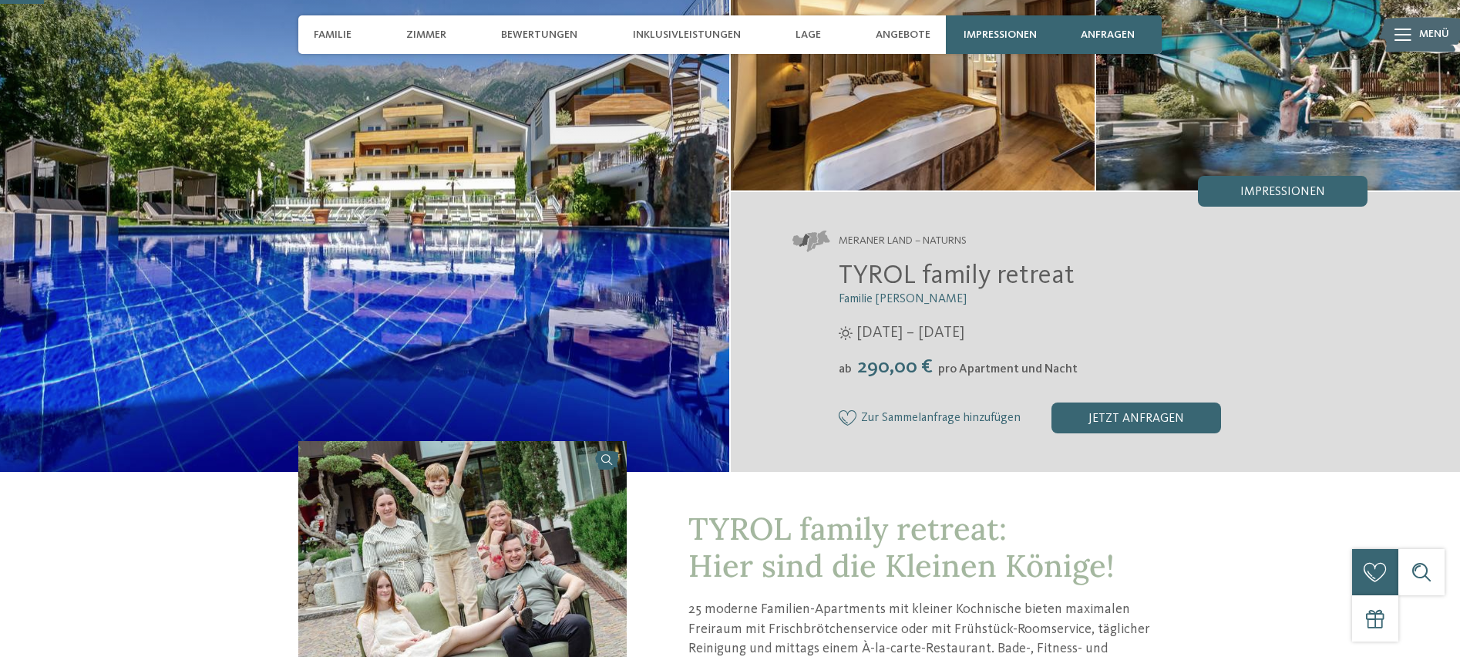
scroll to position [355, 0]
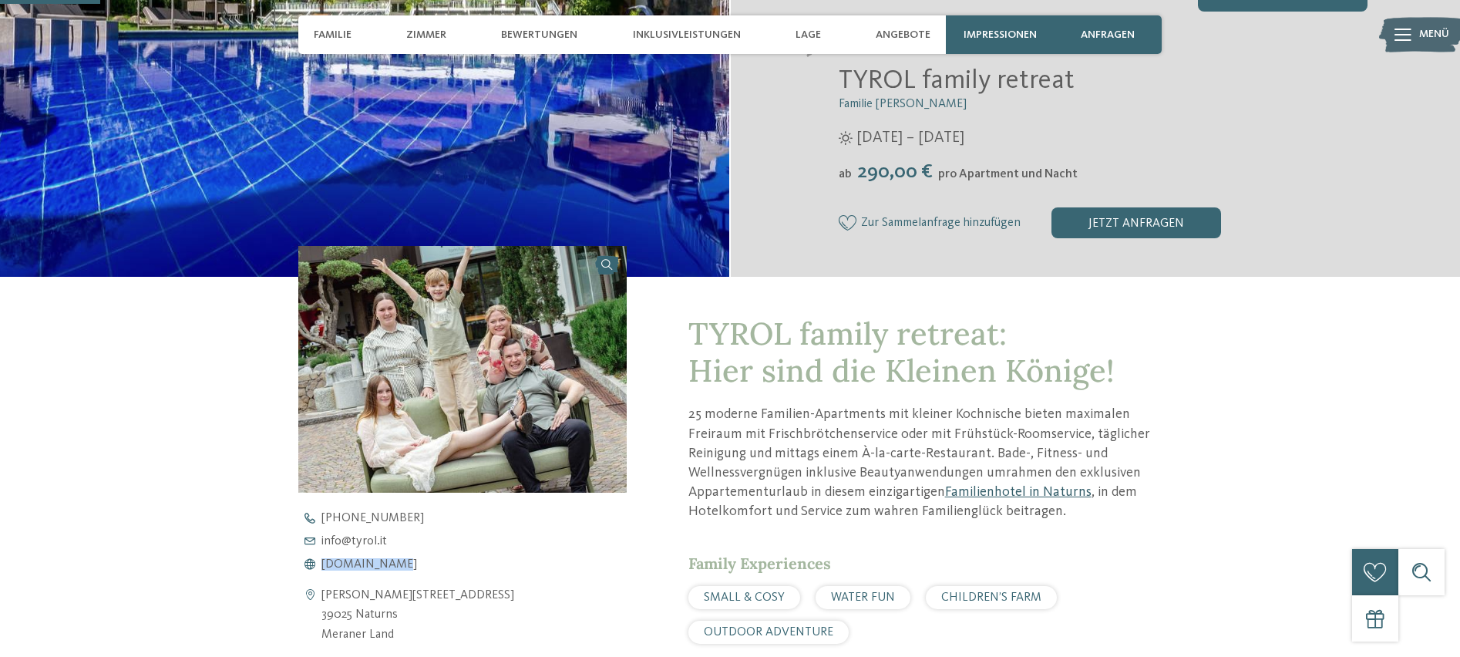
click at [995, 494] on link "Familienhotel in Naturns" at bounding box center [1018, 492] width 146 height 14
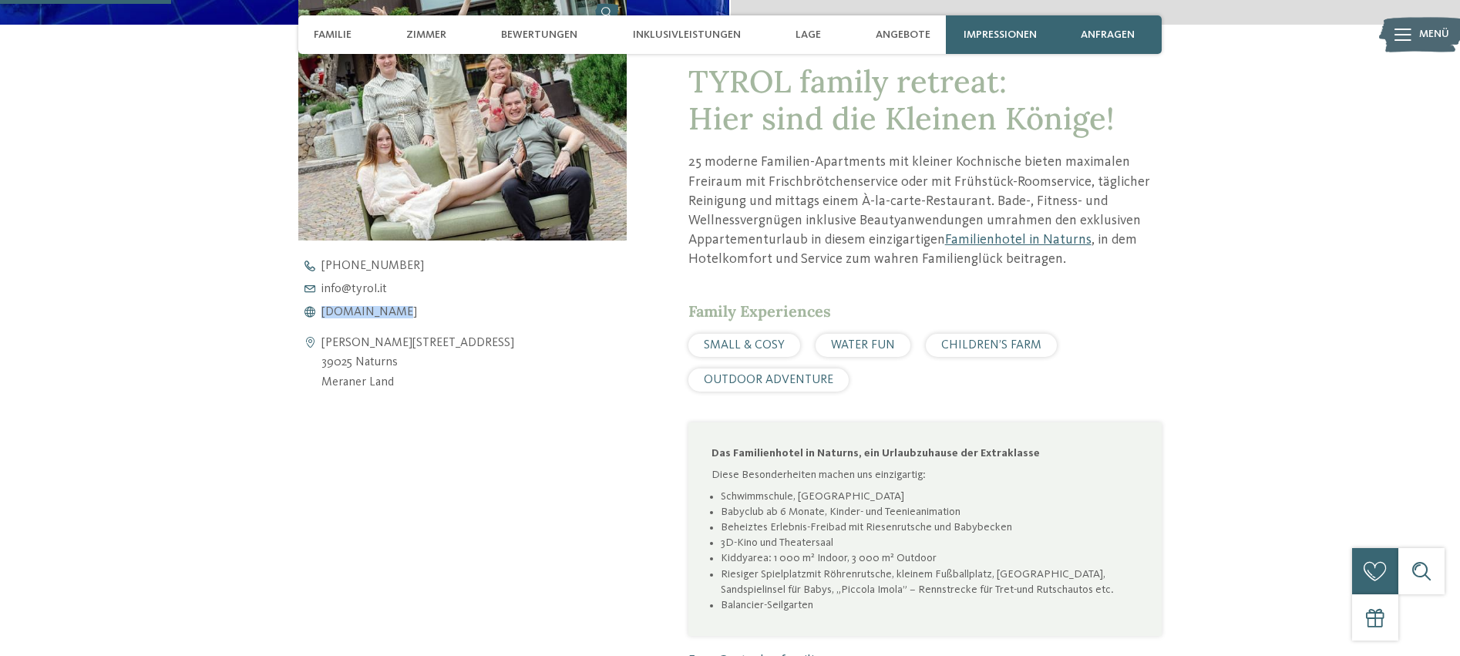
scroll to position [607, 0]
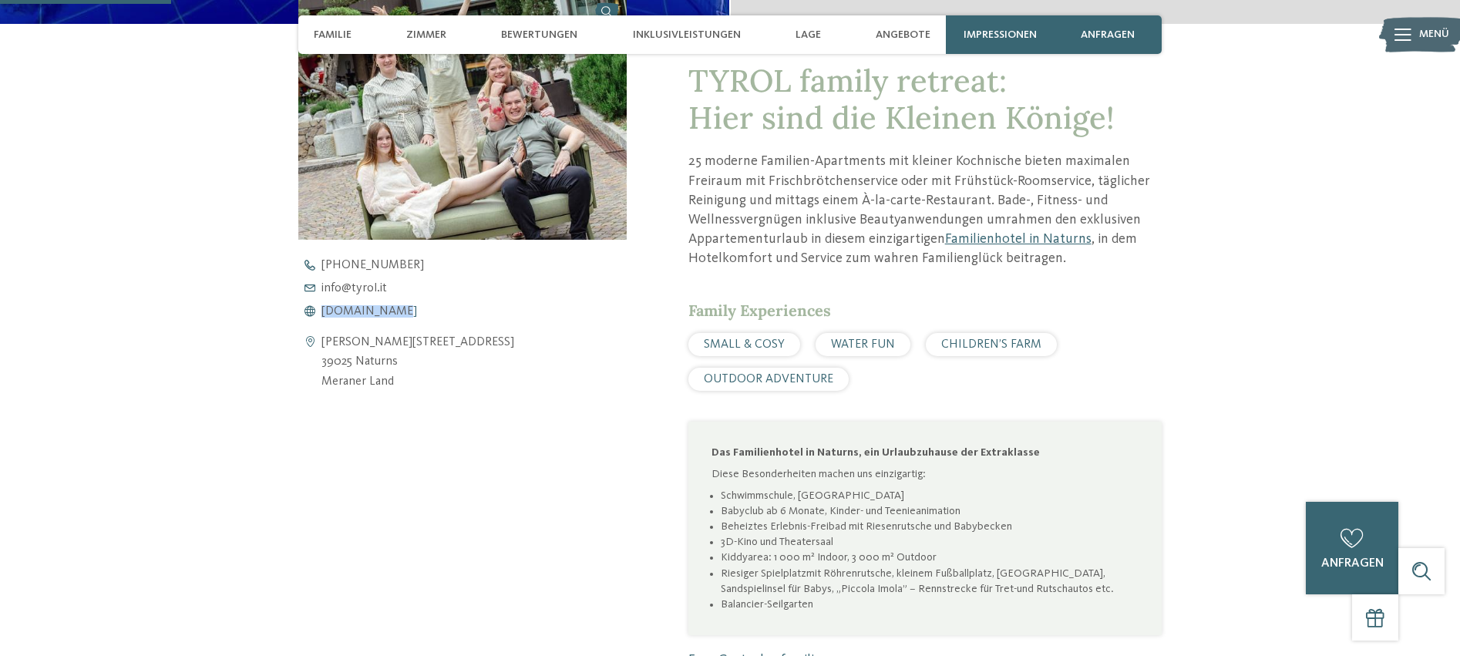
click at [372, 316] on span "www.tyrol.it" at bounding box center [369, 311] width 96 height 12
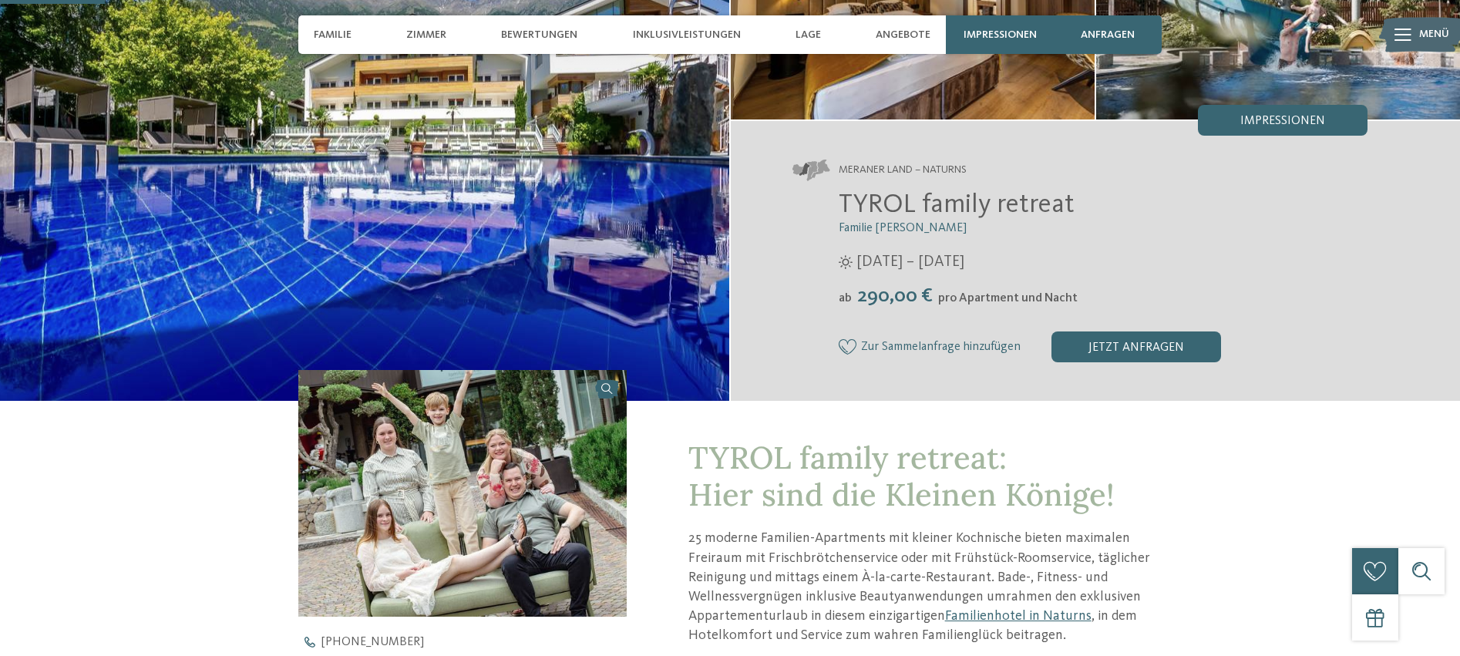
scroll to position [106, 0]
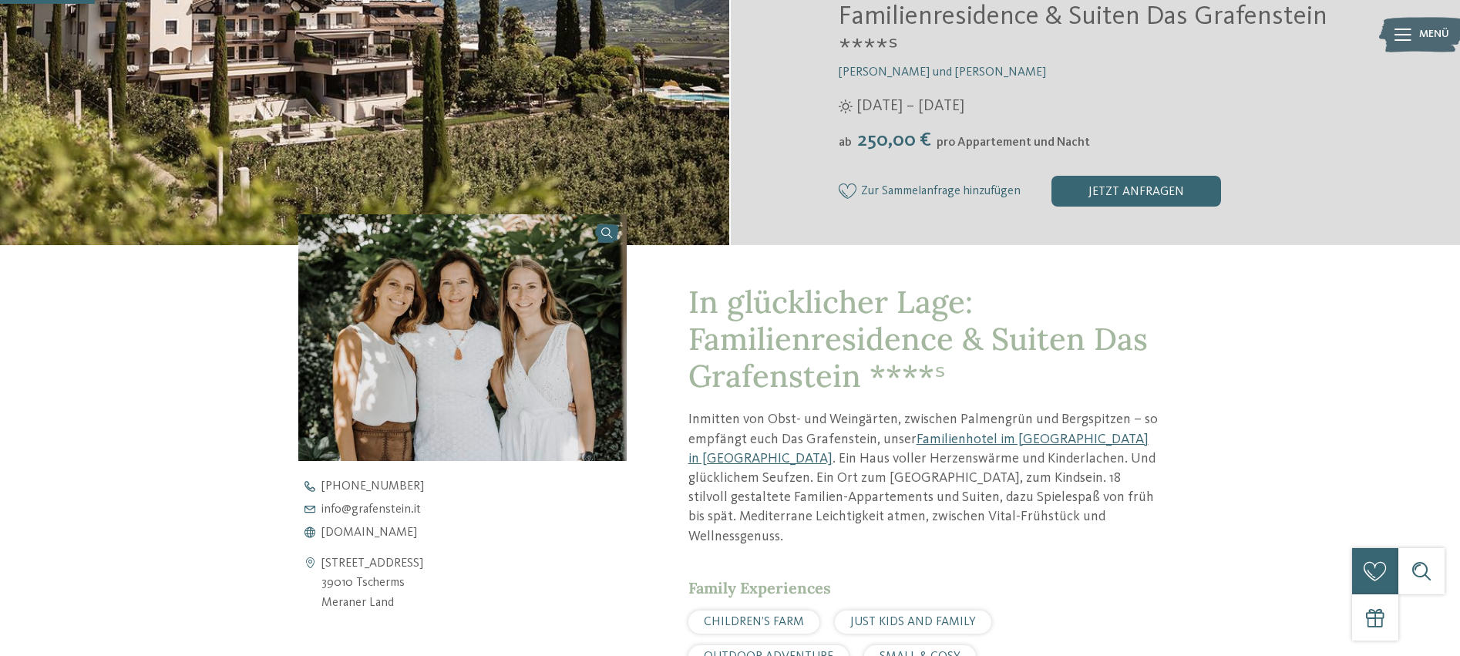
scroll to position [618, 0]
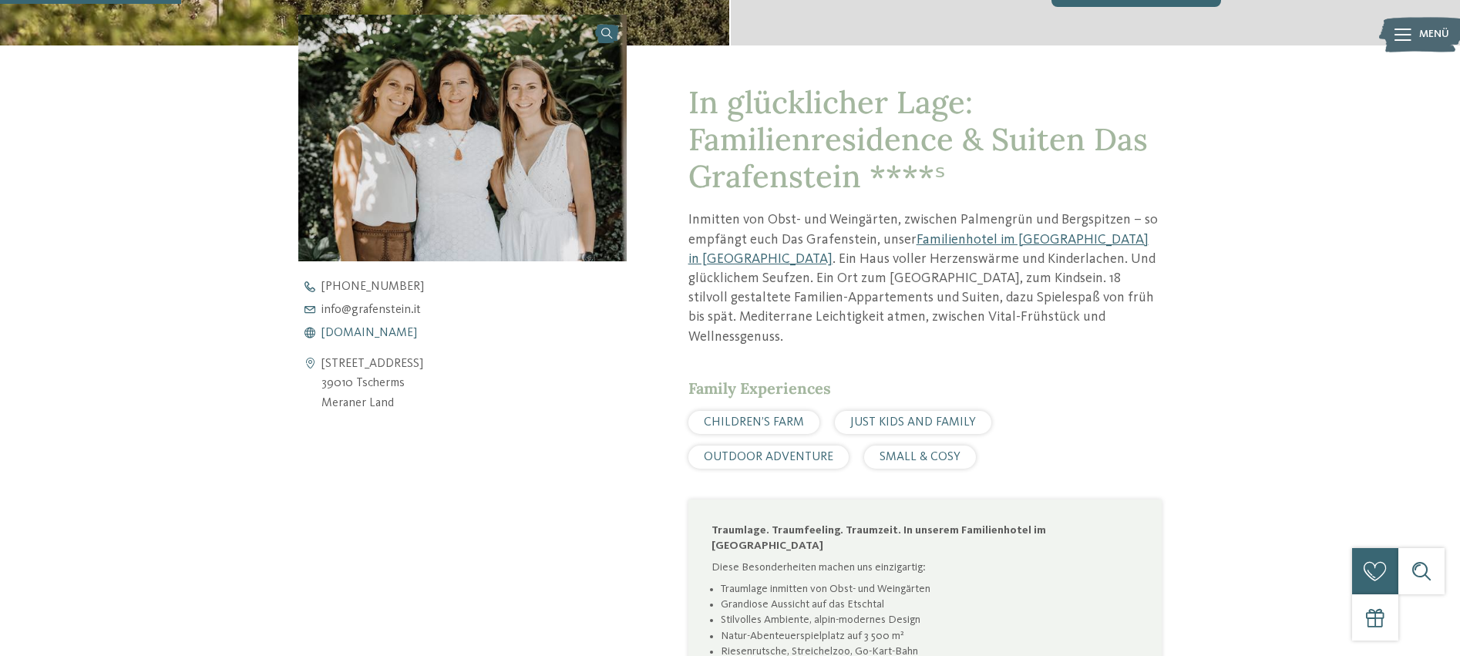
click at [379, 331] on span "[DOMAIN_NAME]" at bounding box center [369, 333] width 96 height 12
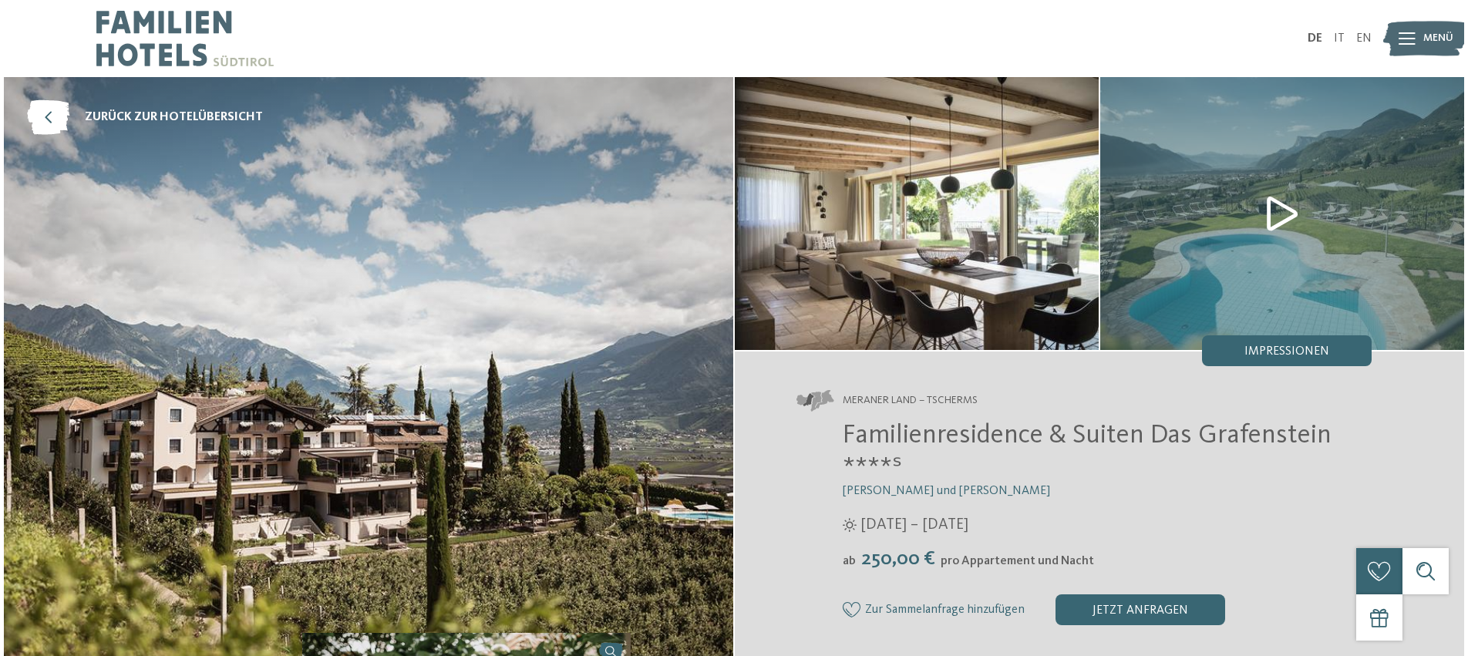
scroll to position [0, 0]
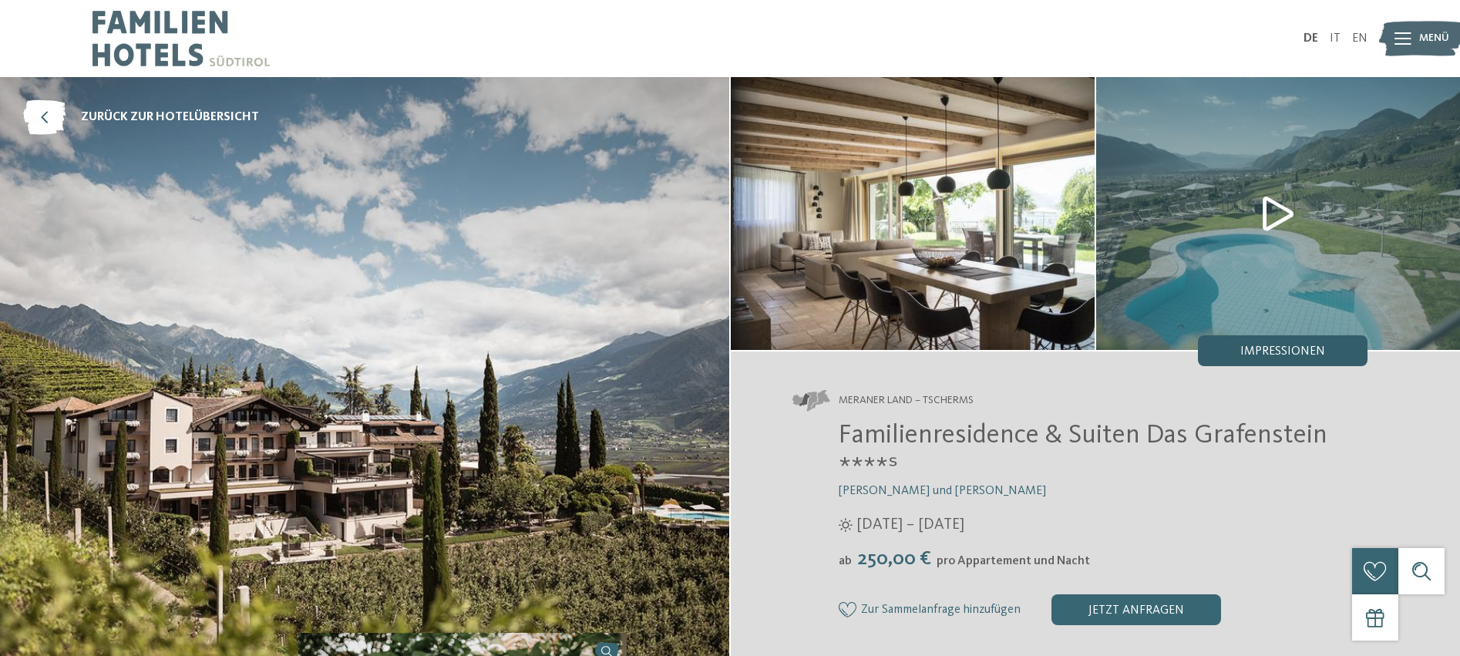
click at [1286, 358] on span "Impressionen" at bounding box center [1282, 351] width 85 height 12
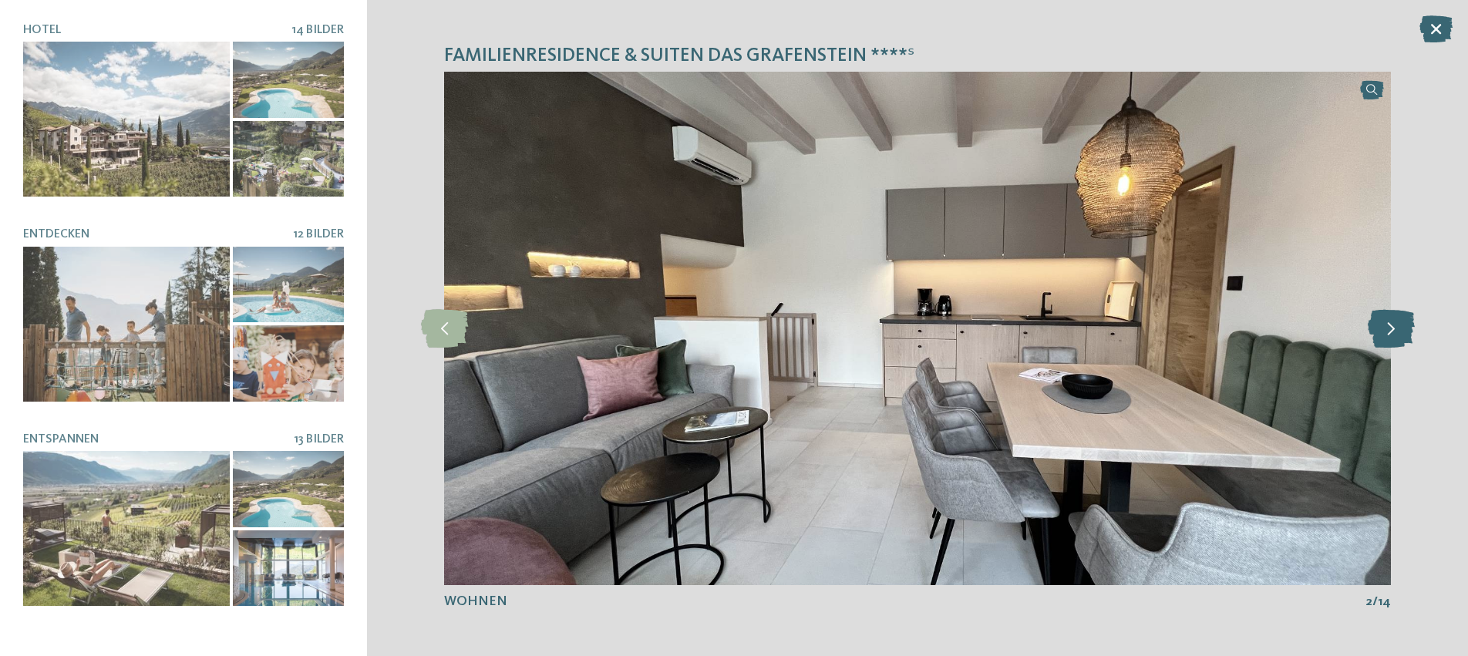
click at [1401, 328] on icon at bounding box center [1390, 328] width 47 height 39
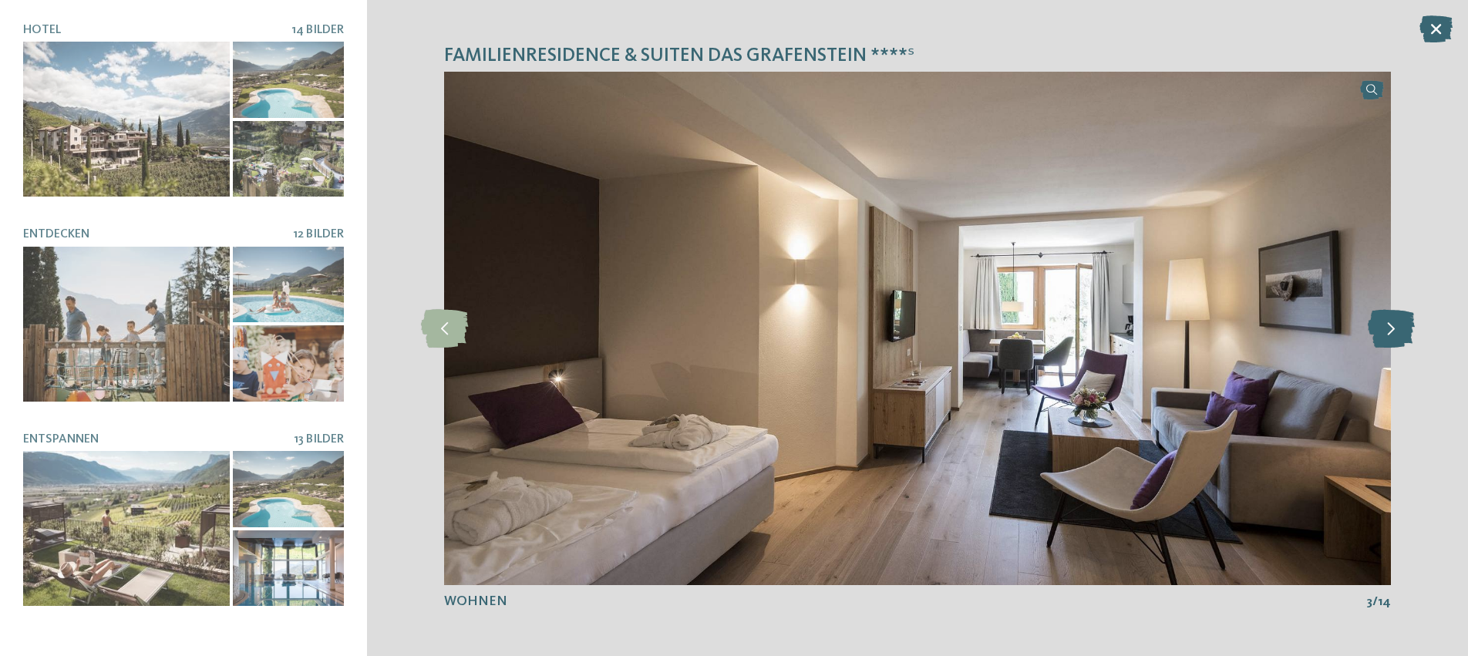
click at [1401, 328] on icon at bounding box center [1390, 328] width 47 height 39
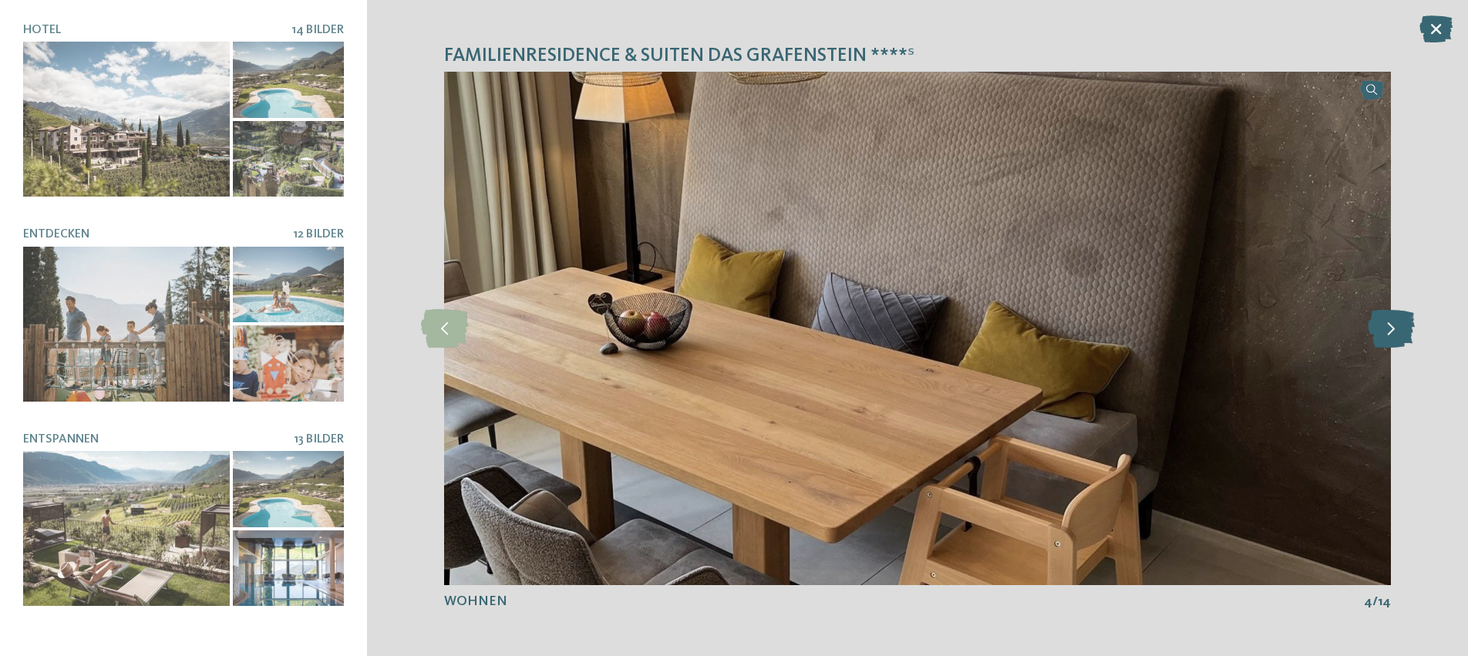
click at [1401, 328] on icon at bounding box center [1390, 328] width 47 height 39
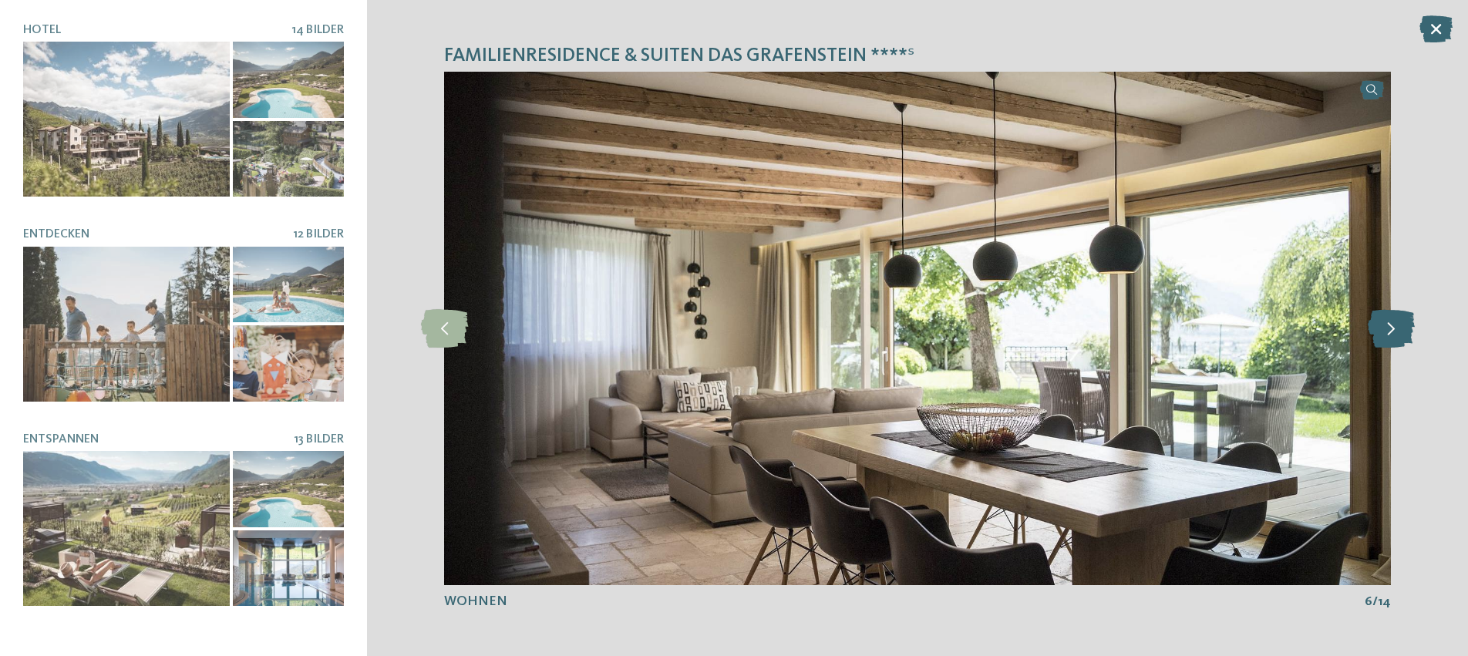
click at [1401, 328] on icon at bounding box center [1390, 328] width 47 height 39
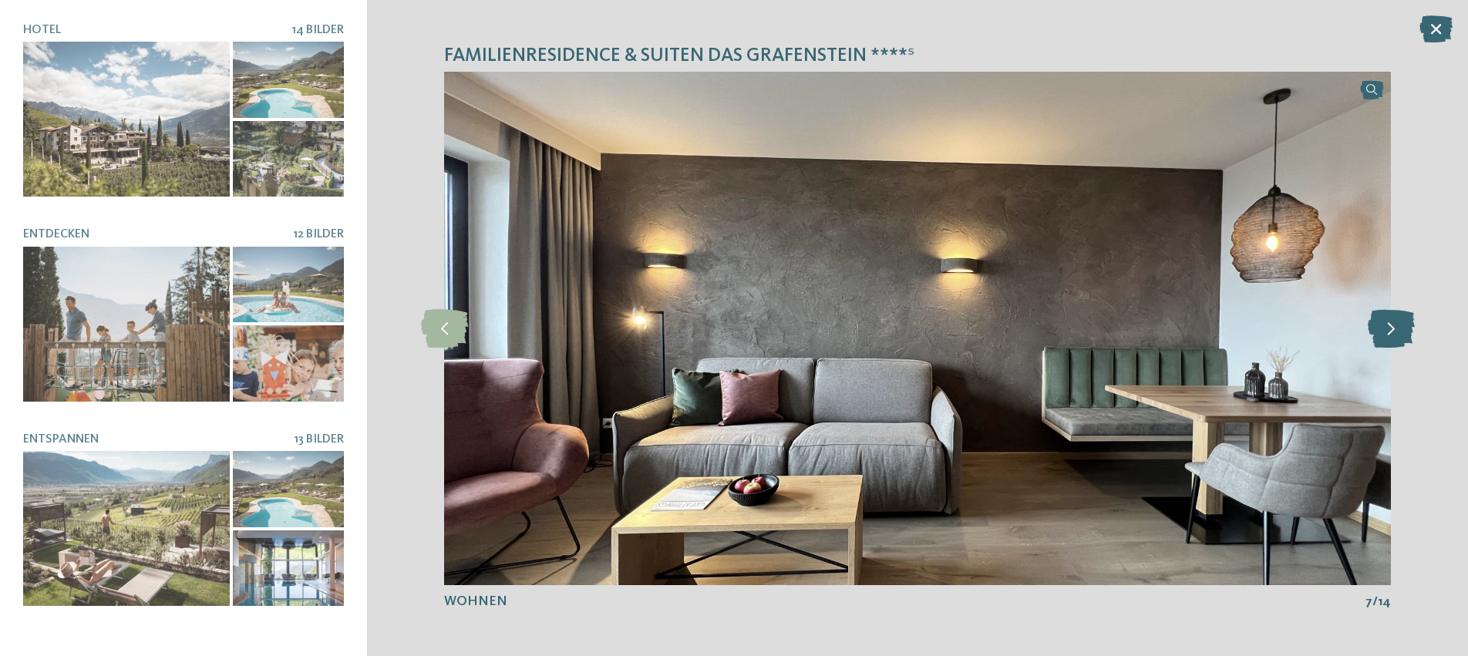
click at [1401, 328] on icon at bounding box center [1390, 328] width 47 height 39
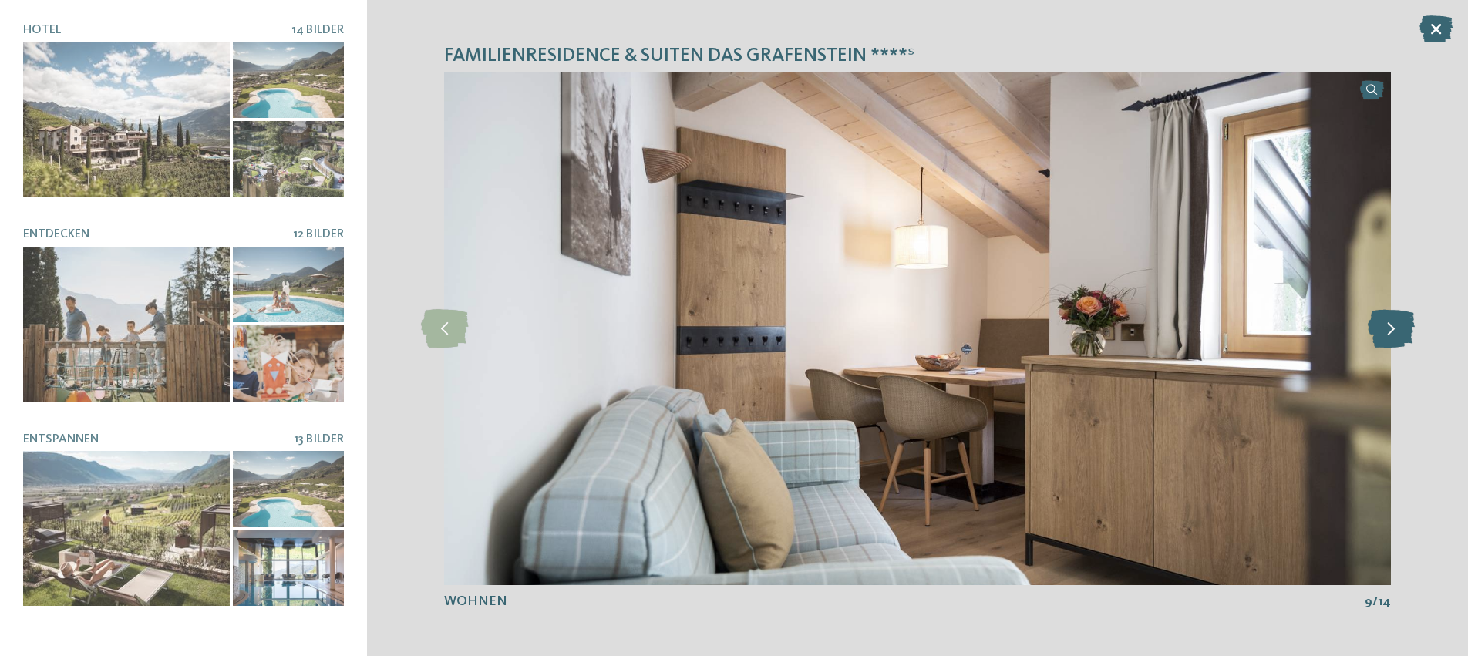
click at [1401, 328] on icon at bounding box center [1390, 328] width 47 height 39
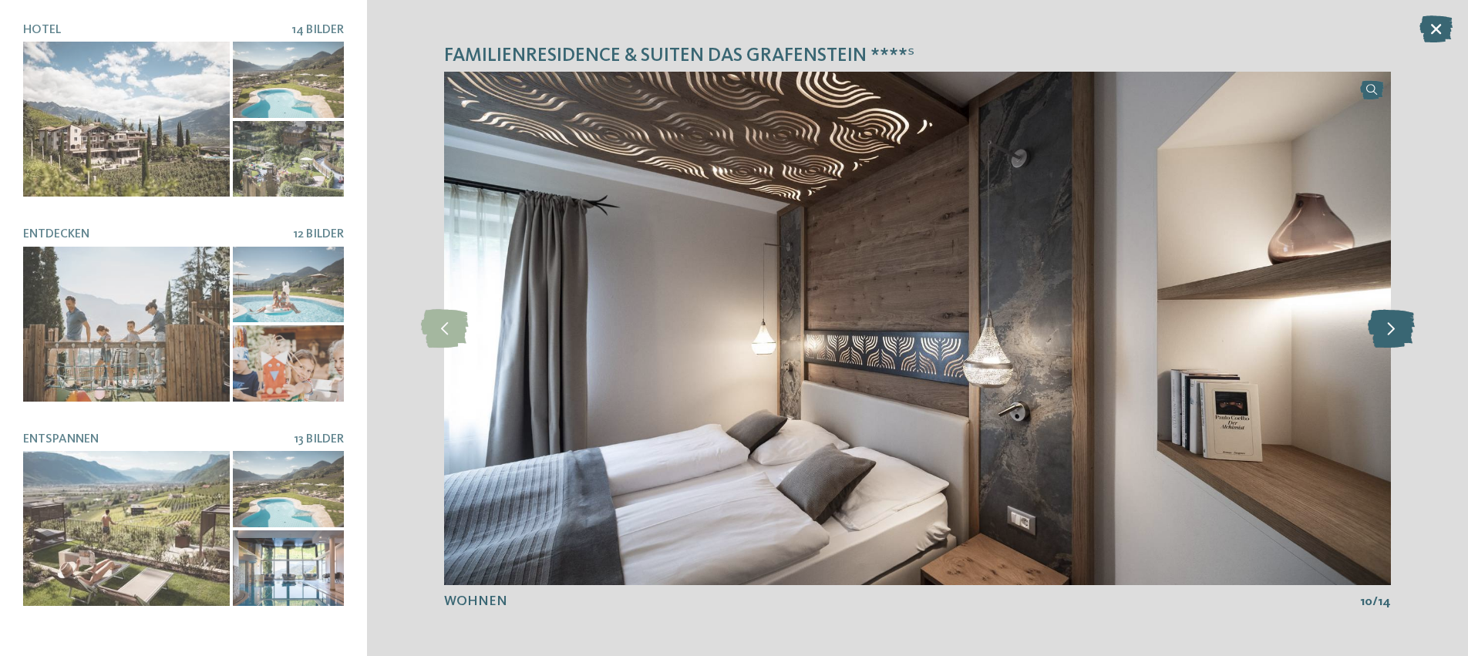
click at [1401, 328] on icon at bounding box center [1390, 328] width 47 height 39
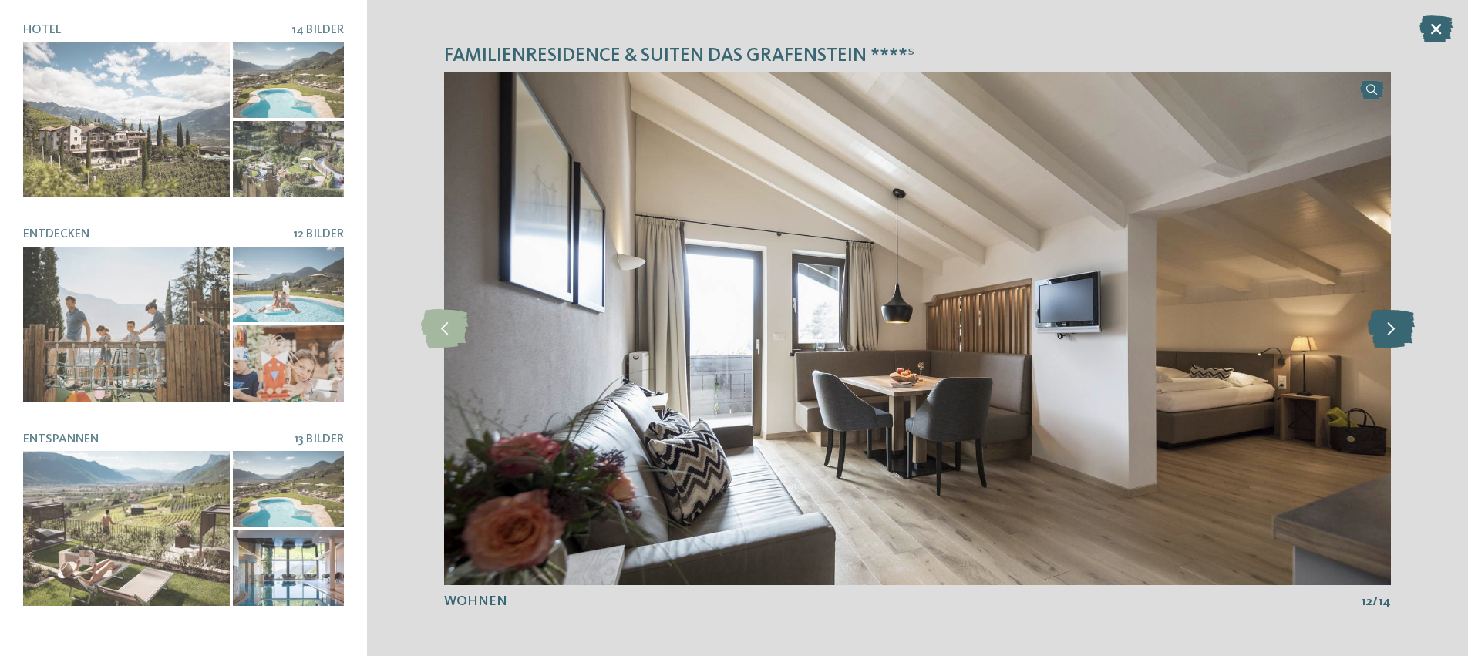
click at [1401, 328] on icon at bounding box center [1390, 328] width 47 height 39
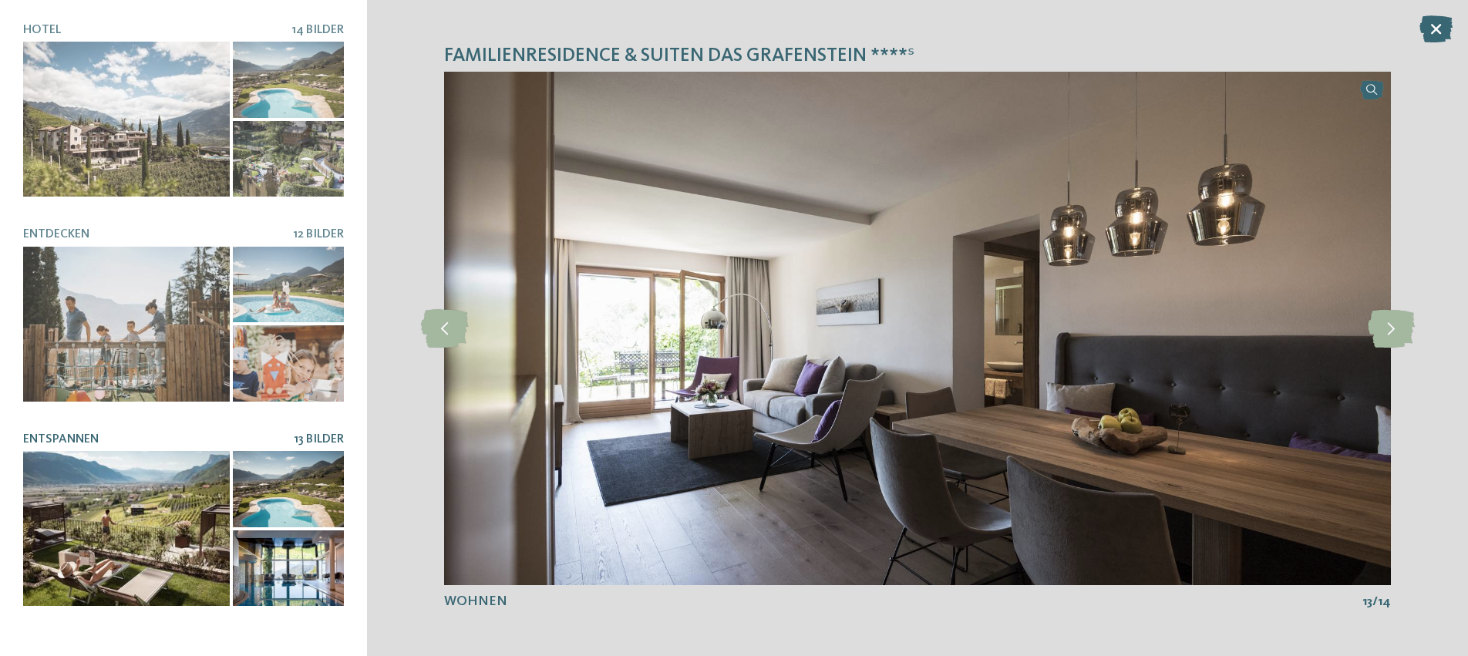
click at [140, 451] on div at bounding box center [126, 528] width 207 height 155
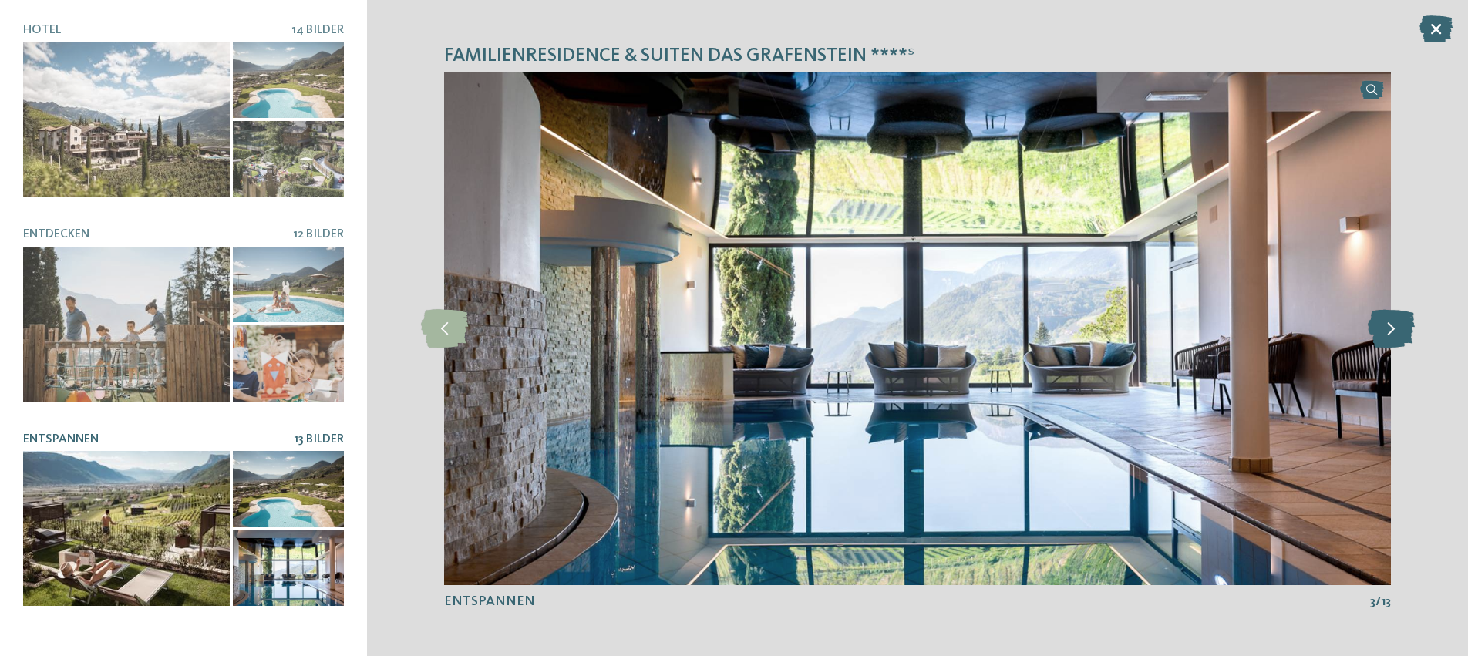
click at [1387, 334] on icon at bounding box center [1390, 328] width 47 height 39
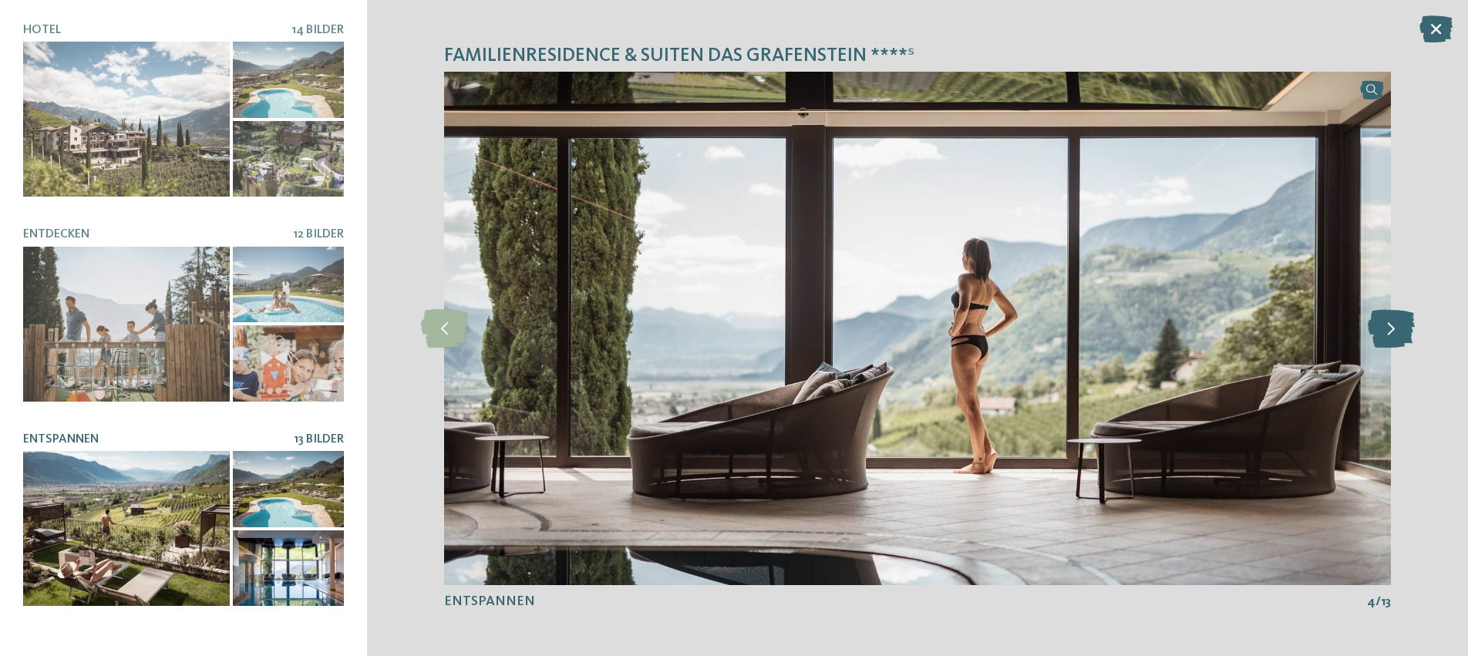
click at [1387, 334] on icon at bounding box center [1390, 328] width 47 height 39
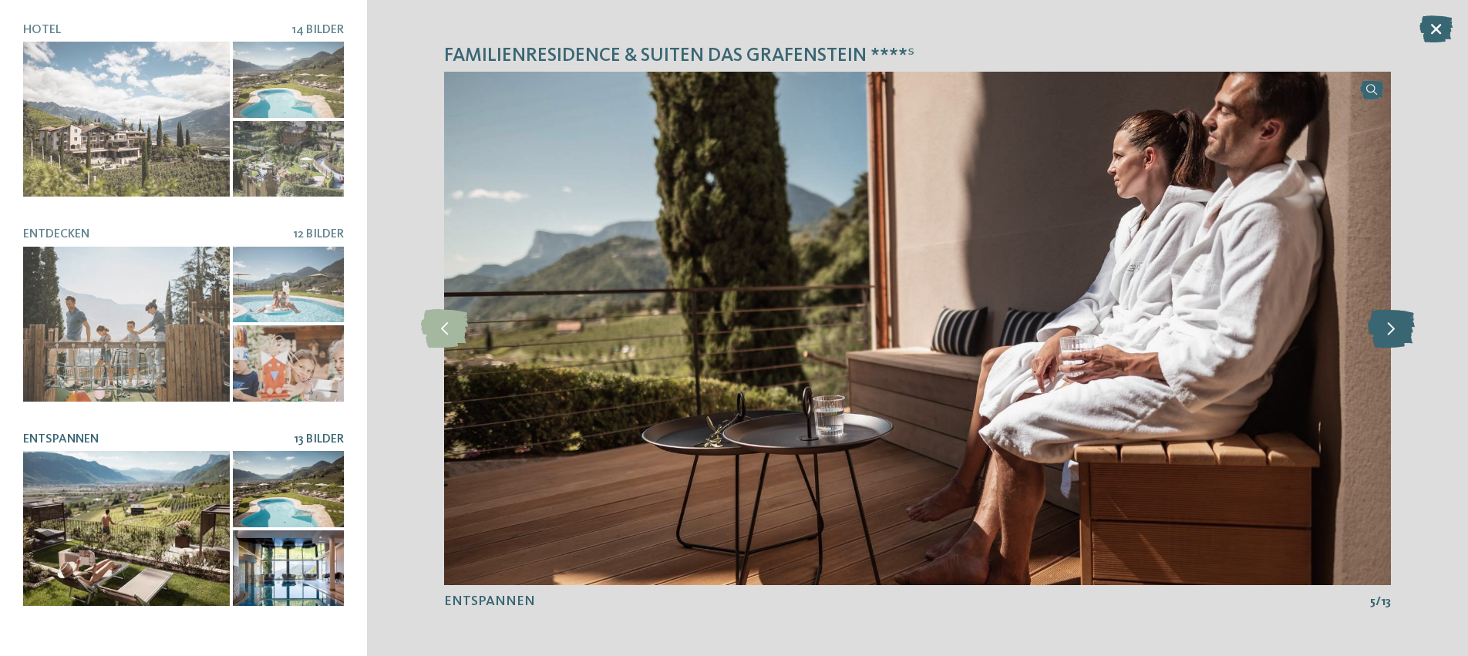
click at [1387, 334] on icon at bounding box center [1390, 328] width 47 height 39
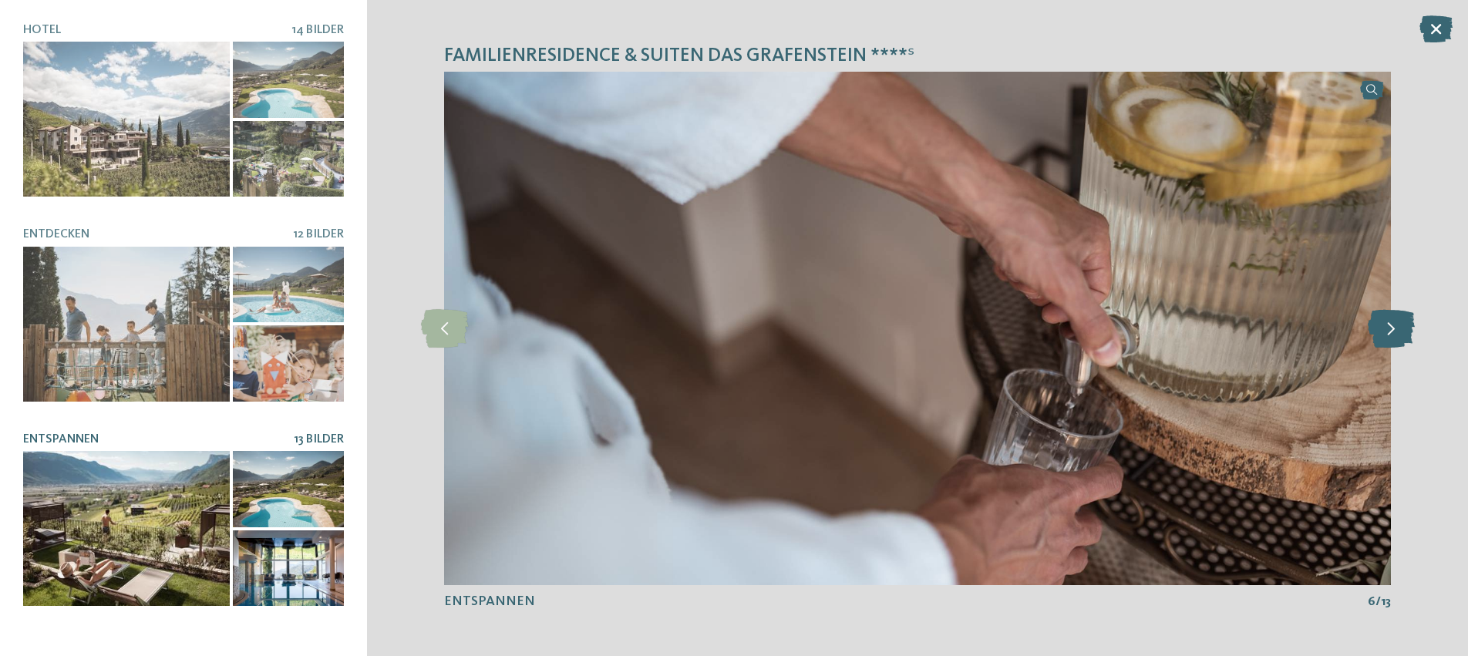
click at [1387, 334] on icon at bounding box center [1390, 328] width 47 height 39
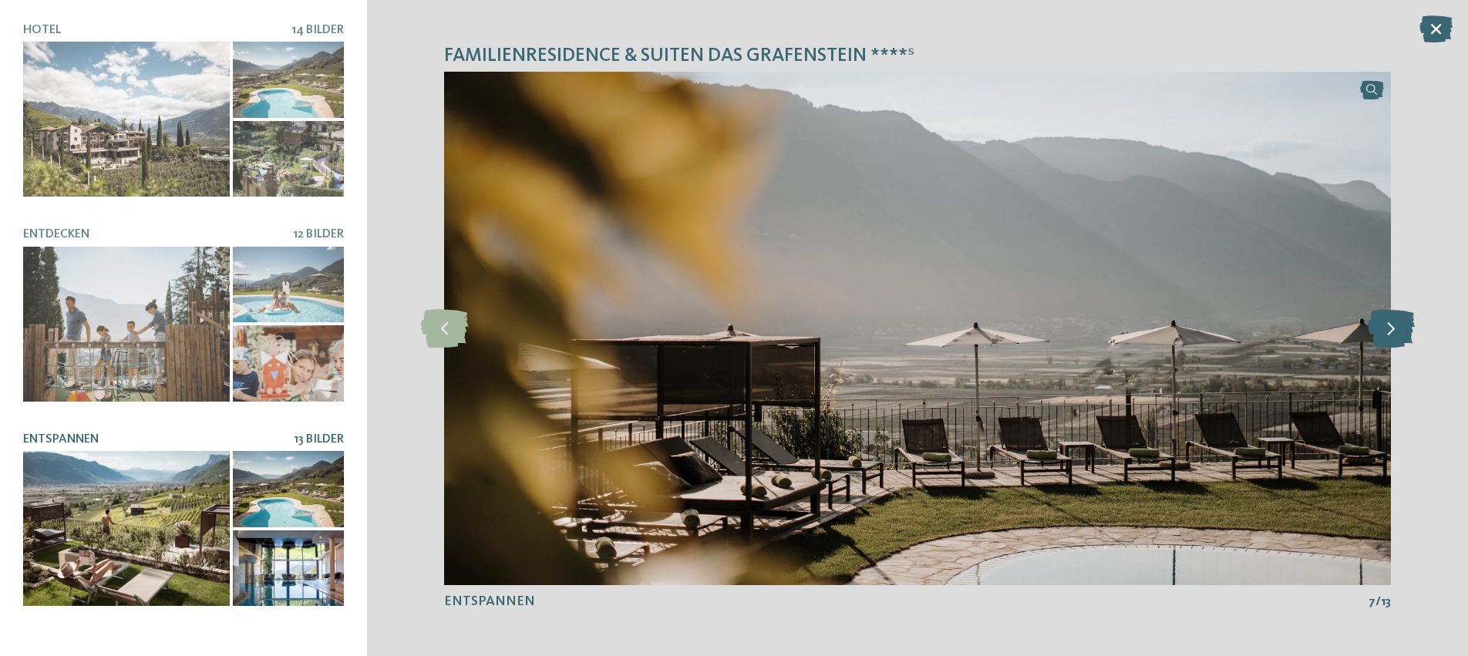
click at [1387, 334] on icon at bounding box center [1390, 328] width 47 height 39
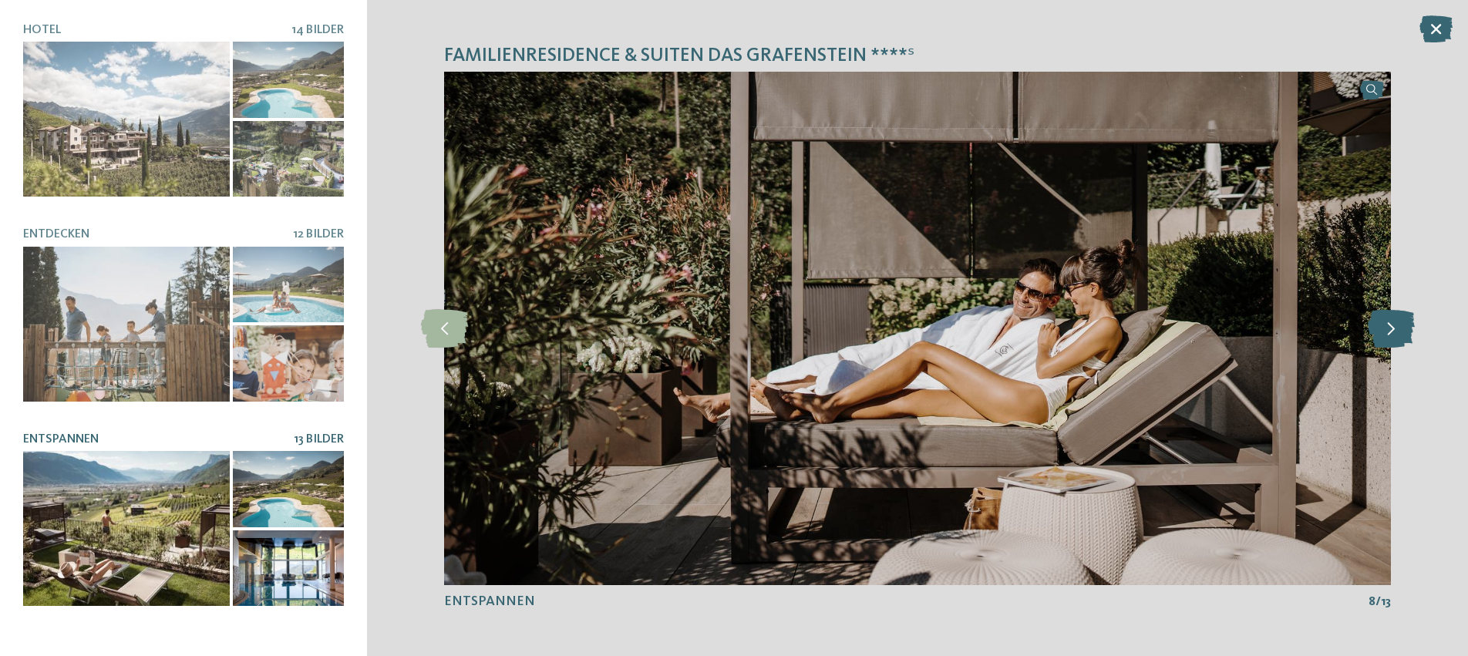
click at [1387, 334] on icon at bounding box center [1390, 328] width 47 height 39
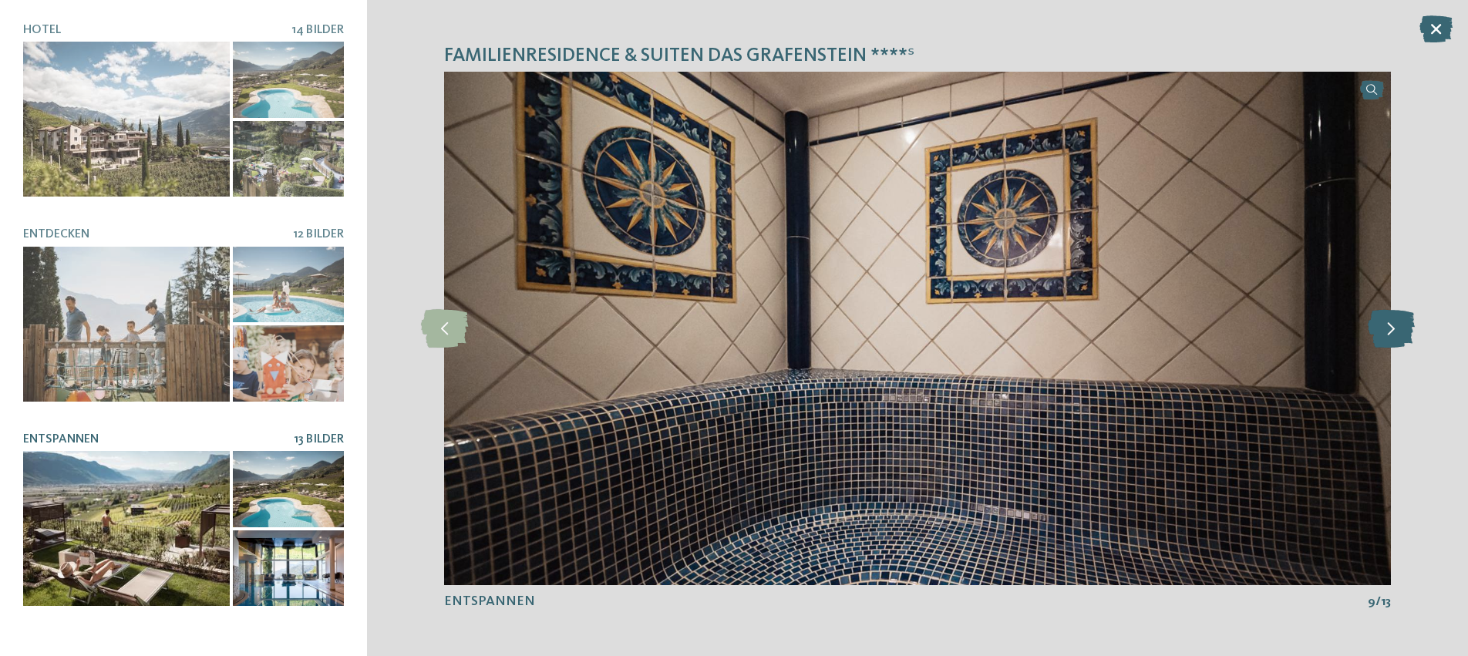
click at [1387, 334] on icon at bounding box center [1390, 328] width 47 height 39
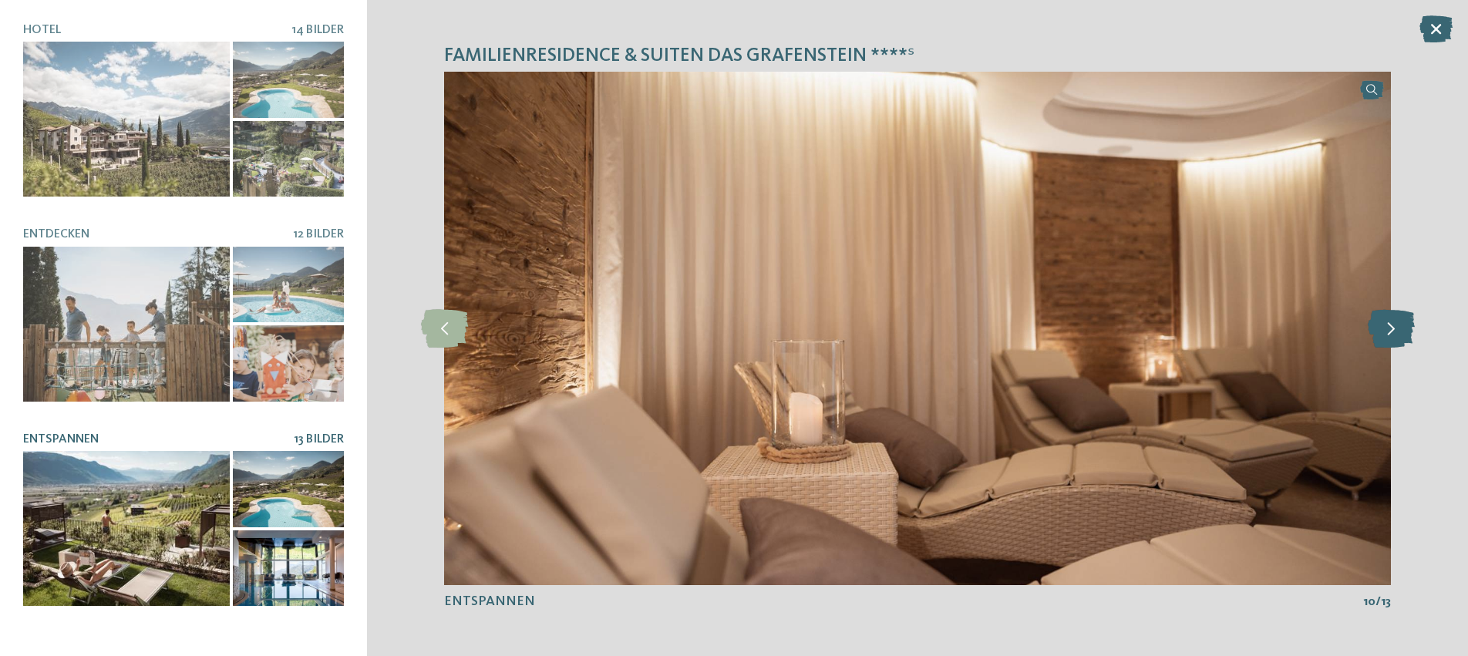
click at [1387, 334] on icon at bounding box center [1390, 328] width 47 height 39
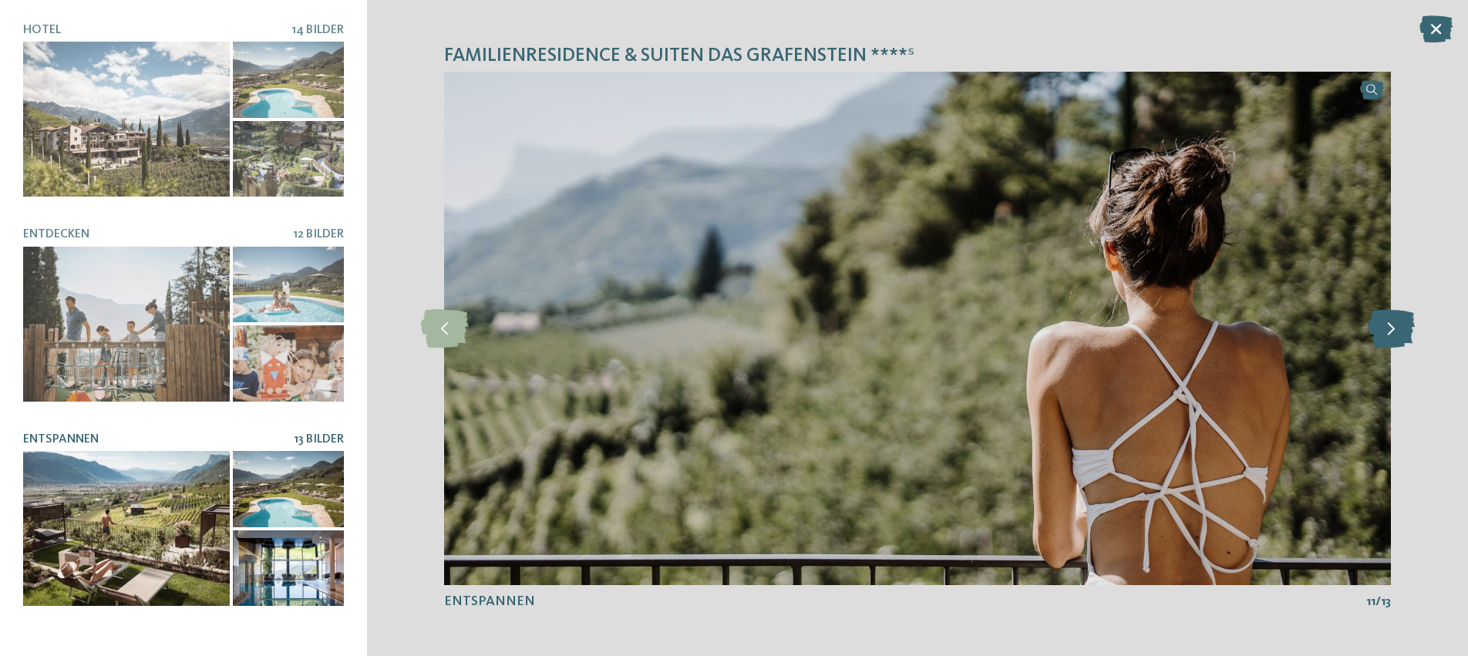
click at [1387, 334] on icon at bounding box center [1390, 328] width 47 height 39
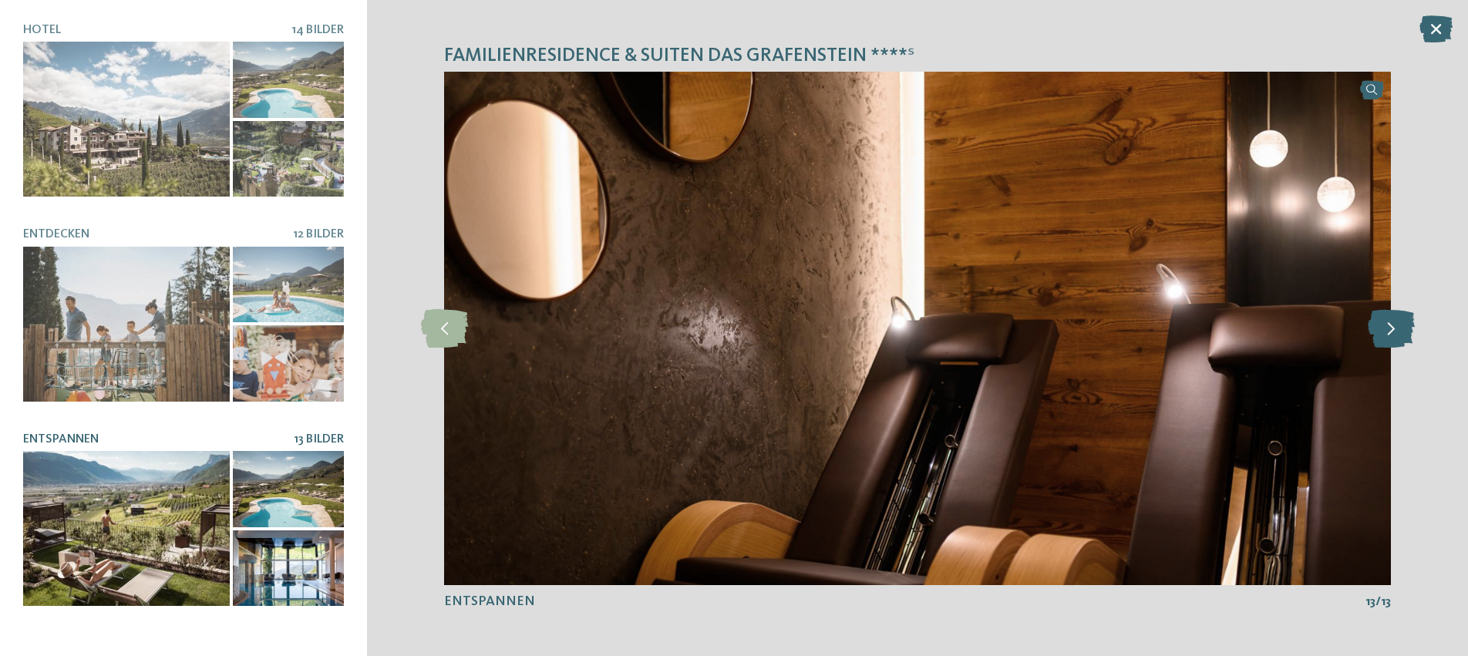
click at [1387, 334] on icon at bounding box center [1390, 328] width 47 height 39
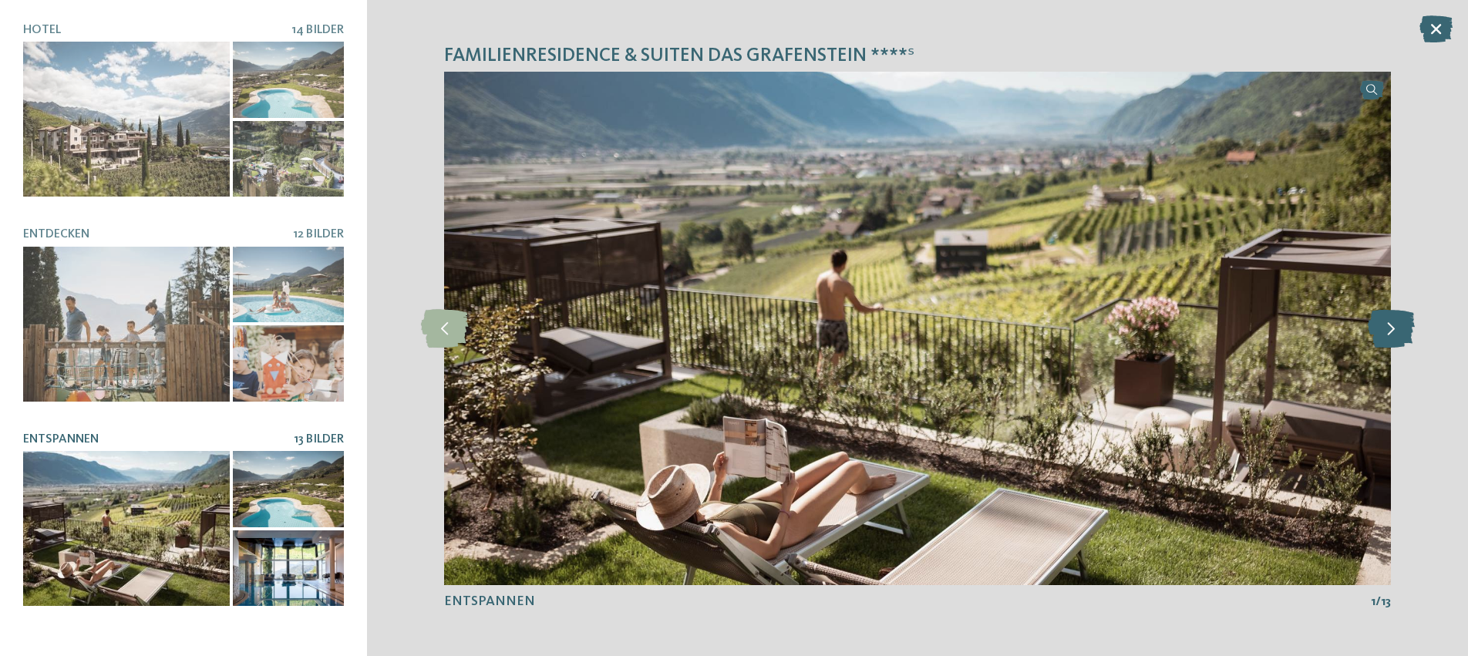
click at [1387, 334] on icon at bounding box center [1390, 328] width 47 height 39
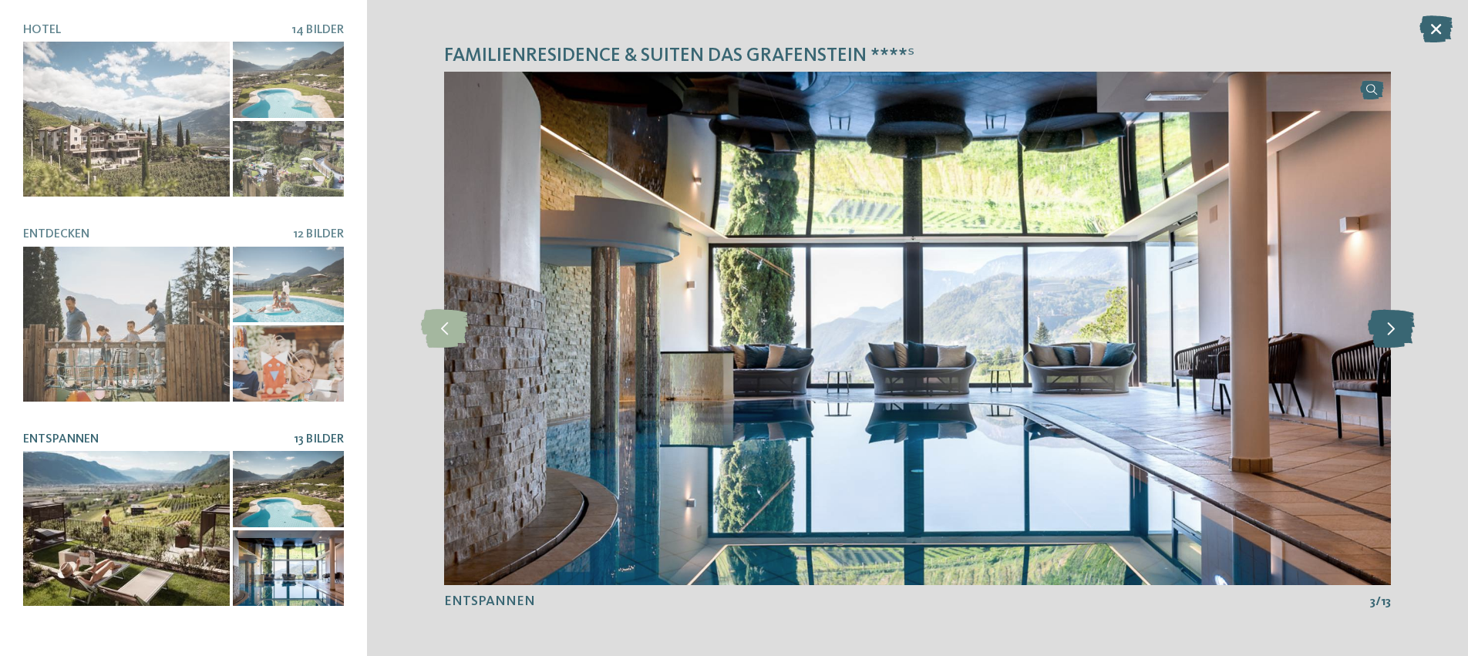
click at [1387, 334] on icon at bounding box center [1390, 328] width 47 height 39
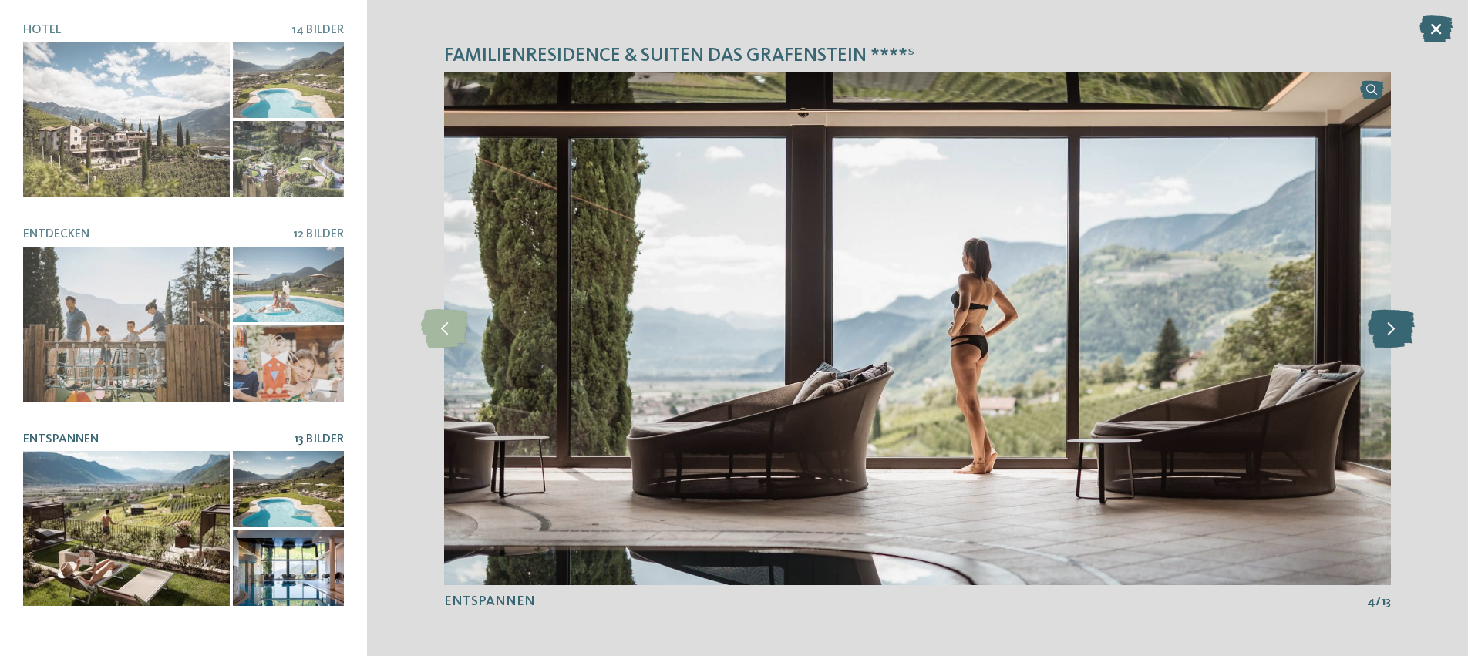
click at [1387, 334] on icon at bounding box center [1390, 328] width 47 height 39
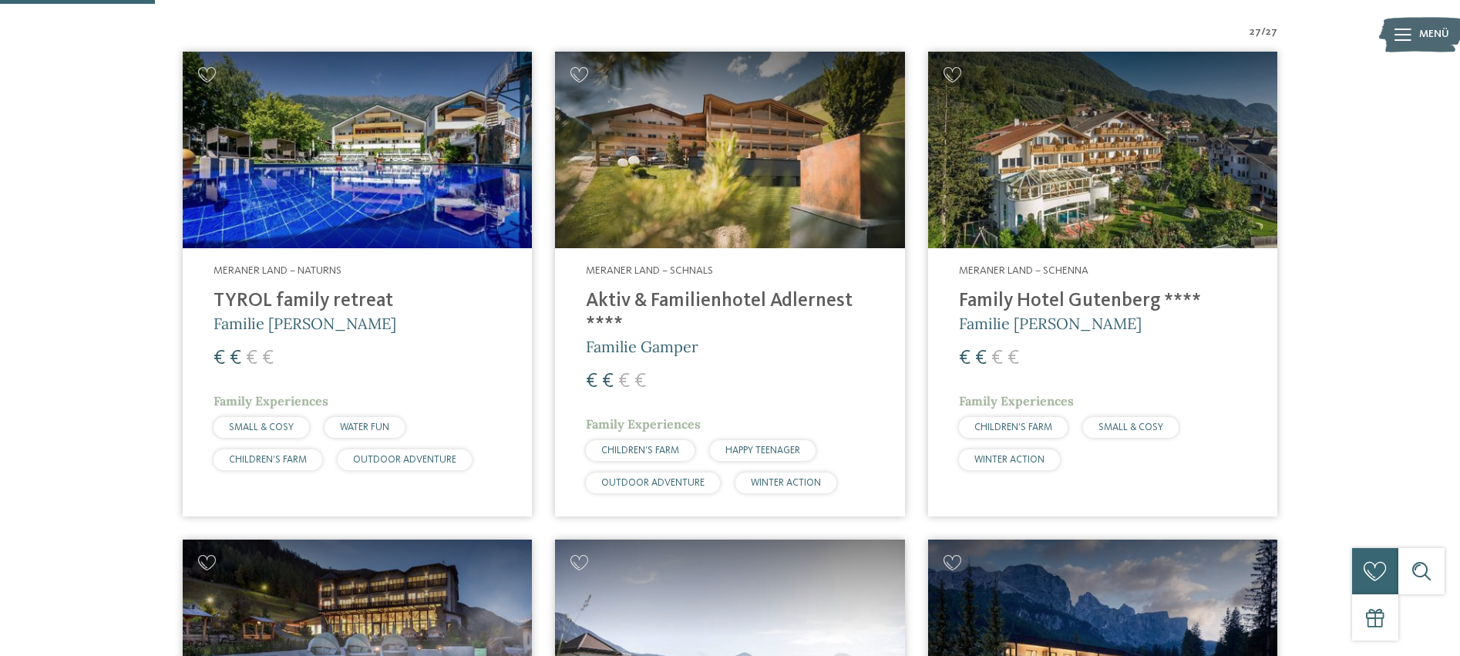
scroll to position [442, 0]
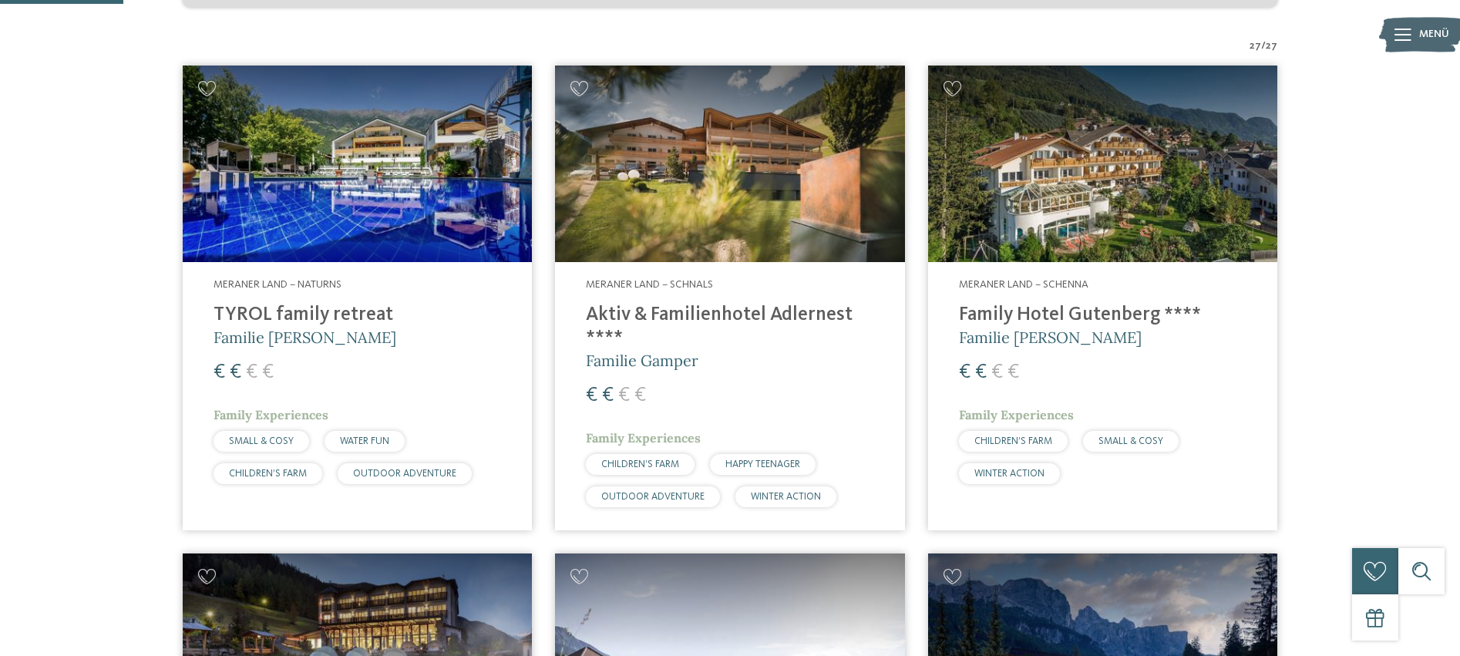
click at [656, 325] on h4 "Aktiv & Familienhotel Adlernest ****" at bounding box center [730, 327] width 288 height 46
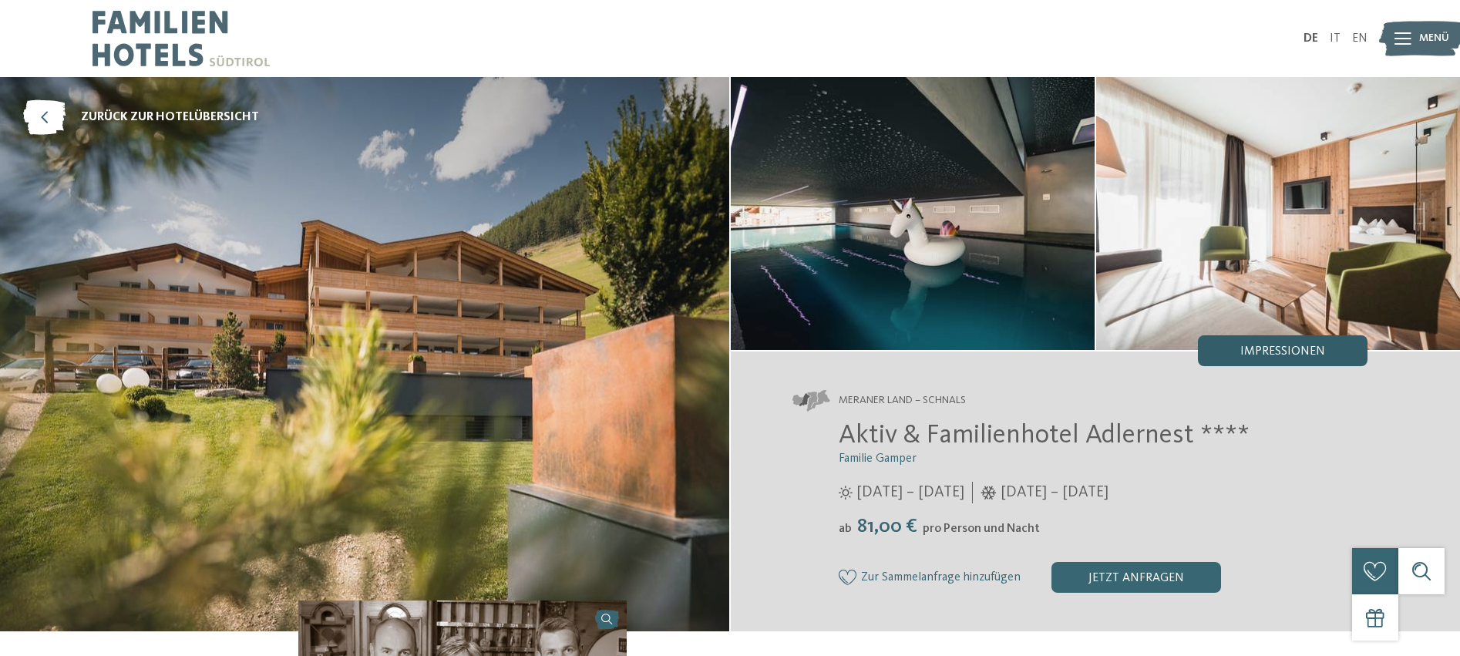
click at [1292, 348] on span "Impressionen" at bounding box center [1282, 351] width 85 height 12
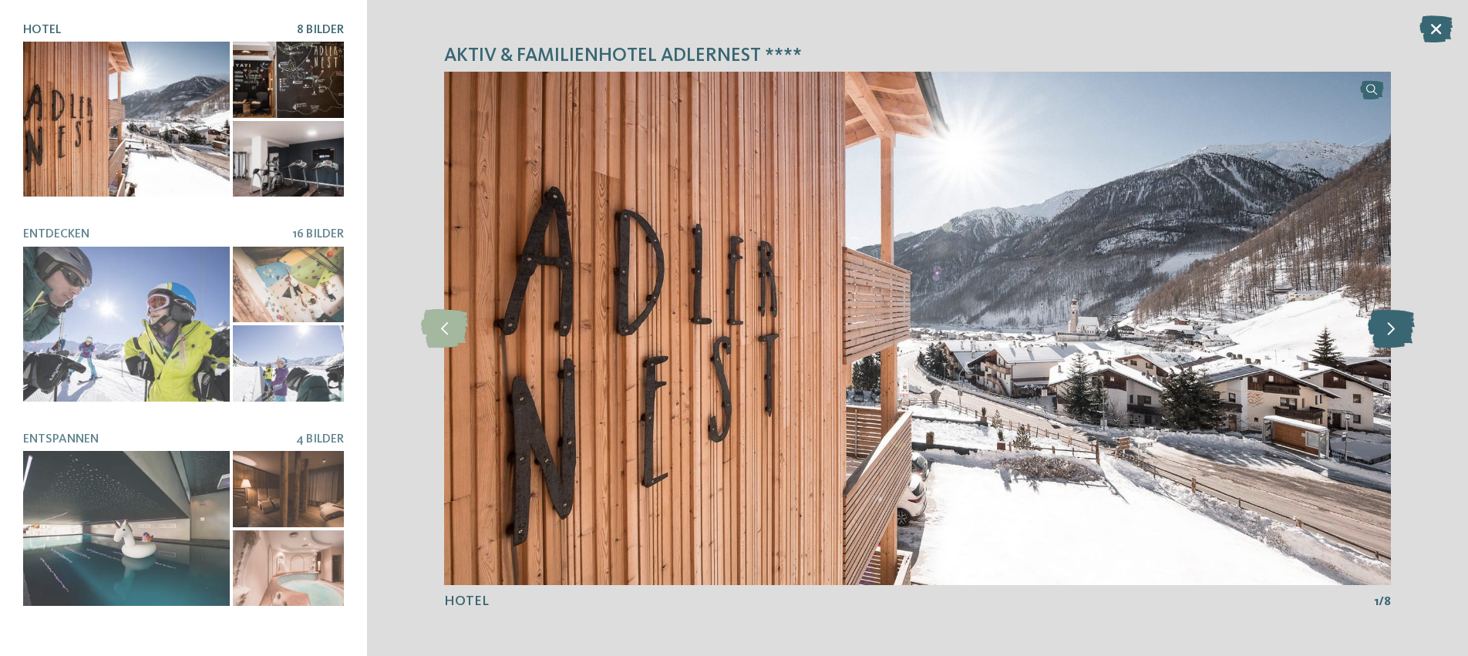
click at [1390, 326] on icon at bounding box center [1390, 328] width 47 height 39
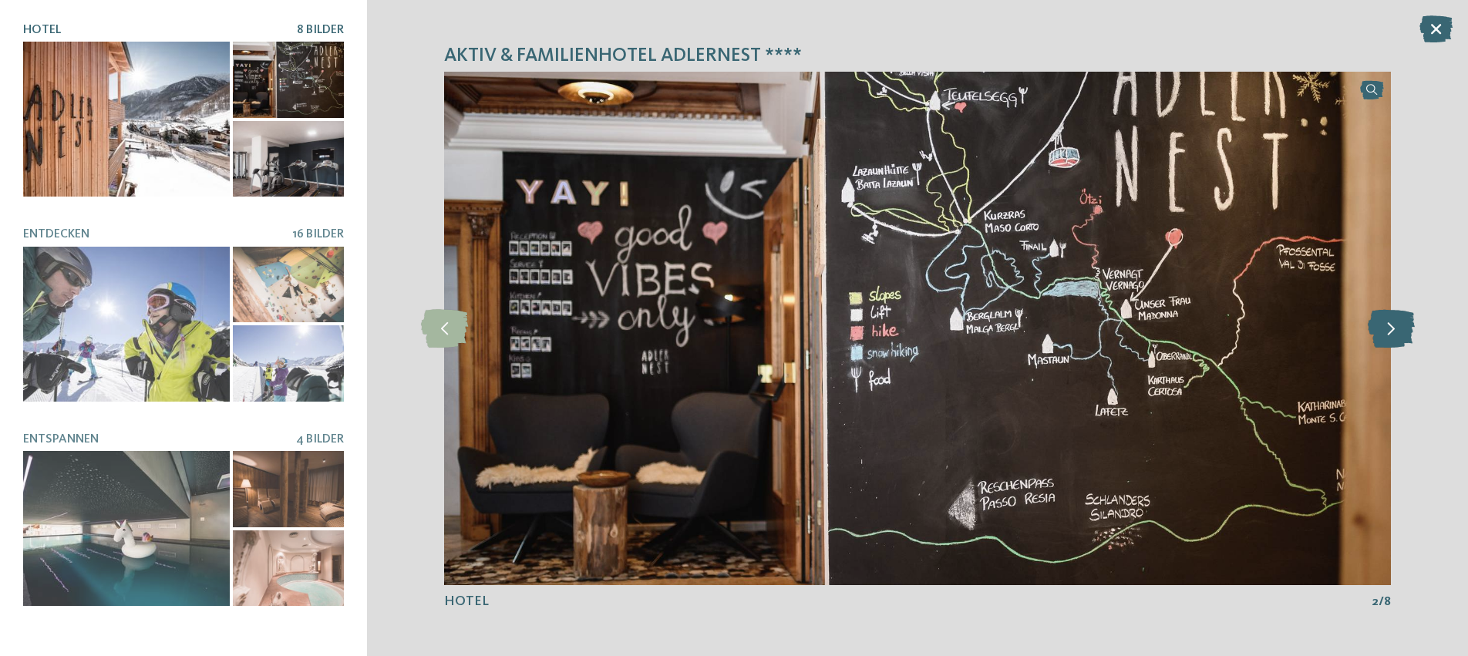
click at [1390, 326] on icon at bounding box center [1390, 328] width 47 height 39
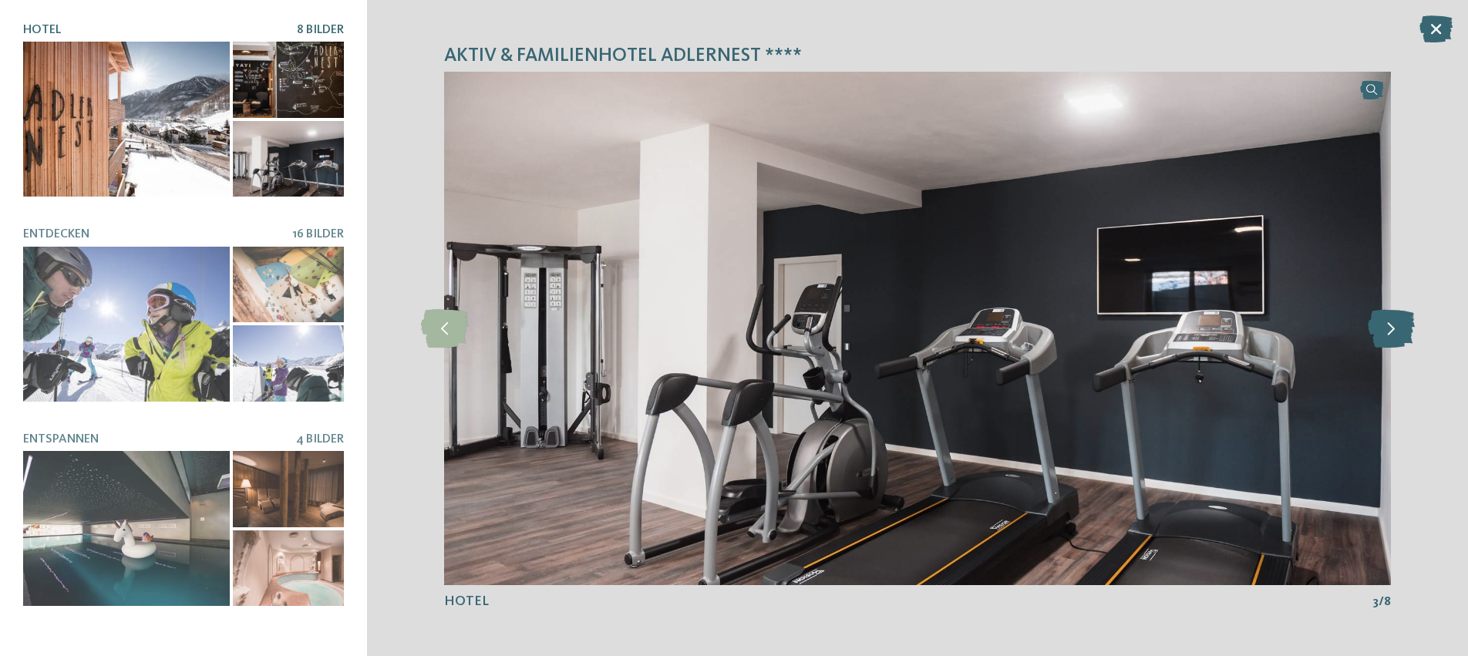
click at [1390, 326] on icon at bounding box center [1390, 328] width 47 height 39
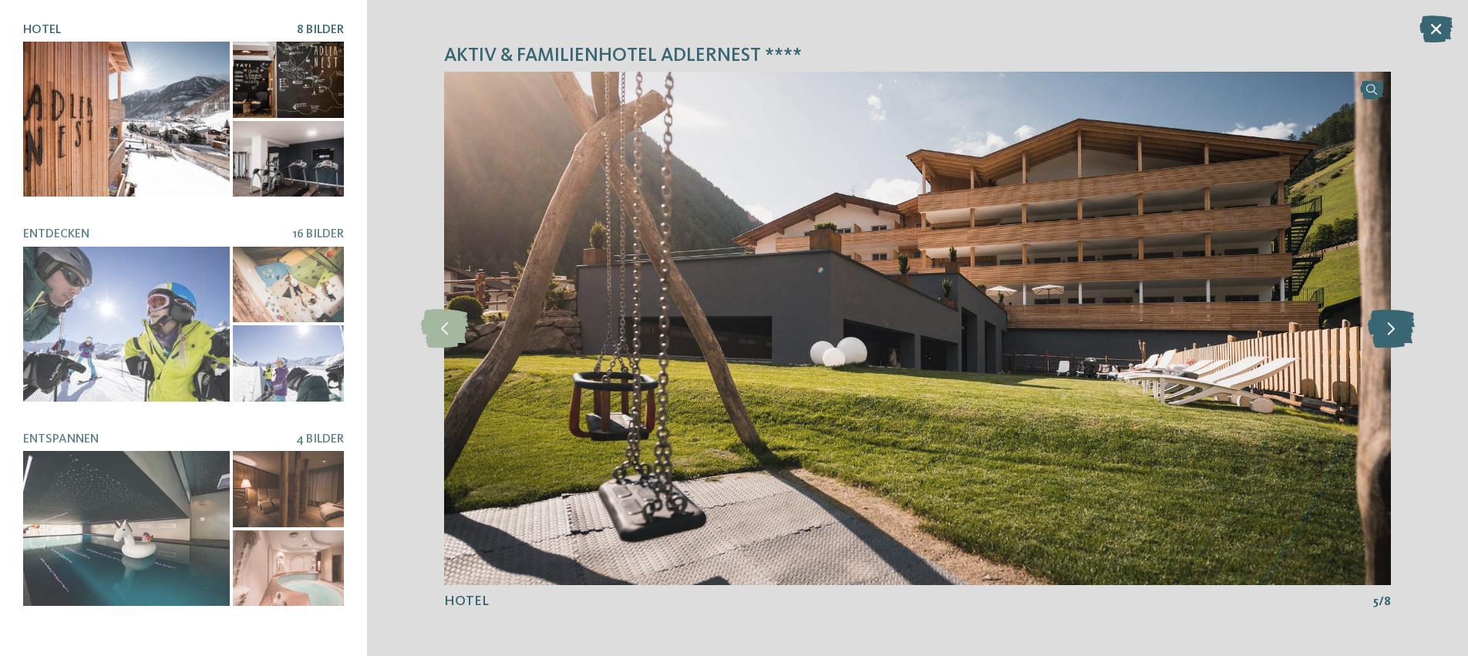
click at [1390, 326] on icon at bounding box center [1390, 328] width 47 height 39
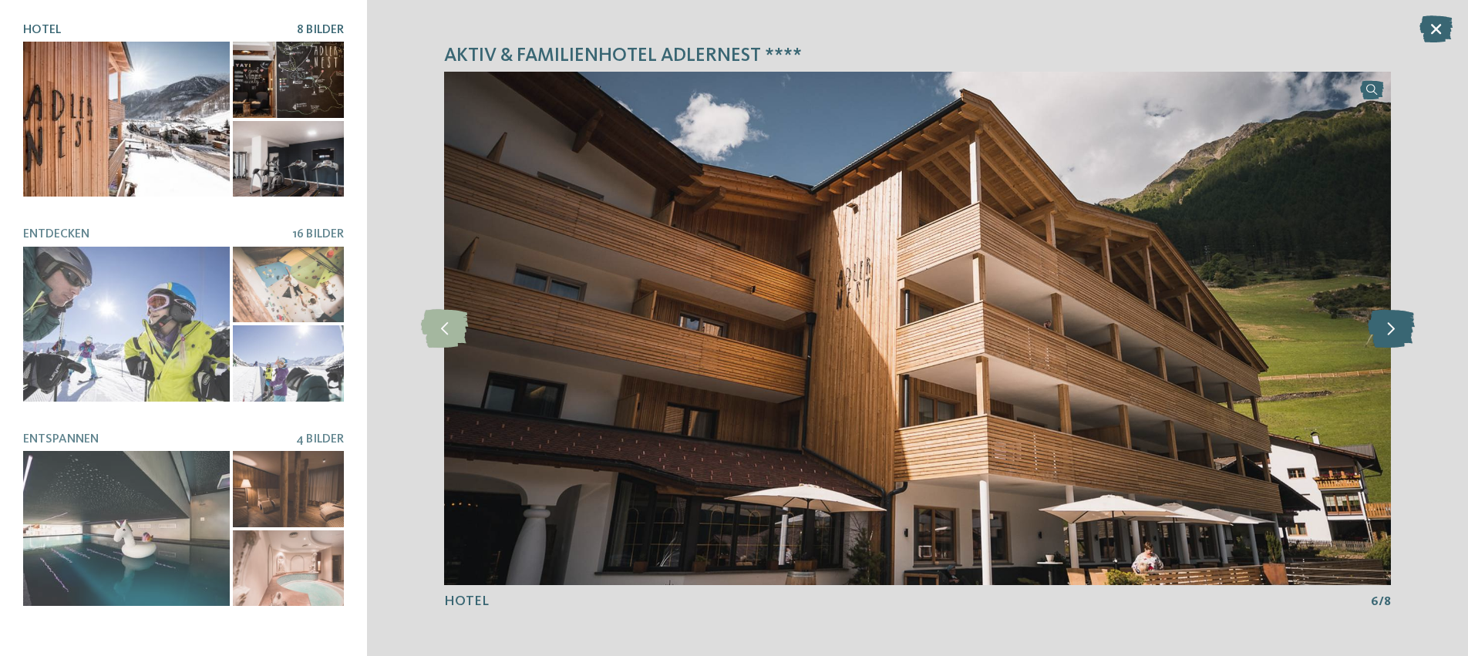
click at [1390, 326] on icon at bounding box center [1390, 328] width 47 height 39
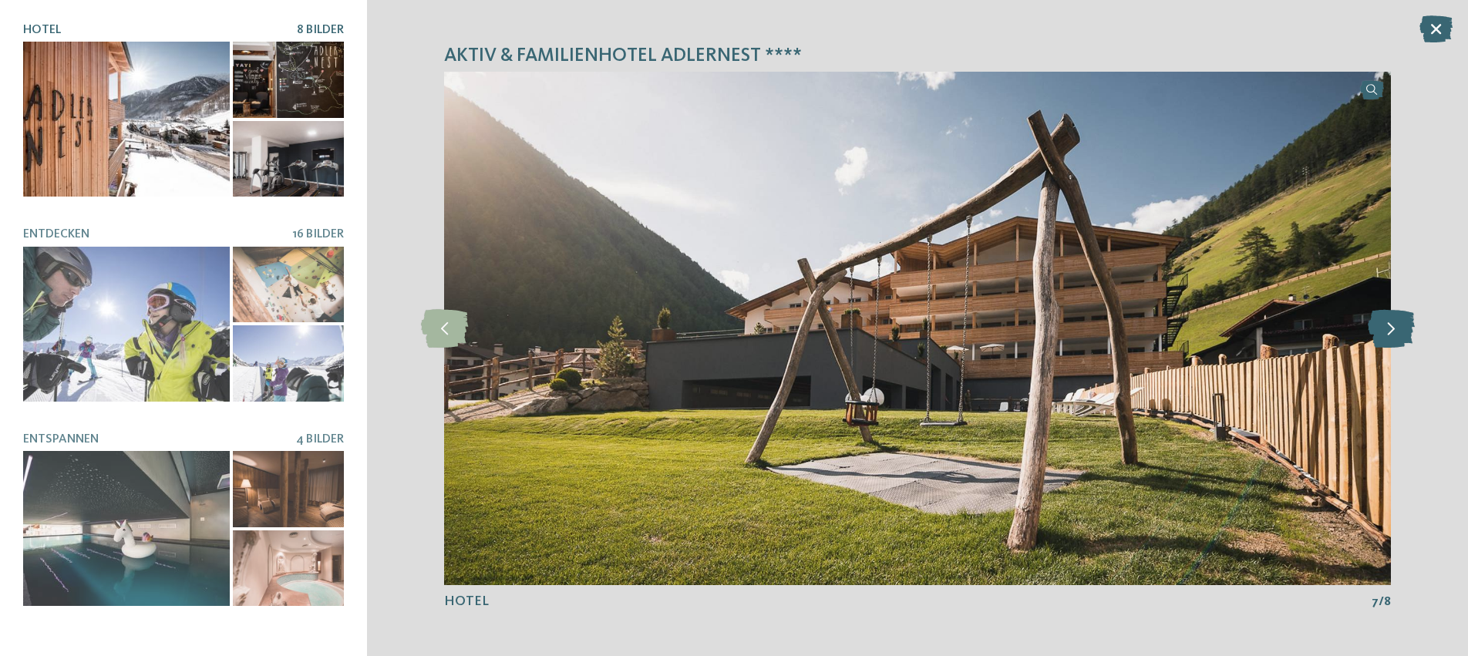
click at [1390, 326] on icon at bounding box center [1390, 328] width 47 height 39
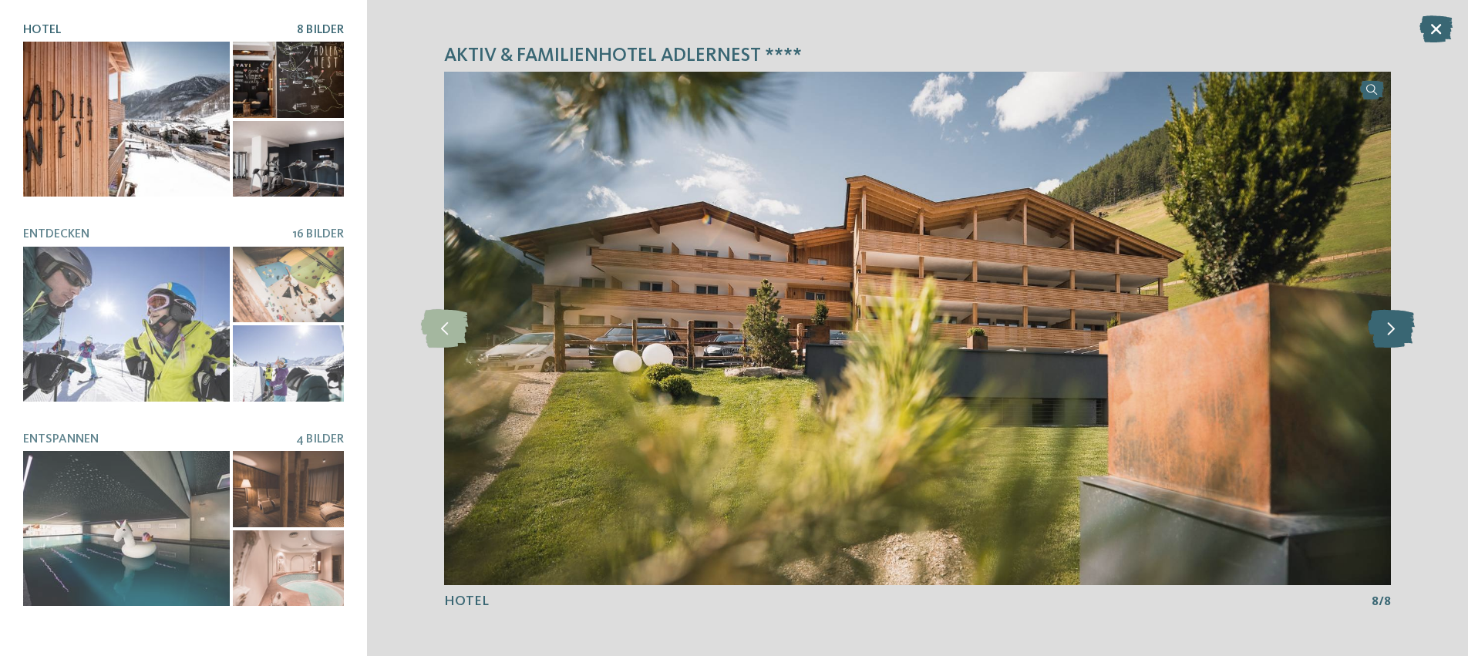
click at [1390, 326] on icon at bounding box center [1390, 328] width 47 height 39
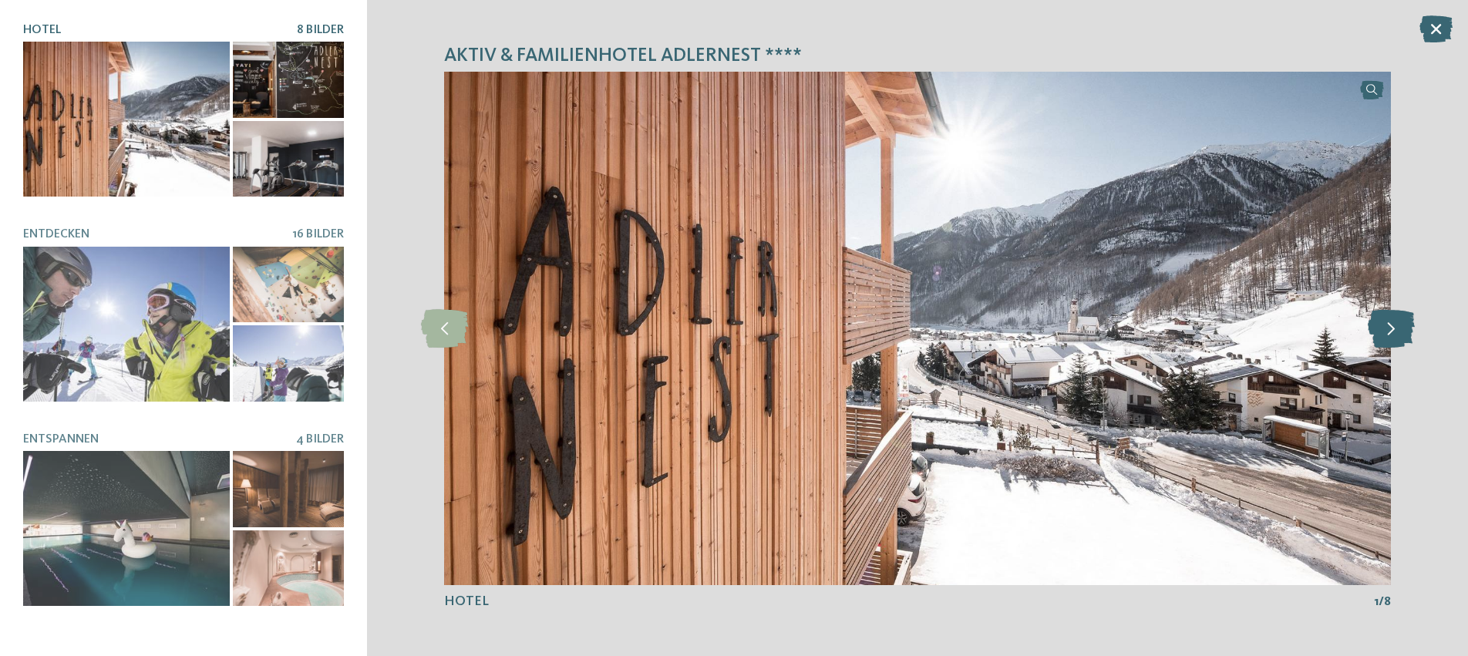
click at [1390, 326] on icon at bounding box center [1390, 328] width 47 height 39
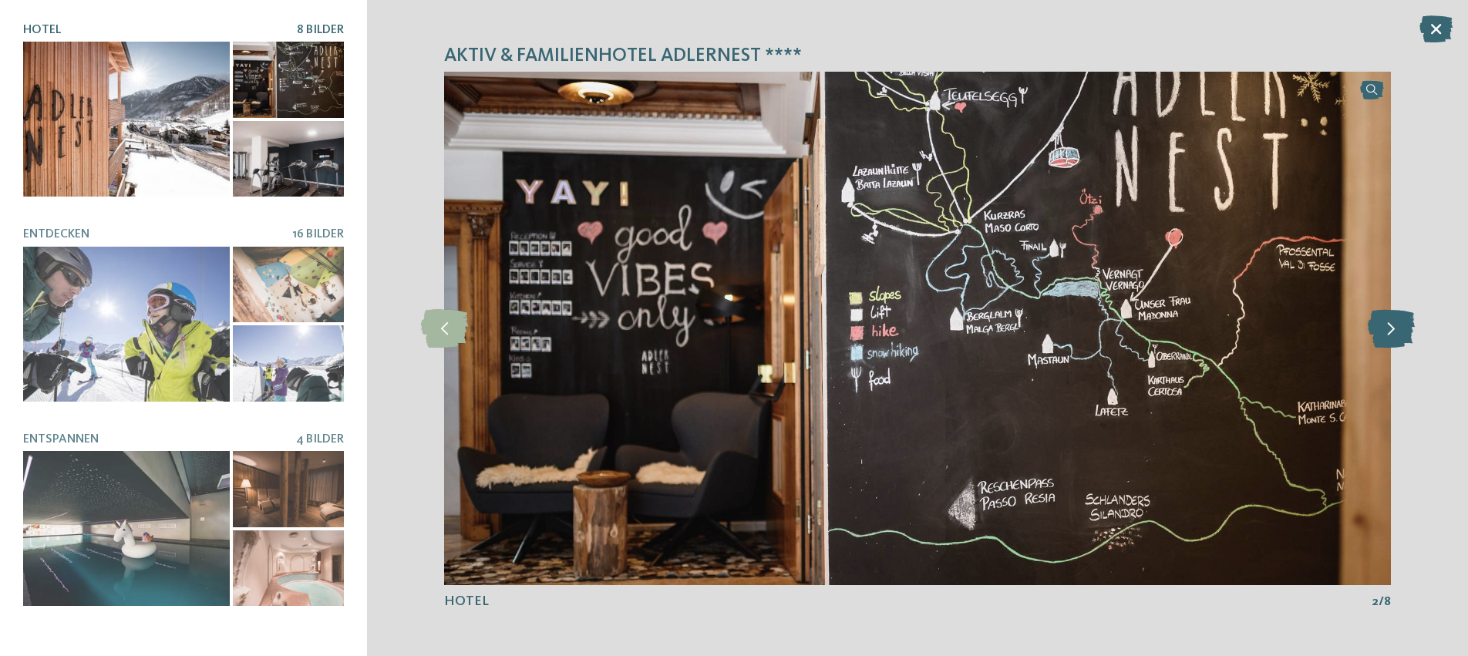
click at [1390, 326] on icon at bounding box center [1390, 328] width 47 height 39
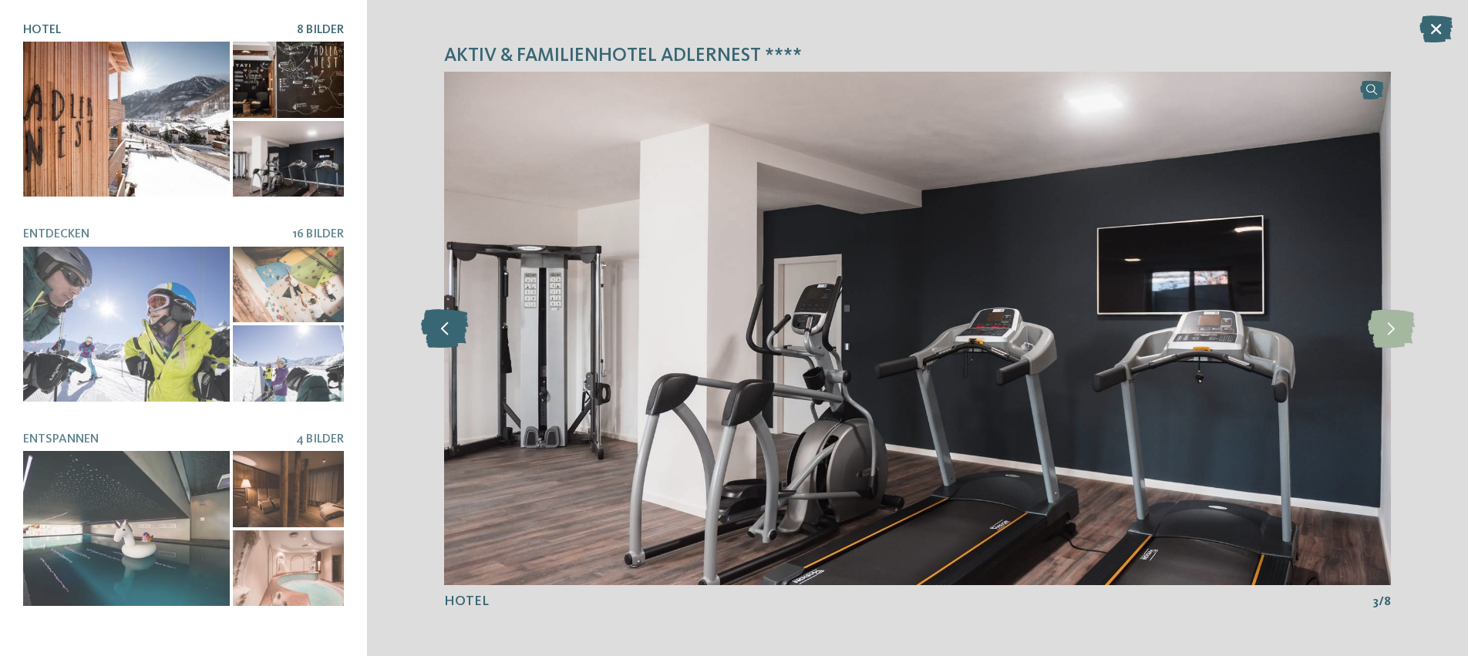
click at [435, 333] on icon at bounding box center [444, 328] width 47 height 39
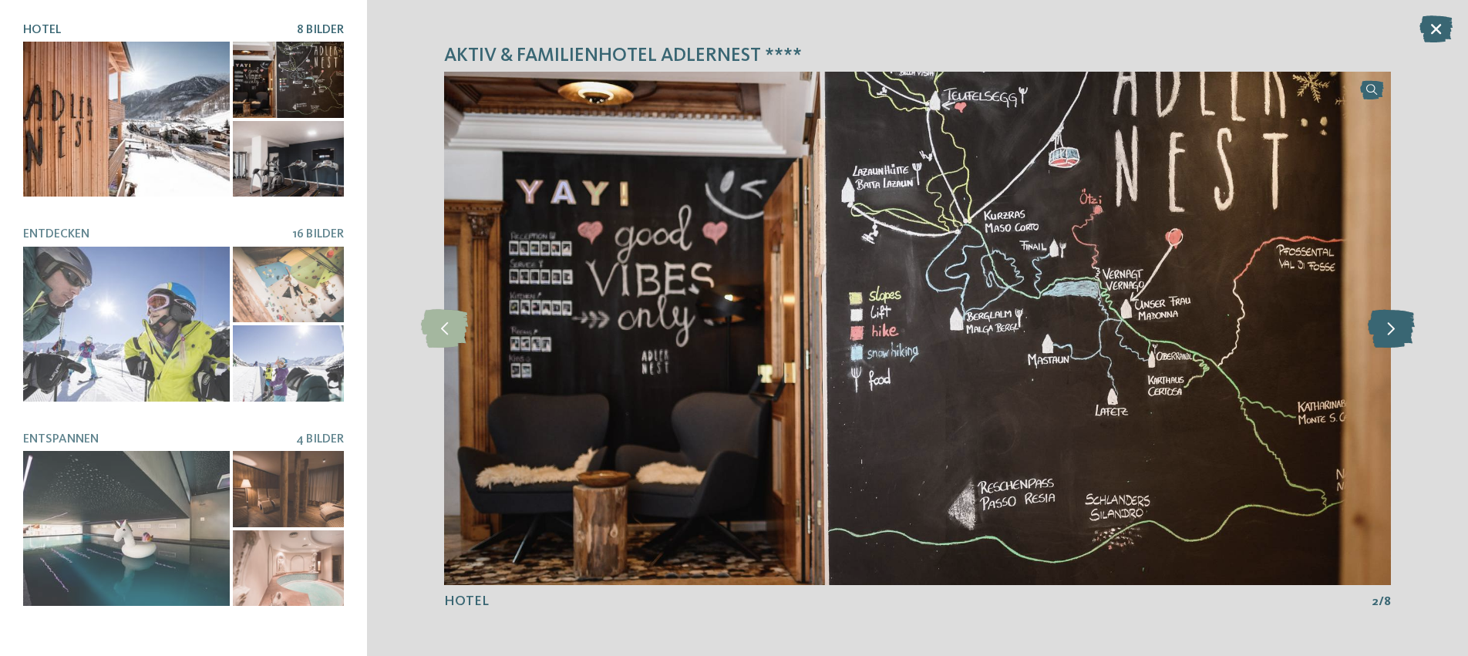
click at [1400, 326] on icon at bounding box center [1390, 328] width 47 height 39
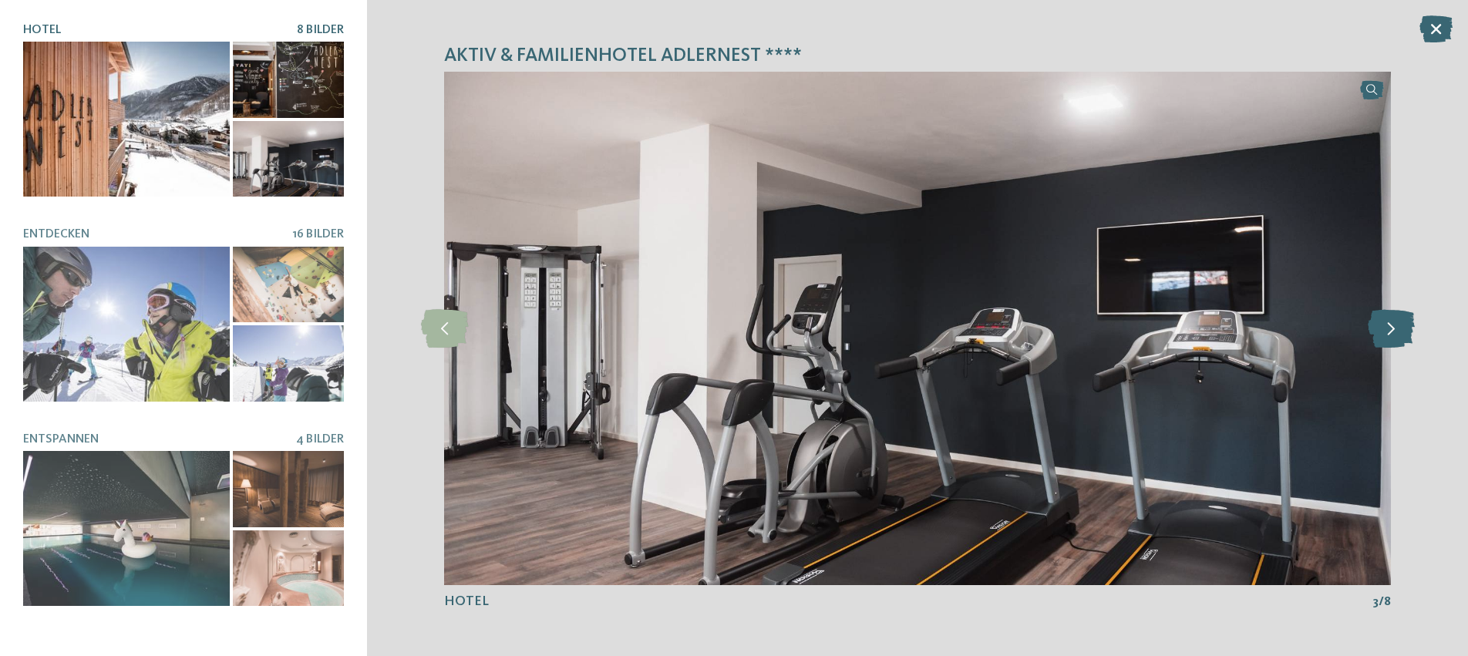
click at [1400, 326] on icon at bounding box center [1390, 328] width 47 height 39
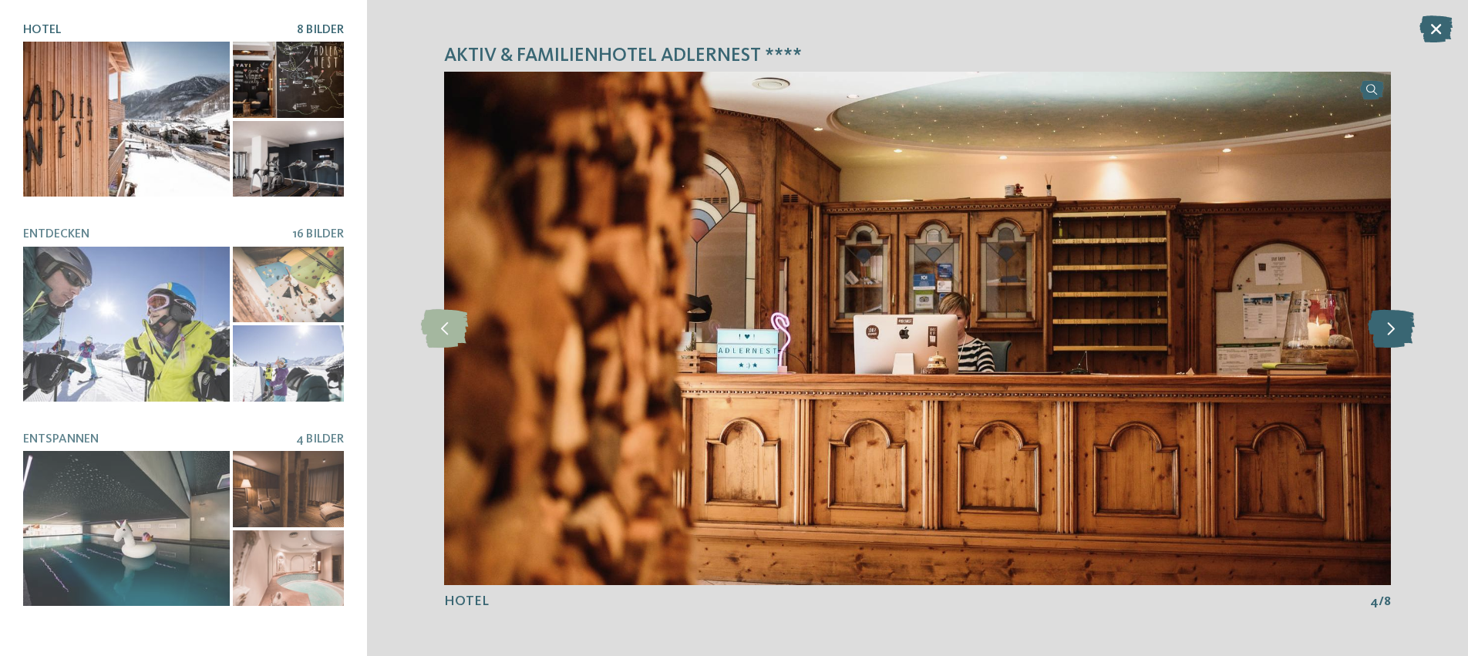
click at [1400, 326] on icon at bounding box center [1390, 328] width 47 height 39
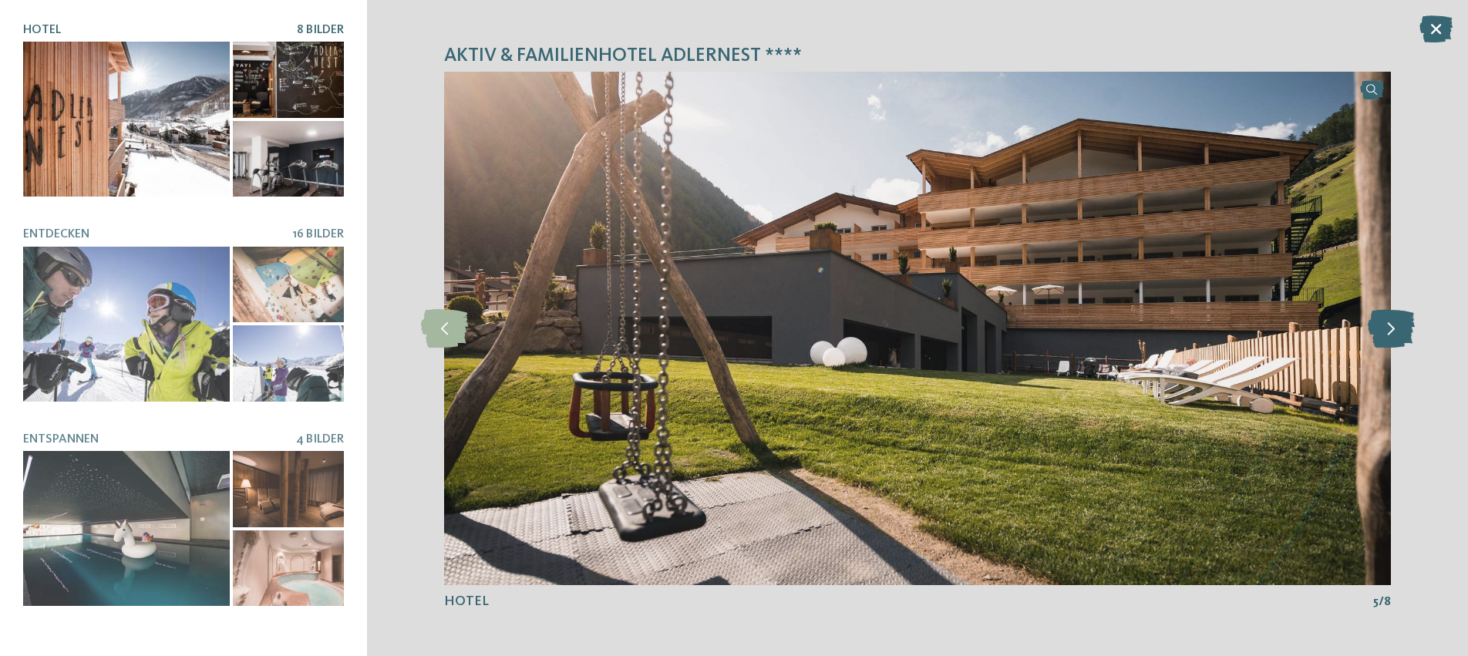
click at [1400, 326] on icon at bounding box center [1390, 328] width 47 height 39
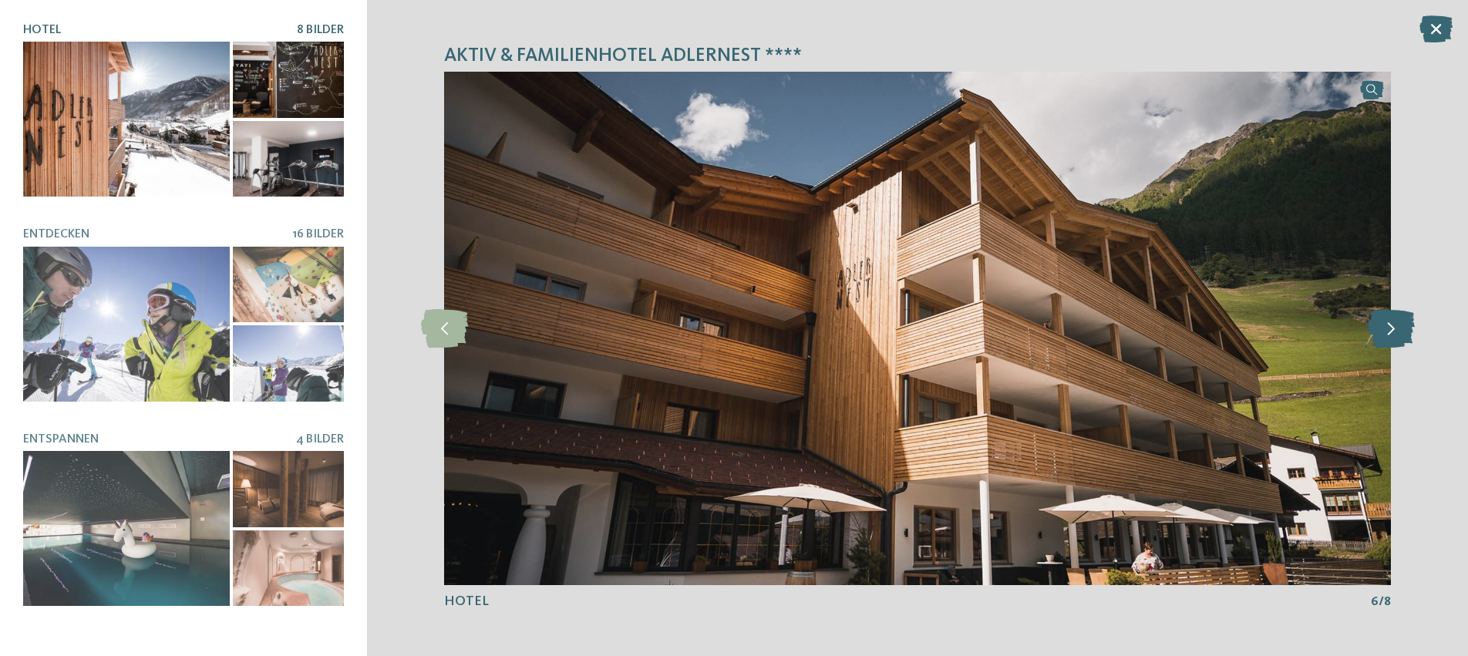
click at [1400, 326] on icon at bounding box center [1390, 328] width 47 height 39
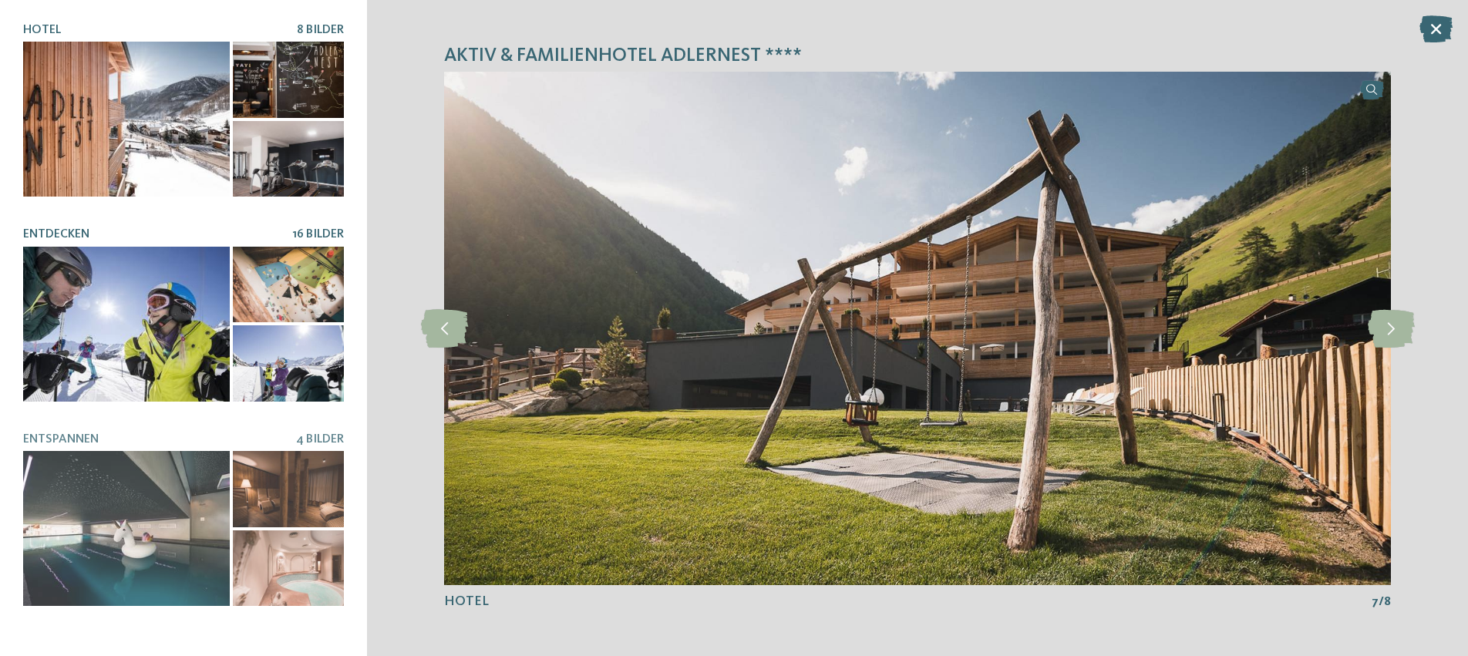
click at [163, 380] on div at bounding box center [126, 324] width 207 height 155
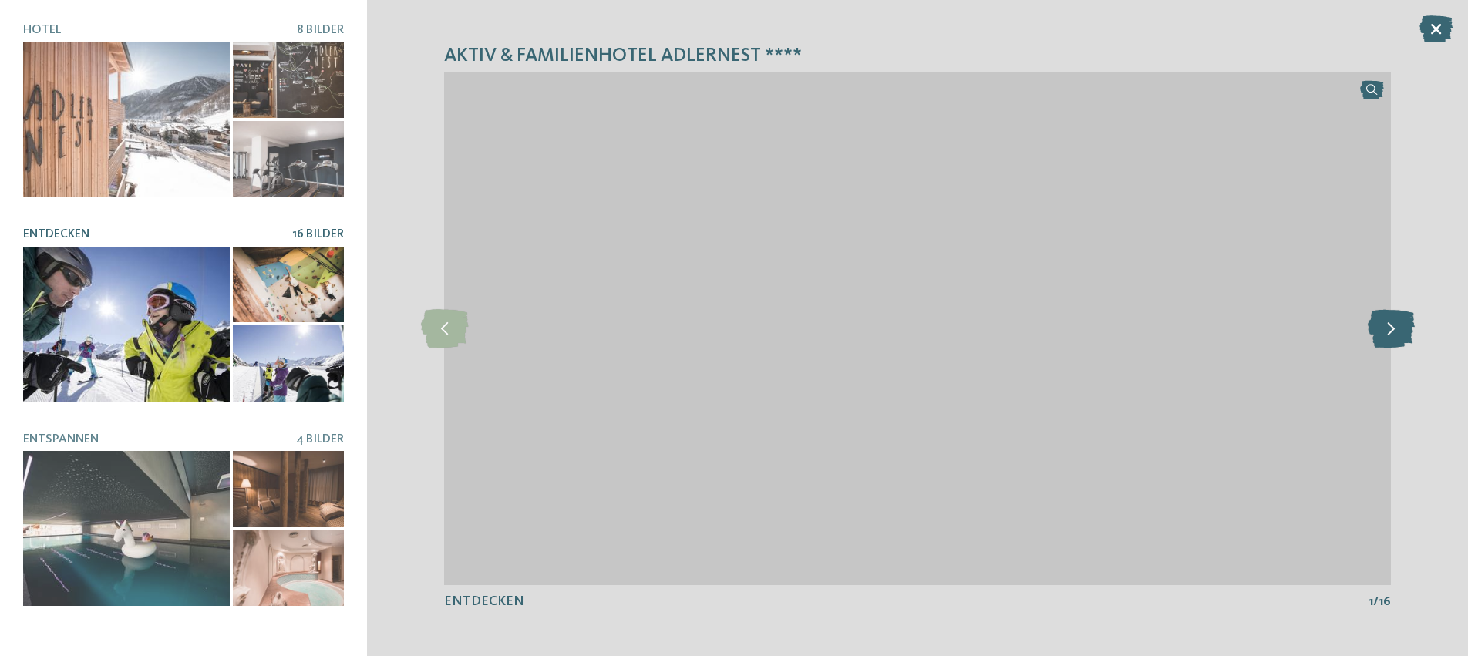
drag, startPoint x: 1419, startPoint y: 336, endPoint x: 1404, endPoint y: 338, distance: 14.7
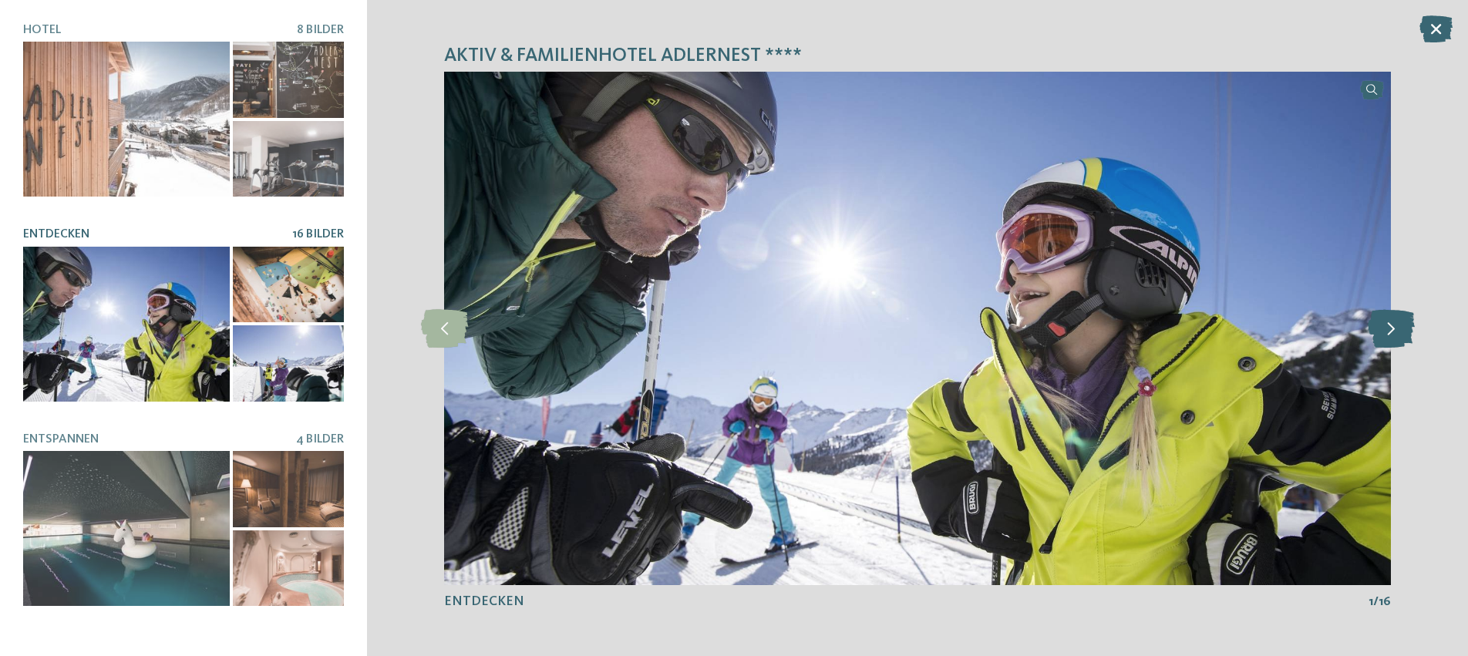
click at [1415, 337] on div "Aktiv & Familienhotel Adlernest **** slide 7 of 8 7" at bounding box center [917, 328] width 1101 height 656
click at [1385, 332] on icon at bounding box center [1390, 328] width 47 height 39
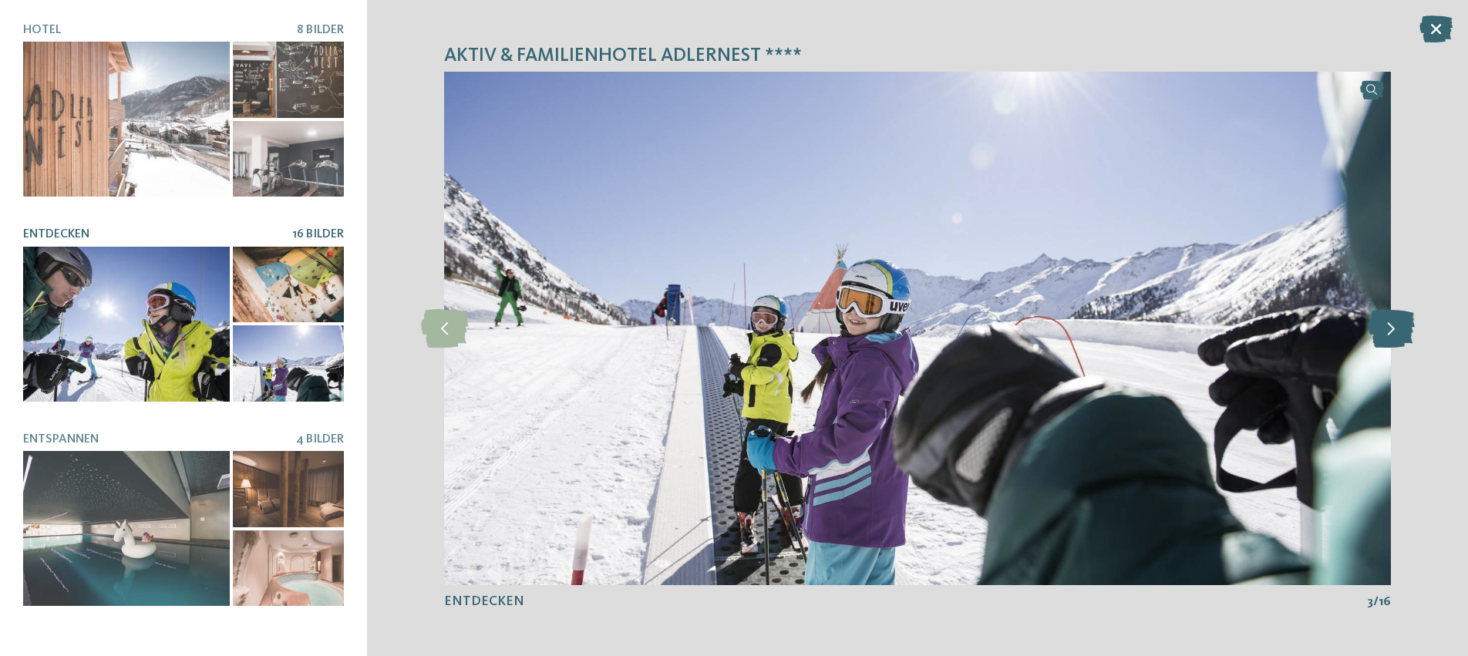
click at [1385, 332] on icon at bounding box center [1390, 328] width 47 height 39
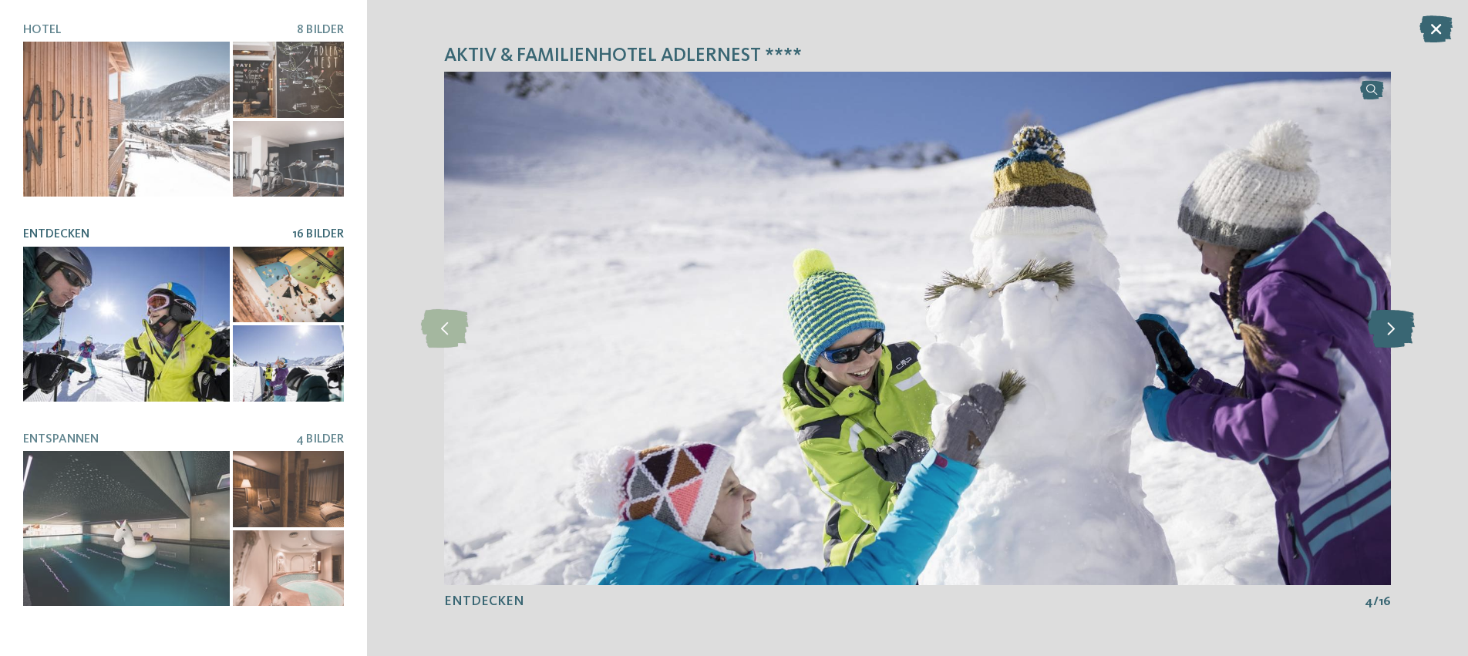
click at [1385, 332] on icon at bounding box center [1390, 328] width 47 height 39
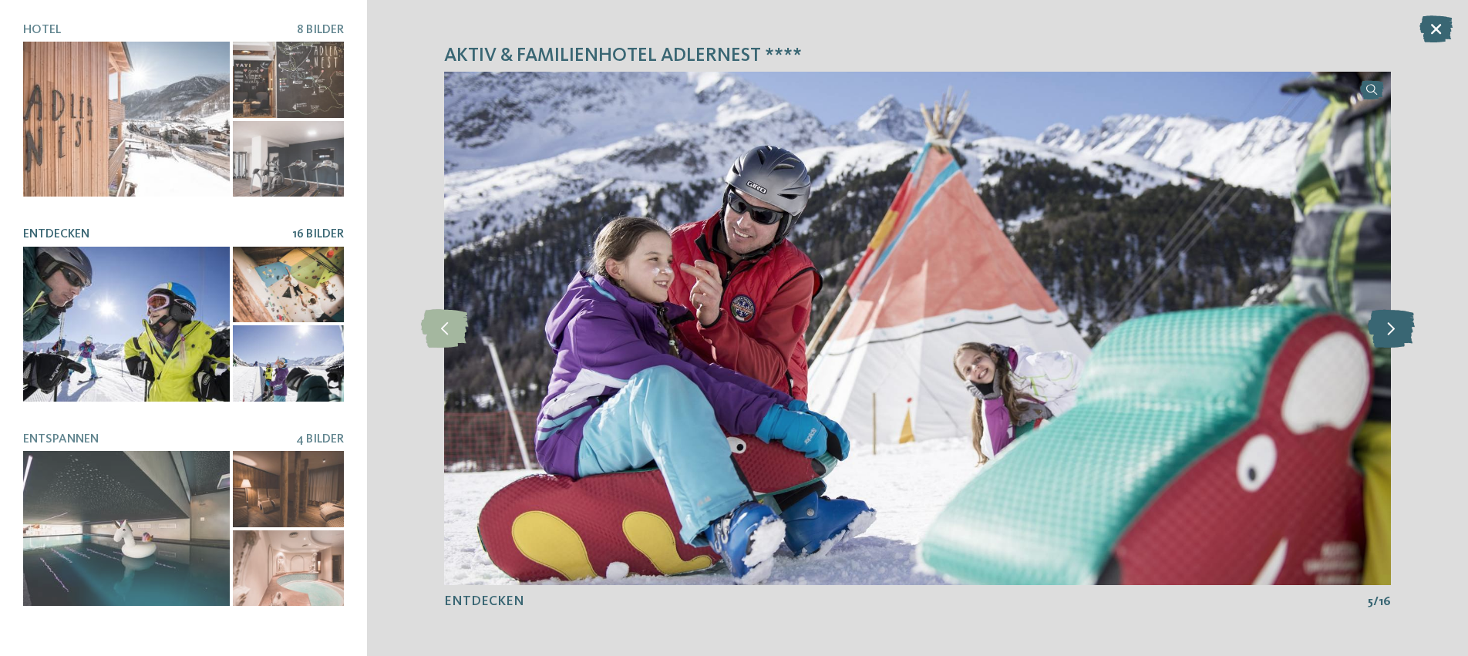
click at [1385, 332] on icon at bounding box center [1390, 328] width 47 height 39
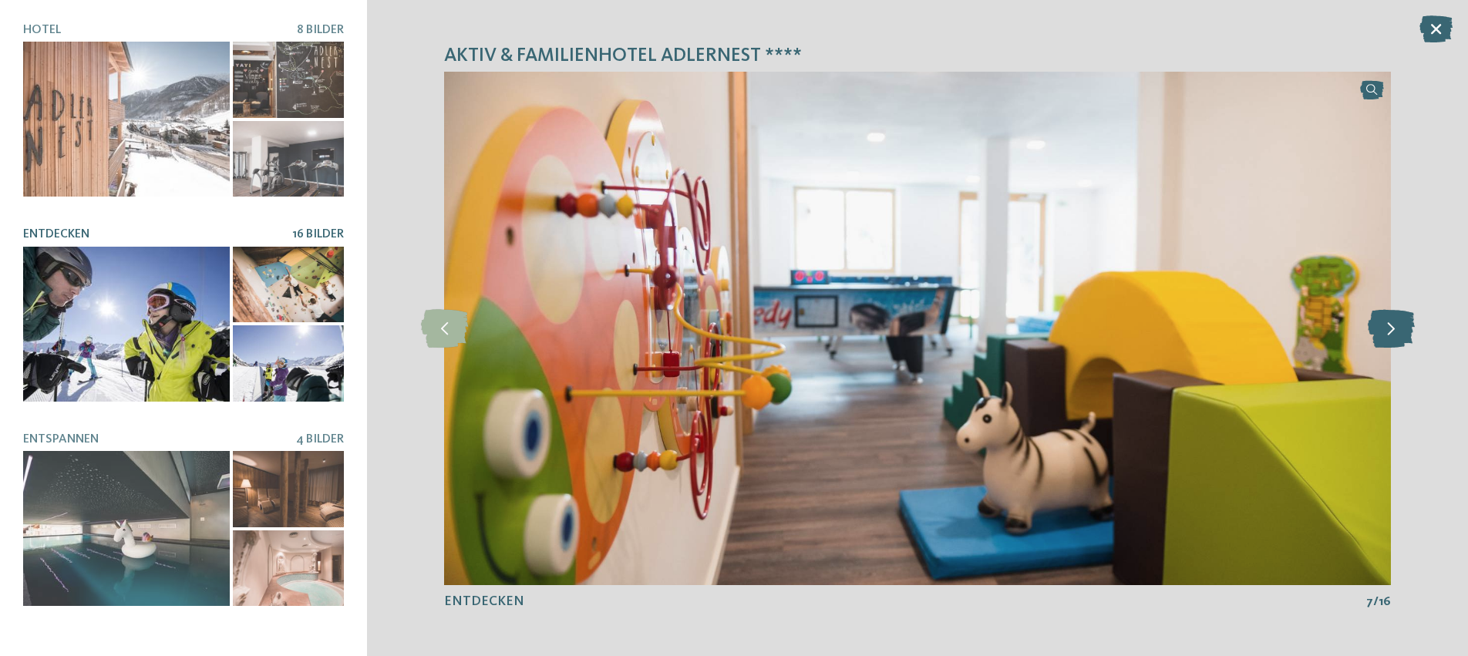
click at [1385, 332] on icon at bounding box center [1390, 328] width 47 height 39
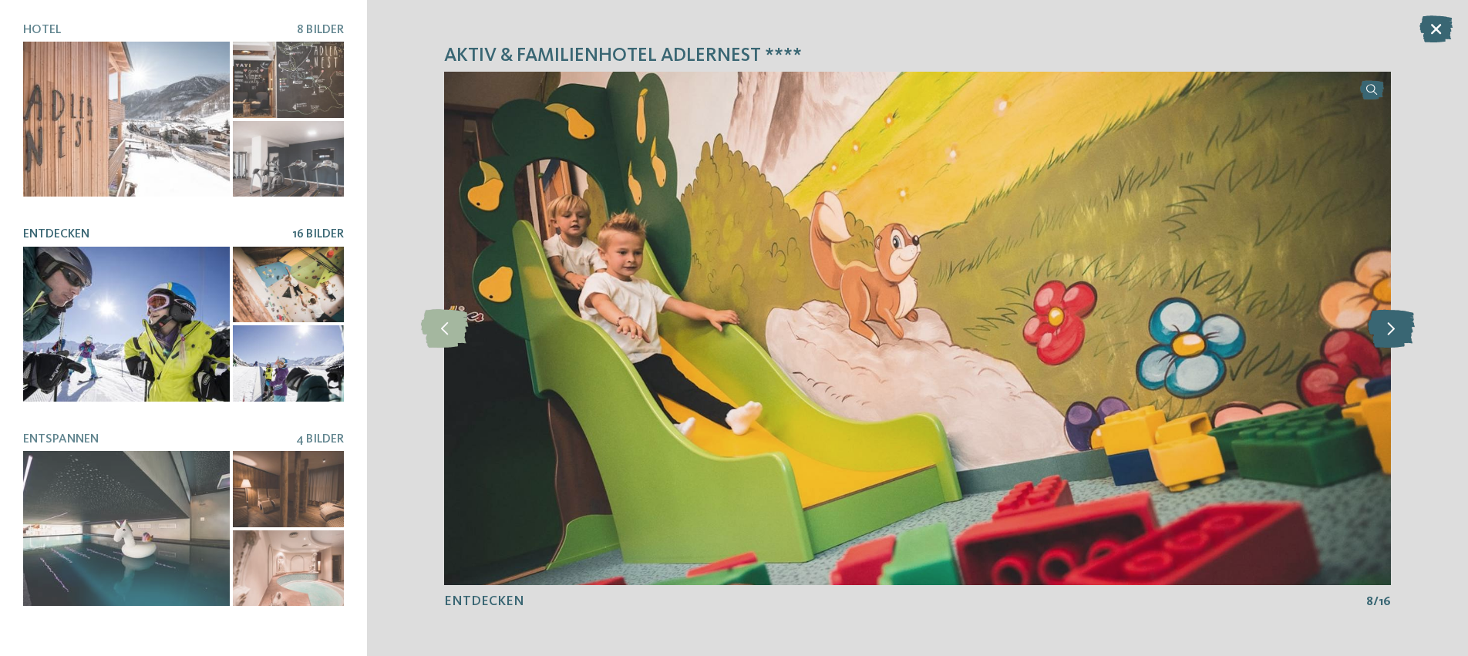
click at [1385, 332] on icon at bounding box center [1390, 328] width 47 height 39
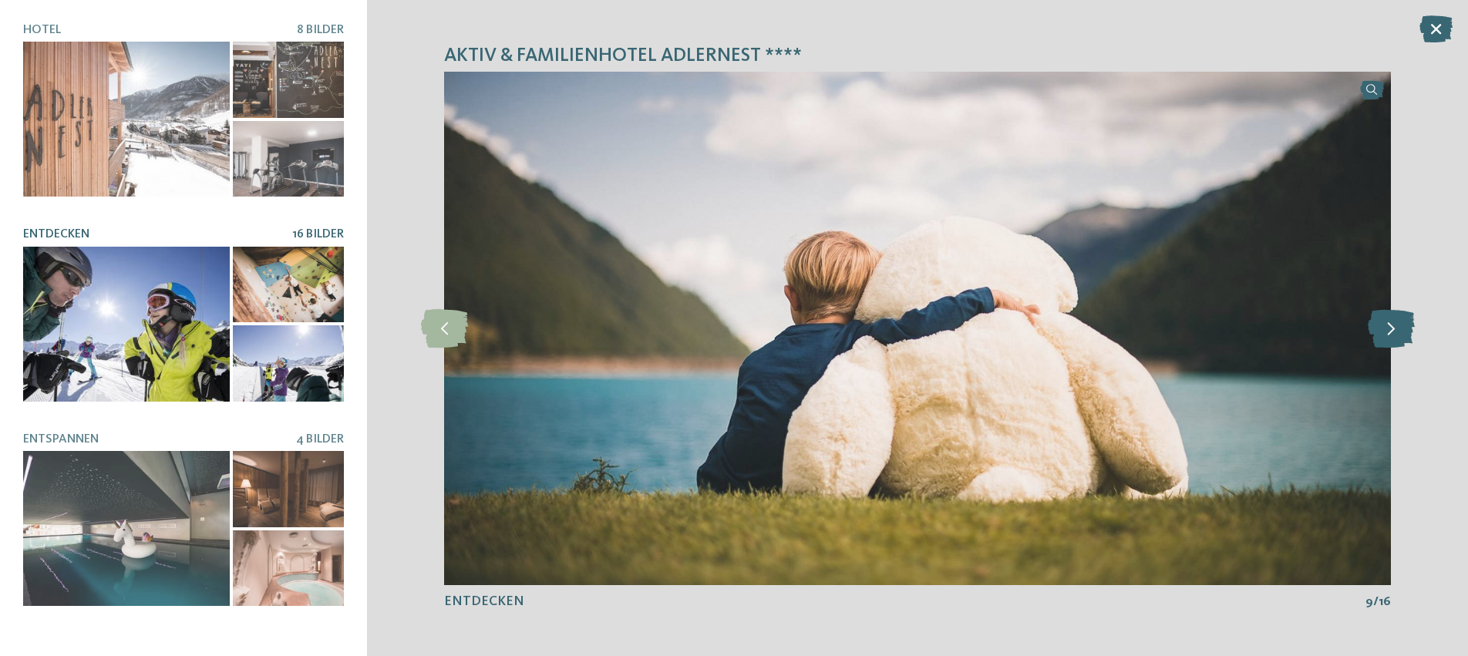
click at [1385, 332] on icon at bounding box center [1390, 328] width 47 height 39
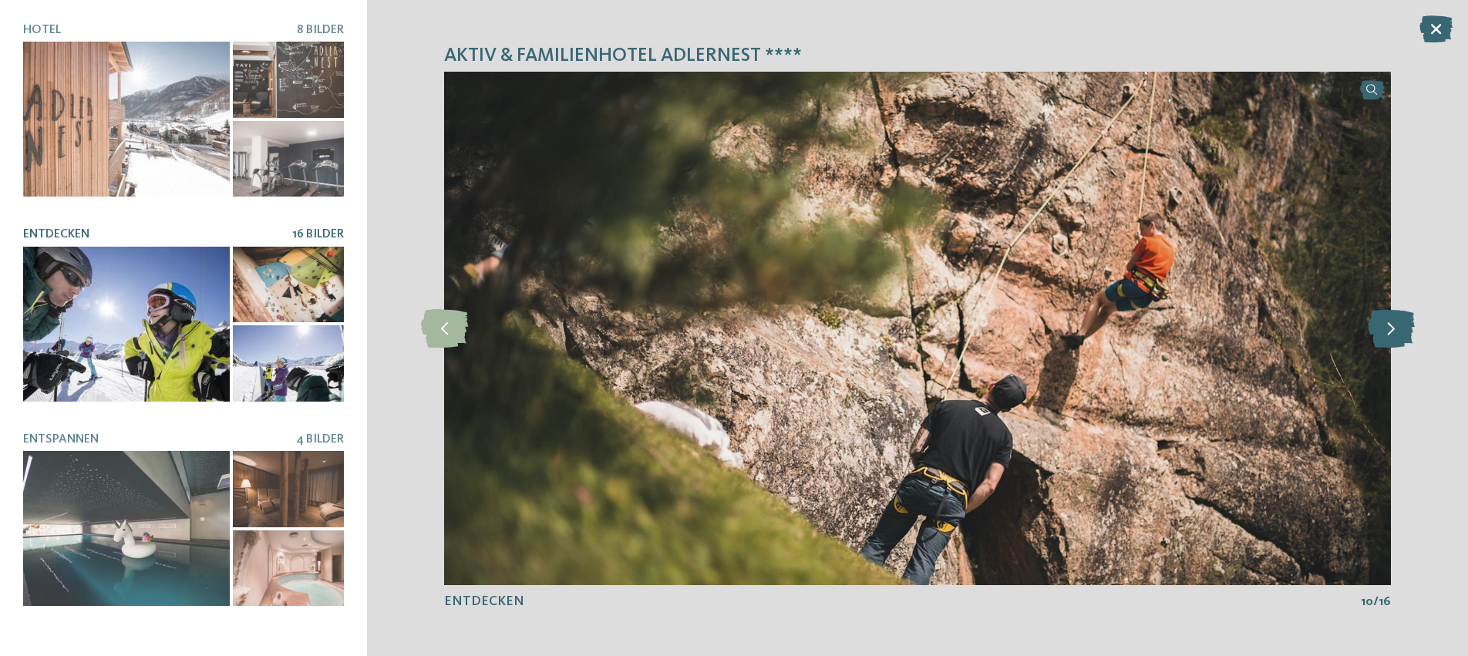
click at [1385, 332] on icon at bounding box center [1390, 328] width 47 height 39
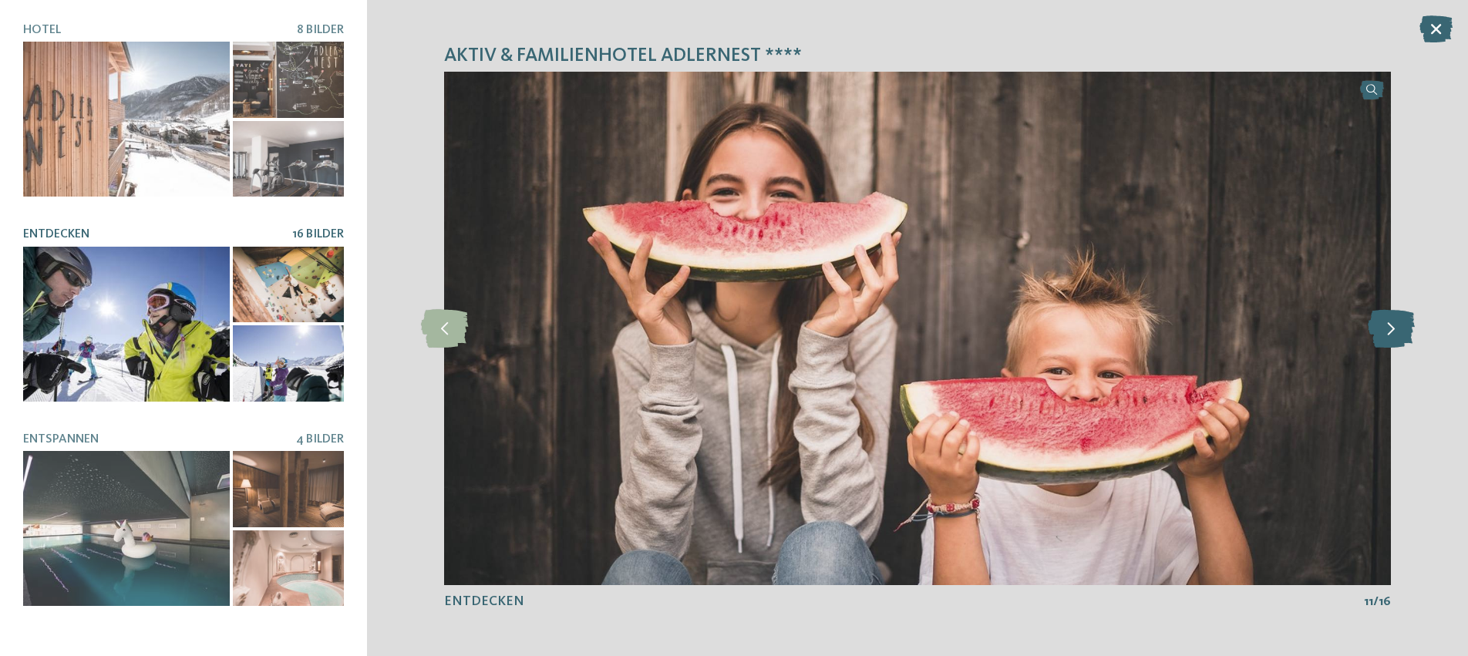
click at [1385, 332] on icon at bounding box center [1390, 328] width 47 height 39
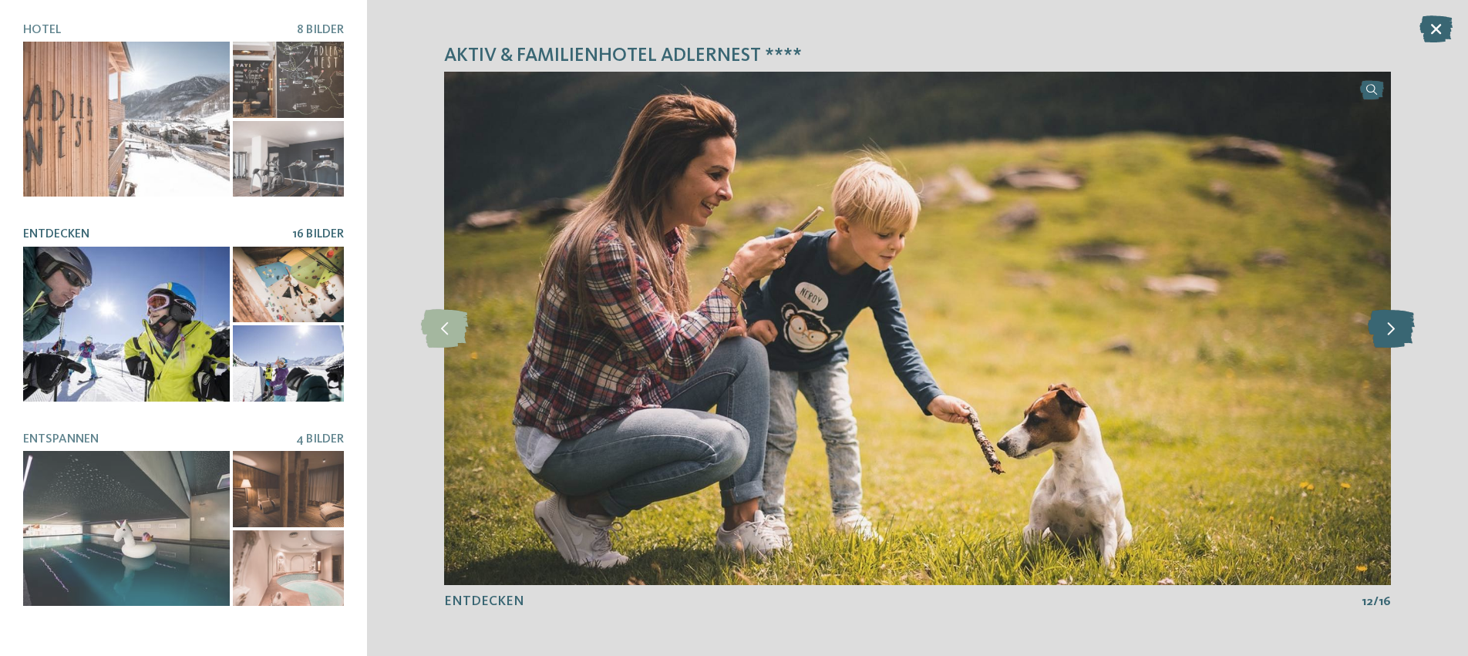
click at [1385, 332] on icon at bounding box center [1390, 328] width 47 height 39
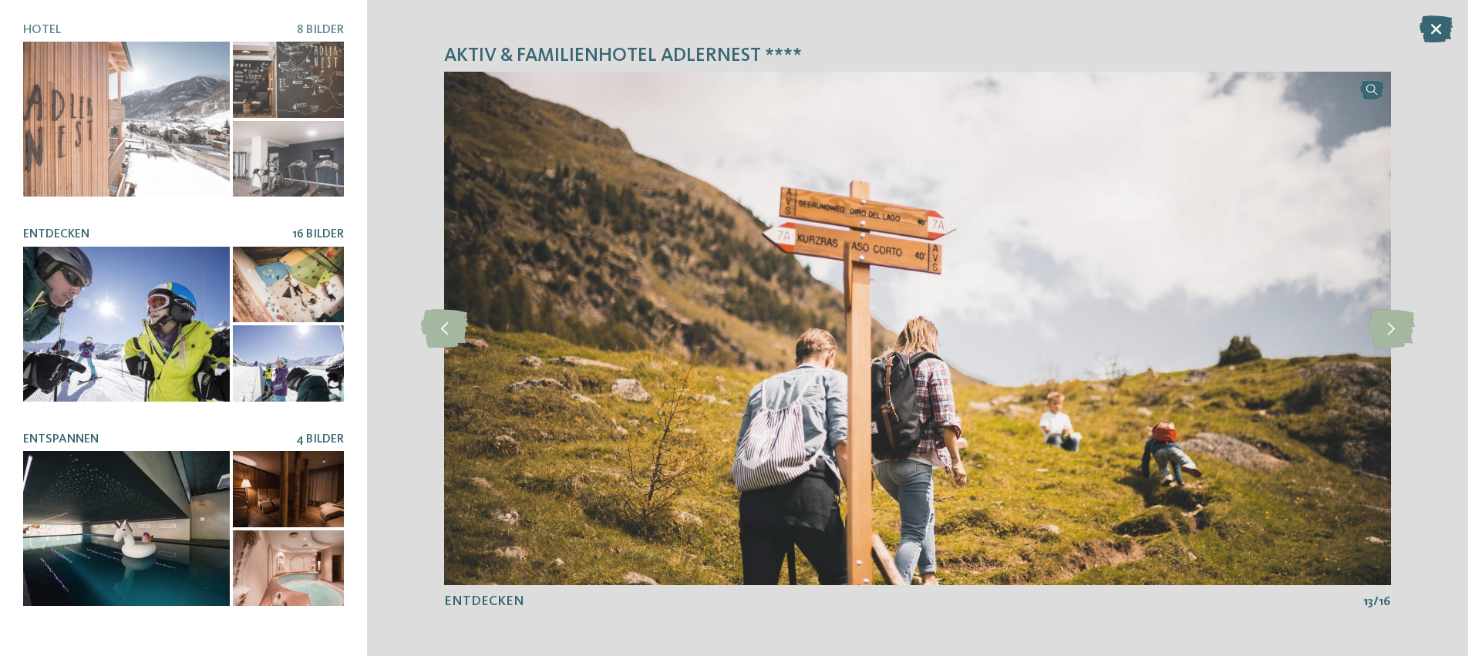
click at [155, 518] on div at bounding box center [126, 528] width 207 height 155
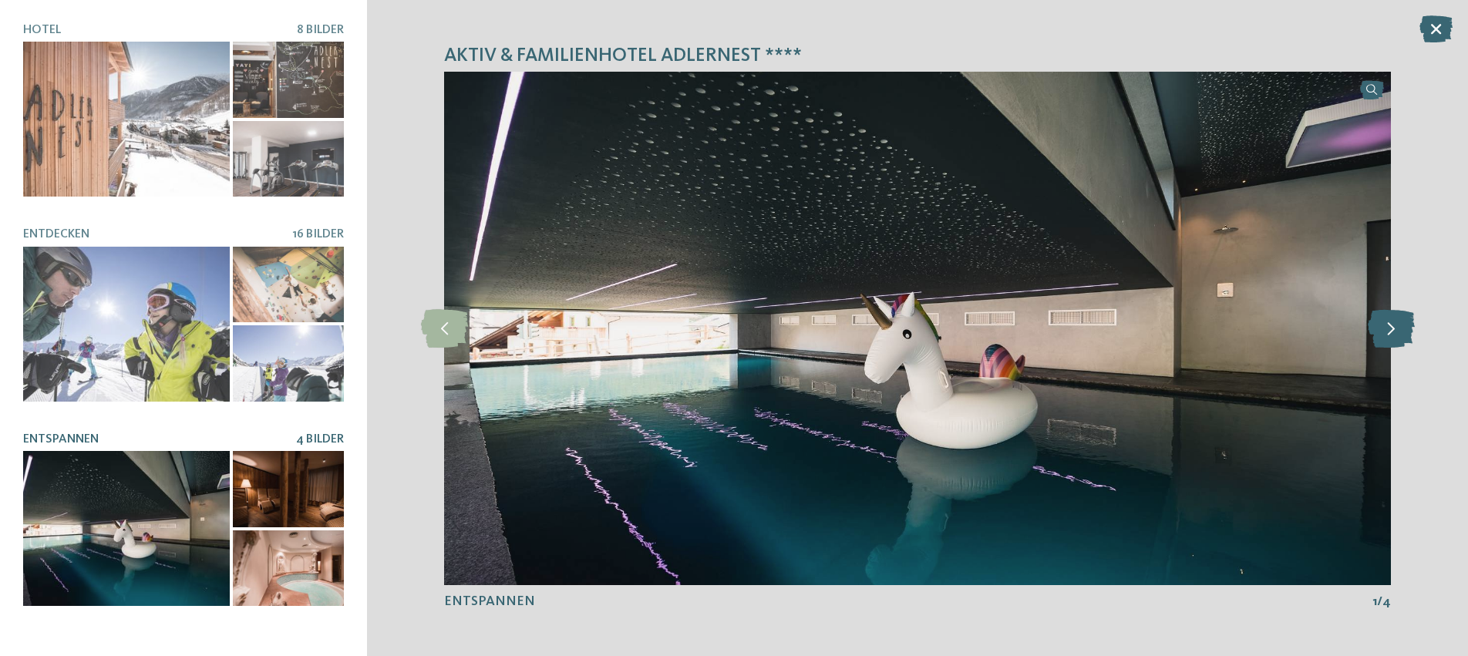
click at [1396, 322] on icon at bounding box center [1390, 328] width 47 height 39
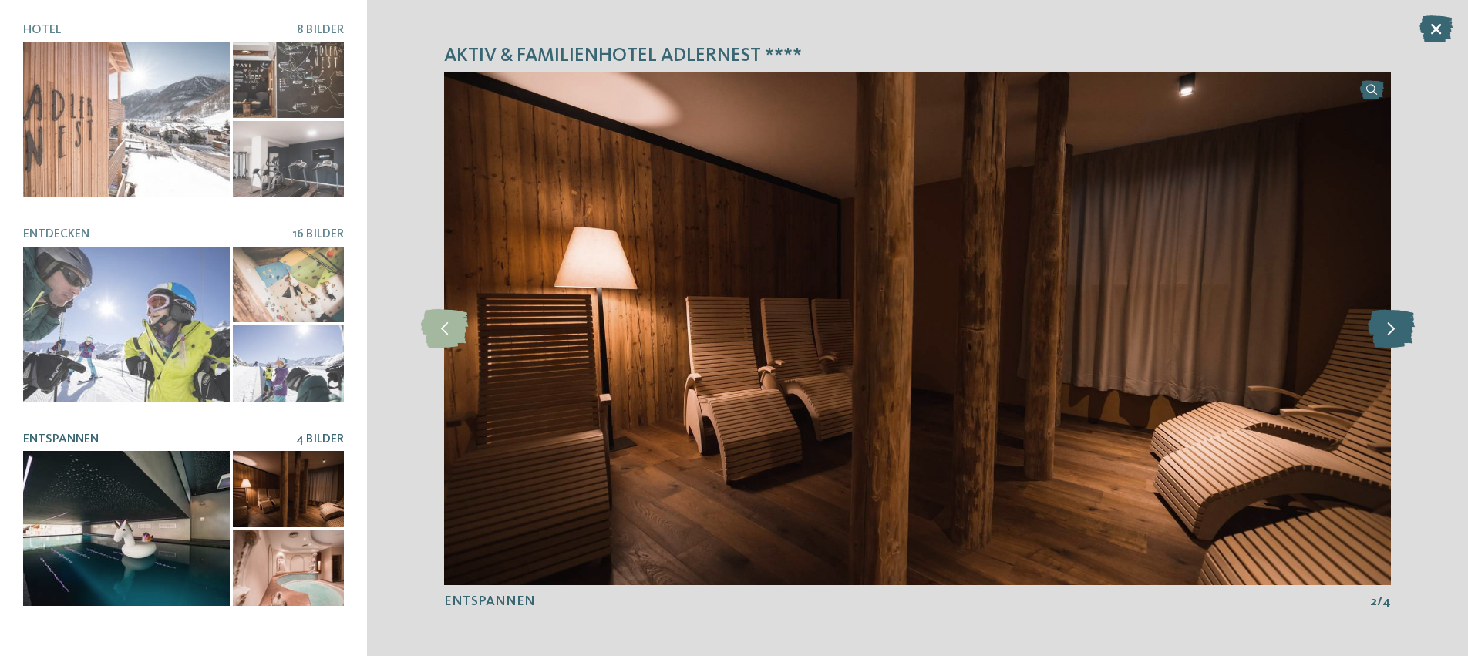
click at [1397, 323] on icon at bounding box center [1390, 328] width 47 height 39
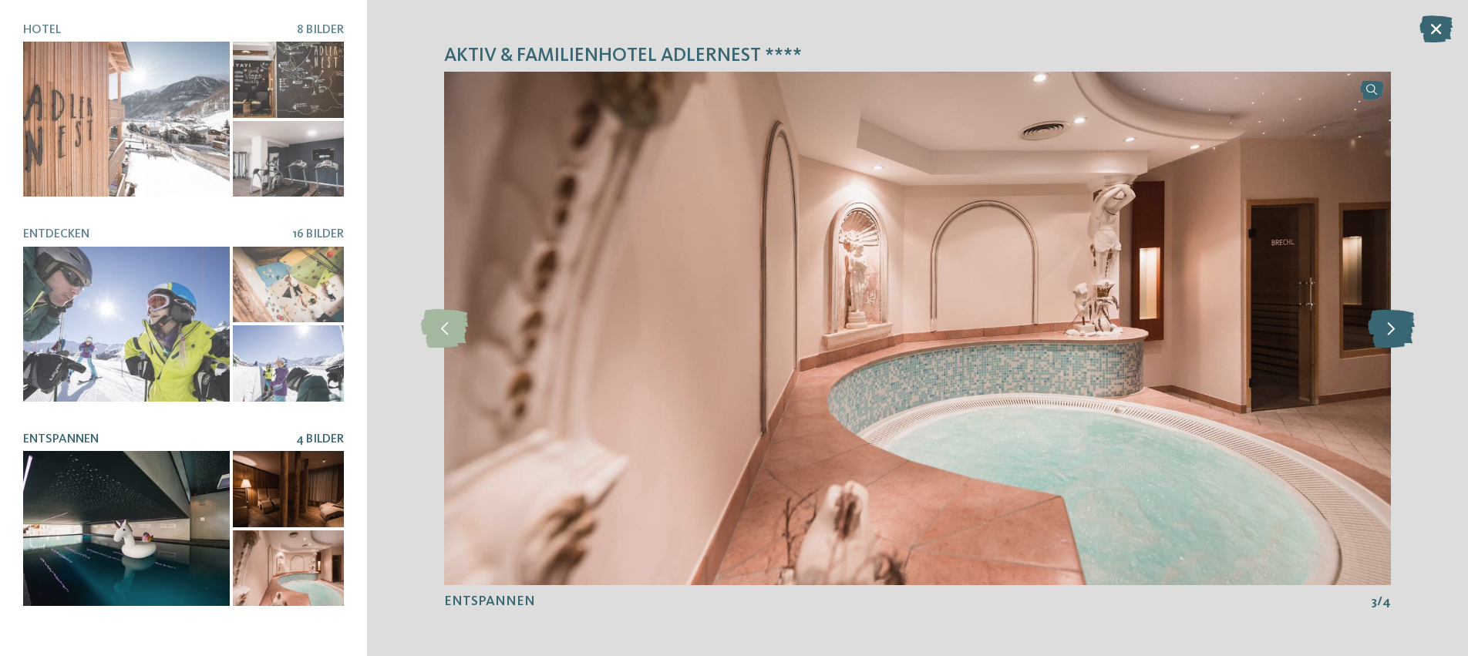
click at [1397, 323] on icon at bounding box center [1390, 328] width 47 height 39
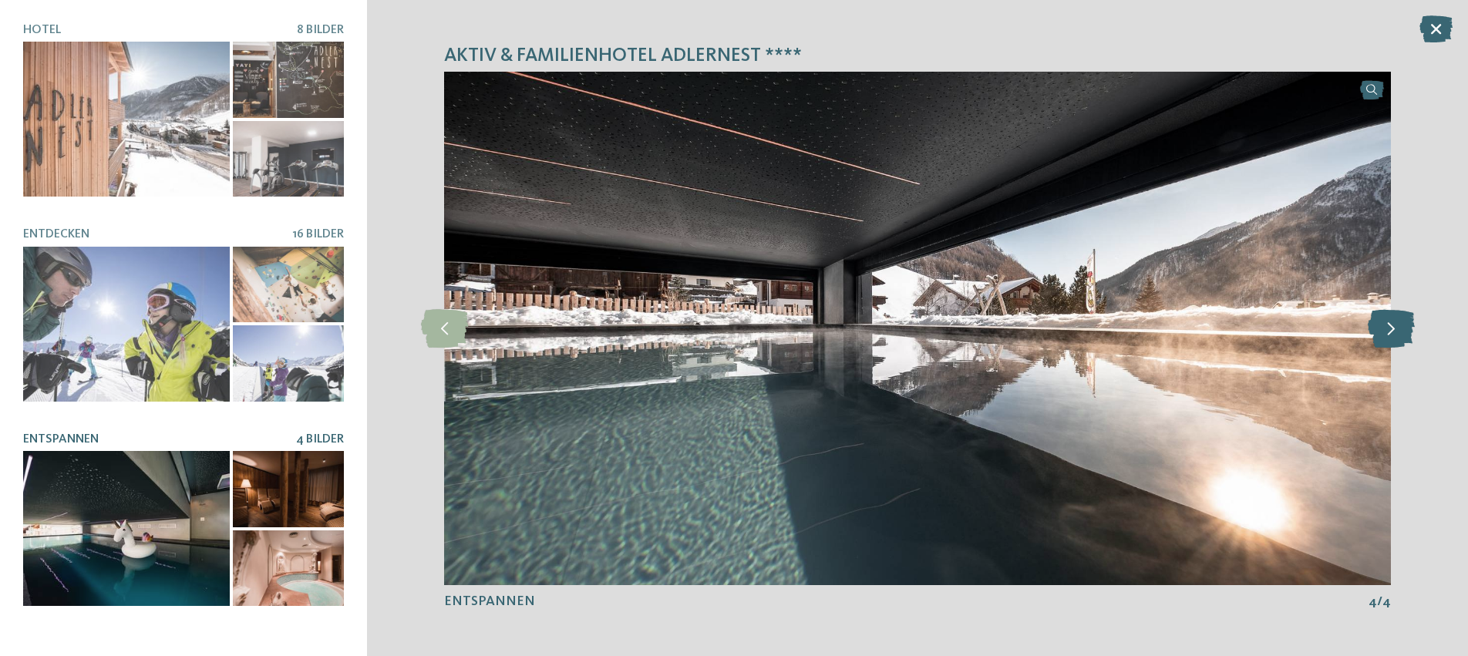
click at [1397, 323] on icon at bounding box center [1390, 328] width 47 height 39
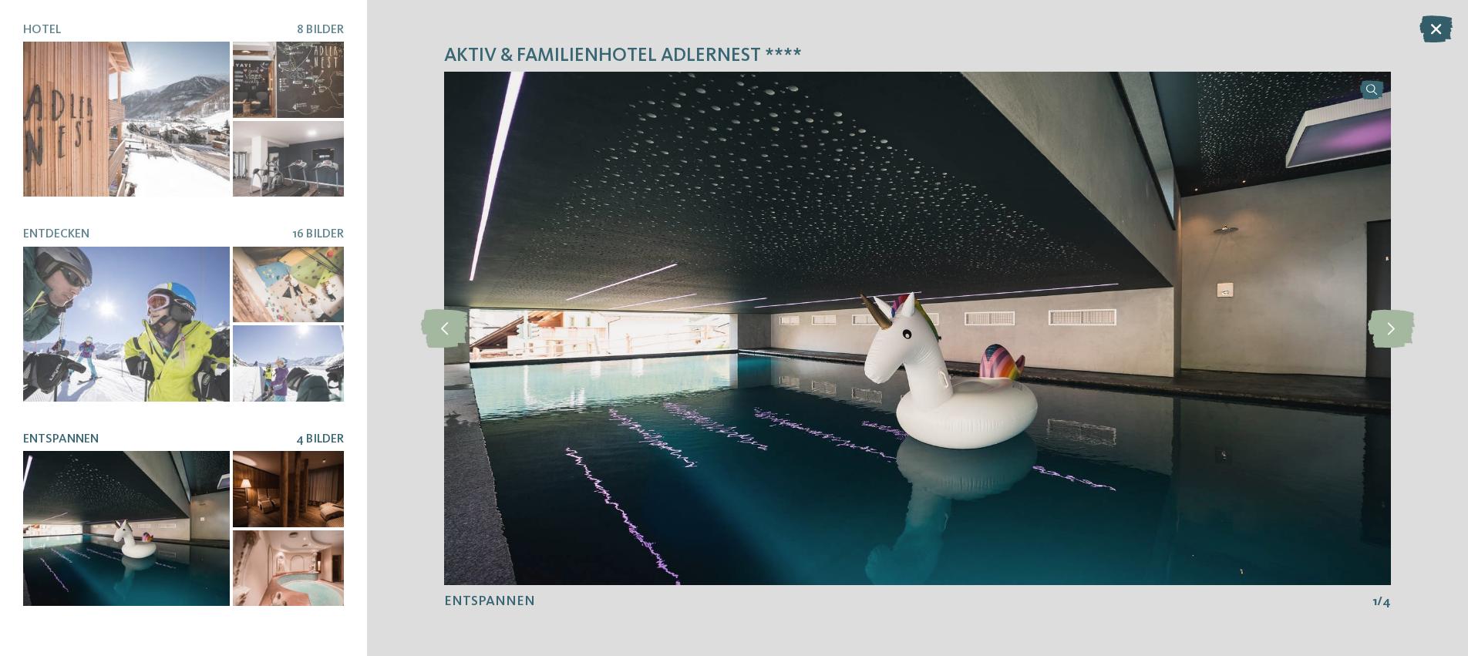
click at [1435, 35] on icon at bounding box center [1435, 28] width 33 height 27
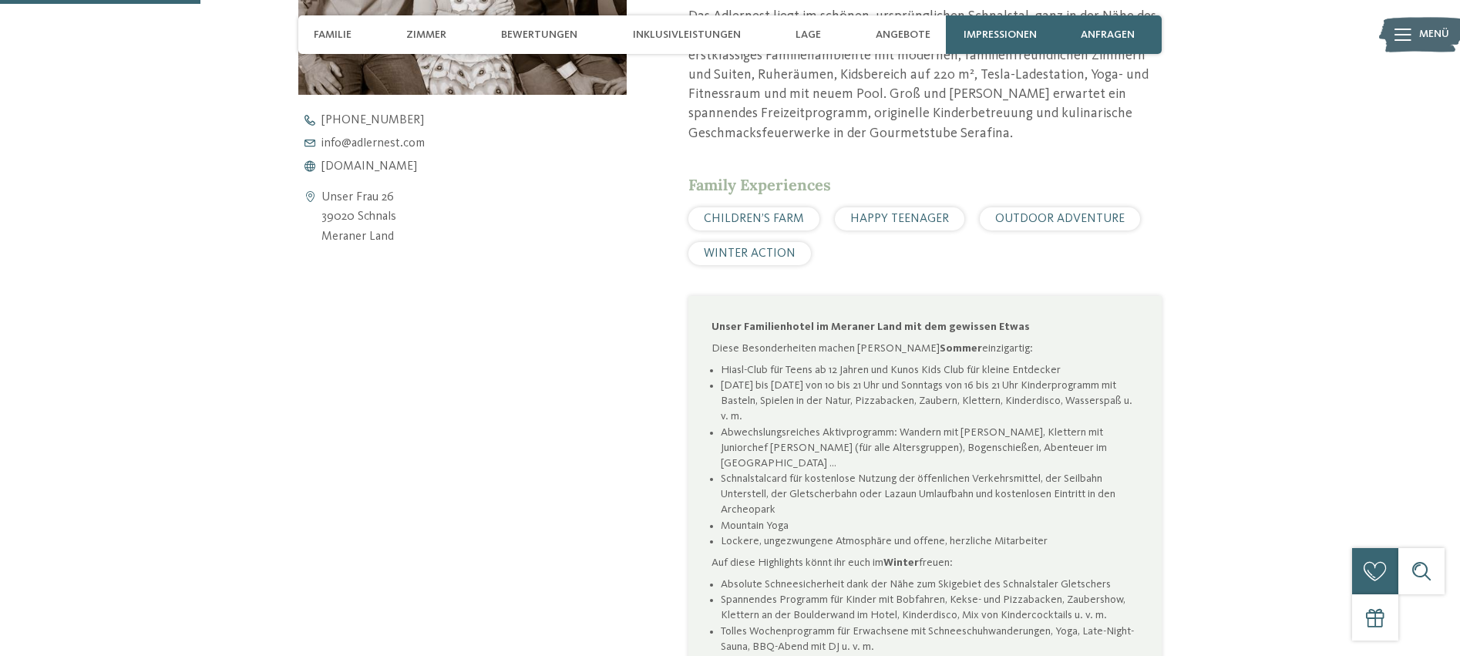
scroll to position [721, 0]
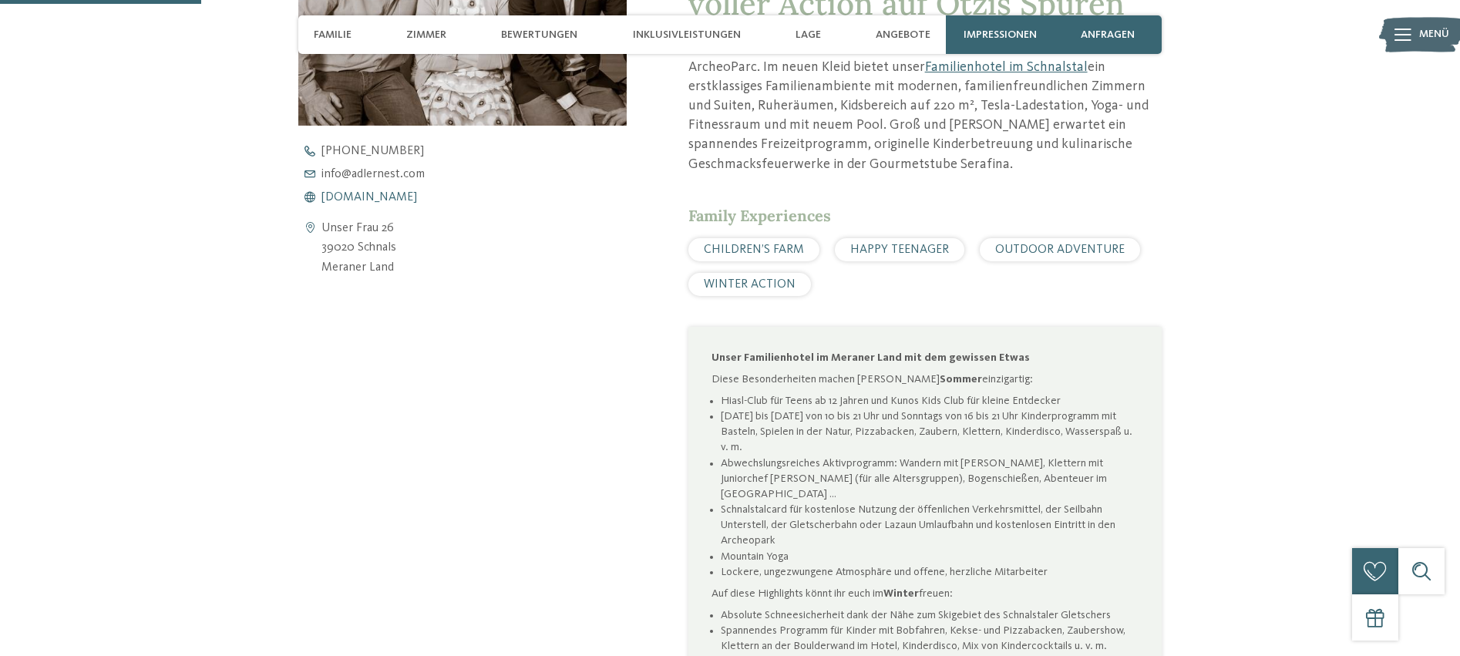
click at [346, 198] on span "www.adlernest.com" at bounding box center [369, 197] width 96 height 12
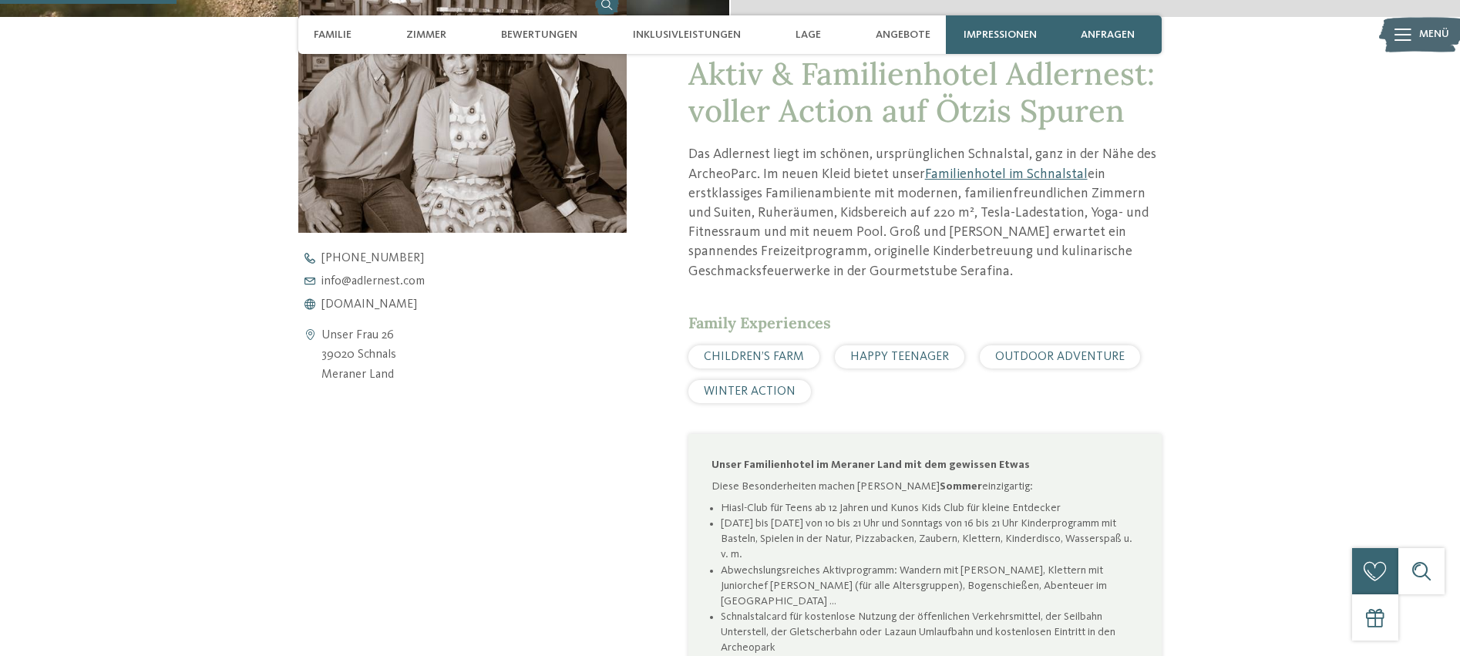
scroll to position [730, 0]
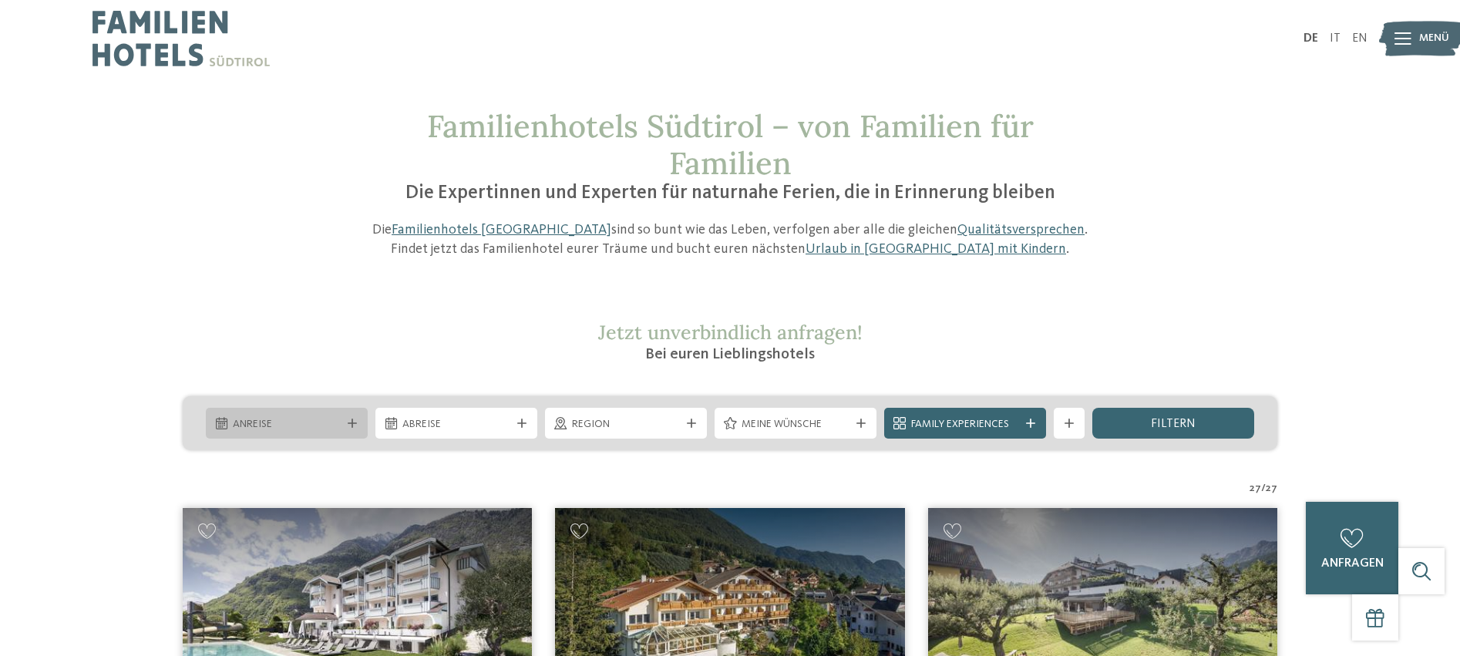
click at [340, 421] on span "Anreise" at bounding box center [287, 424] width 108 height 15
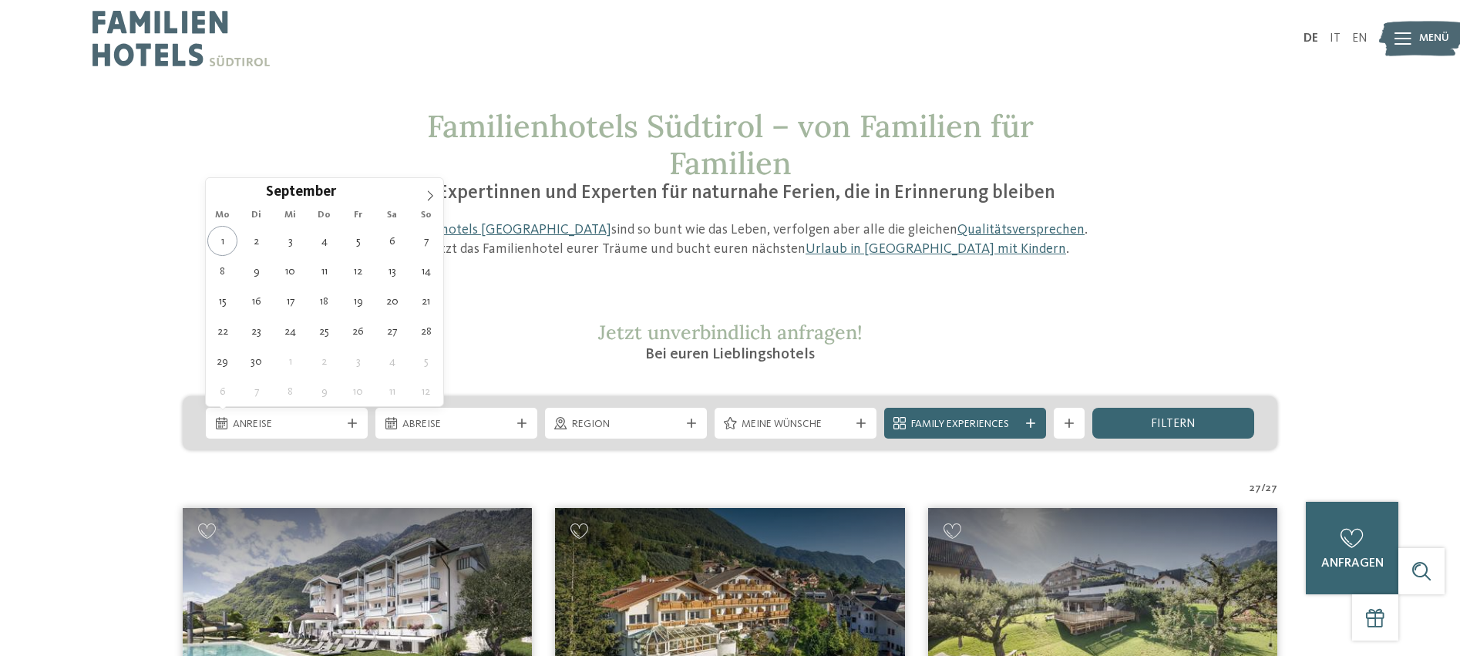
type div "[DATE]"
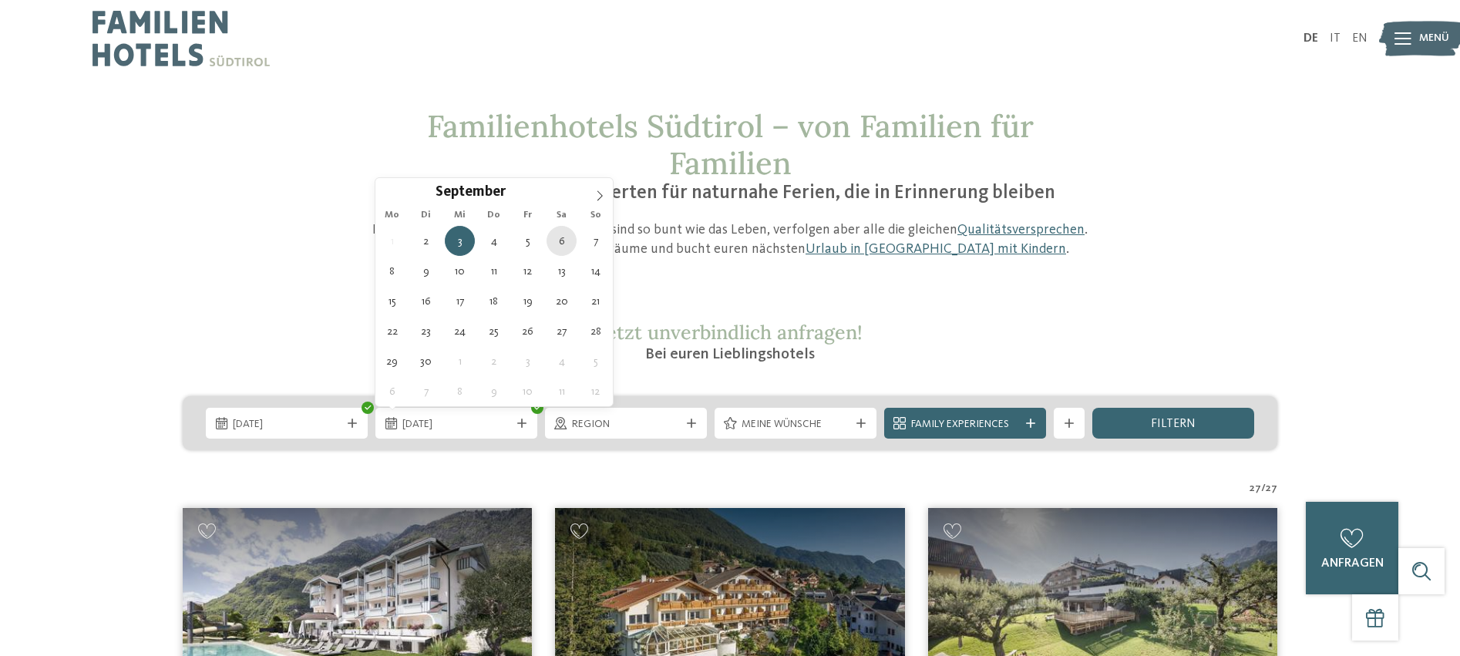
type div "[DATE]"
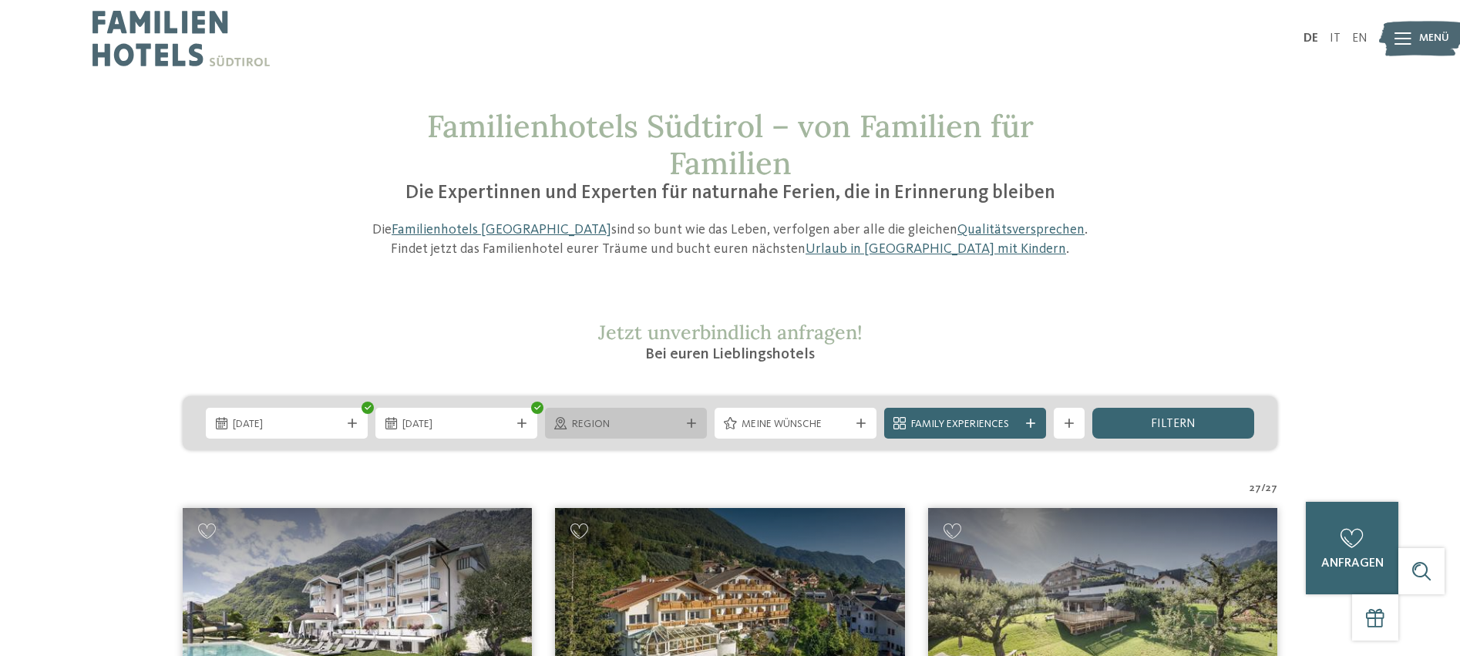
click at [636, 431] on span "Region" at bounding box center [626, 424] width 108 height 15
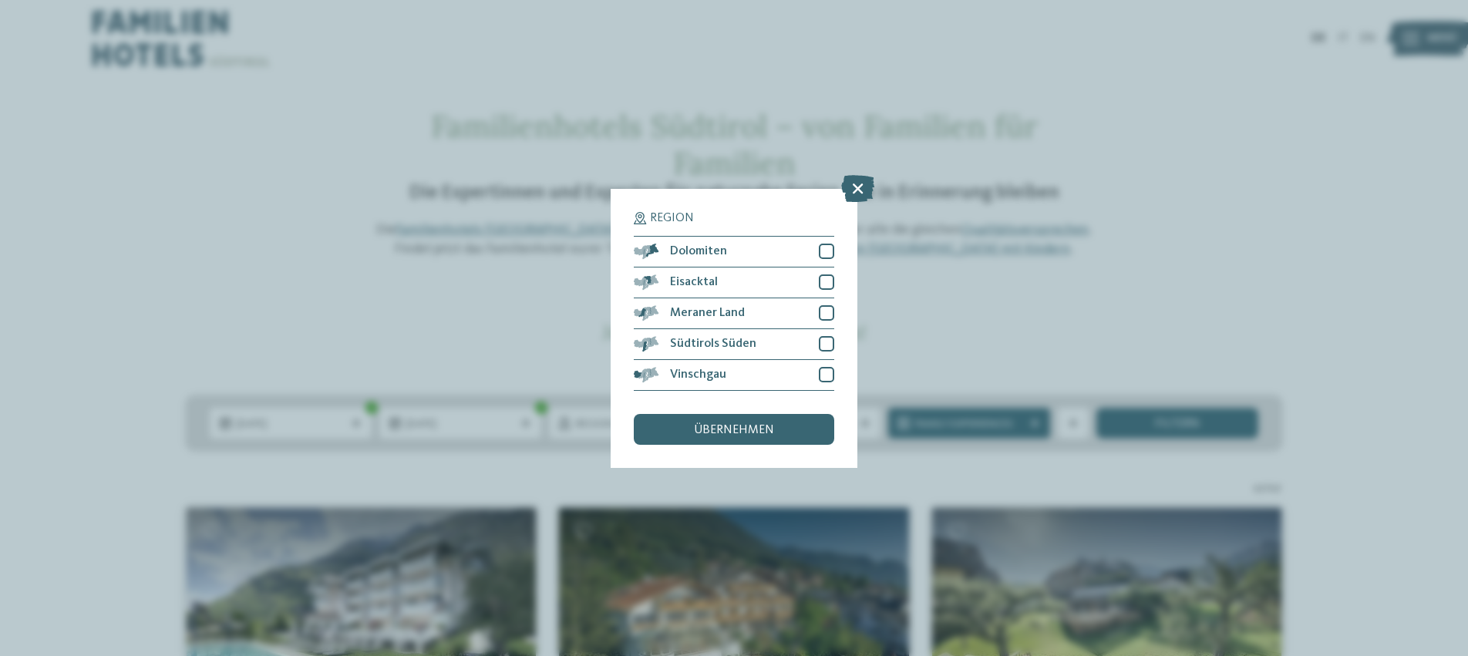
click at [739, 424] on span "übernehmen" at bounding box center [734, 430] width 80 height 12
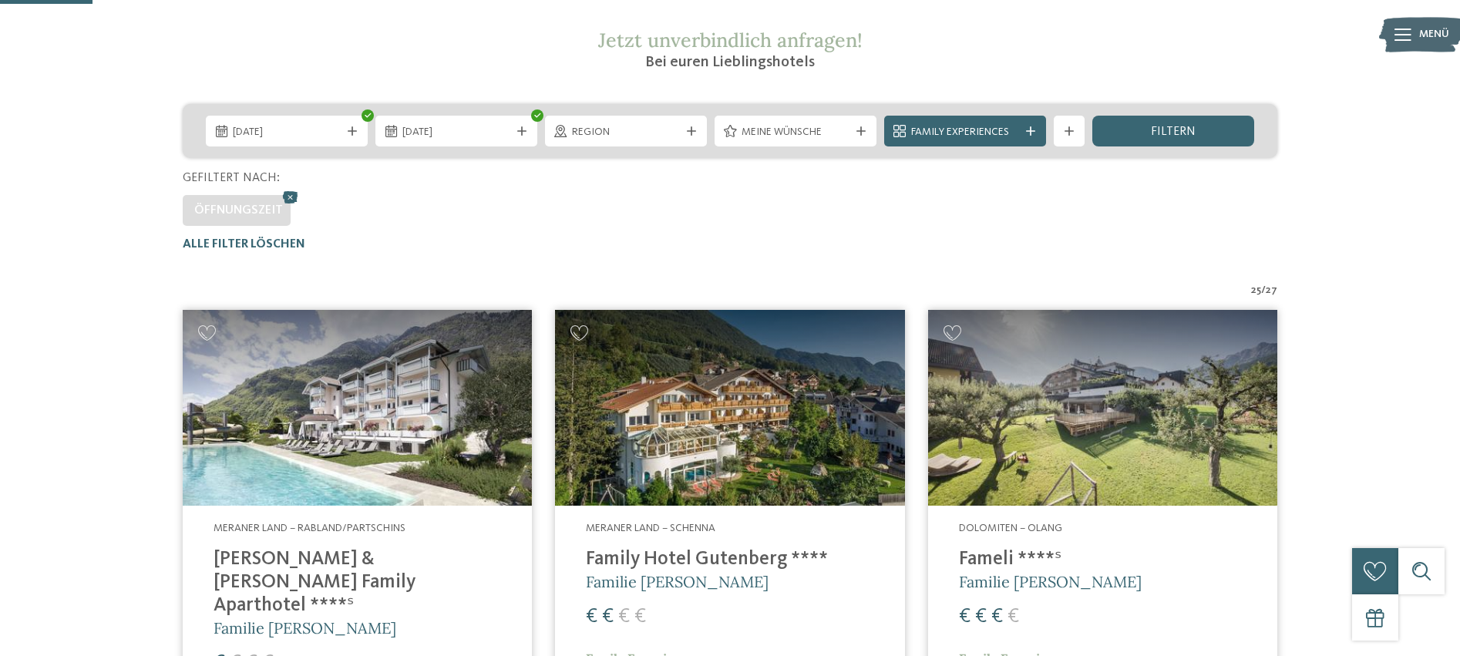
scroll to position [266, 0]
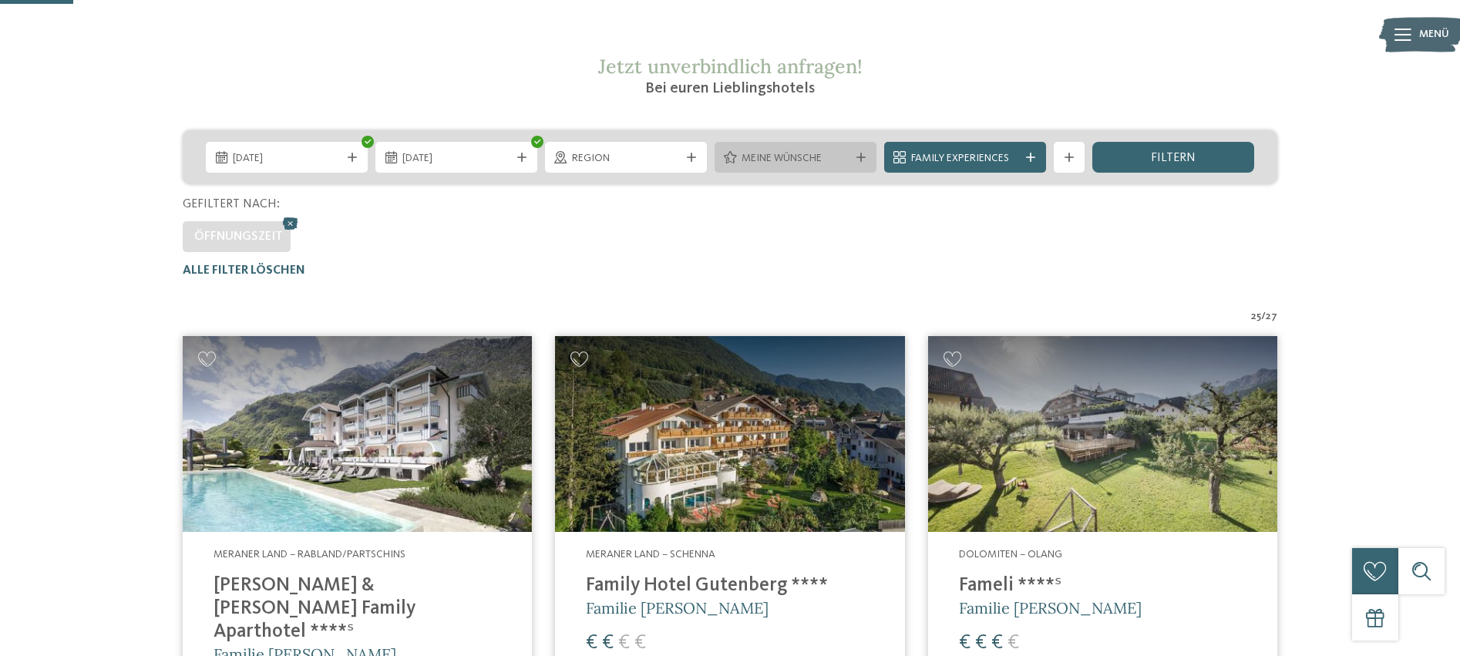
click at [758, 160] on span "Meine Wünsche" at bounding box center [796, 158] width 108 height 15
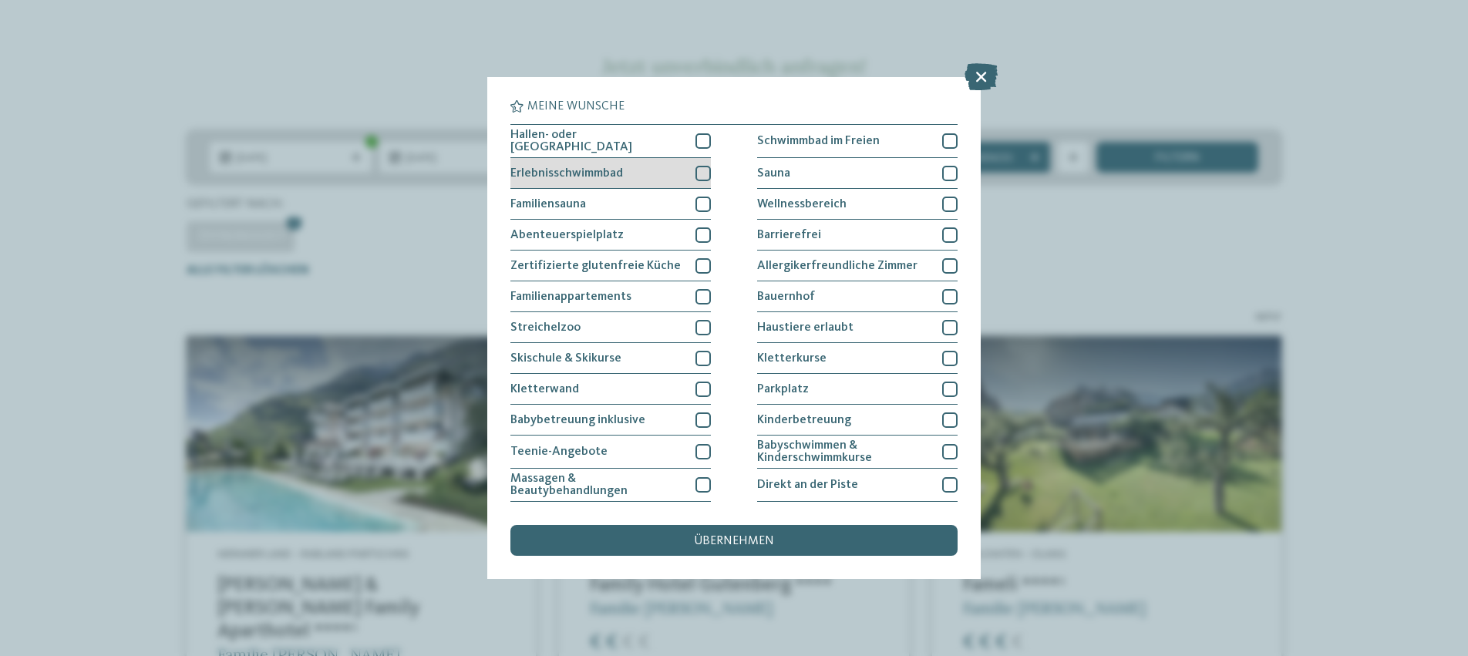
click at [706, 173] on div at bounding box center [702, 173] width 15 height 15
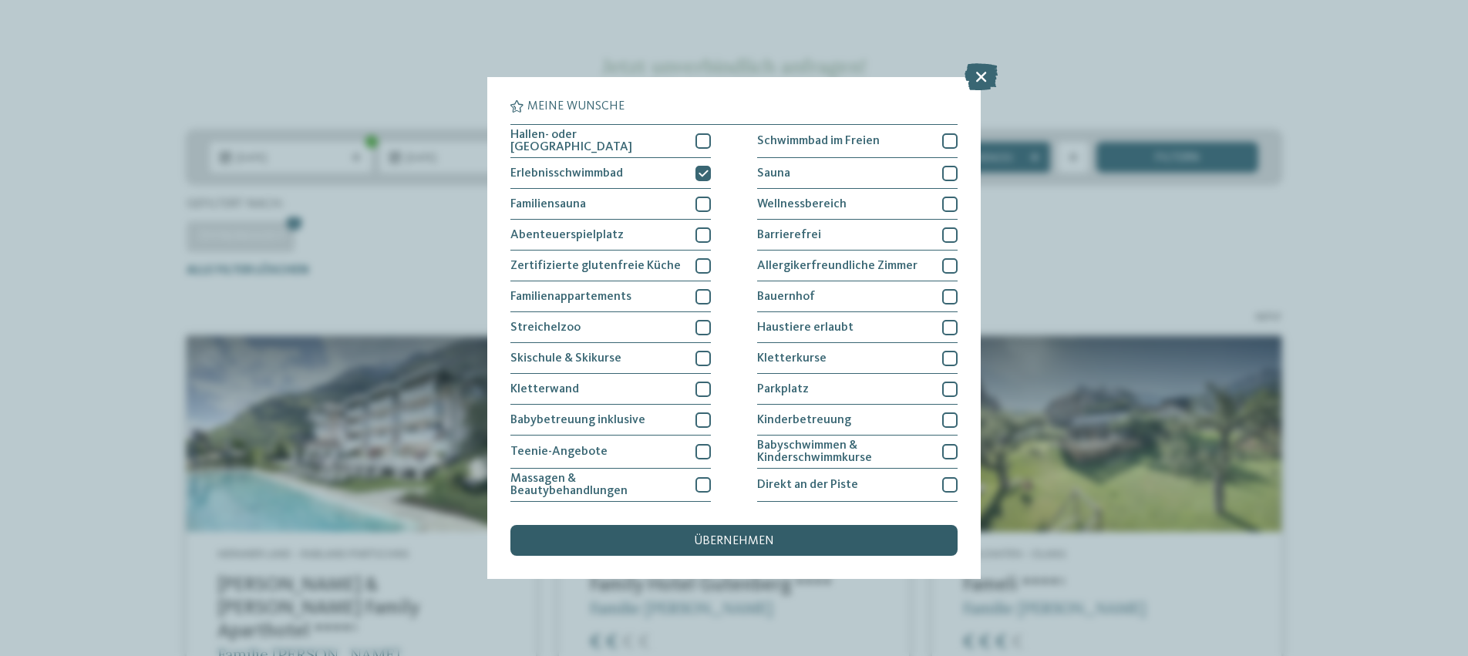
click at [730, 535] on span "übernehmen" at bounding box center [734, 541] width 80 height 12
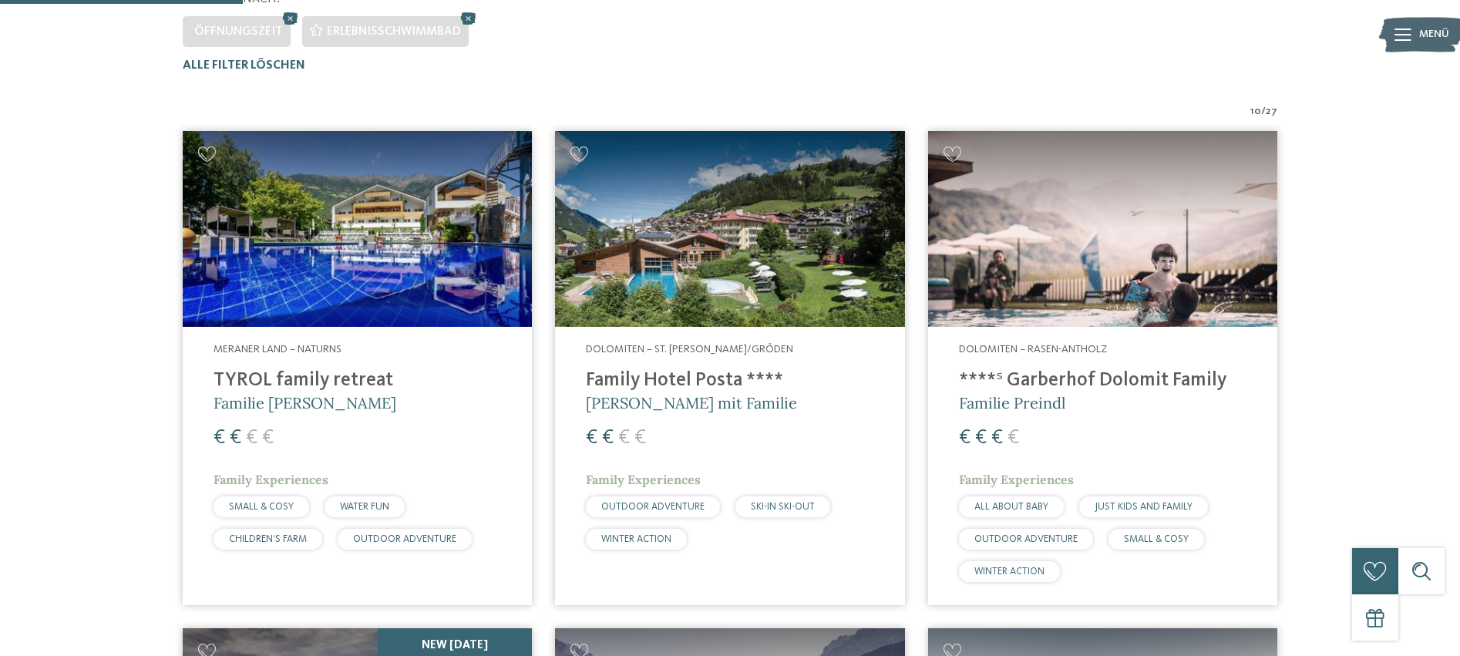
scroll to position [473, 0]
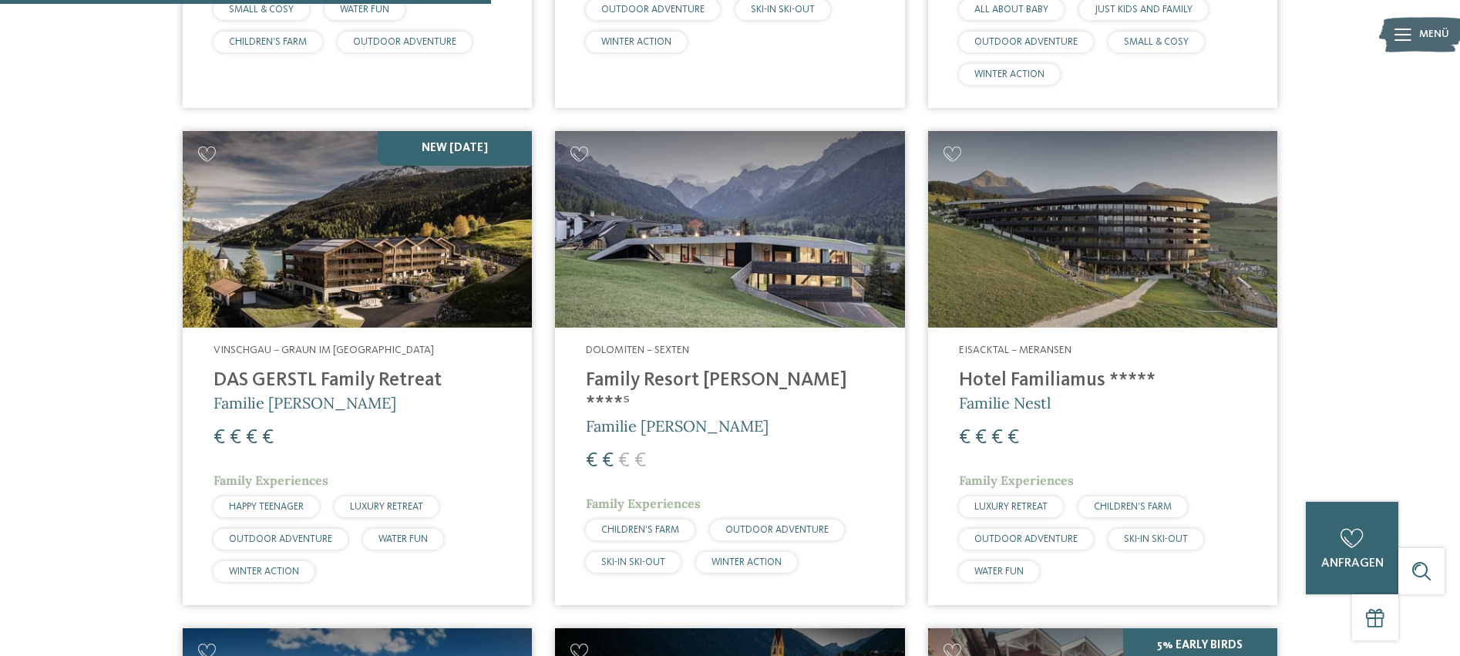
scroll to position [942, 0]
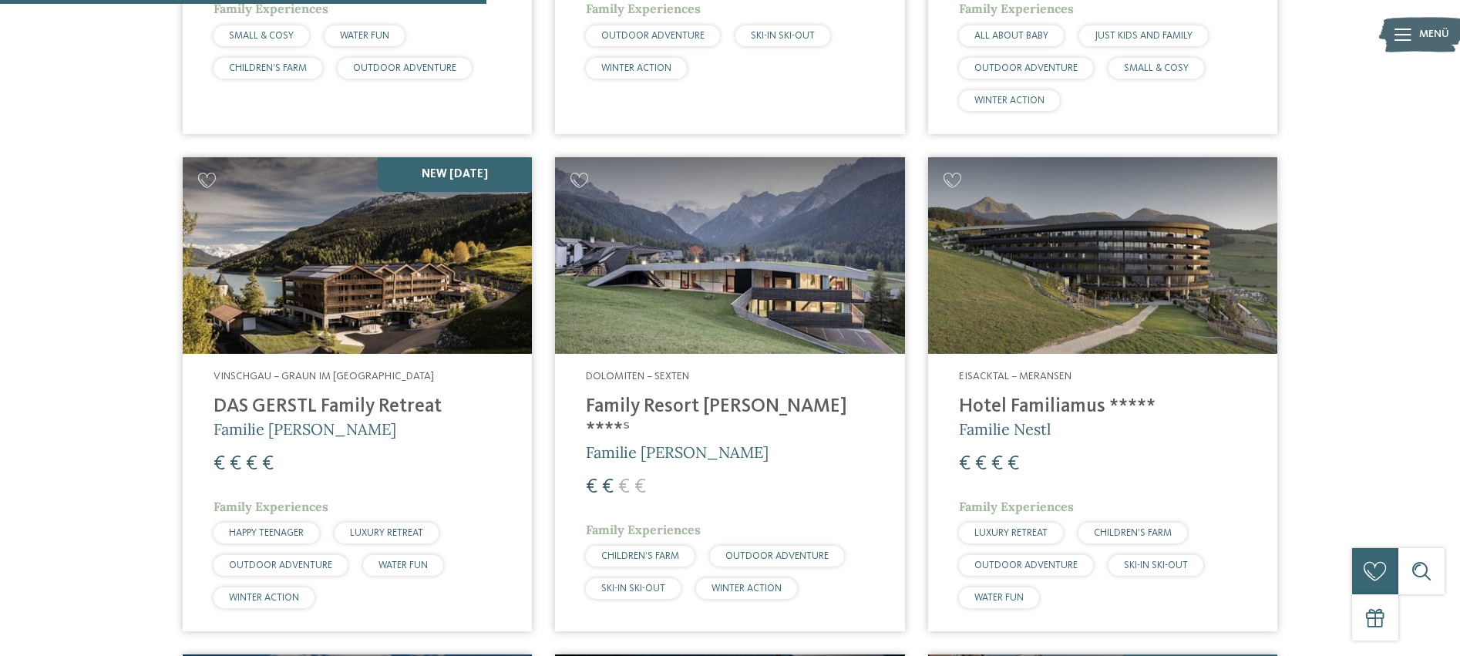
click at [658, 405] on h4 "Family Resort [PERSON_NAME] ****ˢ" at bounding box center [730, 418] width 288 height 46
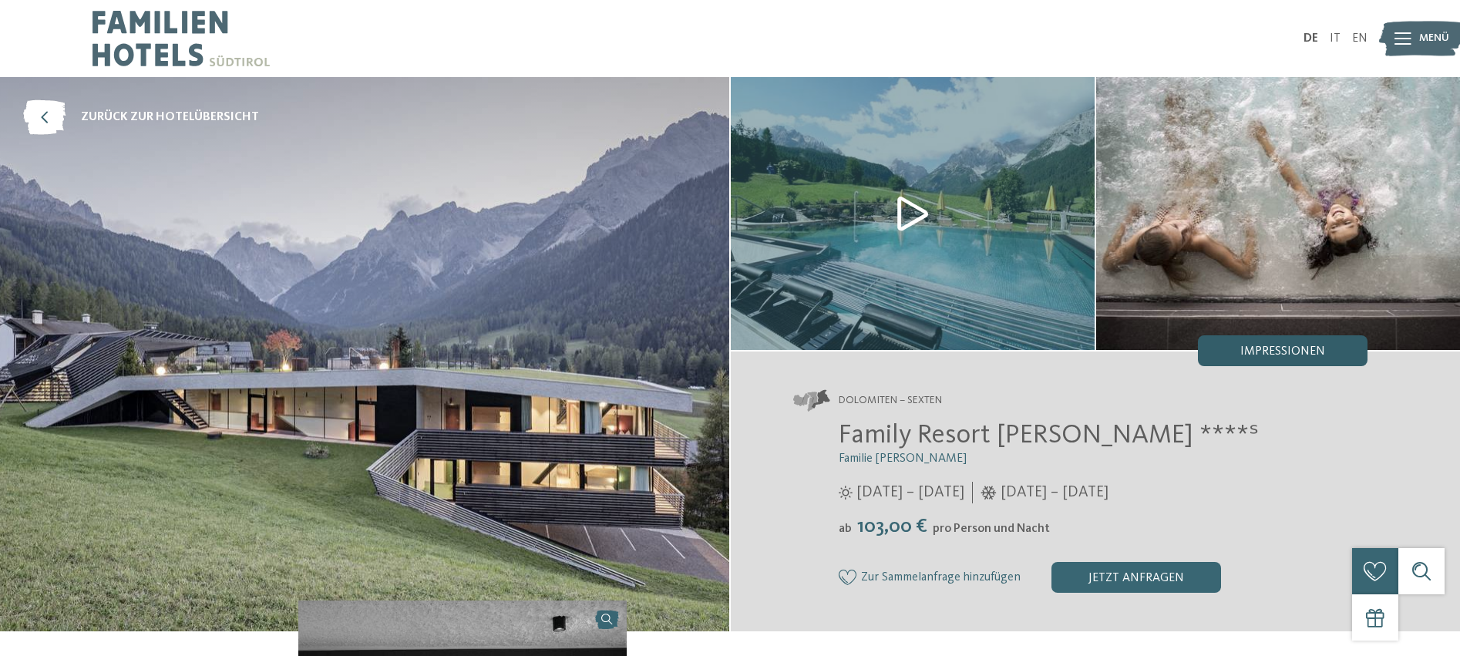
click at [1238, 355] on div "Impressionen" at bounding box center [1283, 350] width 170 height 31
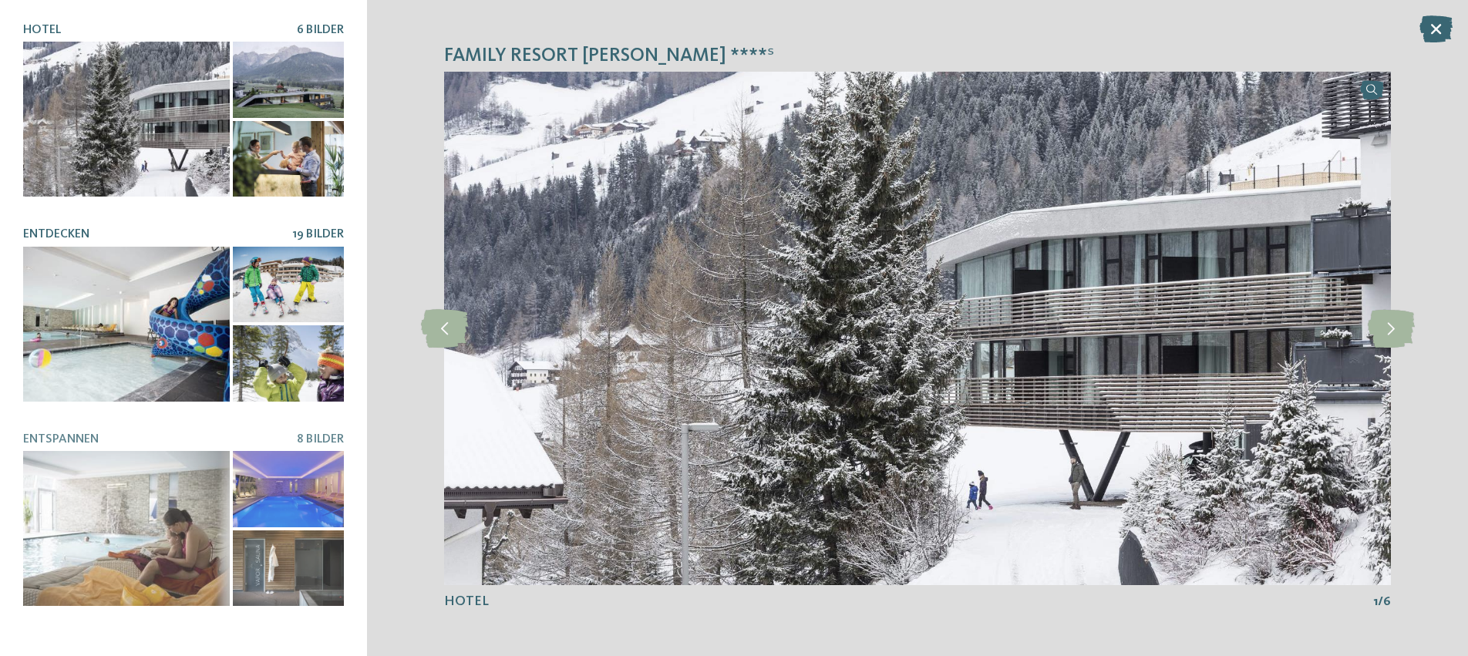
click at [208, 365] on div at bounding box center [126, 324] width 207 height 155
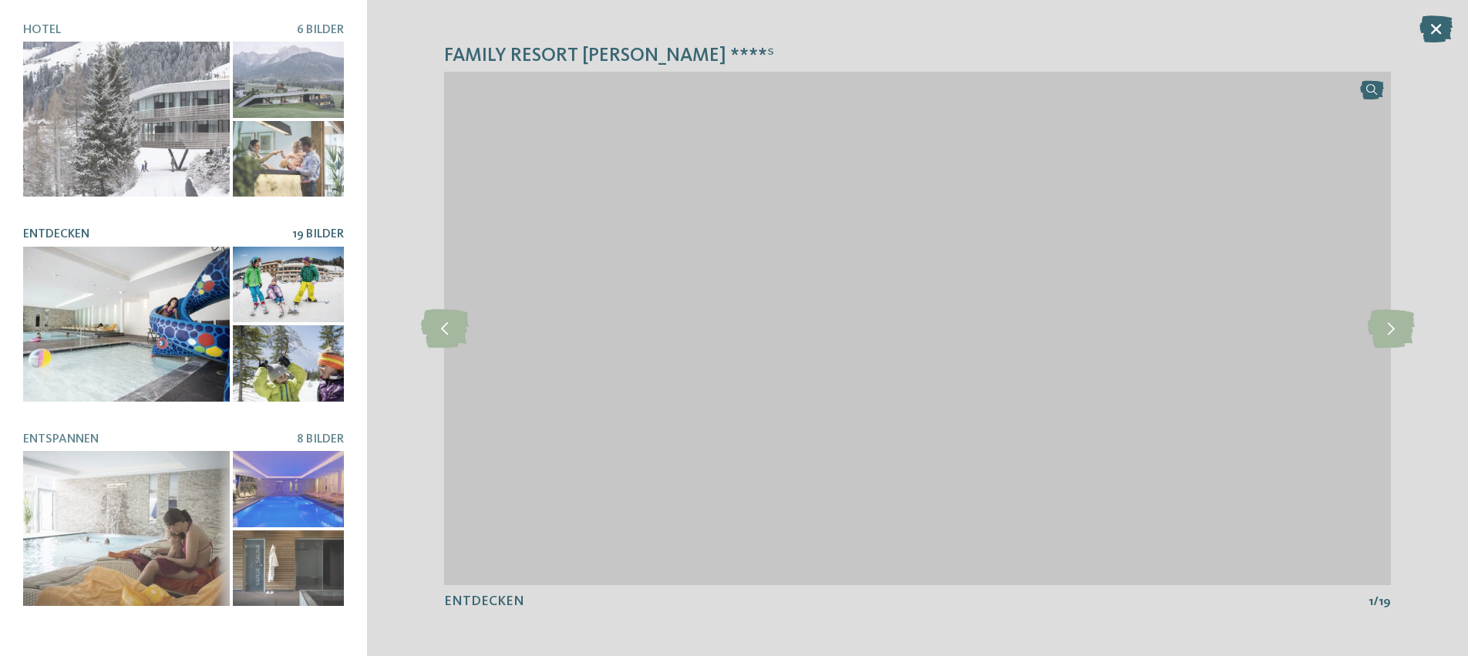
scroll to position [2, 0]
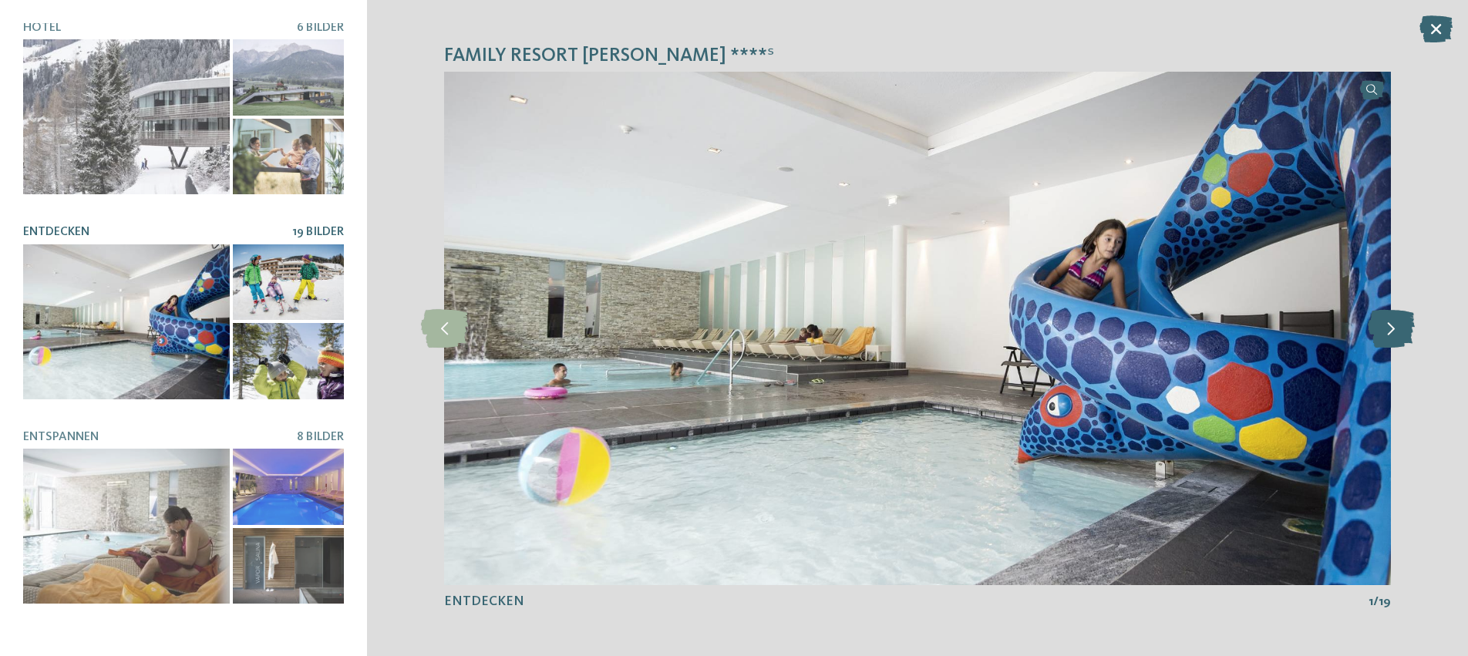
click at [1387, 329] on icon at bounding box center [1390, 328] width 47 height 39
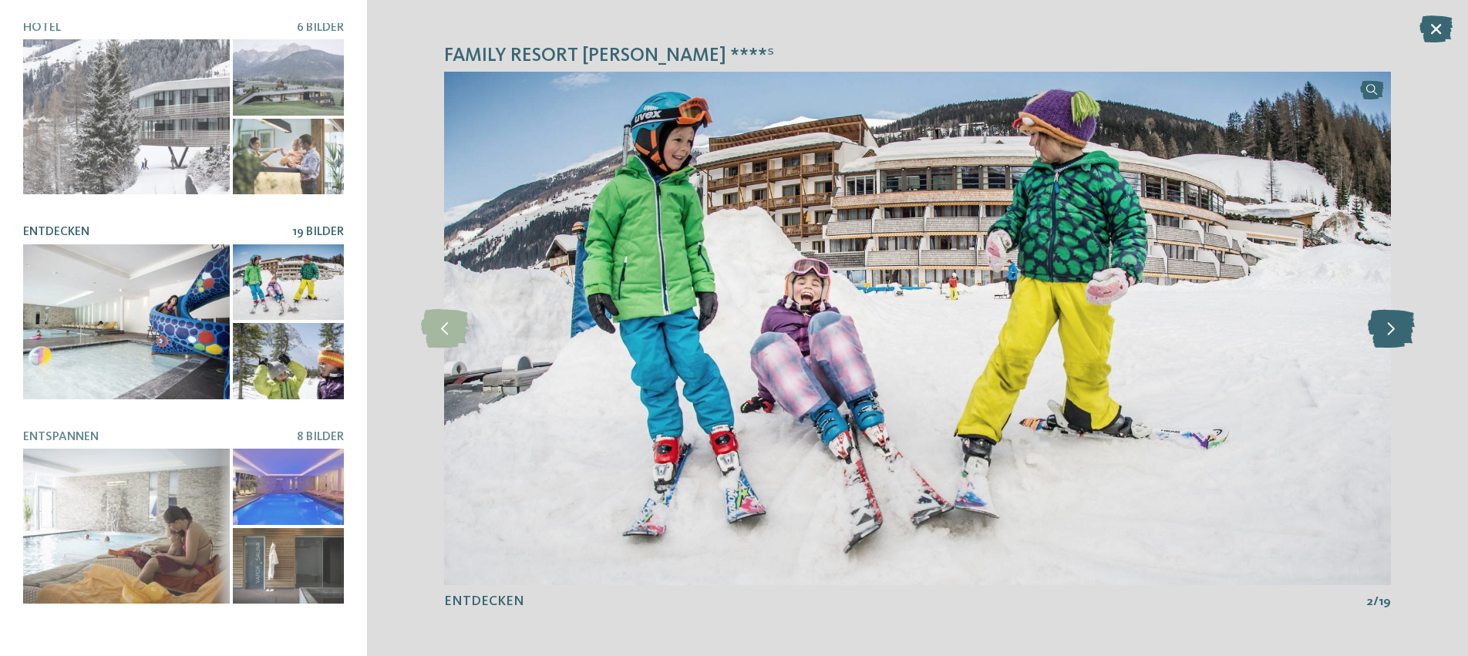
click at [1387, 329] on icon at bounding box center [1390, 328] width 47 height 39
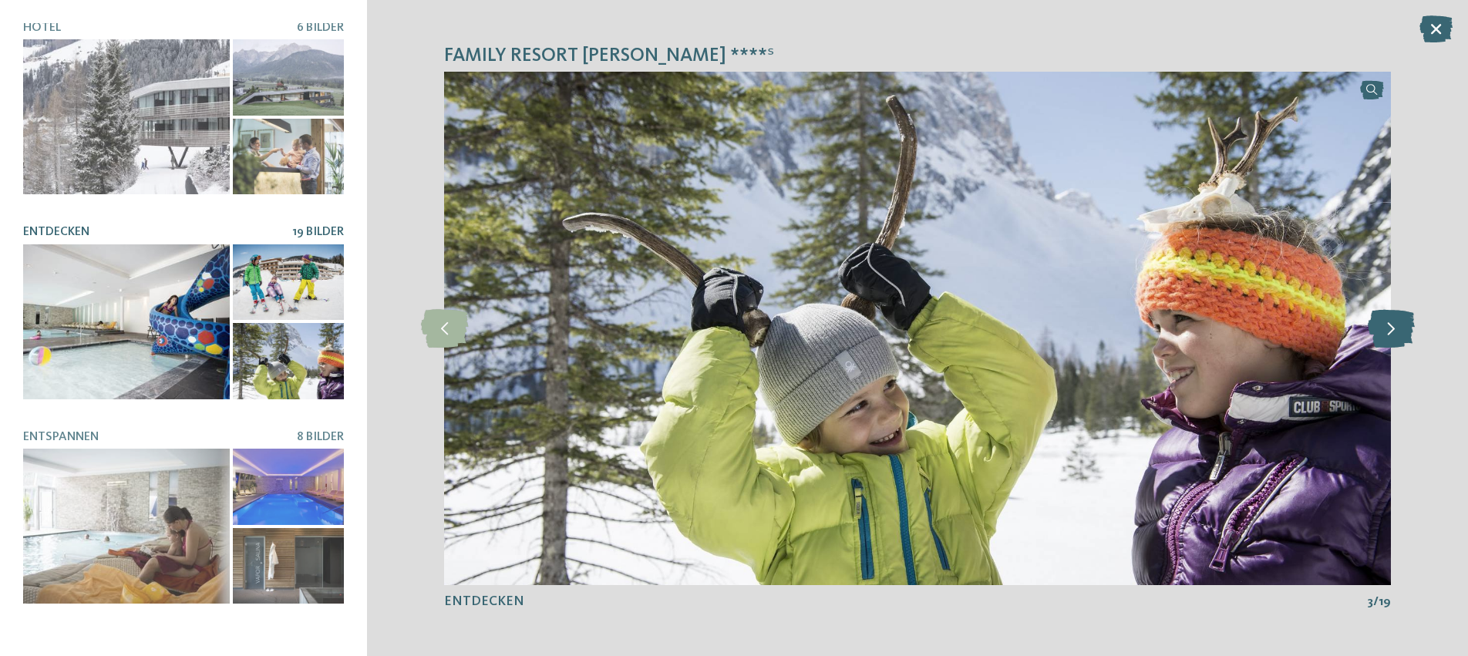
click at [1387, 329] on icon at bounding box center [1390, 328] width 47 height 39
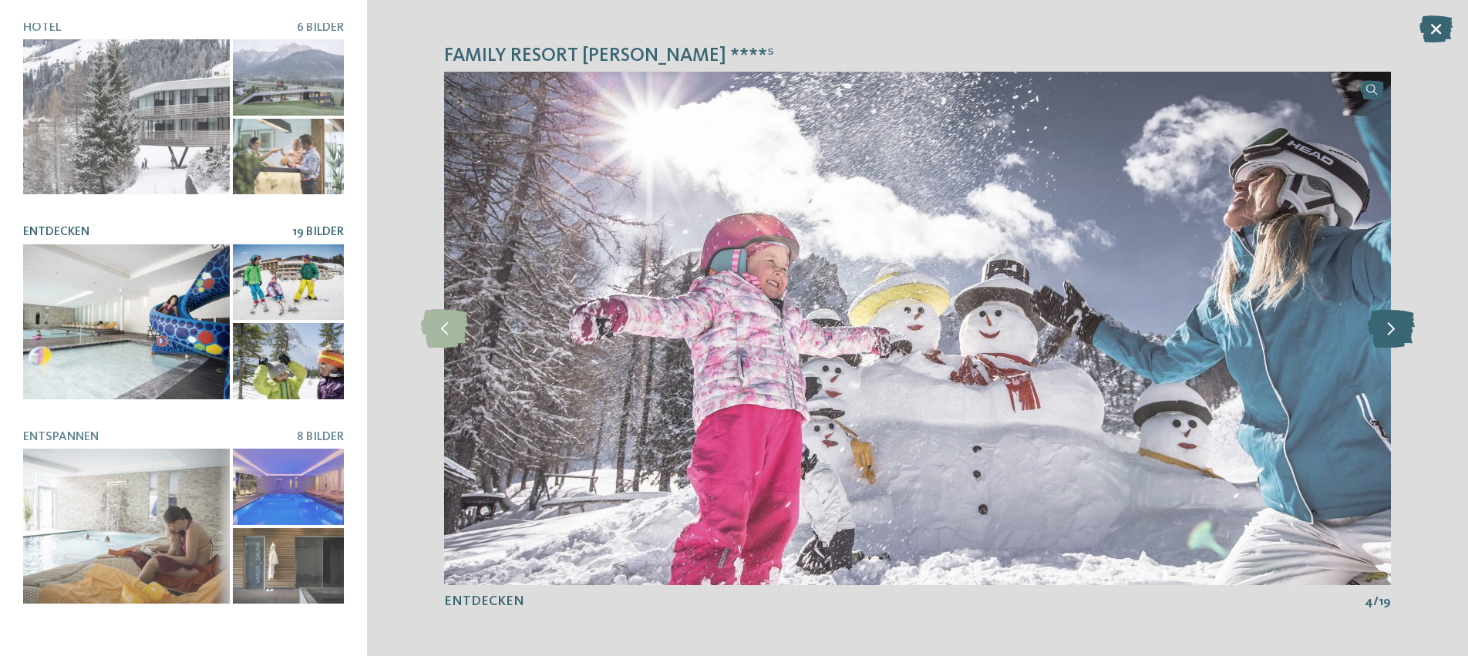
click at [1387, 329] on icon at bounding box center [1390, 328] width 47 height 39
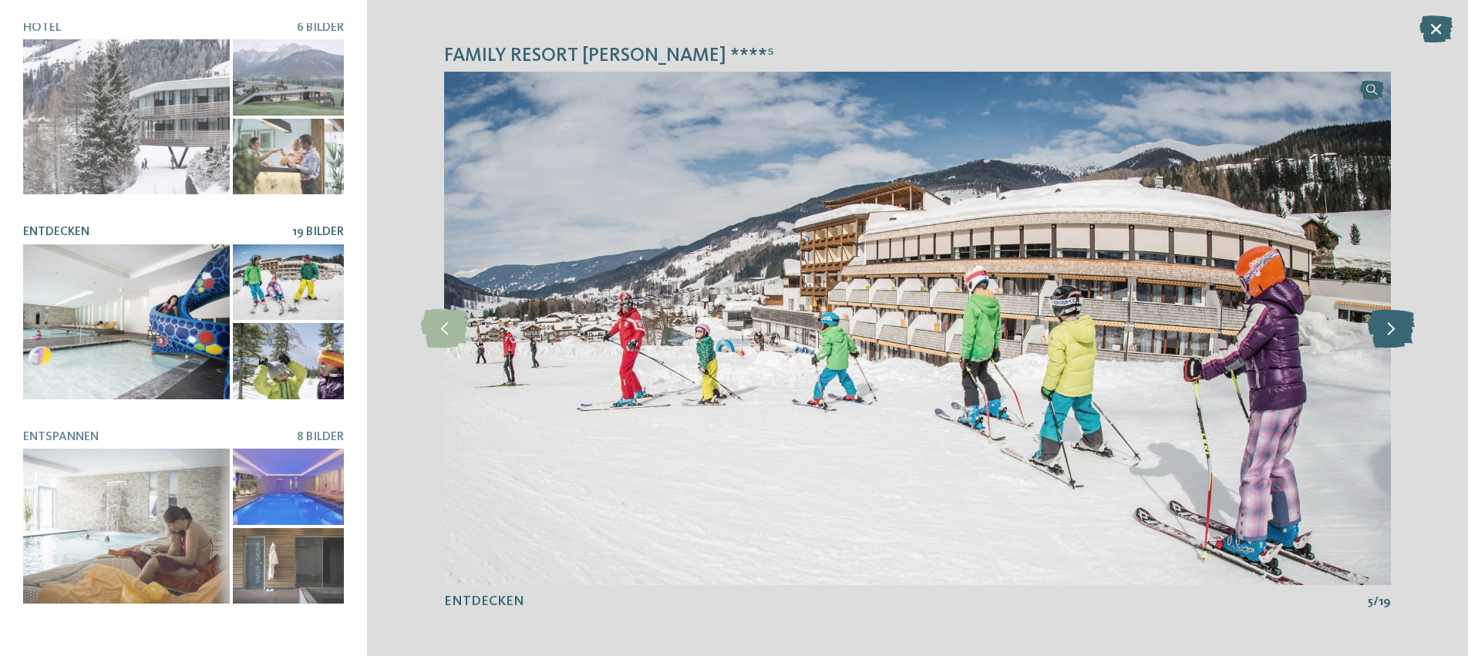
click at [1387, 329] on icon at bounding box center [1390, 328] width 47 height 39
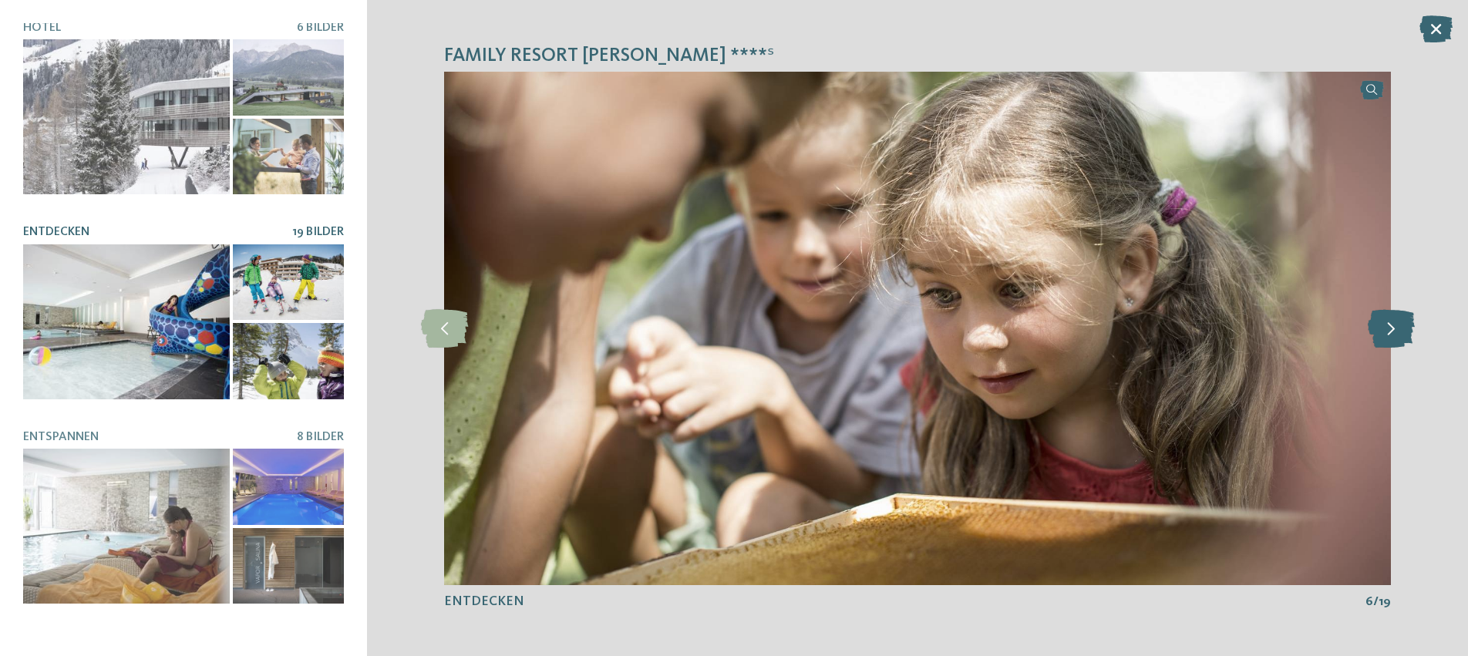
click at [1387, 329] on icon at bounding box center [1390, 328] width 47 height 39
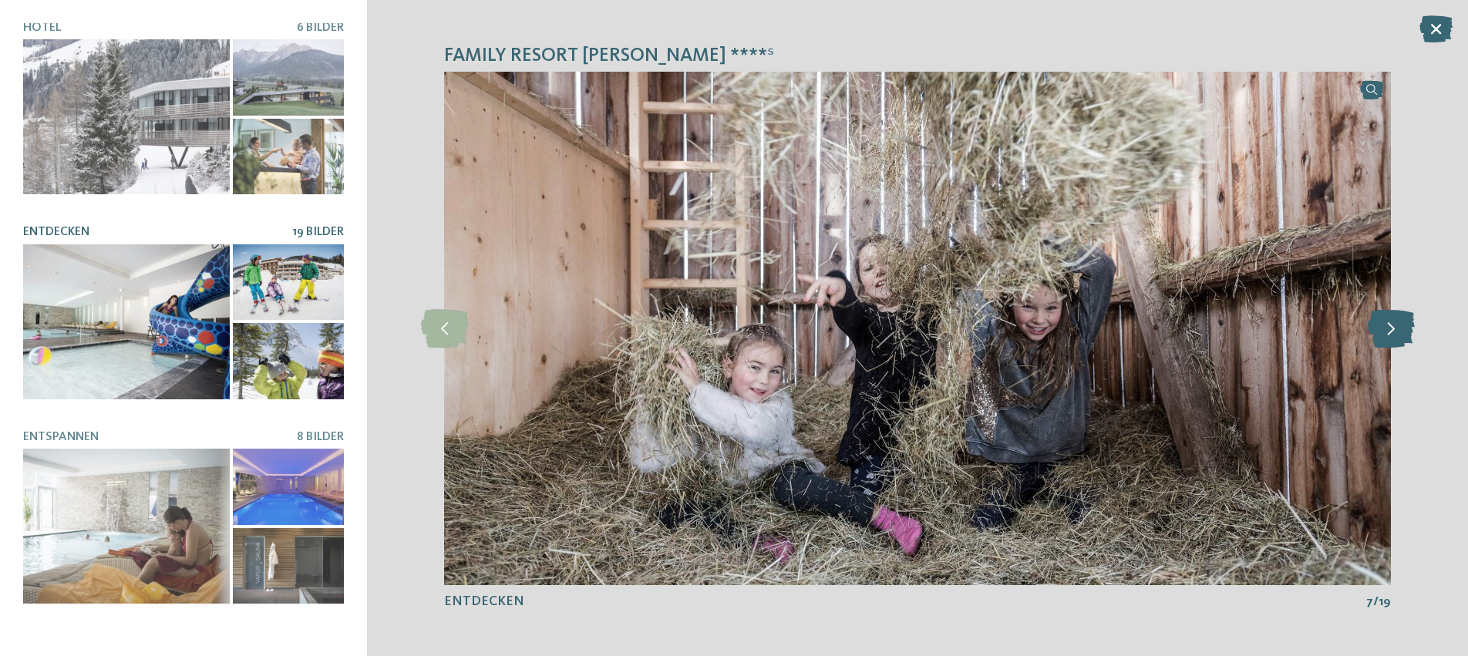
click at [1387, 329] on icon at bounding box center [1390, 328] width 47 height 39
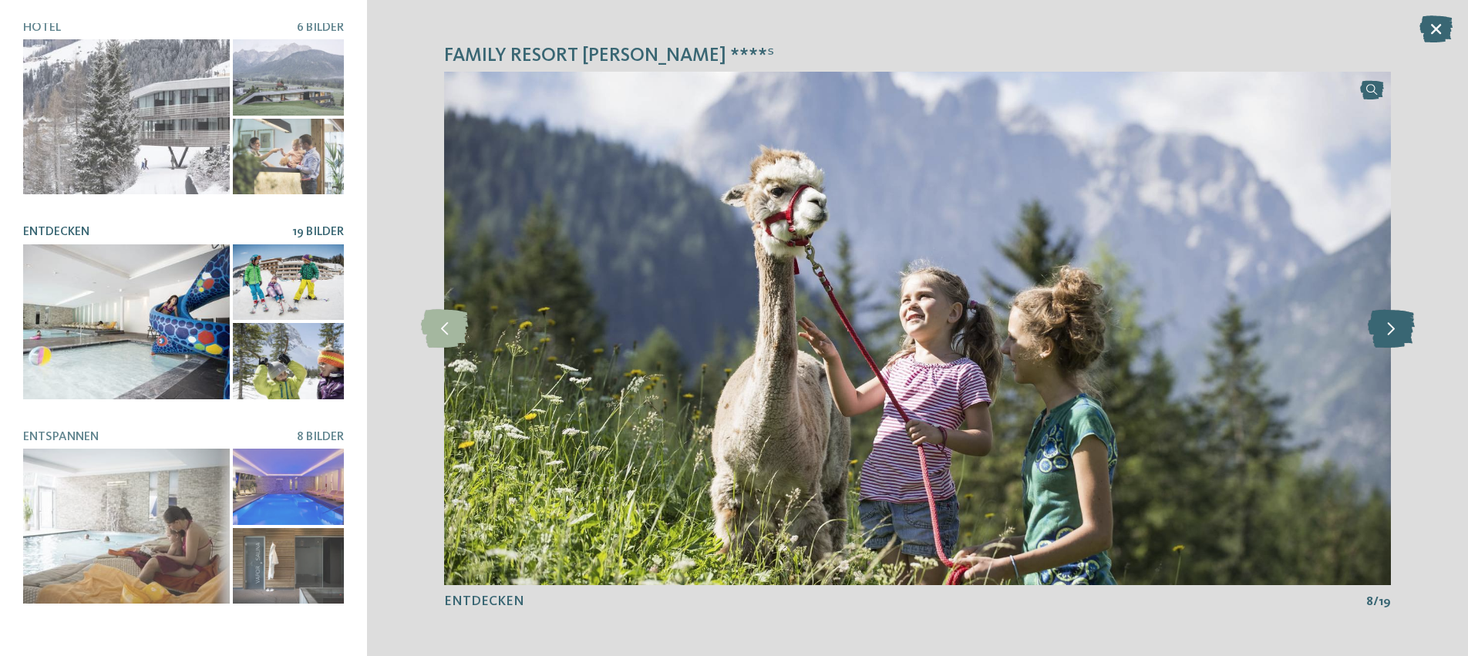
click at [1387, 329] on icon at bounding box center [1390, 328] width 47 height 39
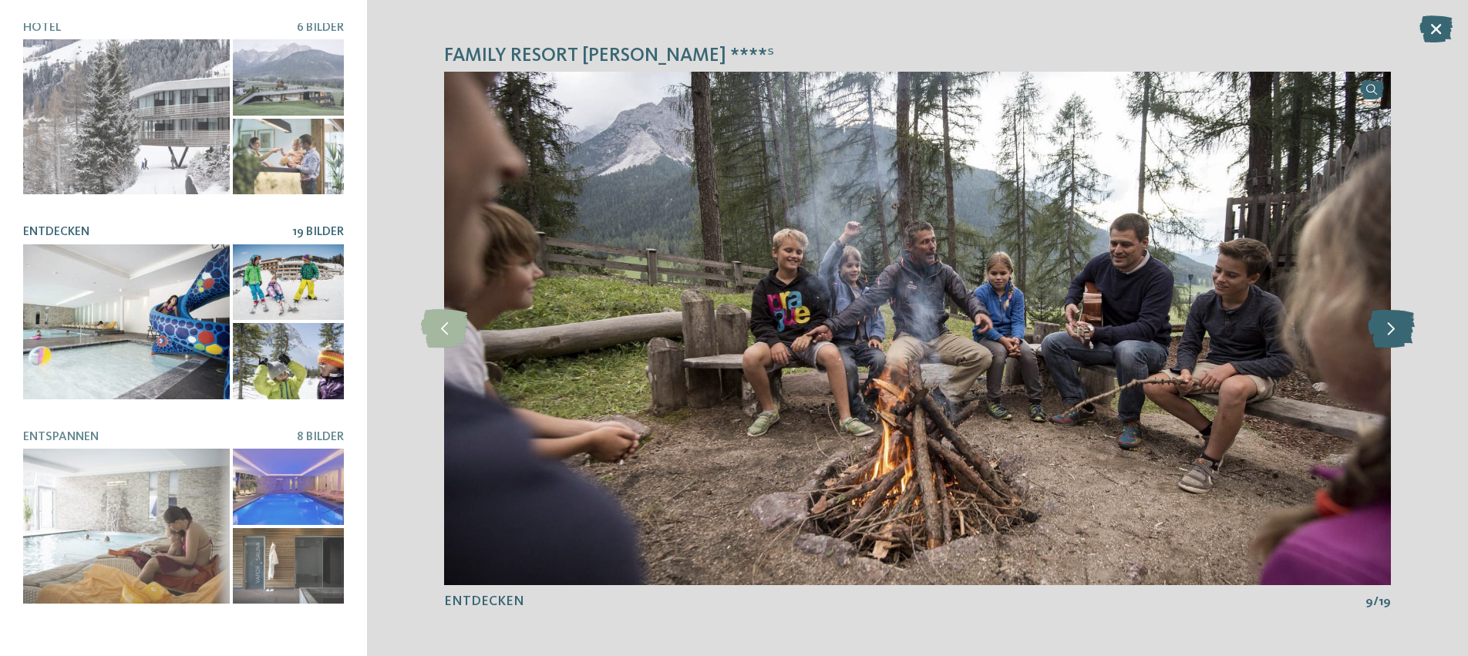
click at [1387, 329] on icon at bounding box center [1390, 328] width 47 height 39
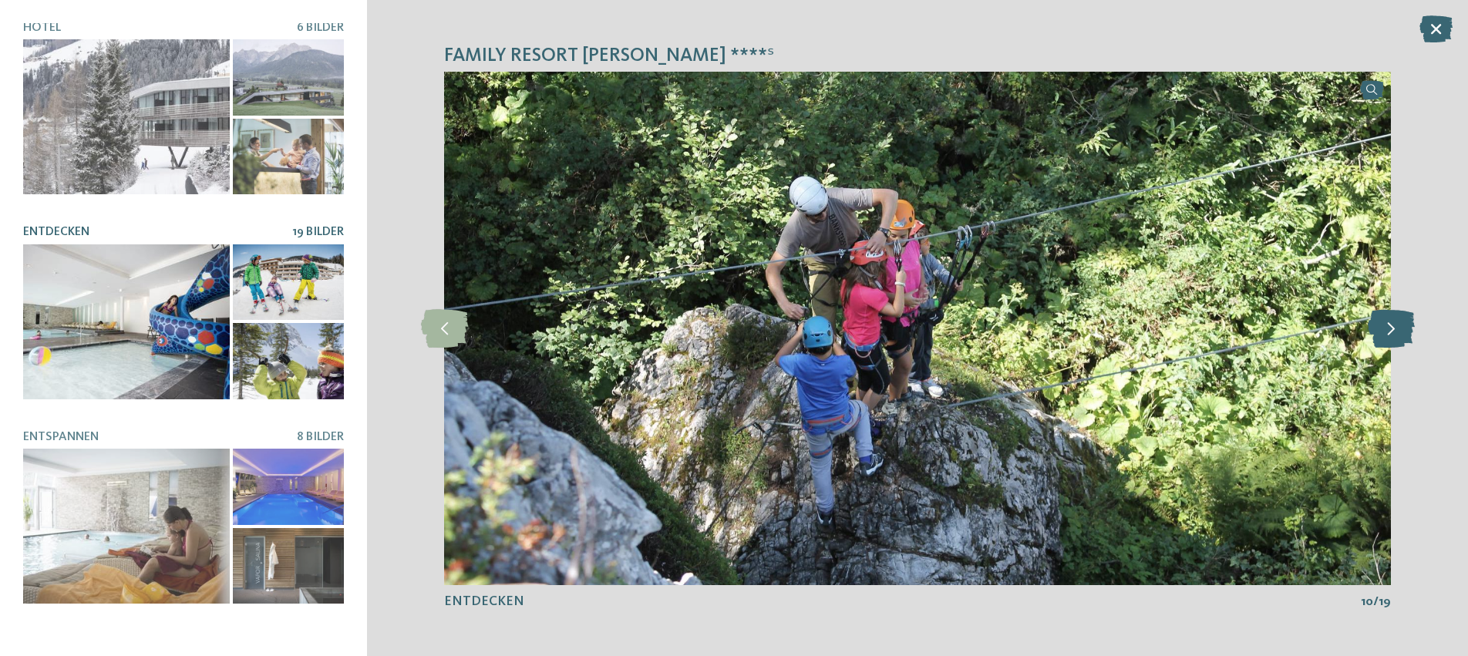
click at [1387, 329] on icon at bounding box center [1390, 328] width 47 height 39
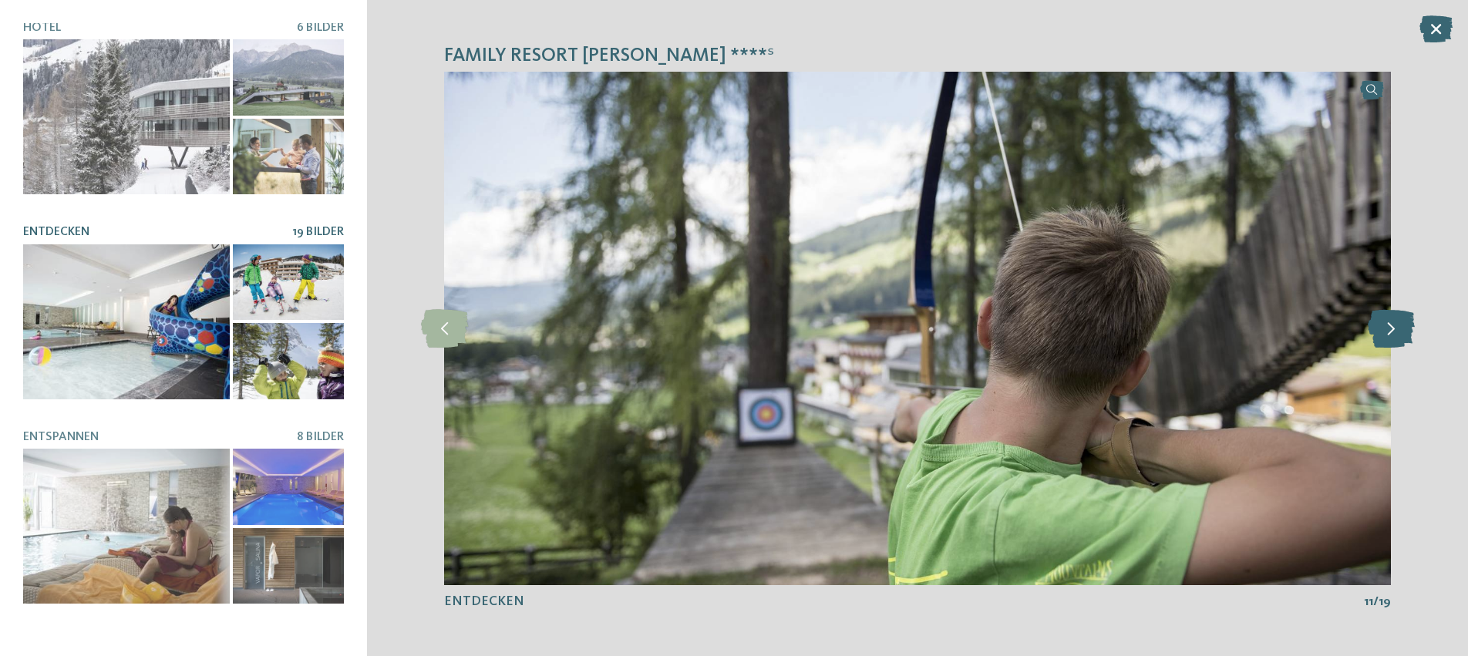
click at [1387, 329] on icon at bounding box center [1390, 328] width 47 height 39
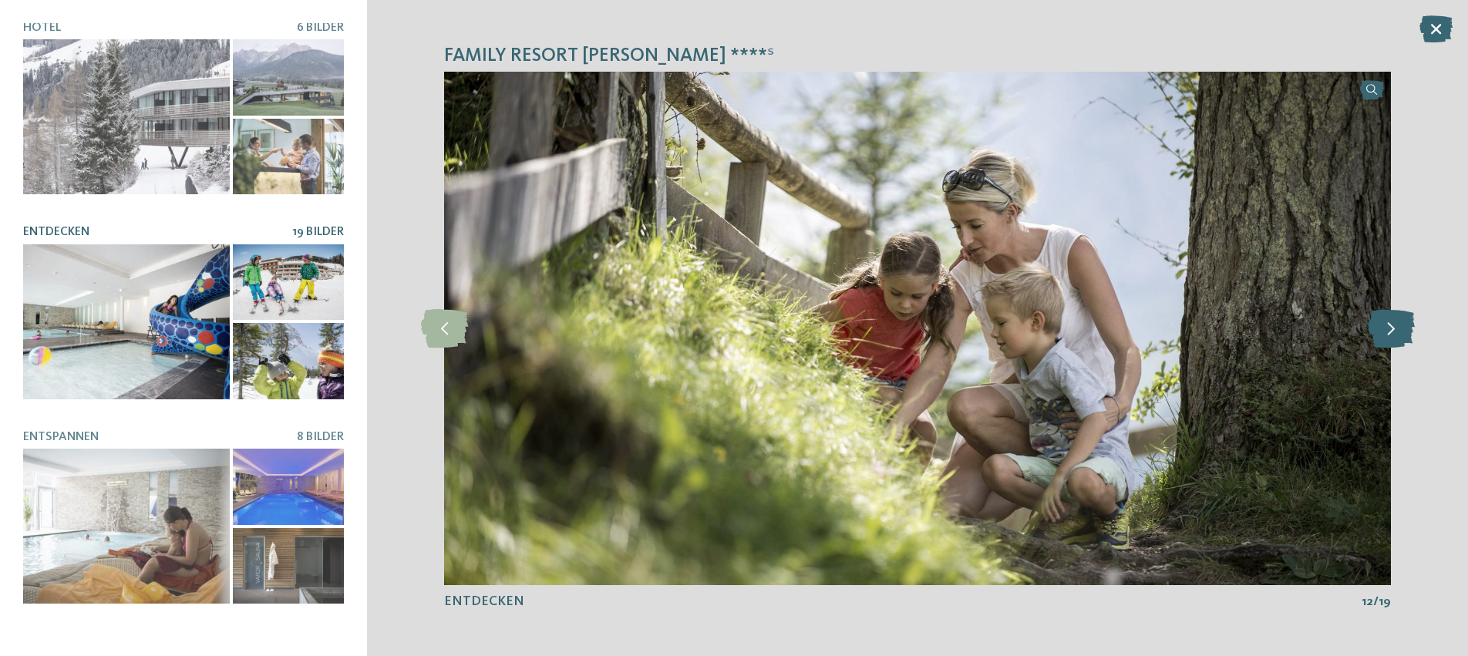
click at [1387, 329] on icon at bounding box center [1390, 328] width 47 height 39
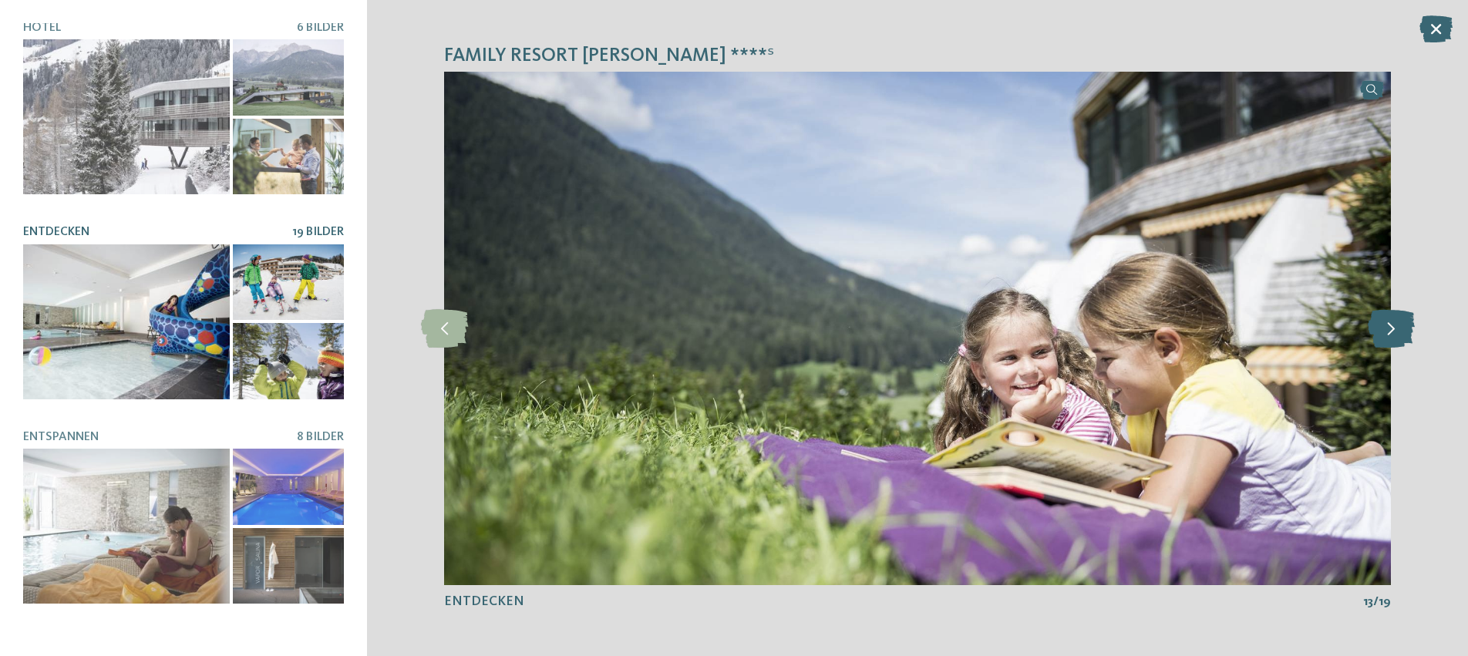
click at [1387, 329] on icon at bounding box center [1390, 328] width 47 height 39
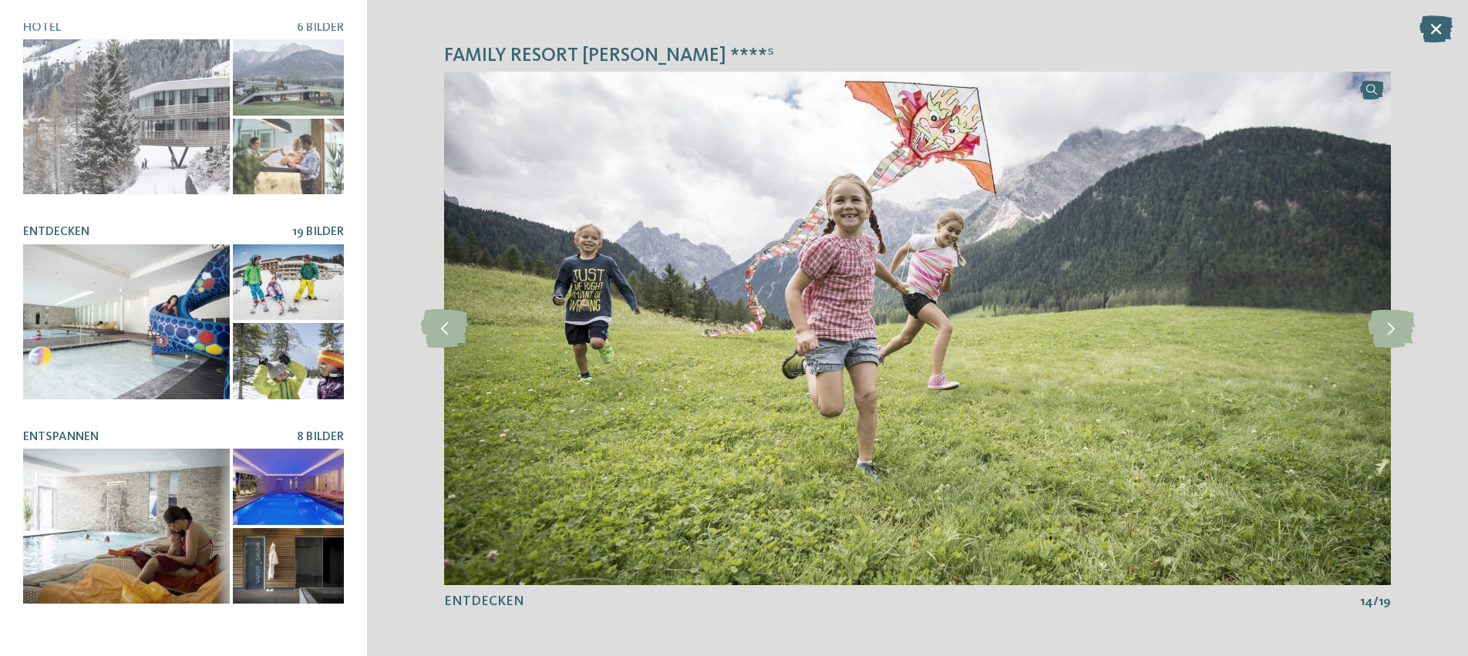
click at [183, 523] on div at bounding box center [126, 526] width 207 height 155
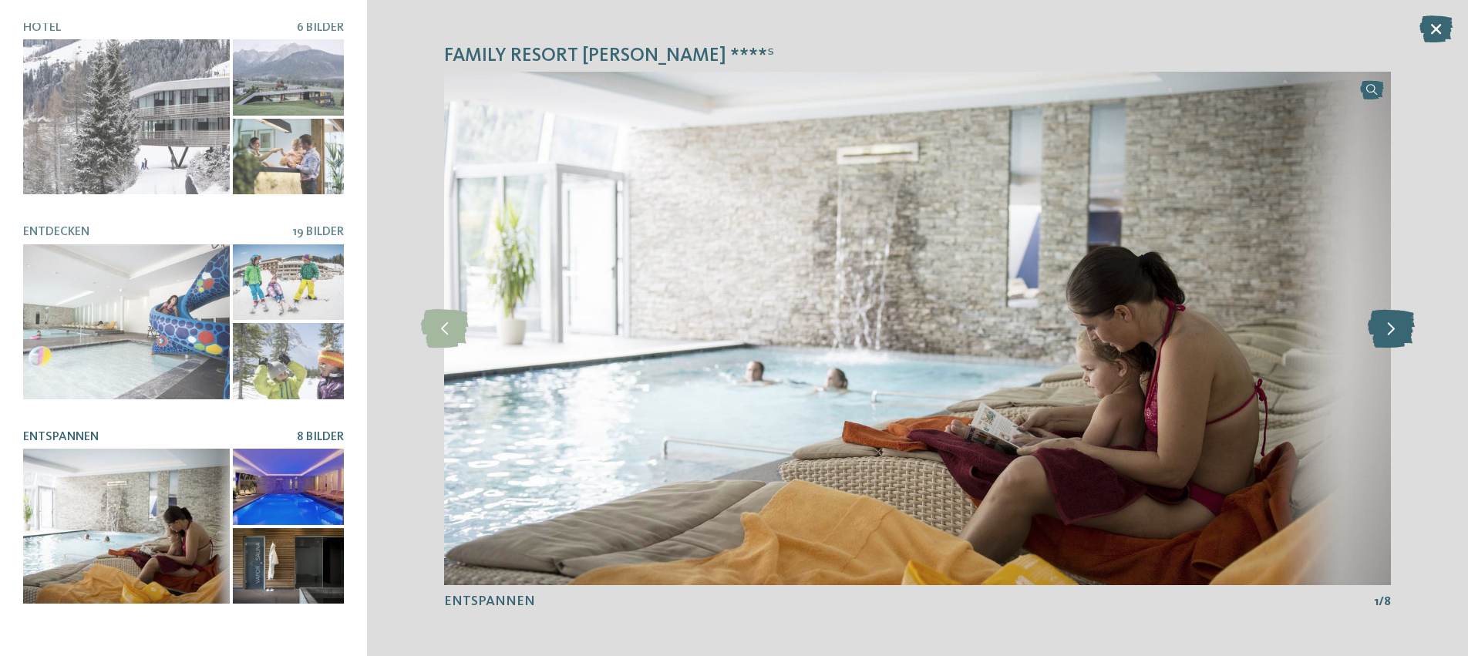
click at [1392, 331] on icon at bounding box center [1390, 328] width 47 height 39
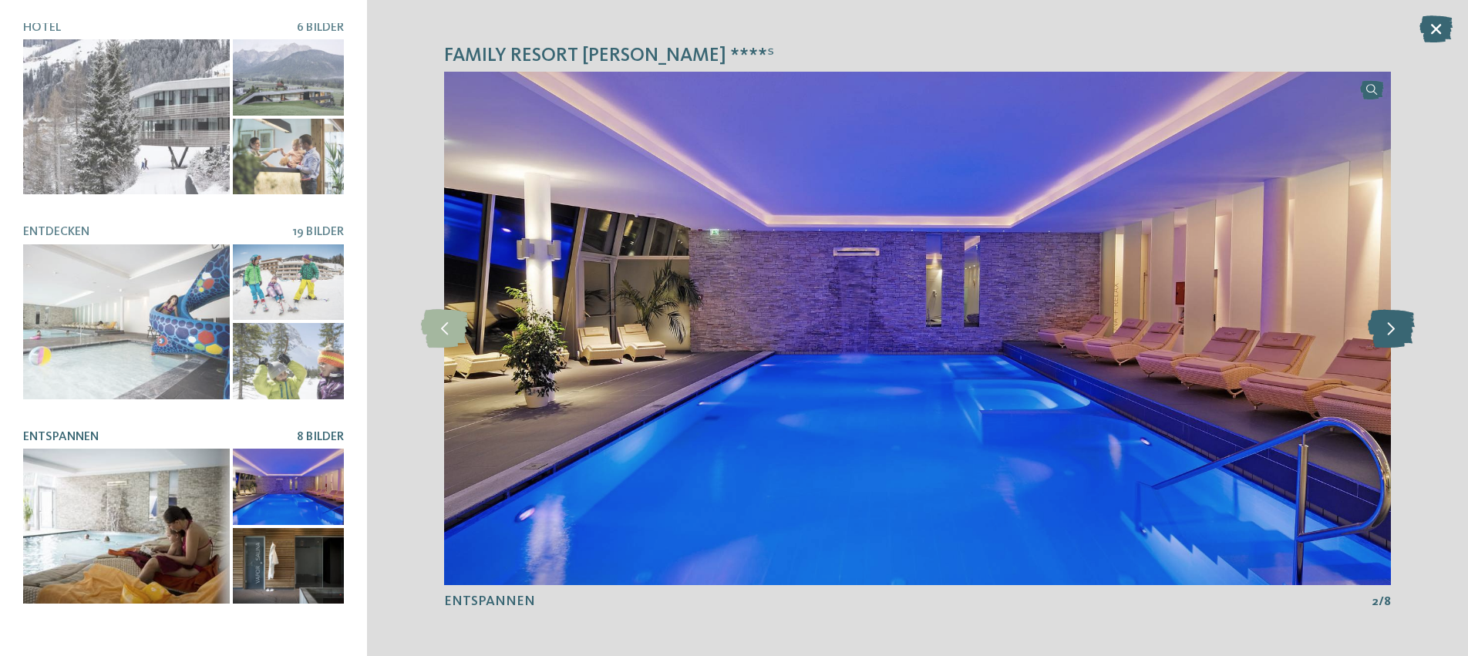
click at [1392, 331] on icon at bounding box center [1390, 328] width 47 height 39
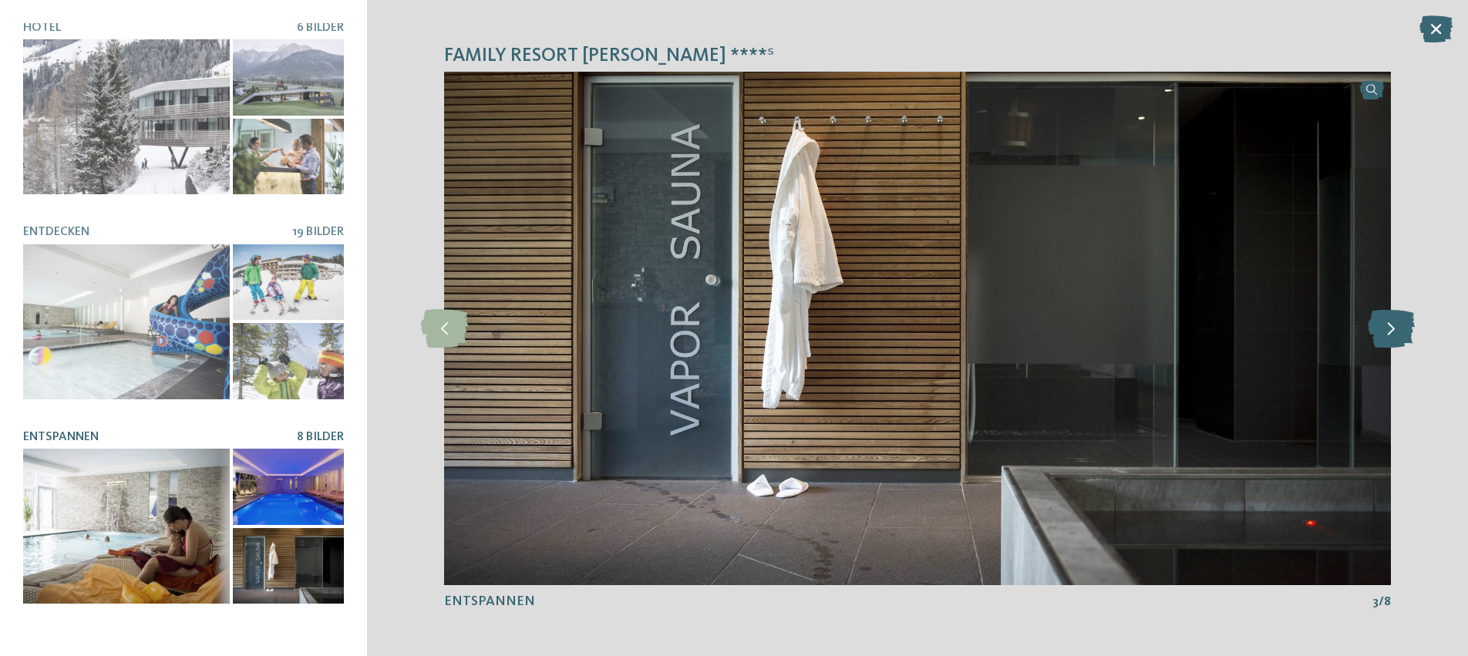
click at [1392, 331] on icon at bounding box center [1390, 328] width 47 height 39
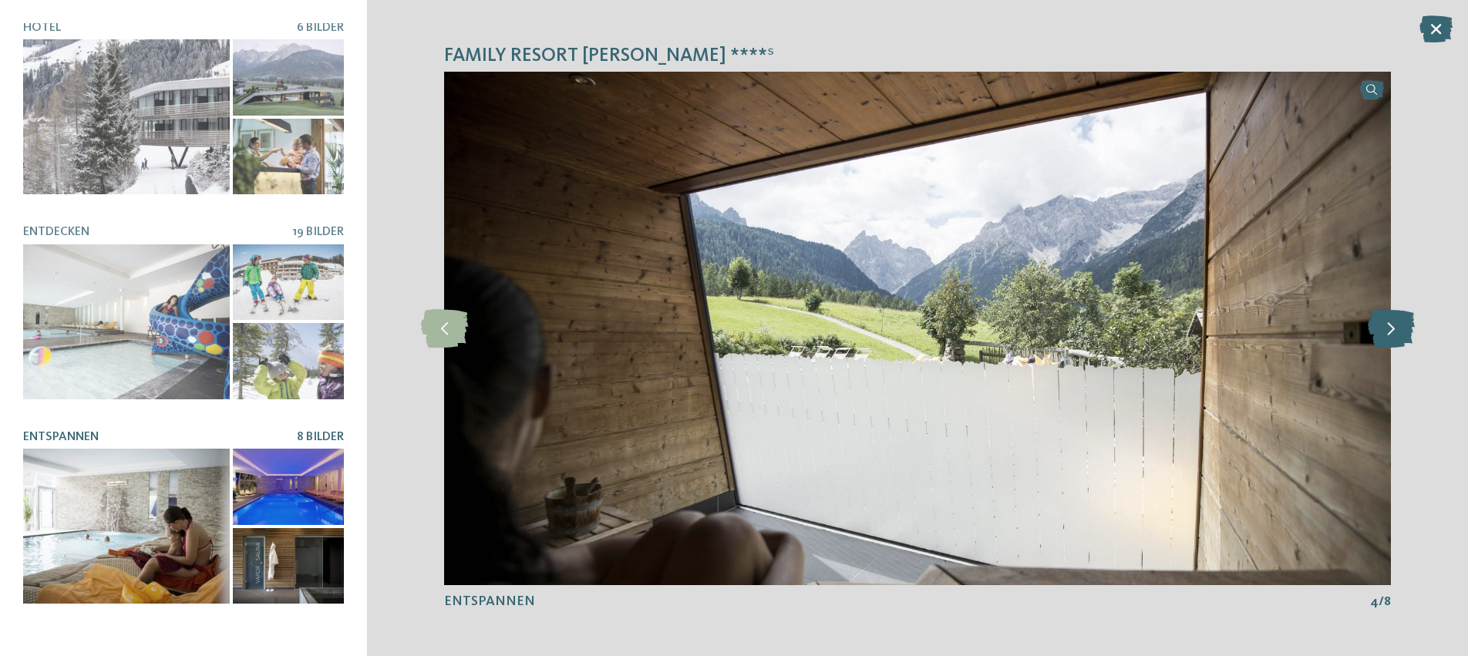
click at [1392, 331] on icon at bounding box center [1390, 328] width 47 height 39
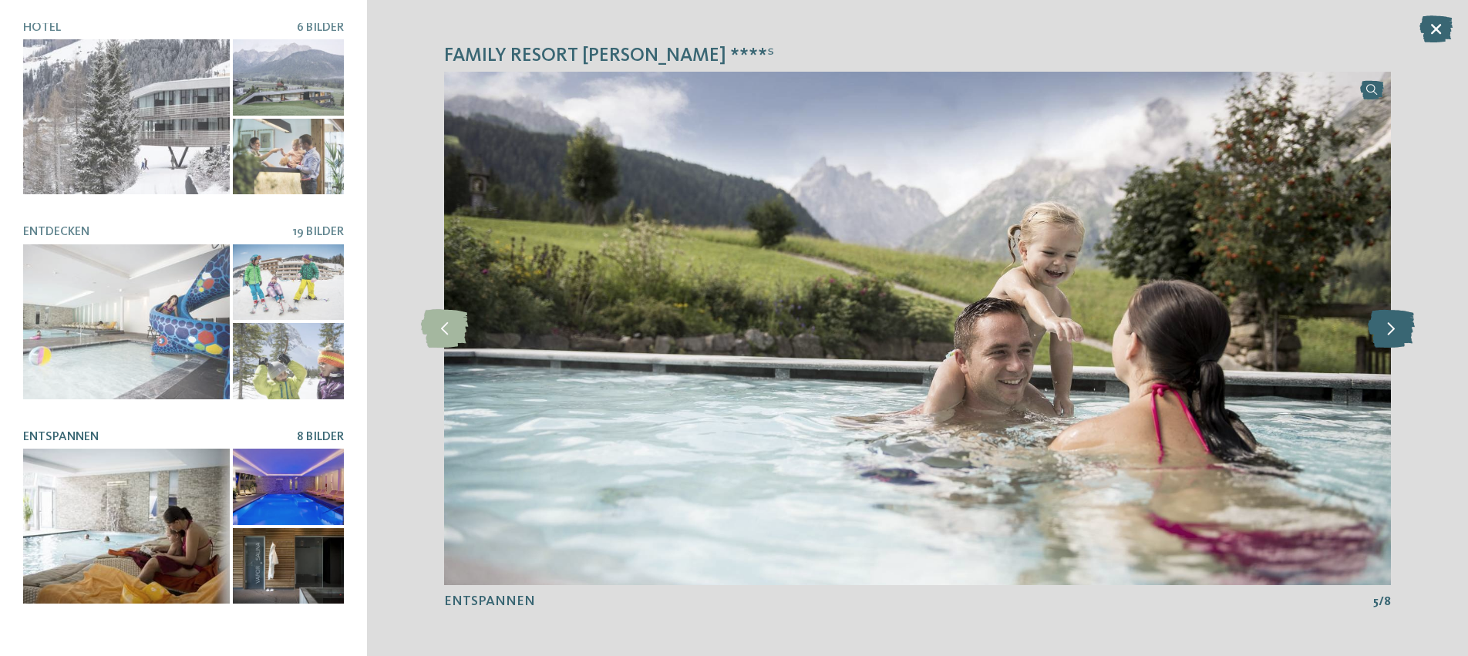
click at [1392, 331] on icon at bounding box center [1390, 328] width 47 height 39
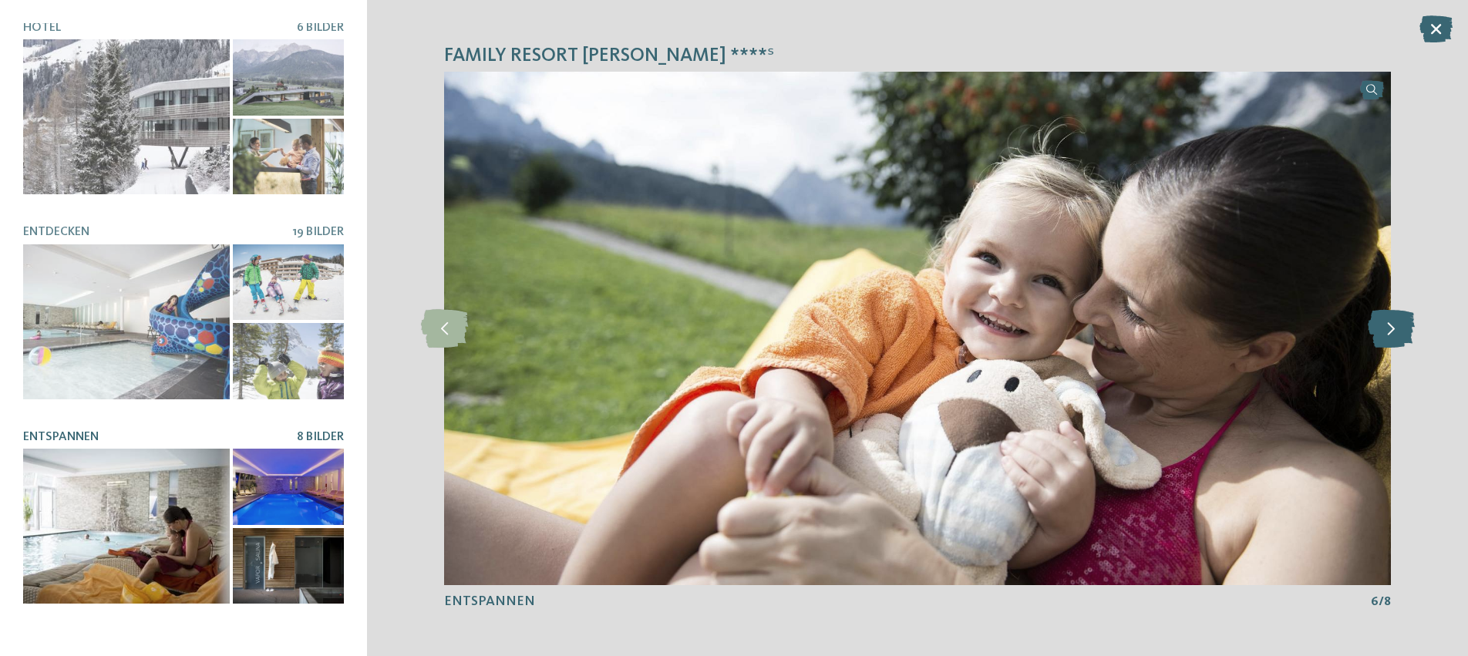
click at [1392, 331] on icon at bounding box center [1390, 328] width 47 height 39
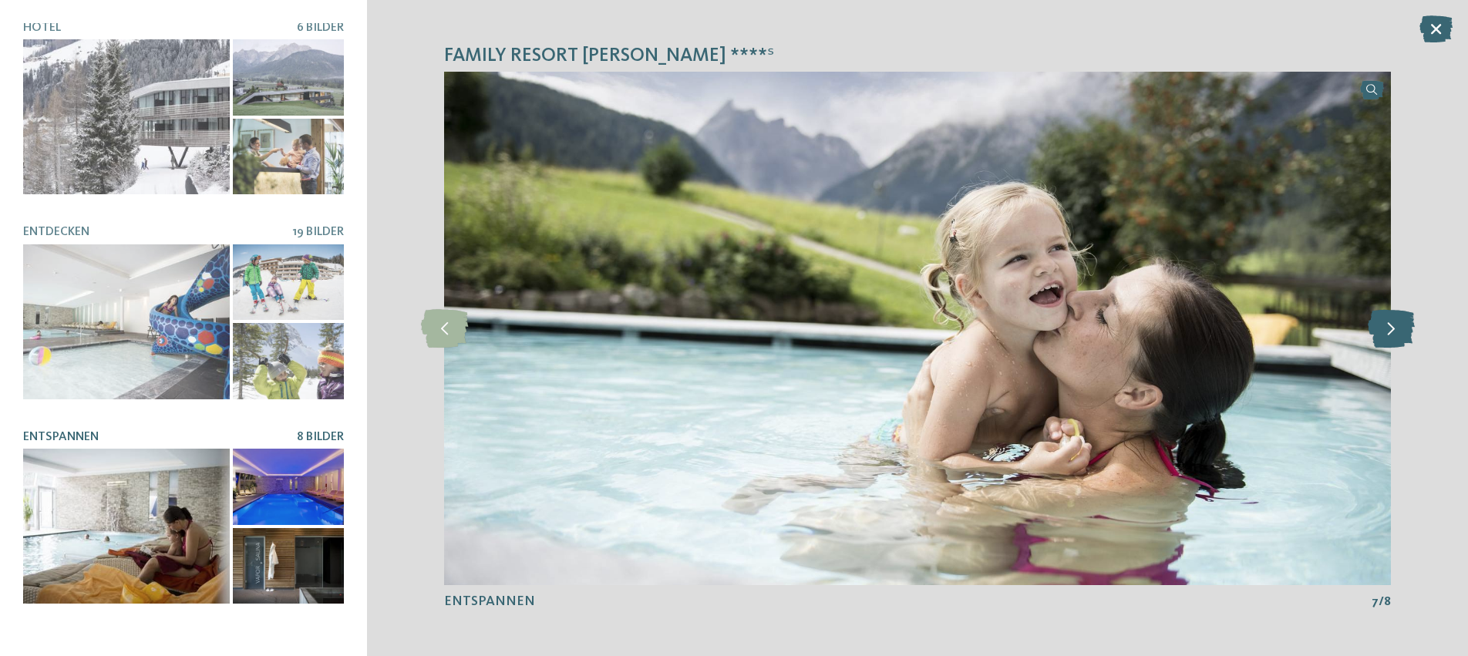
click at [1392, 331] on icon at bounding box center [1390, 328] width 47 height 39
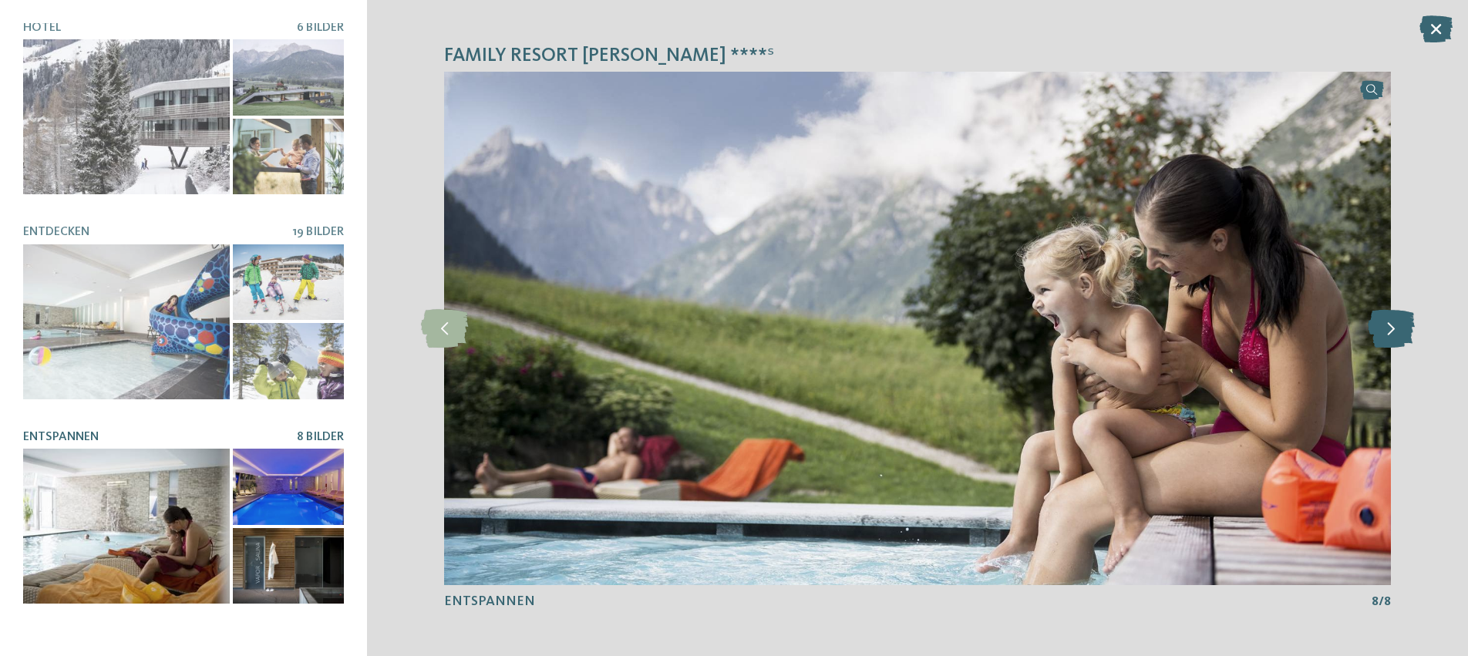
click at [1392, 331] on icon at bounding box center [1390, 328] width 47 height 39
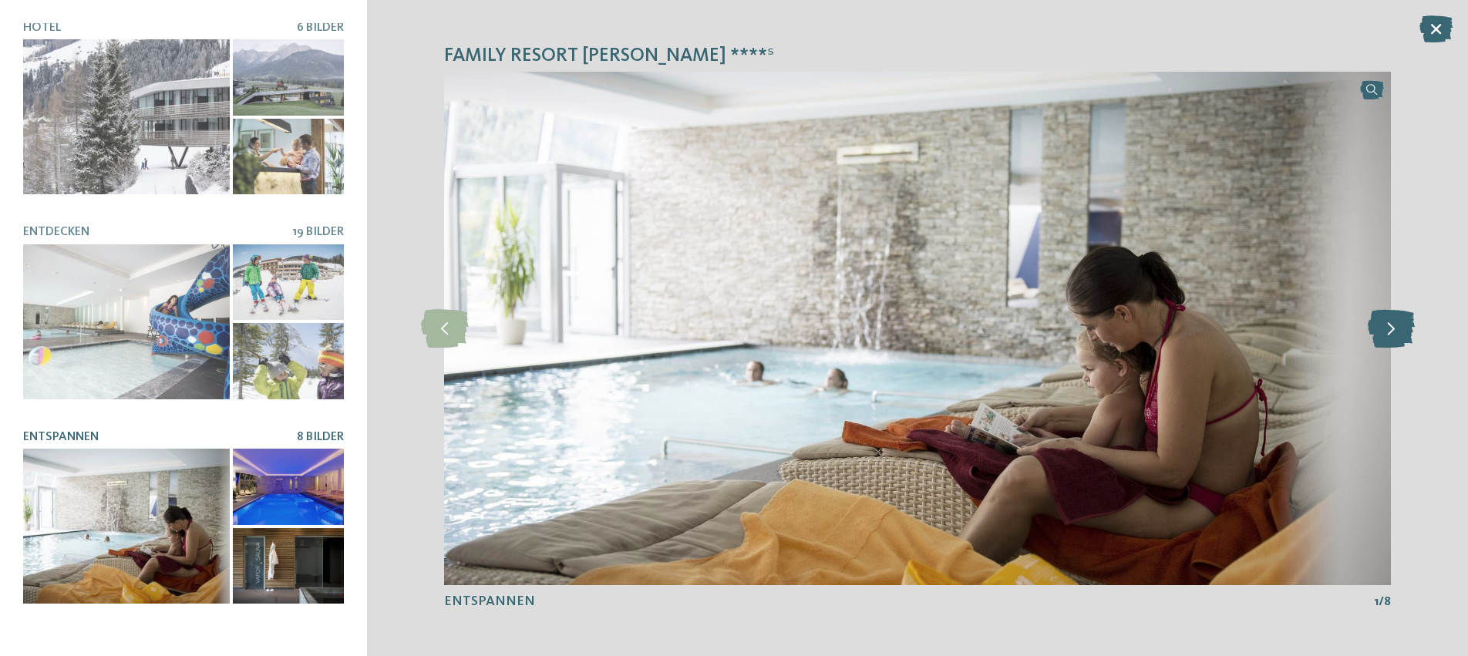
click at [1392, 331] on icon at bounding box center [1390, 328] width 47 height 39
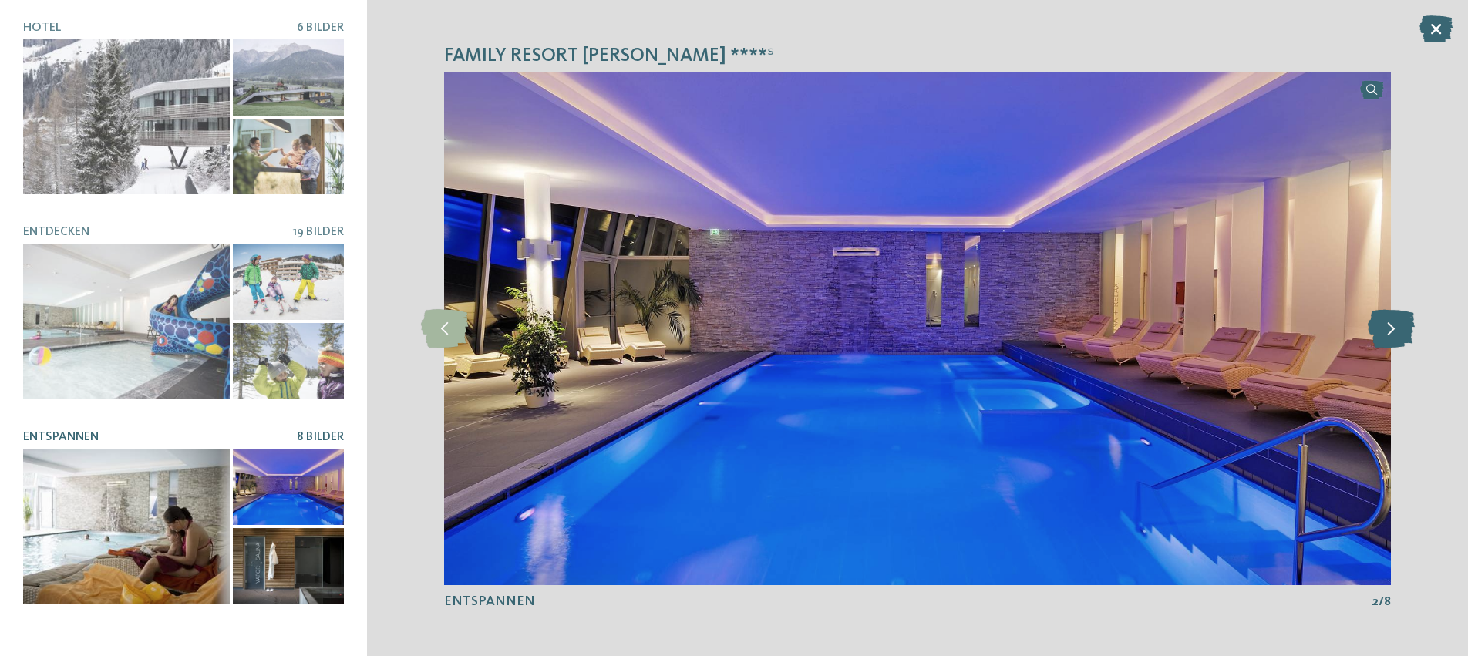
click at [1392, 331] on icon at bounding box center [1390, 328] width 47 height 39
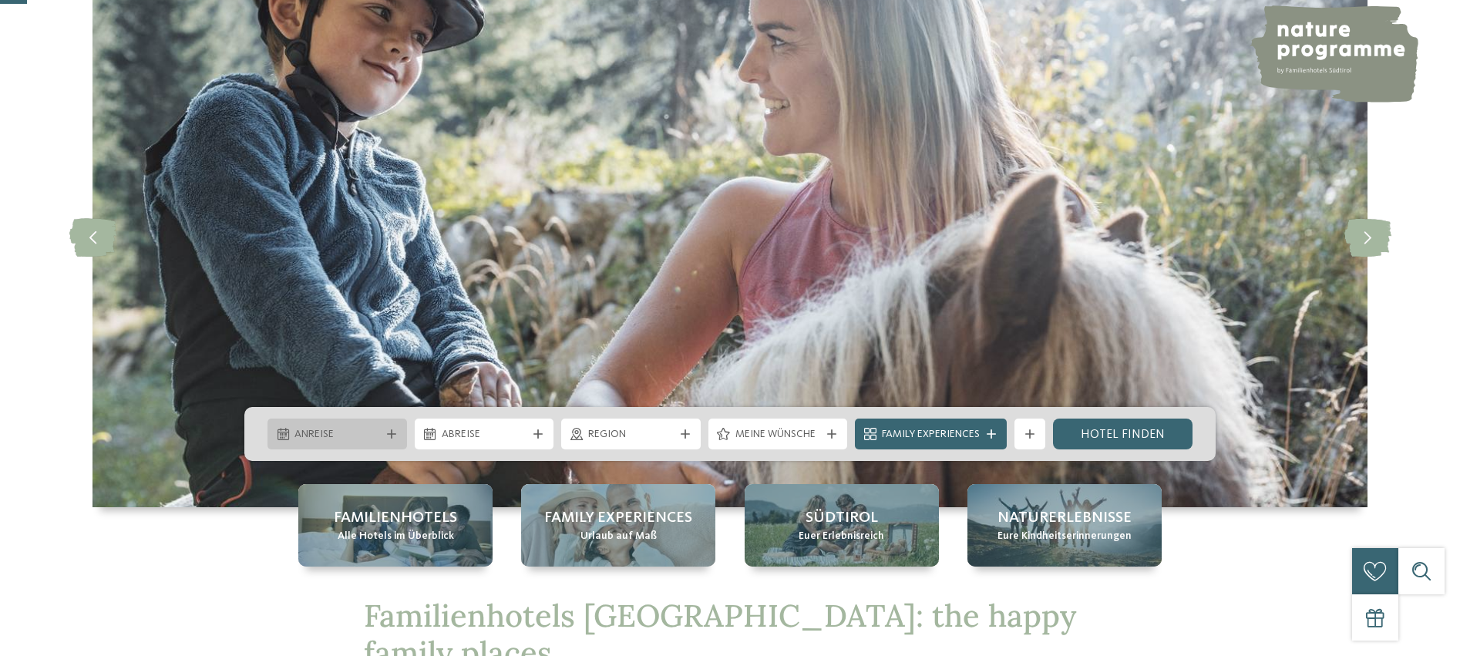
scroll to position [123, 0]
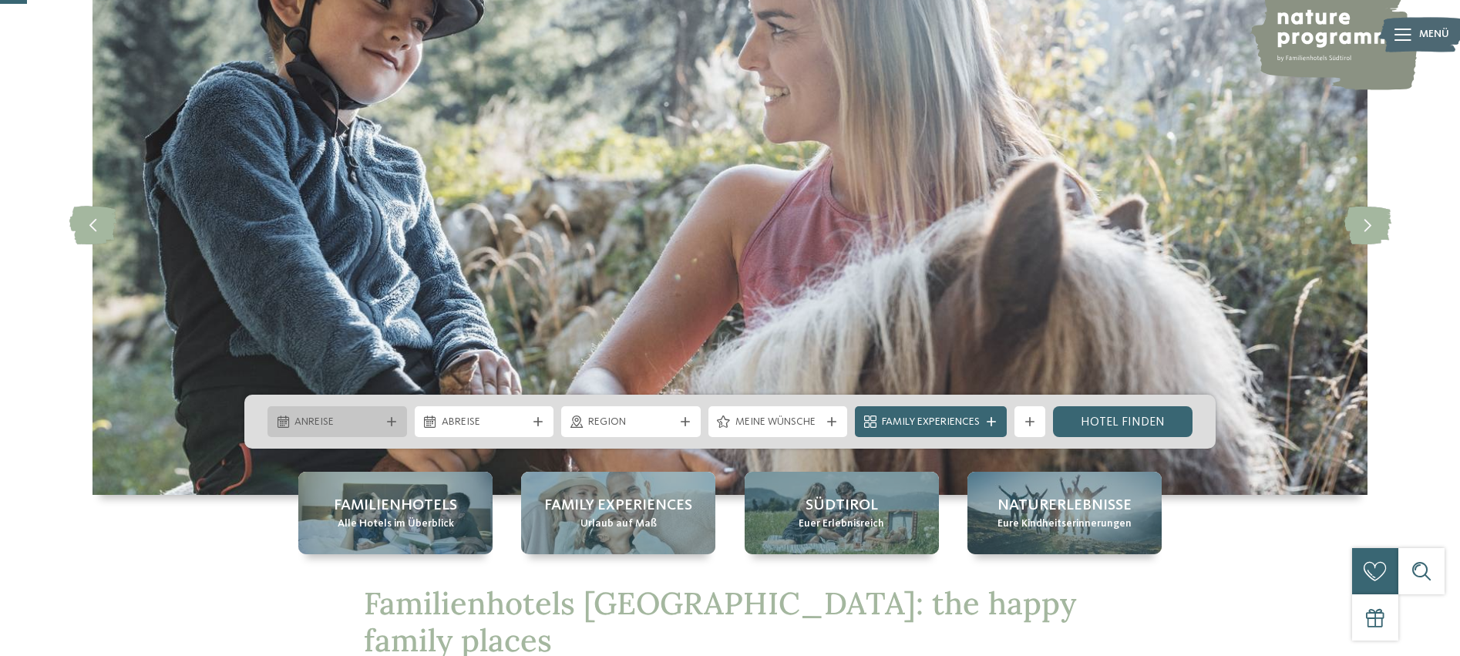
click at [304, 425] on span "Anreise" at bounding box center [337, 422] width 86 height 15
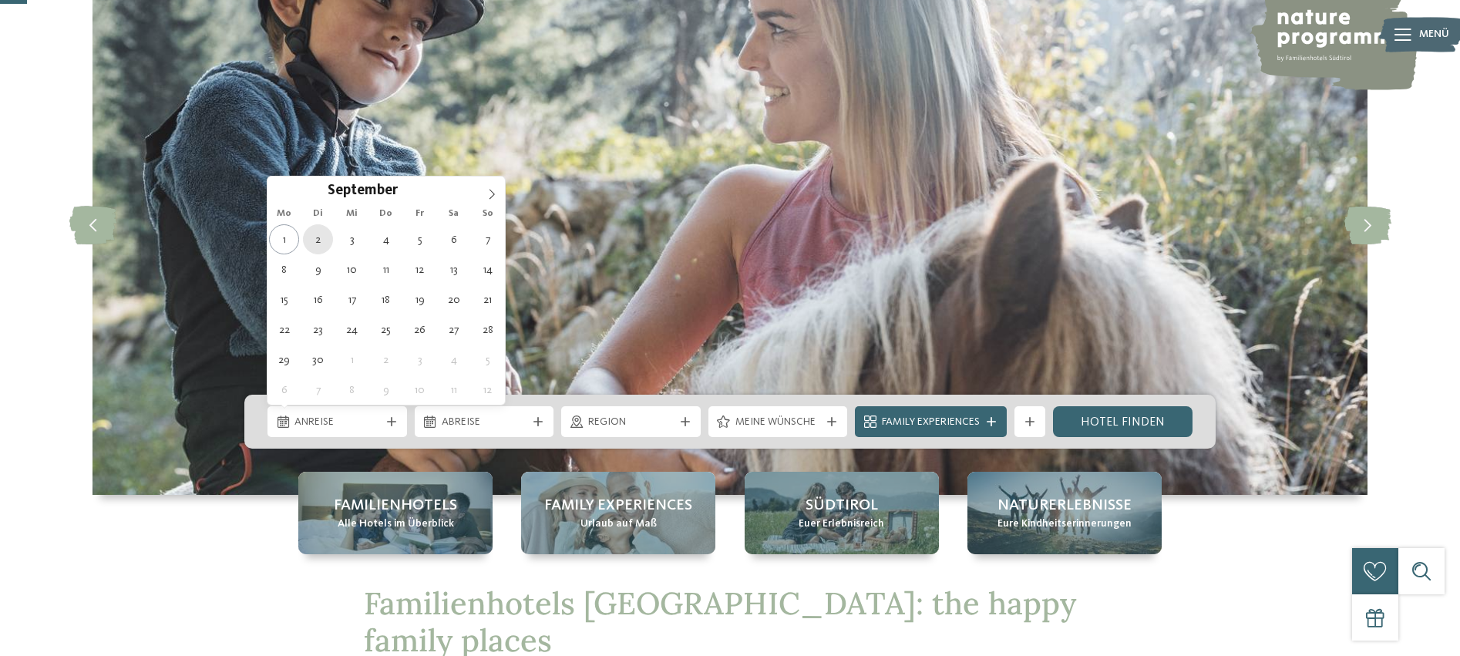
type div "[DATE]"
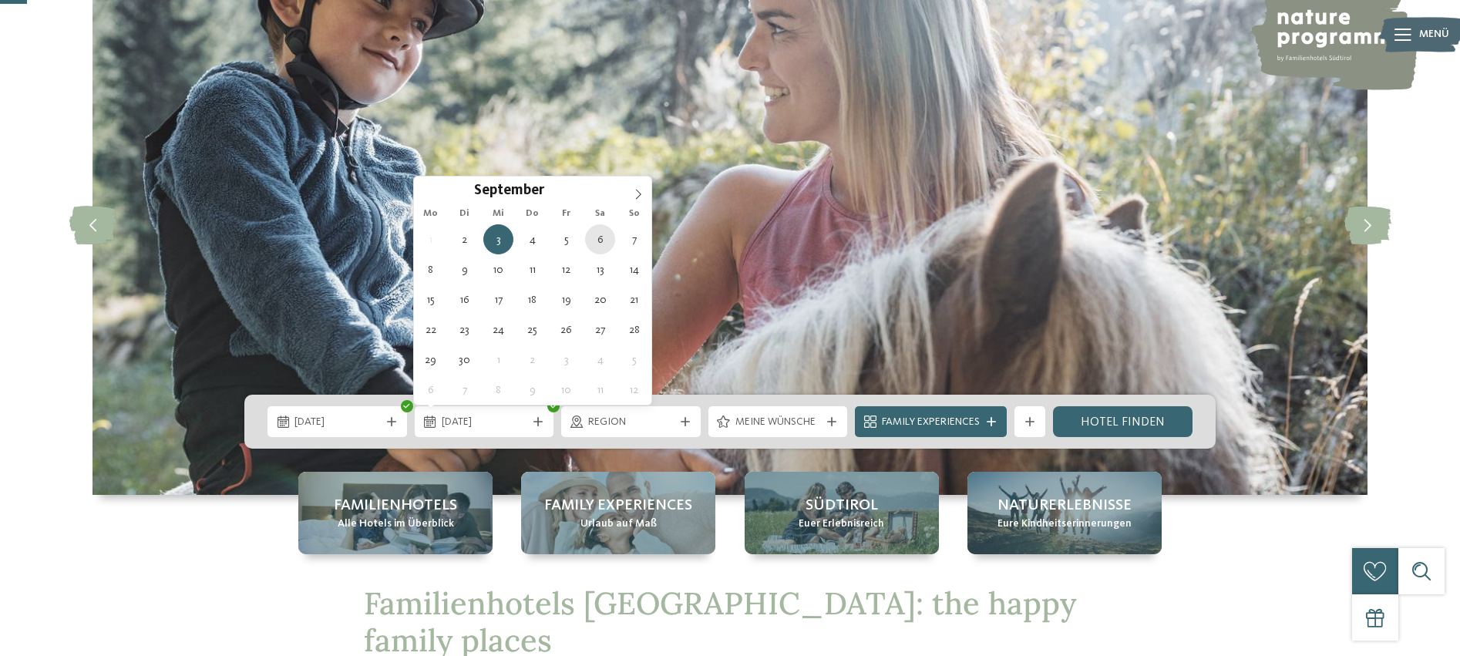
type div "[DATE]"
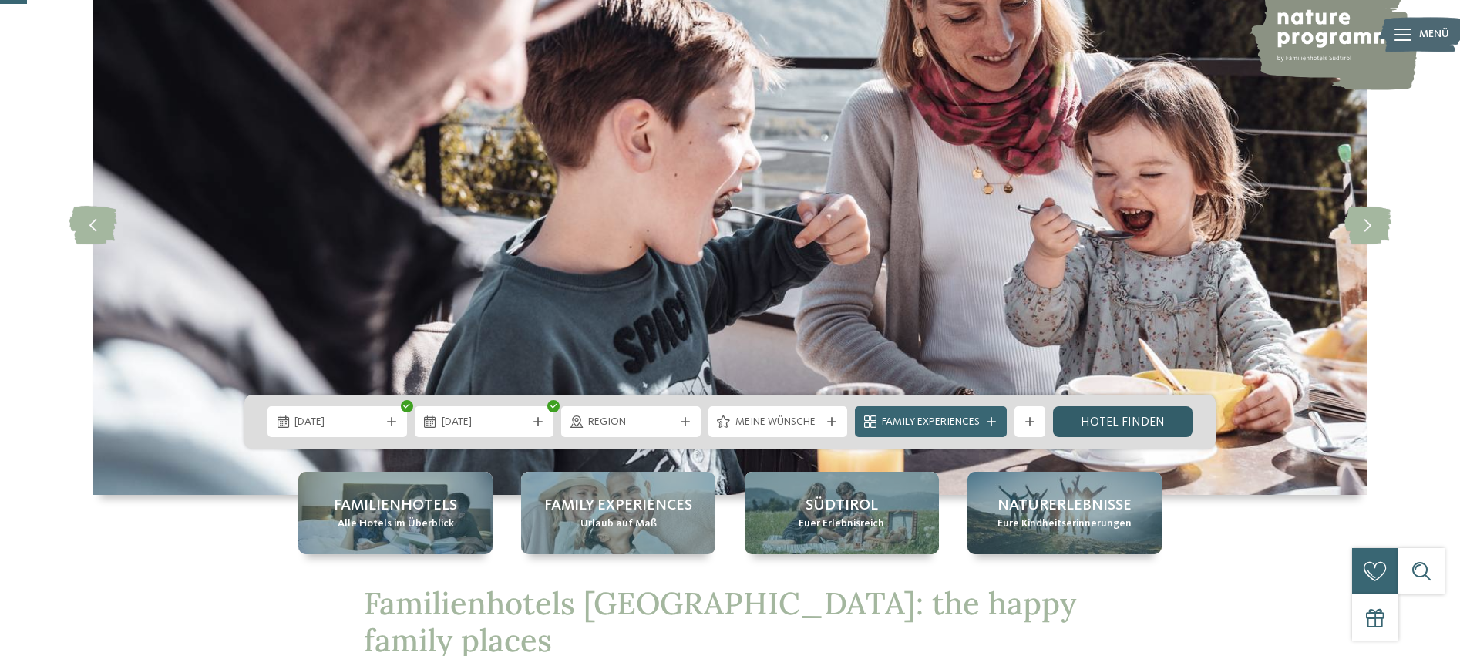
click at [1111, 431] on link "Hotel finden" at bounding box center [1123, 421] width 140 height 31
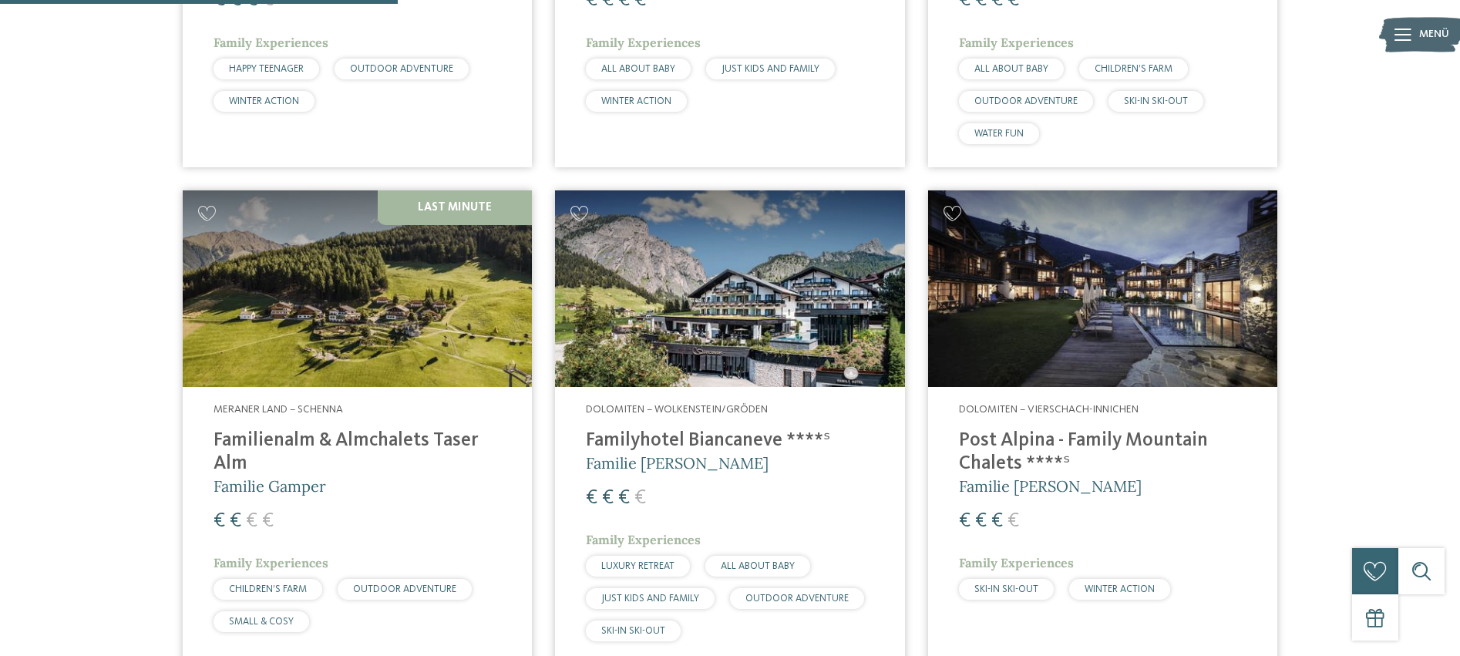
scroll to position [1452, 0]
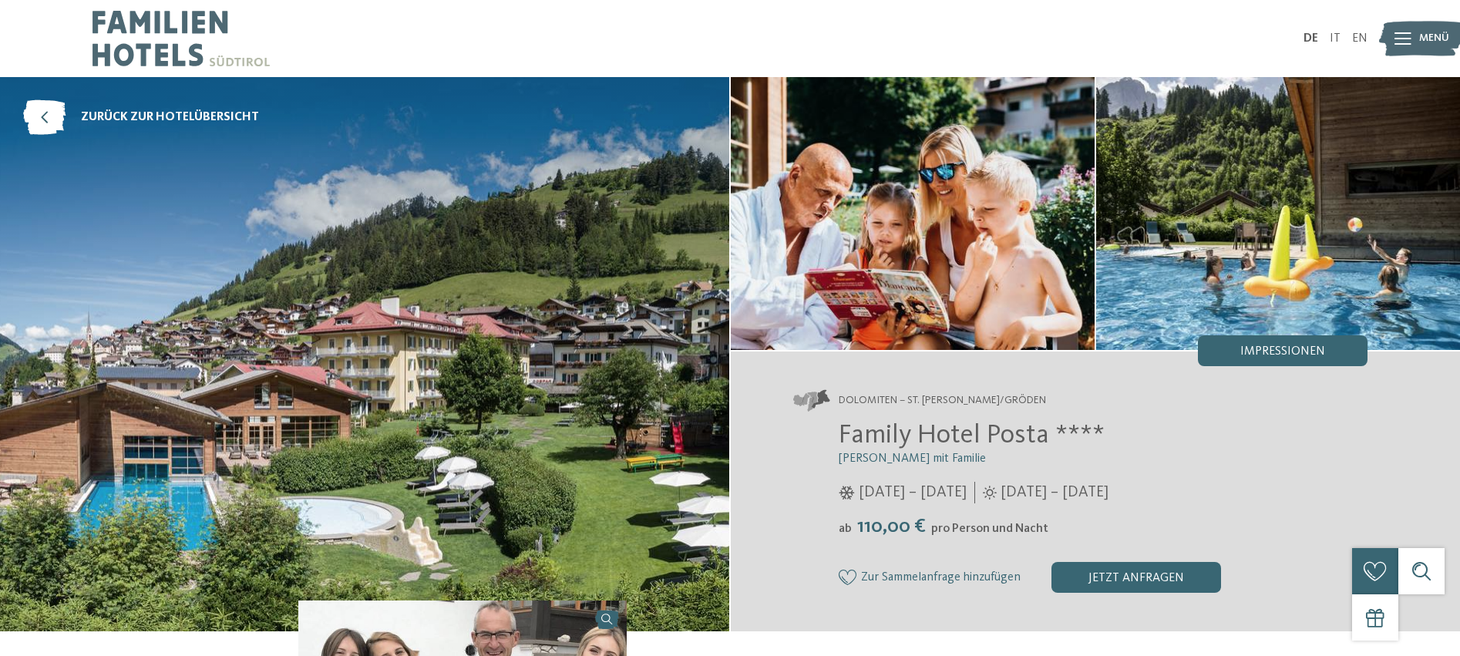
click at [183, 12] on img at bounding box center [180, 38] width 177 height 77
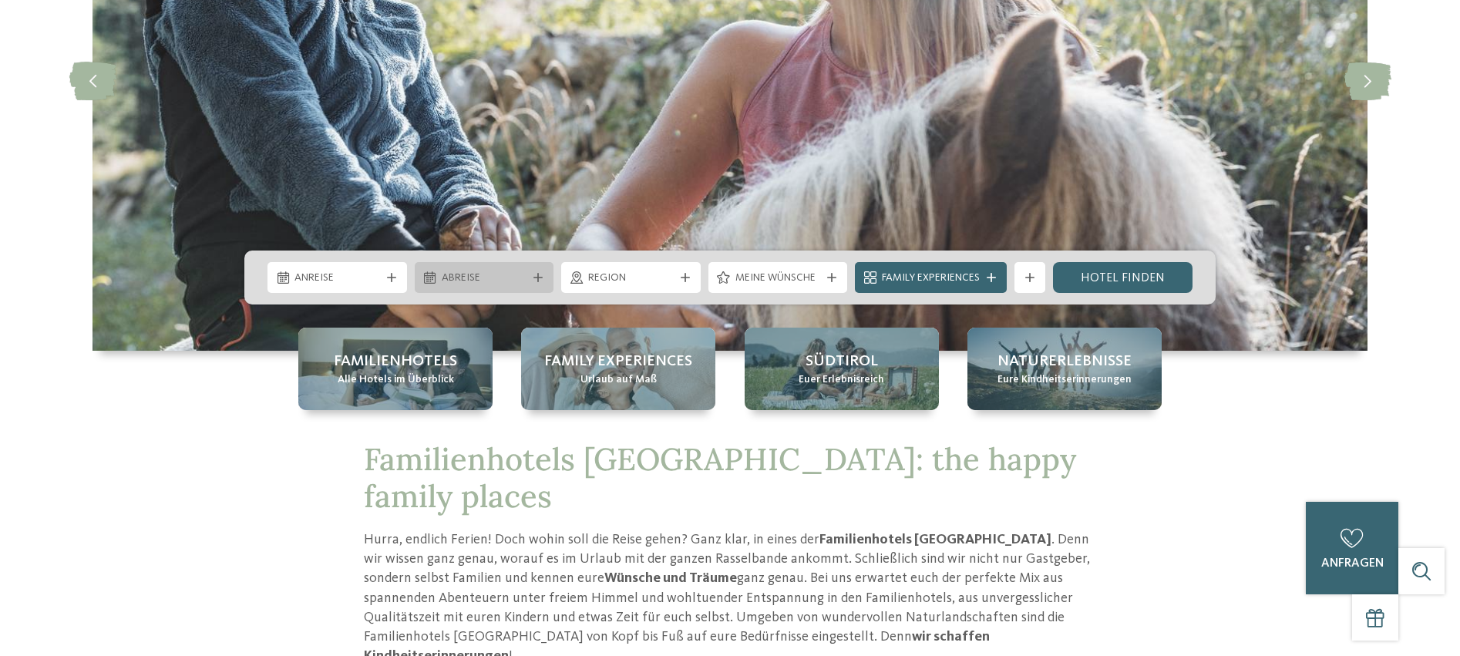
scroll to position [372, 0]
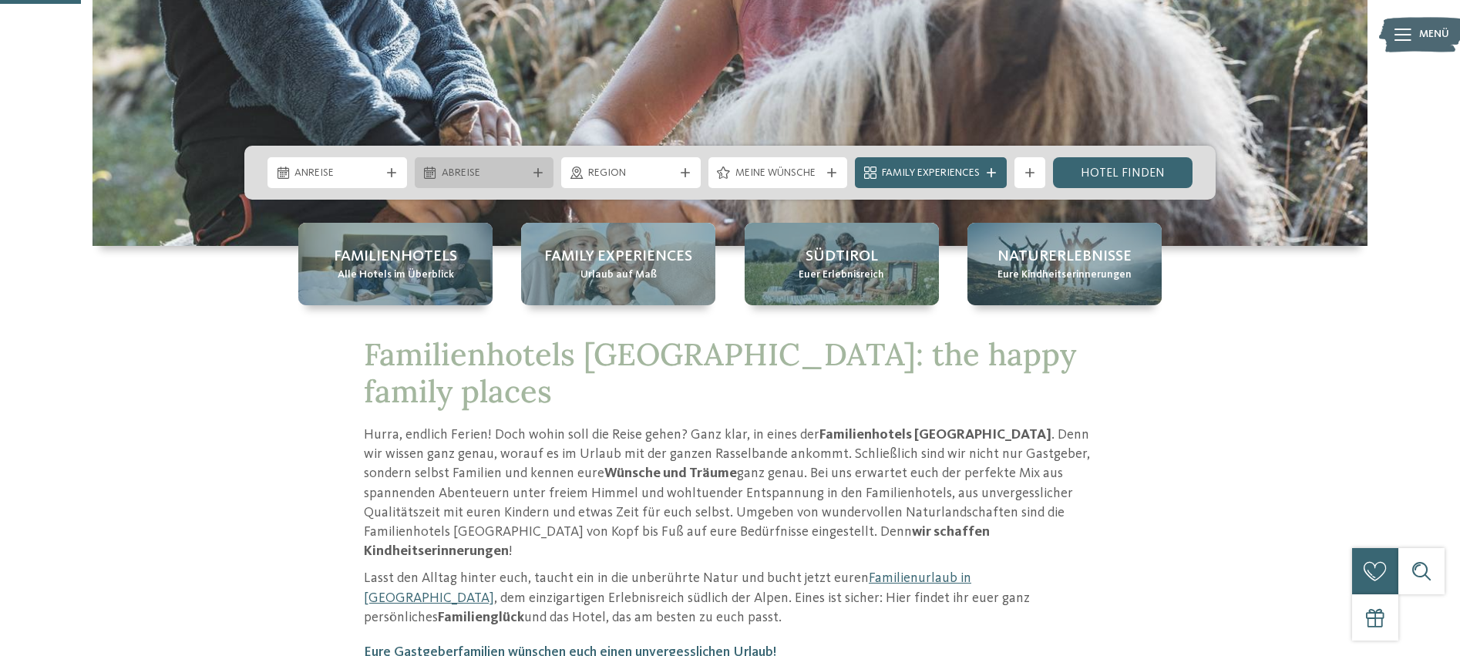
click at [463, 173] on span "Abreise" at bounding box center [485, 173] width 86 height 15
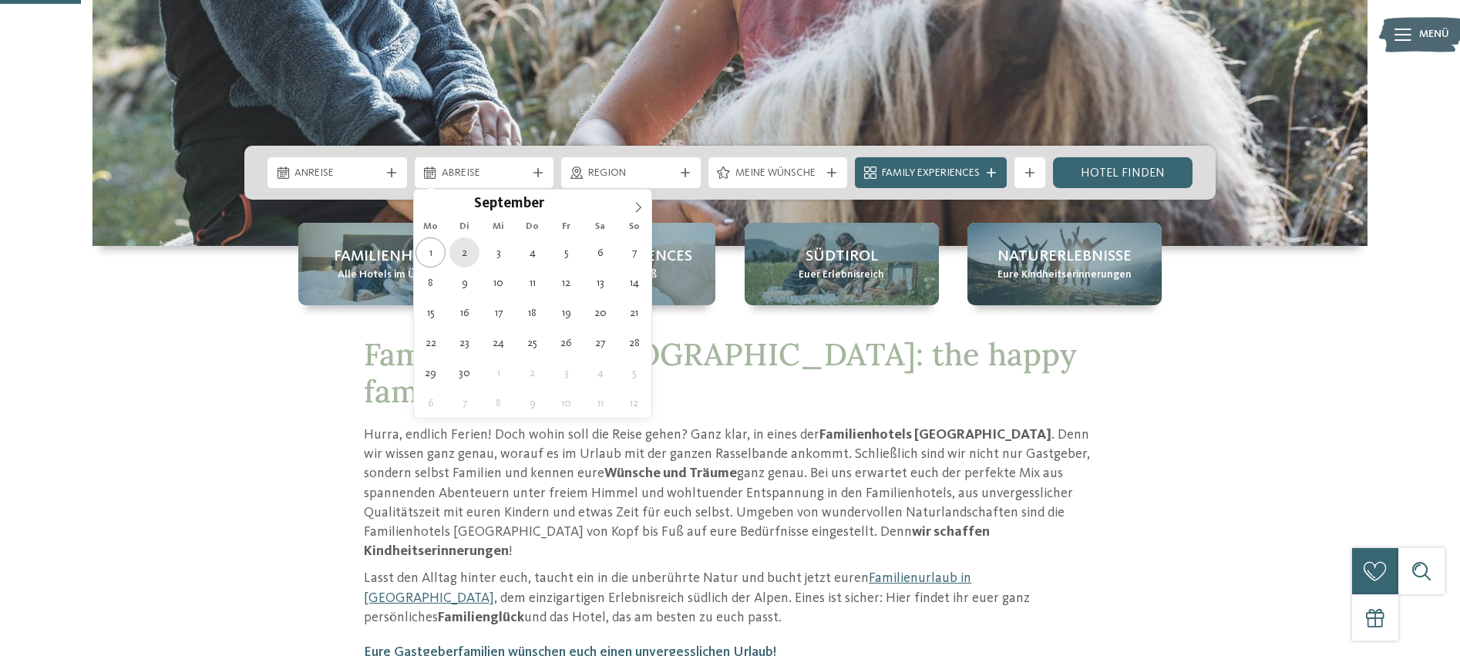
type div "[DATE]"
click at [447, 178] on span "[DATE]" at bounding box center [485, 173] width 86 height 15
drag, startPoint x: 294, startPoint y: 184, endPoint x: 302, endPoint y: 182, distance: 8.0
click at [298, 183] on div "[DATE]" at bounding box center [337, 172] width 140 height 31
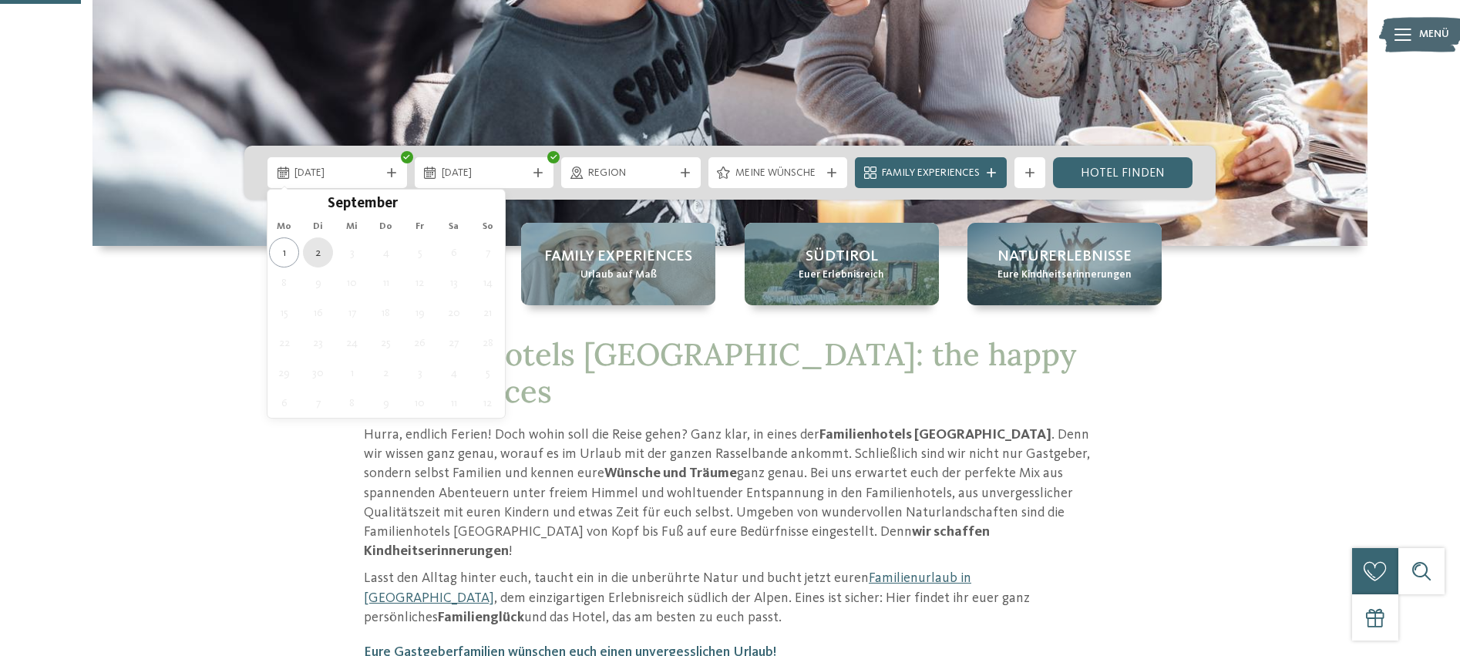
type div "[DATE]"
